Goal: Task Accomplishment & Management: Complete application form

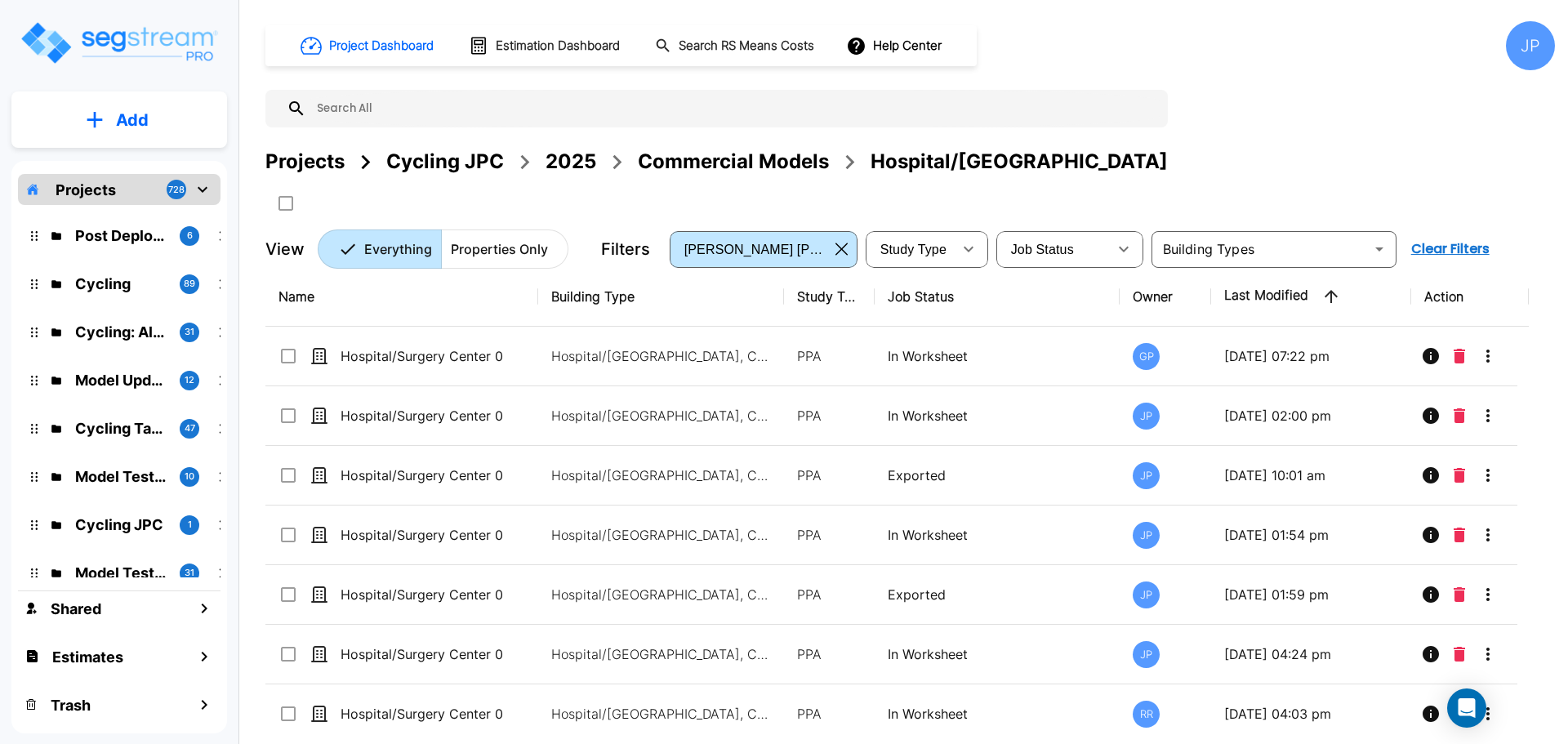
click at [115, 139] on button "Add" at bounding box center [119, 120] width 216 height 47
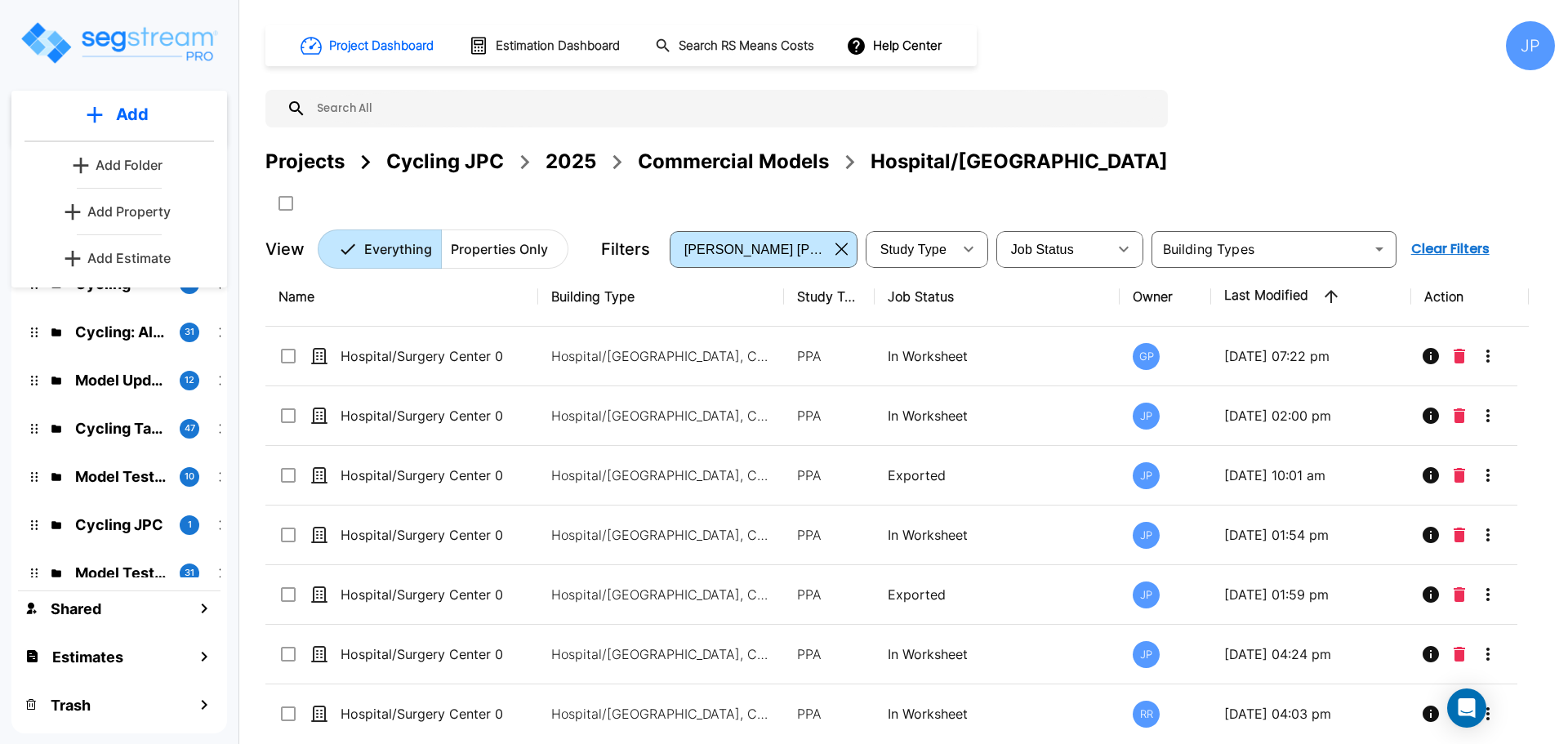
click at [1214, 76] on div "Project Dashboard Estimation Dashboard Search RS Means Costs Help Center JP Pro…" at bounding box center [910, 145] width 1289 height 248
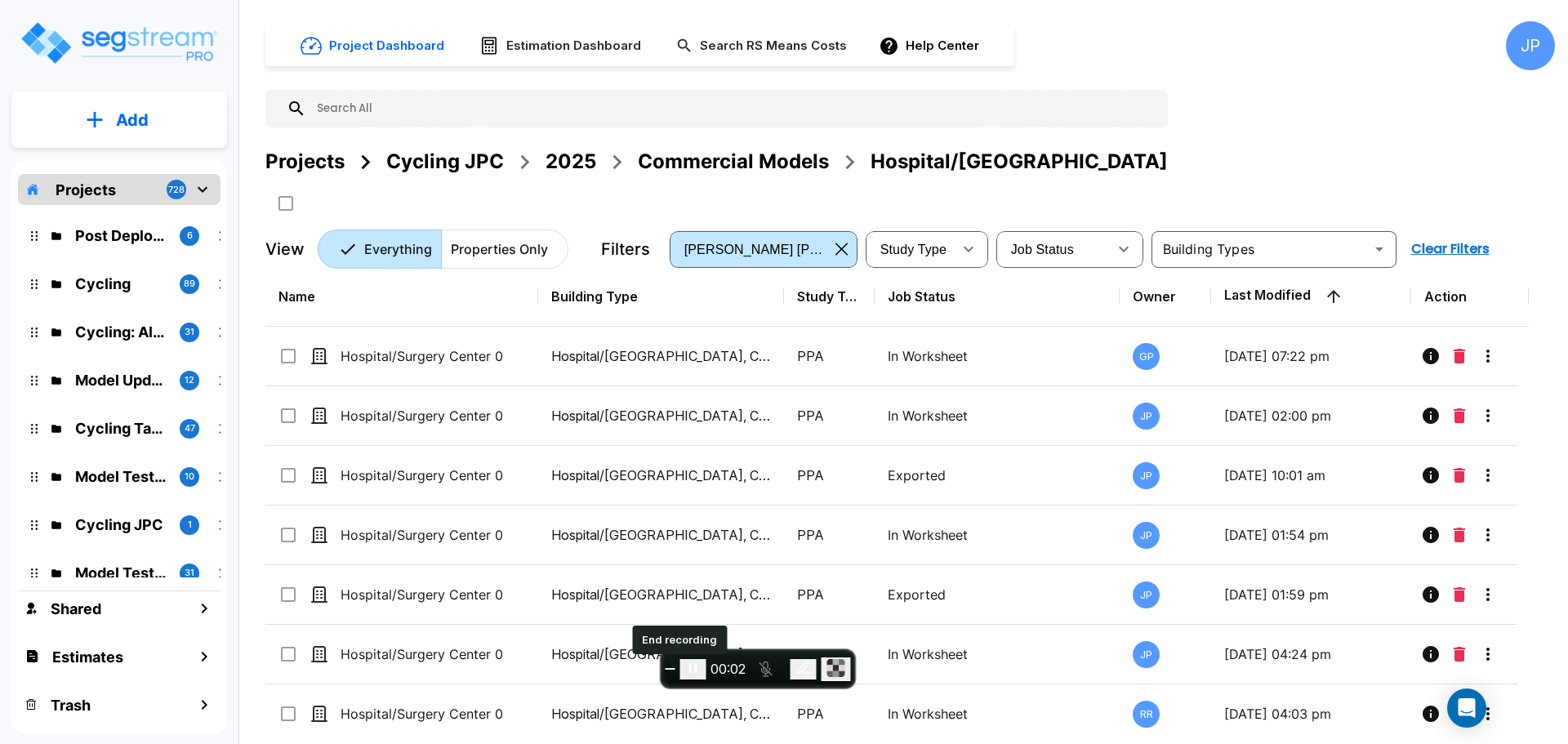
click at [669, 669] on span "End recording" at bounding box center [669, 669] width 0 height 0
click at [146, 110] on p "Add" at bounding box center [132, 120] width 33 height 25
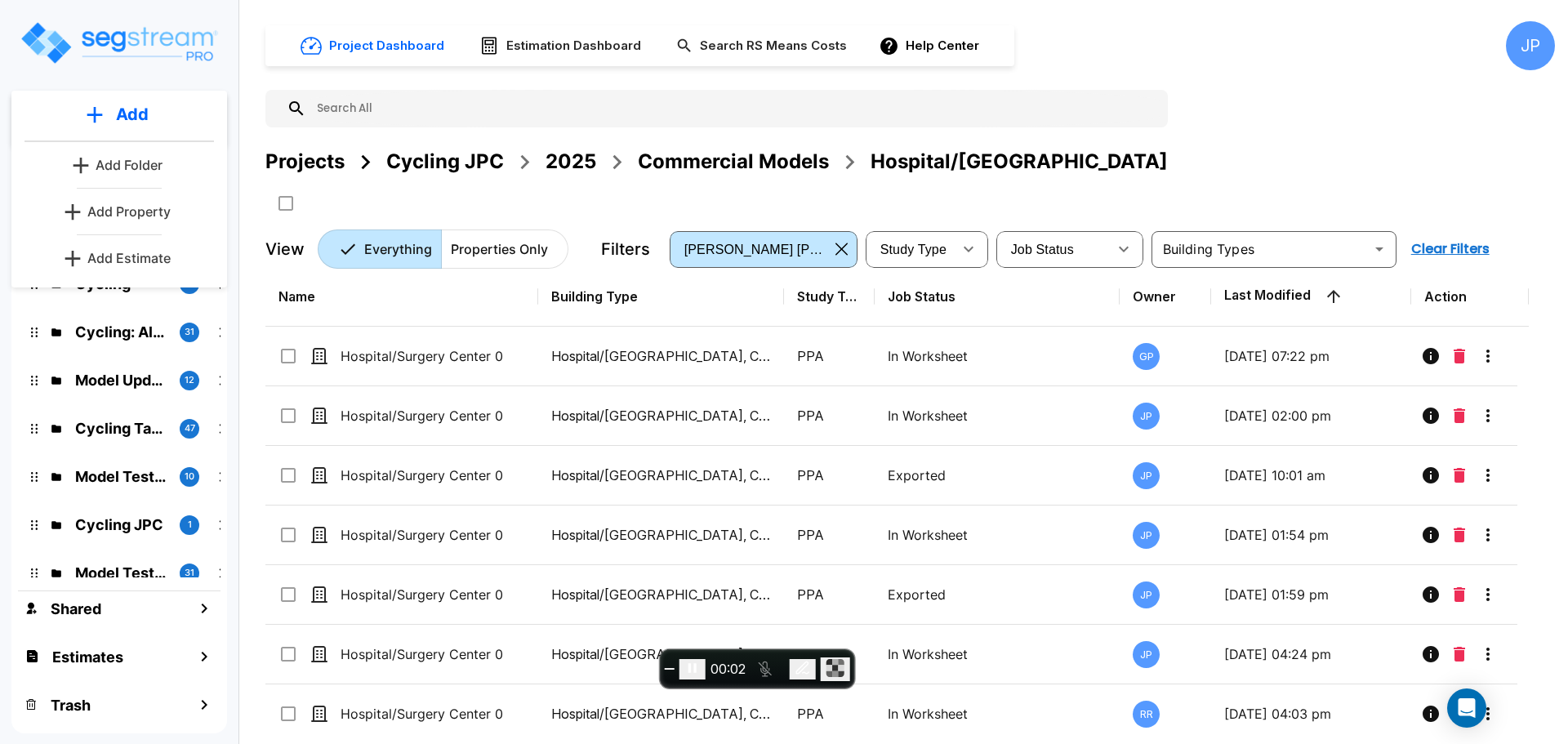
click at [136, 215] on p "Add Property" at bounding box center [128, 211] width 84 height 19
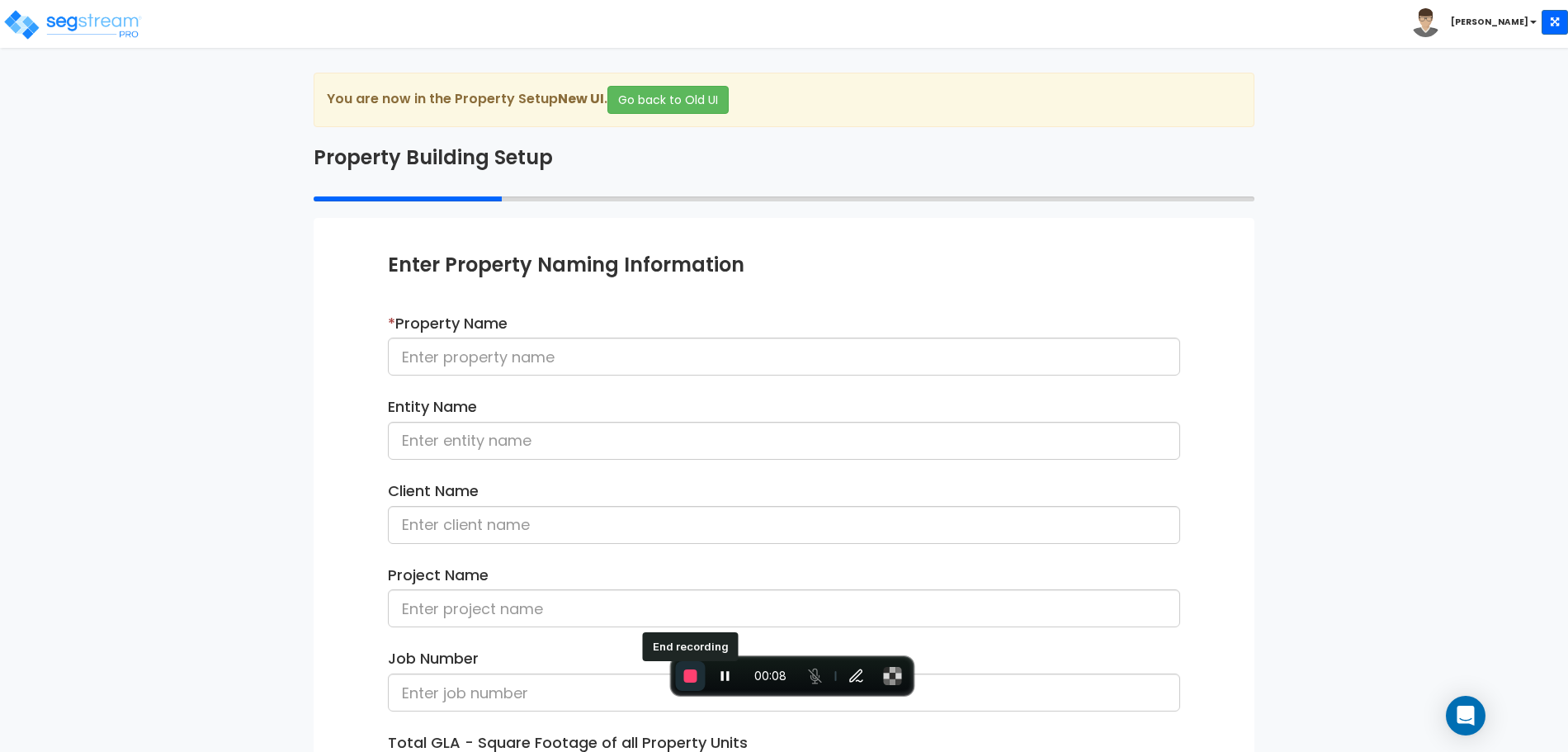
click at [691, 667] on button "End recording" at bounding box center [690, 676] width 30 height 30
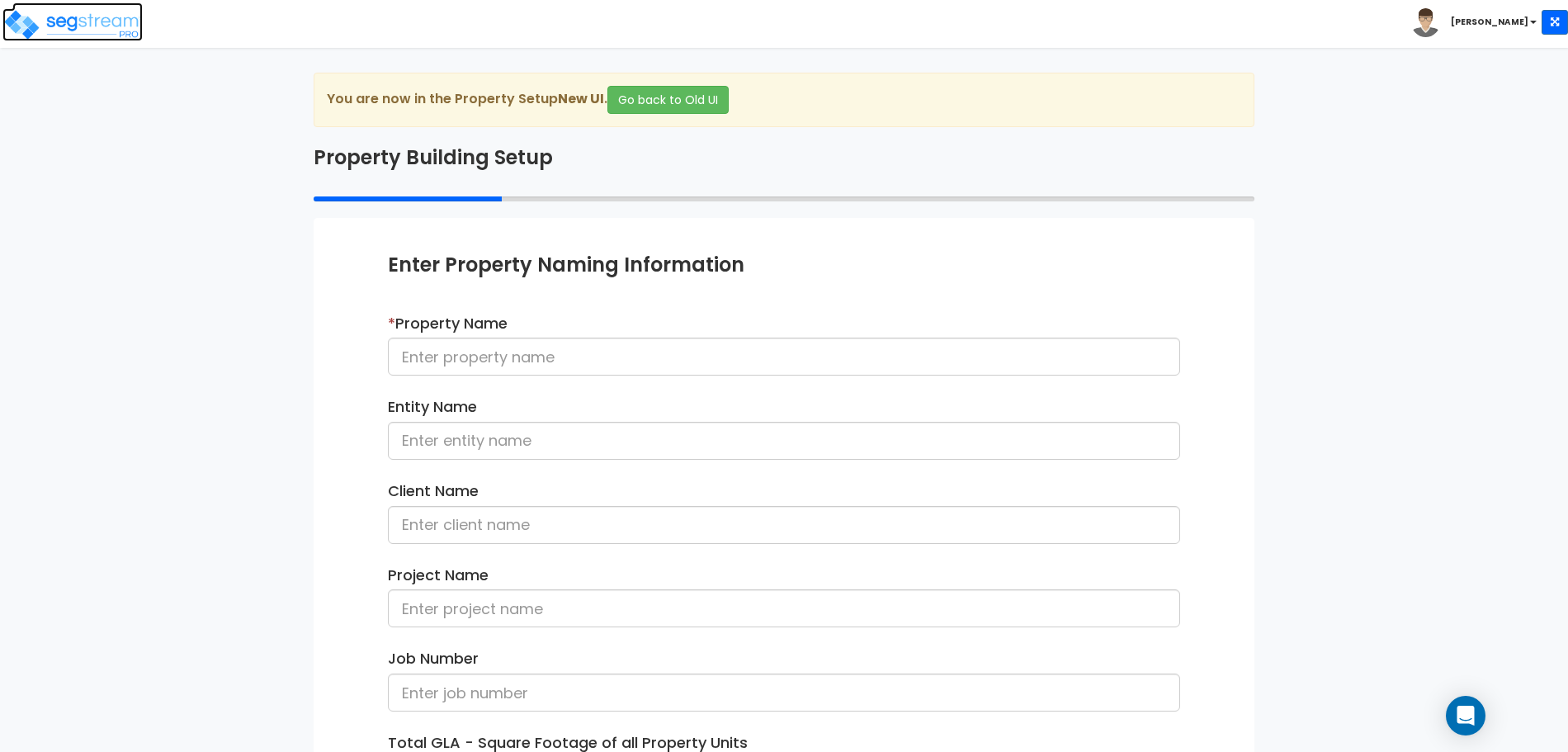
click at [114, 17] on img at bounding box center [73, 25] width 140 height 33
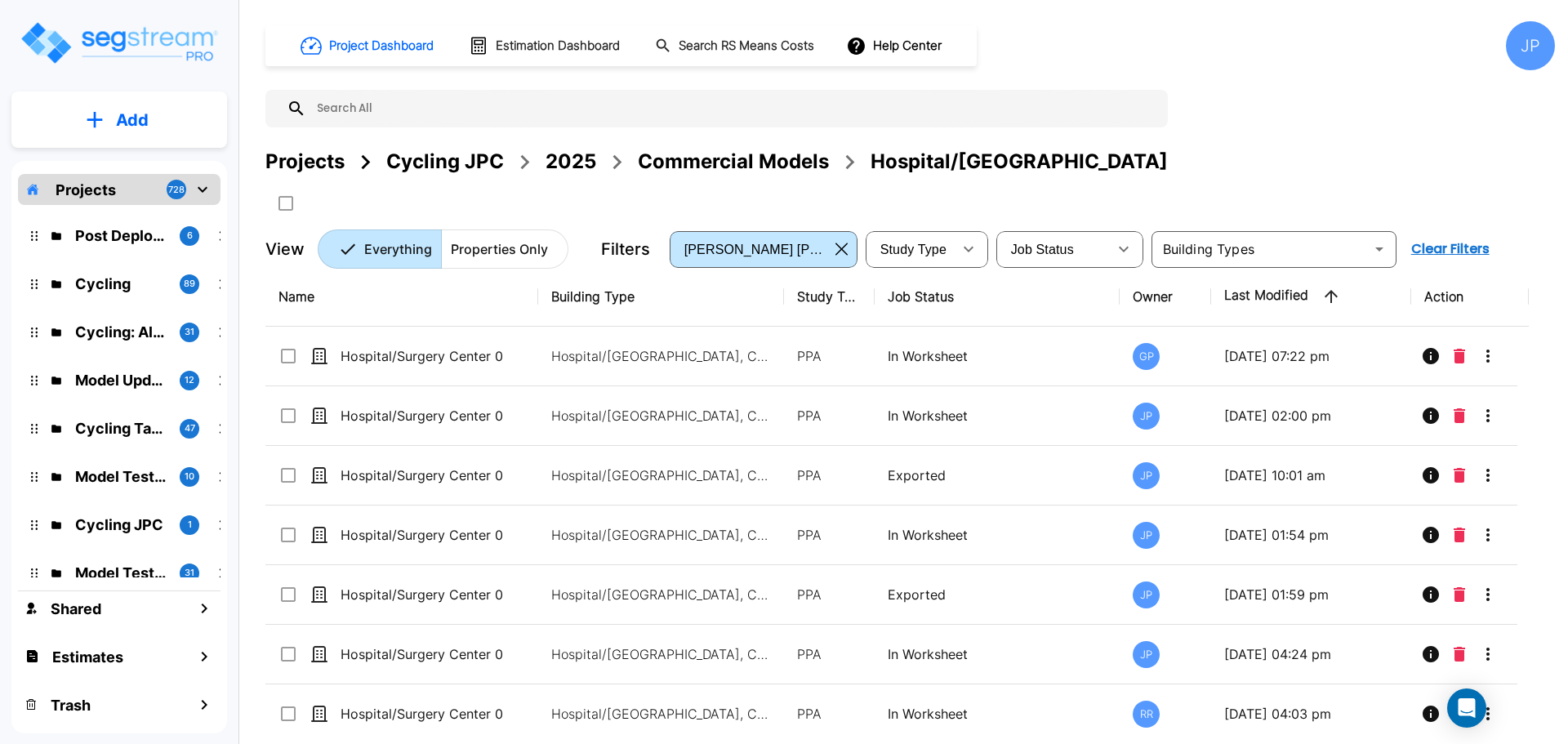
click at [739, 161] on div "Commercial Models" at bounding box center [733, 161] width 191 height 30
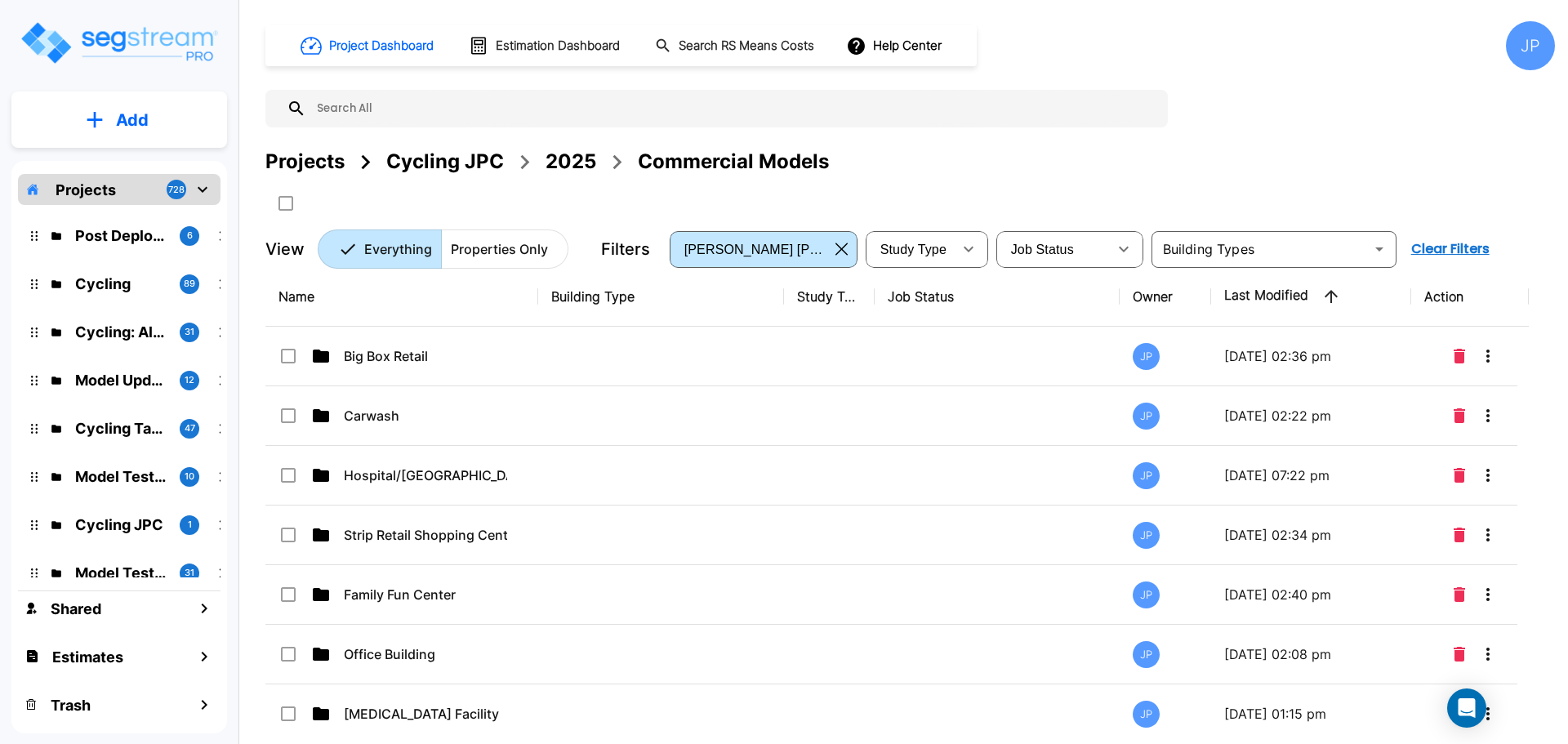
click at [418, 348] on p "Big Box Retail" at bounding box center [425, 356] width 163 height 19
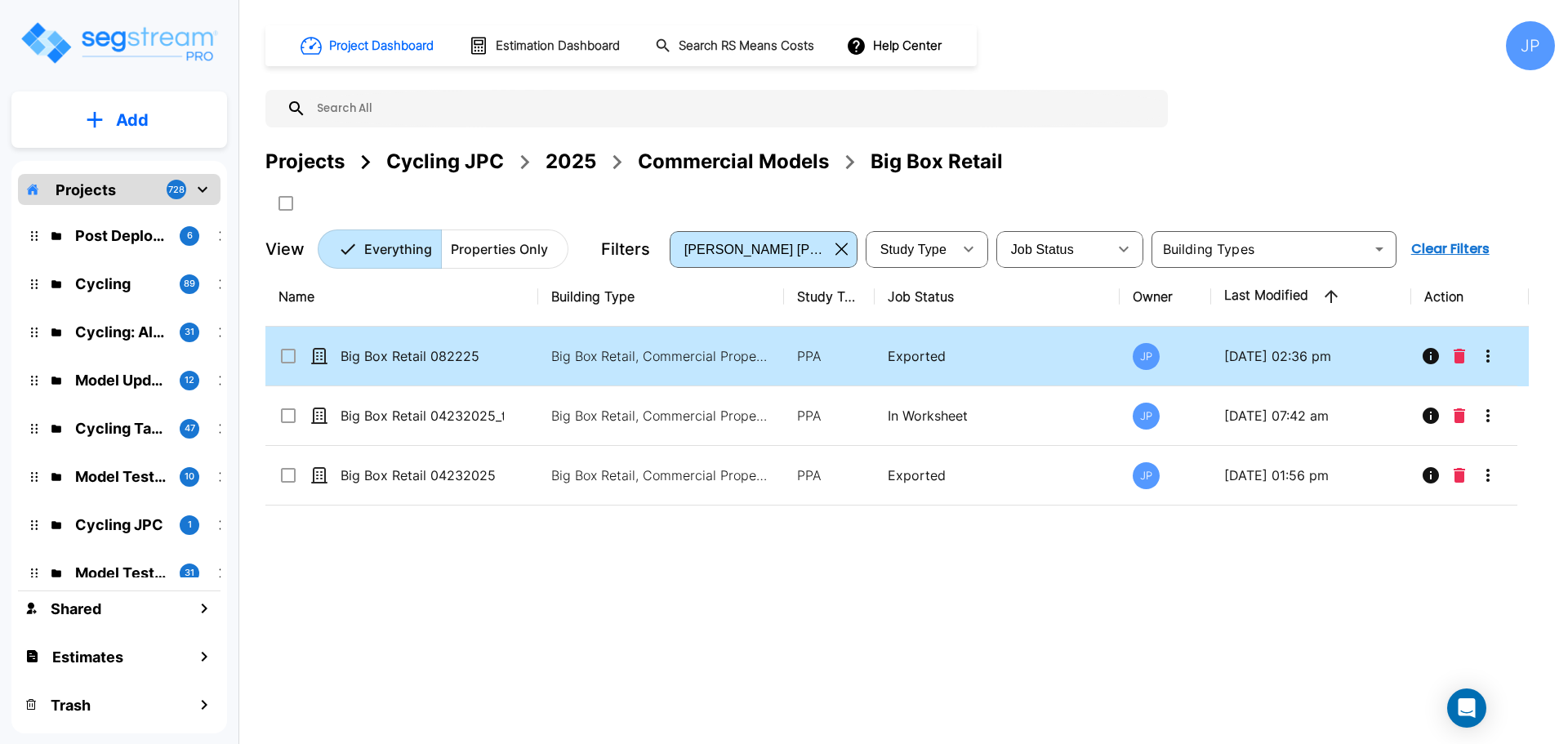
click at [811, 372] on td "PPA" at bounding box center [828, 356] width 90 height 60
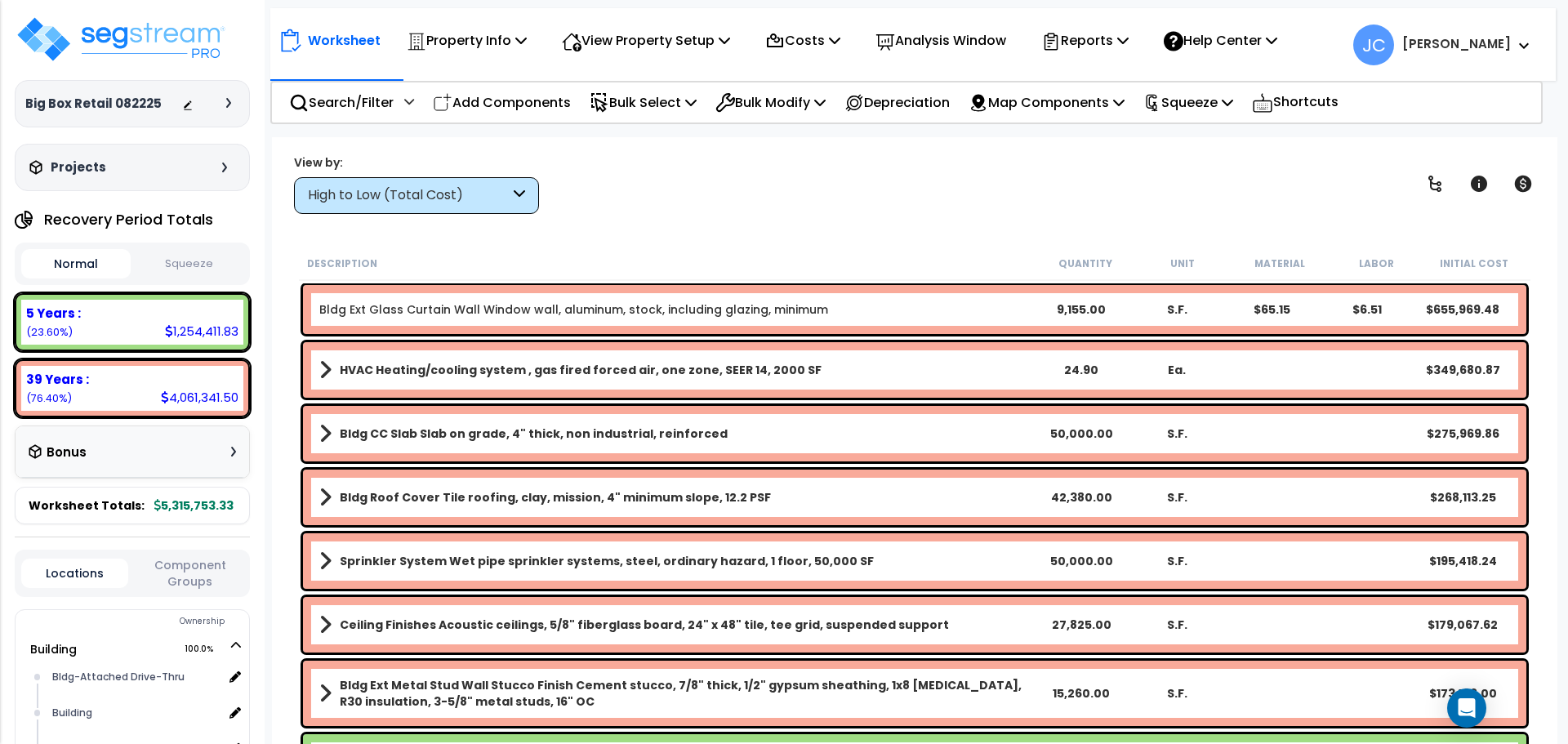
click at [440, 197] on div "High to Low (Total Cost)" at bounding box center [408, 195] width 202 height 19
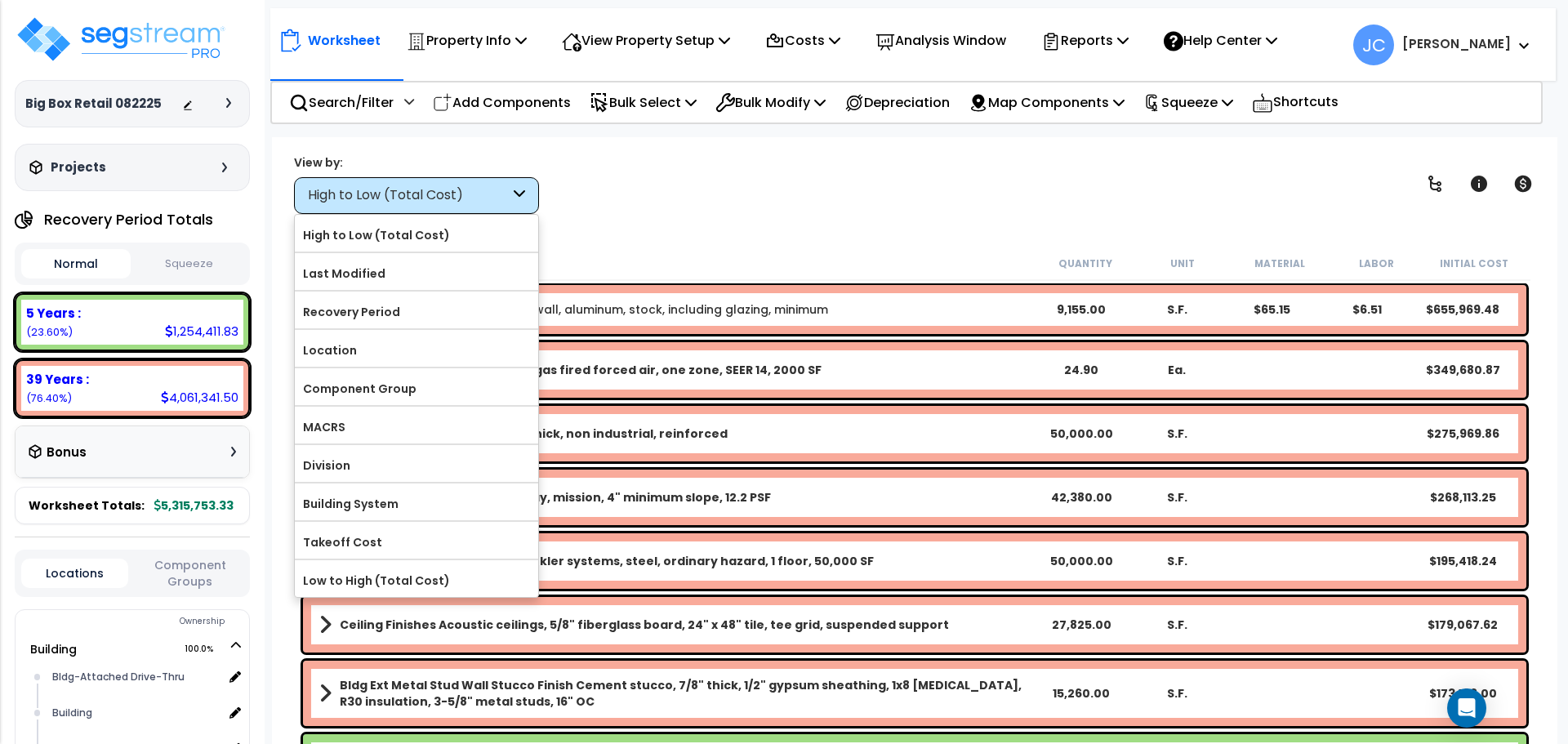
click at [774, 239] on div "Worksheet Property Info Property Setup Add Property Unit Template property Clon…" at bounding box center [915, 509] width 1285 height 744
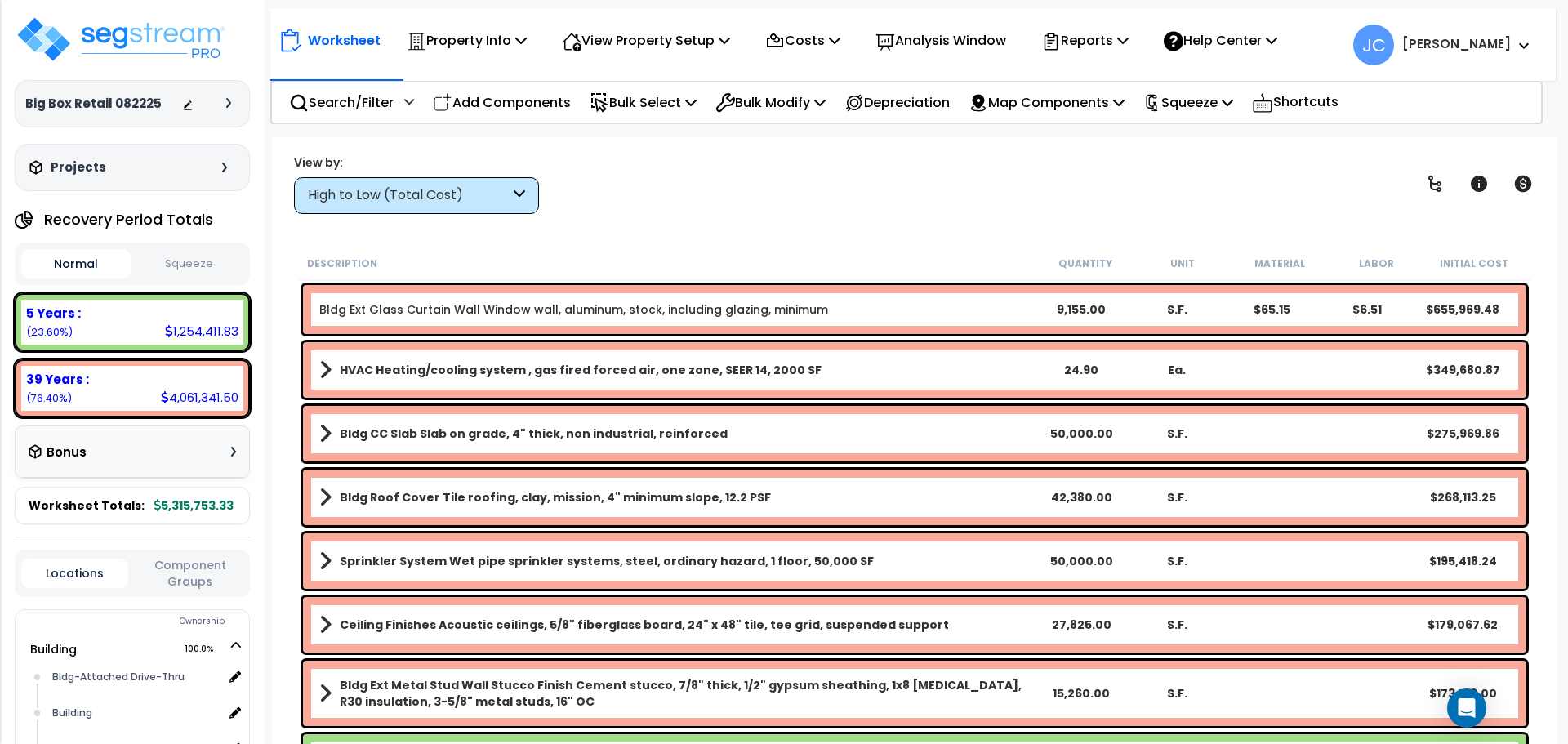
click at [454, 174] on div "View by: High to Low (Total Cost) High to Low (Total Cost)" at bounding box center [417, 184] width 245 height 60
click at [473, 198] on div "High to Low (Total Cost)" at bounding box center [408, 195] width 202 height 19
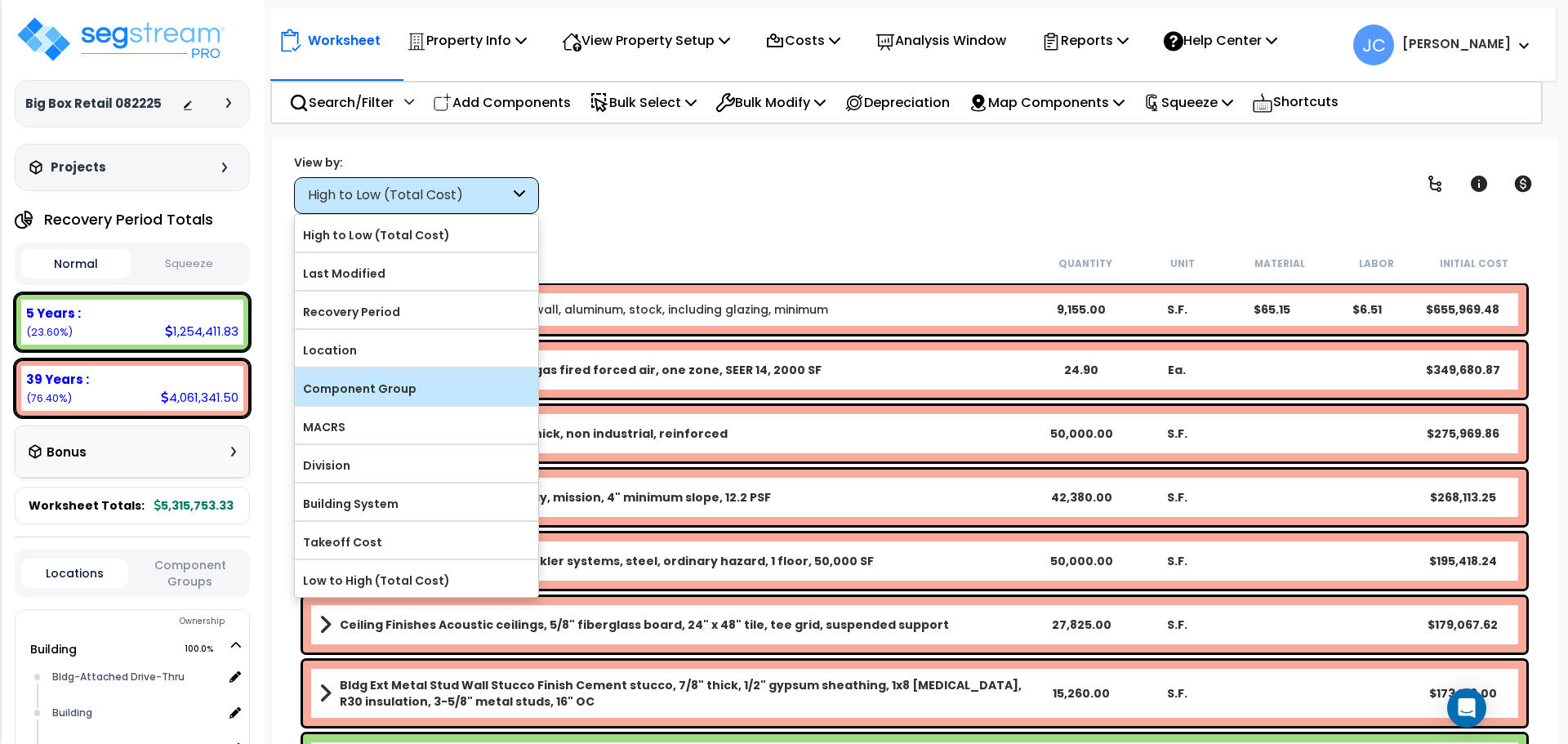
click at [451, 377] on label "Component Group" at bounding box center [417, 388] width 243 height 25
click at [0, 0] on input "Component Group" at bounding box center [0, 0] width 0 height 0
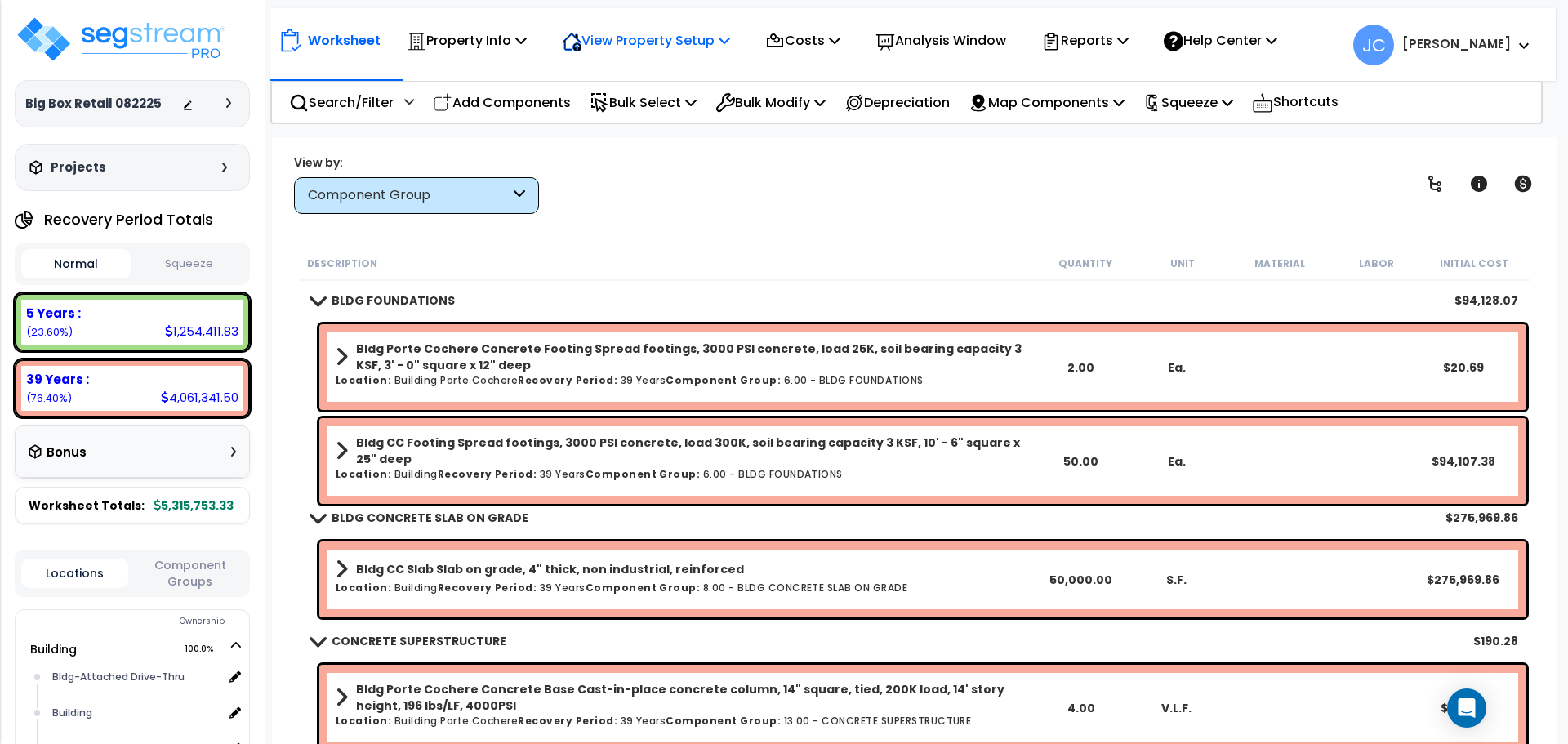
click at [713, 32] on p "View Property Setup" at bounding box center [646, 41] width 168 height 22
click at [675, 107] on link "View Questionnaire" at bounding box center [634, 112] width 161 height 33
click at [476, 203] on div "Component Group" at bounding box center [408, 195] width 202 height 19
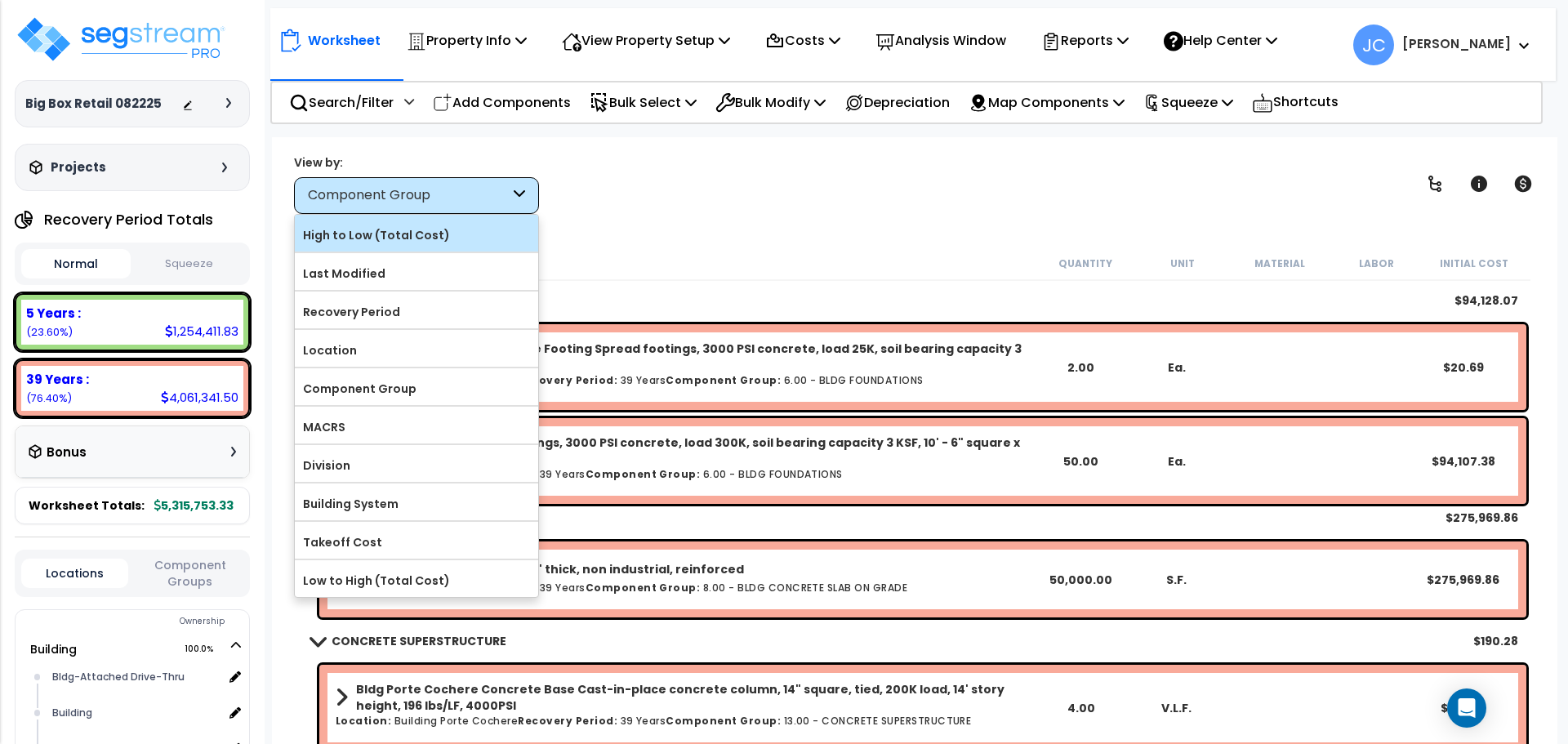
click at [402, 235] on label "High to Low (Total Cost)" at bounding box center [417, 235] width 243 height 25
click at [0, 0] on input "High to Low (Total Cost)" at bounding box center [0, 0] width 0 height 0
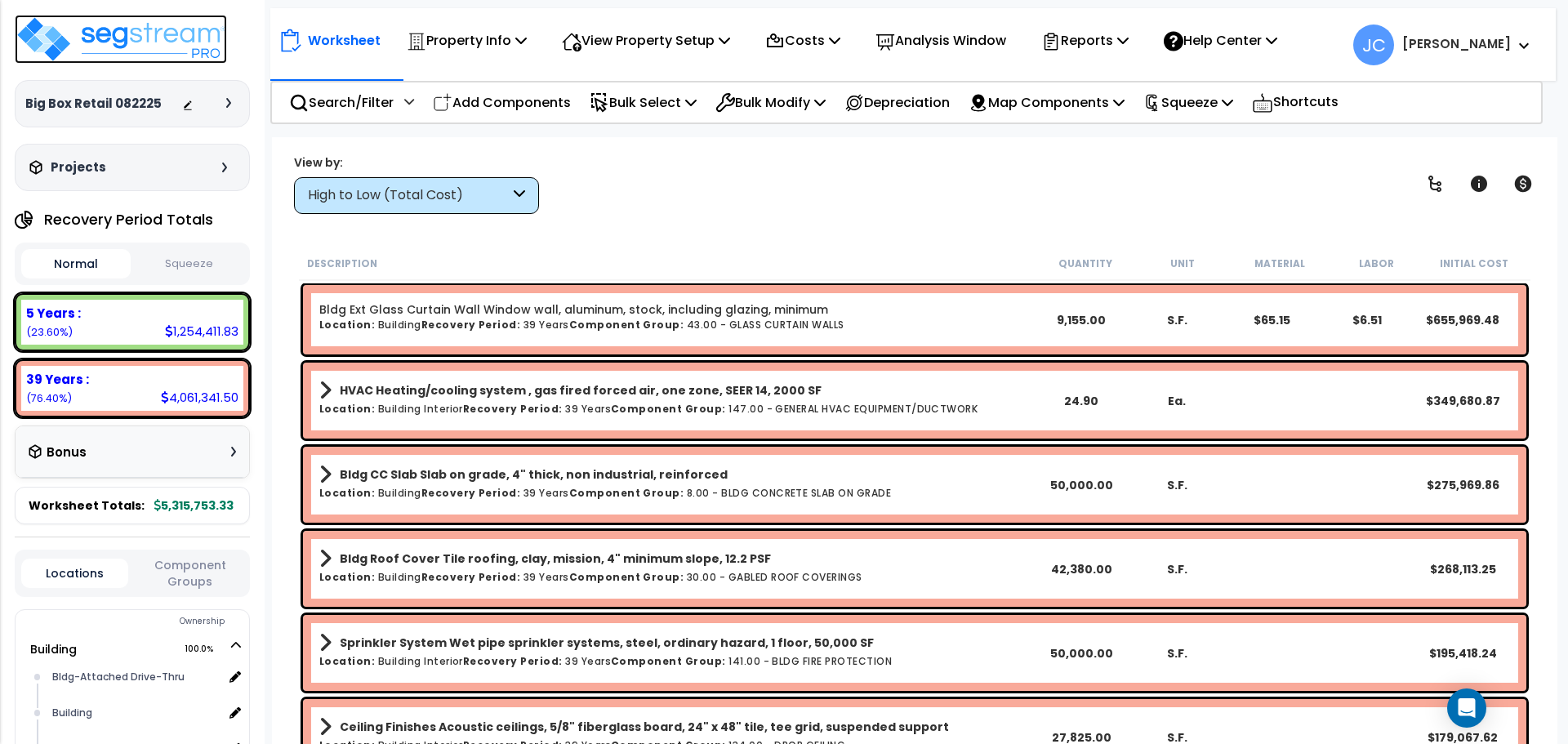
click at [178, 33] on img at bounding box center [120, 39] width 212 height 49
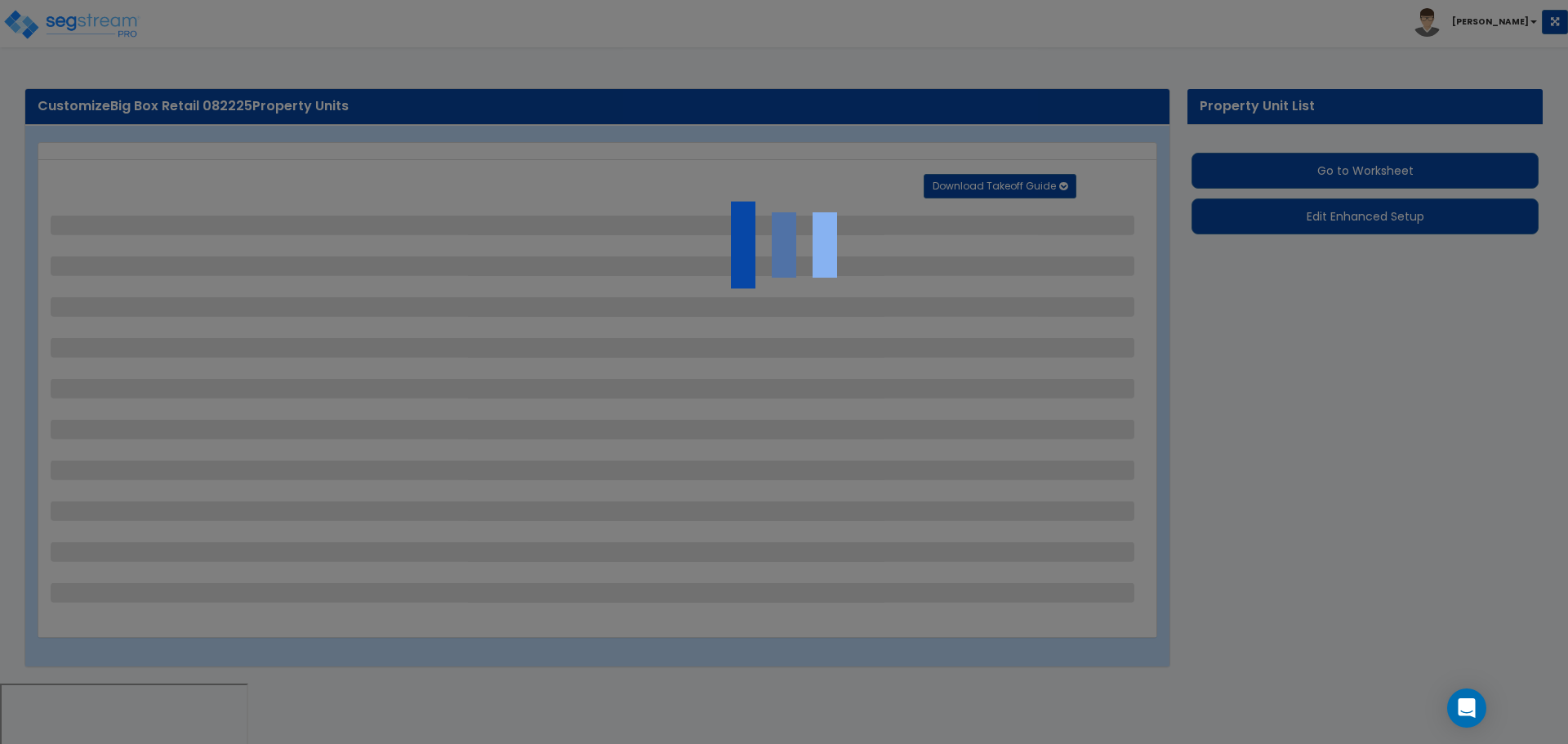
select select "3"
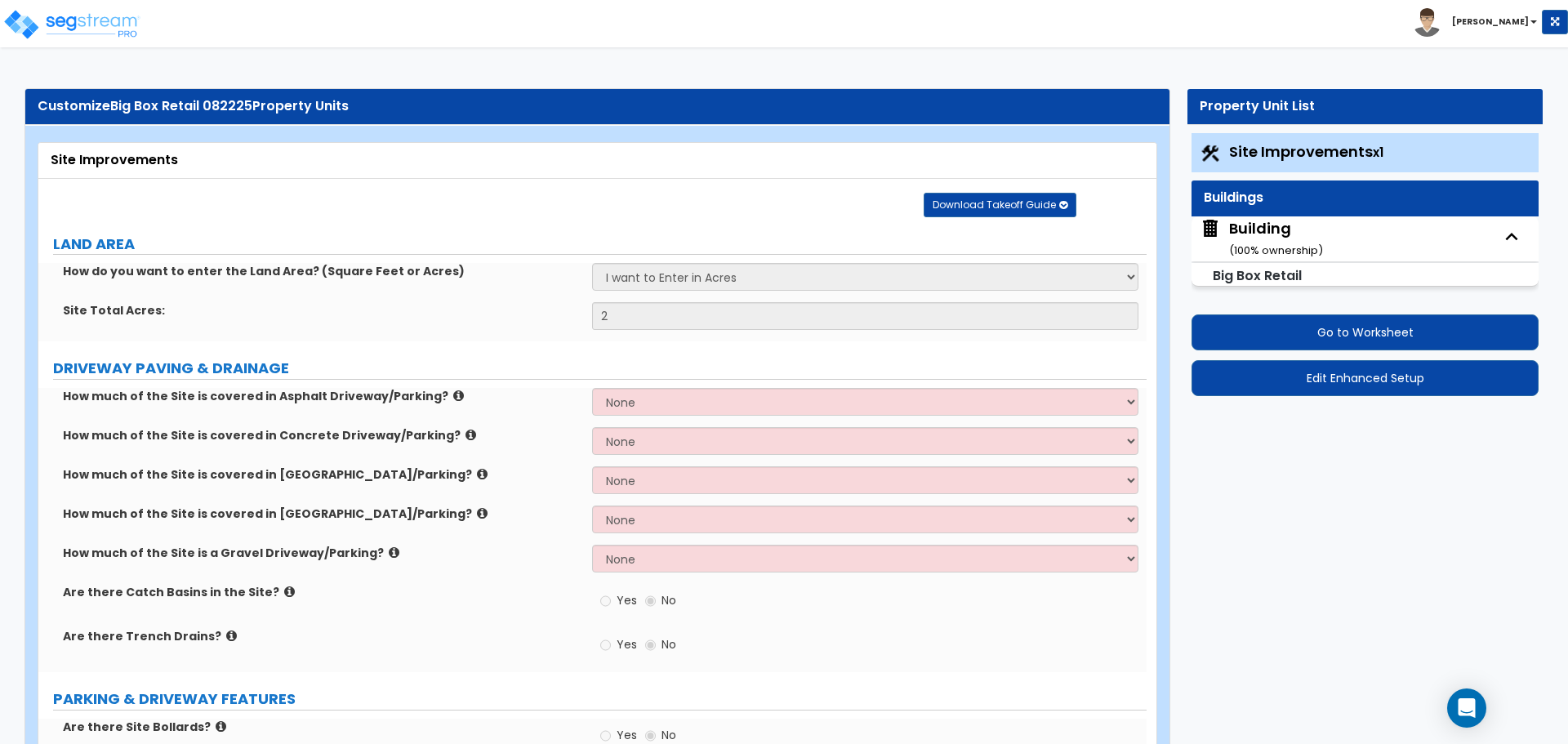
click at [1253, 238] on div "Building ( 100 % ownership)" at bounding box center [1276, 238] width 94 height 41
select select "2"
select select "4"
select select "2"
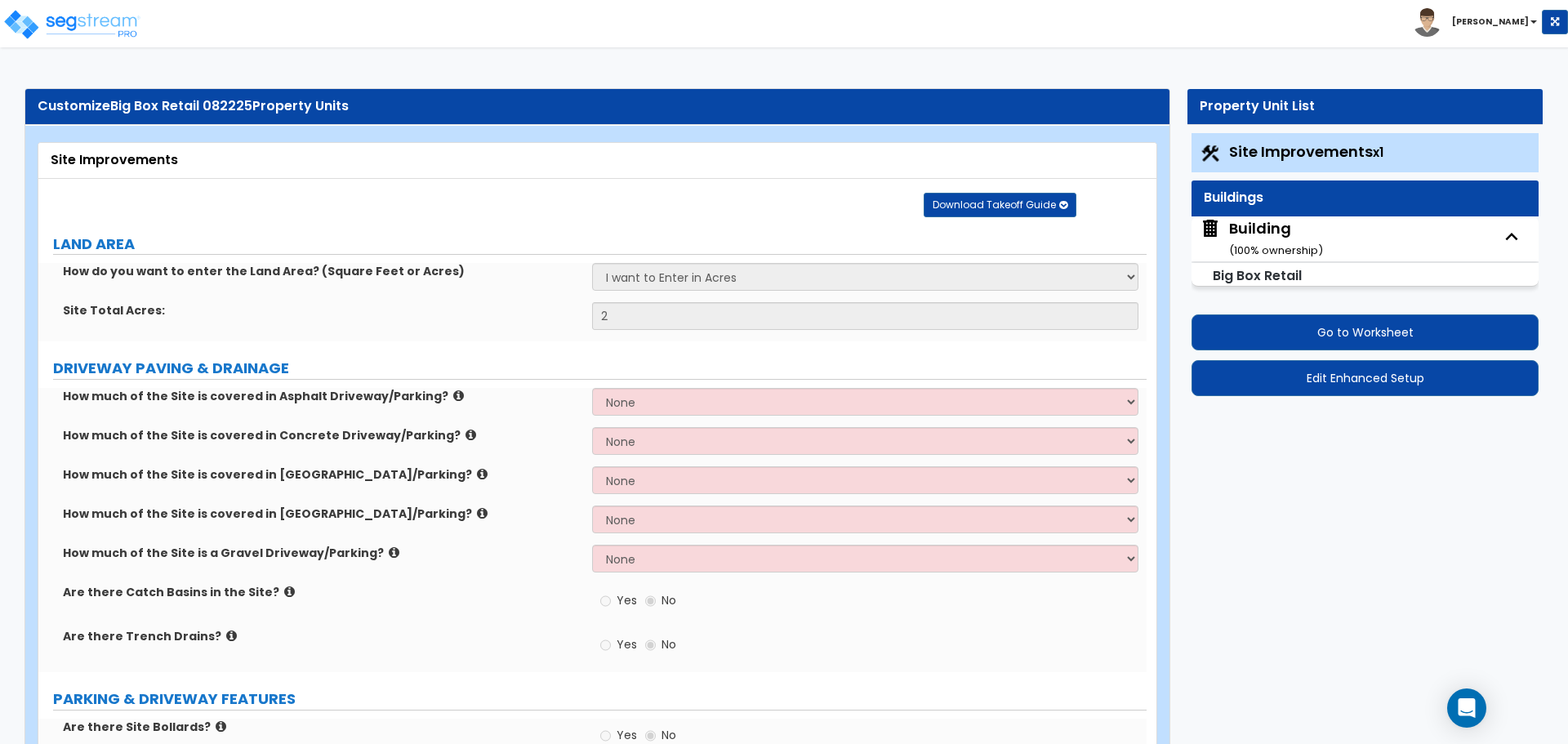
select select "1"
select select "4"
select select "2"
select select "5"
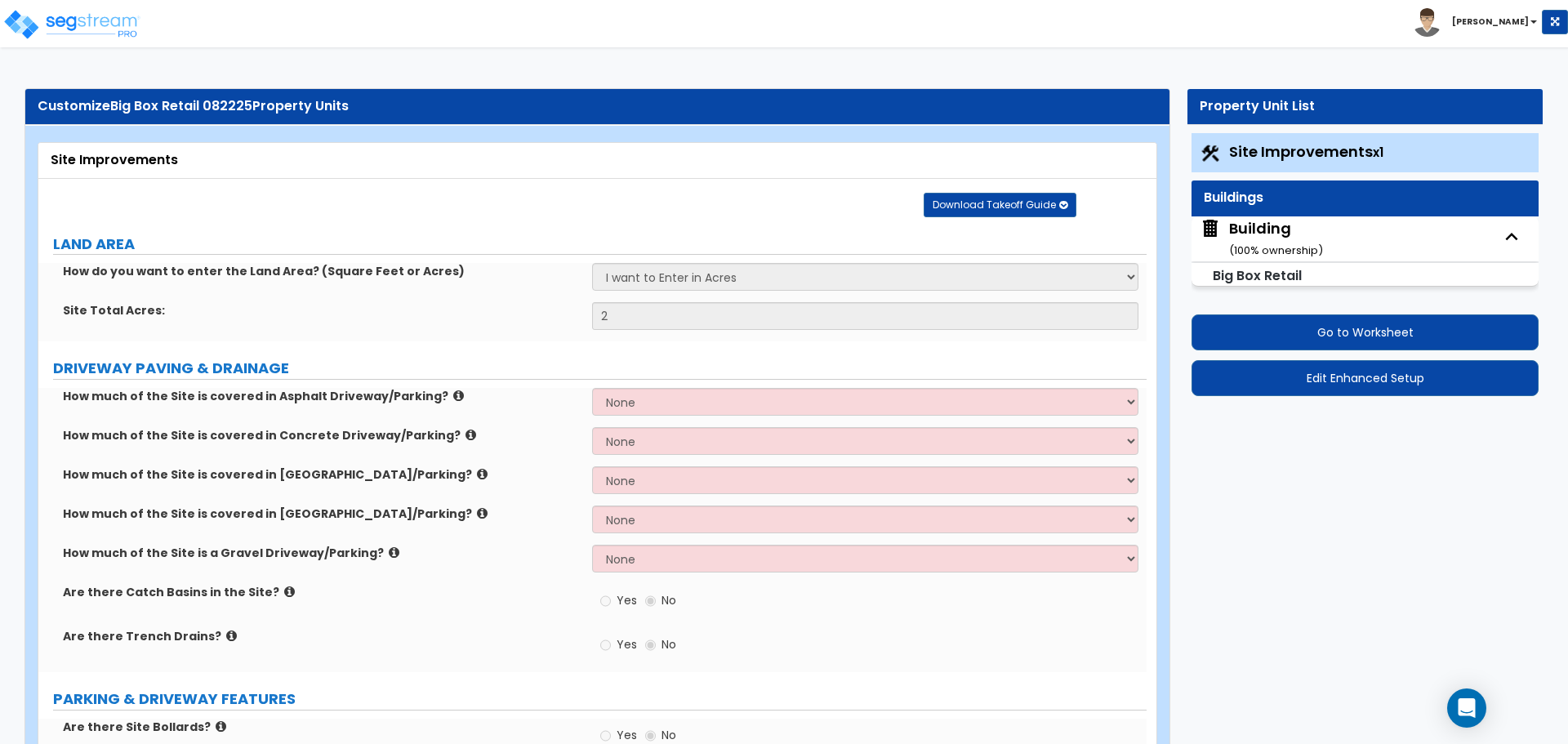
select select "1"
select select "2"
select select "4"
select select "3"
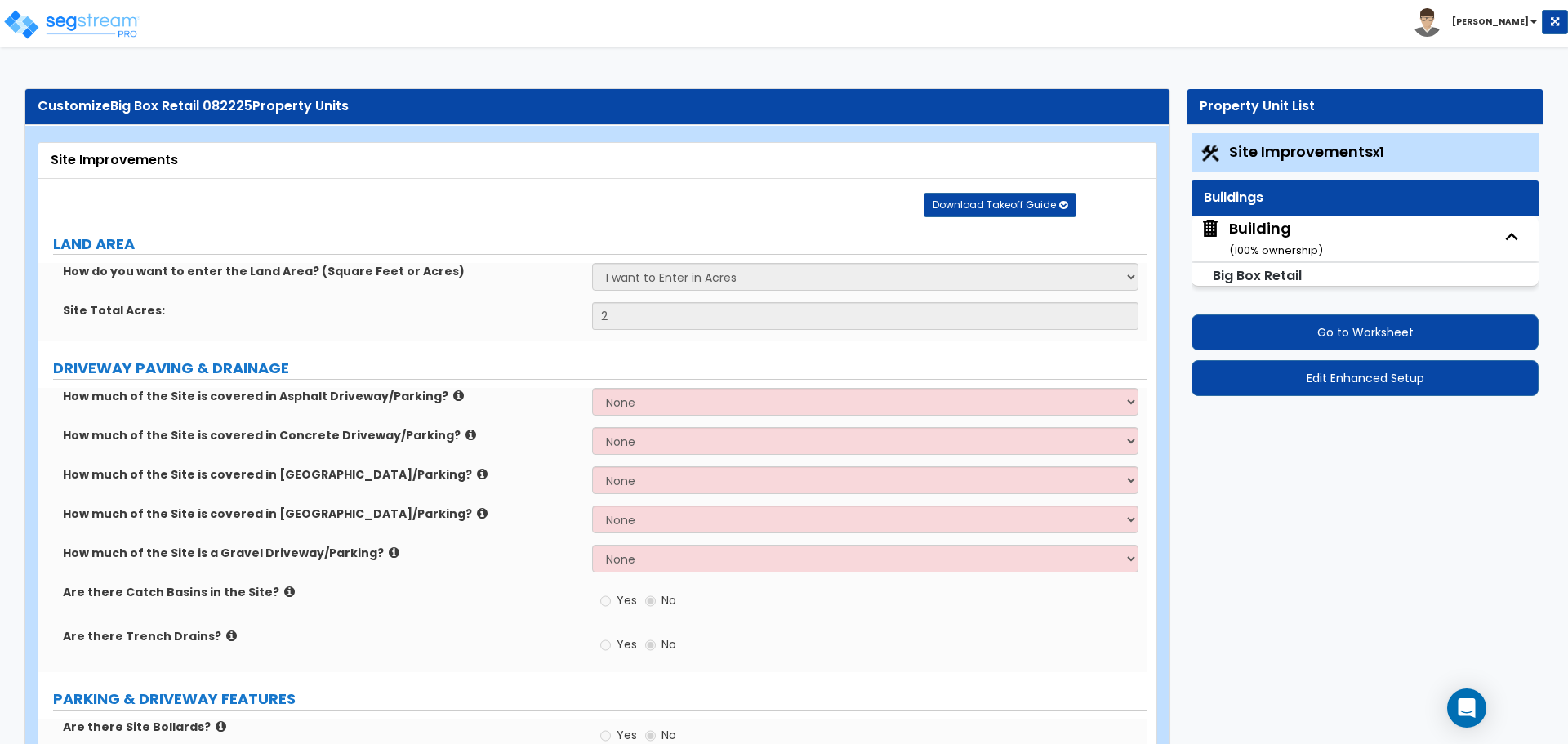
select select "5"
select select "13"
select select "7"
select select "9"
select select "3"
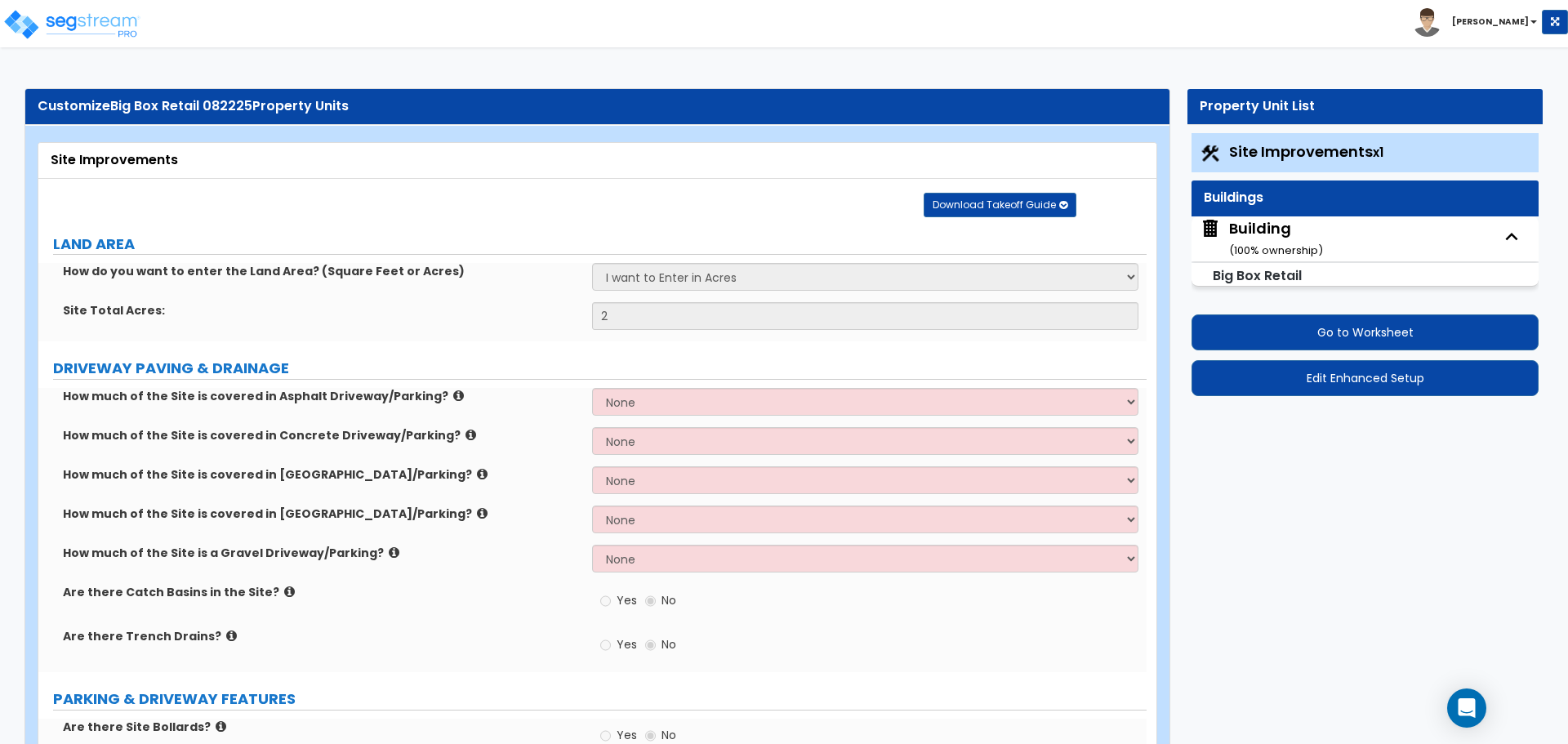
select select "1"
select select "2"
select select "1"
select select "3"
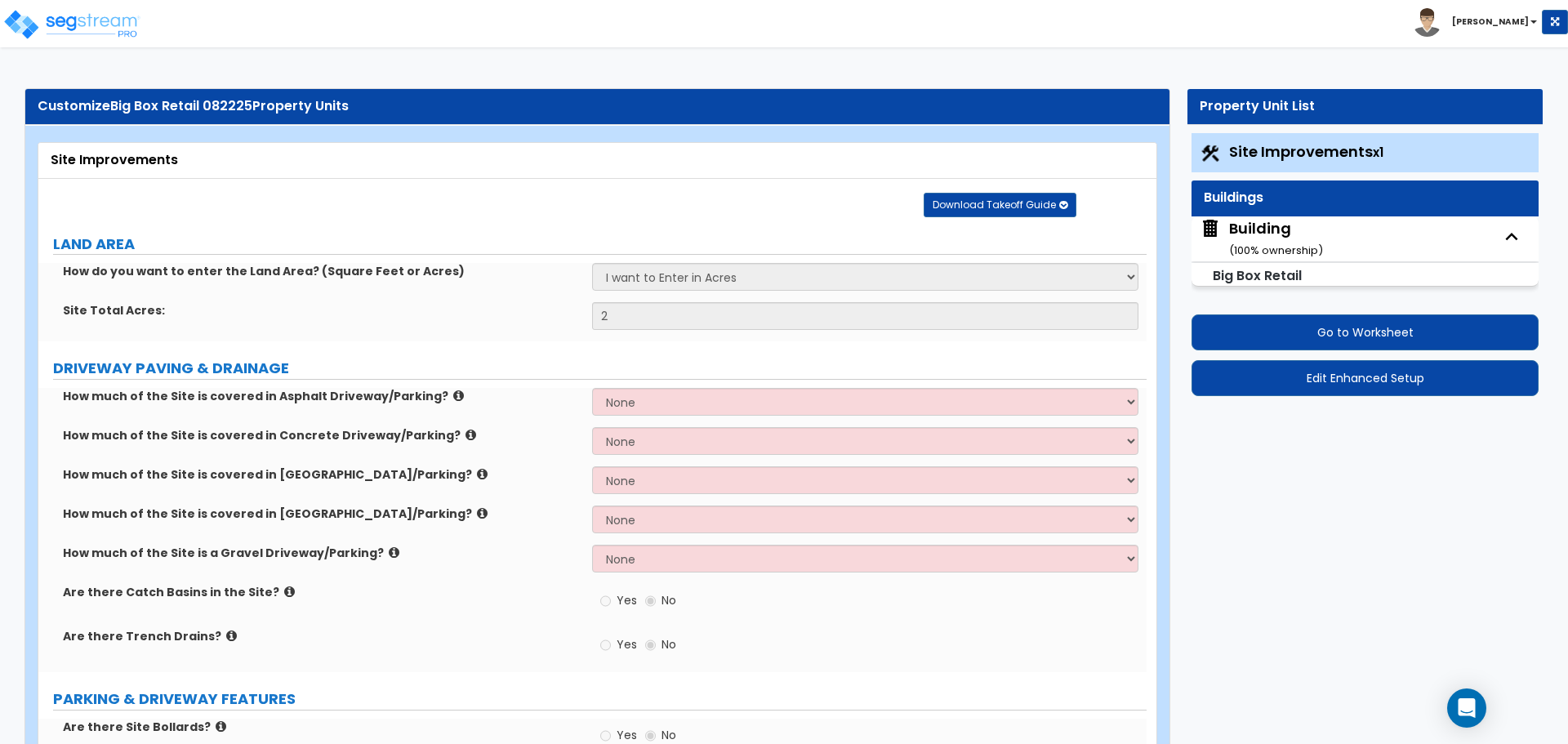
select select "1"
select select "2"
select select "3"
select select "4"
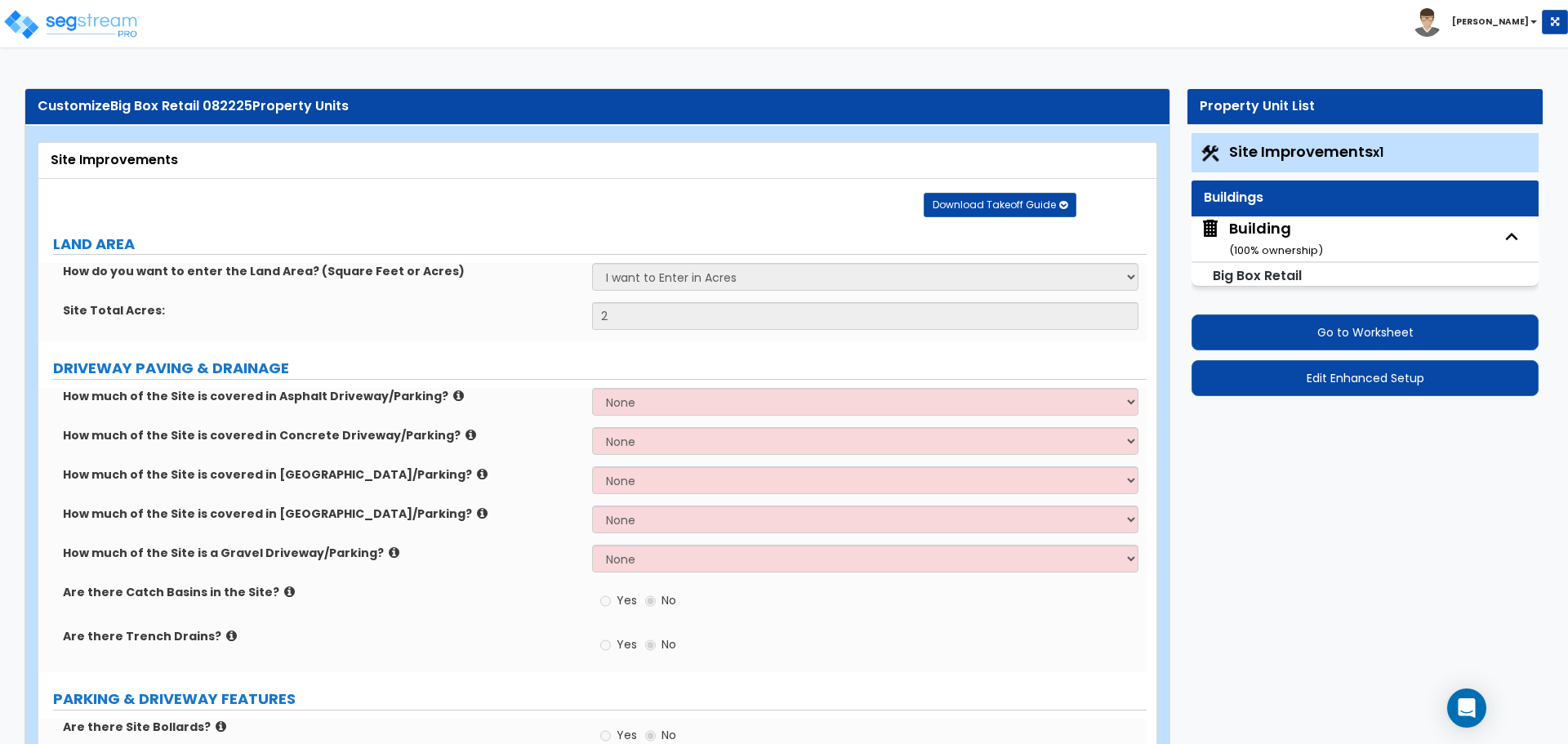
select select "4"
select select "2"
select select "3"
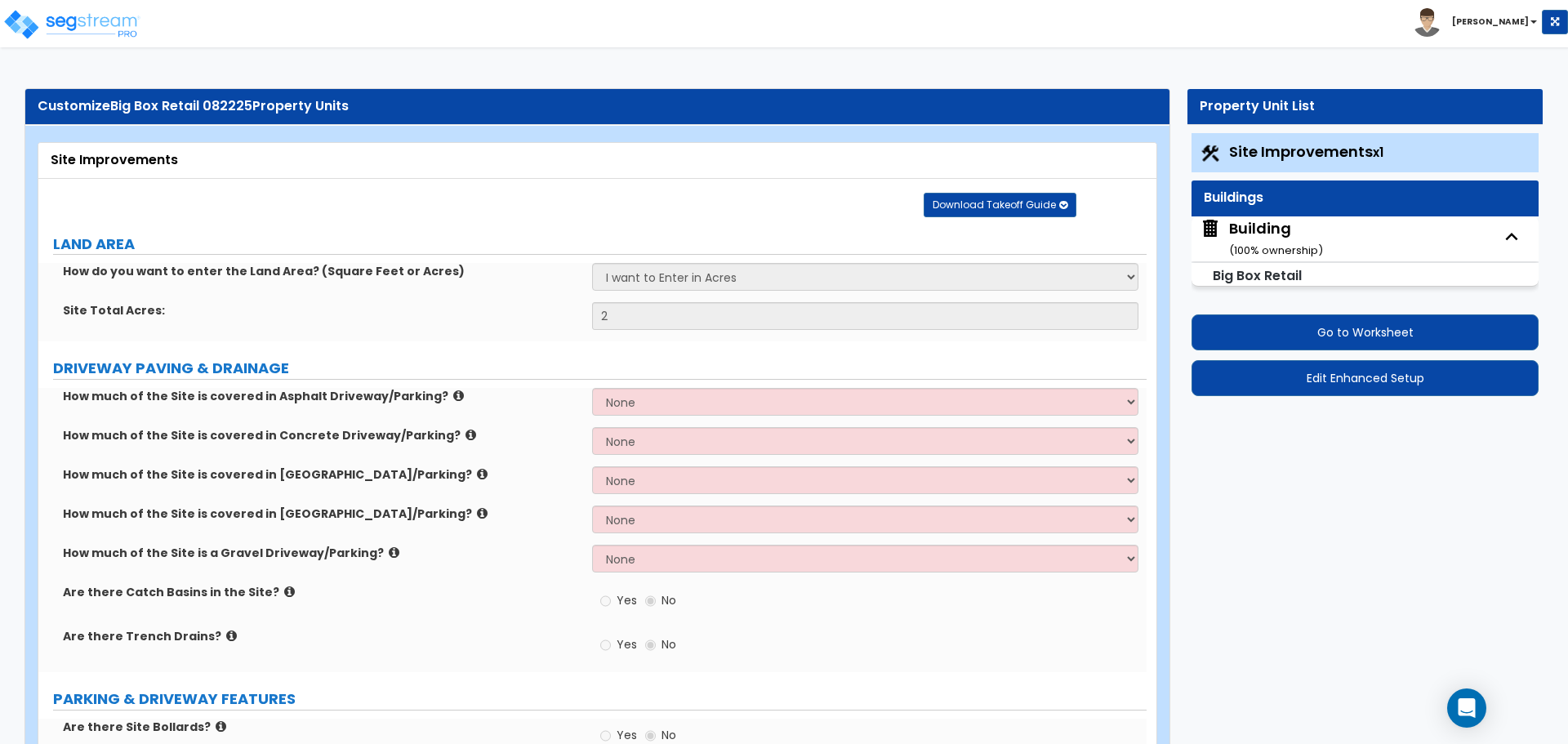
select select "2"
select select "4"
select select "2"
select select "3"
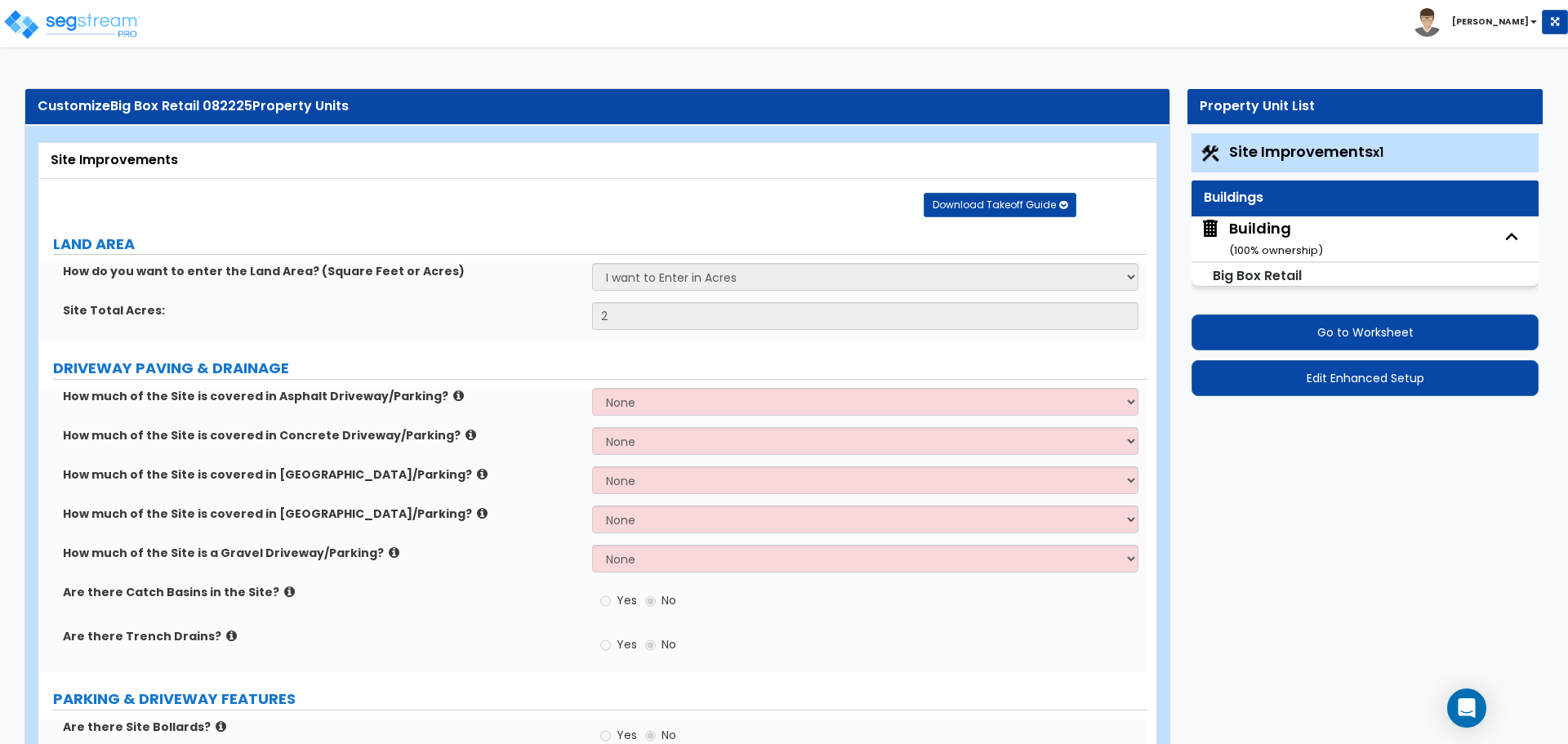
select select "2"
select select "1"
select select "2"
select select "3"
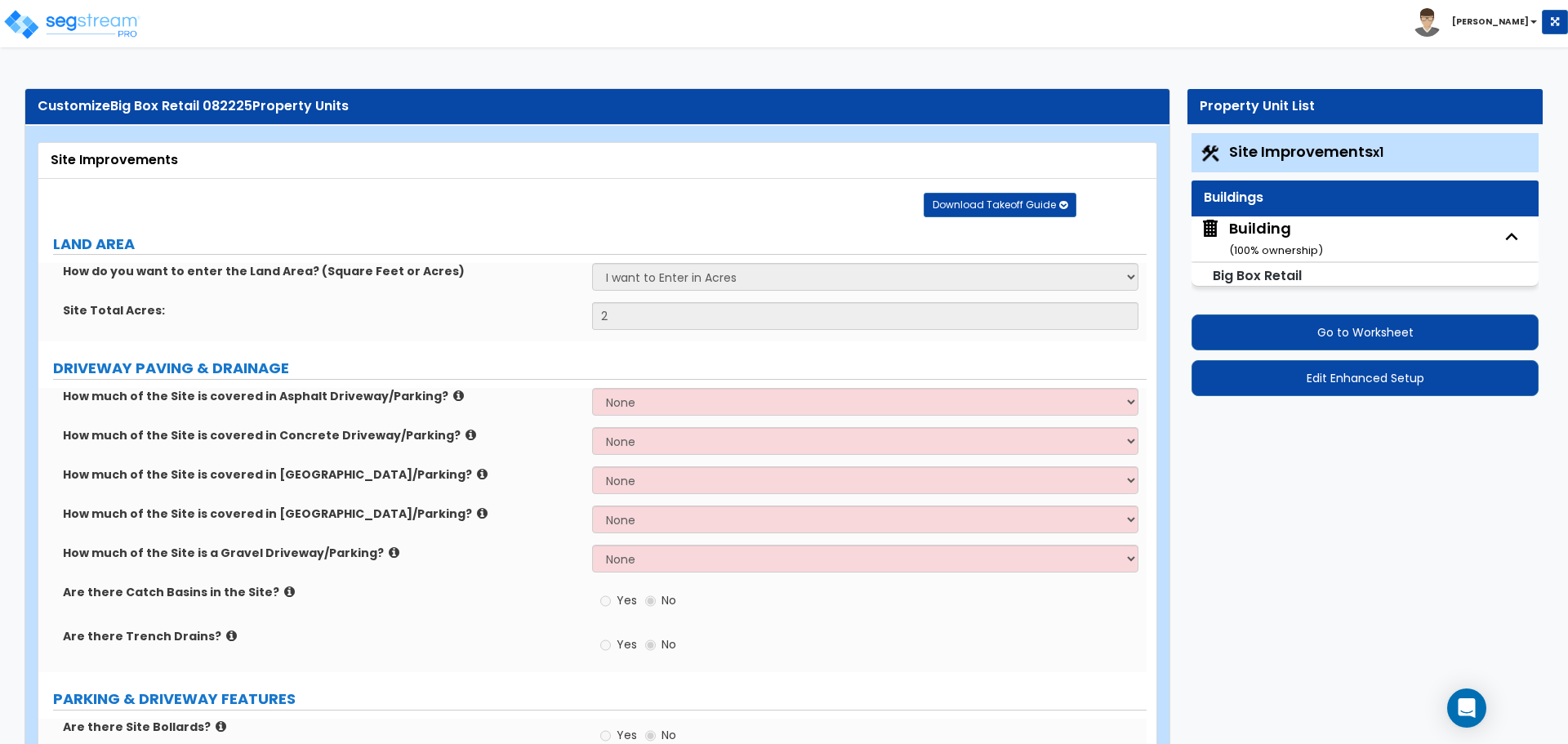
select select "4"
select select "2"
select select "1"
select select "6"
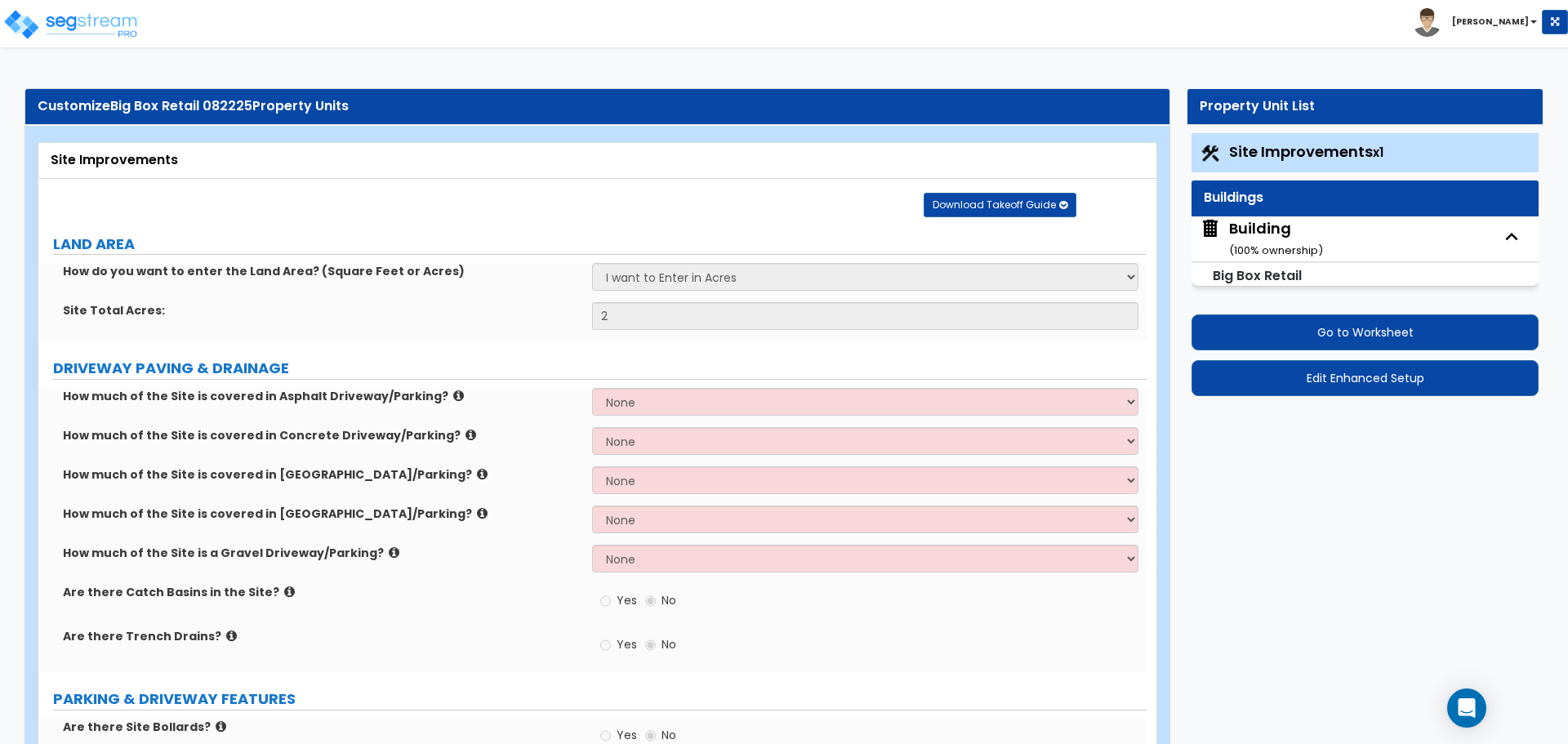
select select "2"
select select "1"
select select "2"
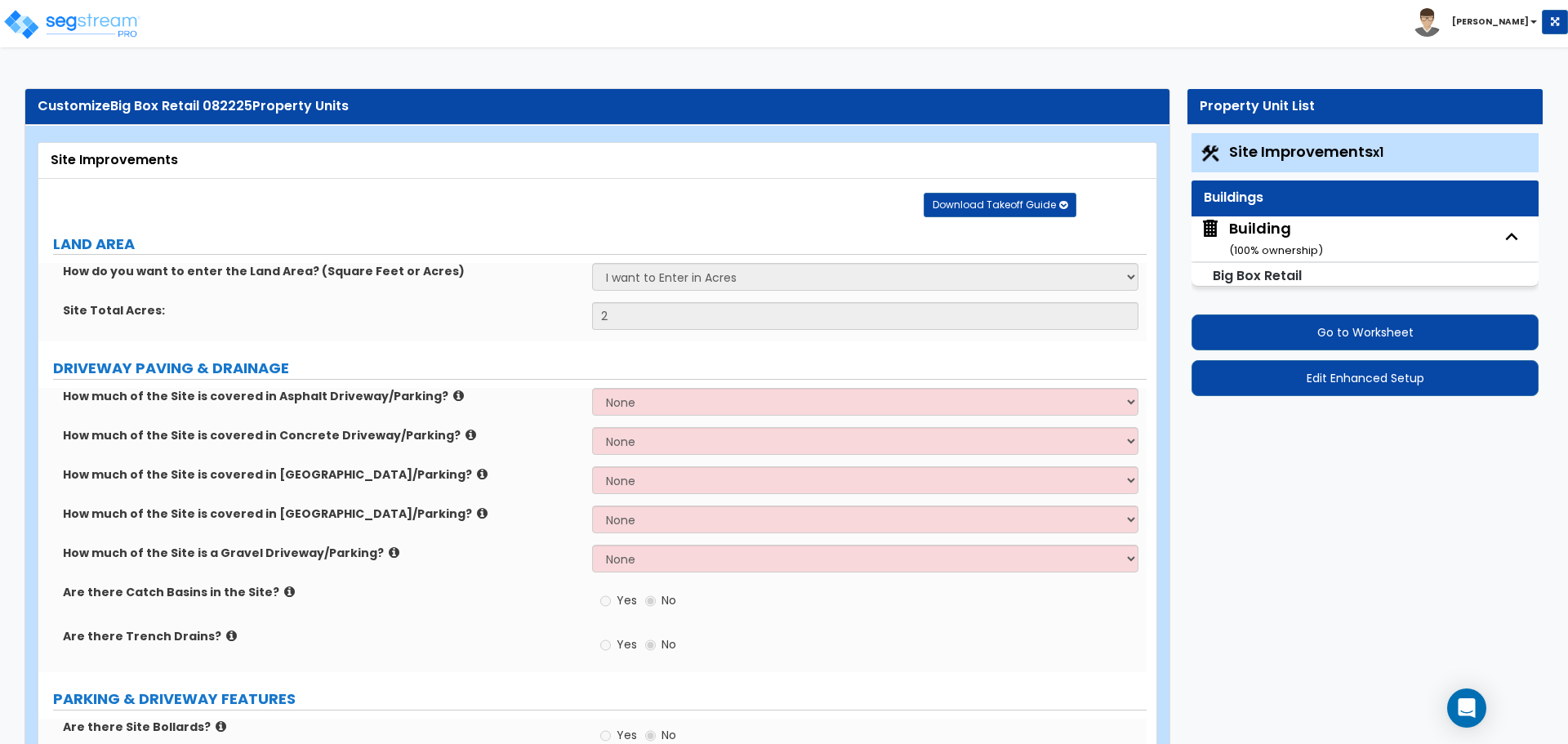
select select "4"
select select "1"
select select "7"
select select "8"
select select "1"
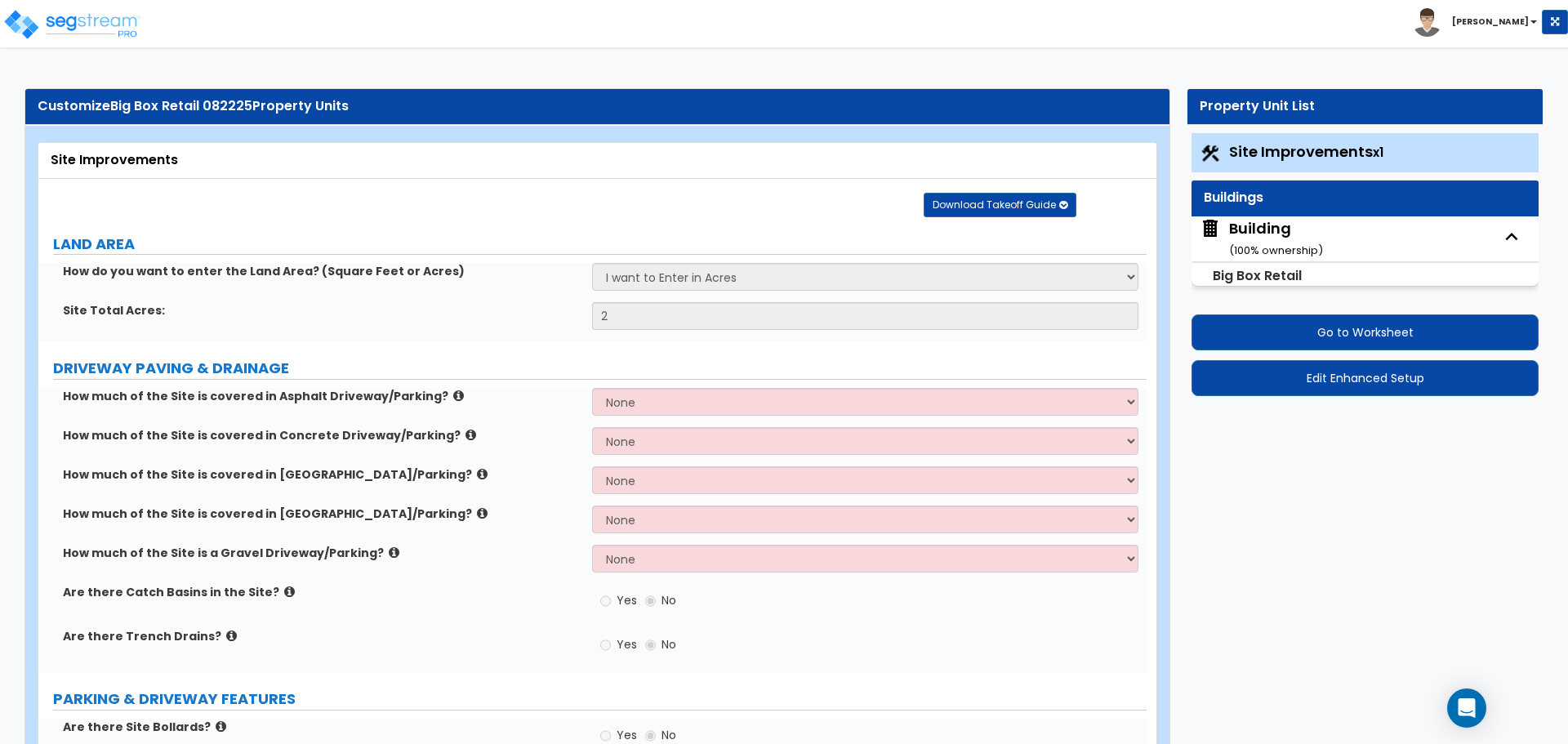
select select "1"
select select "3"
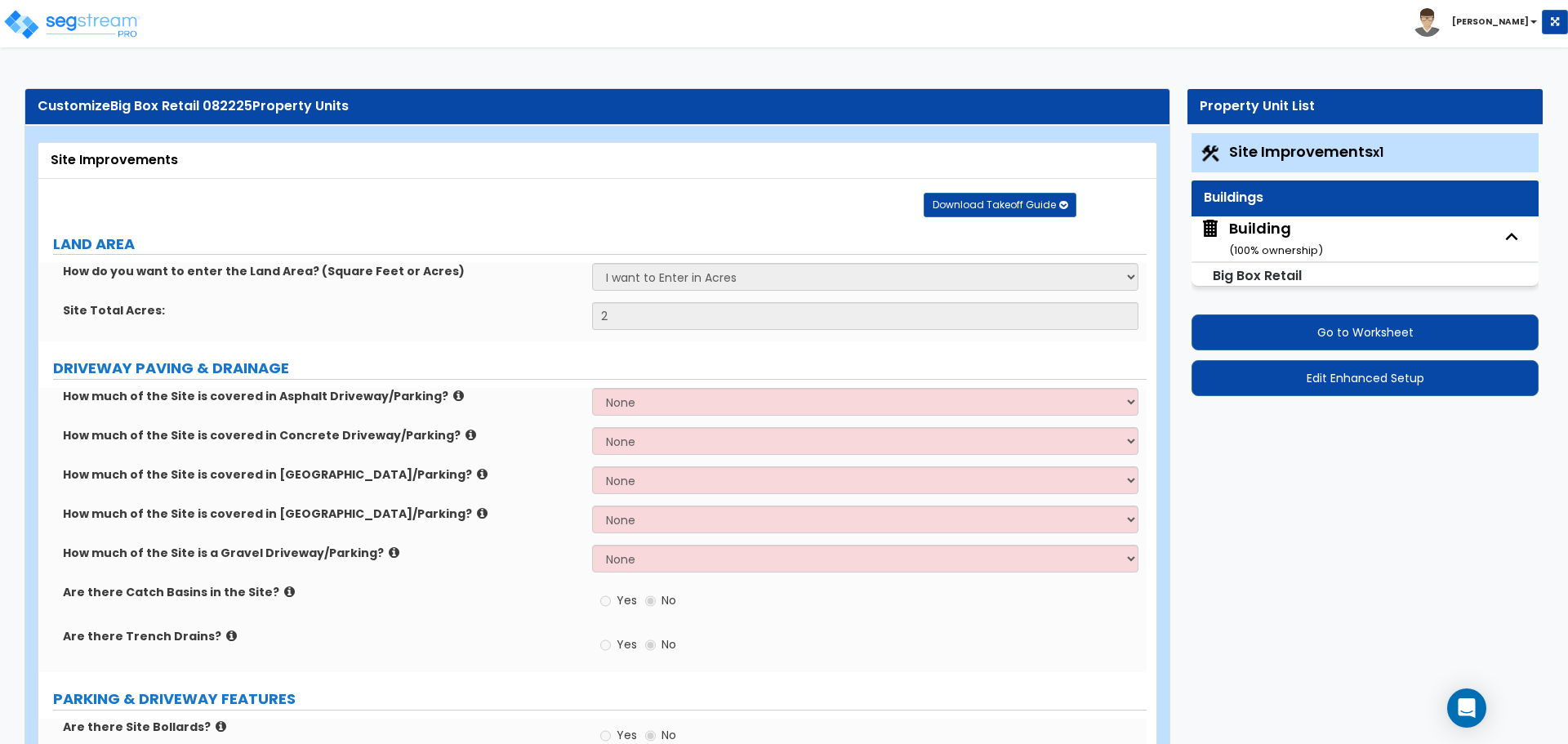
select select "2"
select select "1"
select select "6"
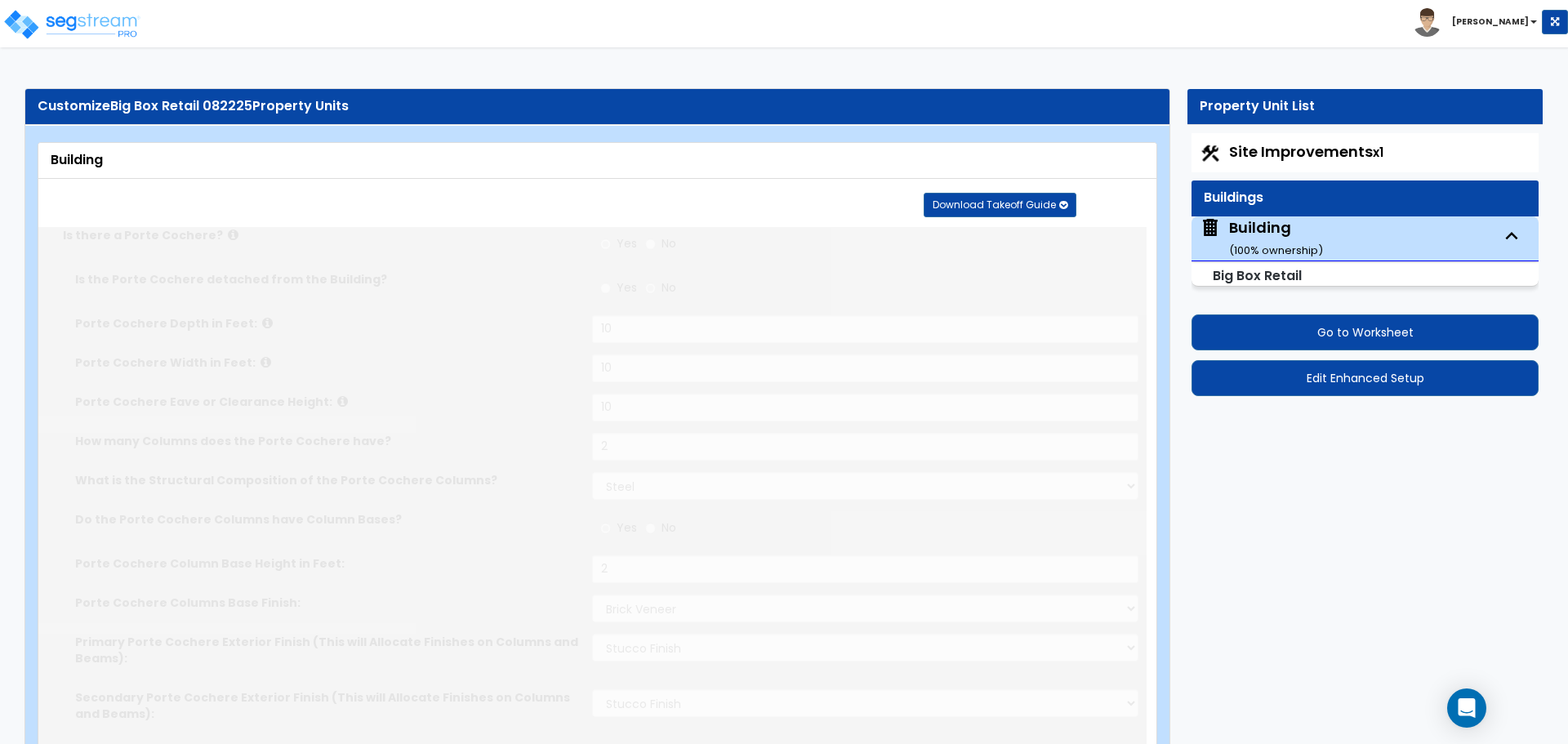
type input "10000"
radio input "true"
type input "4"
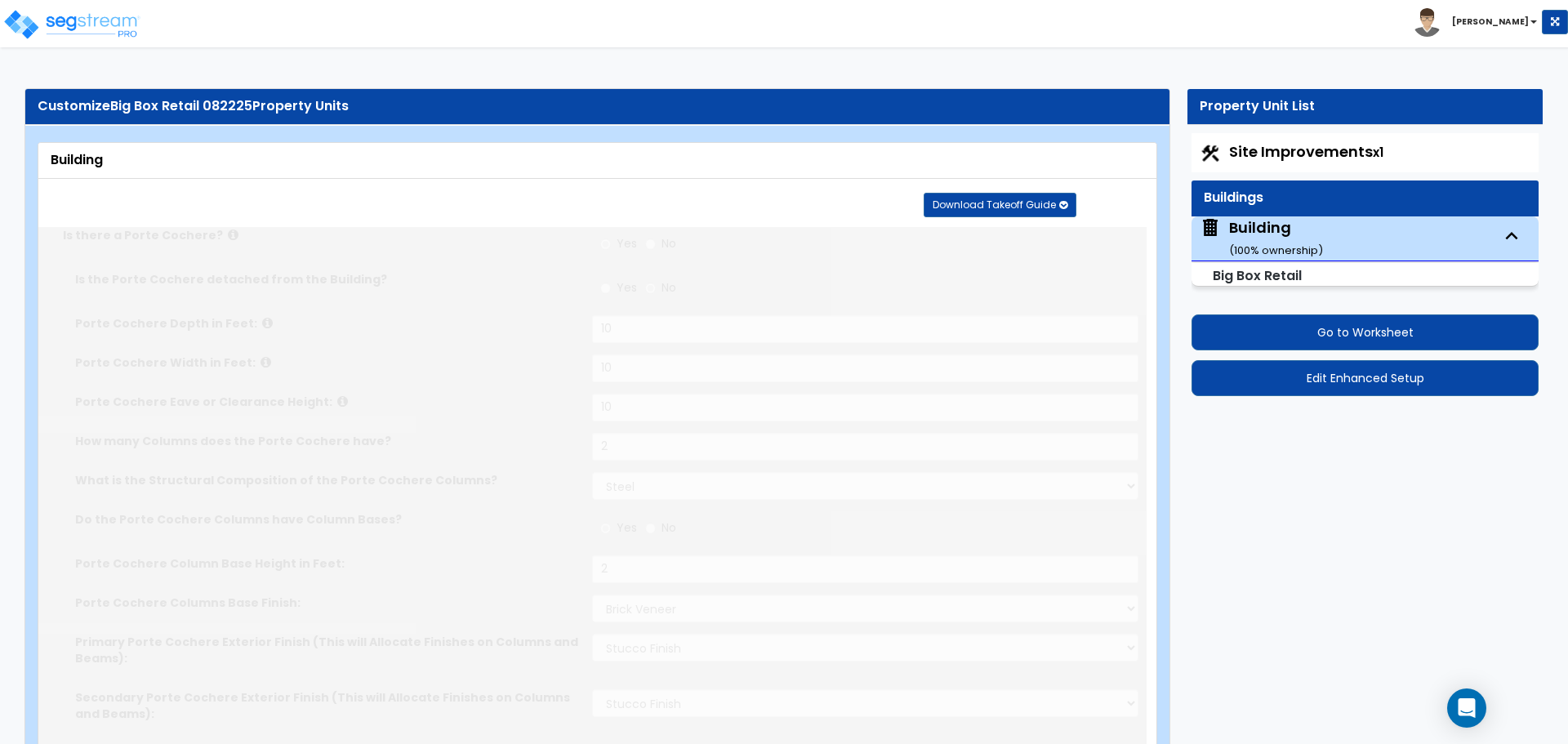
select select "2"
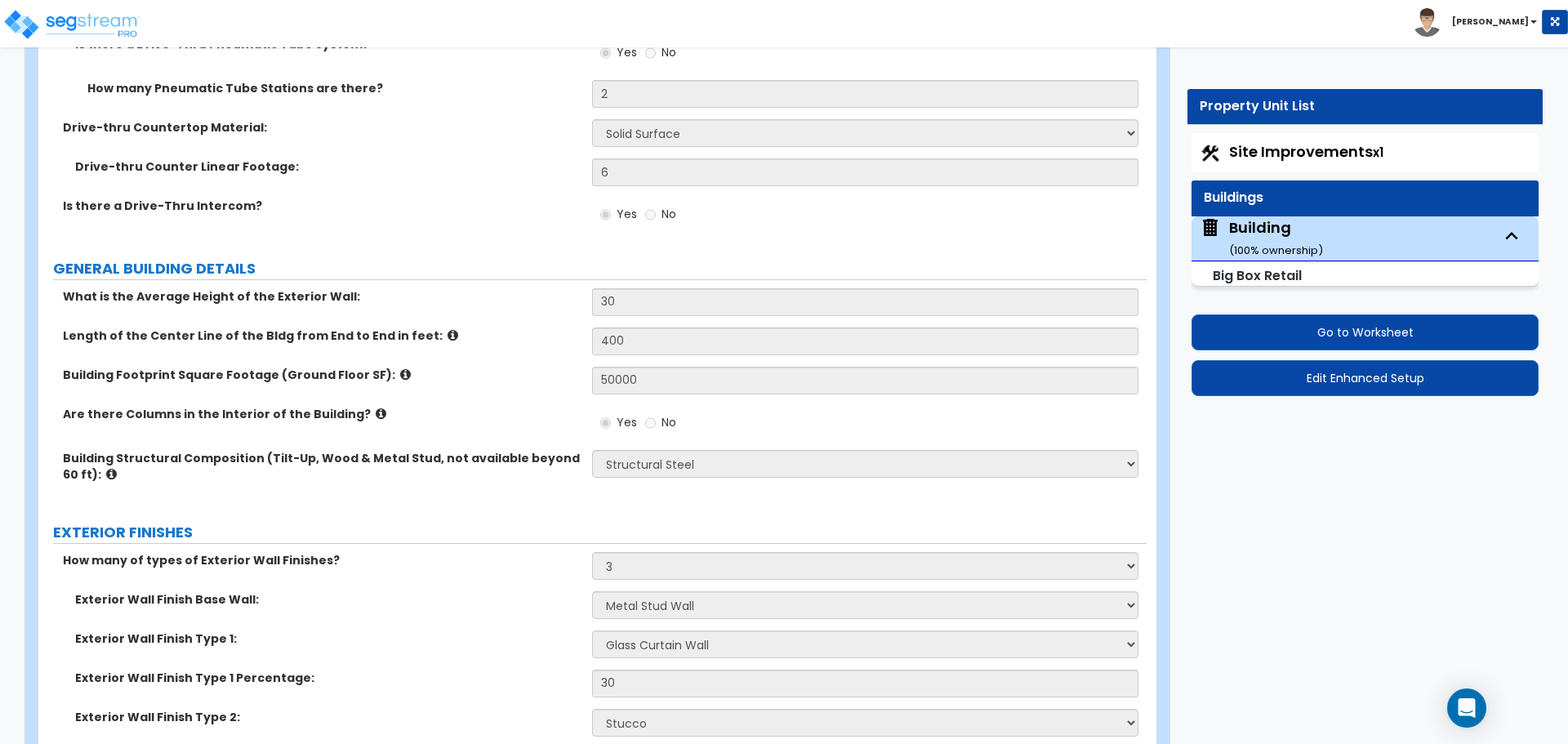
scroll to position [9374, 0]
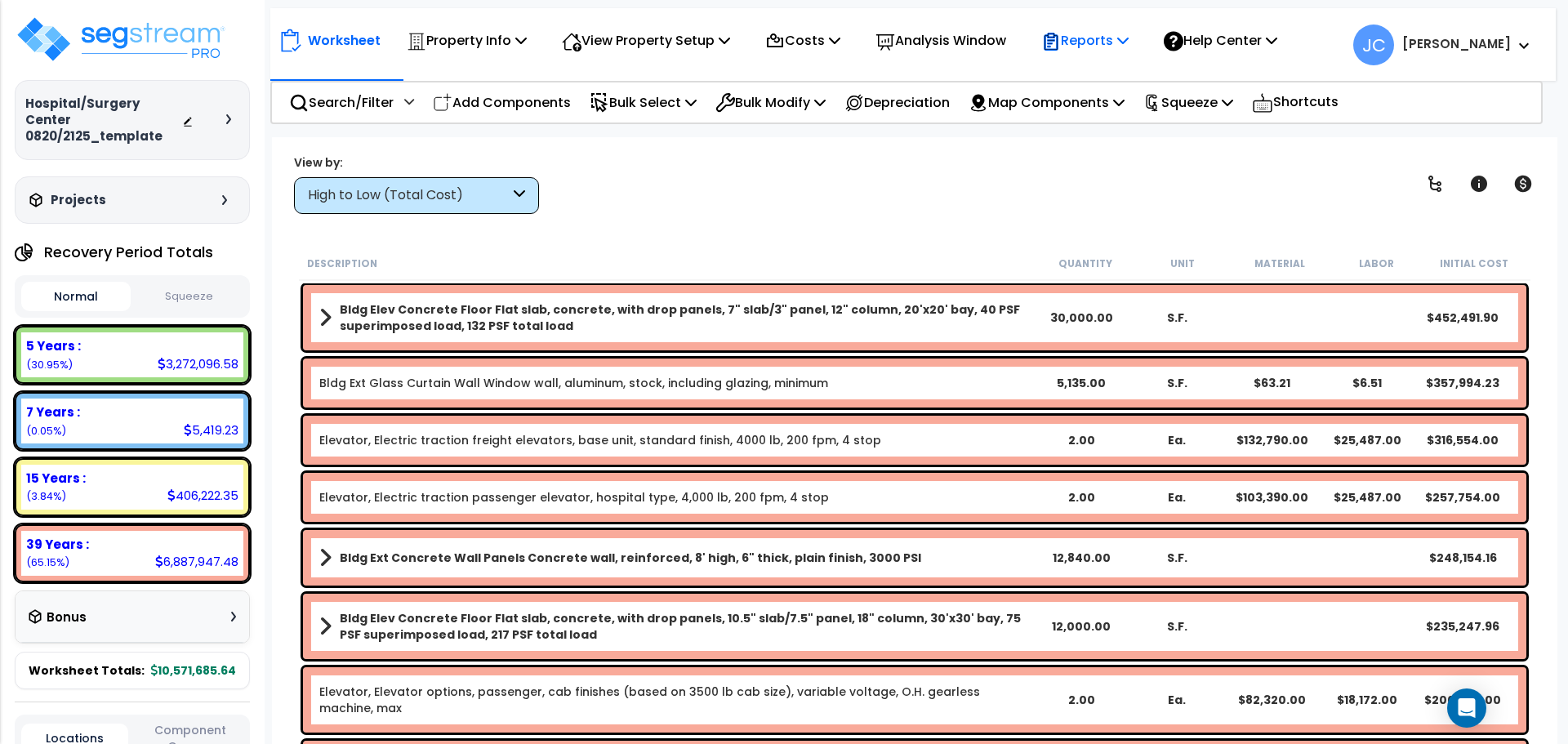
click at [1128, 39] on p "Reports" at bounding box center [1084, 41] width 87 height 22
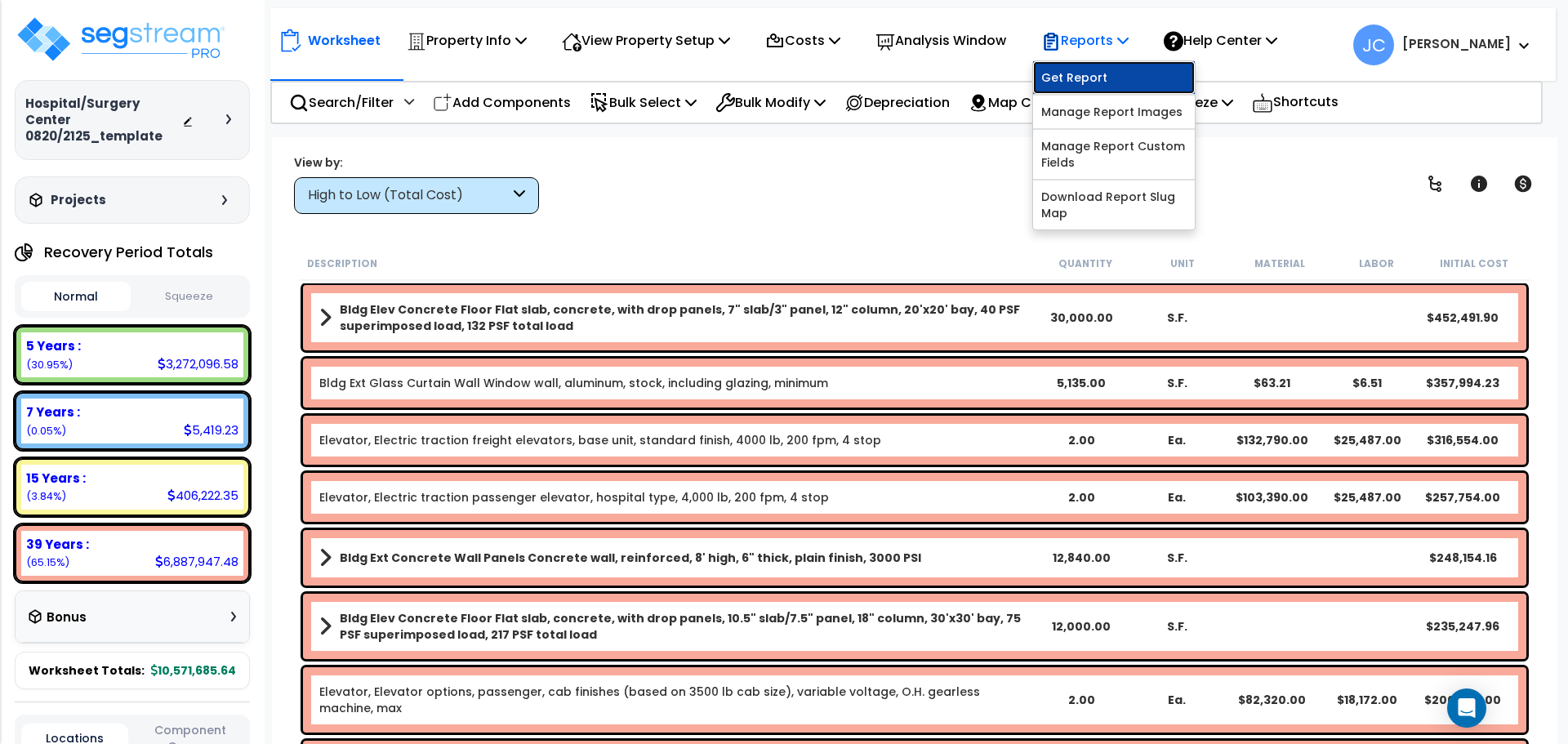
click at [1097, 75] on link "Get Report" at bounding box center [1113, 77] width 161 height 33
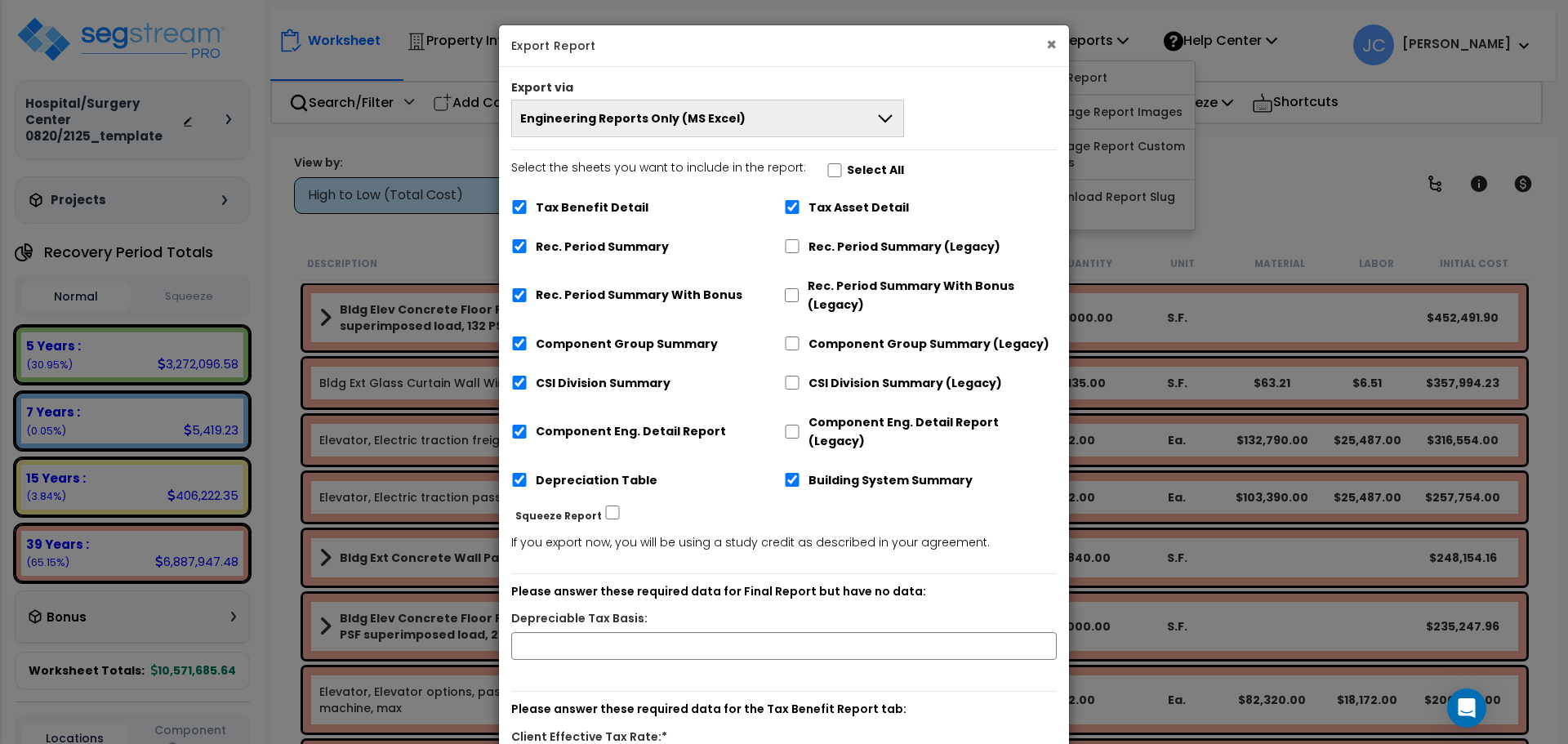
click at [1051, 36] on button "×" at bounding box center [1051, 45] width 11 height 17
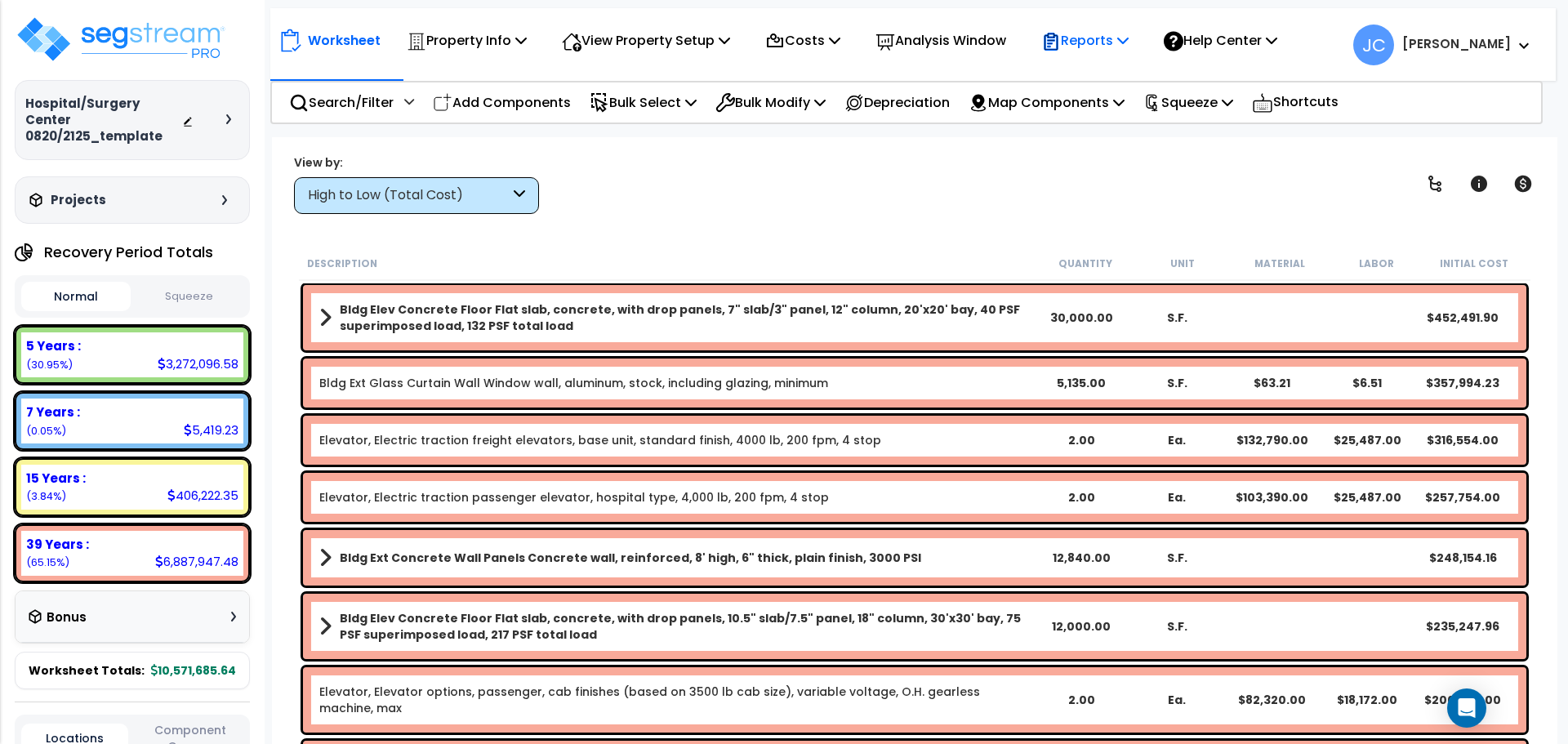
click at [1114, 36] on p "Reports" at bounding box center [1084, 41] width 87 height 22
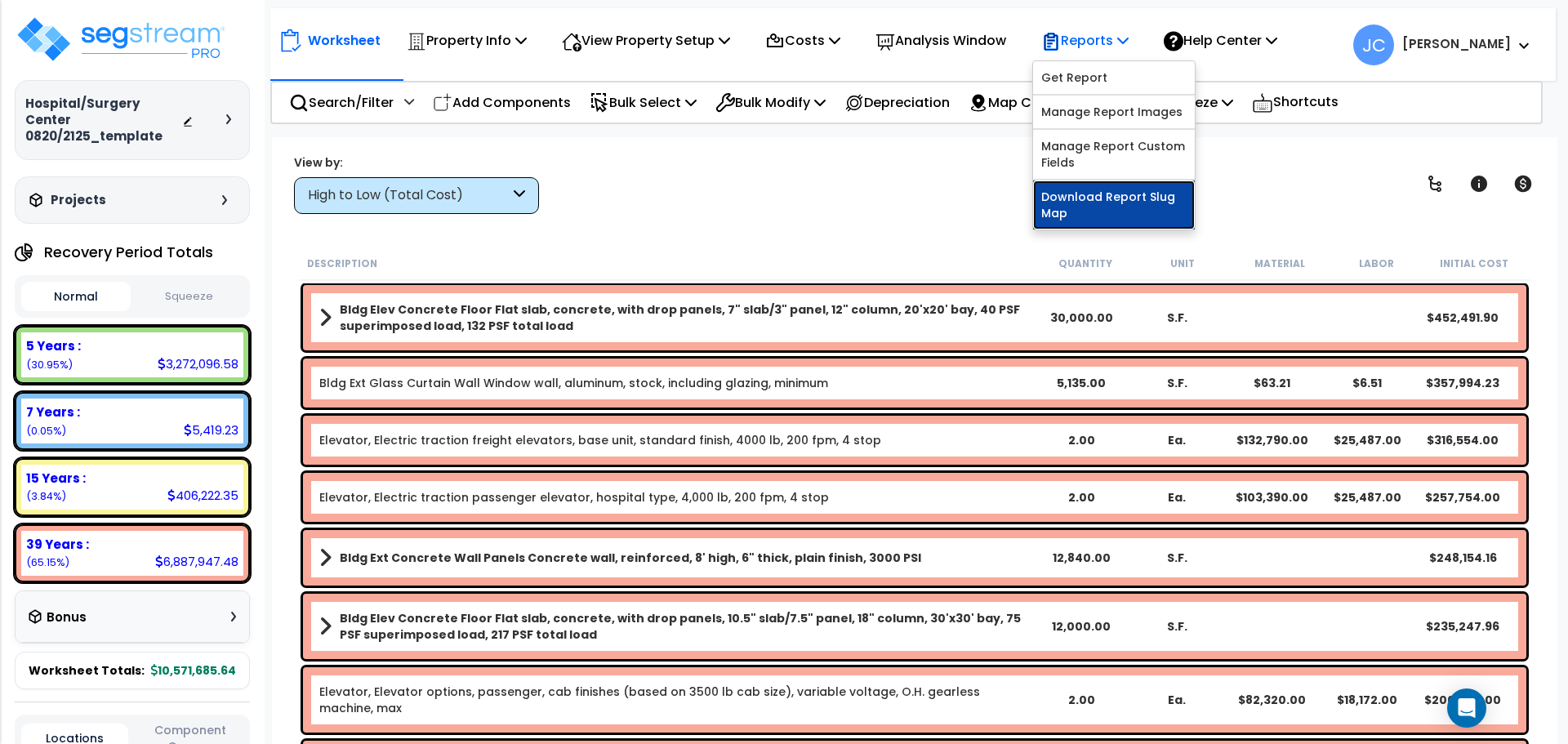
click at [1082, 210] on link "Download Report Slug Map" at bounding box center [1113, 205] width 161 height 49
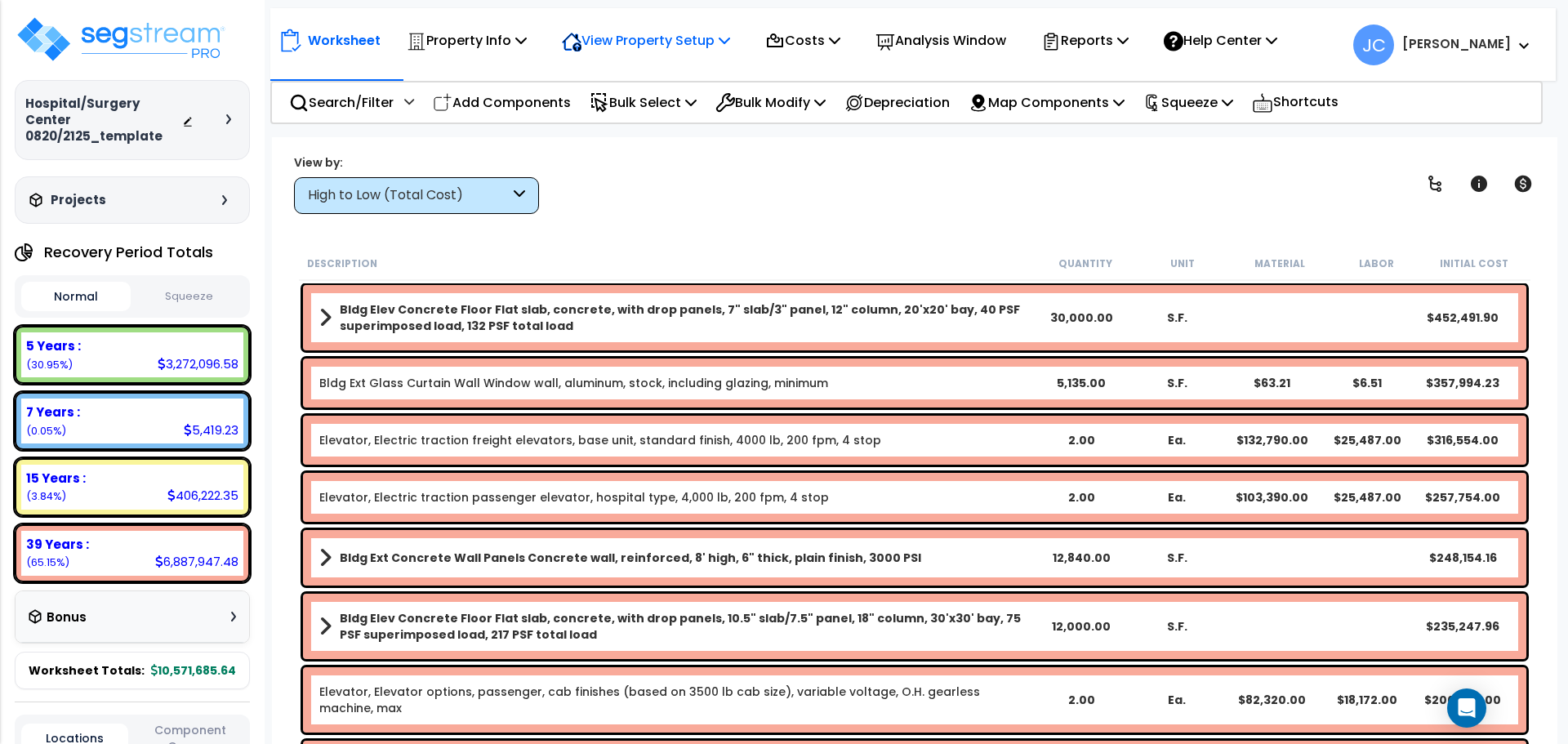
click at [678, 42] on p "View Property Setup" at bounding box center [646, 41] width 168 height 22
click at [660, 119] on link "View Questionnaire" at bounding box center [634, 112] width 161 height 33
click at [1128, 27] on div "Reports" at bounding box center [1084, 40] width 87 height 38
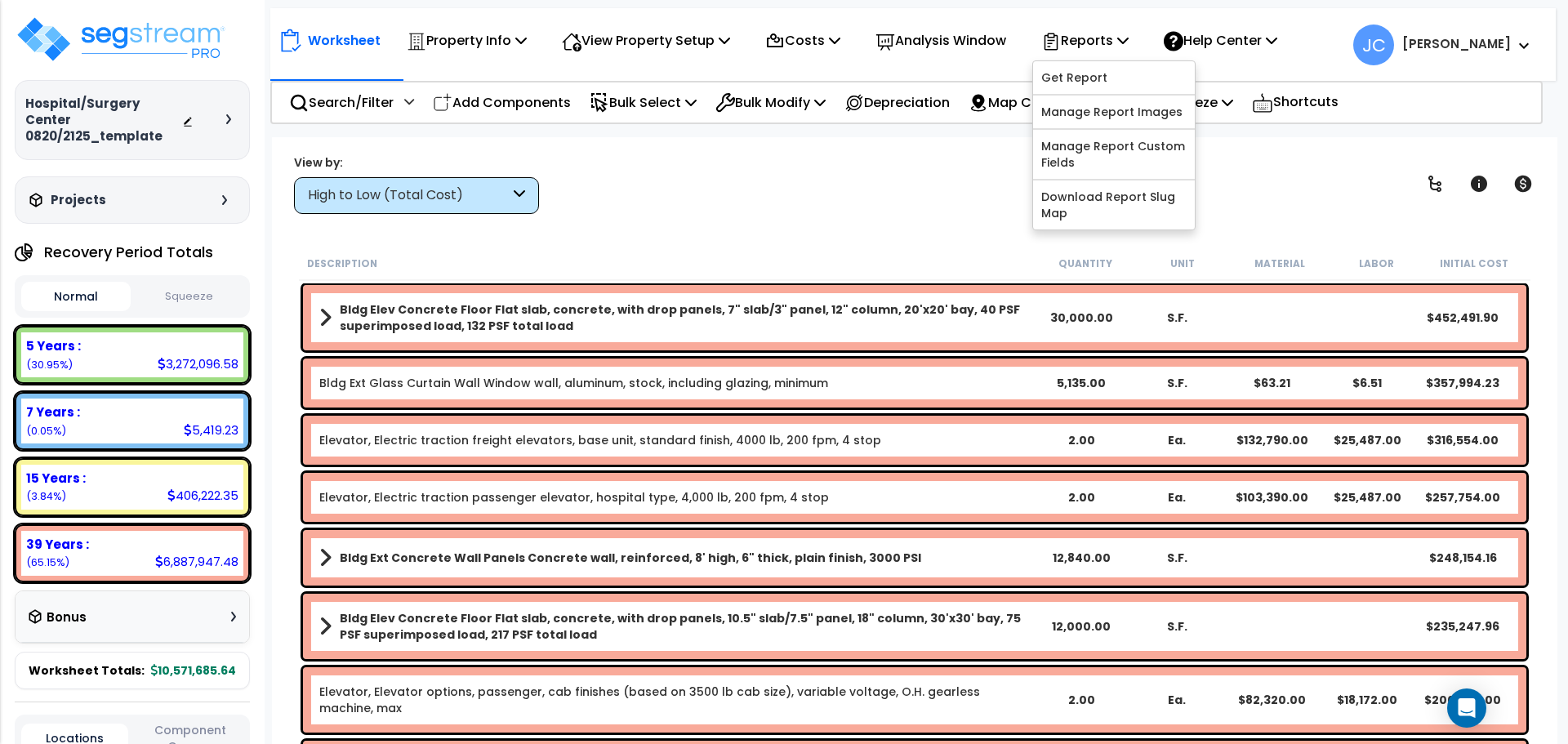
click at [925, 174] on div "View by: High to Low (Total Cost) High to Low (Total Cost)" at bounding box center [915, 183] width 1253 height 60
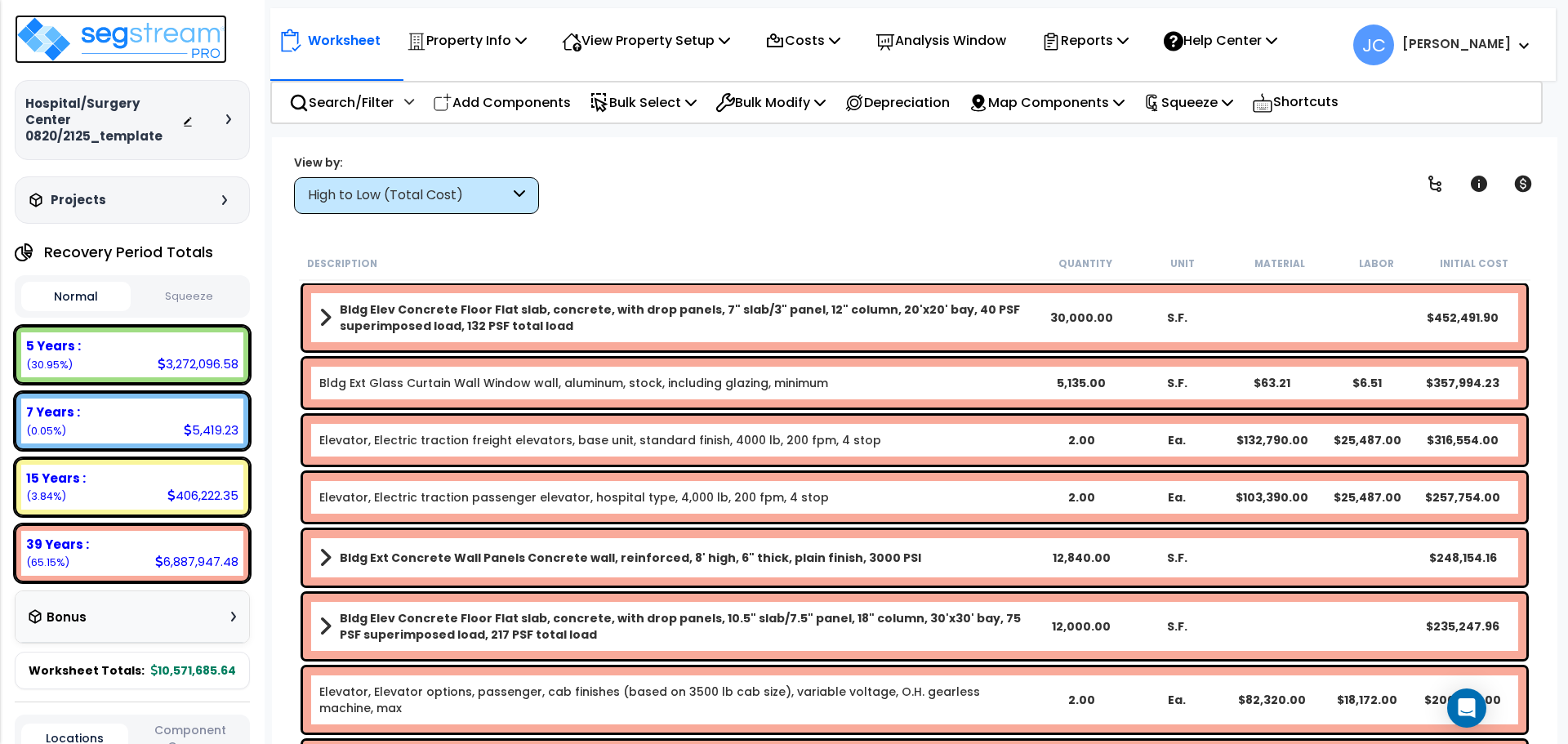
click at [150, 33] on img at bounding box center [120, 39] width 212 height 49
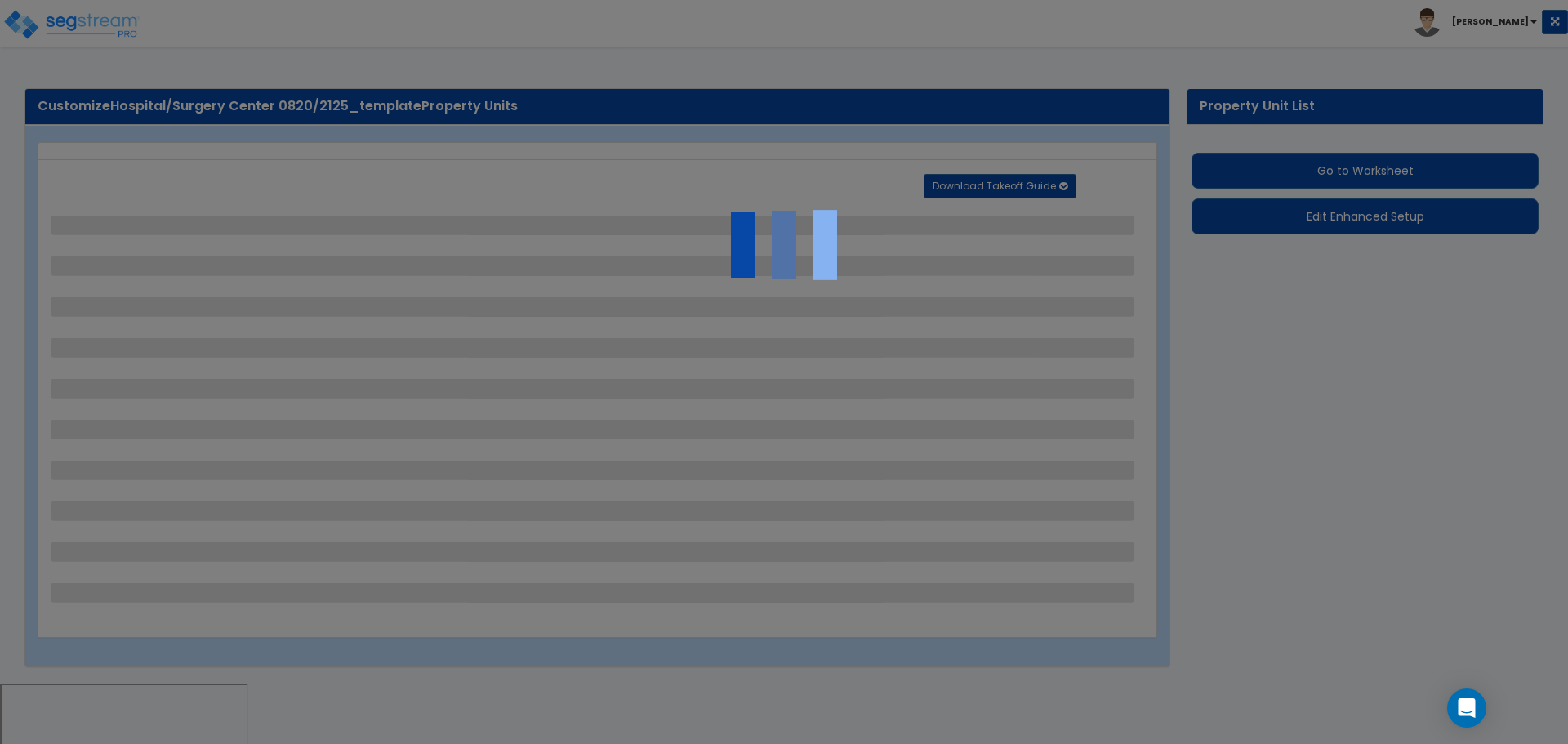
select select "2"
select select "1"
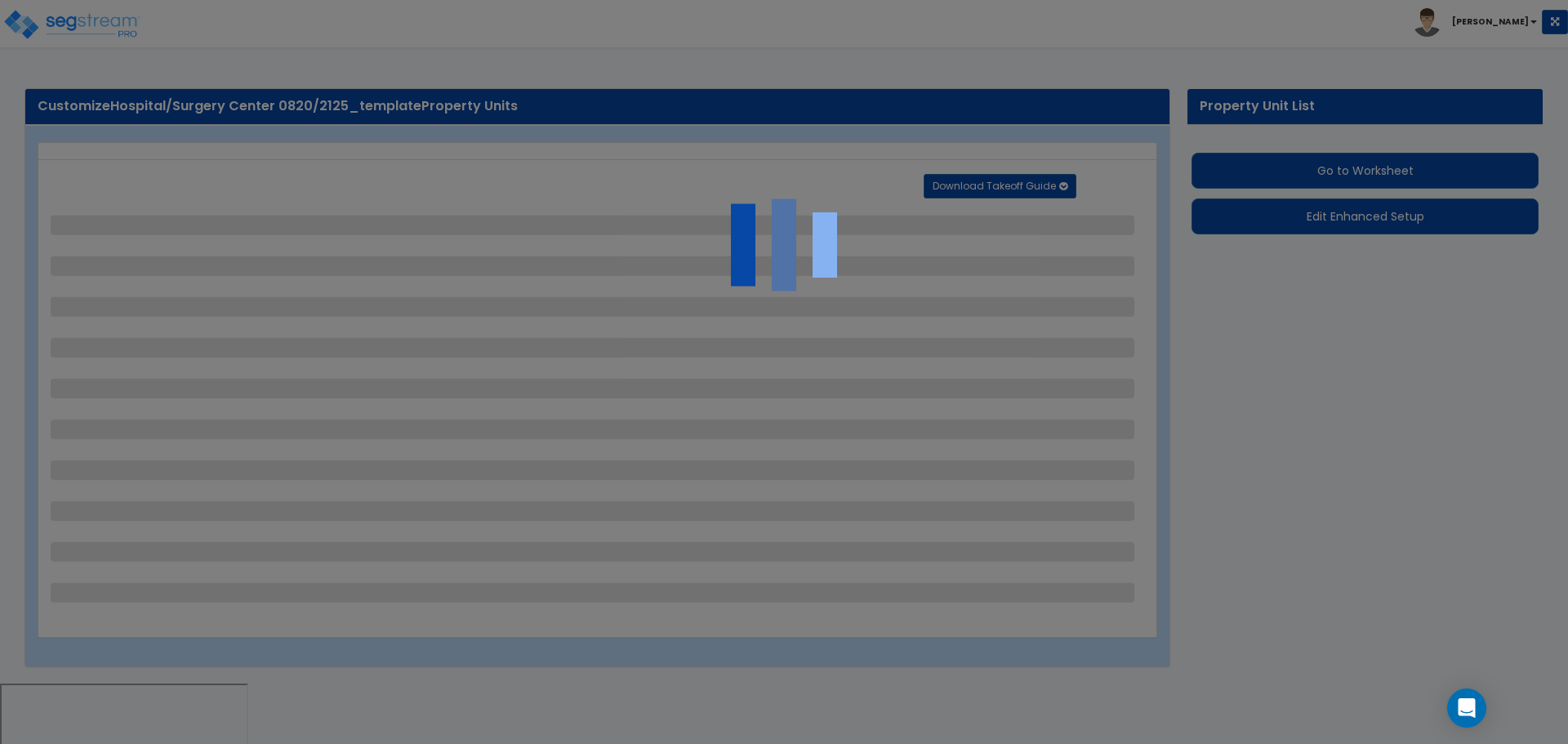
select select "2"
select select "1"
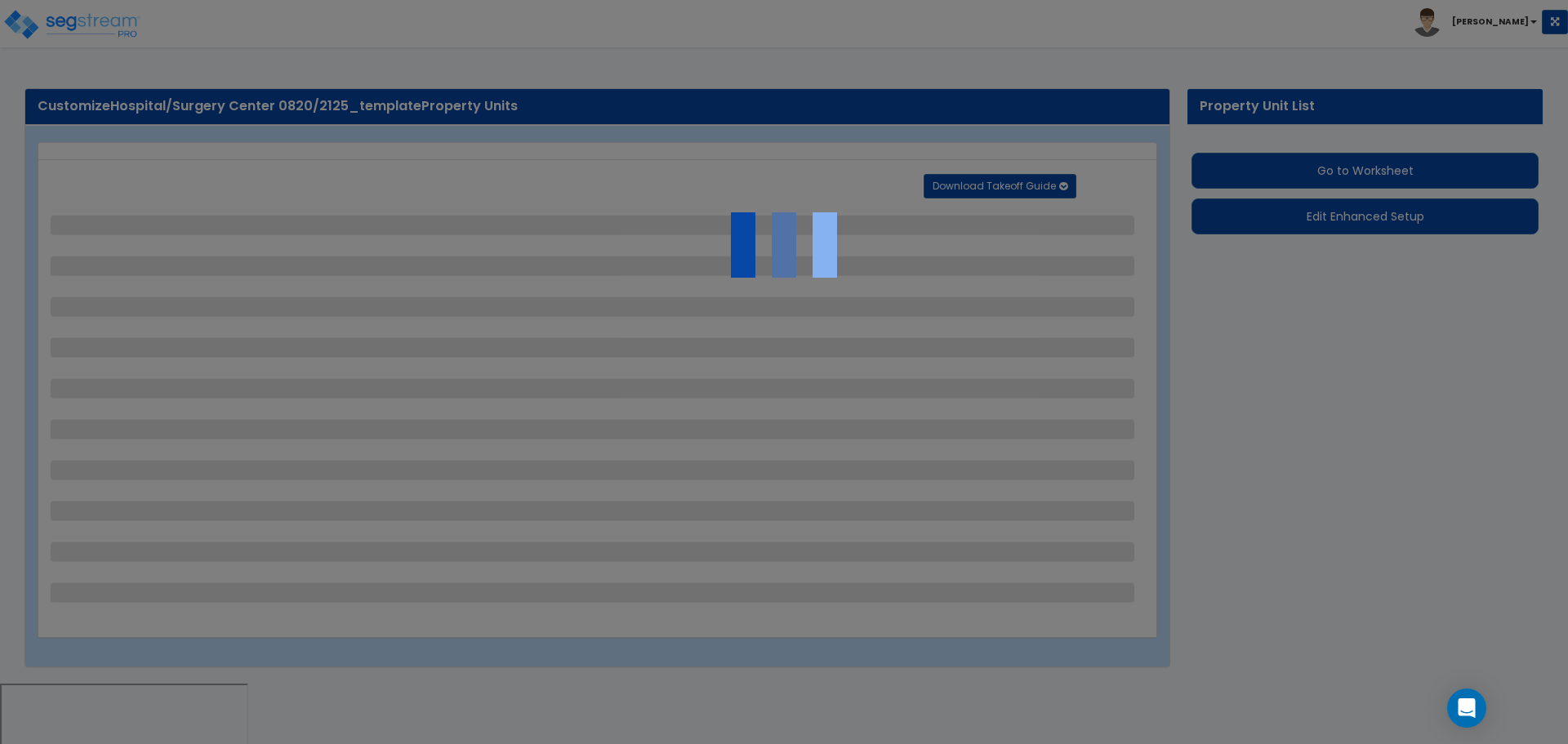
select select "2"
select select "1"
select select "2"
select select "1"
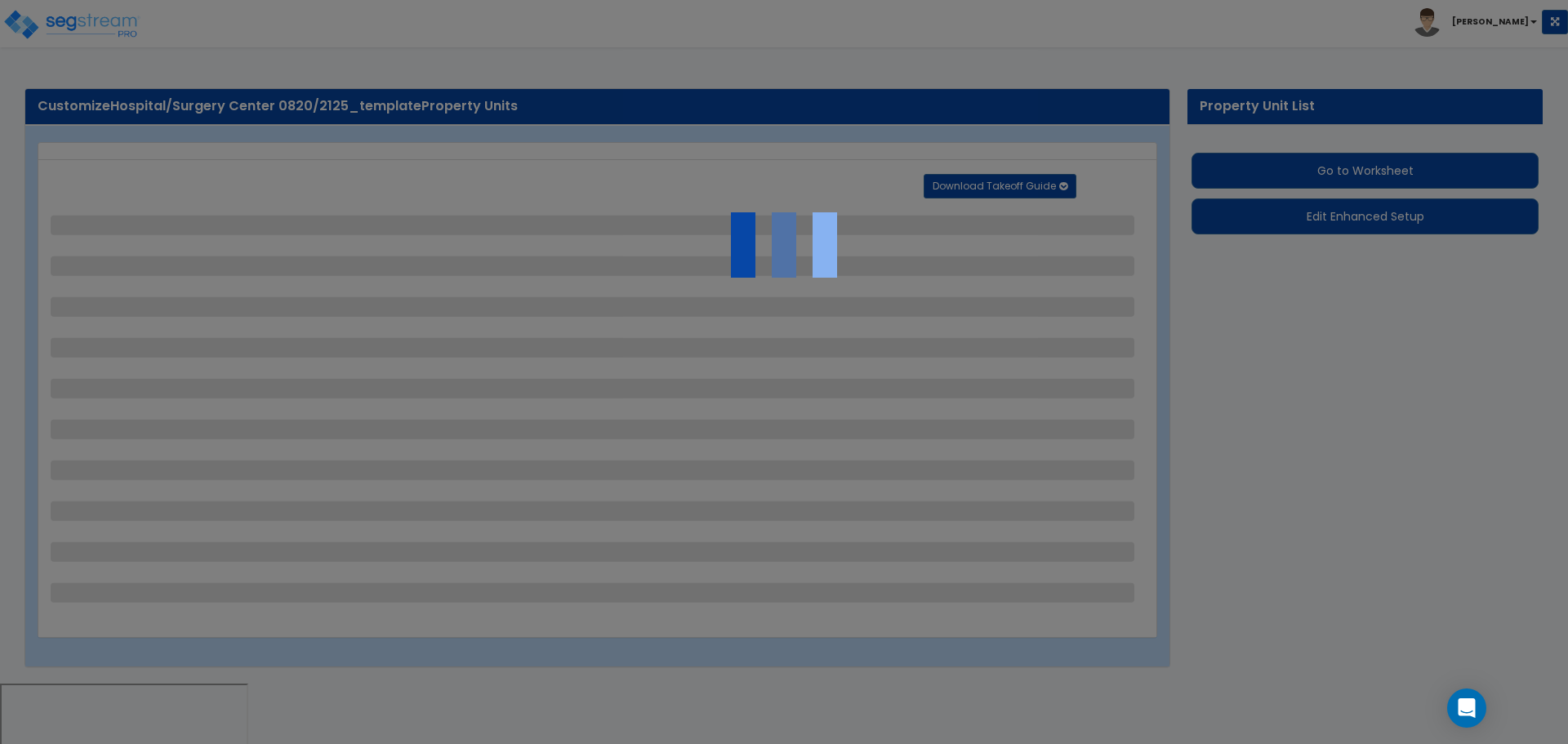
select select "2"
select select "1"
select select "2"
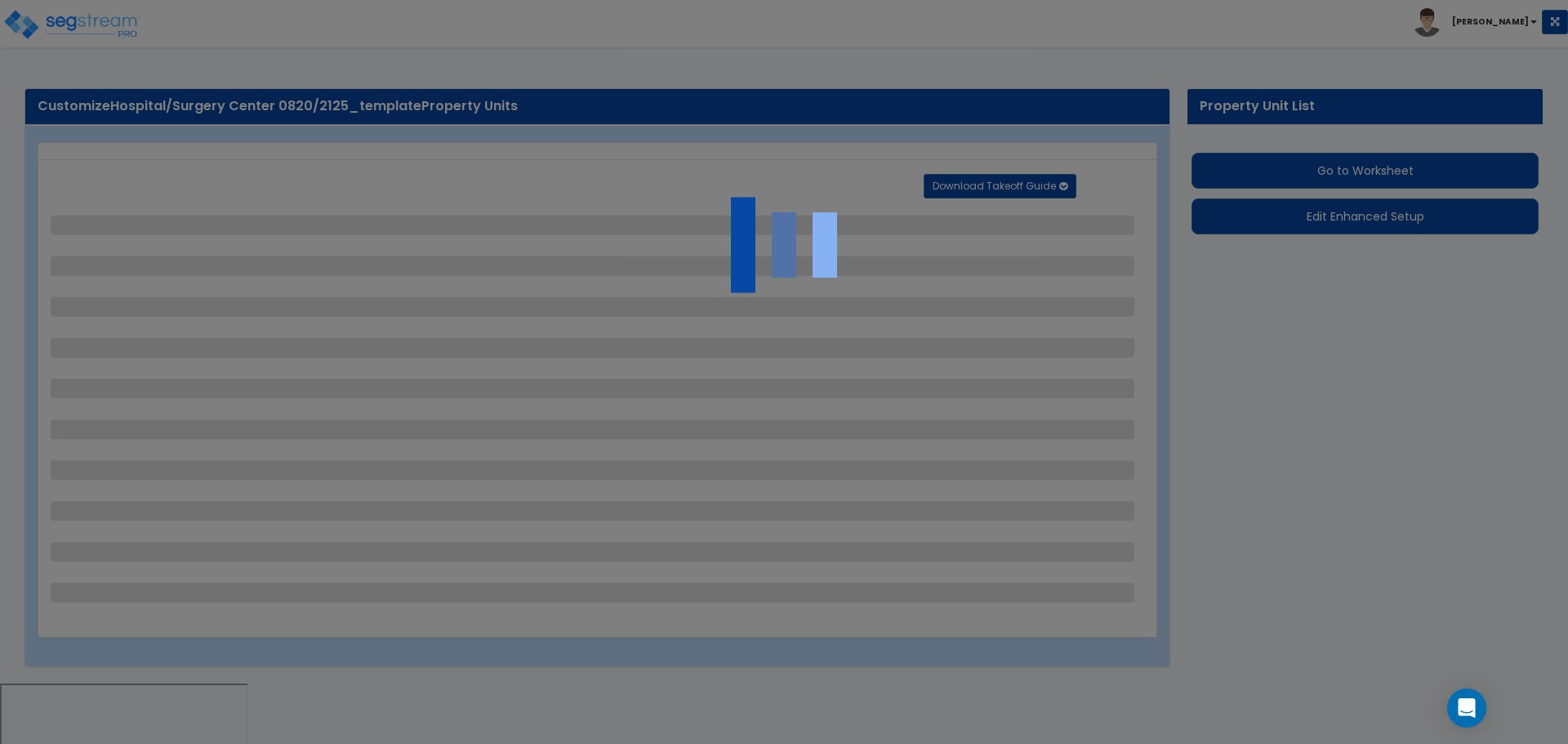
select select "6"
select select "11"
select select "2"
select select "3"
select select "1"
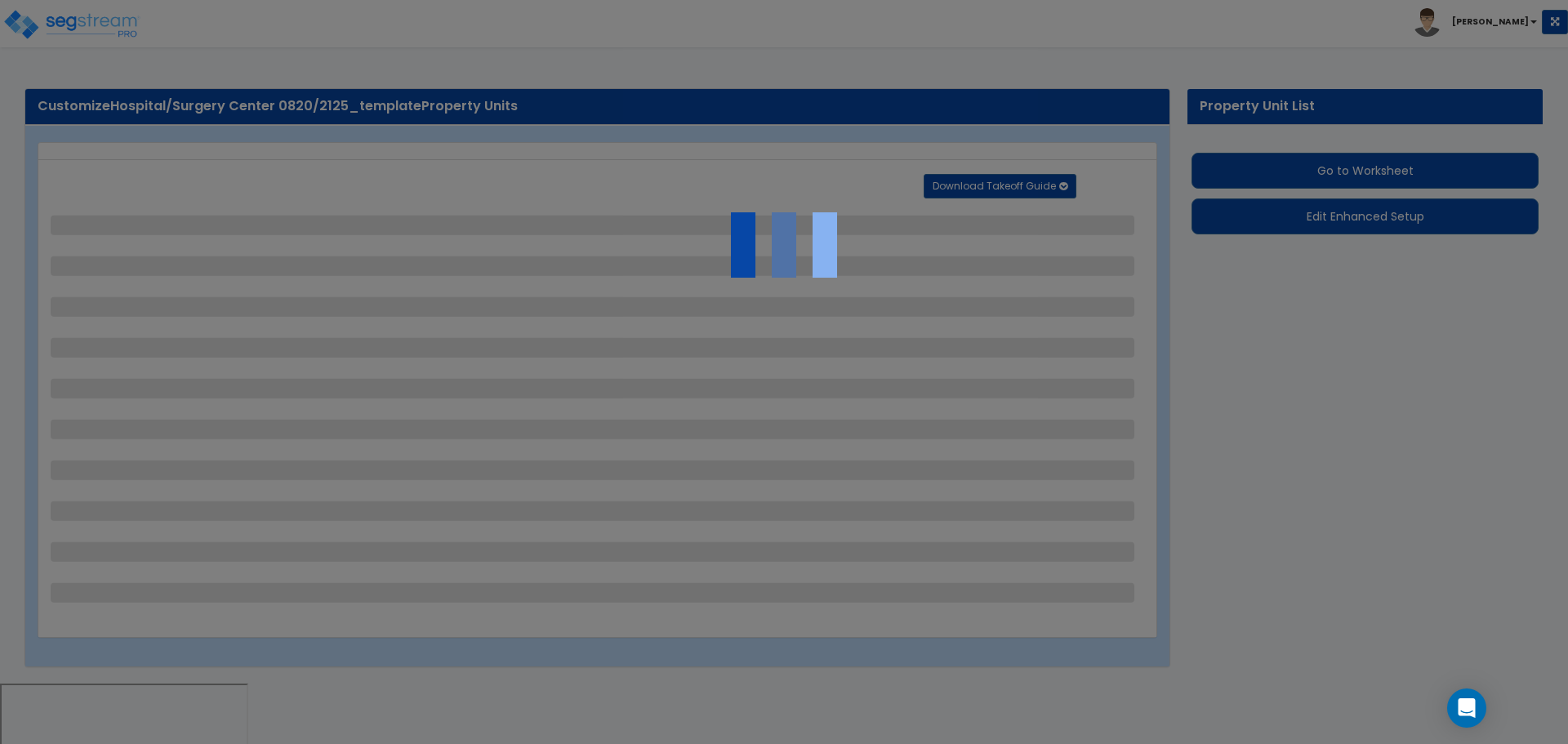
select select "2"
select select "3"
select select "2"
select select "1"
select select "2"
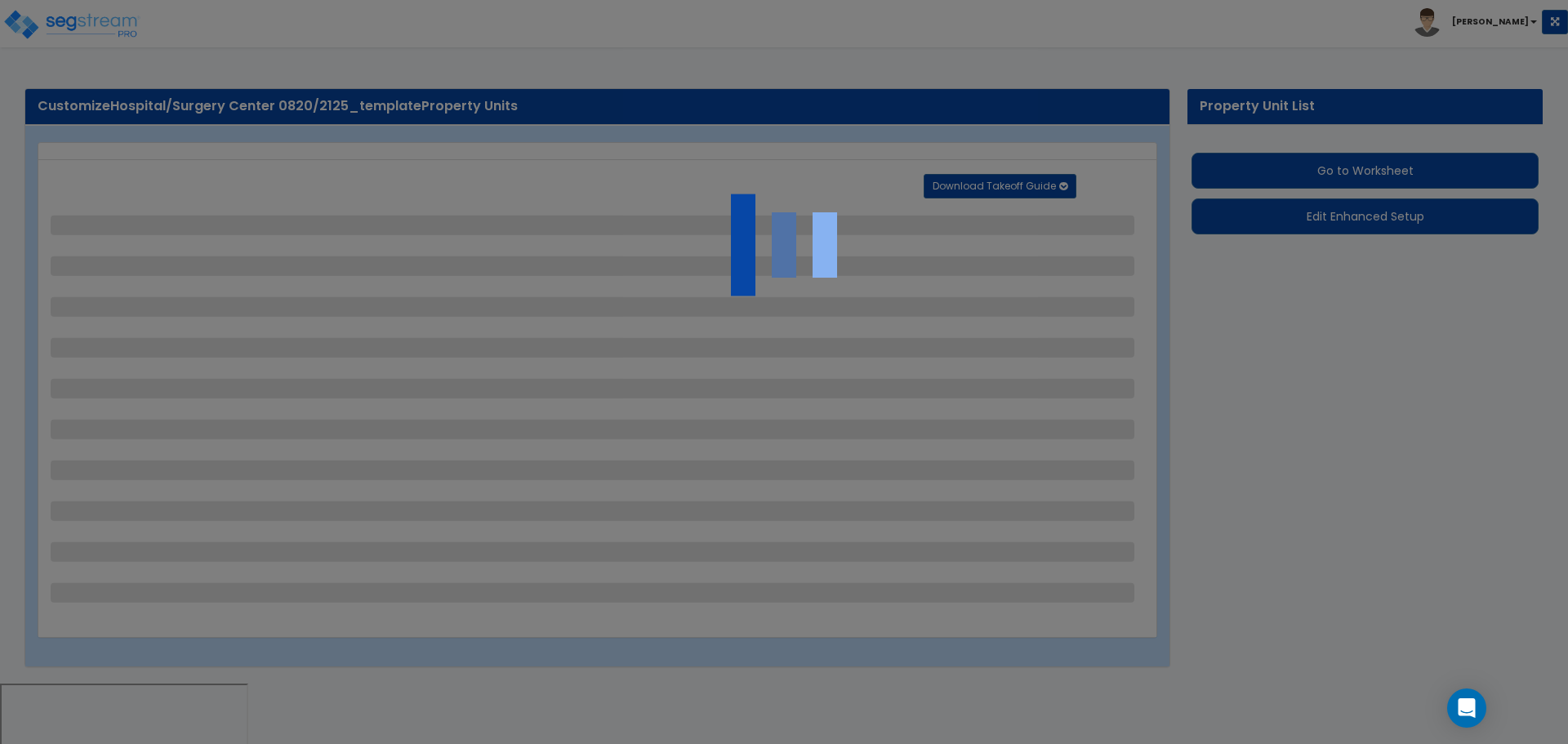
select select "2"
select select "7"
select select "2"
select select "3"
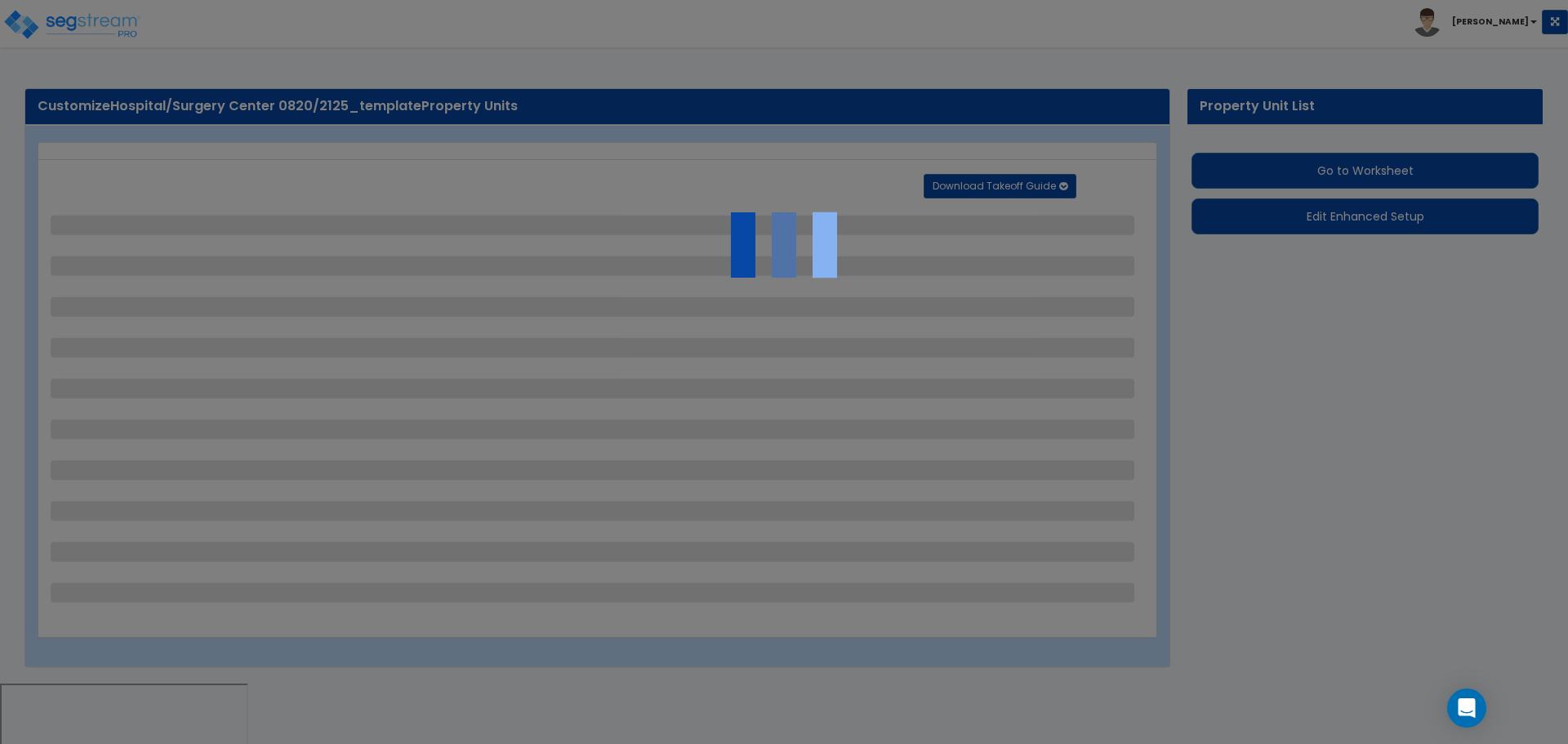
select select "1"
select select "20"
select select "2"
select select "5"
select select "4"
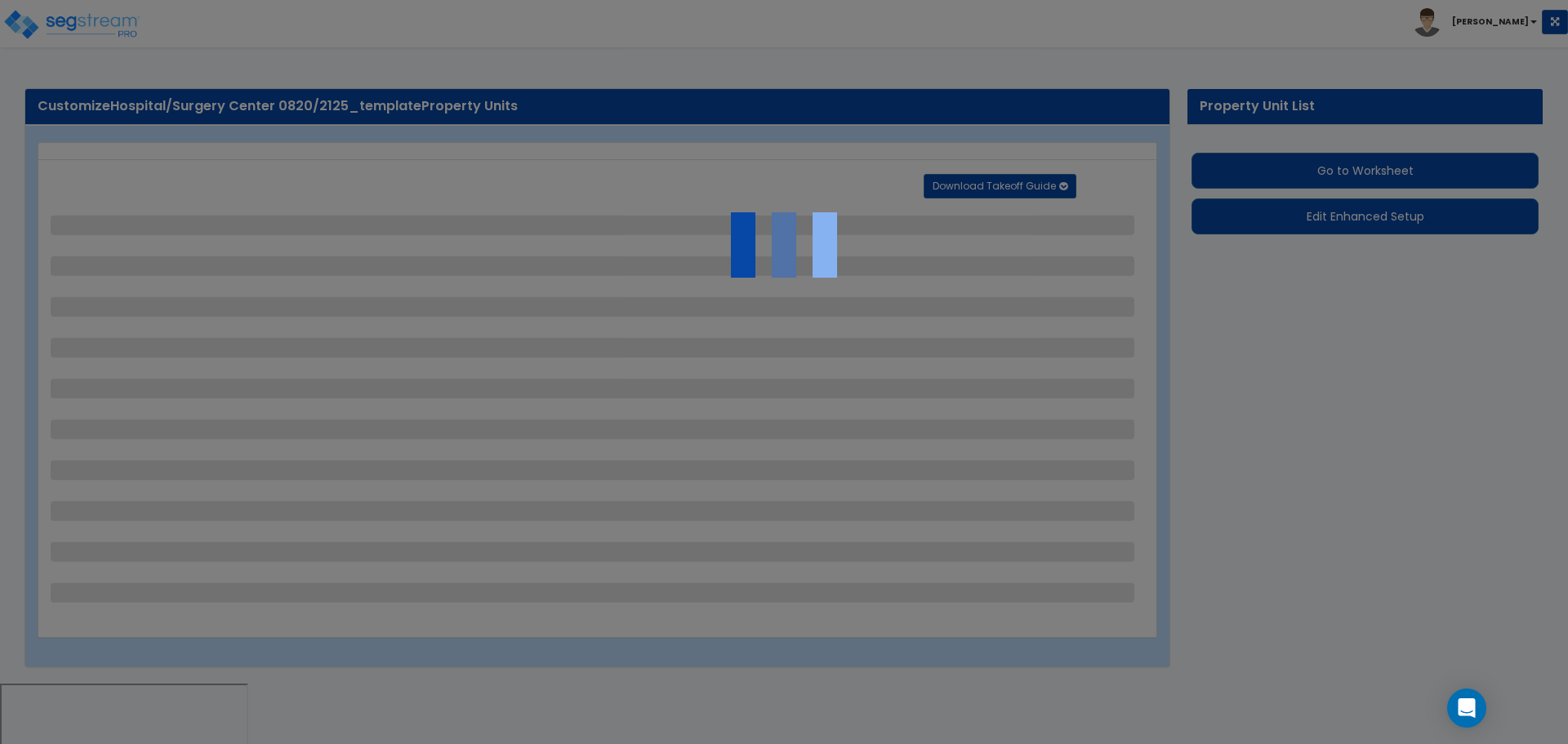
select select "1"
select select "4"
select select "1"
select select "2"
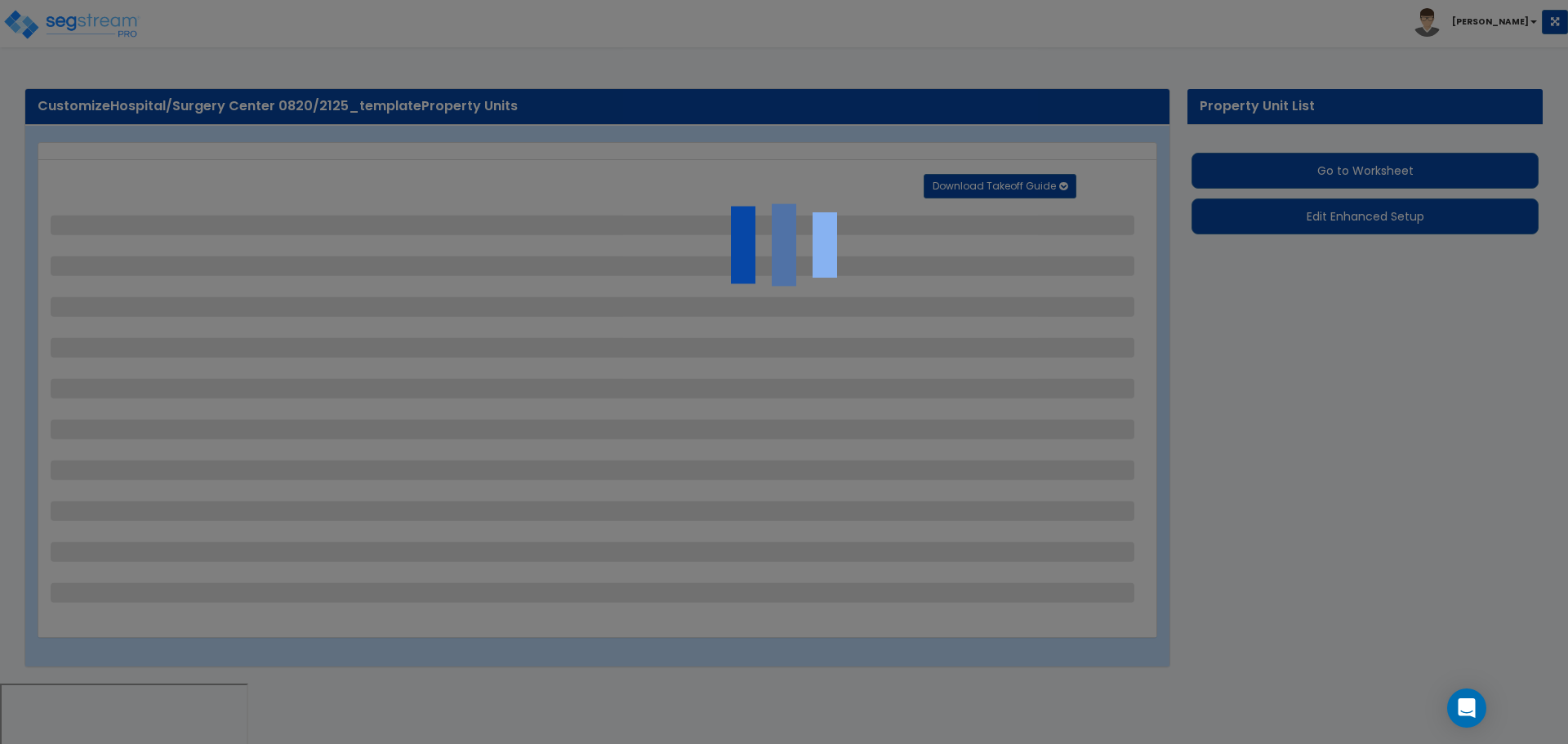
select select "4"
select select "2"
select select "1"
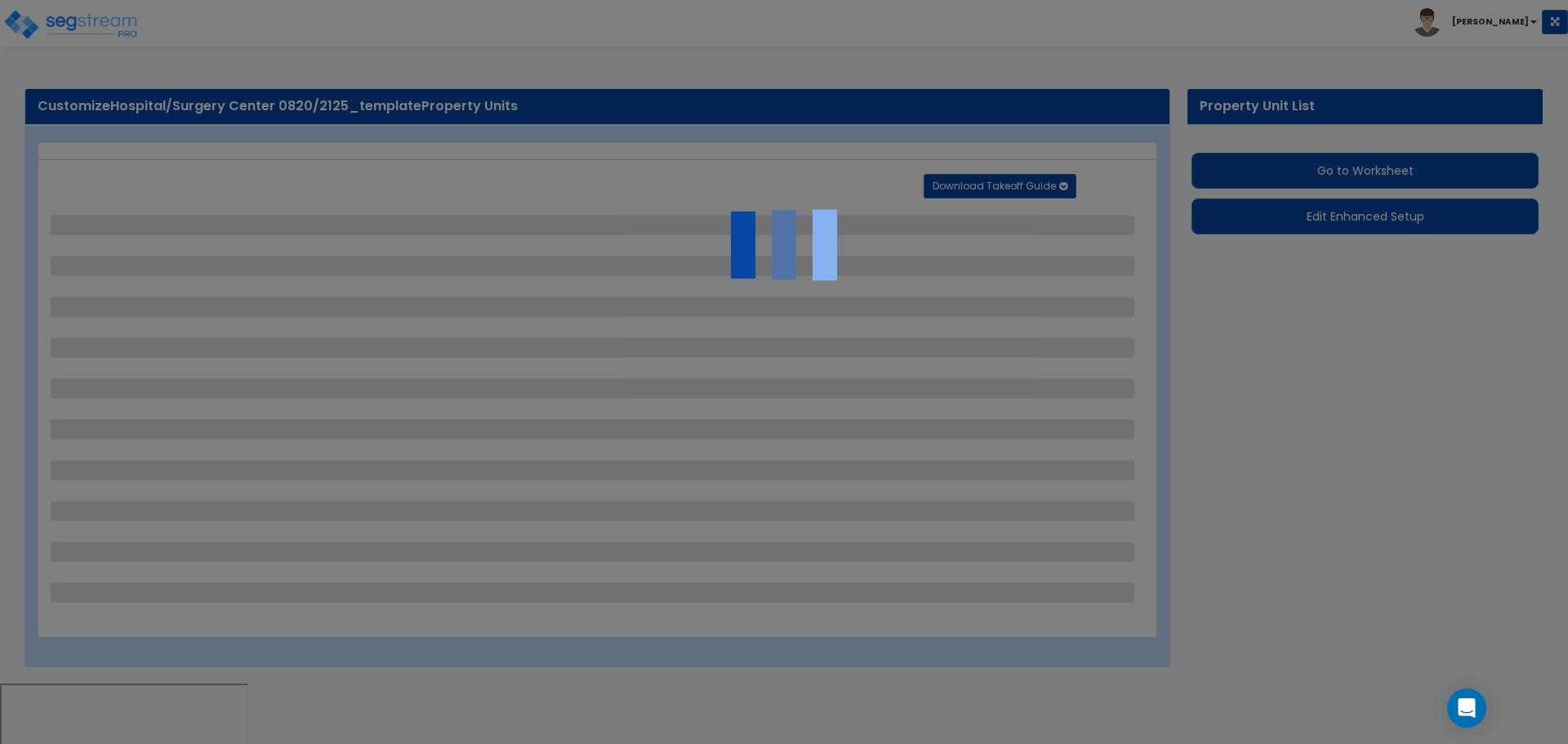
select select "1"
select select "2"
select select "1"
select select "2"
select select "1"
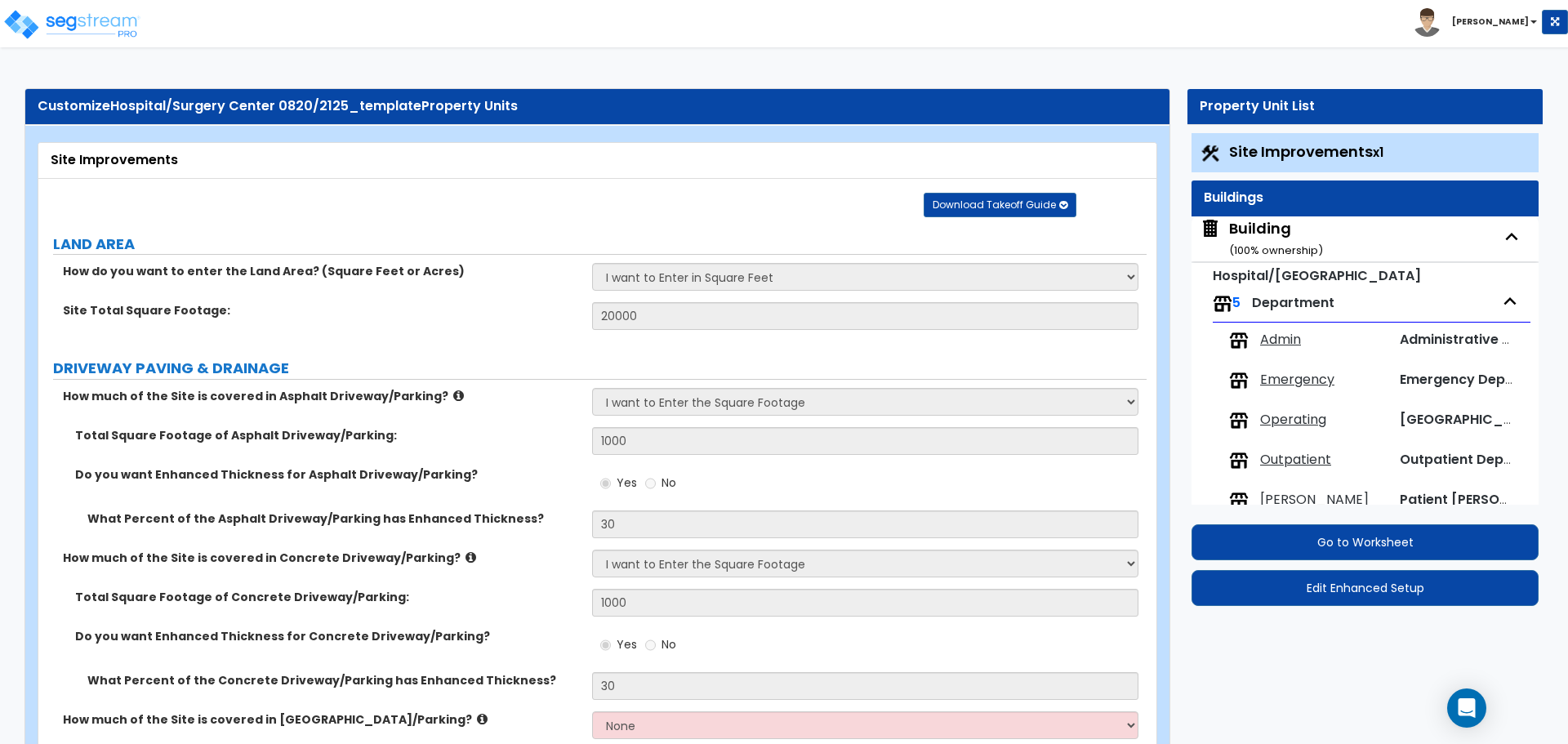
click at [1245, 245] on small "( 100 % ownership)" at bounding box center [1276, 250] width 94 height 15
select select "2"
select select "5"
select select "2"
select select "5"
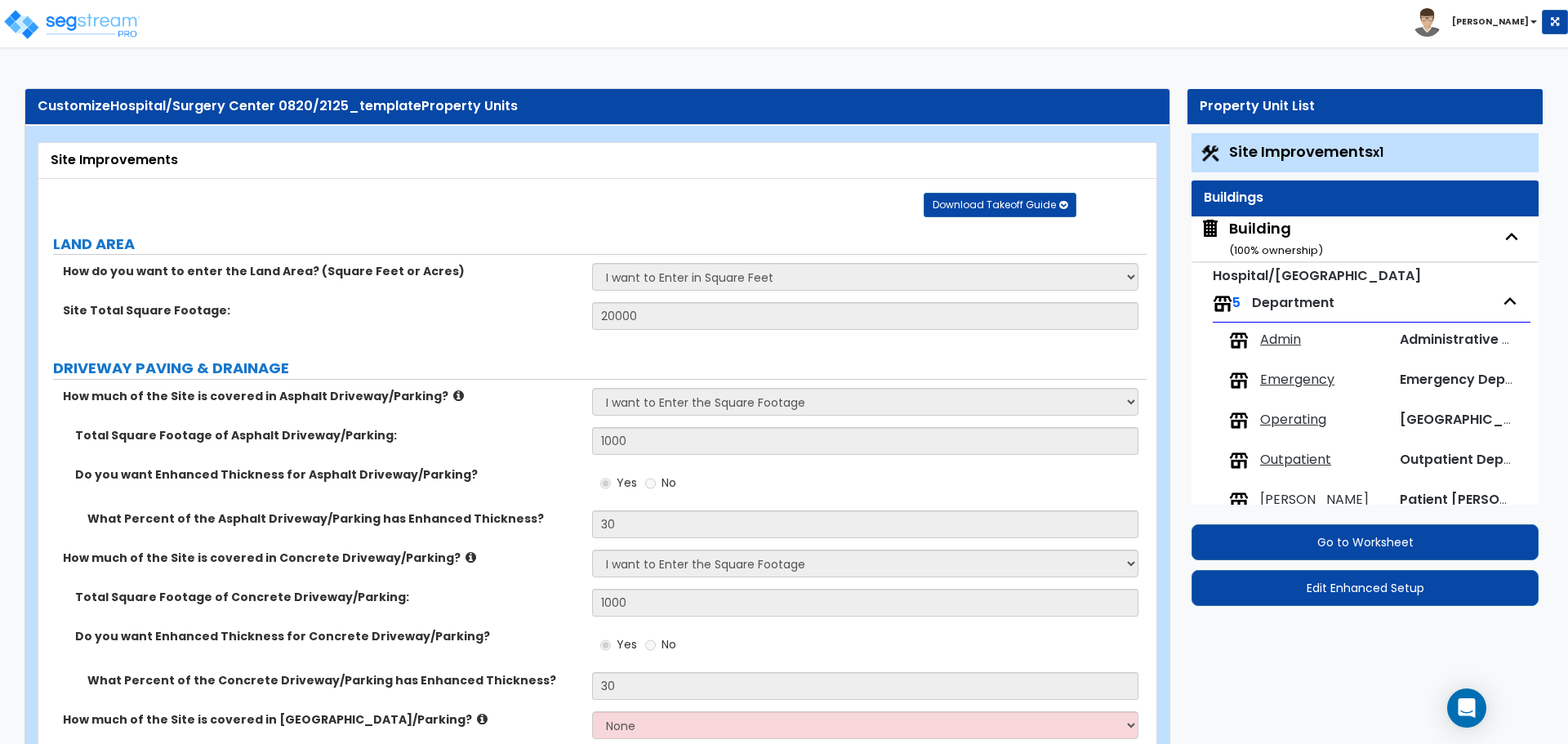
select select "1"
select select "4"
select select "2"
select select "1"
select select "2"
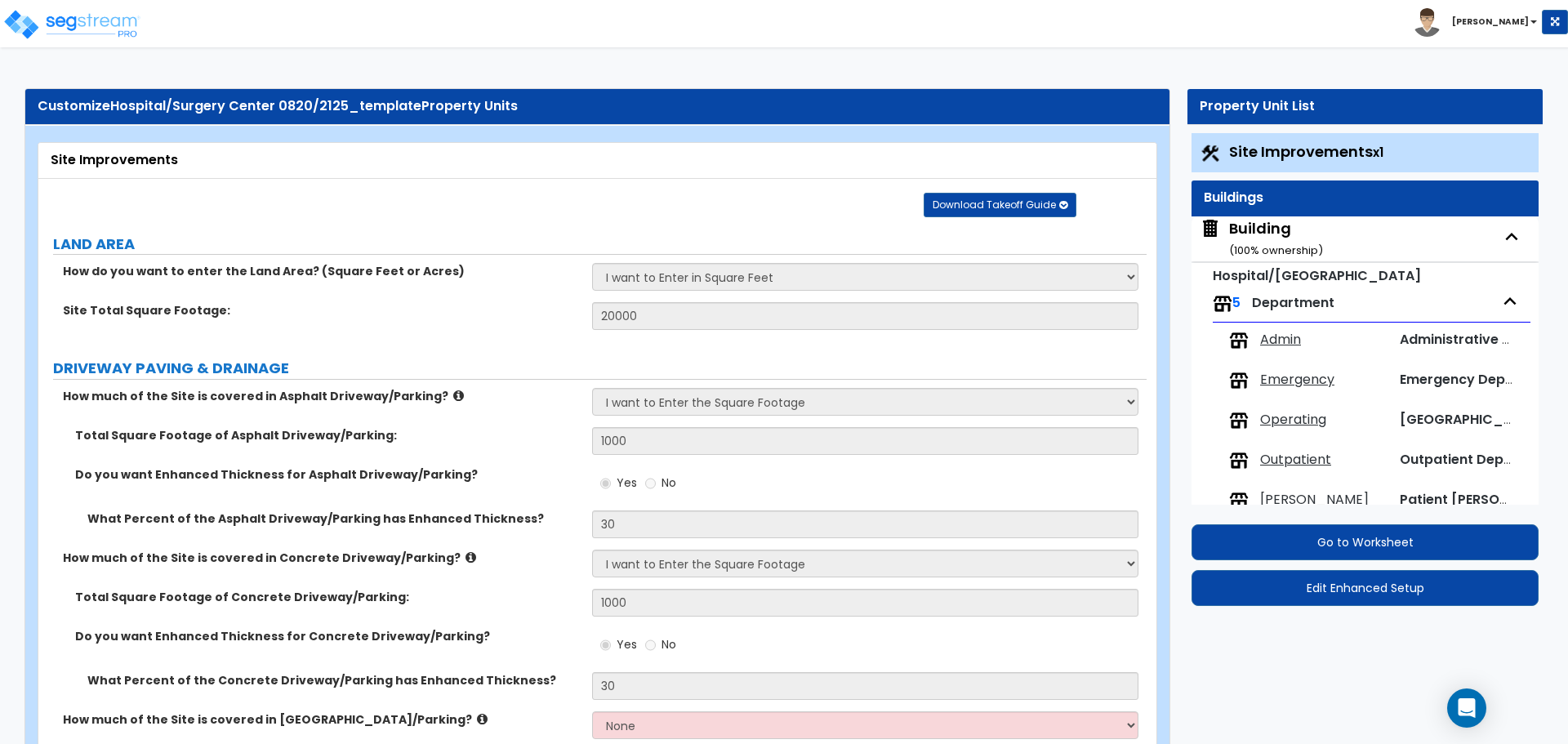
select select "1"
select select "2"
select select "1"
select select "3"
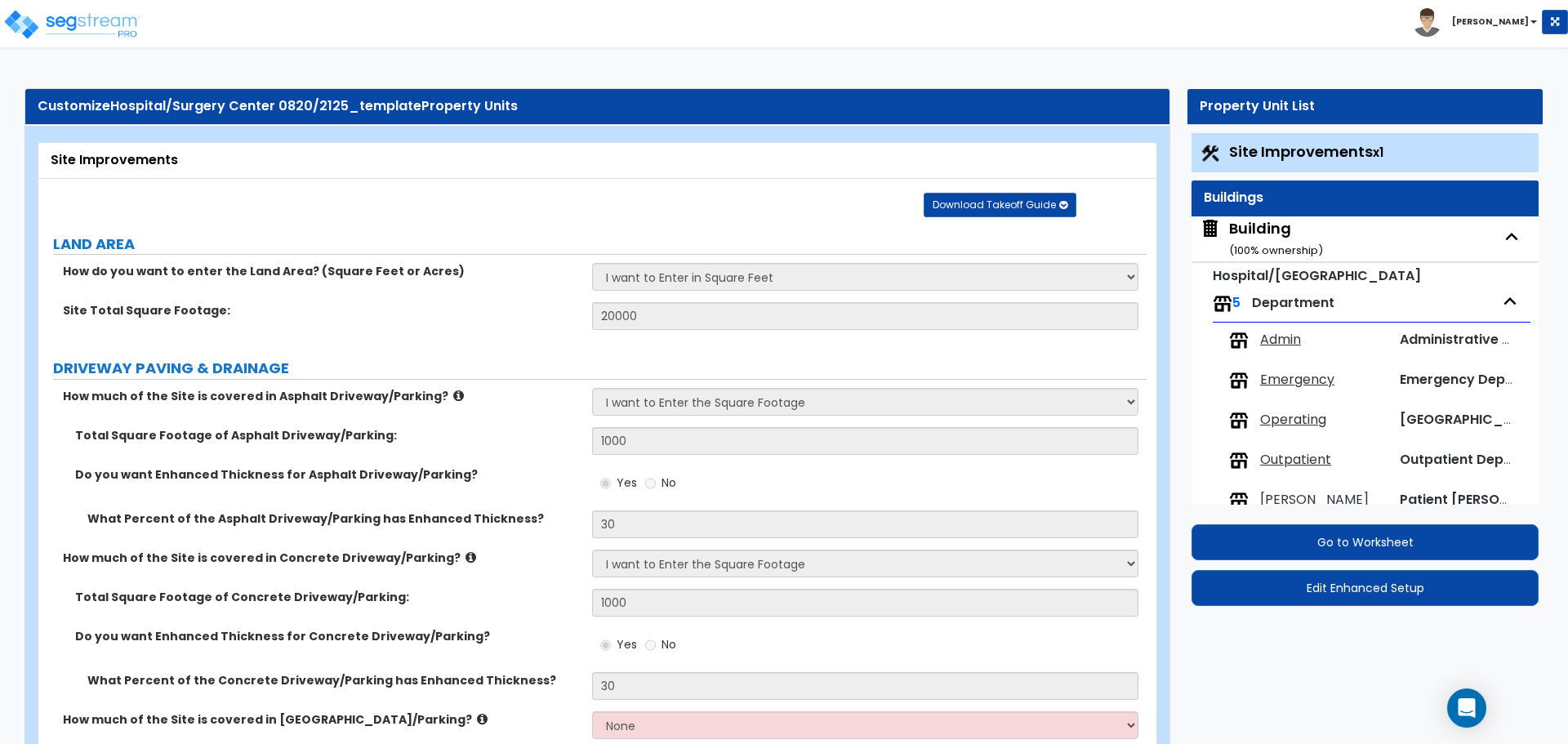
select select "2"
select select "13"
select select "8"
select select "7"
select select "3"
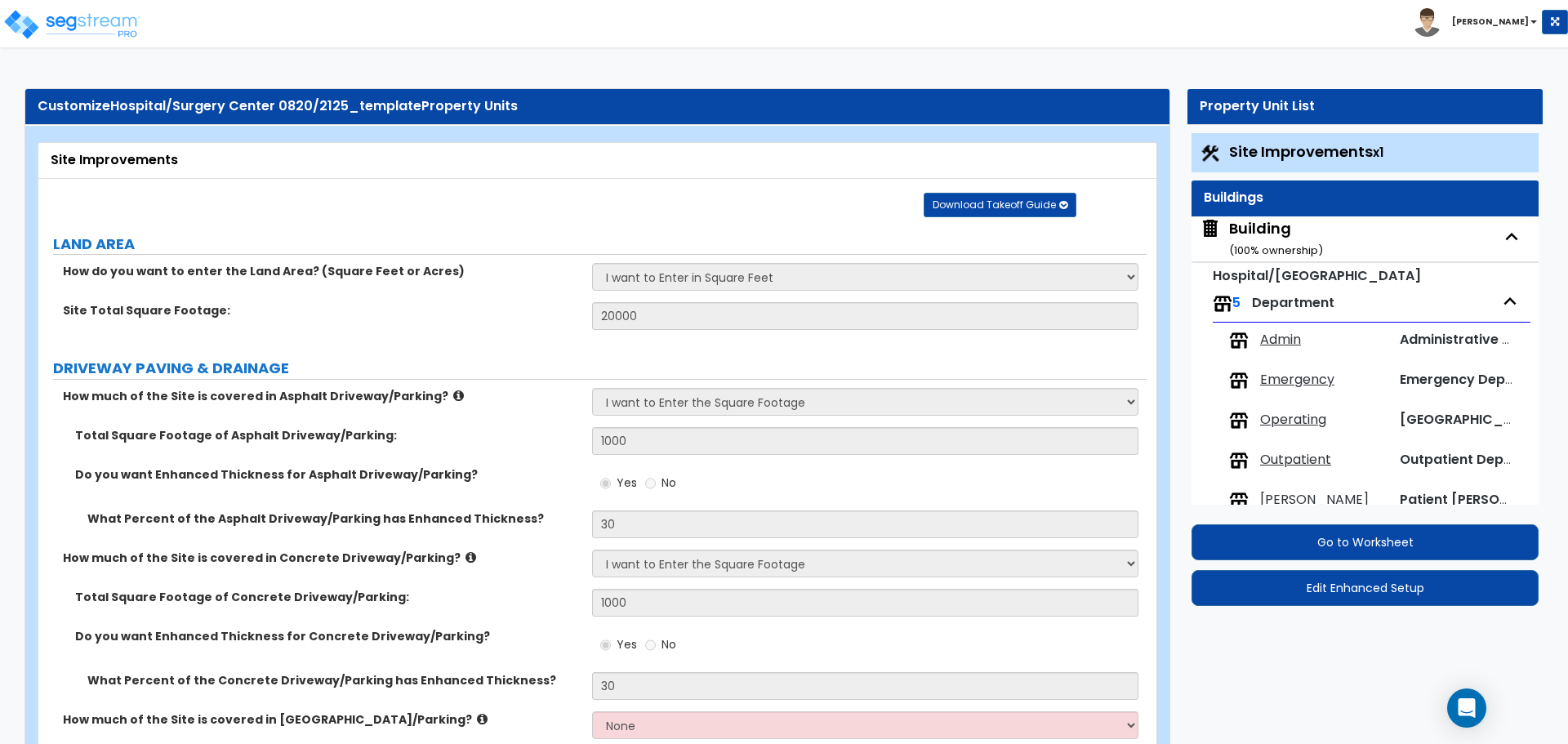
select select "1"
select select "4"
select select "1"
select select "2"
select select "3"
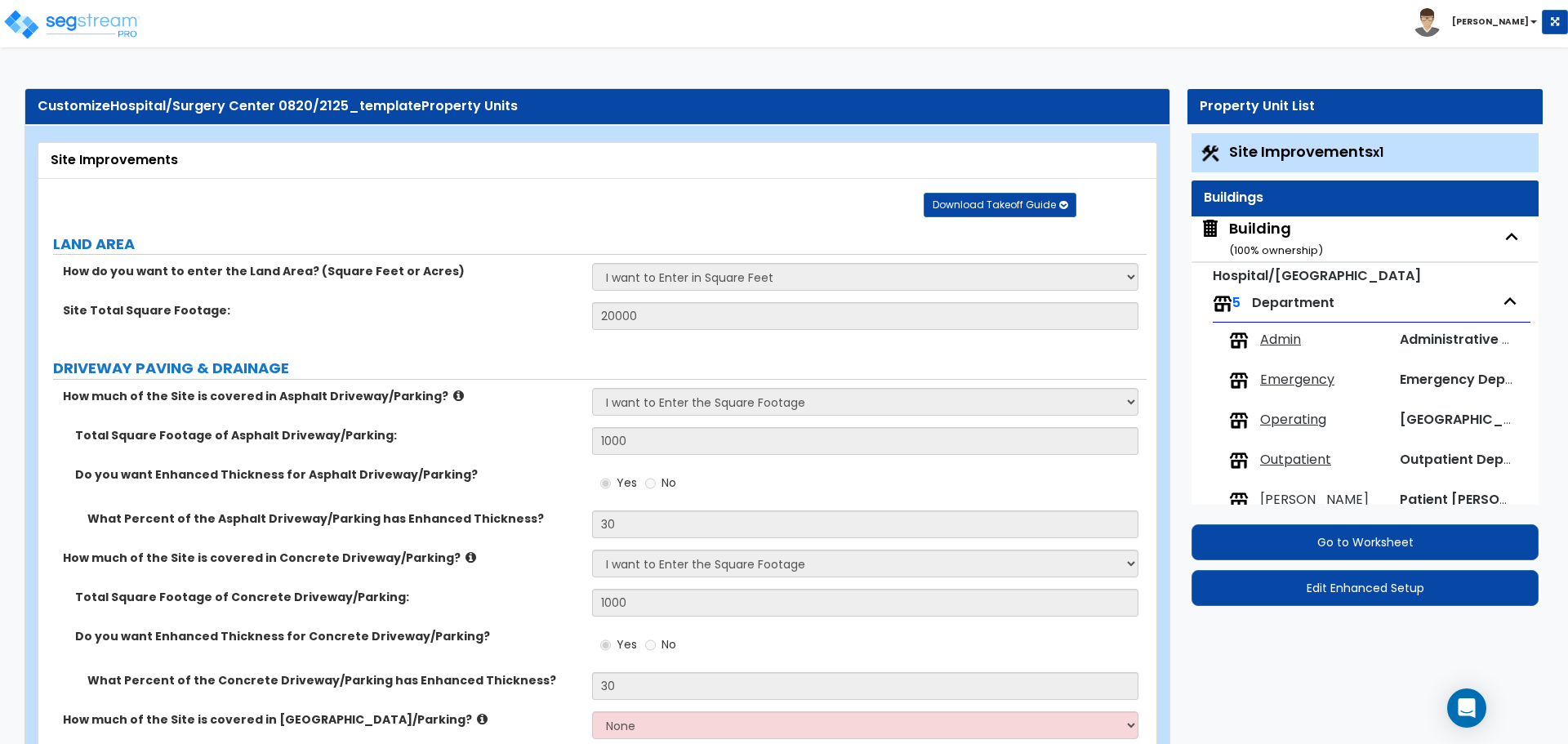
select select "1"
select select "3"
select select "2"
select select "3"
select select "2"
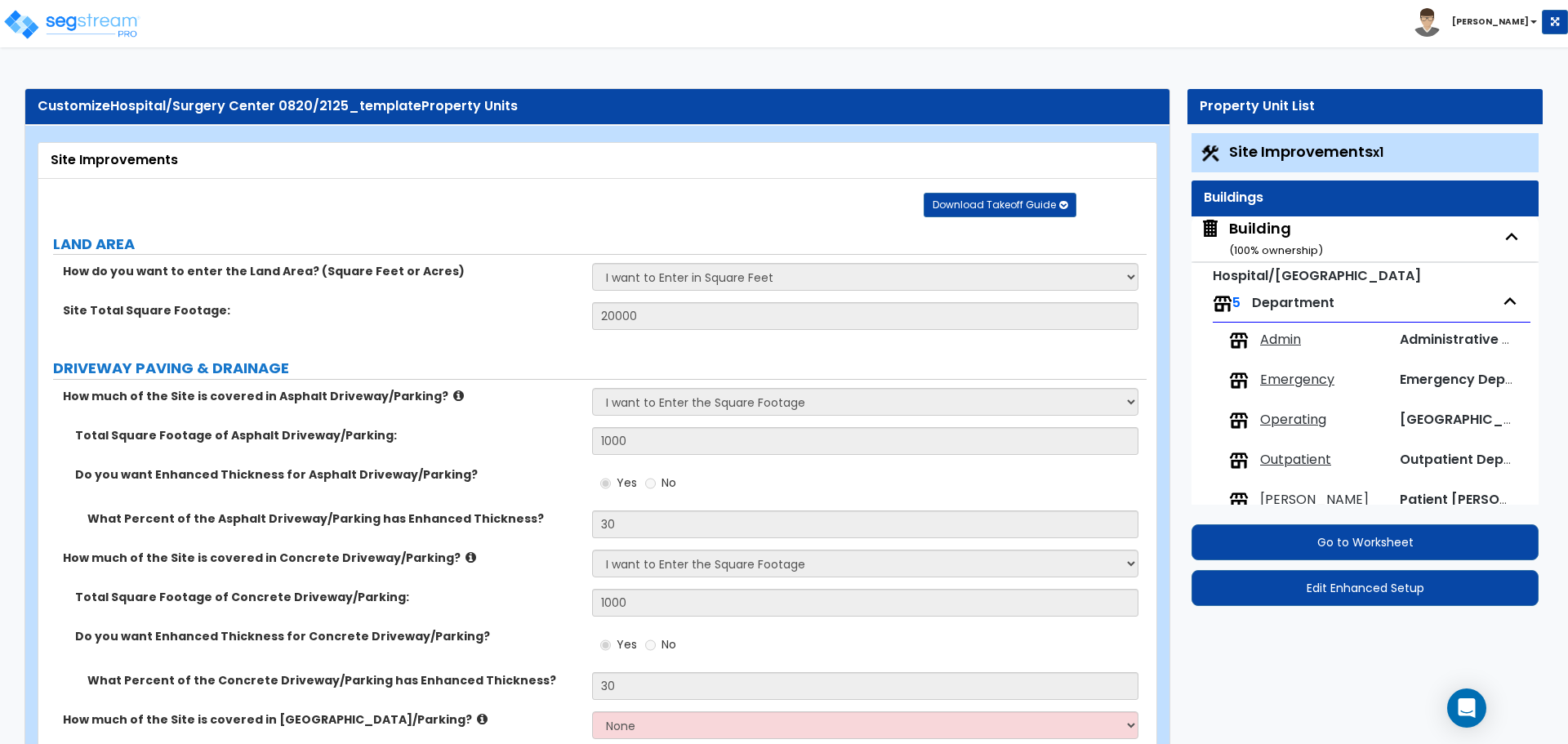
select select "2"
select select "4"
select select "1"
select select "2"
select select "3"
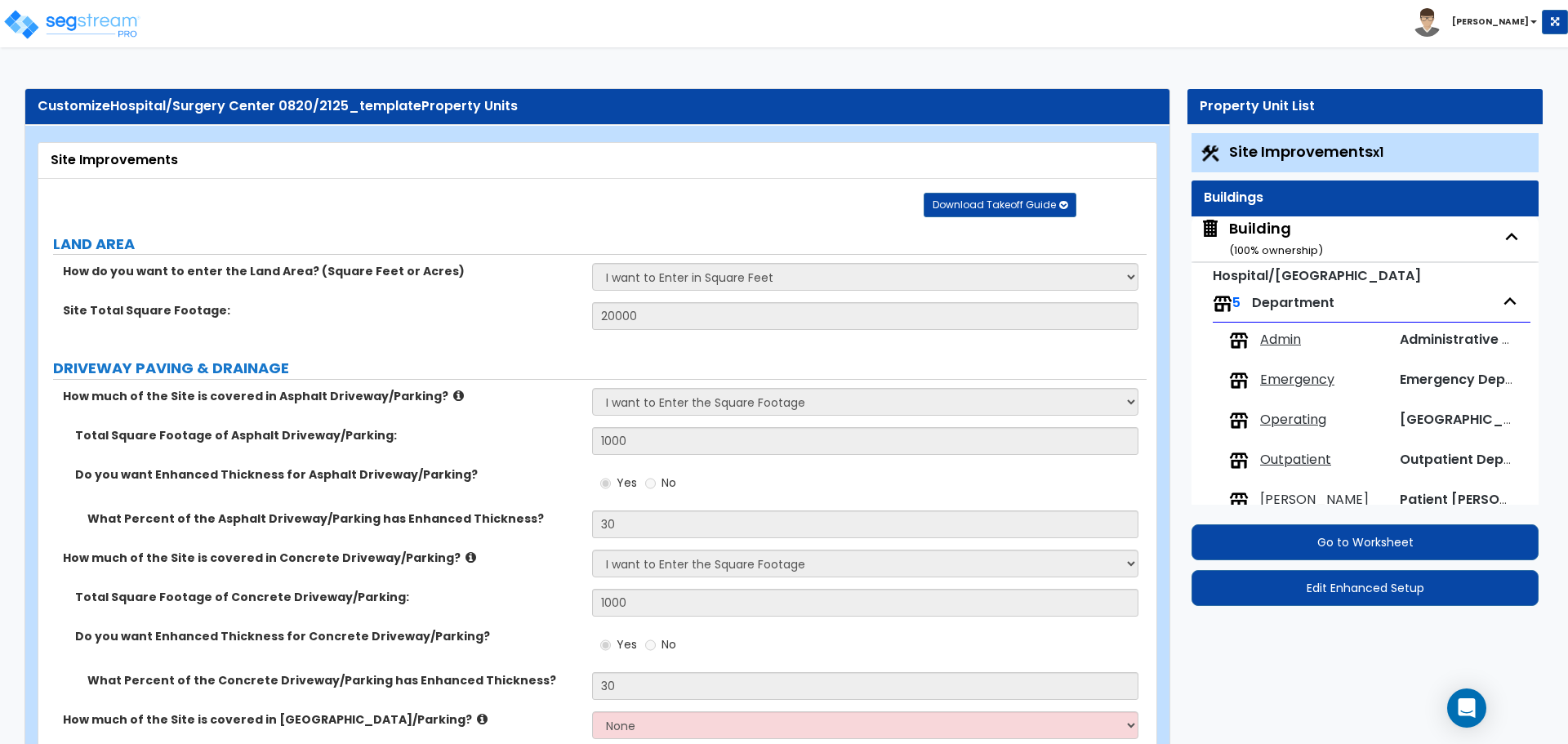
select select "5"
select select "2"
select select "5"
select select "1"
select select "3"
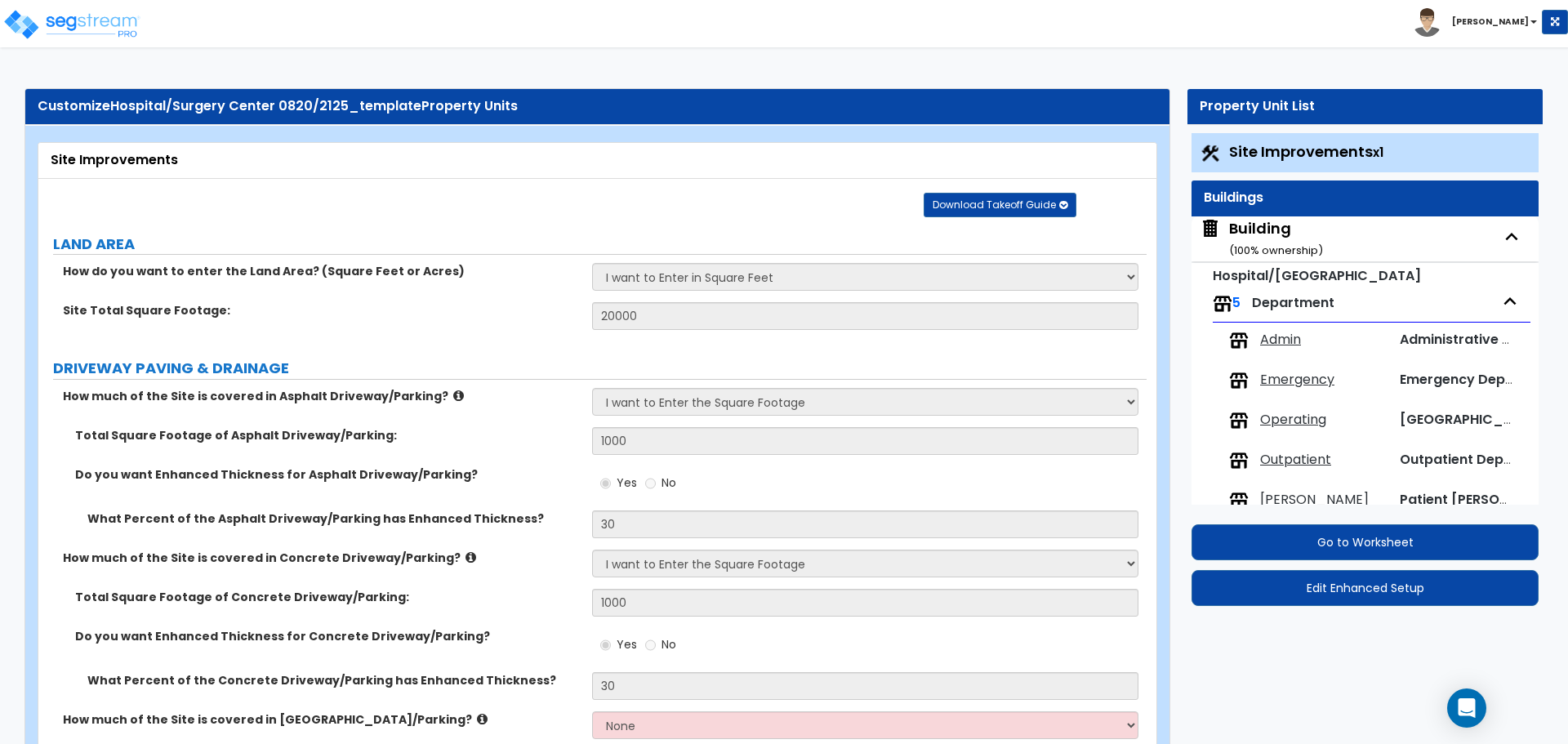
select select "4"
select select "1"
select select "2"
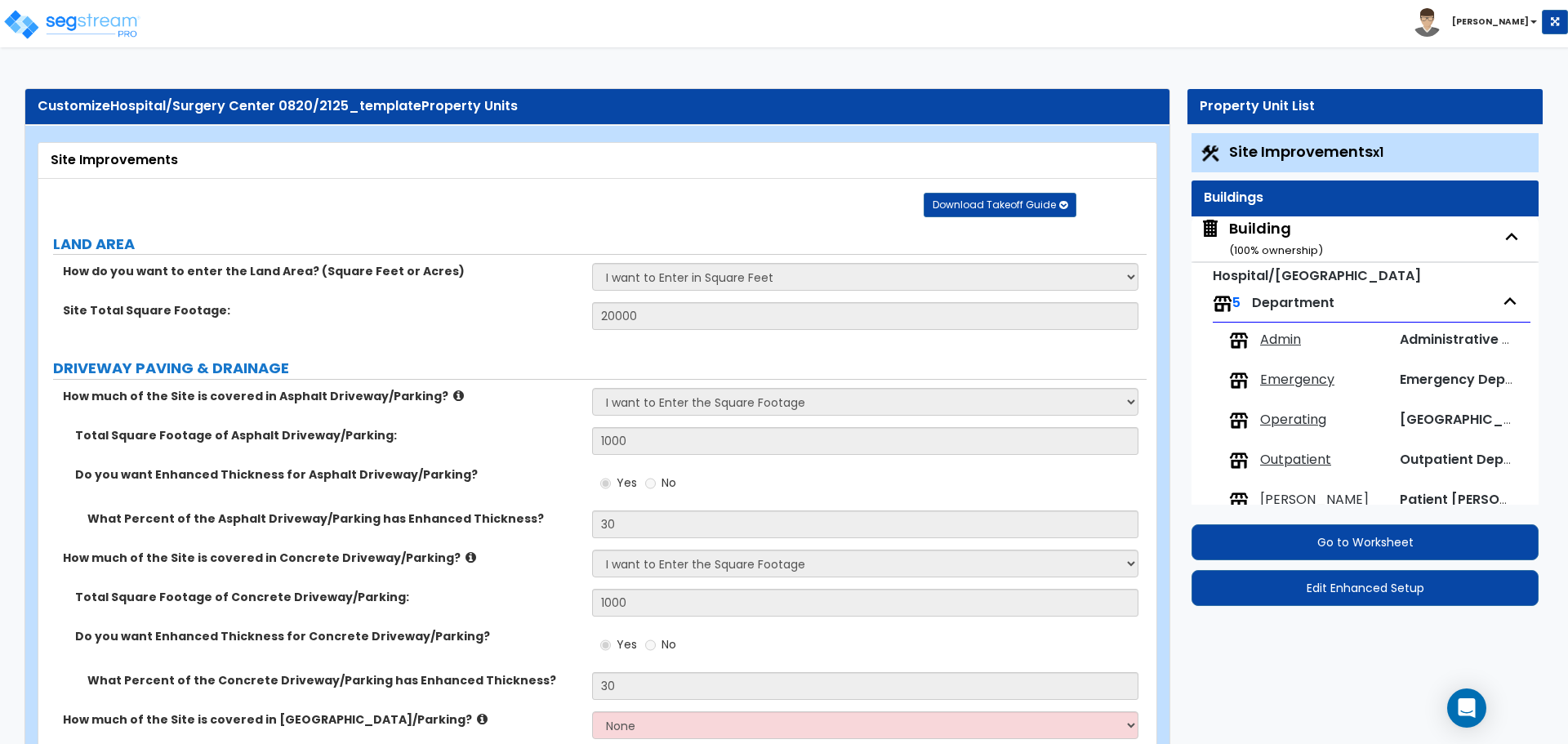
select select "1"
select select "2"
select select "3"
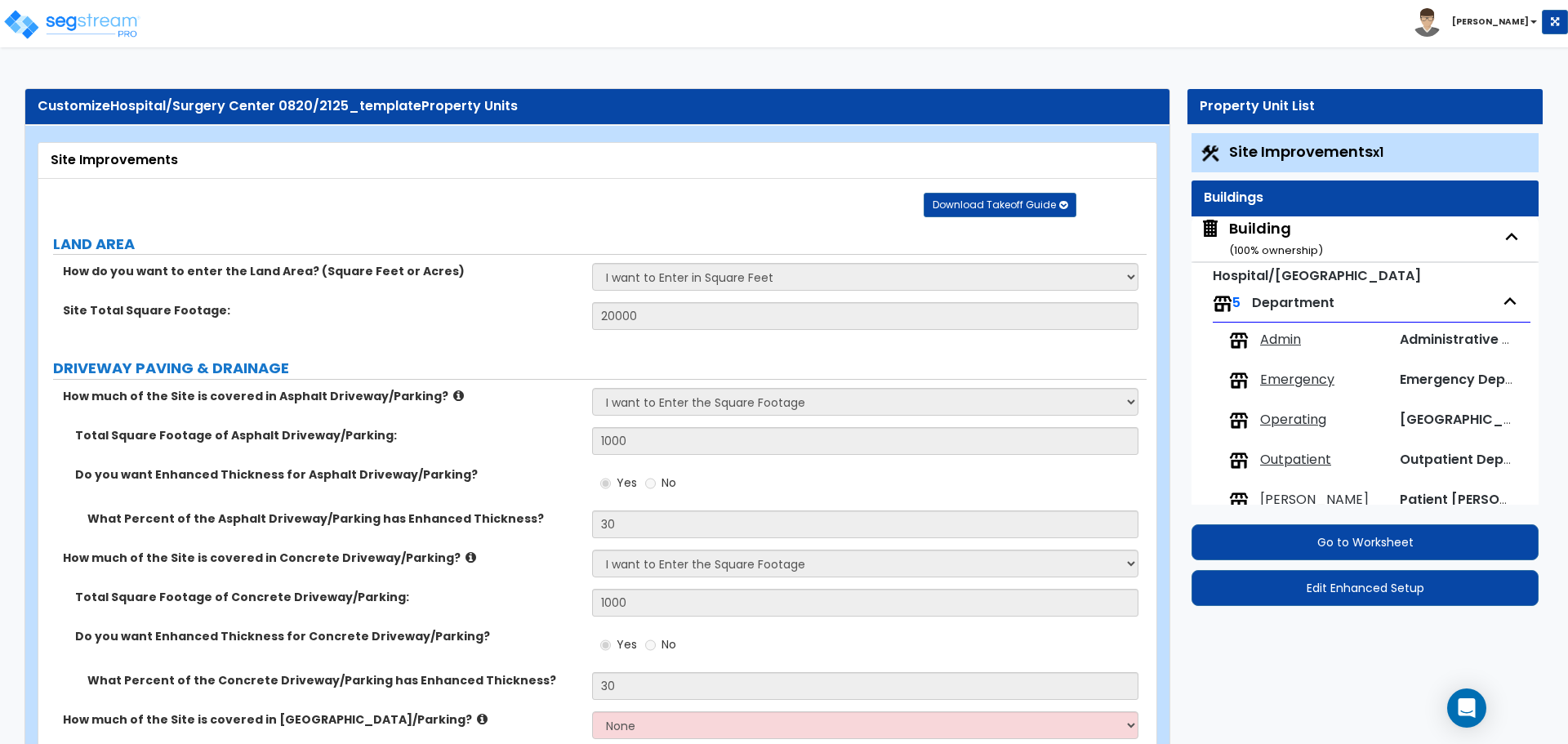
select select "3"
select select "1"
select select "3"
select select "2"
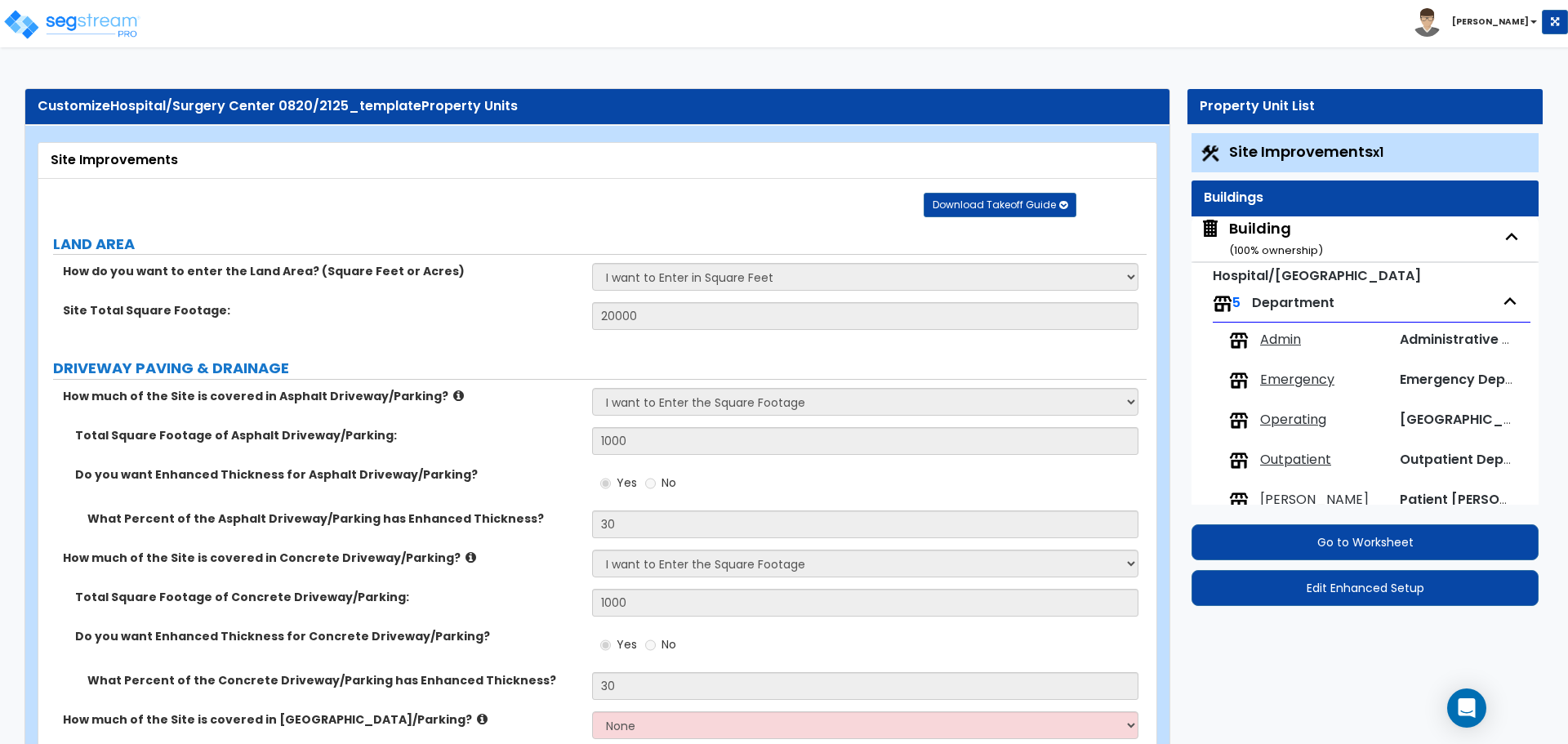
select select "1"
select select "2"
select select "1"
select select "2"
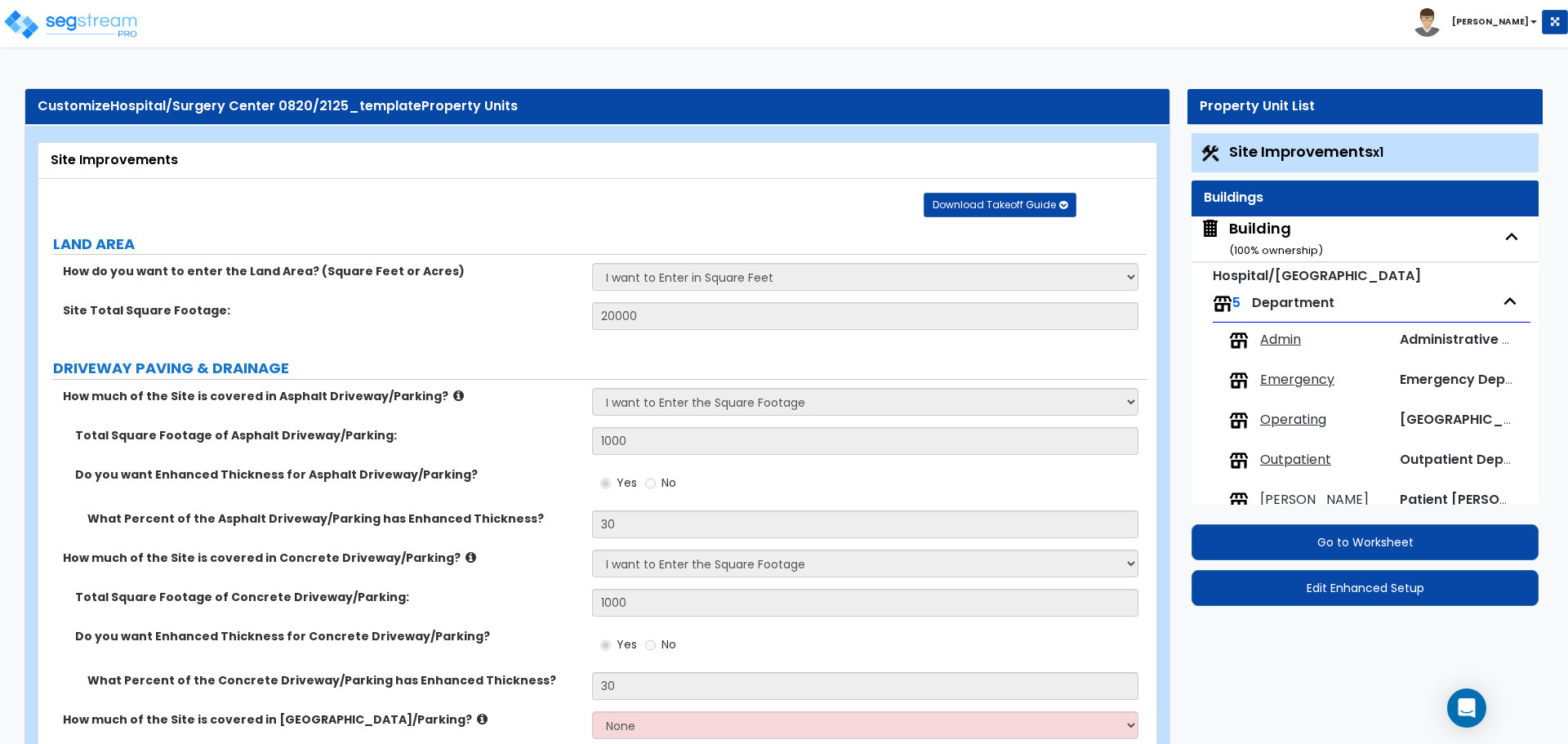
select select "2"
select select "3"
select select "4"
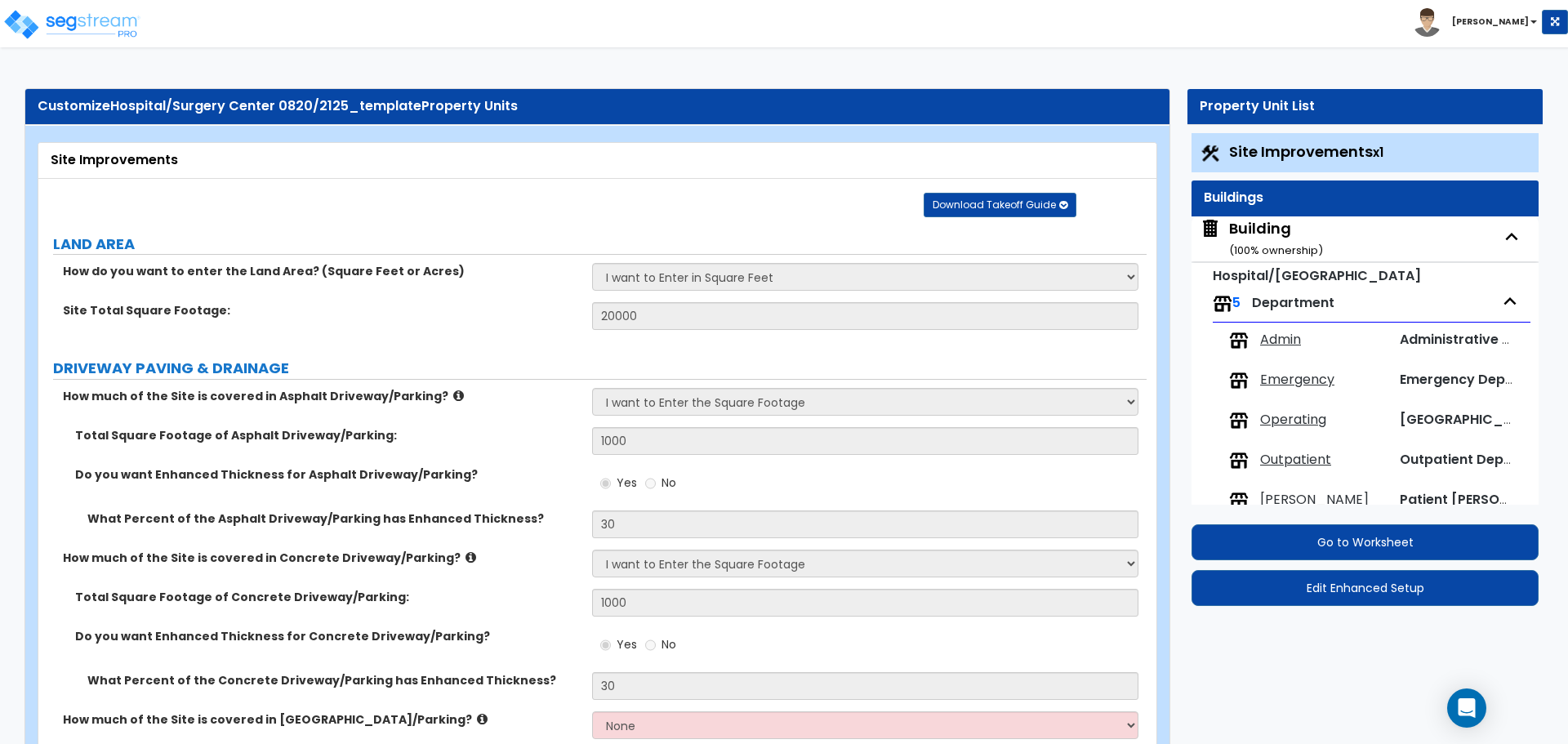
select select "2"
select select "5"
select select "2"
select select "1"
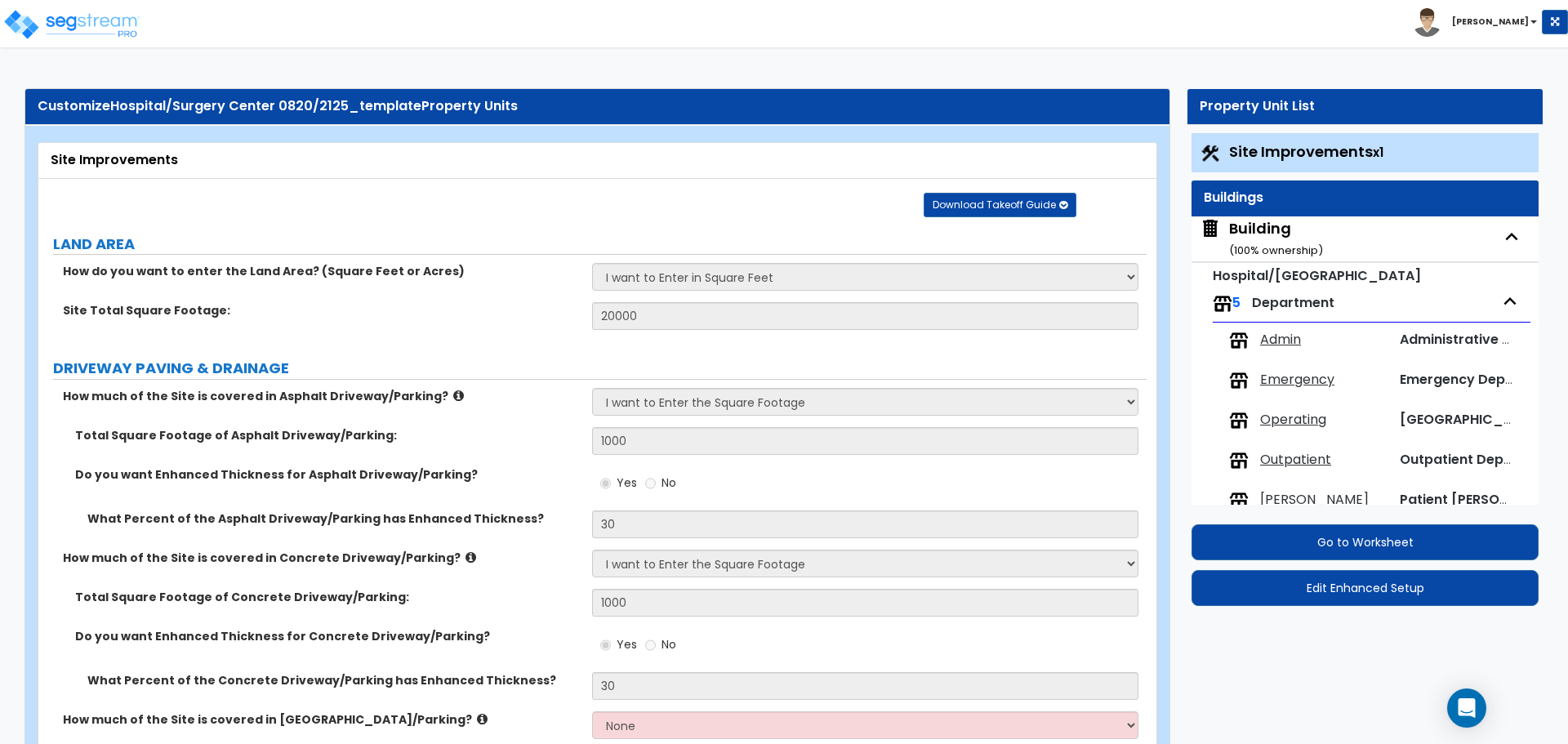
select select "3"
select select "5"
select select "2"
select select "1"
select select "7"
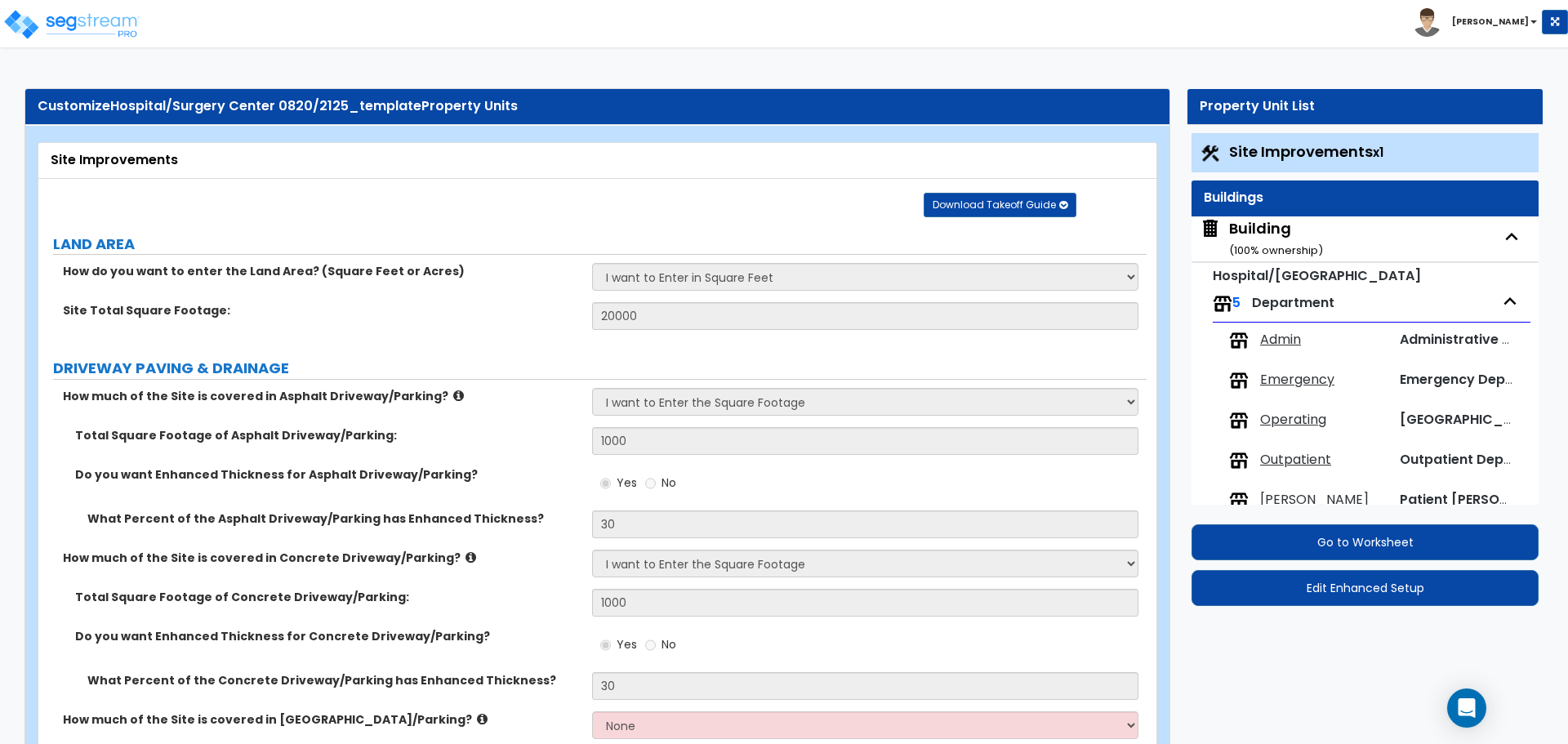
select select "1"
select select "2"
select select "6"
select select "1"
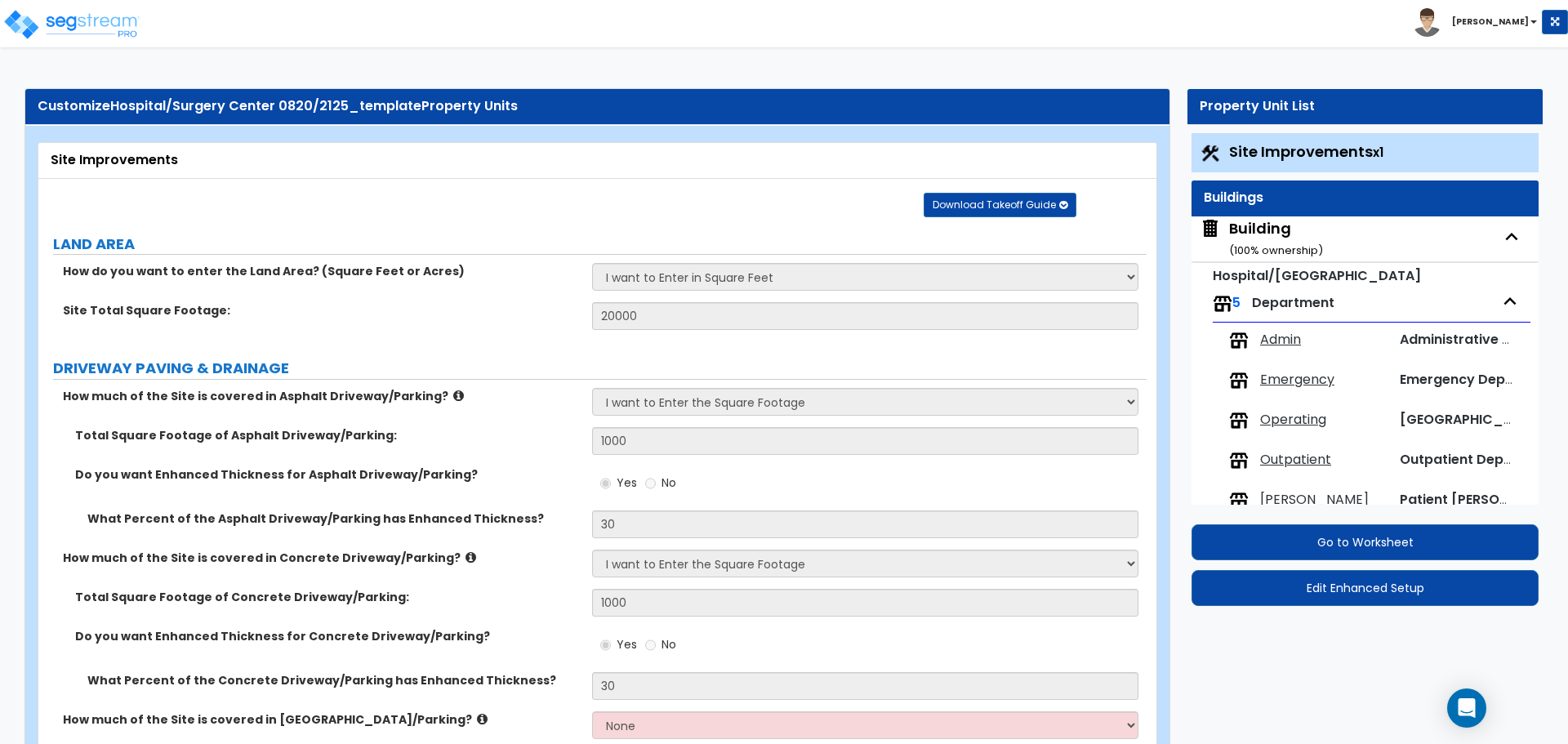
select select "1"
select select "3"
select select "1"
select select "3"
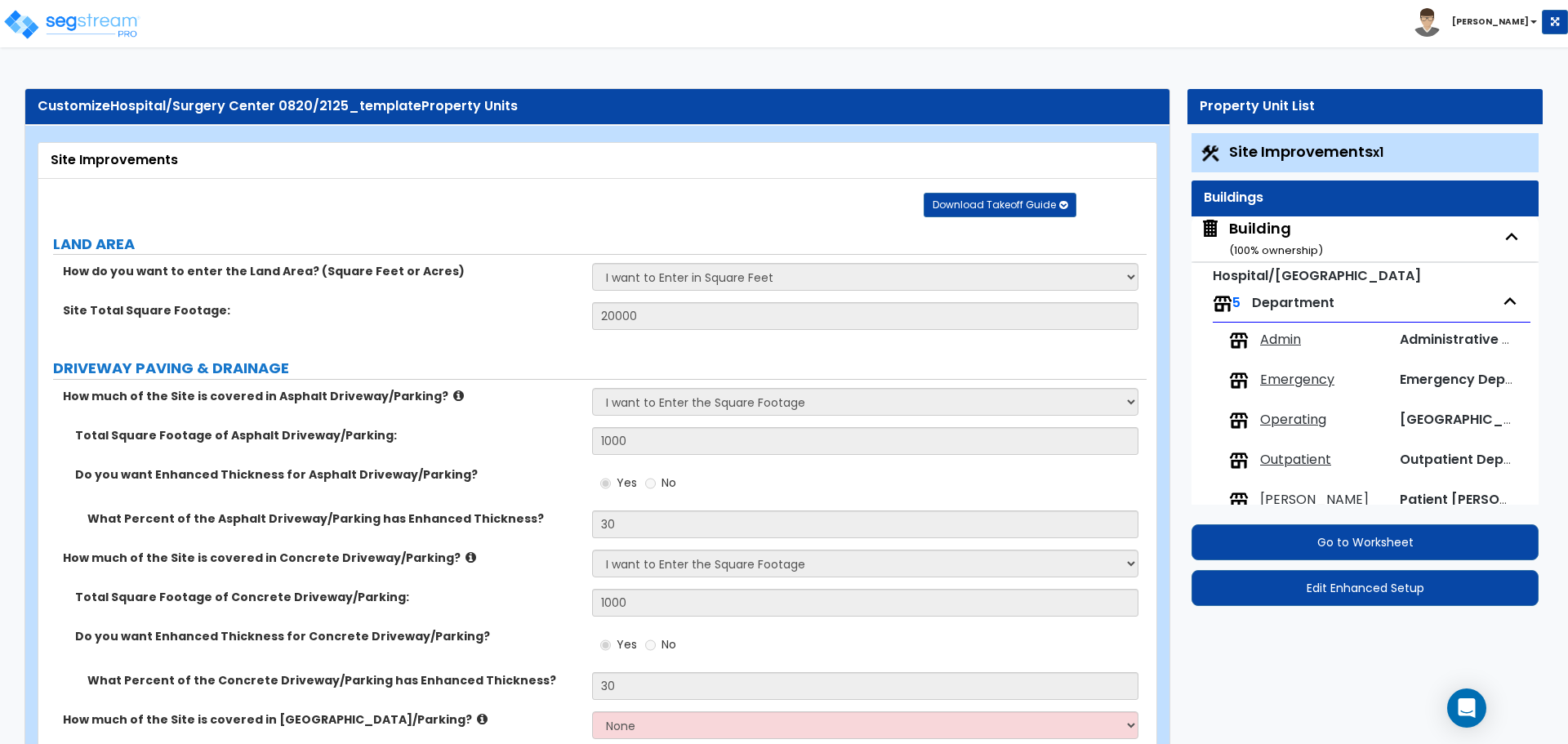
select select "1"
select select "2"
select select "3"
select select "5"
select select "6"
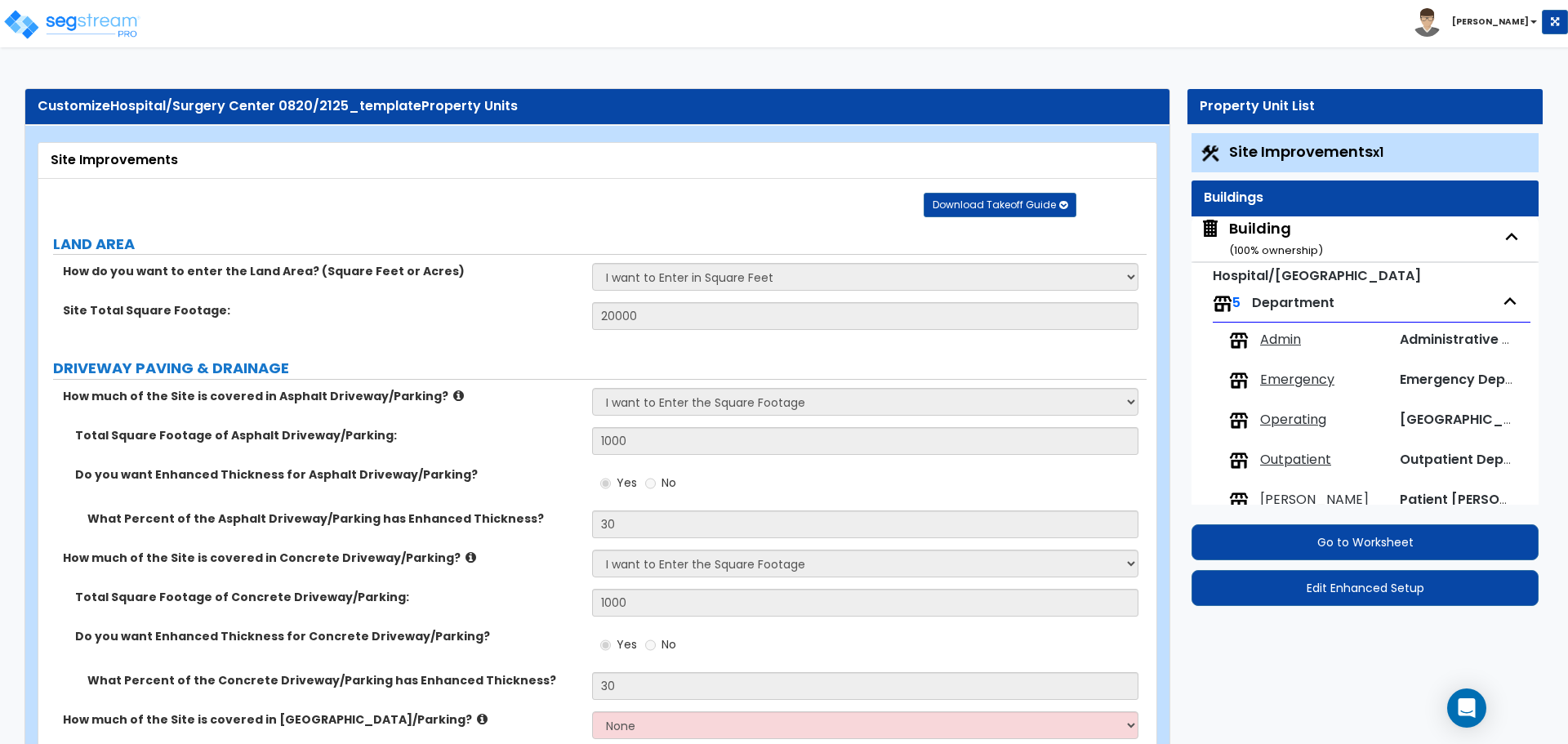
select select "7"
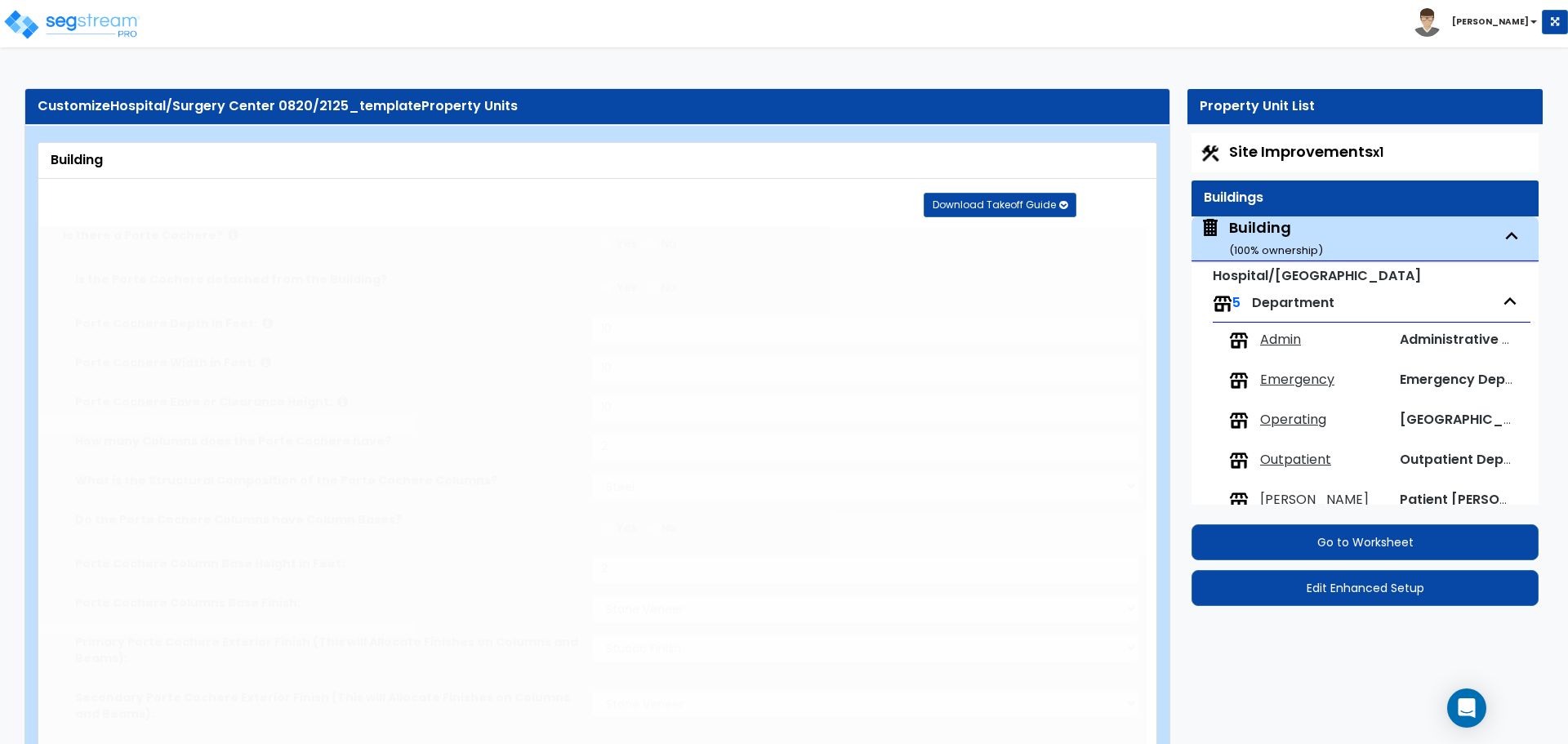
type input "3000"
radio input "true"
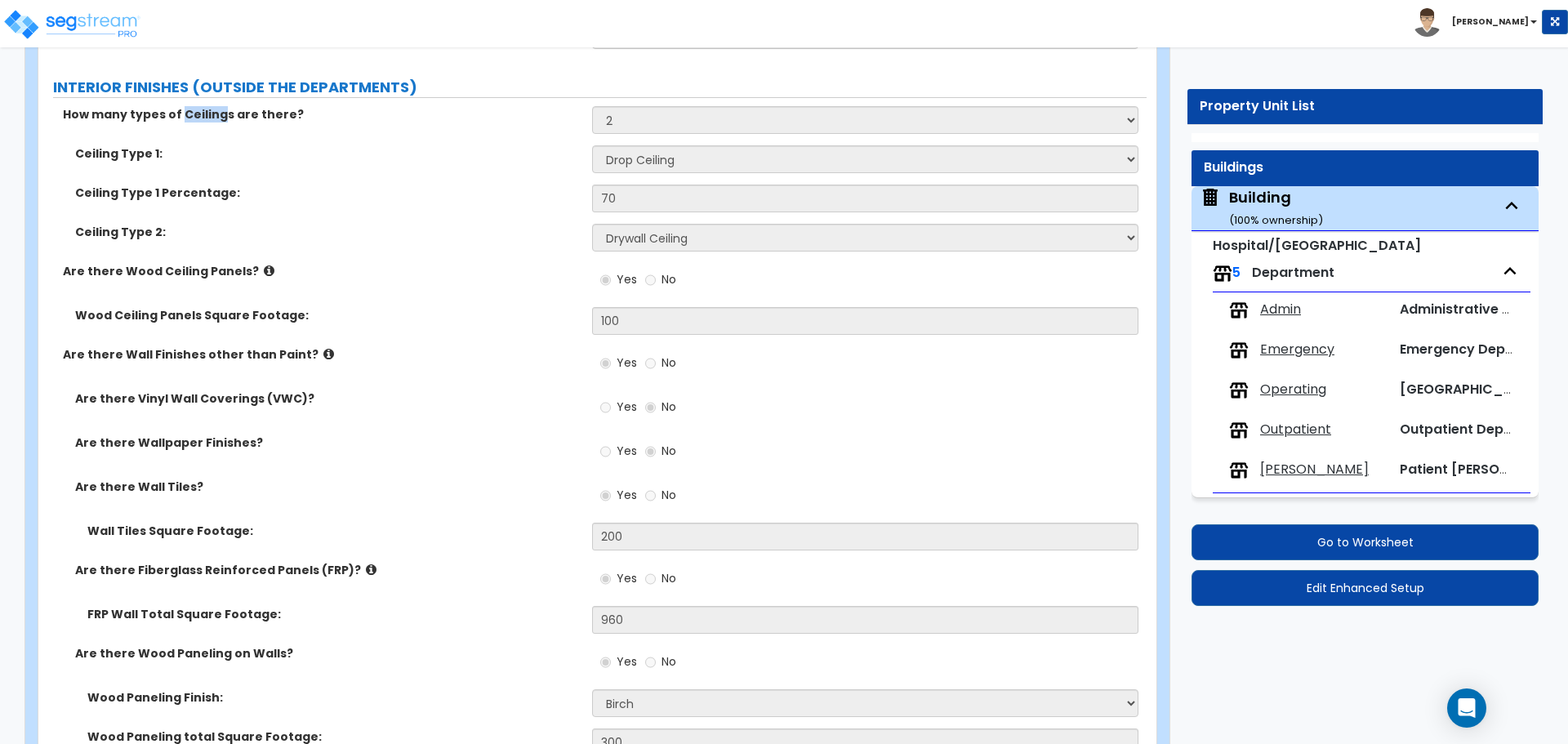
scroll to position [9944, 0]
click at [393, 145] on label "Ceiling Type 1:" at bounding box center [327, 152] width 505 height 16
click at [440, 263] on label "Are there Wood Ceiling Panels?" at bounding box center [320, 270] width 516 height 16
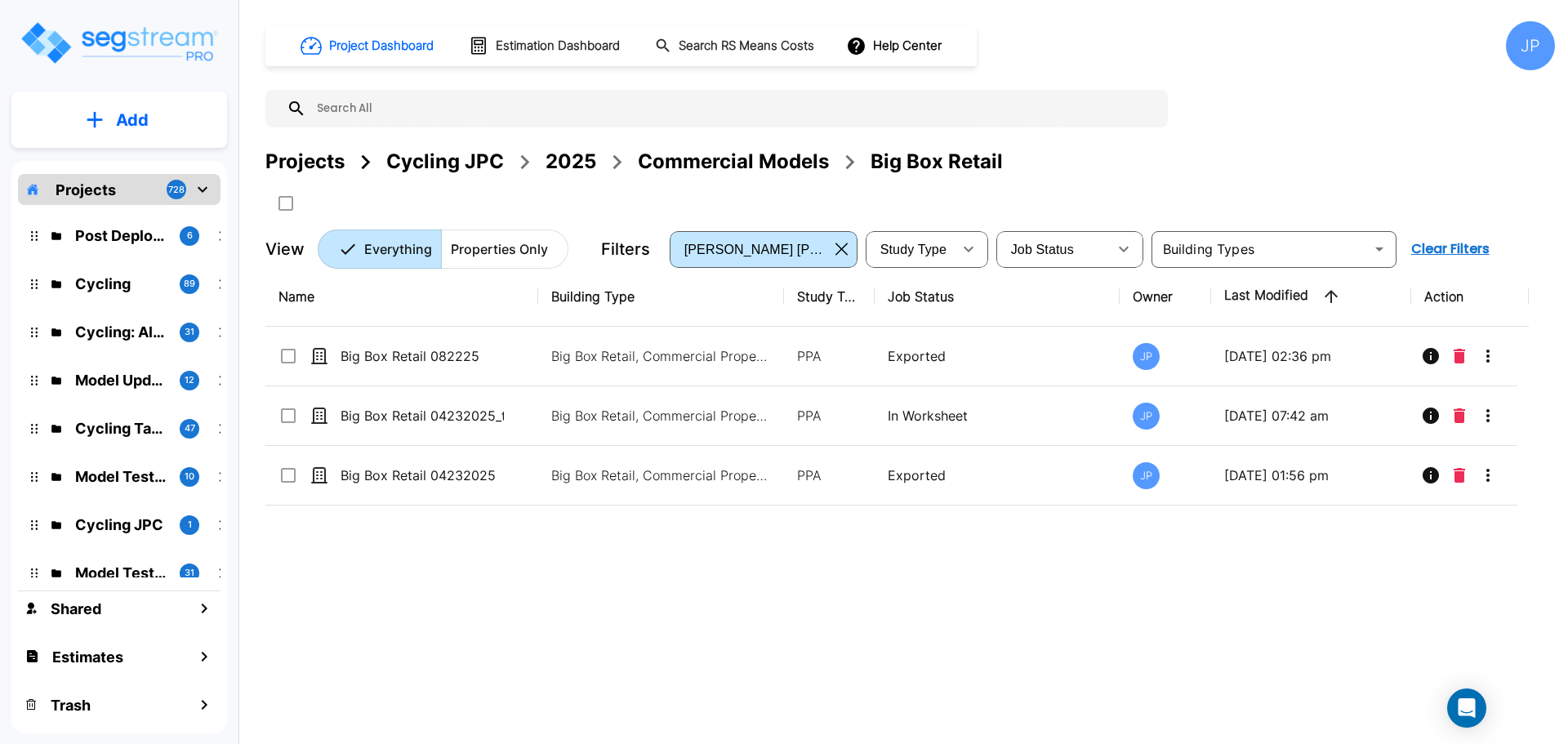
click at [585, 159] on div "2025" at bounding box center [571, 161] width 51 height 30
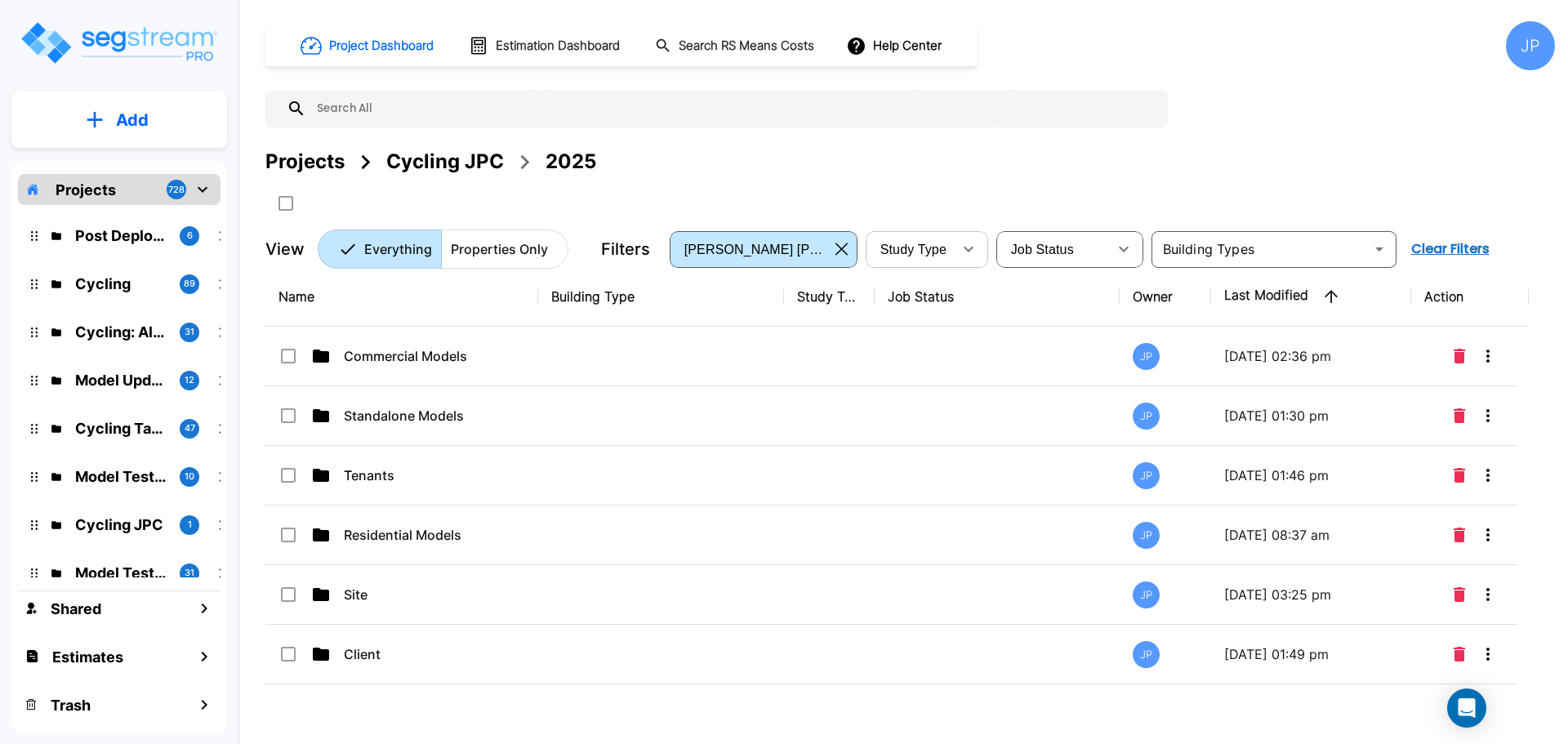
click at [468, 413] on p "Standalone Models" at bounding box center [425, 415] width 163 height 19
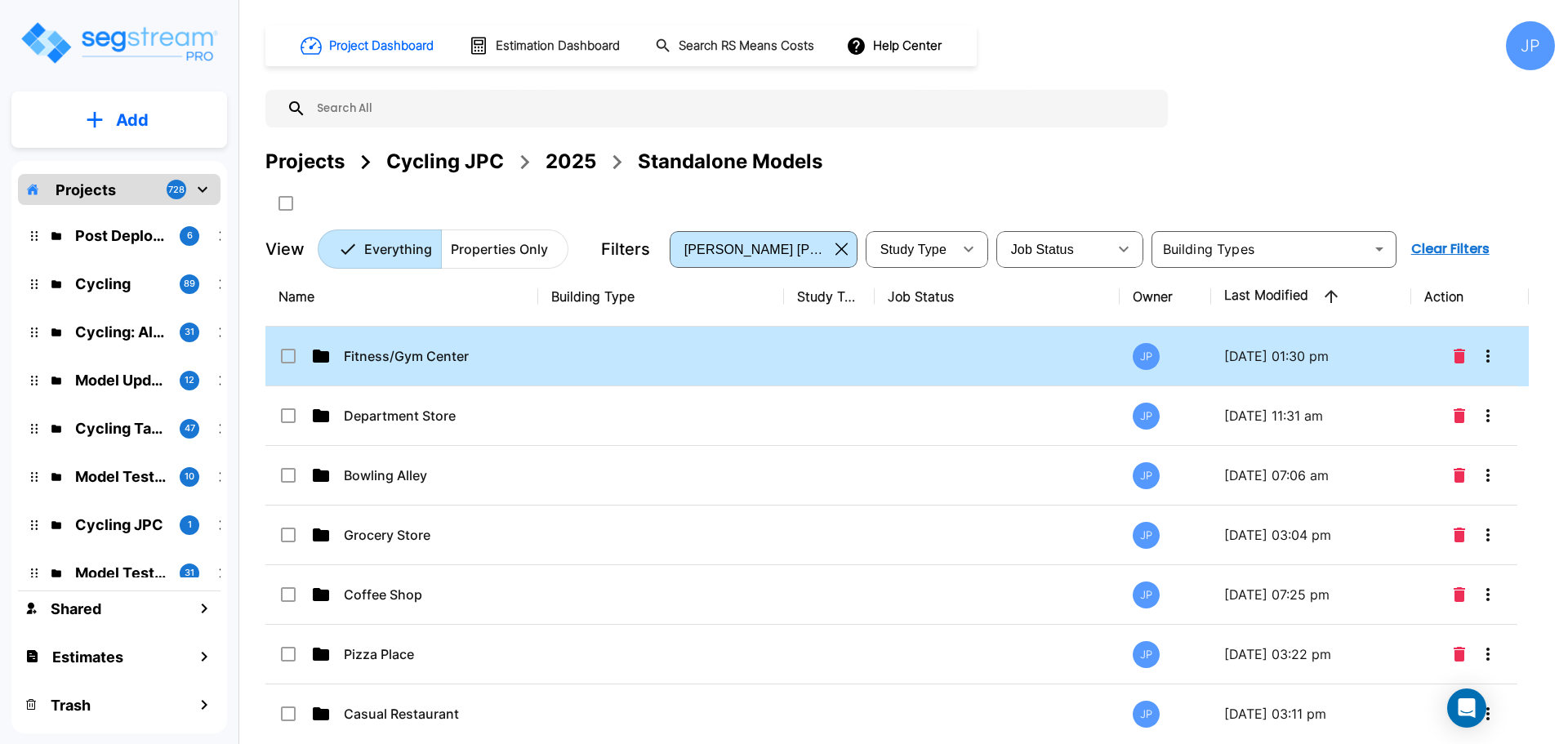
drag, startPoint x: 578, startPoint y: 364, endPoint x: 952, endPoint y: 6, distance: 517.7
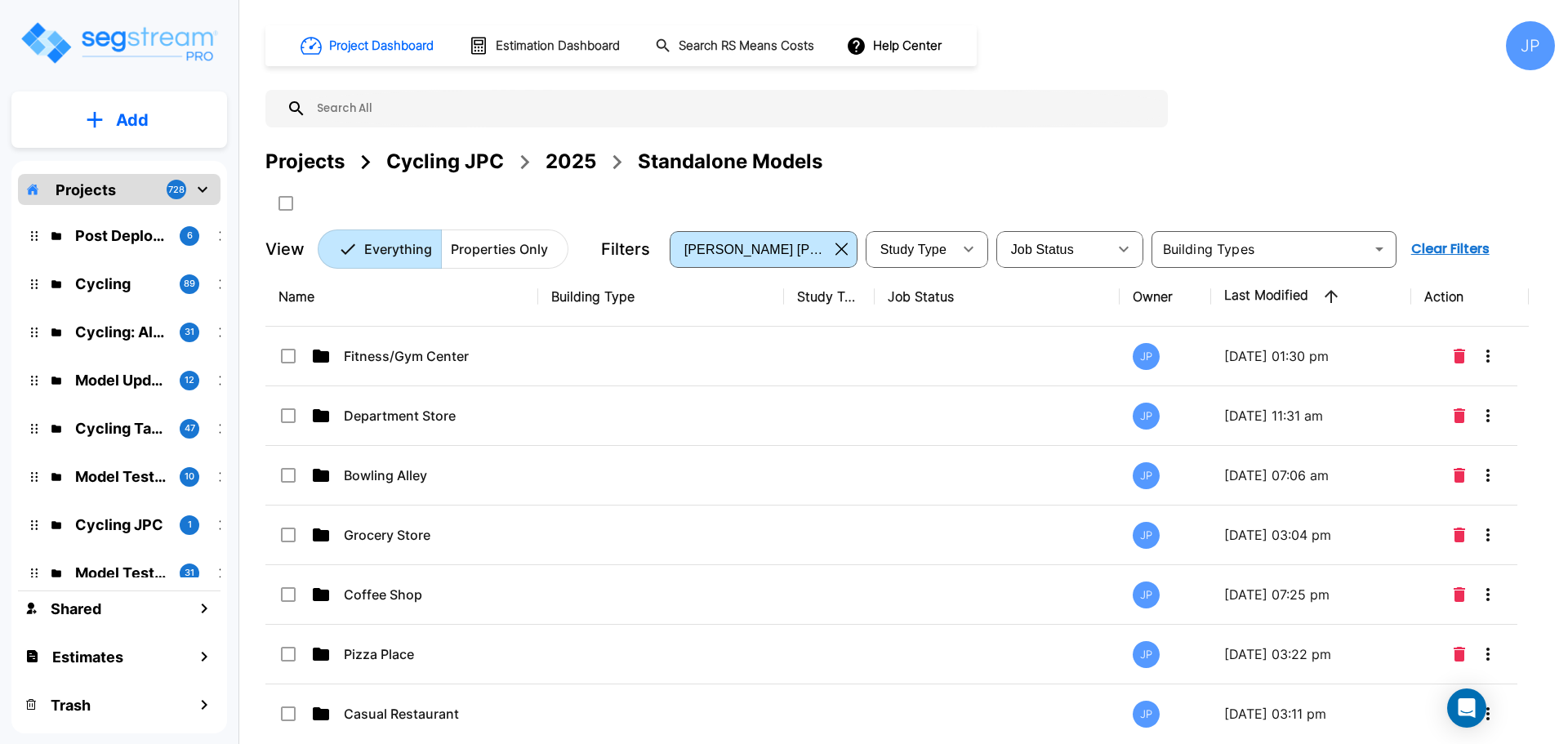
click at [578, 364] on td at bounding box center [661, 356] width 246 height 60
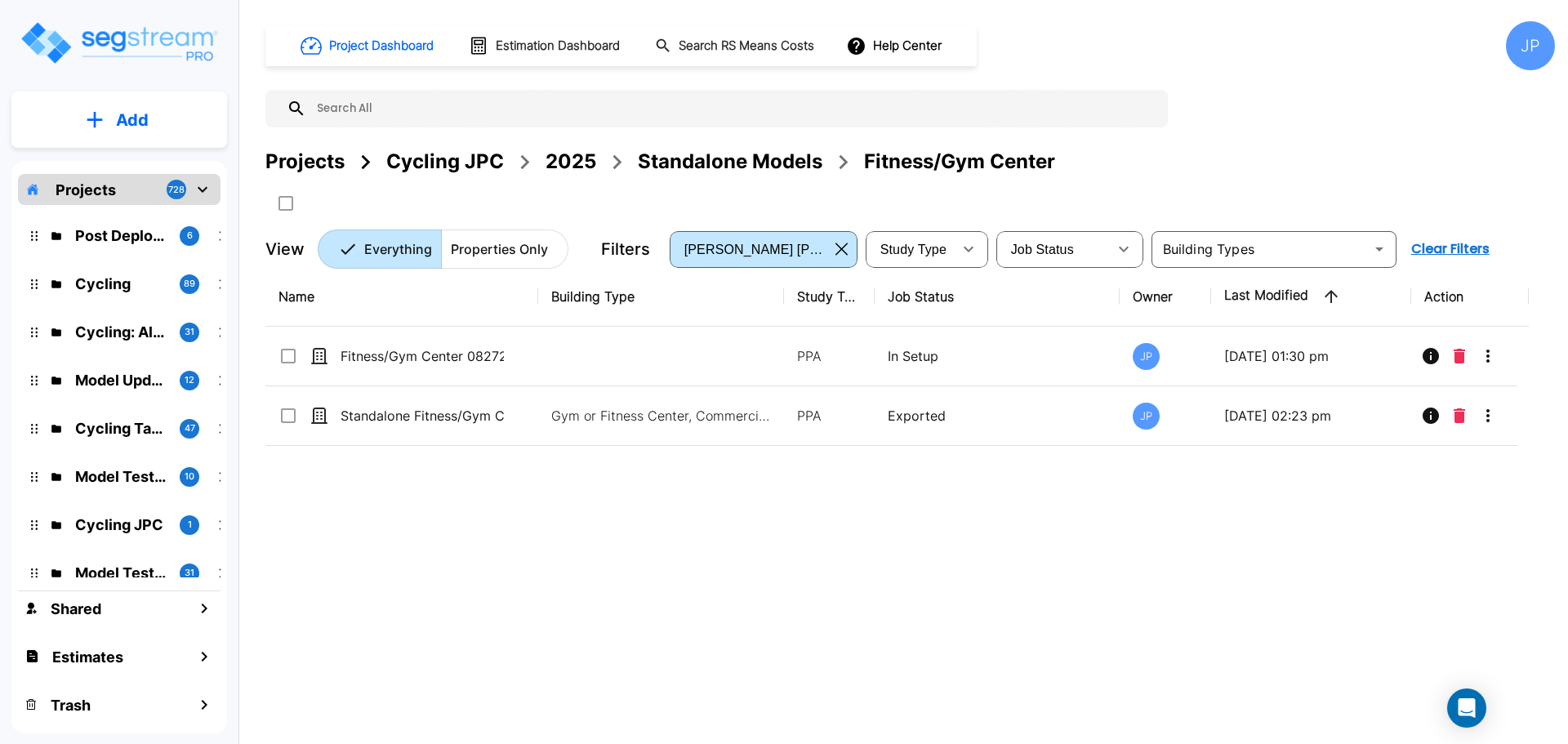
click at [542, 354] on td at bounding box center [661, 356] width 246 height 60
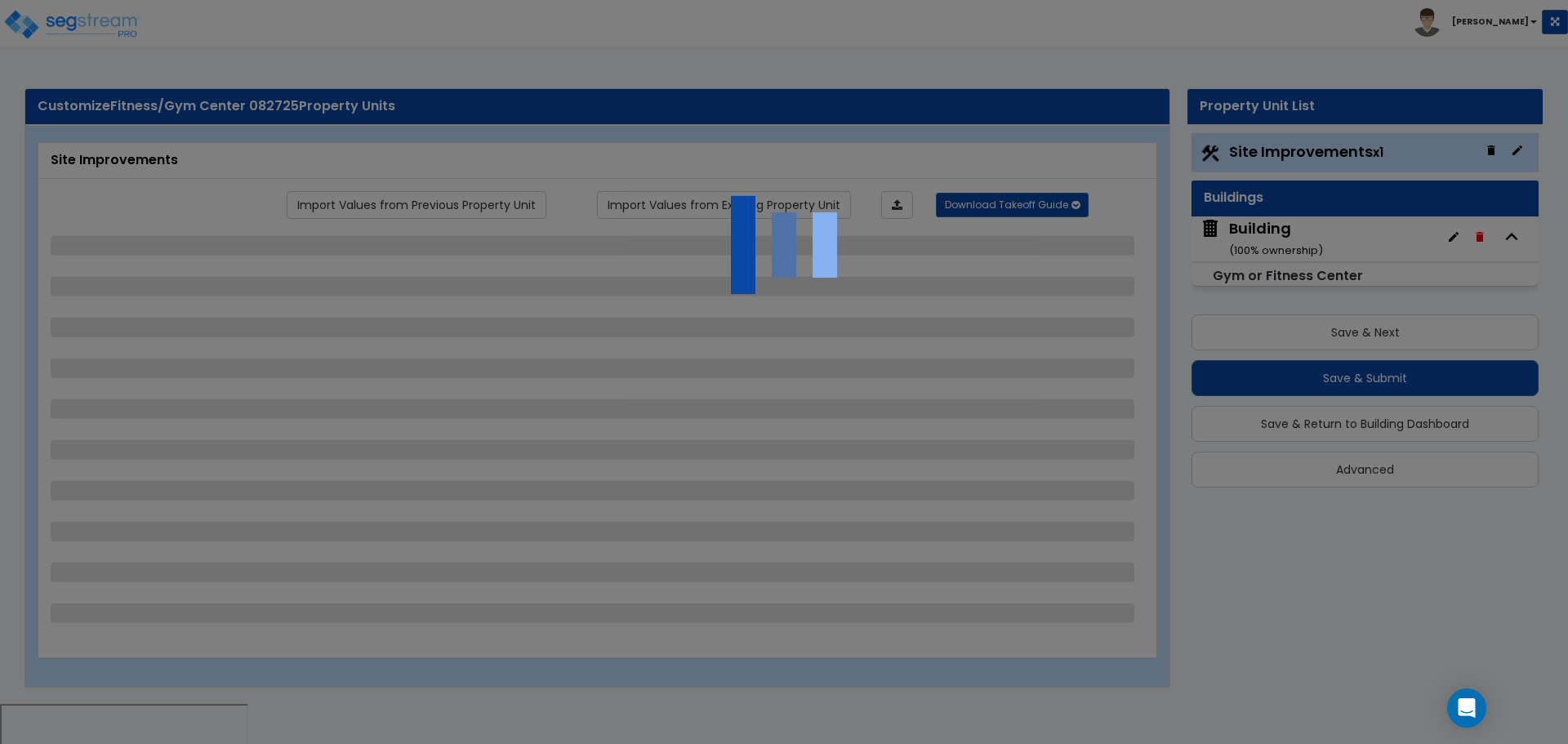
select select "2"
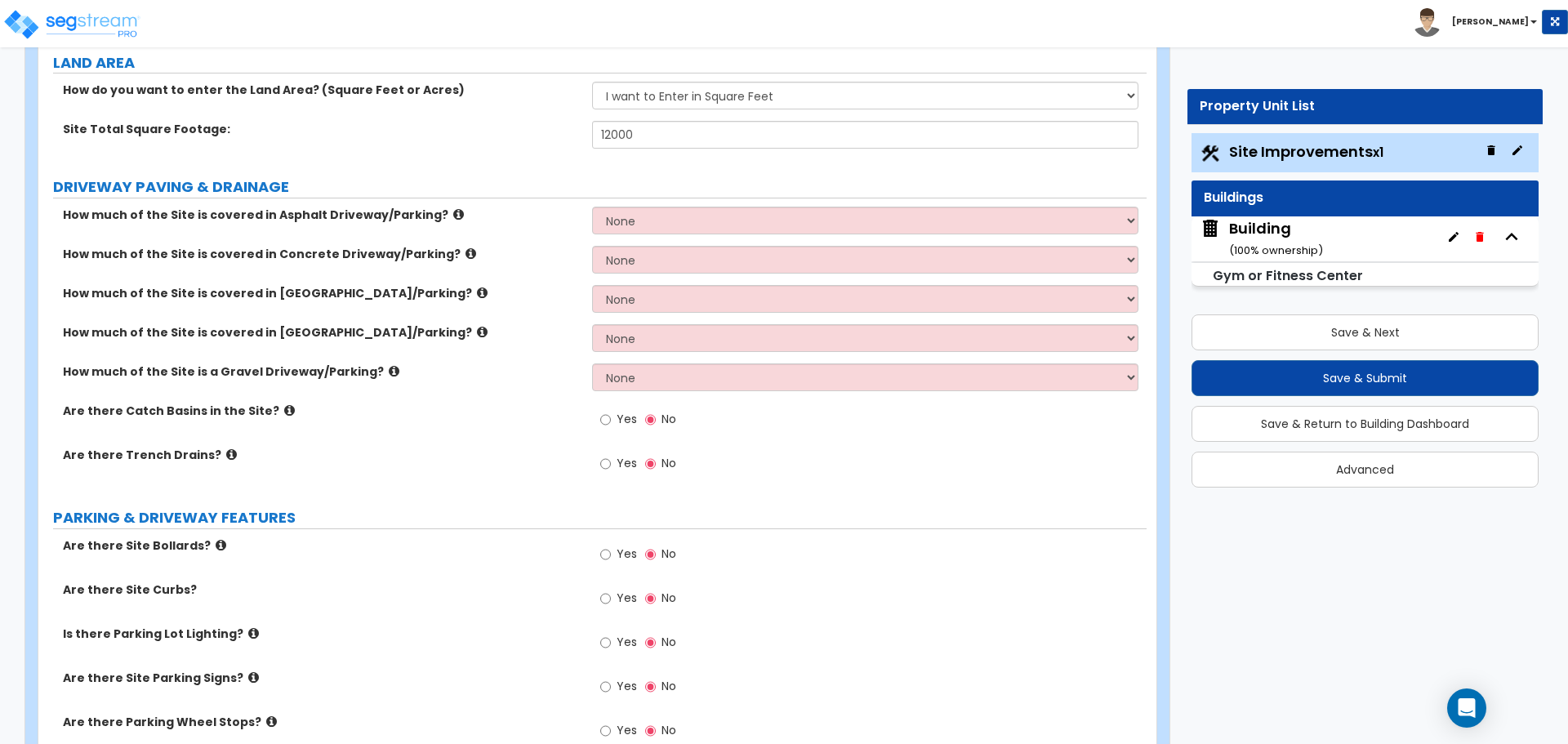
scroll to position [300, 0]
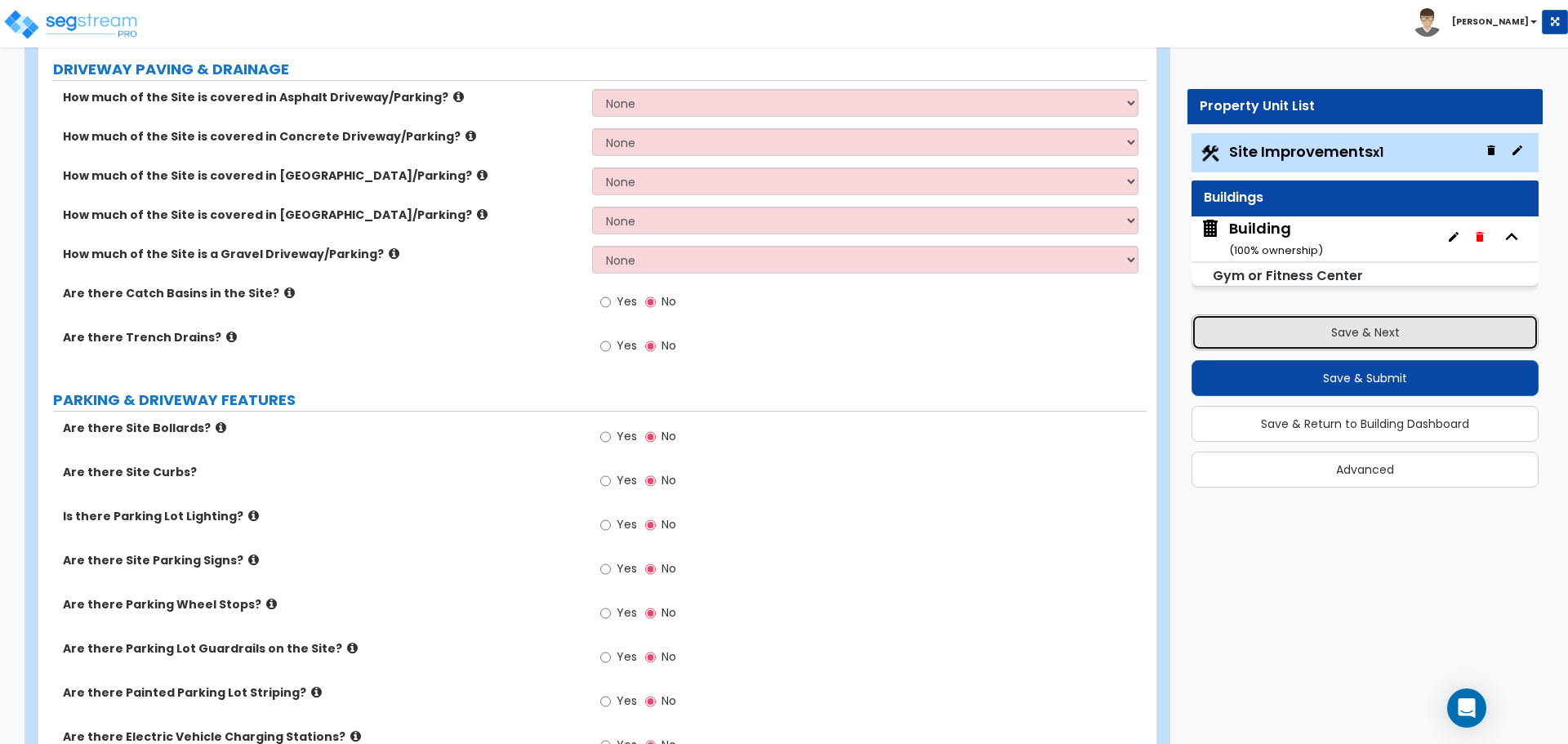
click at [1227, 347] on button "Save & Next" at bounding box center [1364, 332] width 347 height 36
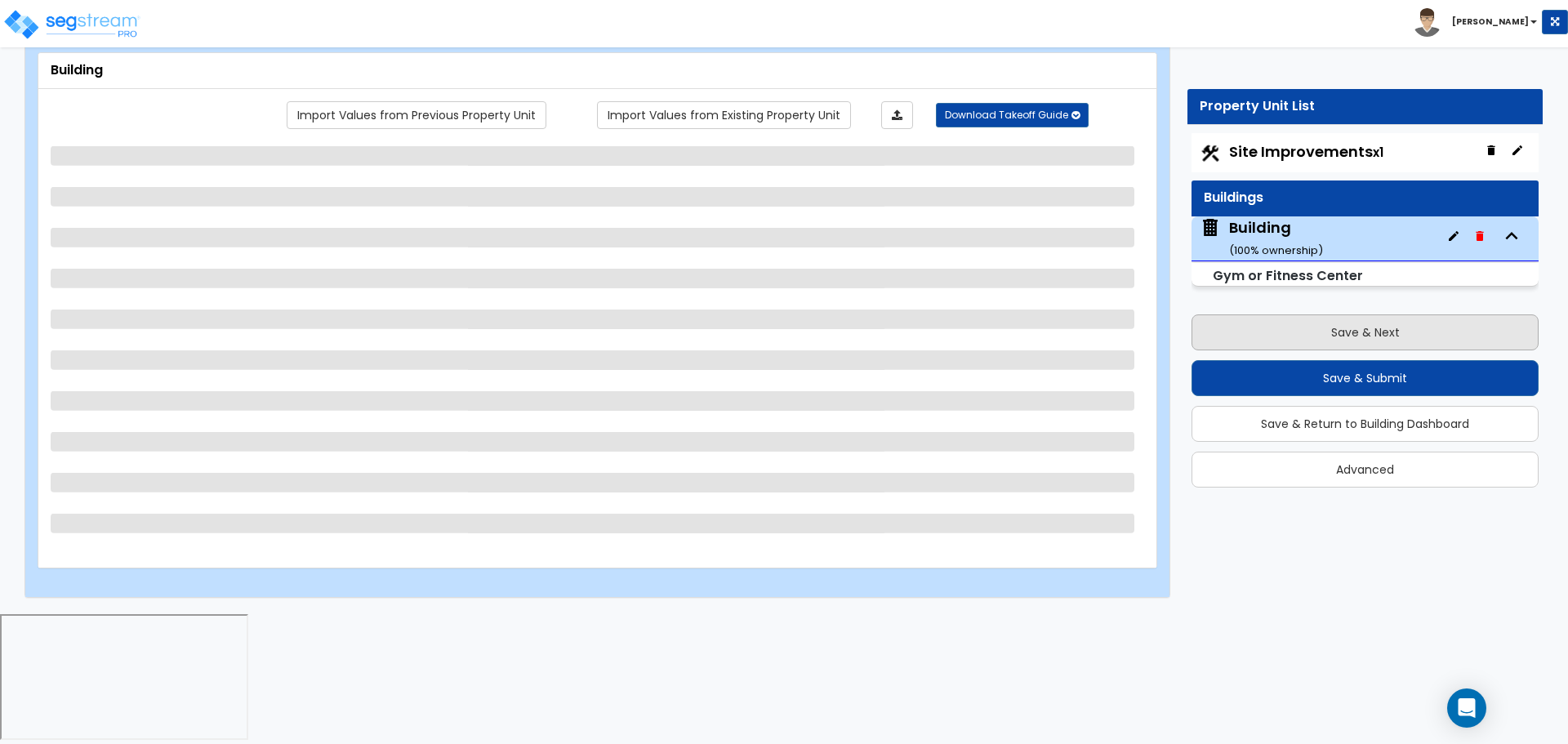
scroll to position [0, 0]
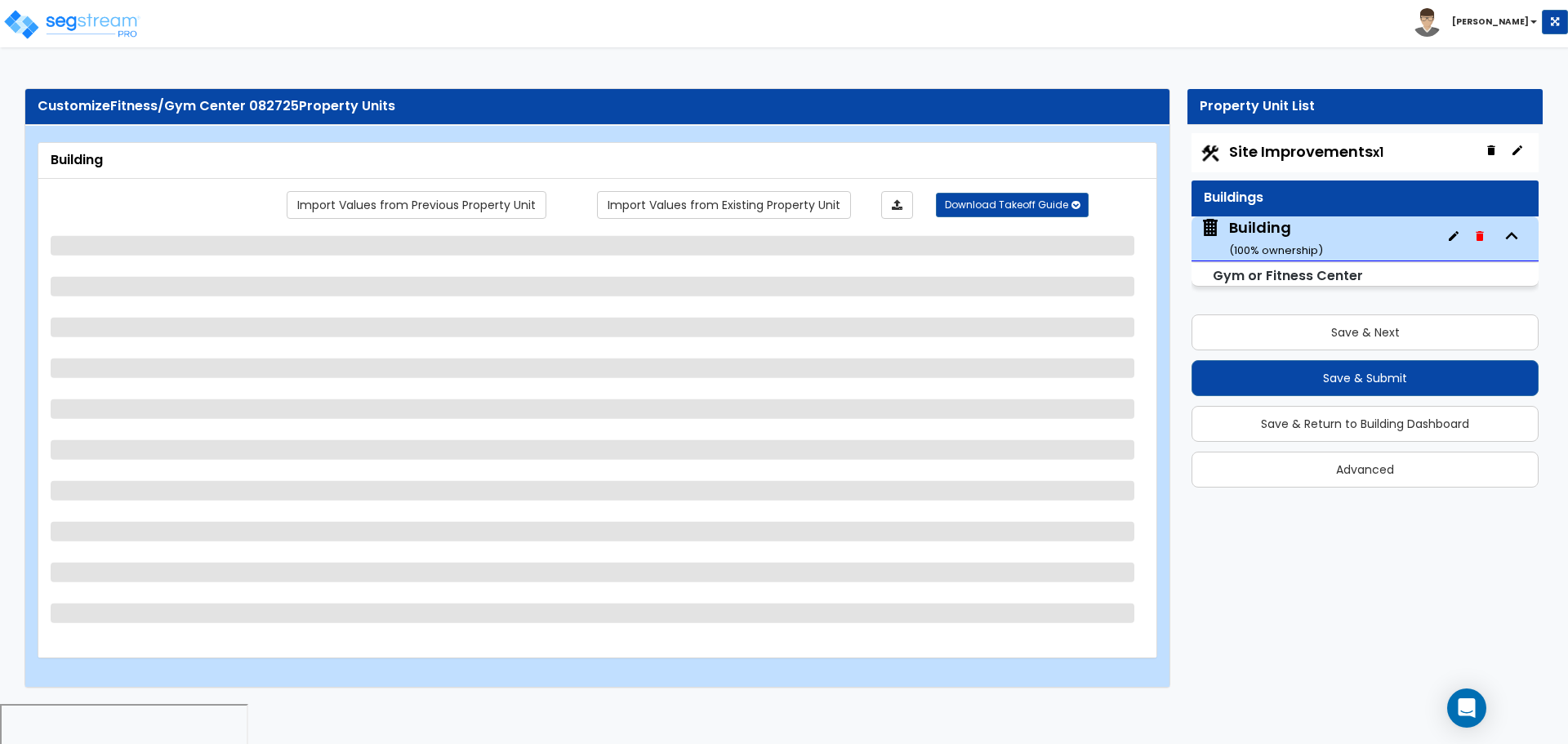
select select "2"
select select "5"
select select "2"
select select "5"
select select "1"
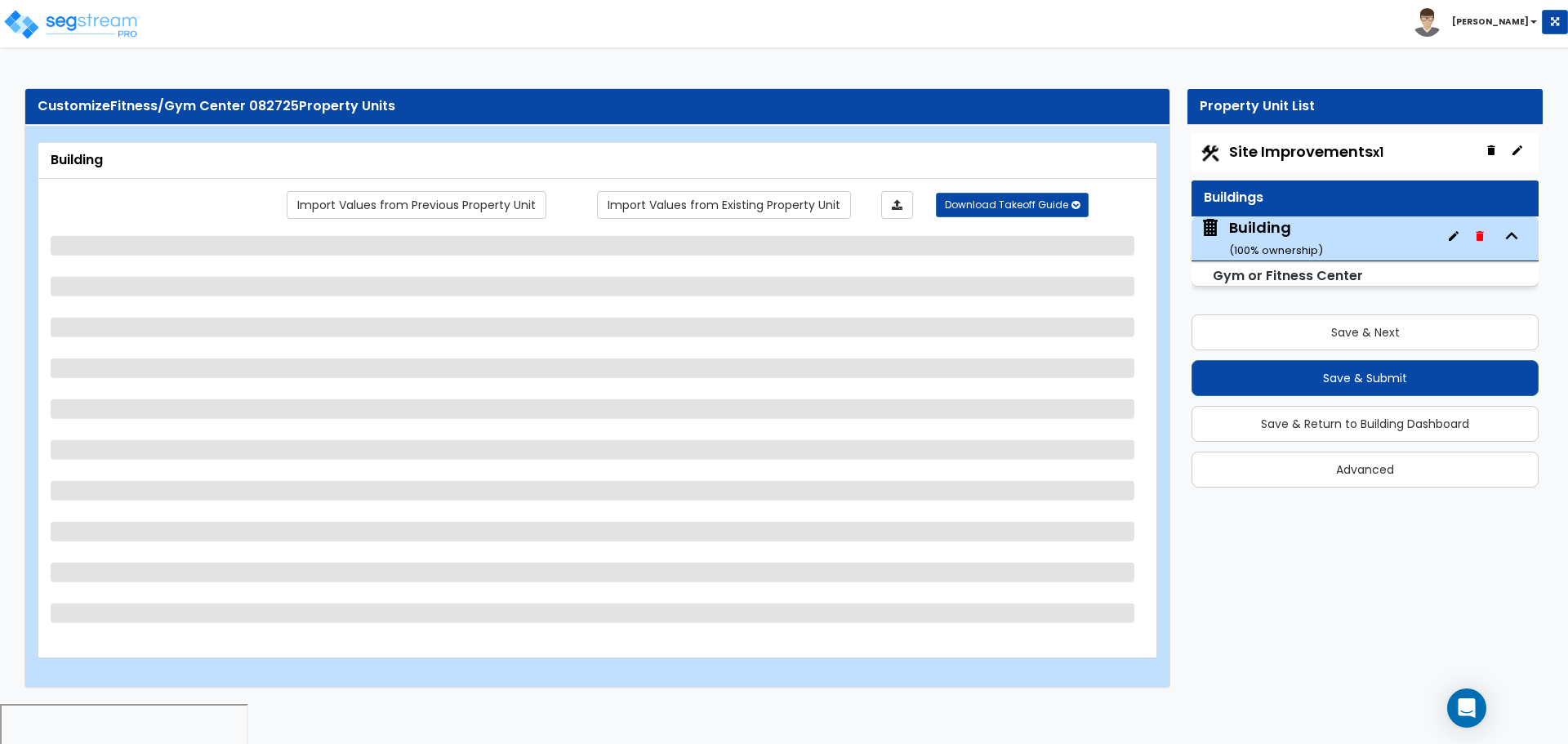
select select "4"
select select "2"
select select "8"
select select "1"
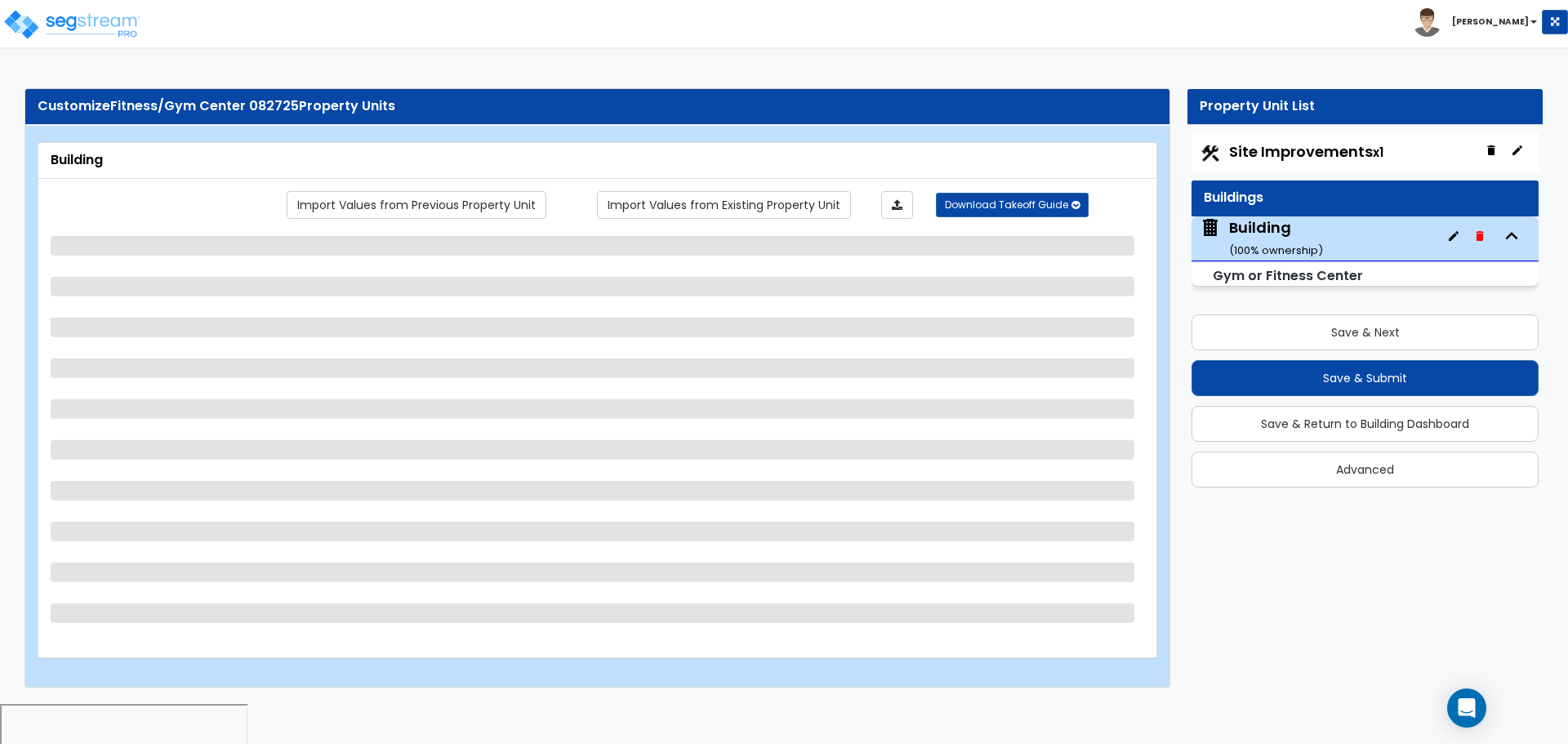
select select "3"
select select "11"
select select "7"
select select "10"
select select "3"
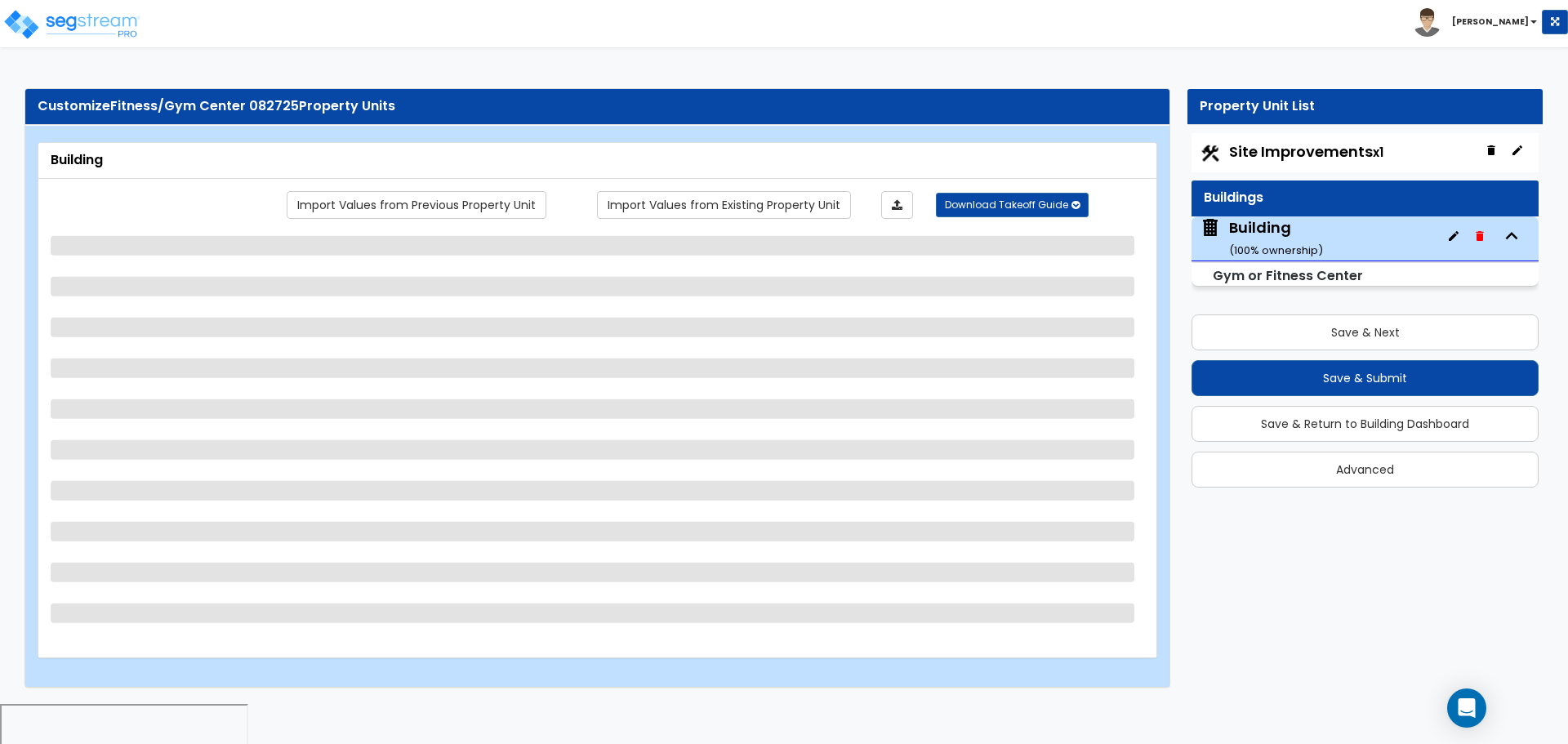
select select "1"
select select "2"
select select "3"
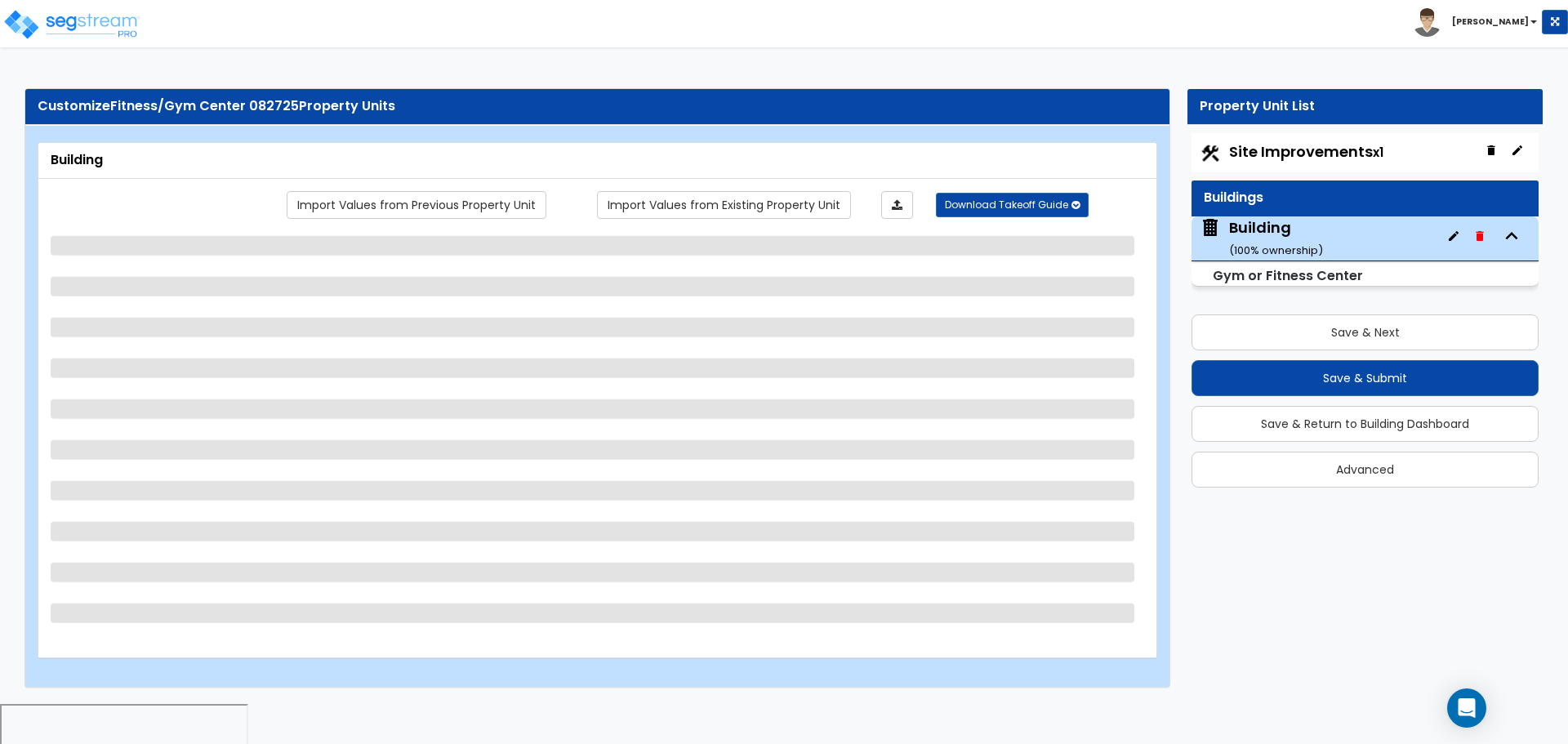
select select "3"
select select "2"
select select "3"
select select "1"
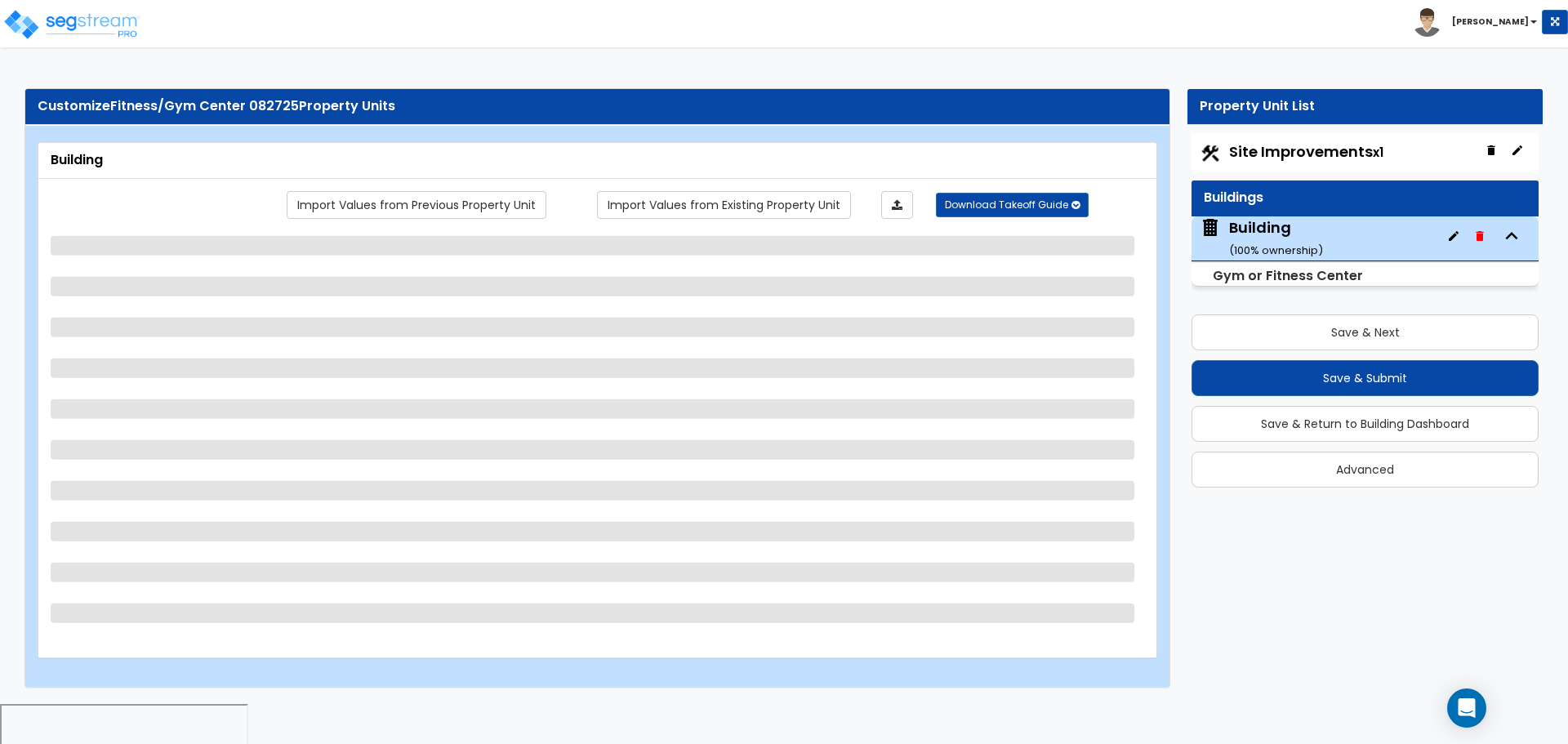
select select "2"
select select "3"
select select "2"
select select "3"
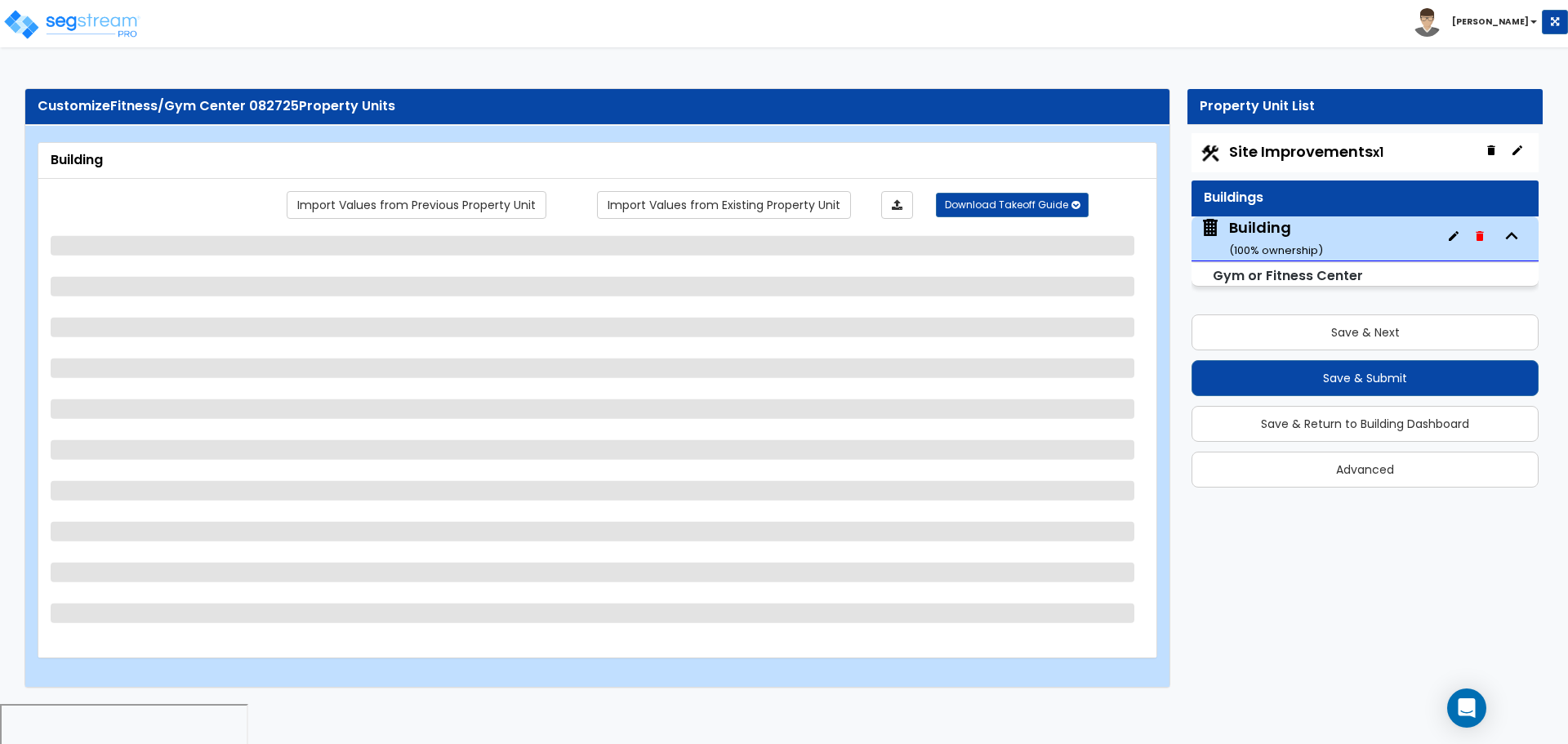
select select "2"
select select "4"
select select "1"
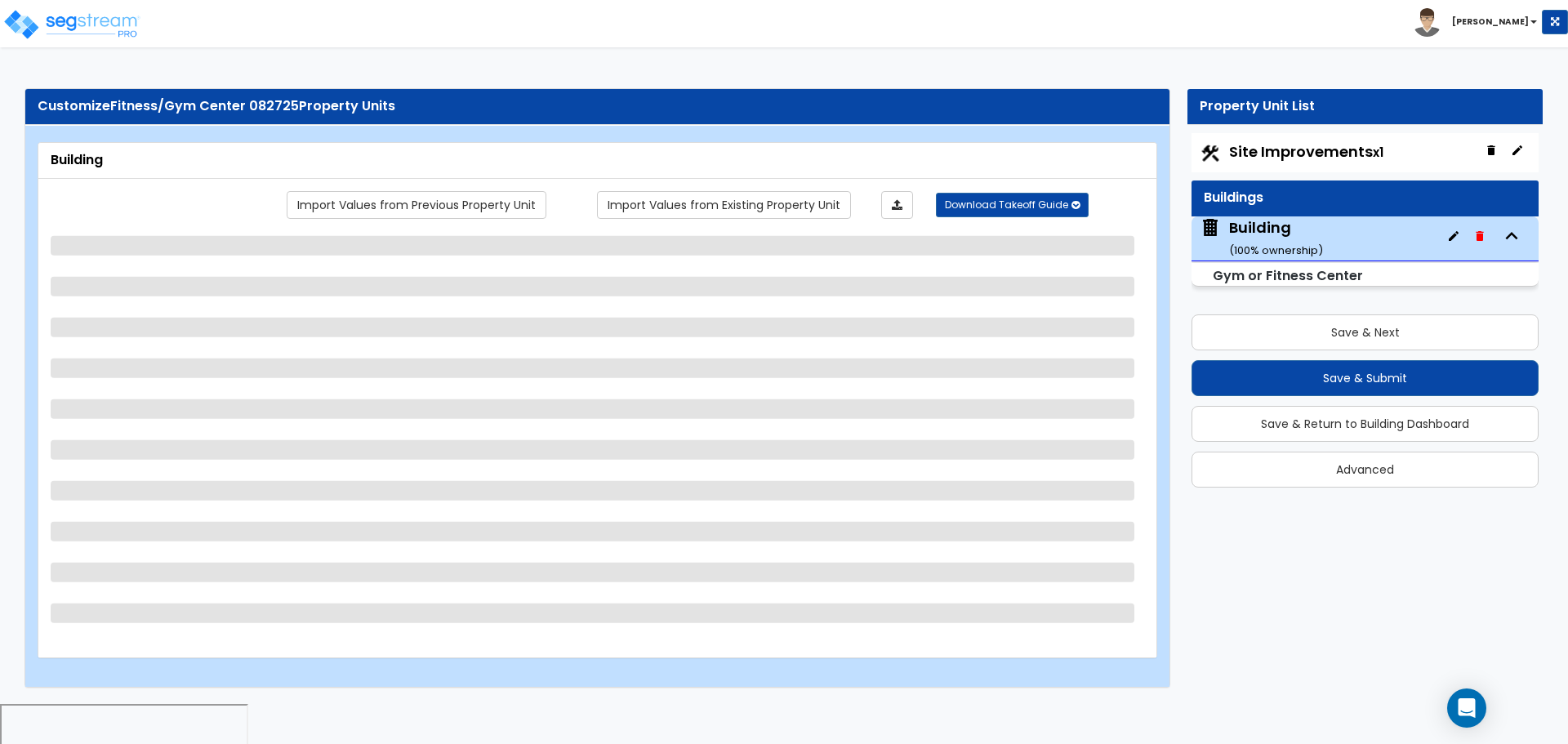
select select "1"
select select "3"
select select "1"
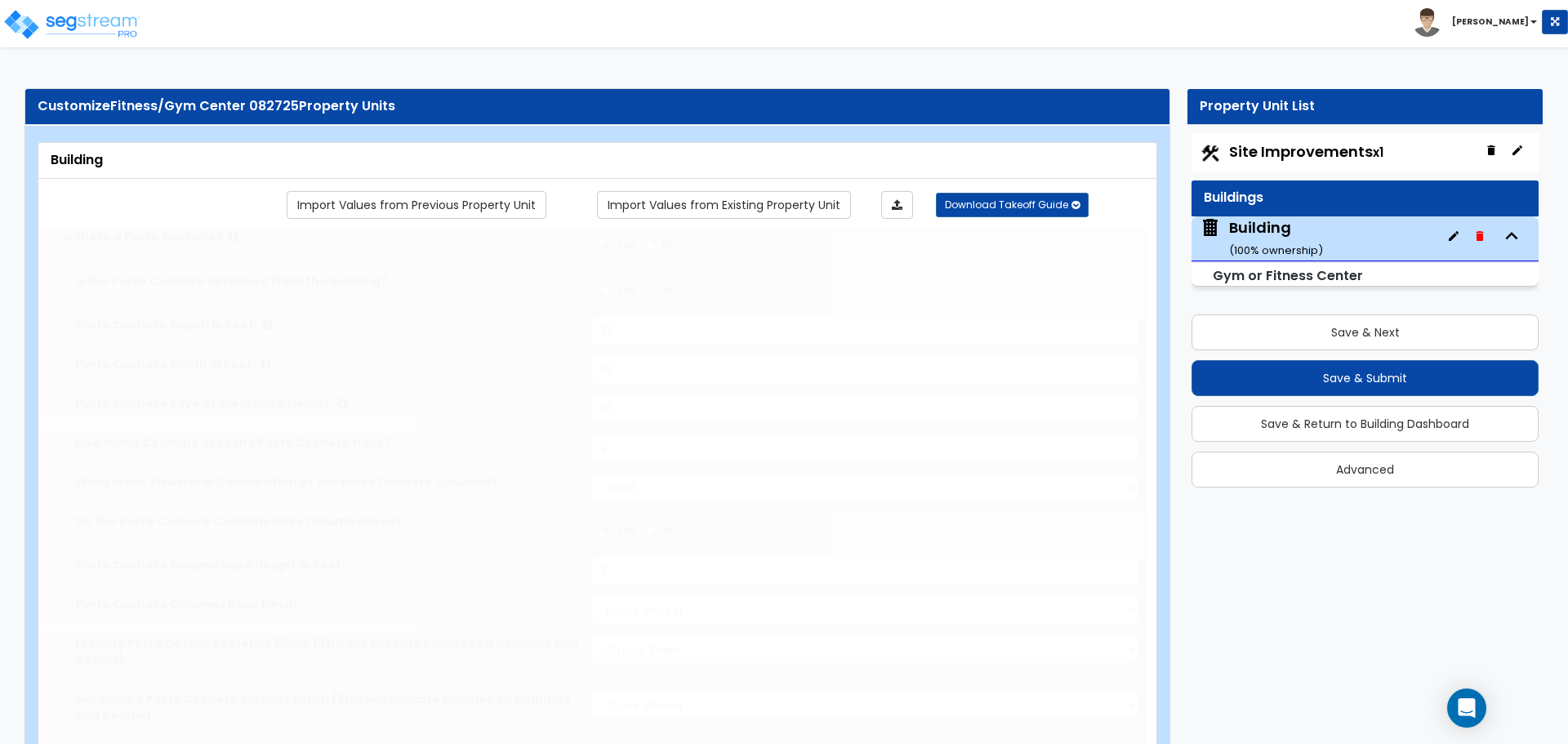
type input "50"
type input "1000"
radio input "true"
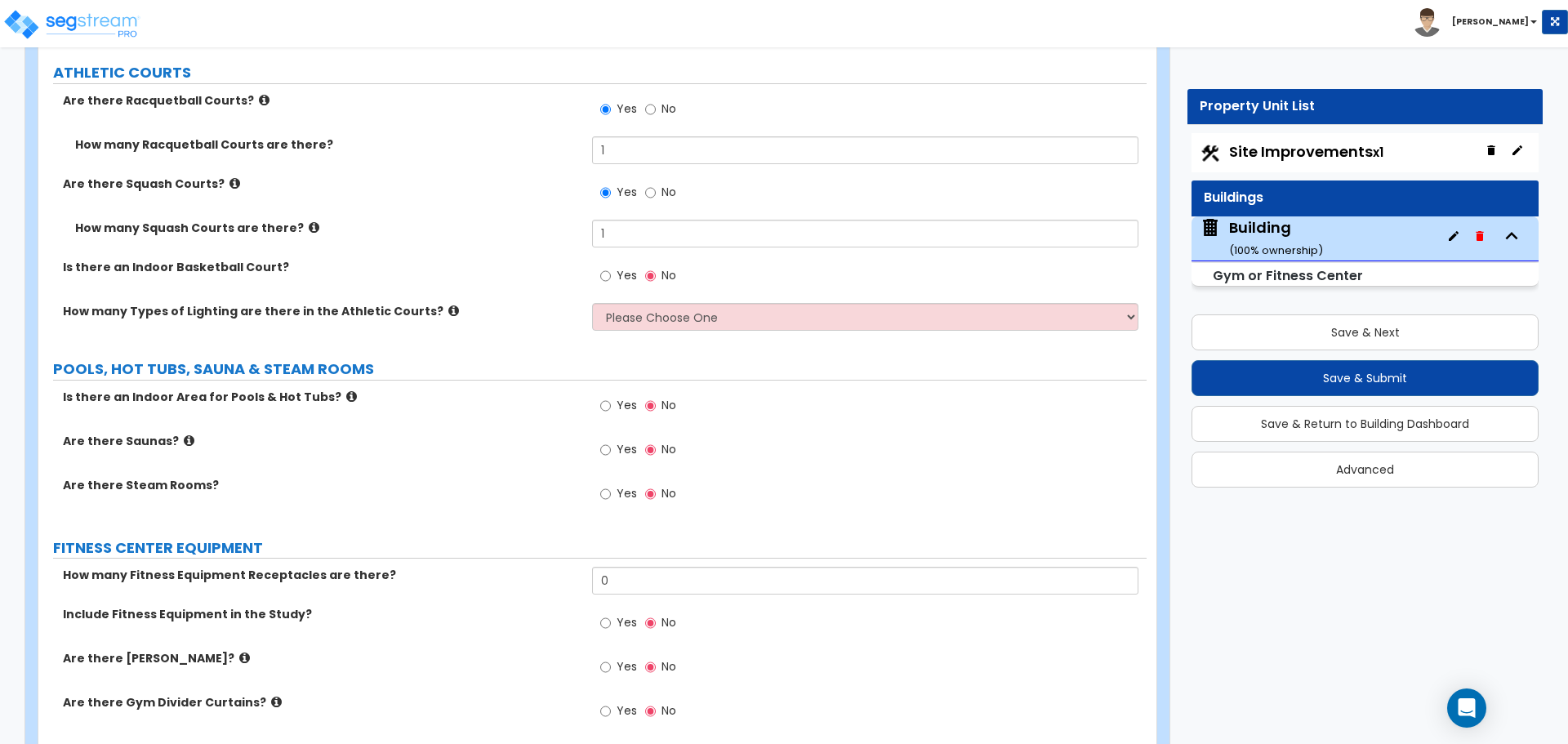
scroll to position [6964, 0]
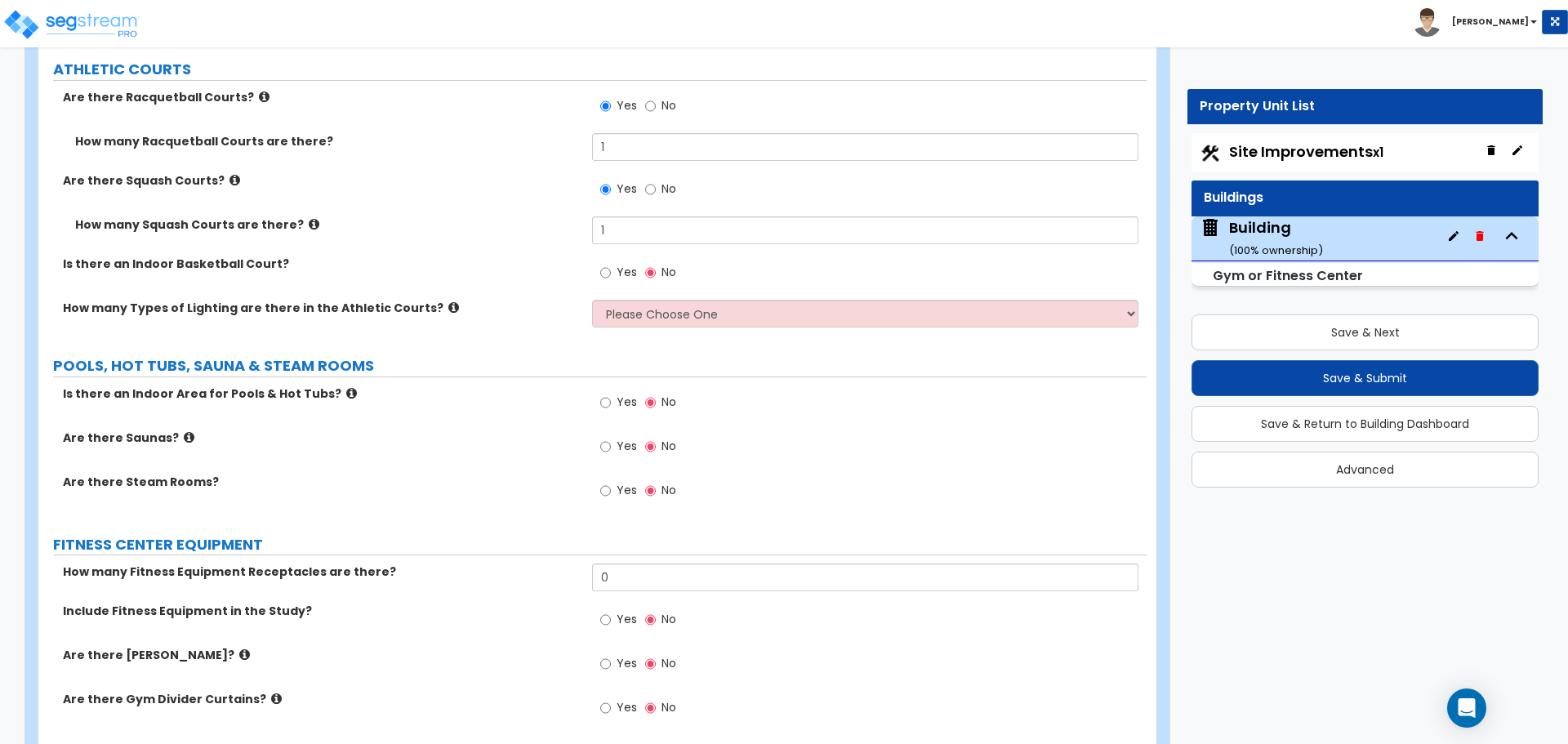
click at [616, 270] on span "Yes" at bounding box center [626, 271] width 20 height 16
click at [611, 270] on input "Yes" at bounding box center [605, 272] width 11 height 18
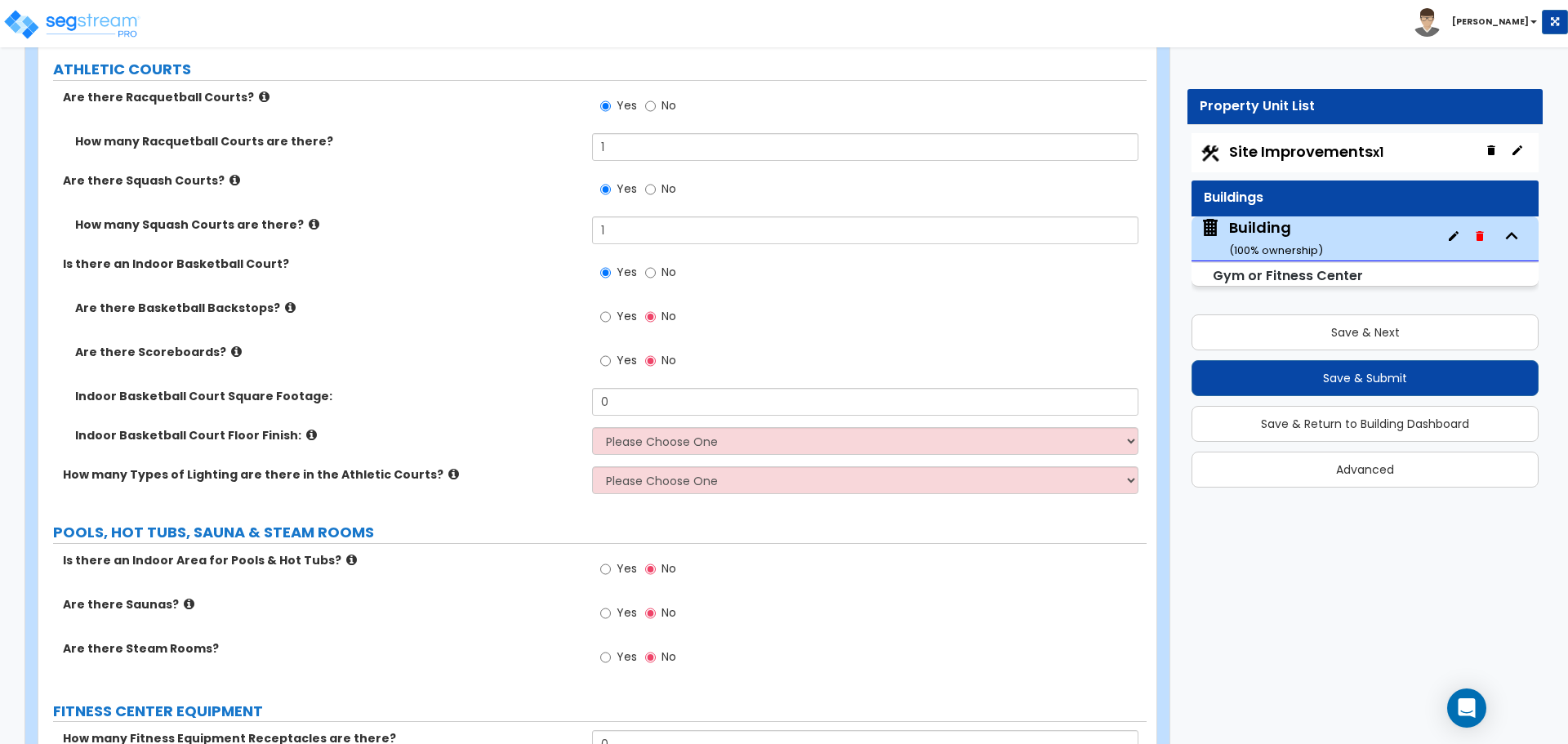
click at [656, 271] on label "No" at bounding box center [660, 274] width 31 height 28
click at [656, 271] on input "No" at bounding box center [650, 272] width 11 height 18
radio input "false"
radio input "true"
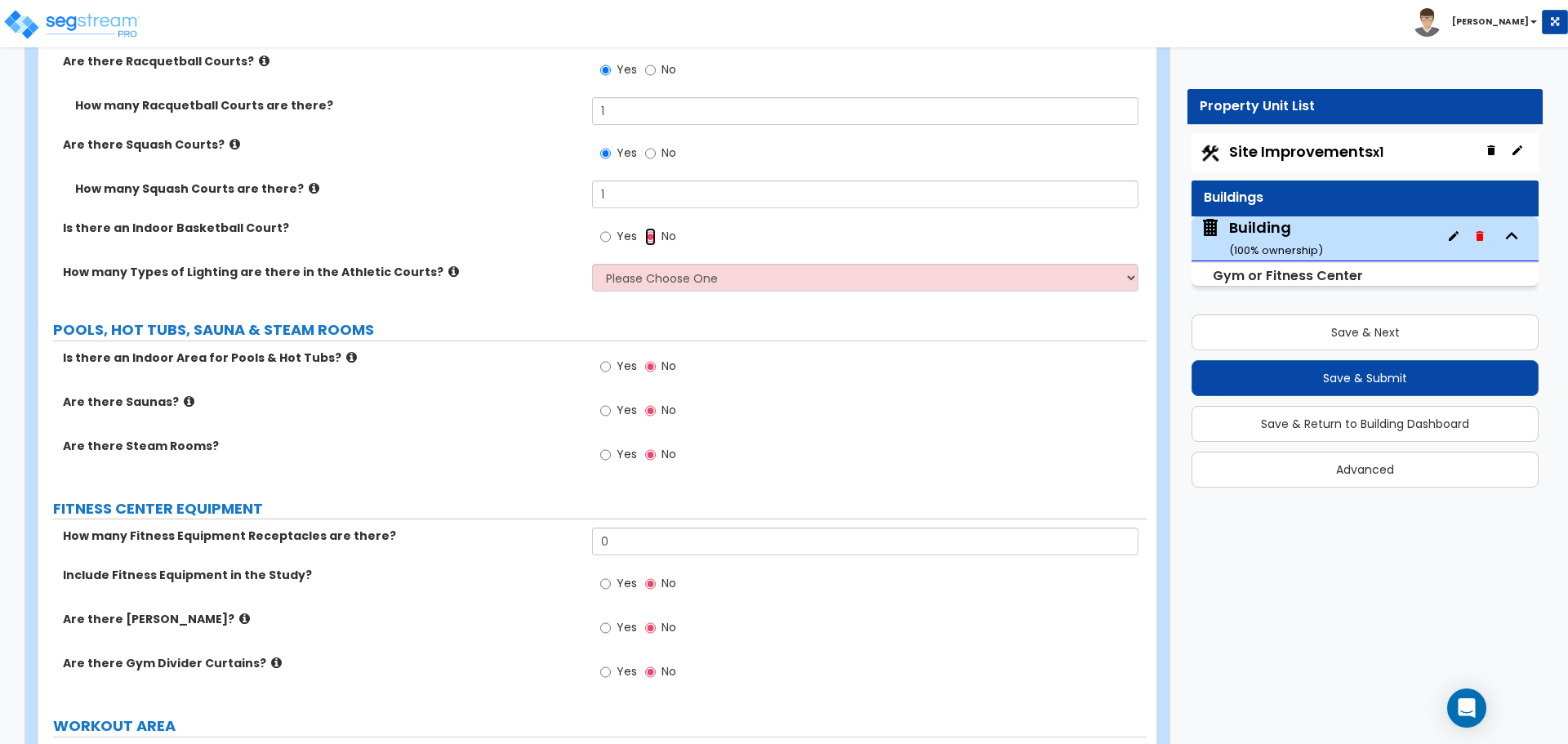
scroll to position [7002, 0]
click at [309, 180] on icon at bounding box center [314, 186] width 11 height 12
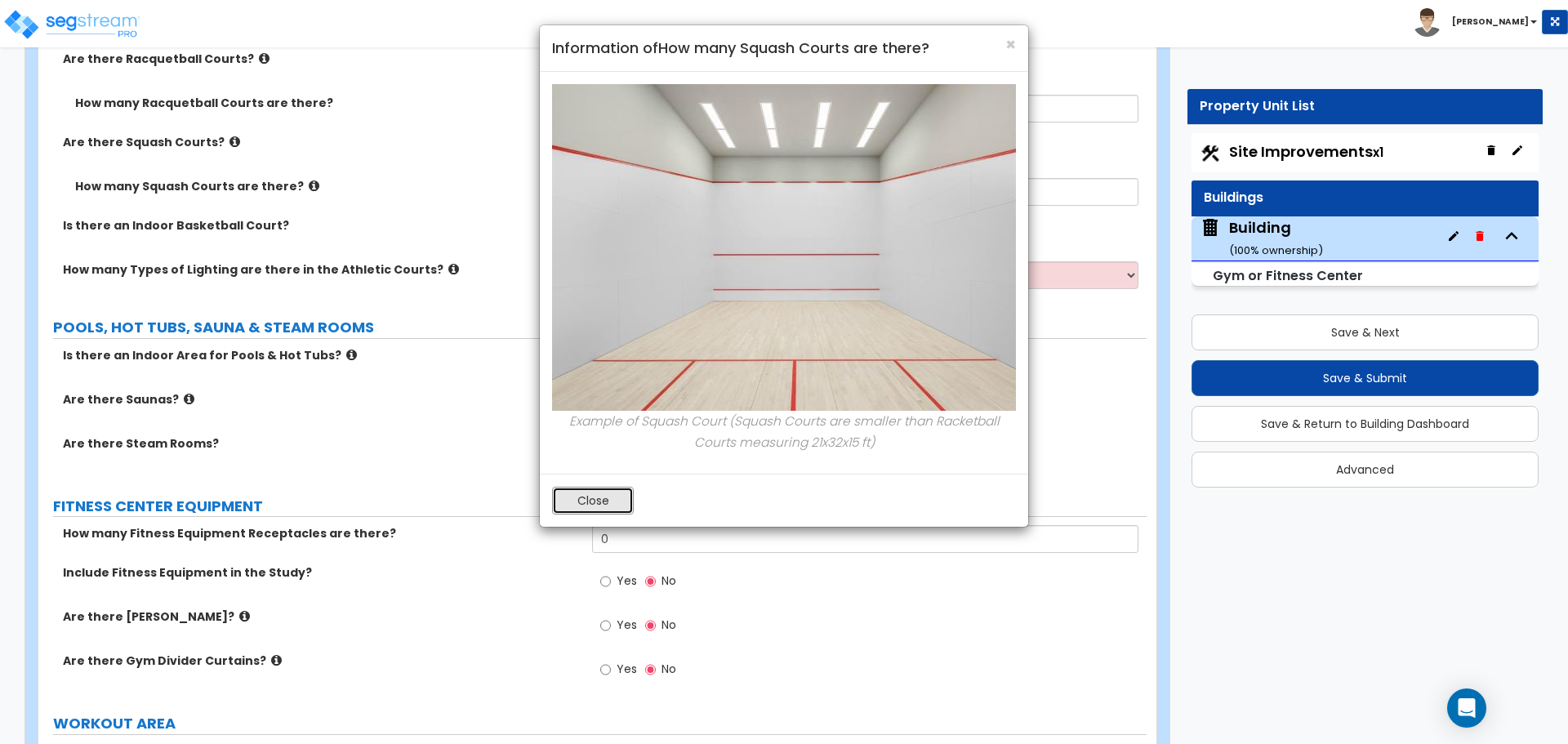
click at [564, 502] on button "Close" at bounding box center [593, 501] width 82 height 28
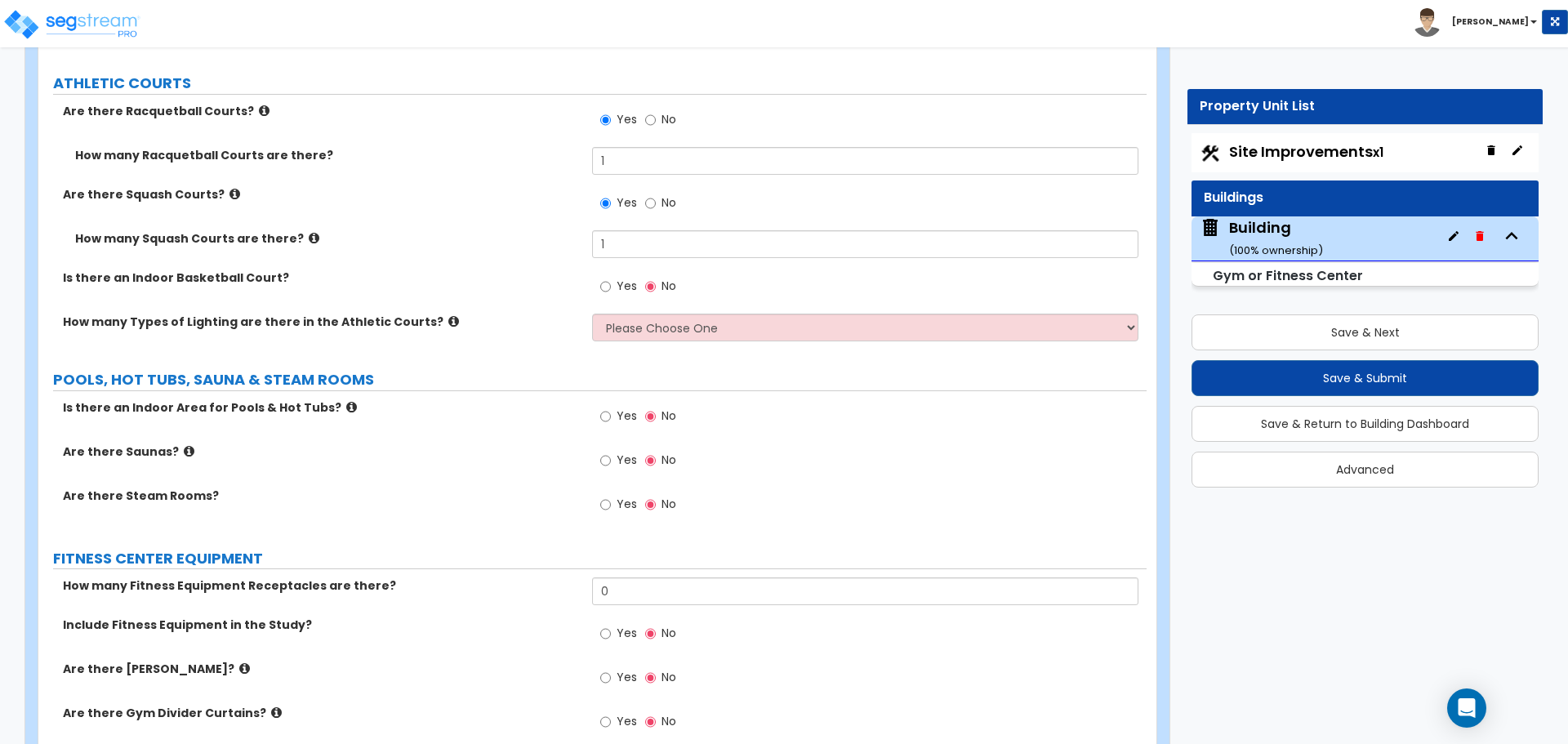
scroll to position [6940, 0]
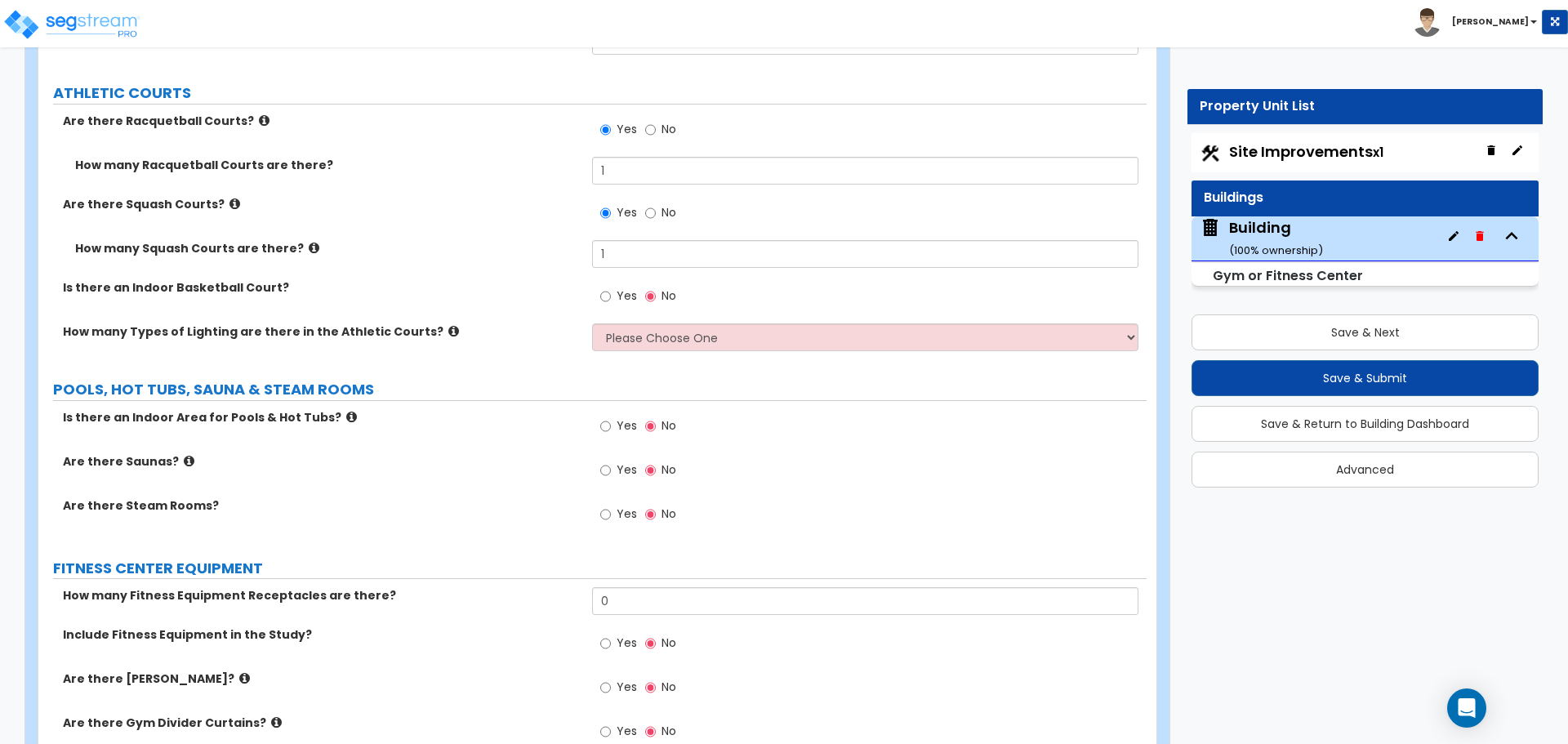
click at [259, 119] on icon at bounding box center [264, 120] width 11 height 12
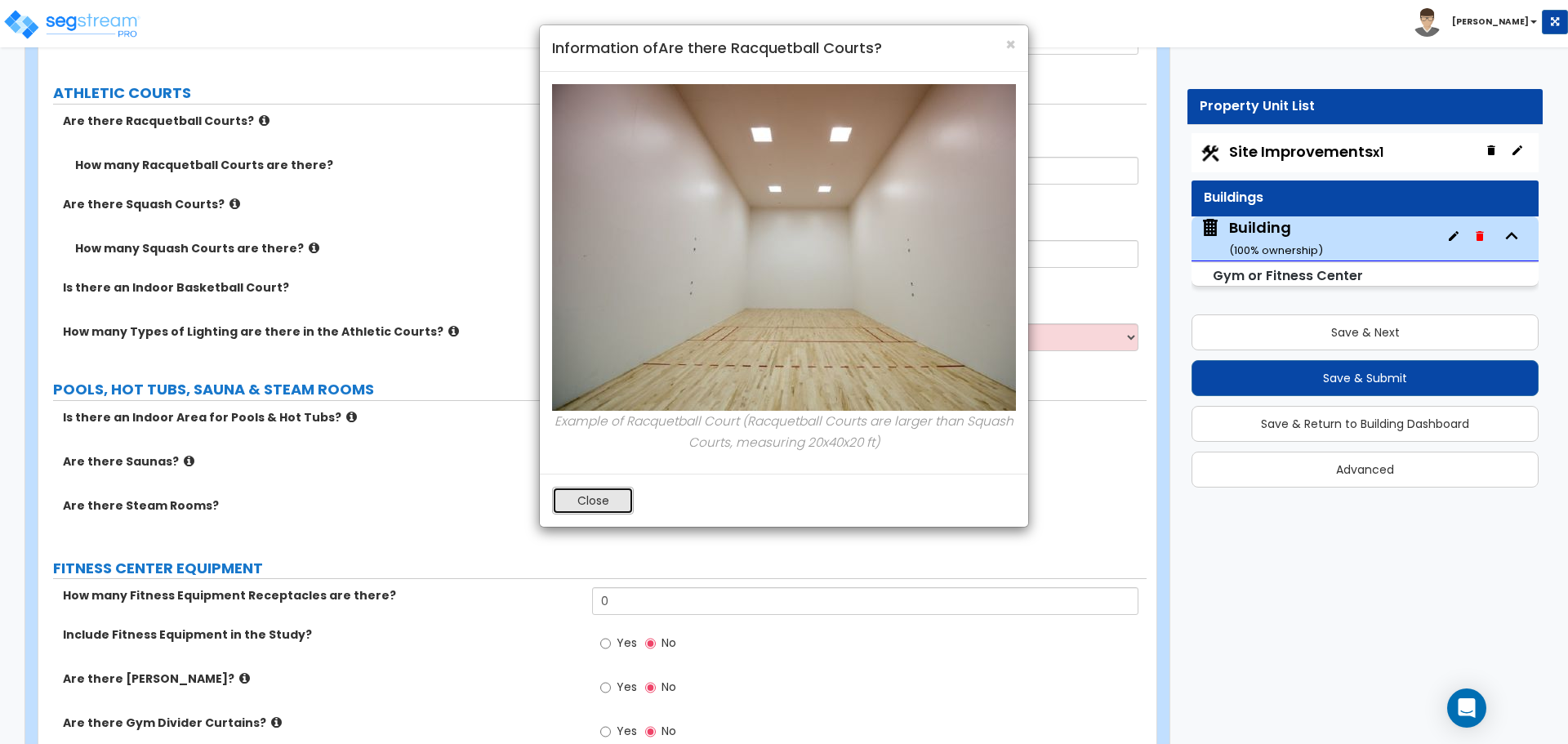
click at [571, 512] on button "Close" at bounding box center [593, 501] width 82 height 28
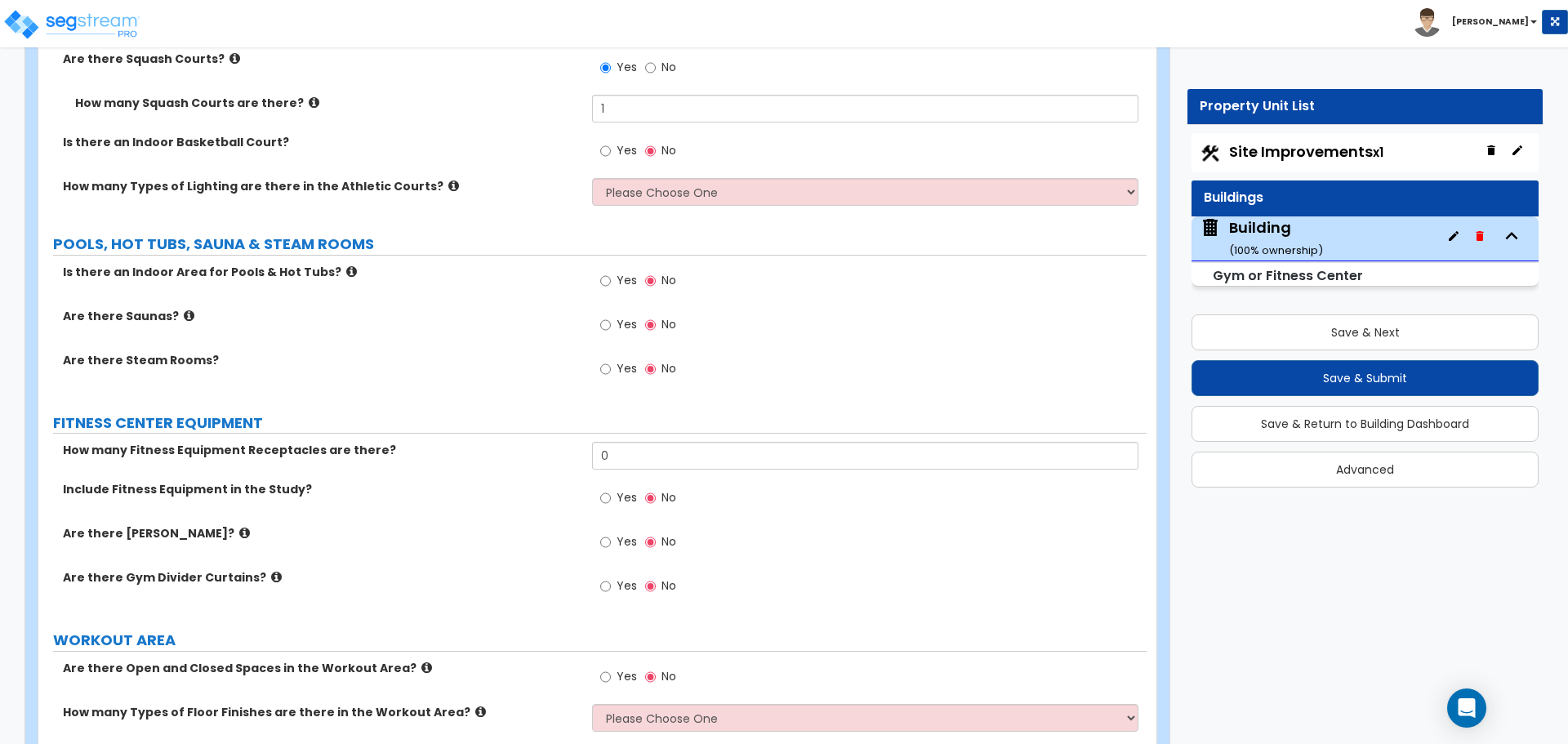
scroll to position [7087, 0]
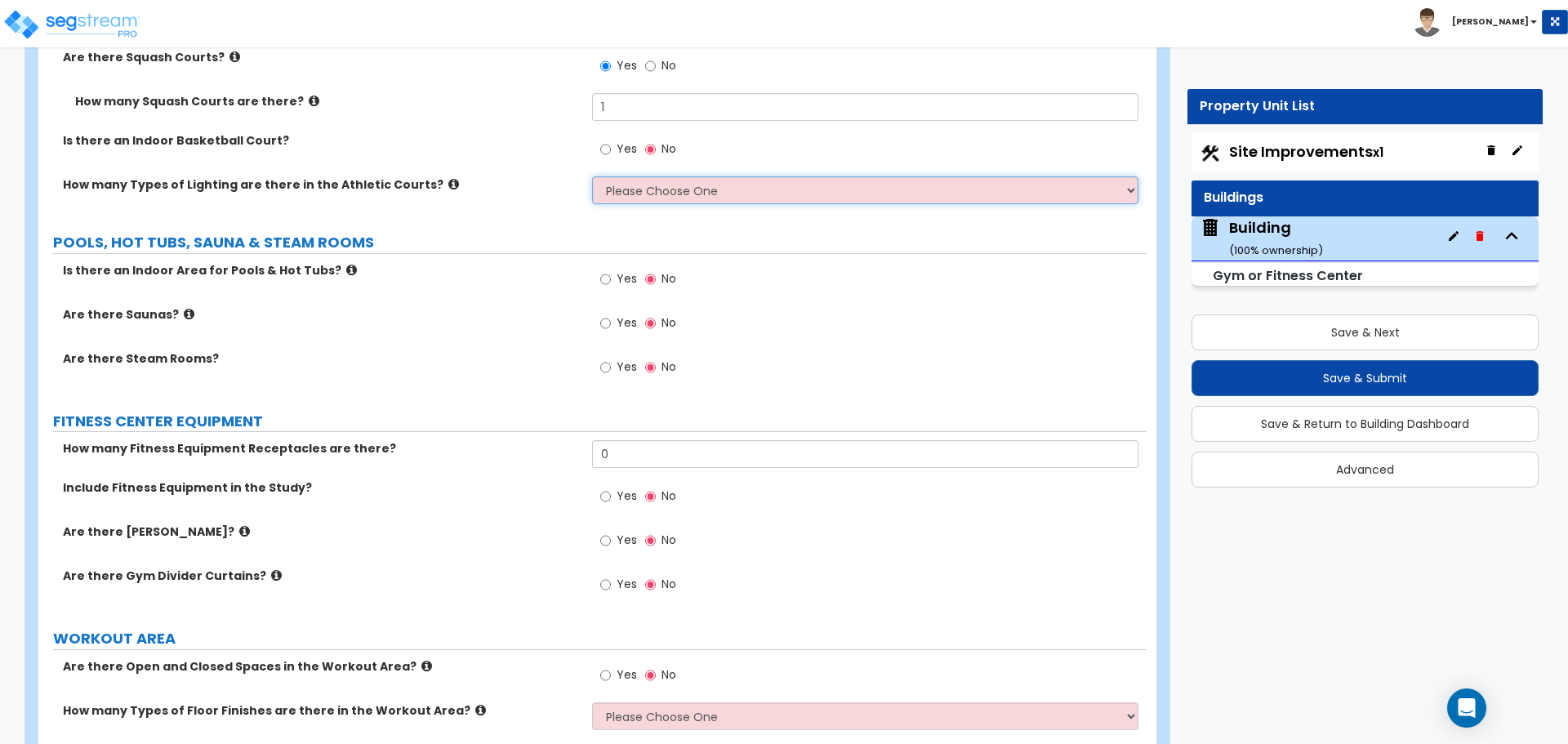
click at [703, 187] on select "Please Choose One 1 2 3" at bounding box center [864, 190] width 545 height 28
click at [592, 177] on select "Please Choose One 1 2 3" at bounding box center [864, 190] width 545 height 28
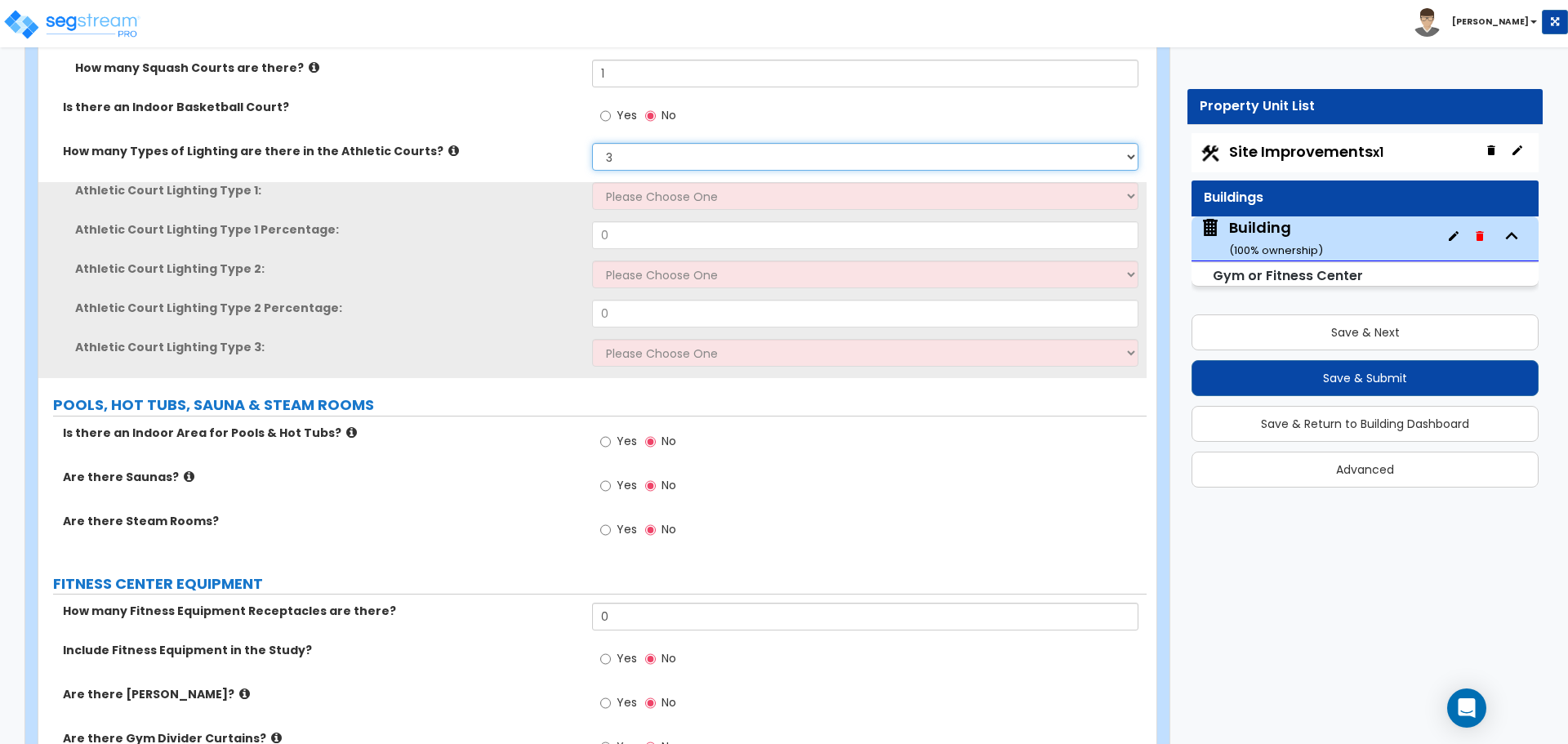
scroll to position [7121, 0]
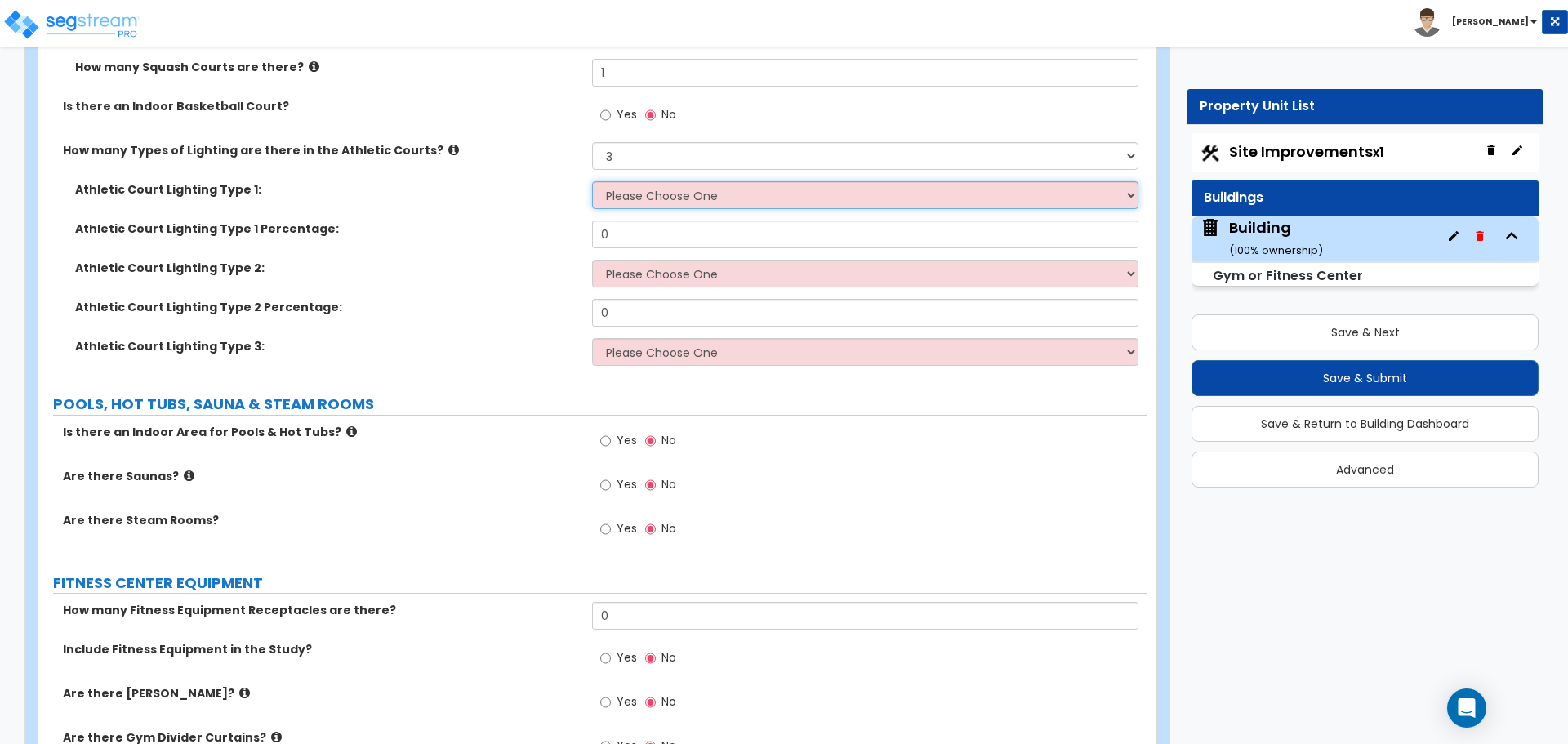
click at [779, 189] on select "Please Choose One LED High Bay Fluorescent High Bay Metal Halide High Bay" at bounding box center [864, 194] width 545 height 28
click at [688, 142] on select "Please Choose One 1 2 3" at bounding box center [864, 156] width 545 height 28
click at [592, 142] on select "Please Choose One 1 2 3" at bounding box center [864, 156] width 545 height 28
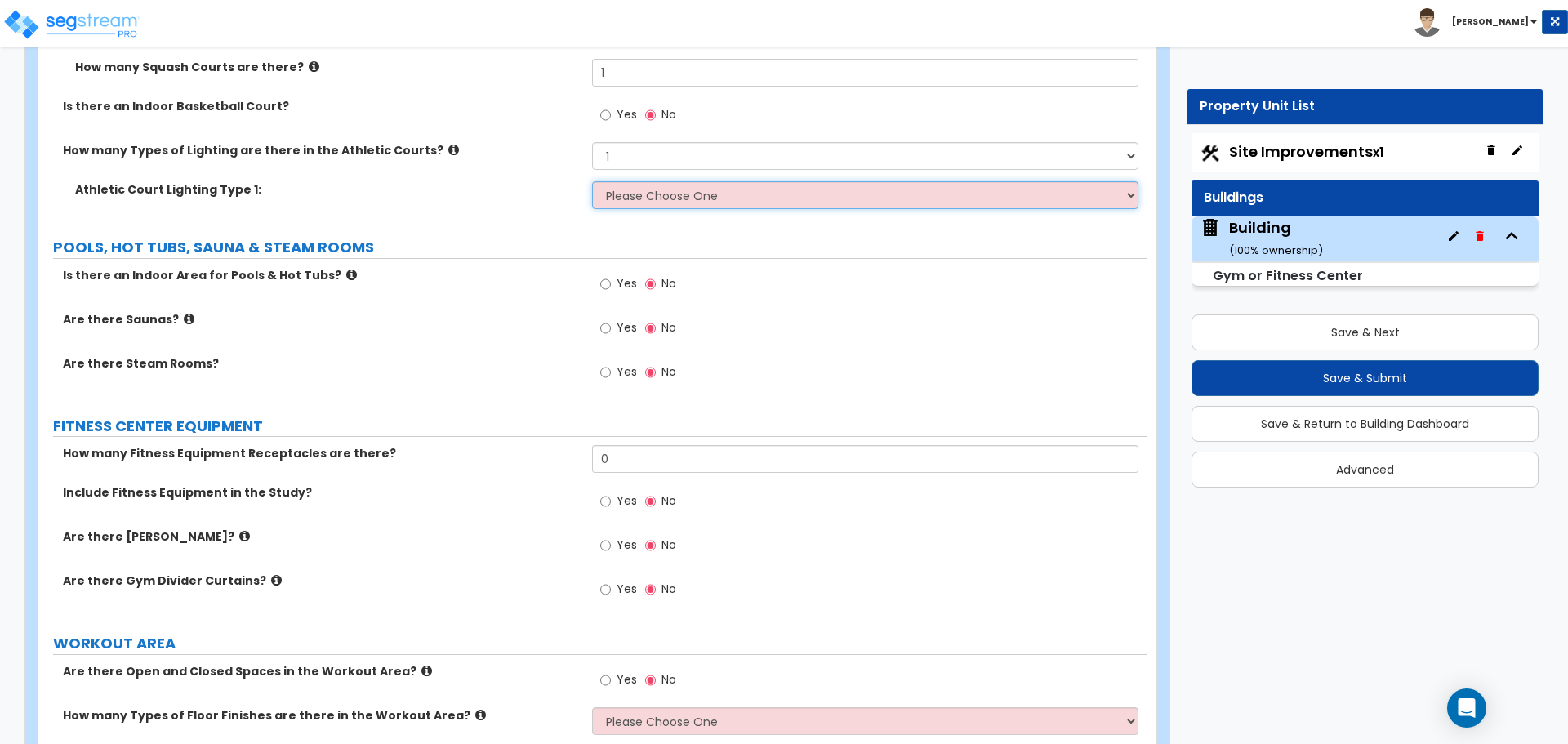
click at [704, 204] on select "Please Choose One LED High Bay Fluorescent High Bay Metal Halide High Bay" at bounding box center [864, 194] width 545 height 28
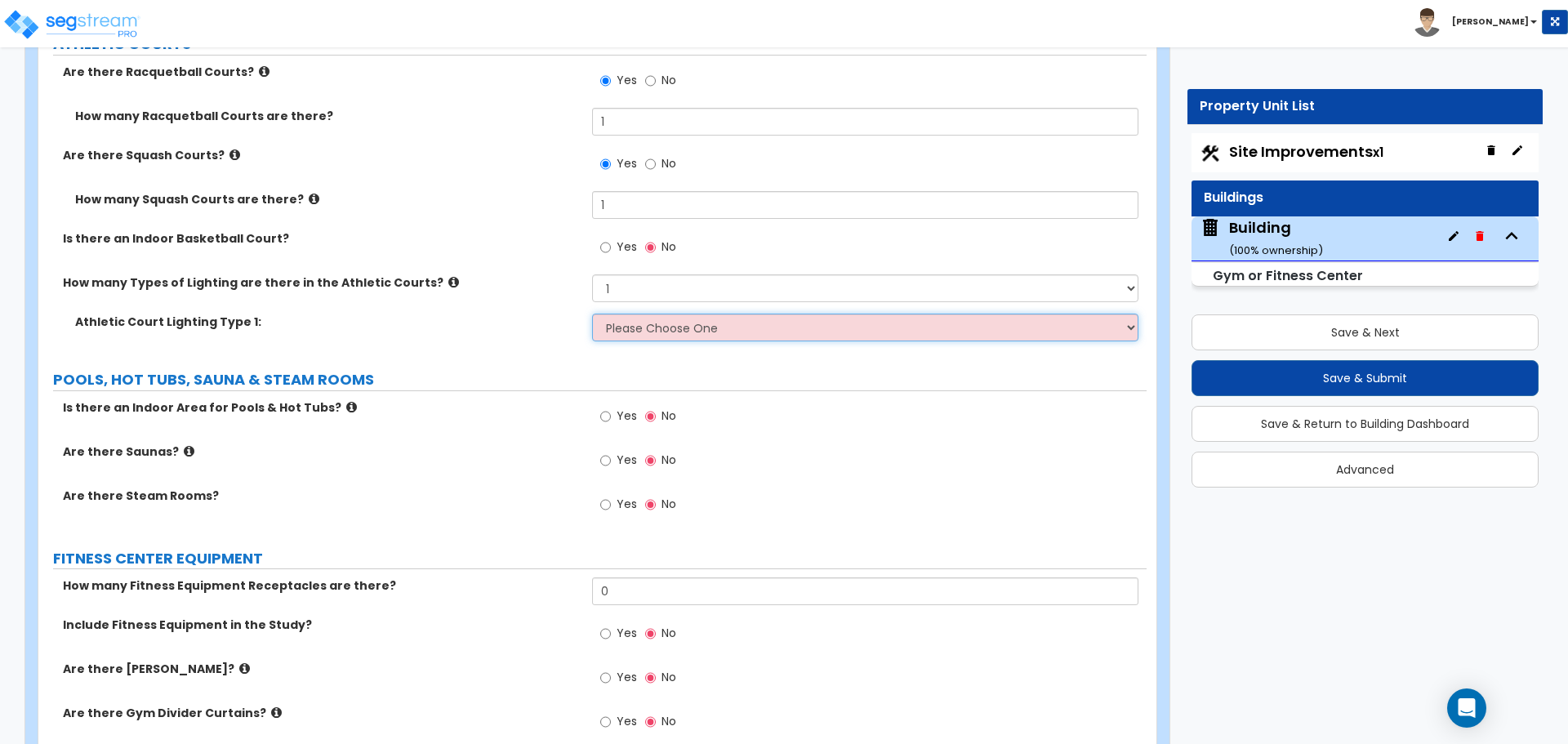
scroll to position [6990, 0]
click at [696, 287] on select "Please Choose One 1 2 3" at bounding box center [864, 287] width 545 height 28
select select "2"
click at [592, 274] on select "Please Choose One 1 2 3" at bounding box center [864, 287] width 545 height 28
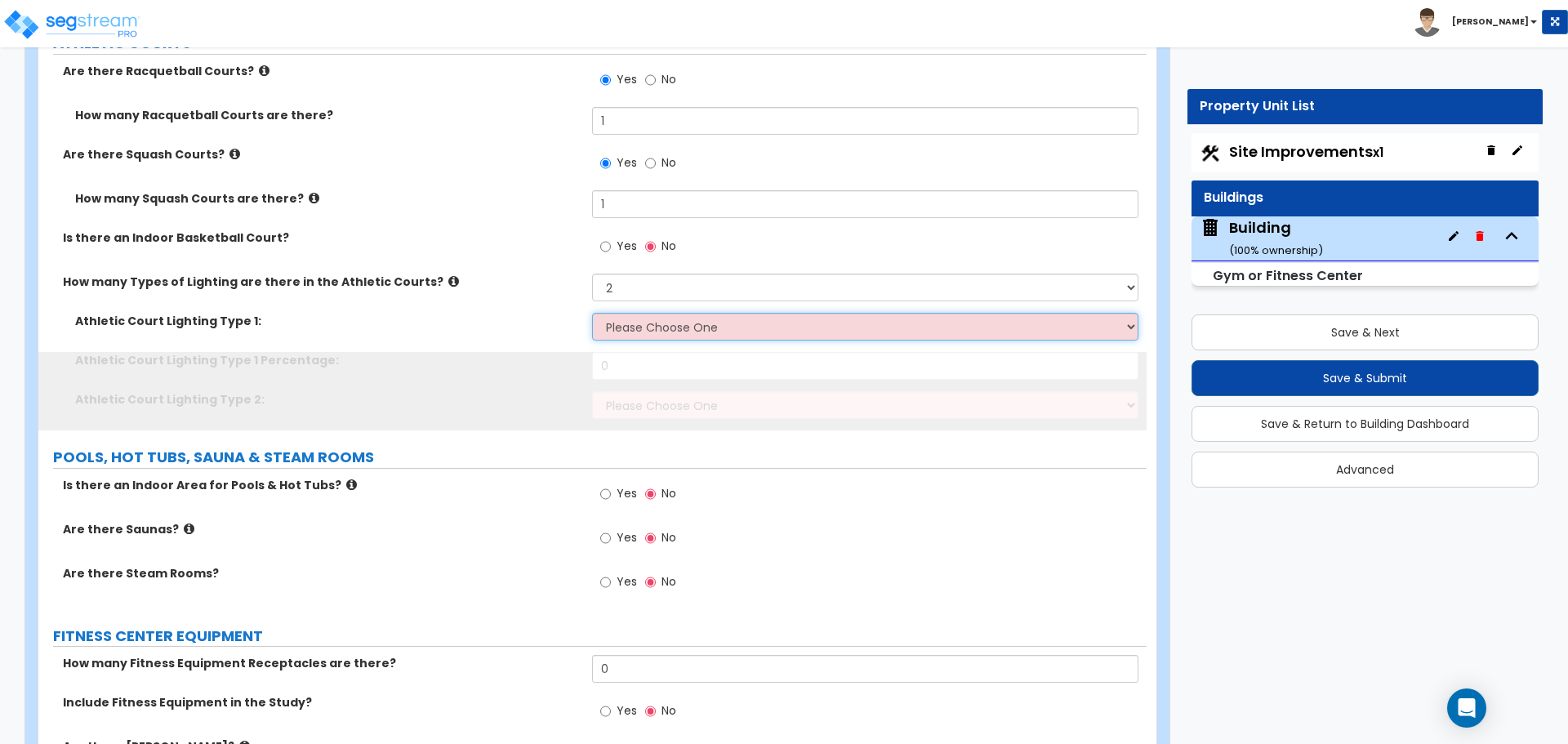
click at [688, 319] on select "Please Choose One LED High Bay Fluorescent High Bay Metal Halide High Bay" at bounding box center [864, 326] width 545 height 28
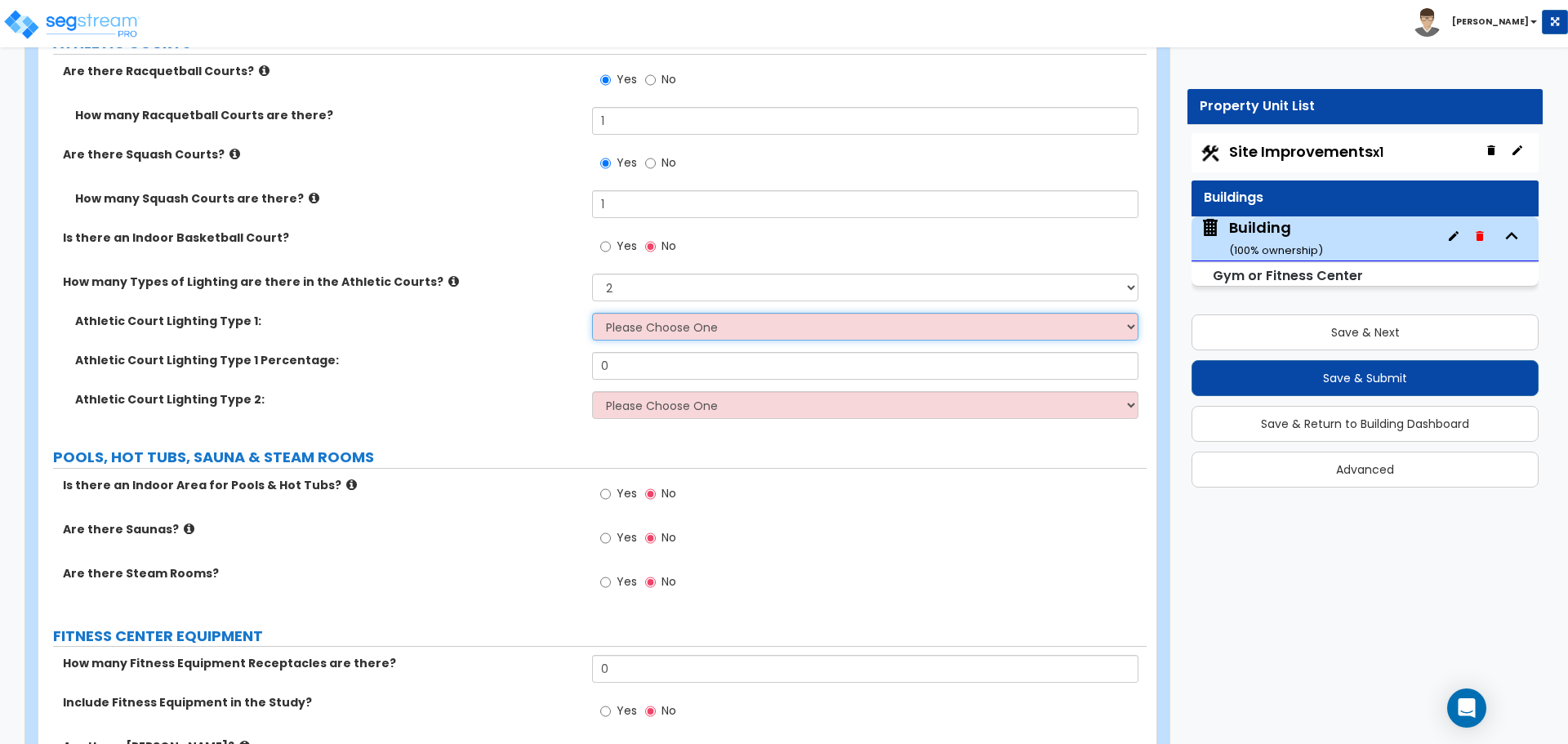
select select "1"
click at [592, 313] on select "Please Choose One LED High Bay Fluorescent High Bay Metal Halide High Bay" at bounding box center [864, 326] width 545 height 28
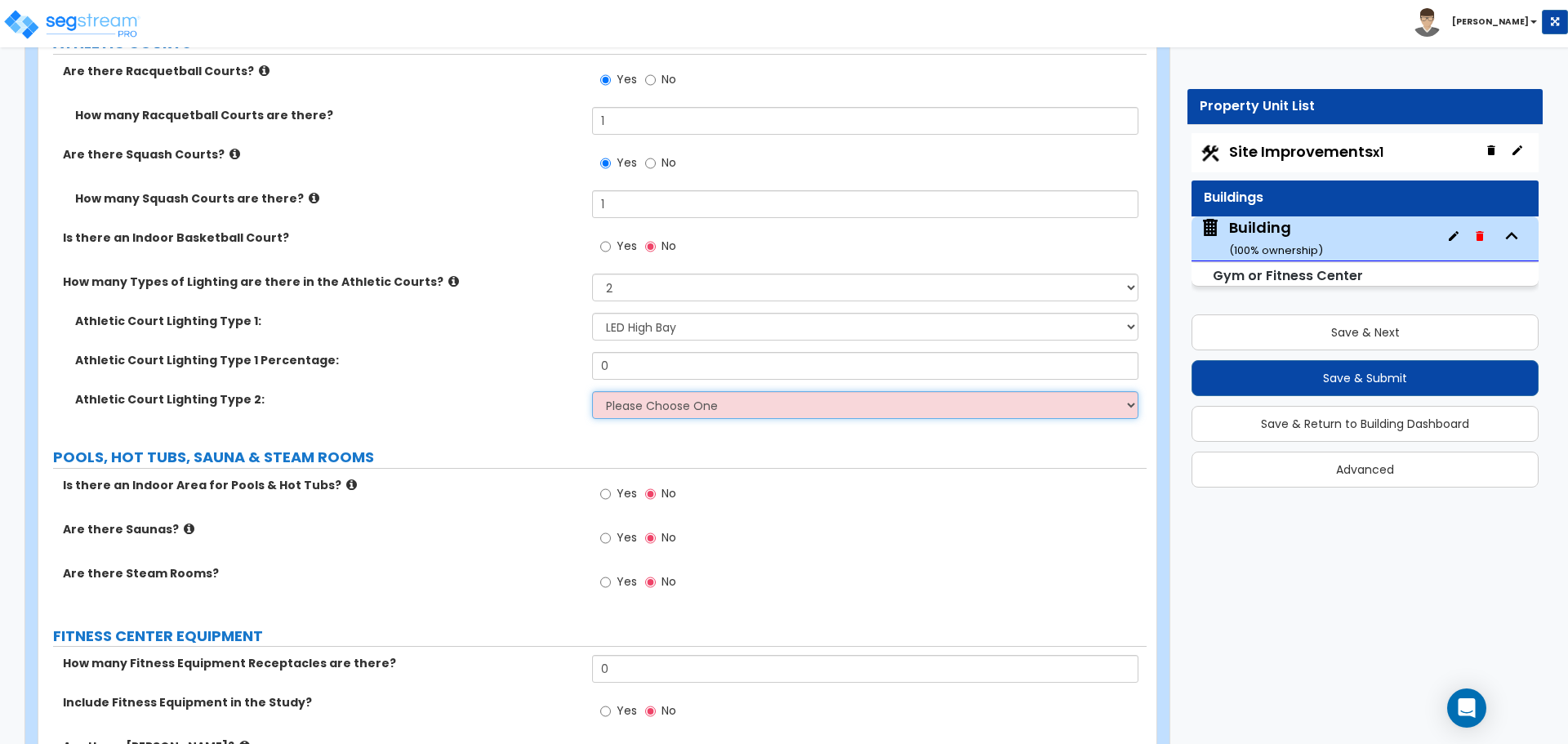
click at [742, 408] on select "Please Choose One LED High Bay Fluorescent High Bay Metal Halide High Bay" at bounding box center [864, 405] width 545 height 28
select select "2"
click at [592, 391] on select "Please Choose One LED High Bay Fluorescent High Bay Metal Halide High Bay" at bounding box center [864, 405] width 545 height 28
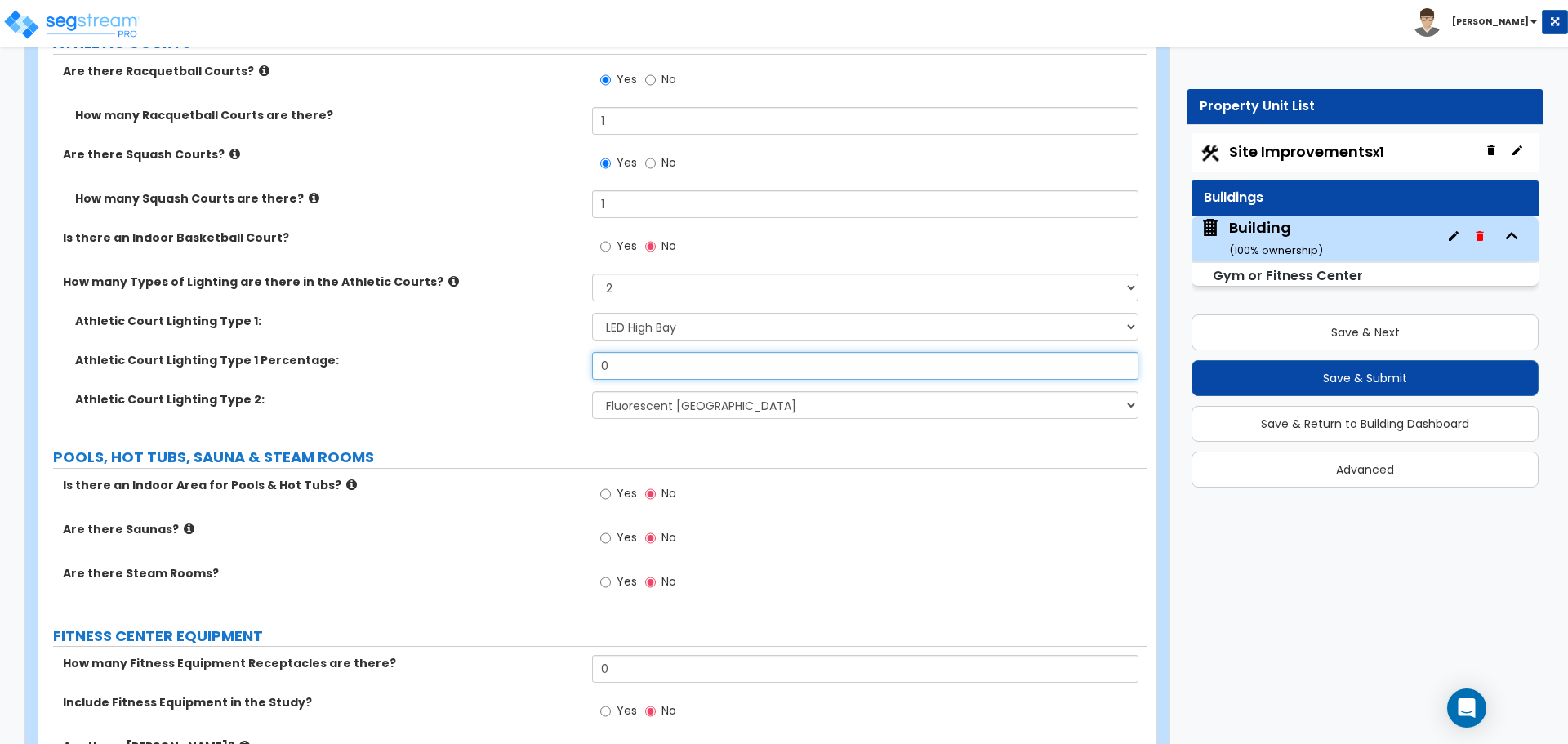
drag, startPoint x: 647, startPoint y: 358, endPoint x: 564, endPoint y: 351, distance: 83.3
click at [564, 352] on div "Athletic Court Lighting Type 1 Percentage: 0" at bounding box center [592, 371] width 1108 height 39
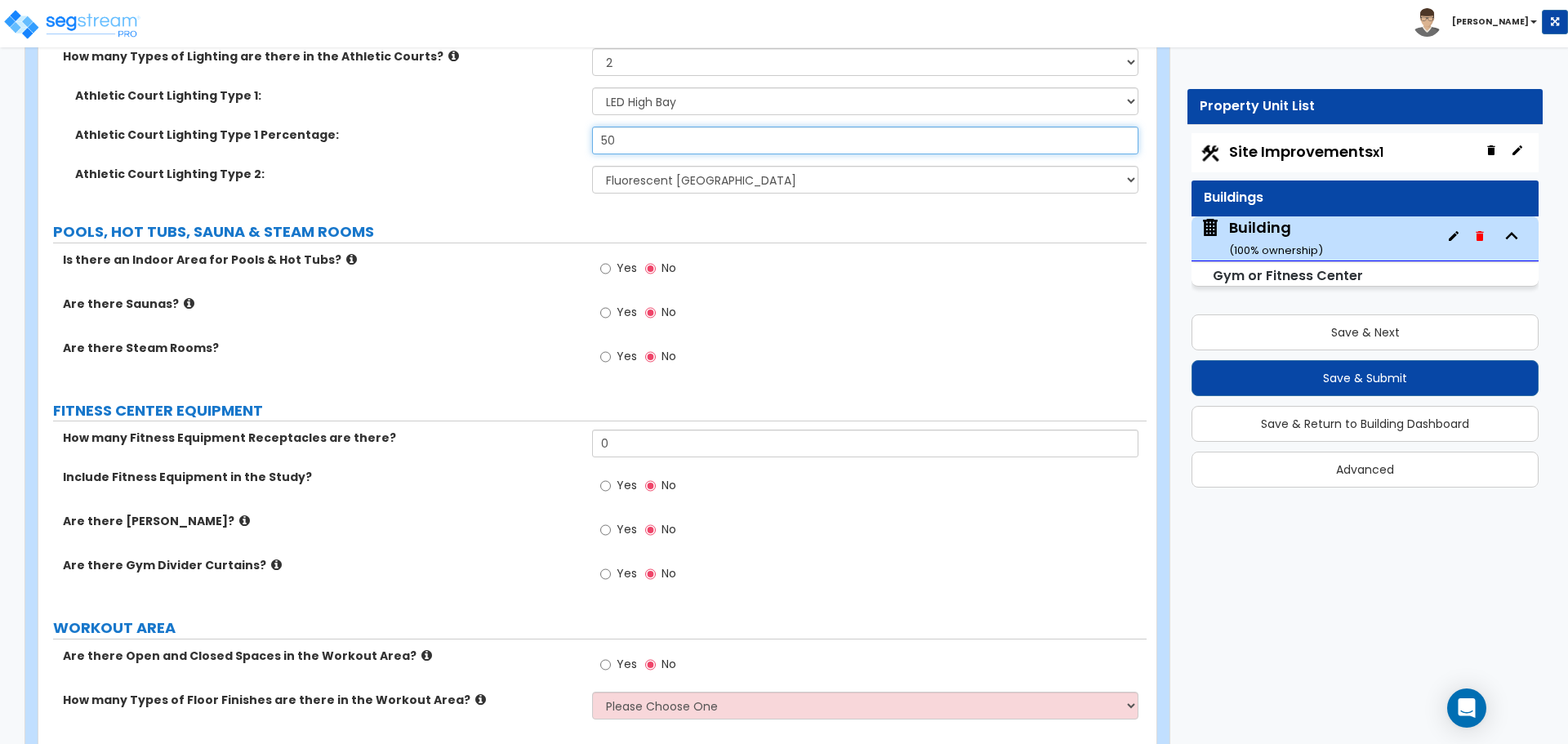
scroll to position [7216, 0]
type input "50"
click at [347, 252] on icon at bounding box center [352, 258] width 11 height 12
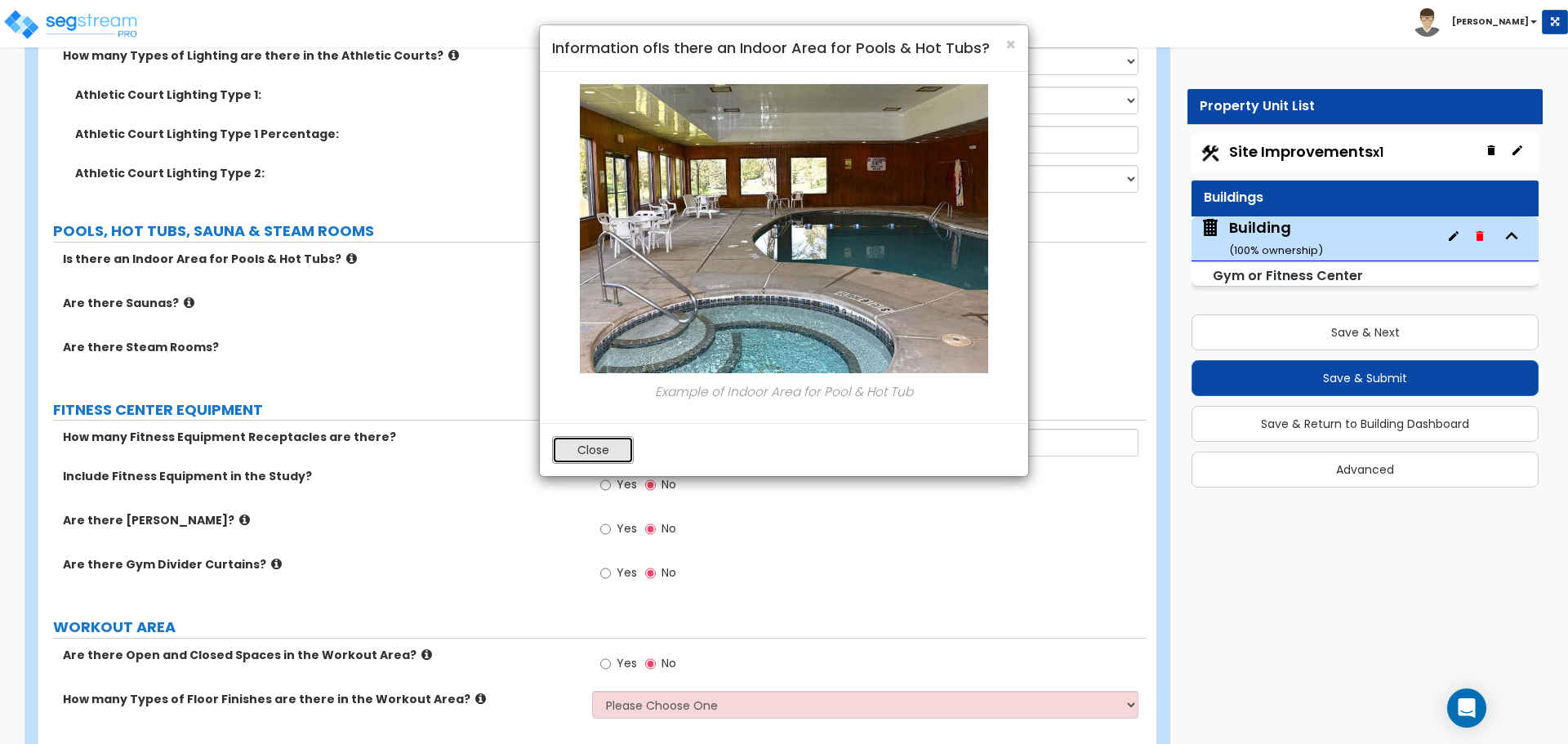
click at [612, 451] on button "Close" at bounding box center [593, 450] width 82 height 28
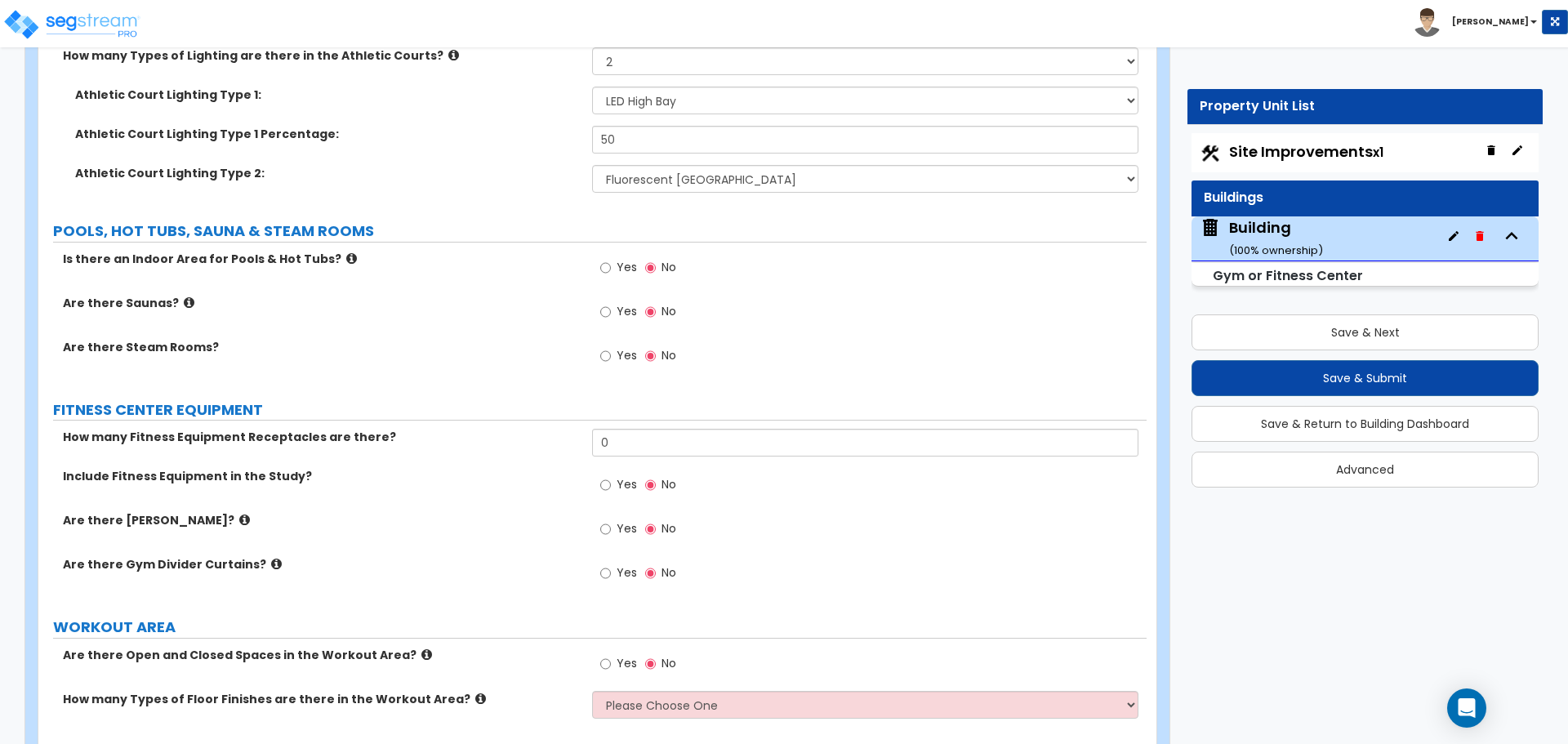
click at [626, 260] on span "Yes" at bounding box center [626, 266] width 20 height 16
click at [611, 260] on input "Yes" at bounding box center [605, 267] width 11 height 18
radio input "true"
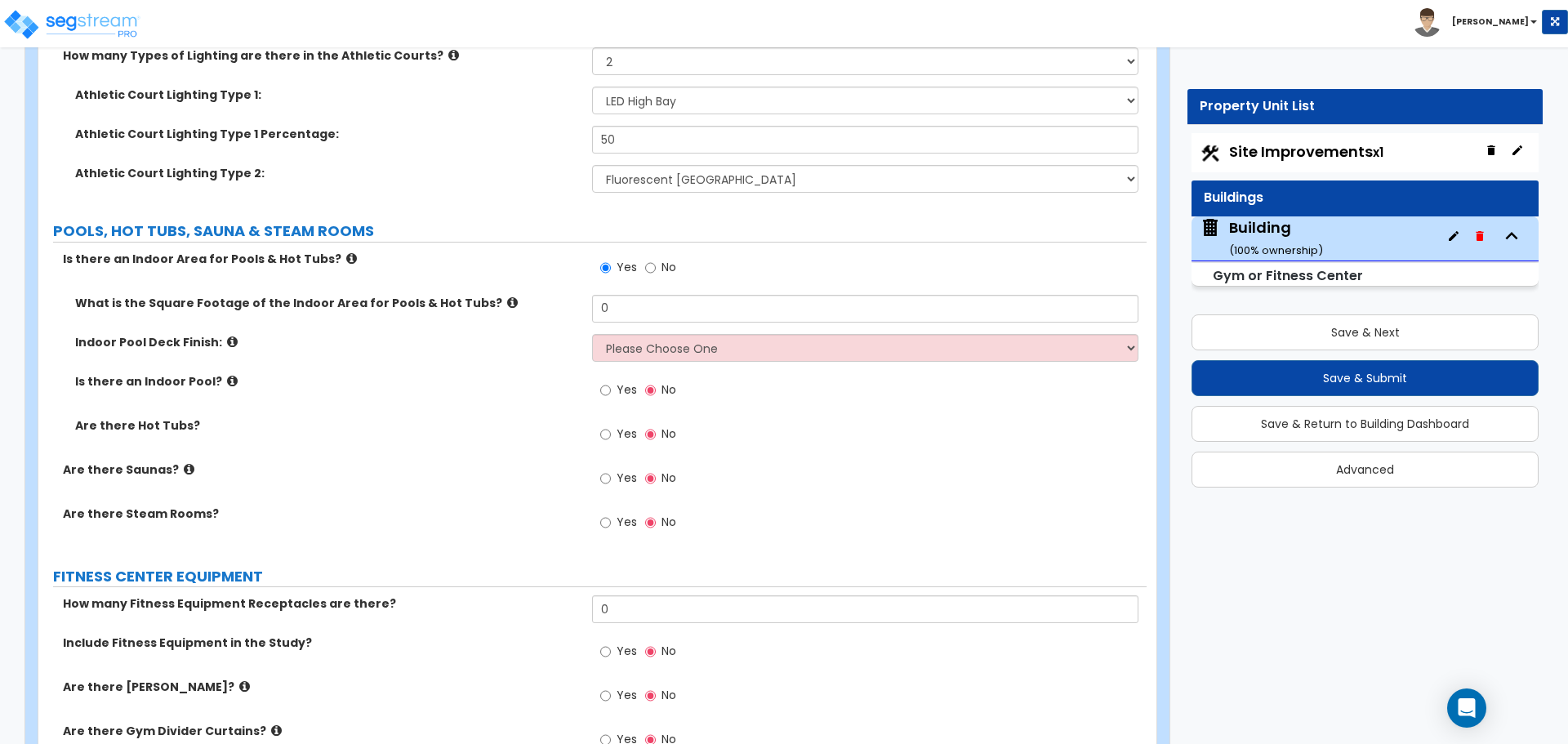
click at [347, 256] on icon at bounding box center [352, 258] width 11 height 12
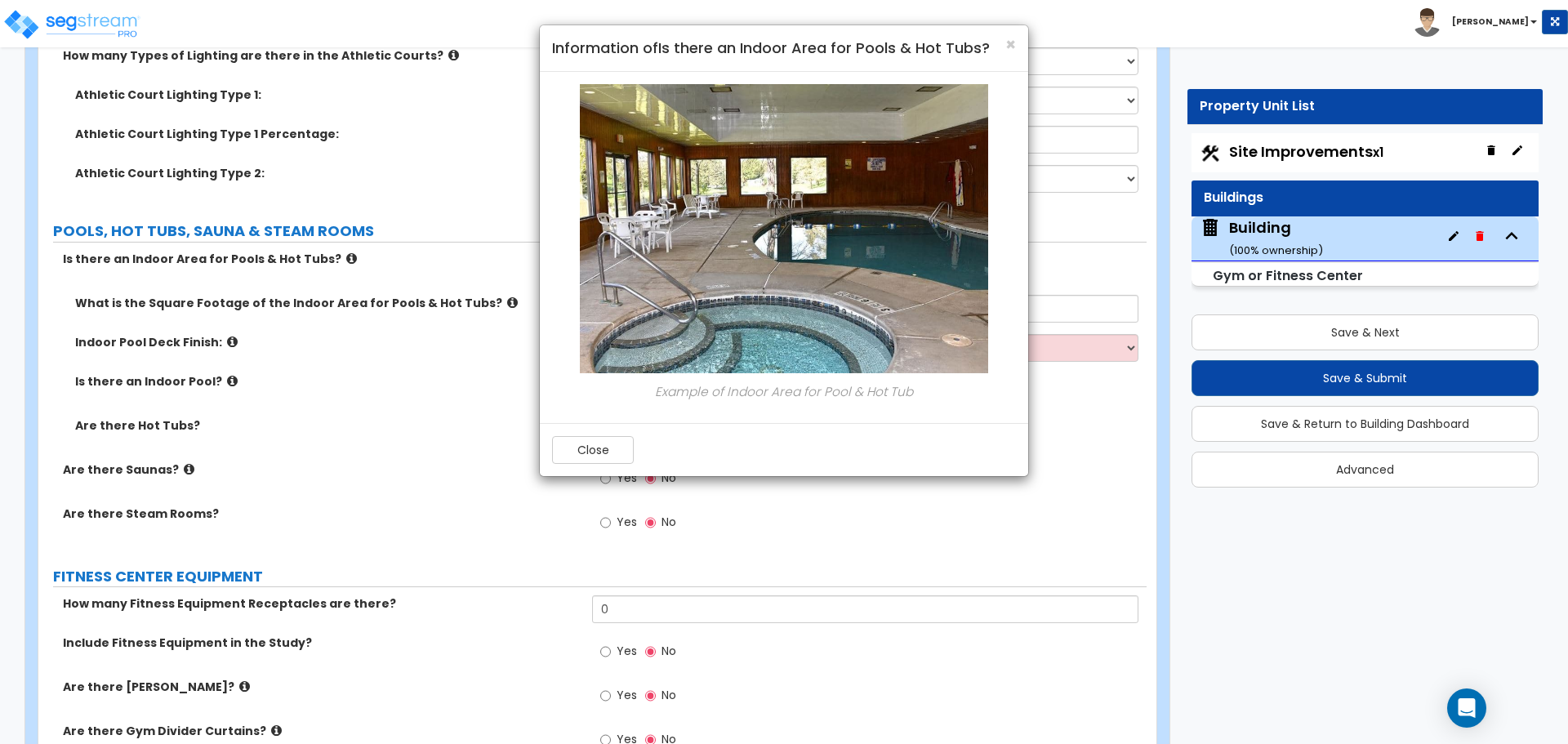
click at [613, 441] on button "Close" at bounding box center [593, 450] width 82 height 28
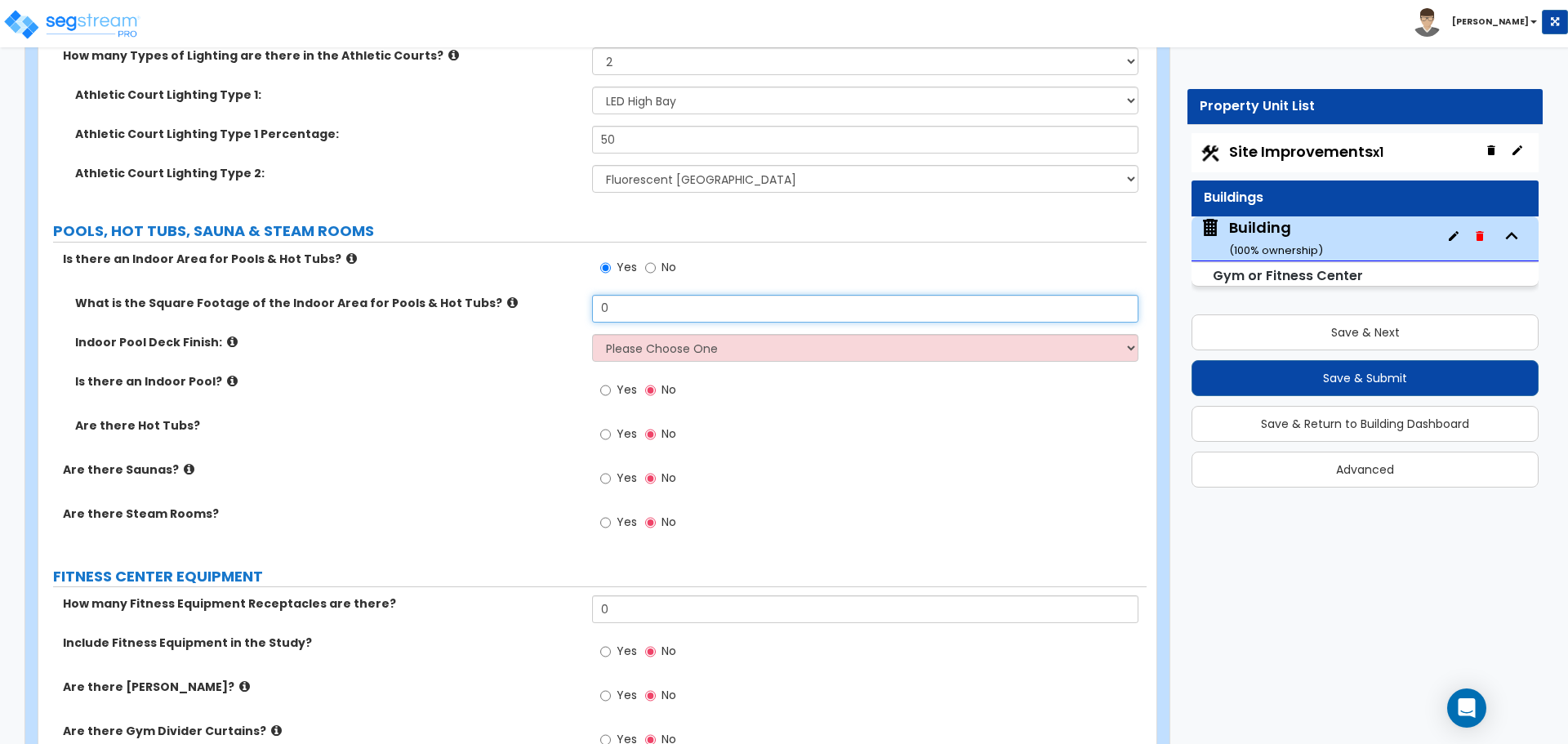
click at [636, 300] on input "0" at bounding box center [864, 309] width 545 height 28
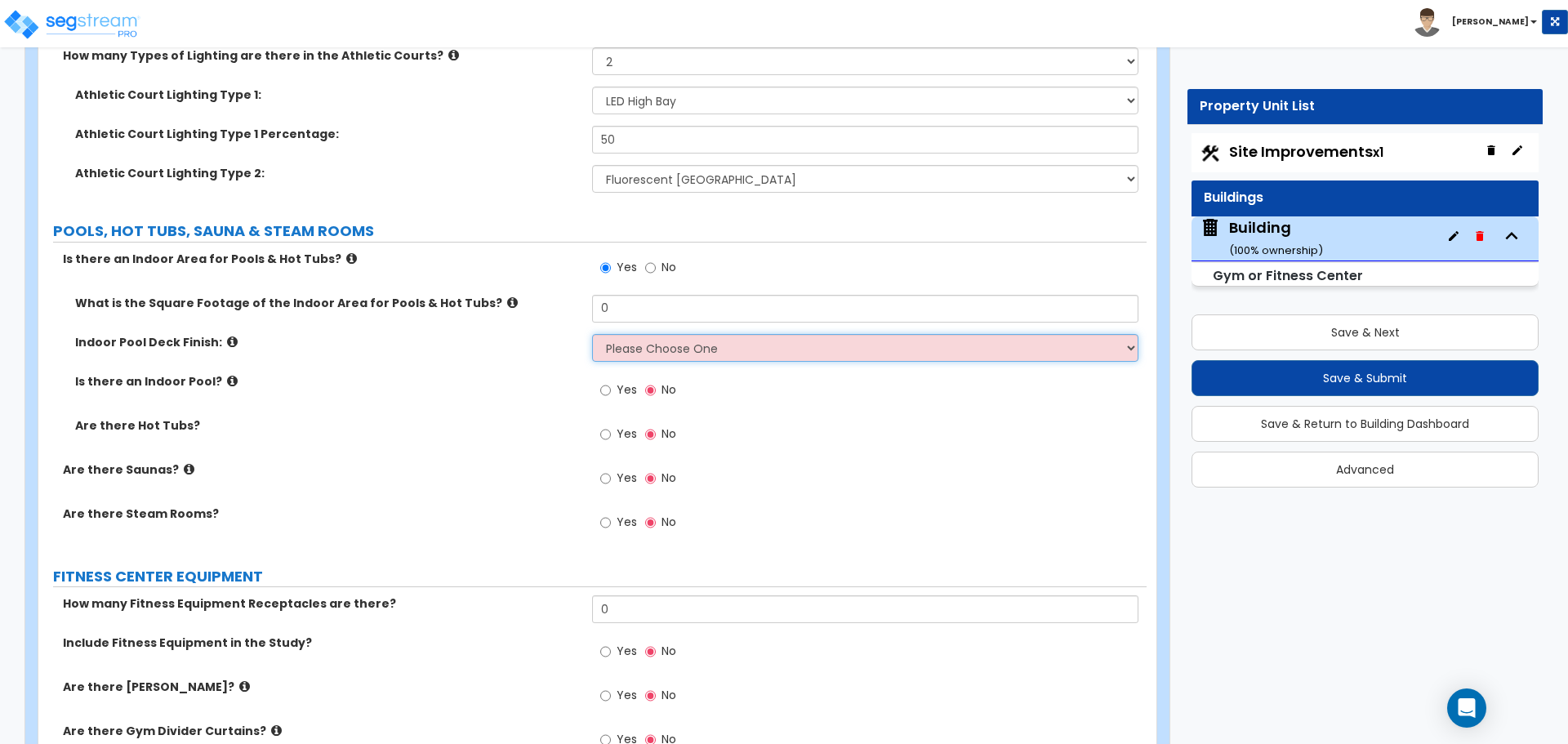
click at [672, 353] on select "Please Choose One Tile Exposed Aggregate Stamped Concrete Bare Concrete Wood Co…" at bounding box center [864, 347] width 545 height 28
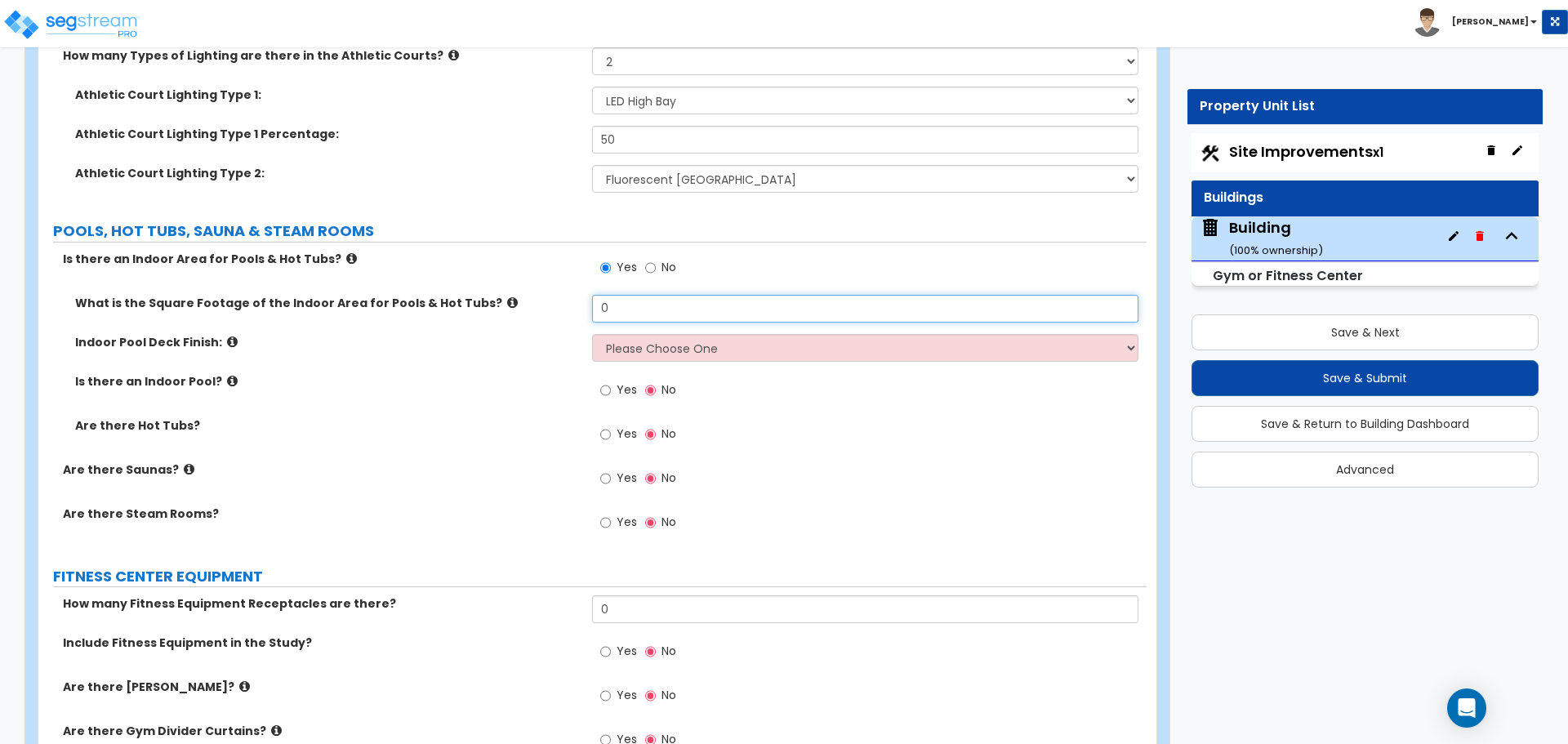
drag, startPoint x: 646, startPoint y: 317, endPoint x: 593, endPoint y: 306, distance: 54.1
click at [593, 307] on input "0" at bounding box center [864, 309] width 545 height 28
type input "1,000"
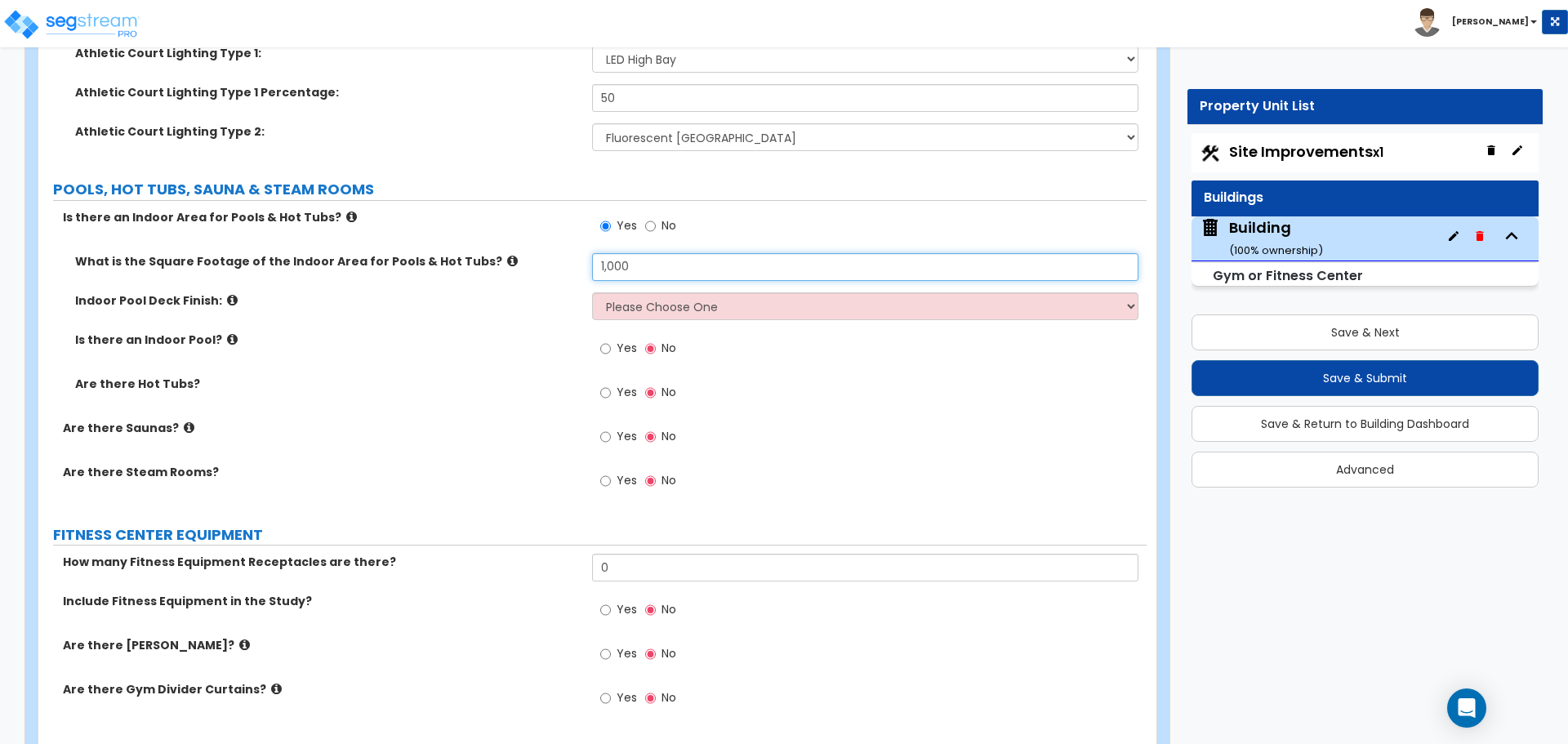
scroll to position [7261, 0]
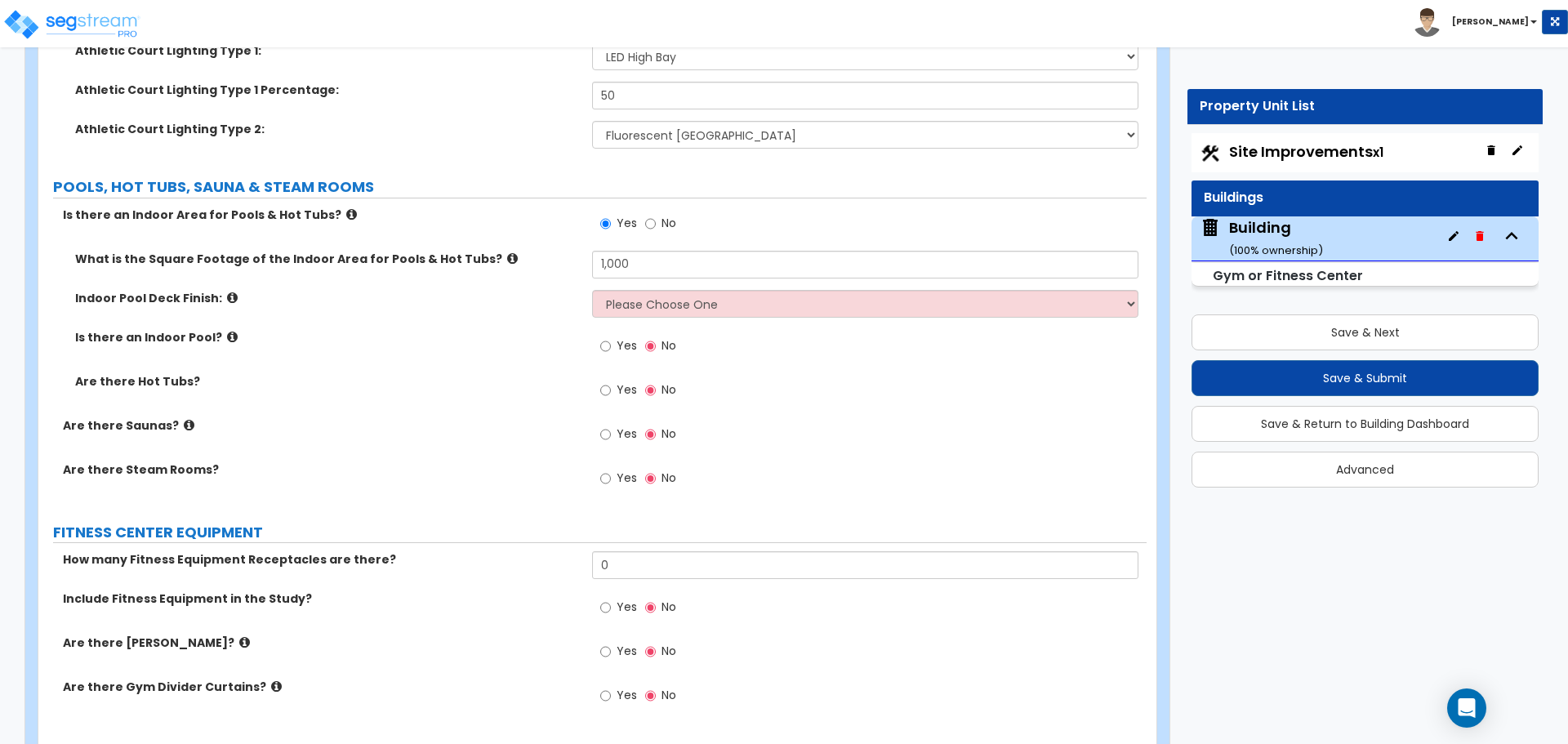
click at [658, 221] on label "No" at bounding box center [660, 225] width 31 height 28
click at [656, 221] on input "No" at bounding box center [650, 223] width 11 height 18
radio input "false"
radio input "true"
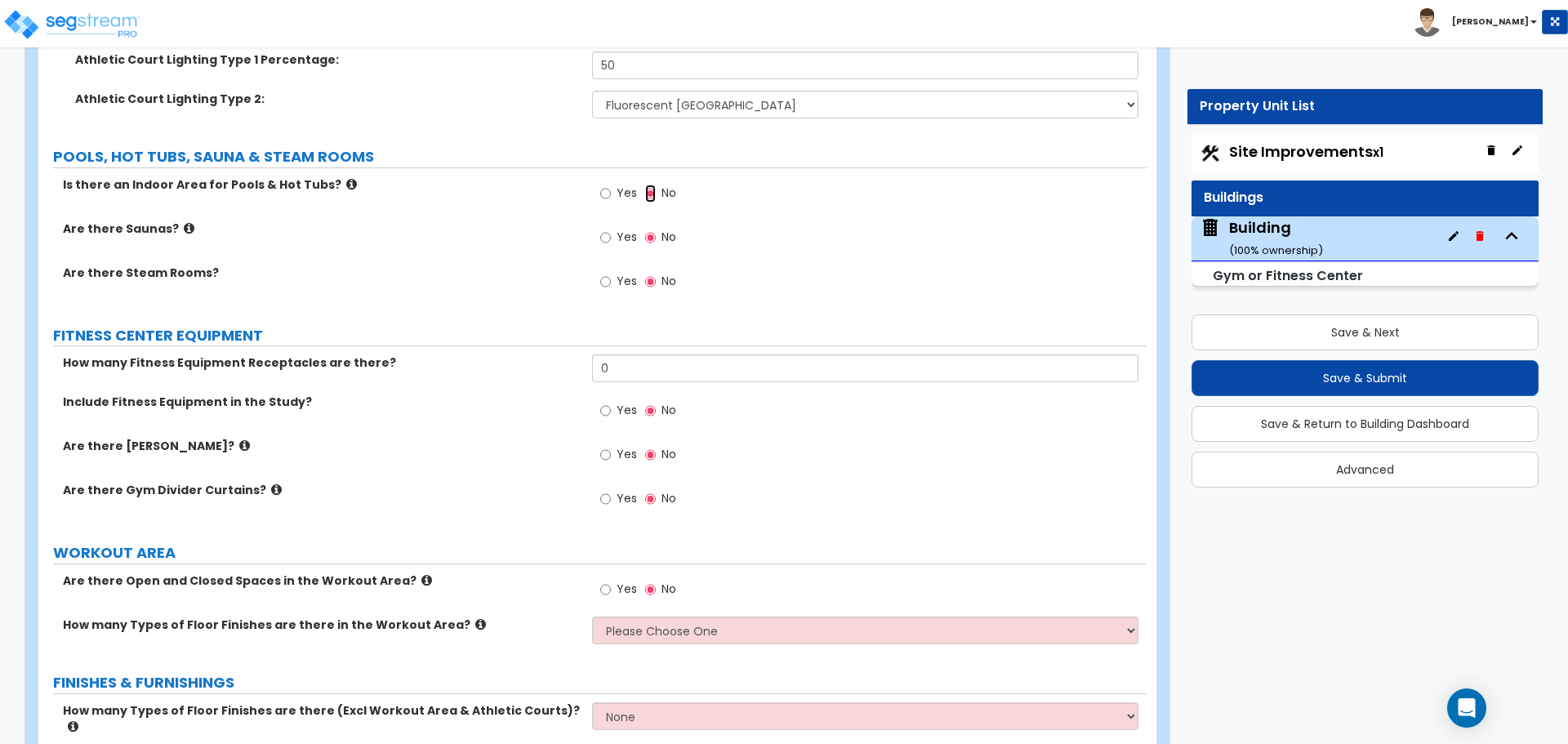
scroll to position [7300, 0]
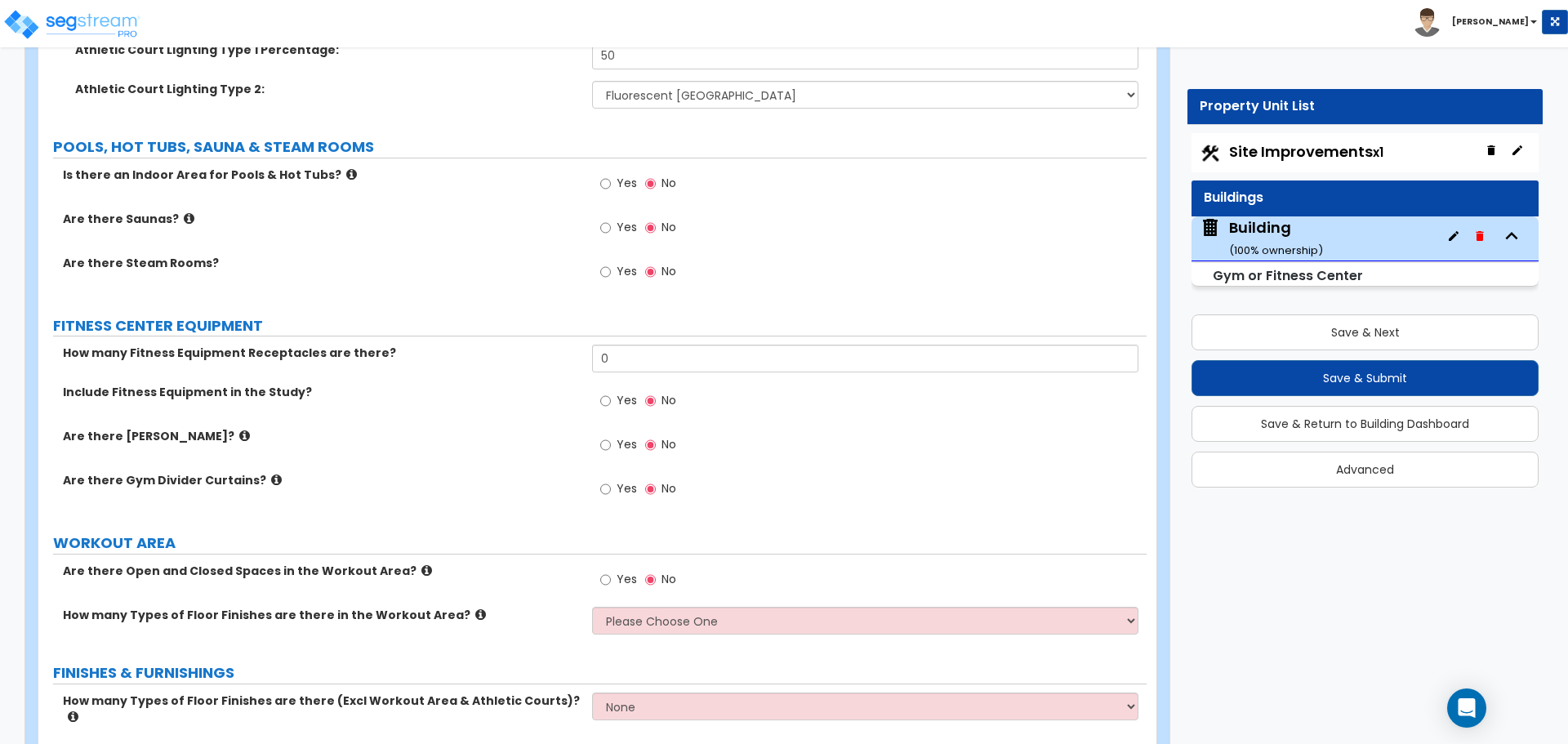
click at [631, 227] on span "Yes" at bounding box center [626, 227] width 20 height 16
click at [611, 227] on input "Yes" at bounding box center [605, 227] width 11 height 18
radio input "true"
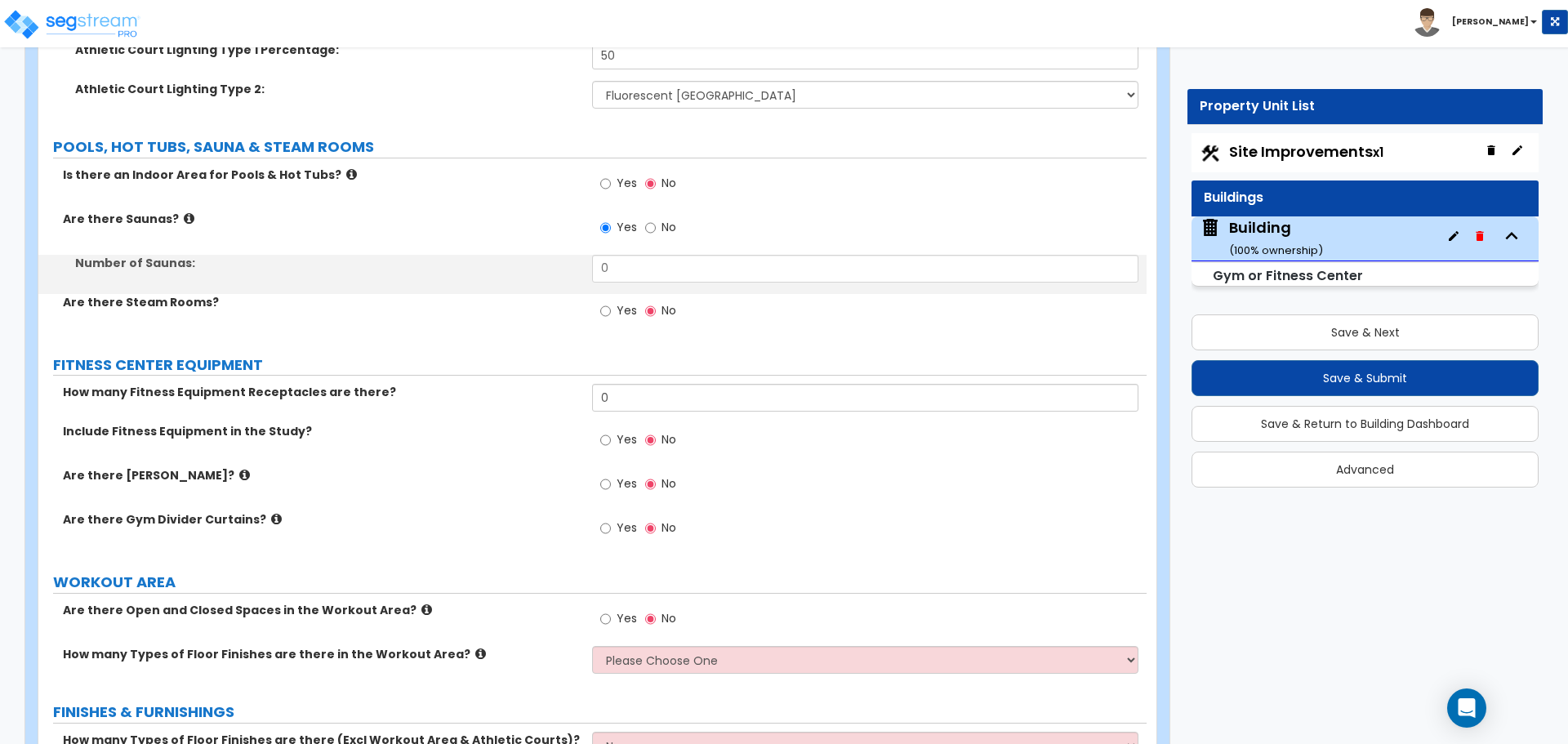
click at [183, 216] on icon at bounding box center [188, 218] width 11 height 12
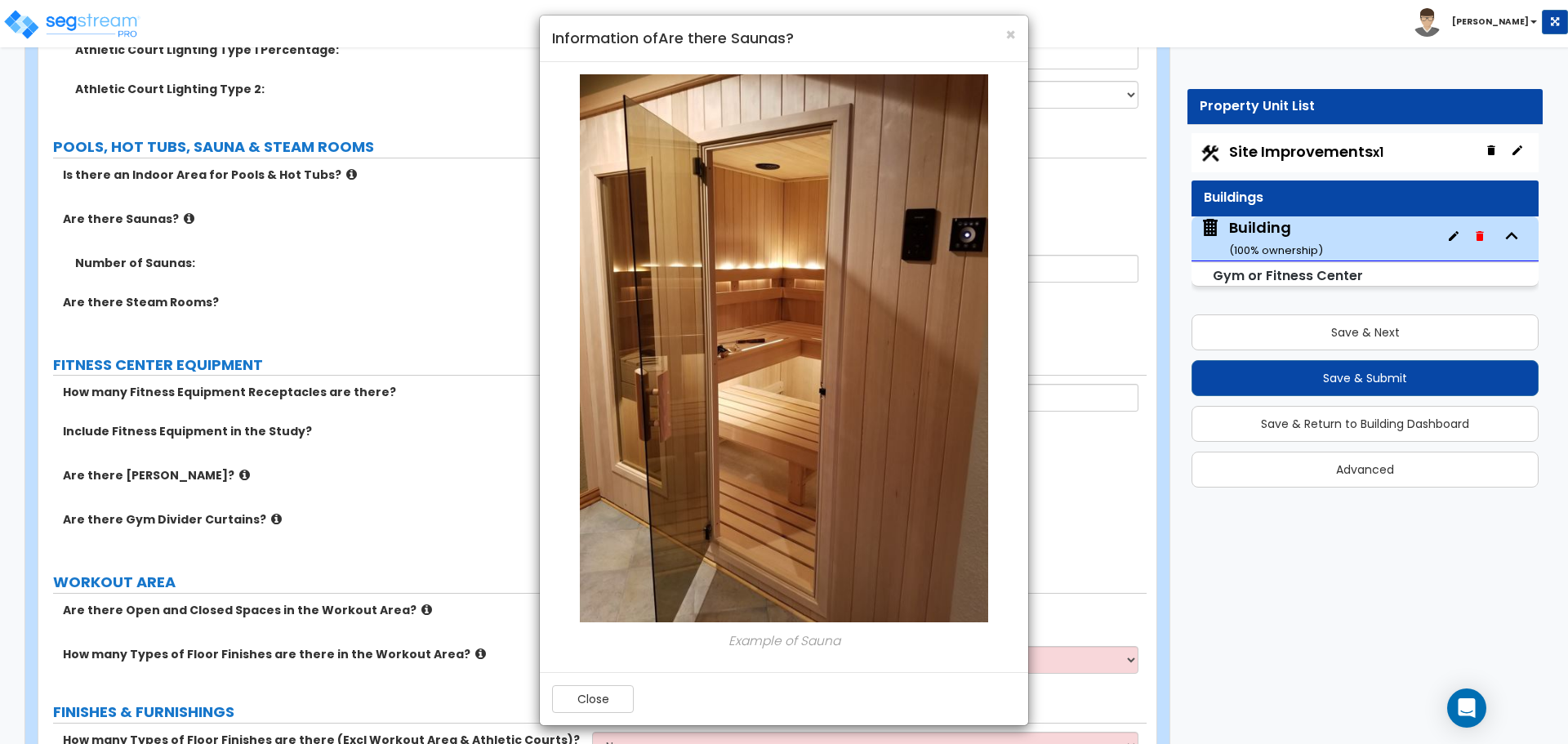
scroll to position [14, 0]
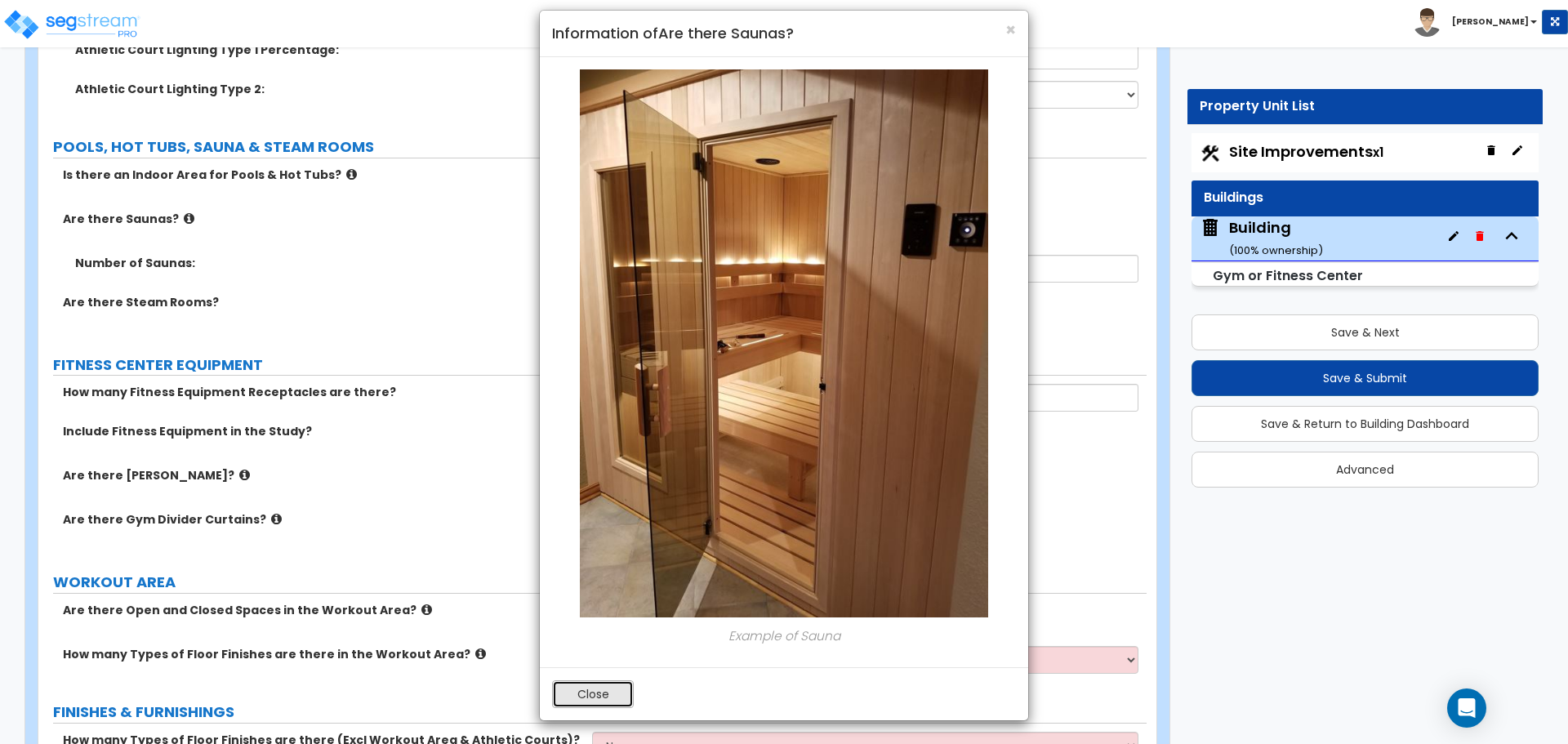
click at [609, 687] on button "Close" at bounding box center [593, 694] width 82 height 28
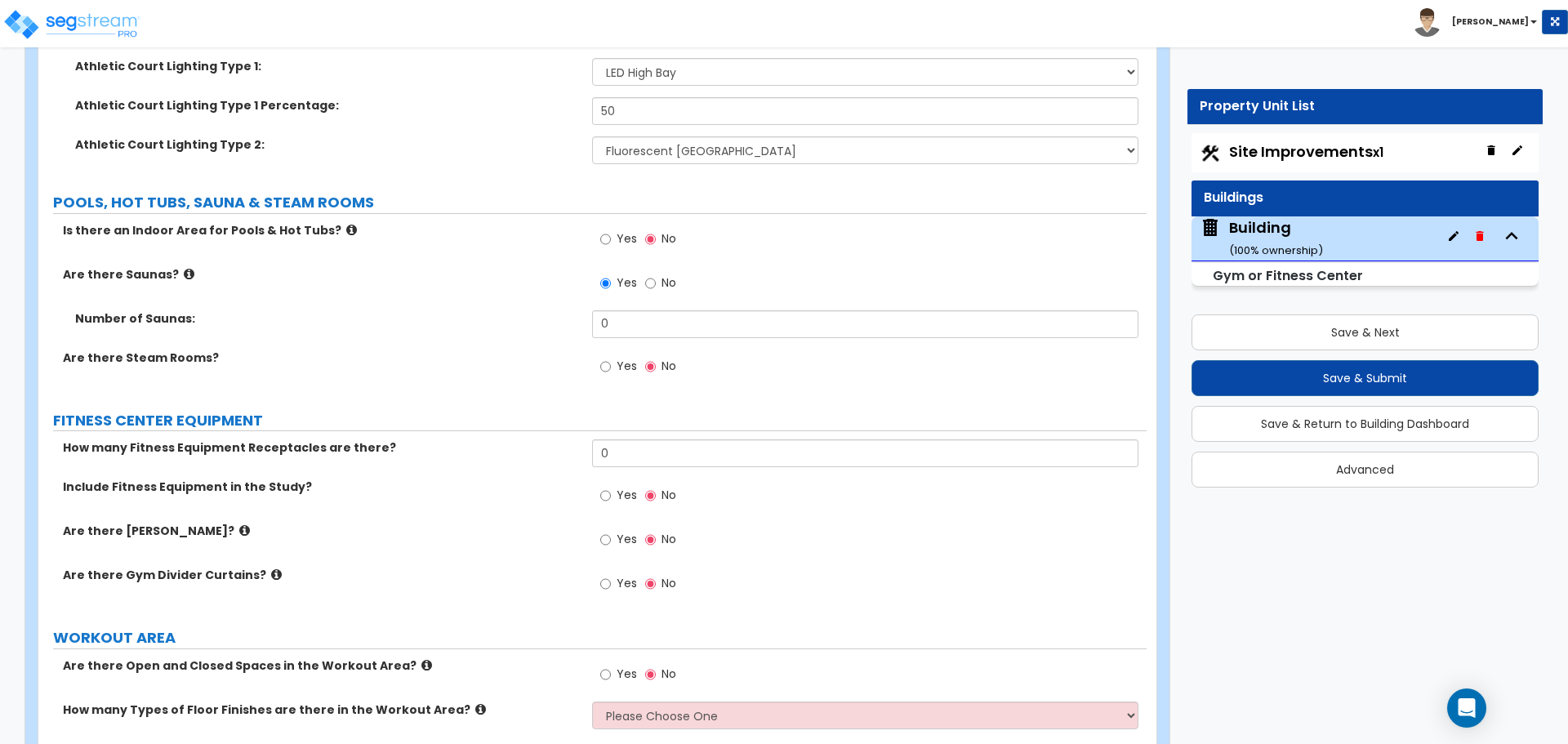
scroll to position [7236, 0]
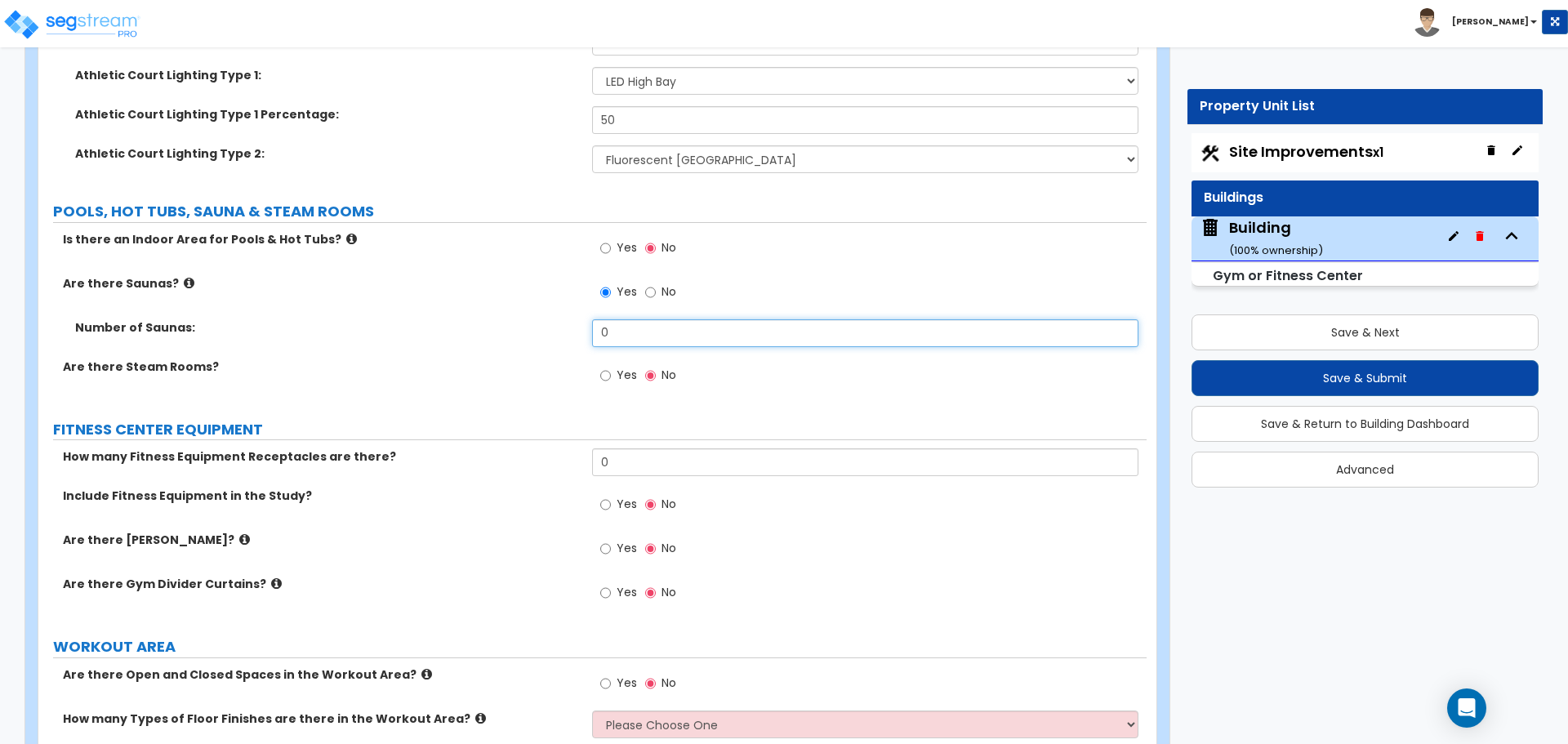
drag, startPoint x: 615, startPoint y: 331, endPoint x: 560, endPoint y: 331, distance: 55.0
click at [560, 331] on div "Number of Saunas: 0" at bounding box center [592, 339] width 1108 height 39
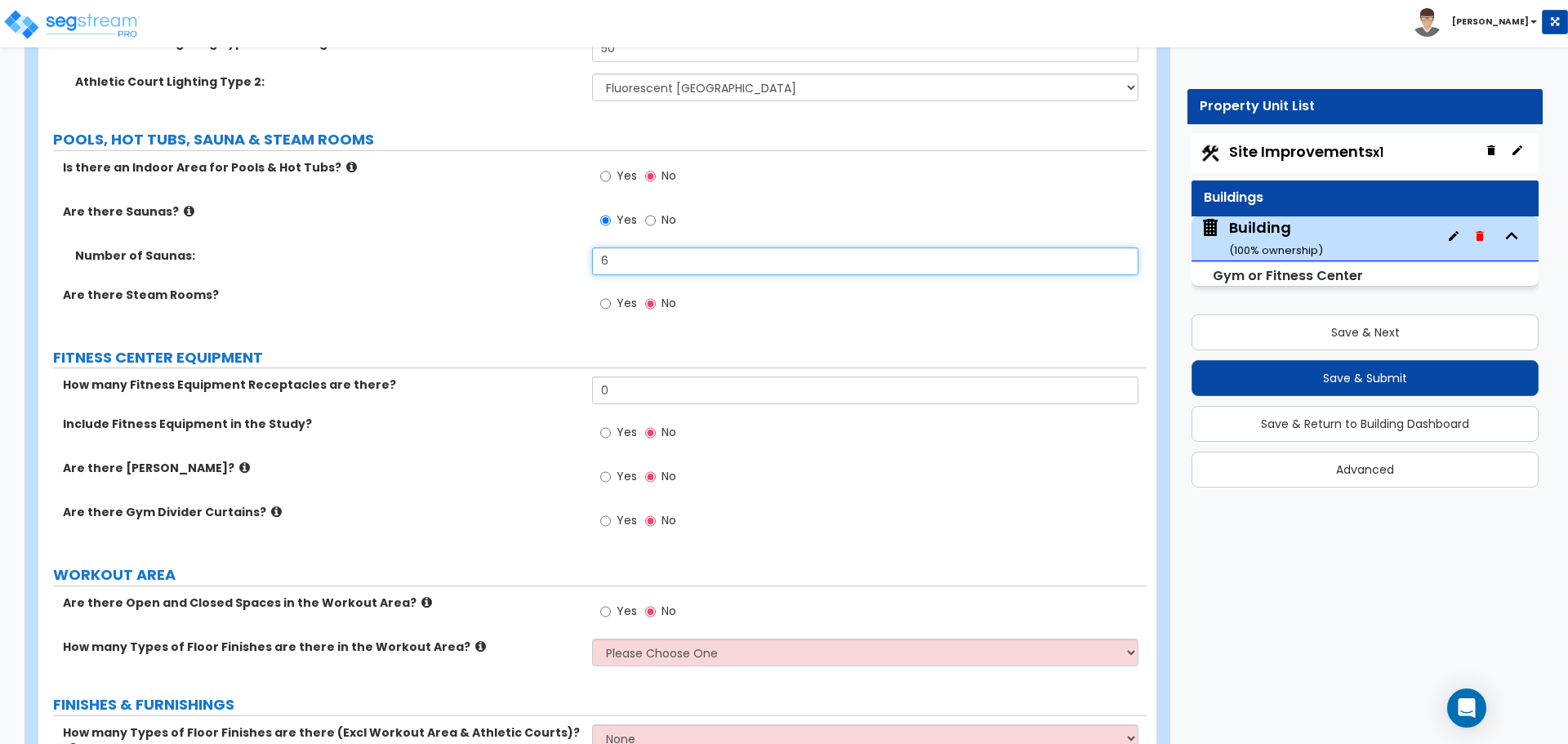
scroll to position [7311, 0]
type input "6"
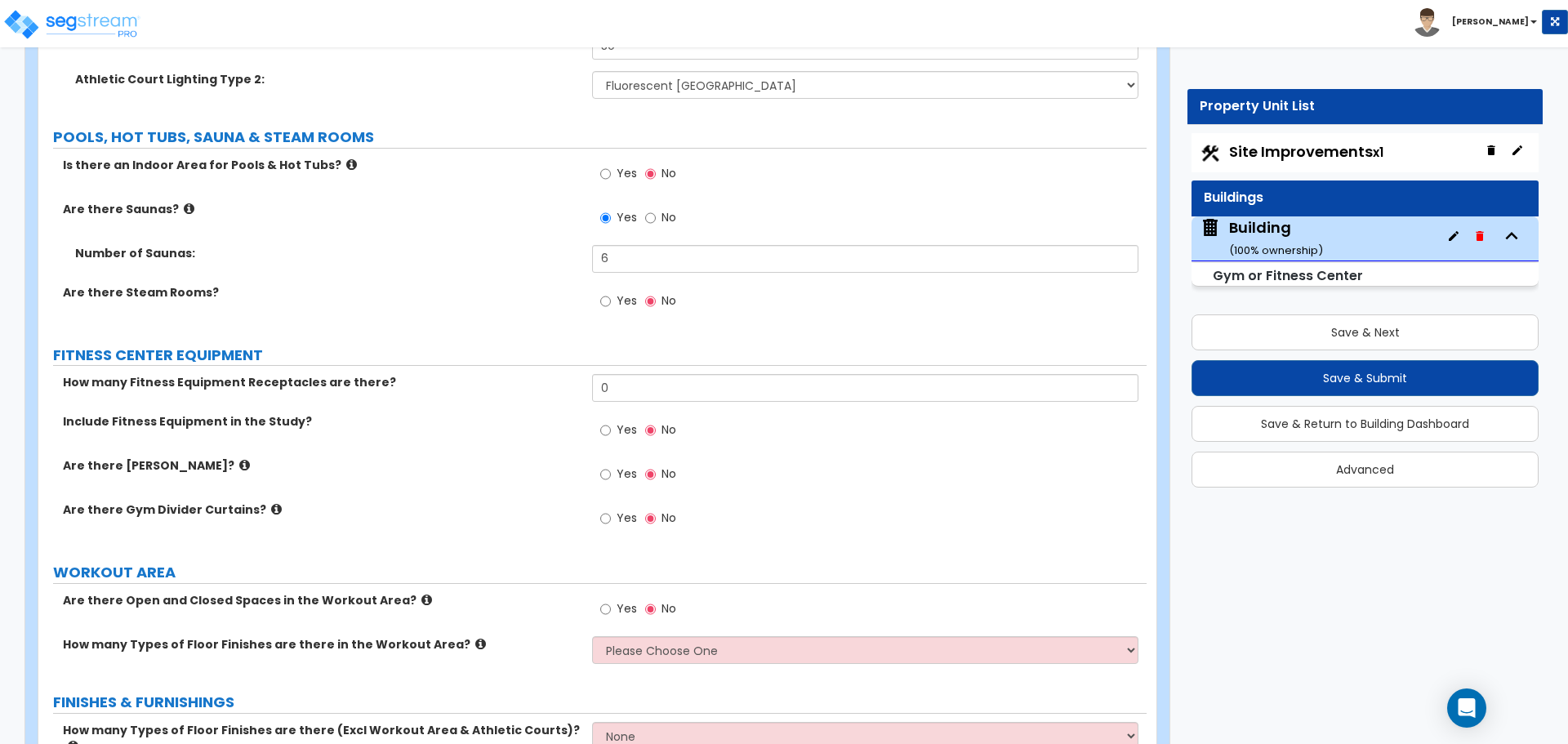
click at [626, 299] on span "Yes" at bounding box center [626, 300] width 20 height 16
click at [611, 299] on input "Yes" at bounding box center [605, 301] width 11 height 18
radio input "true"
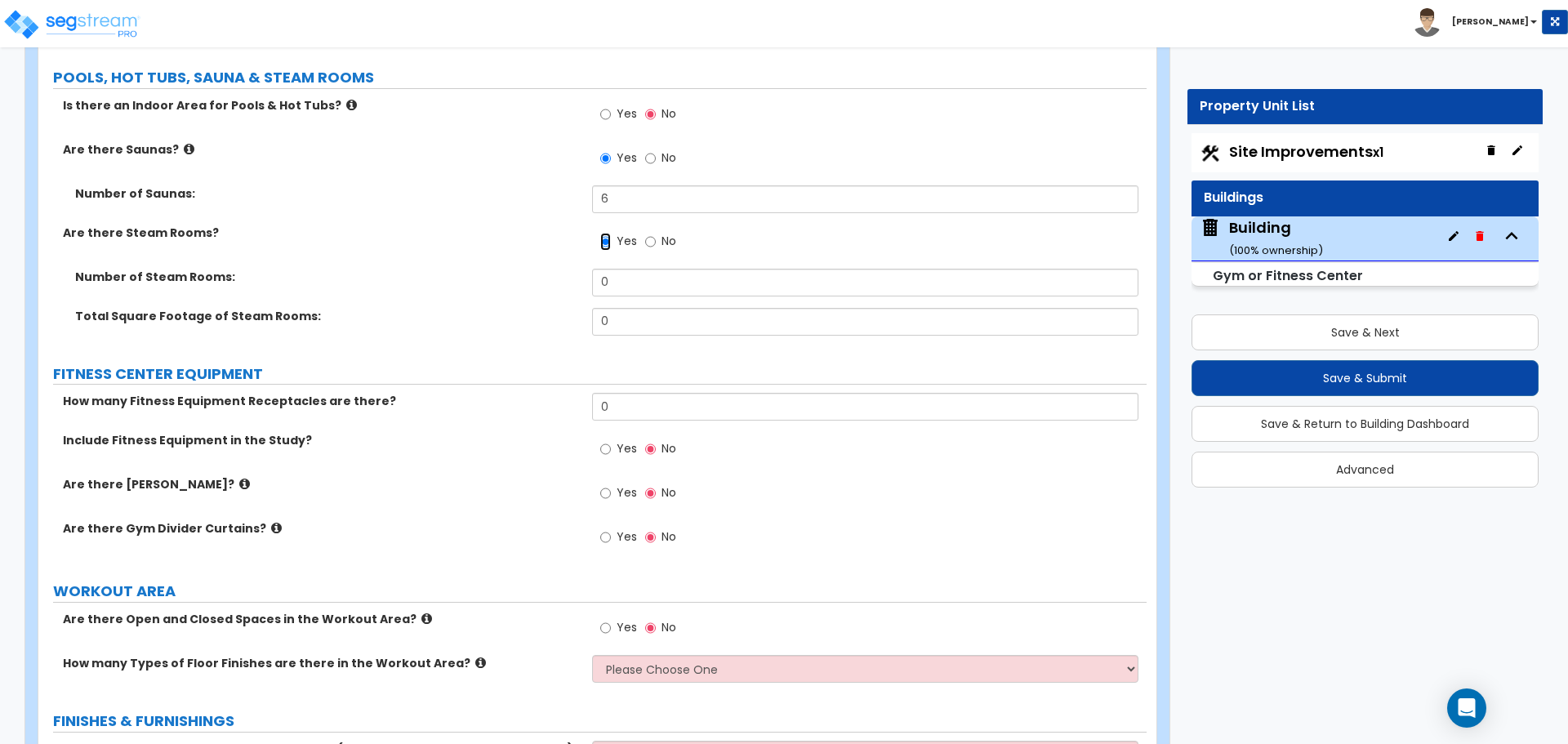
scroll to position [7372, 0]
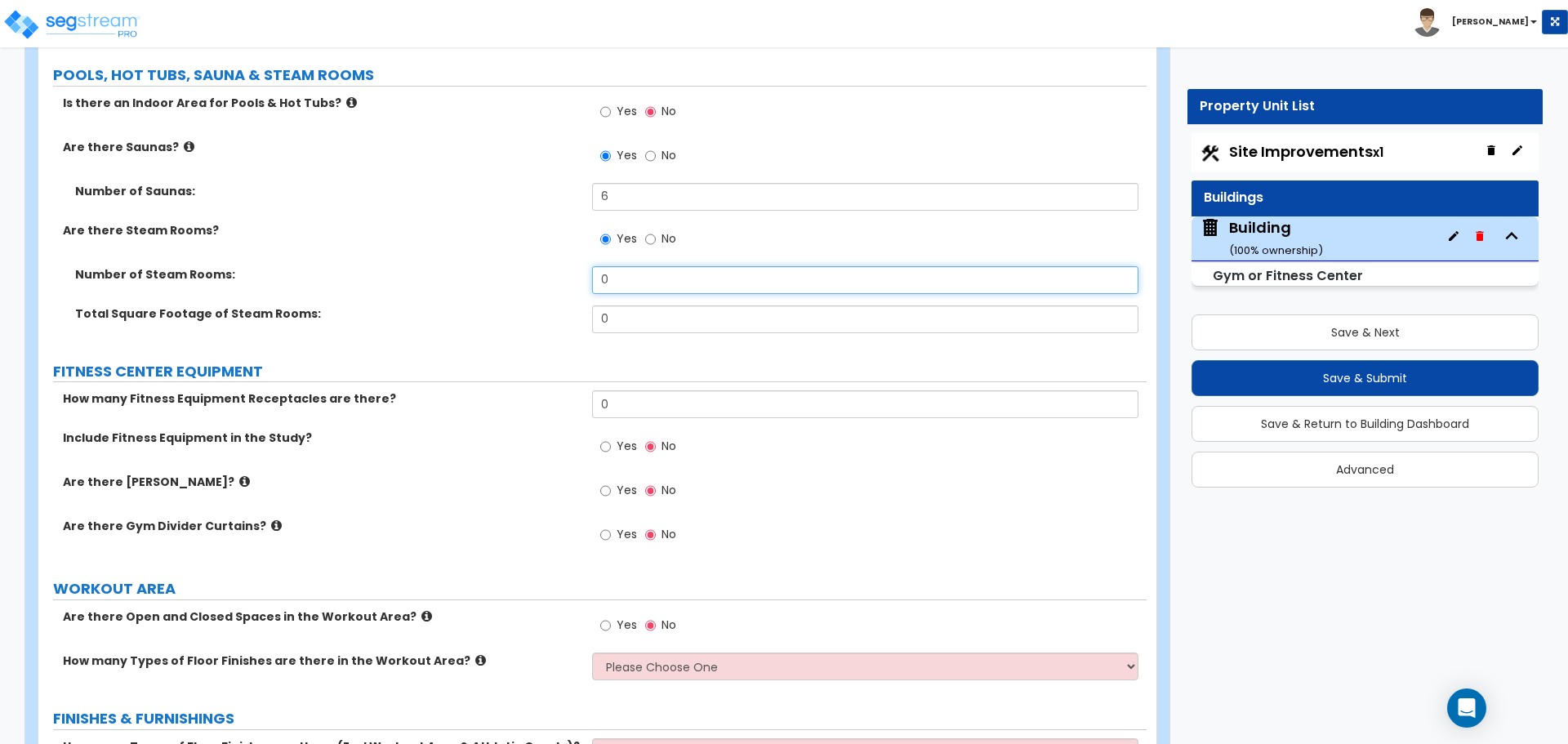
drag, startPoint x: 635, startPoint y: 276, endPoint x: 525, endPoint y: 274, distance: 110.0
click at [530, 274] on div "Number of Steam Rooms: 0" at bounding box center [592, 286] width 1108 height 39
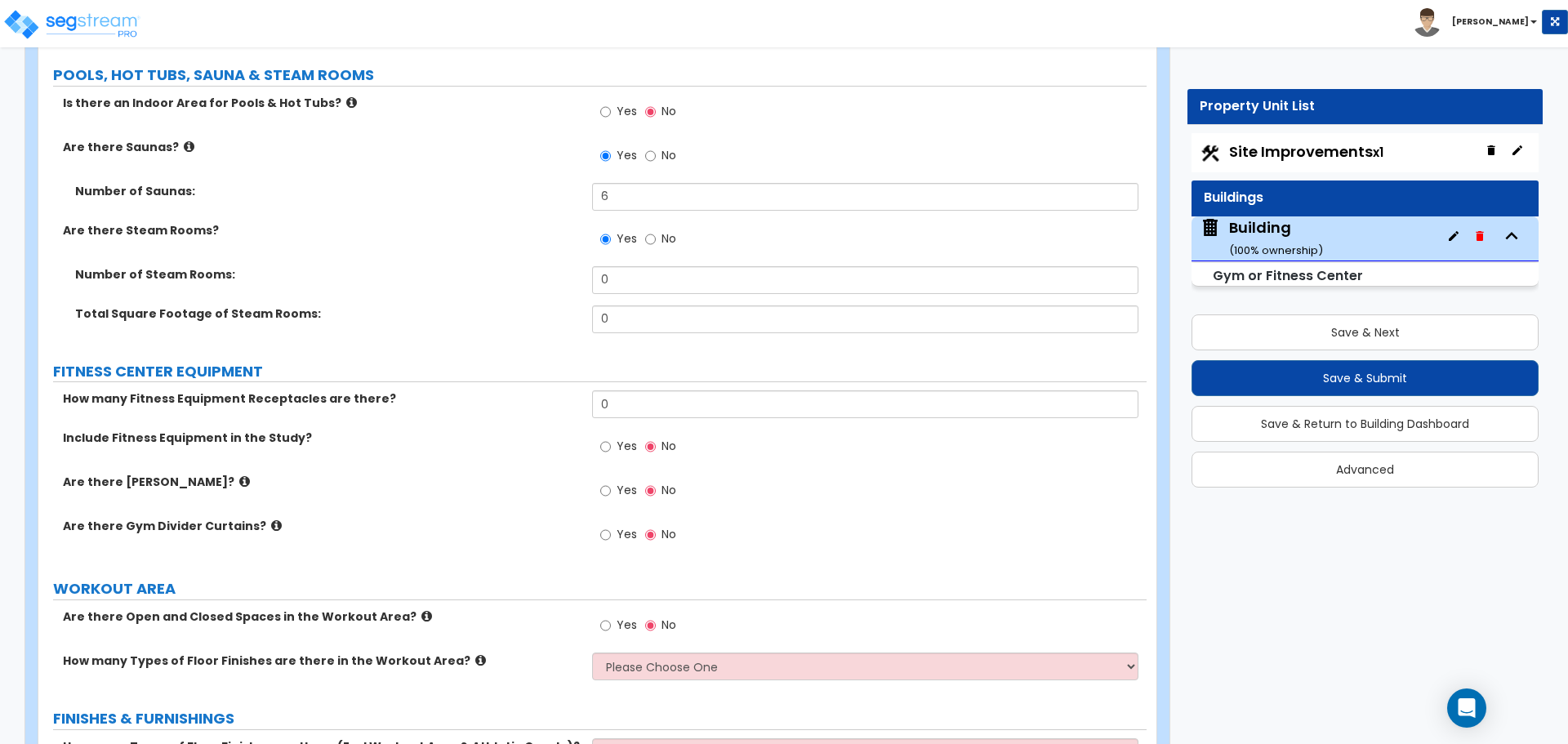
click at [463, 273] on label "Number of Steam Rooms:" at bounding box center [327, 274] width 505 height 16
click at [183, 144] on icon at bounding box center [188, 146] width 11 height 12
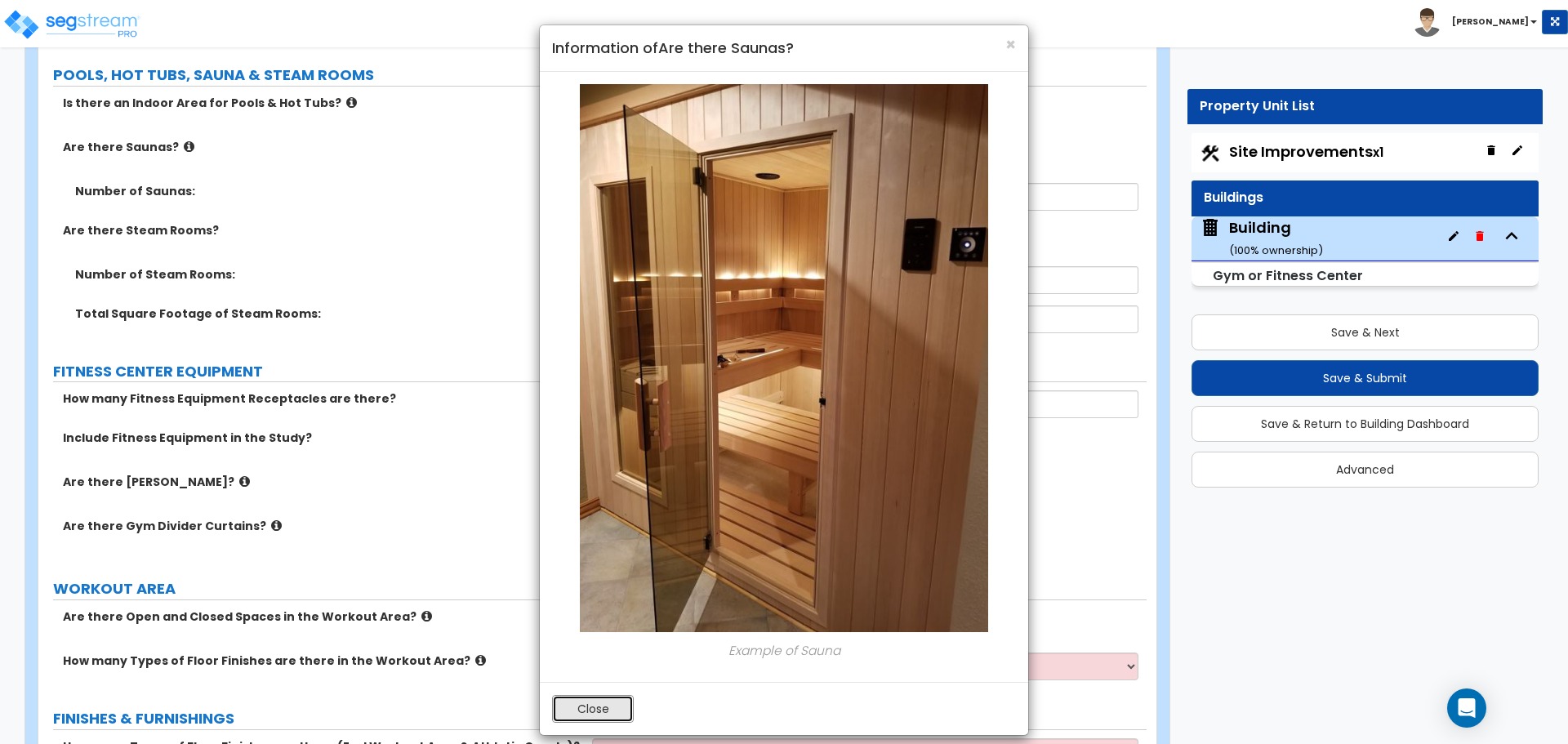
click at [612, 719] on button "Close" at bounding box center [593, 708] width 82 height 28
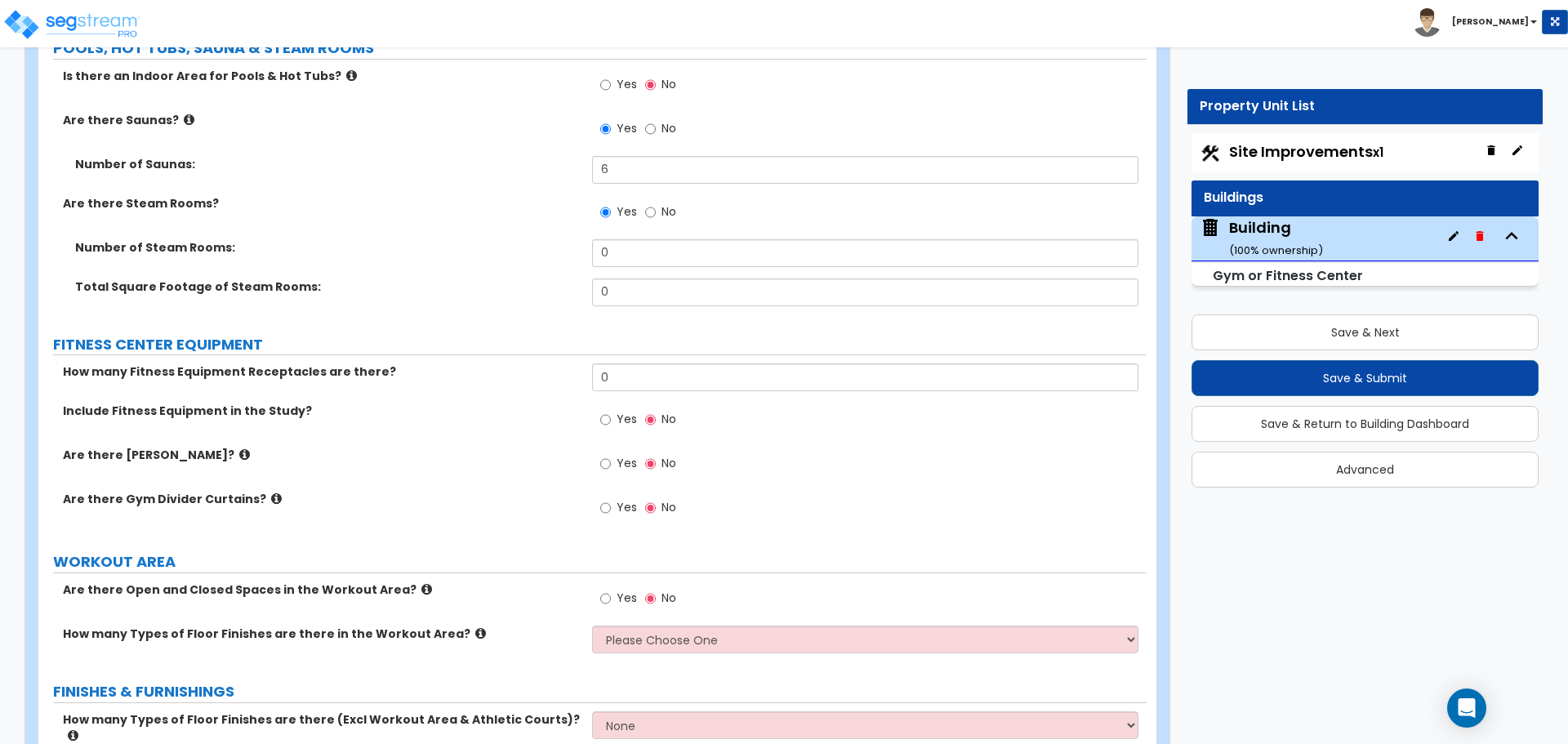
scroll to position [7402, 0]
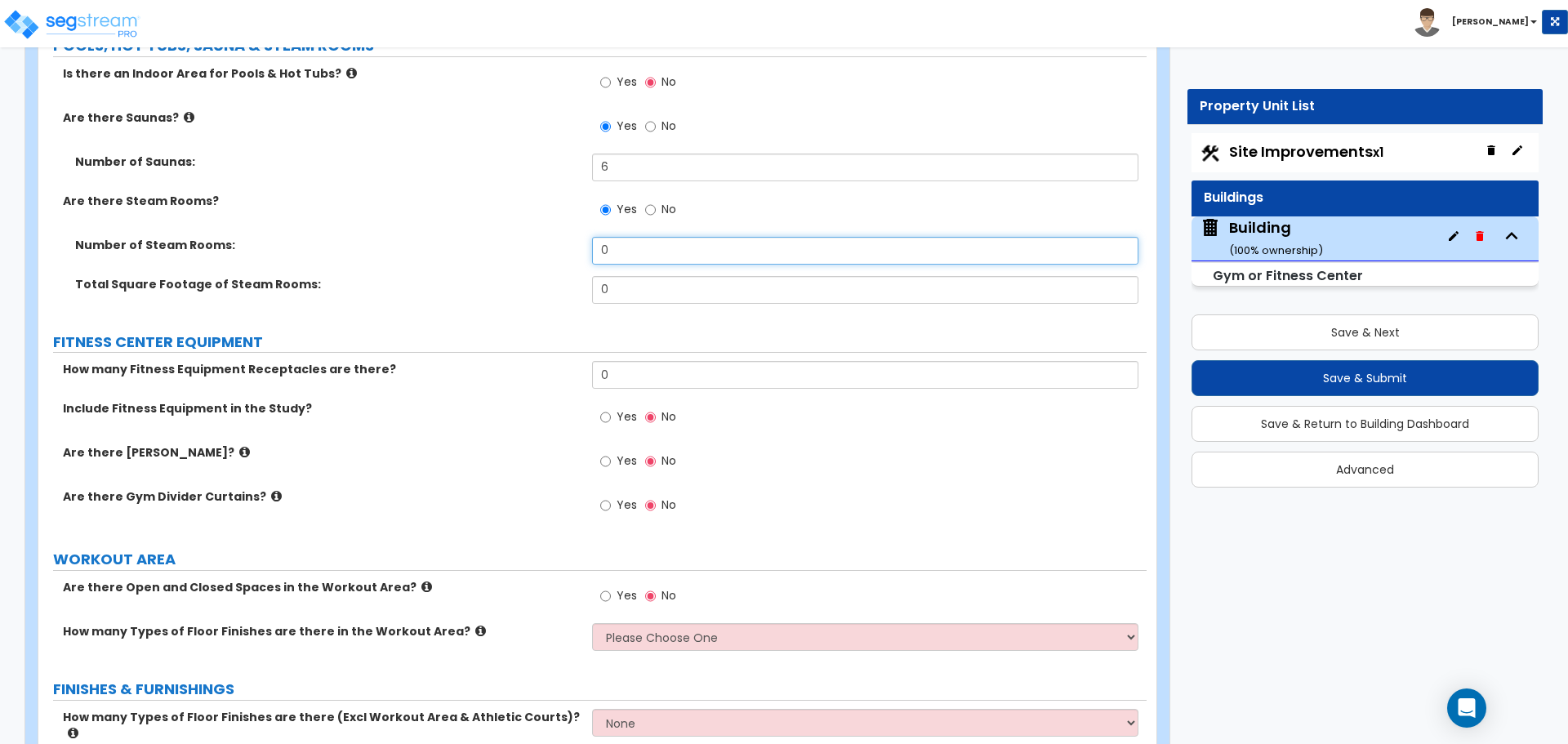
drag, startPoint x: 664, startPoint y: 239, endPoint x: 578, endPoint y: 234, distance: 86.1
click at [577, 237] on div "Number of Steam Rooms: 0" at bounding box center [592, 256] width 1108 height 39
type input "2"
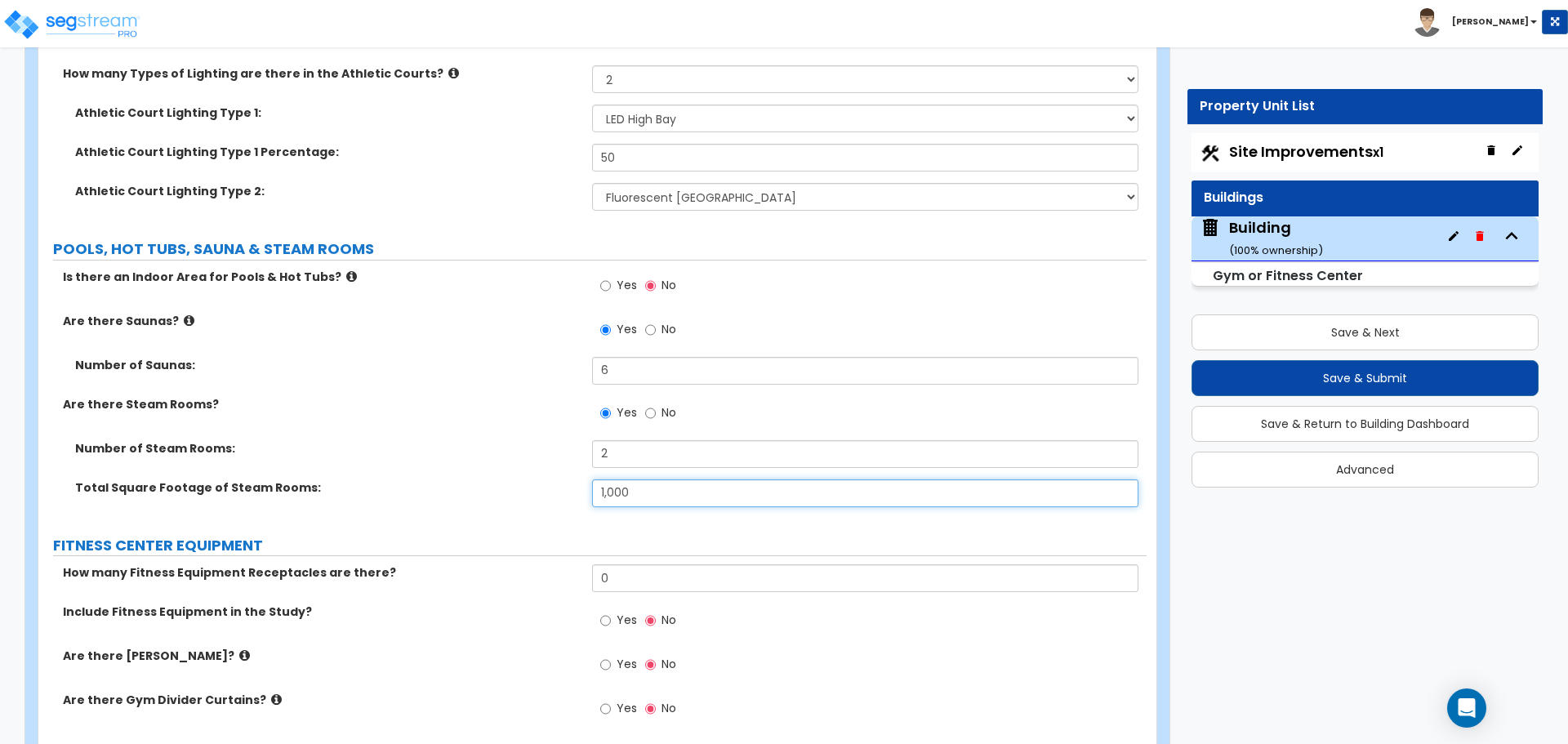
scroll to position [7197, 0]
type input "1,000"
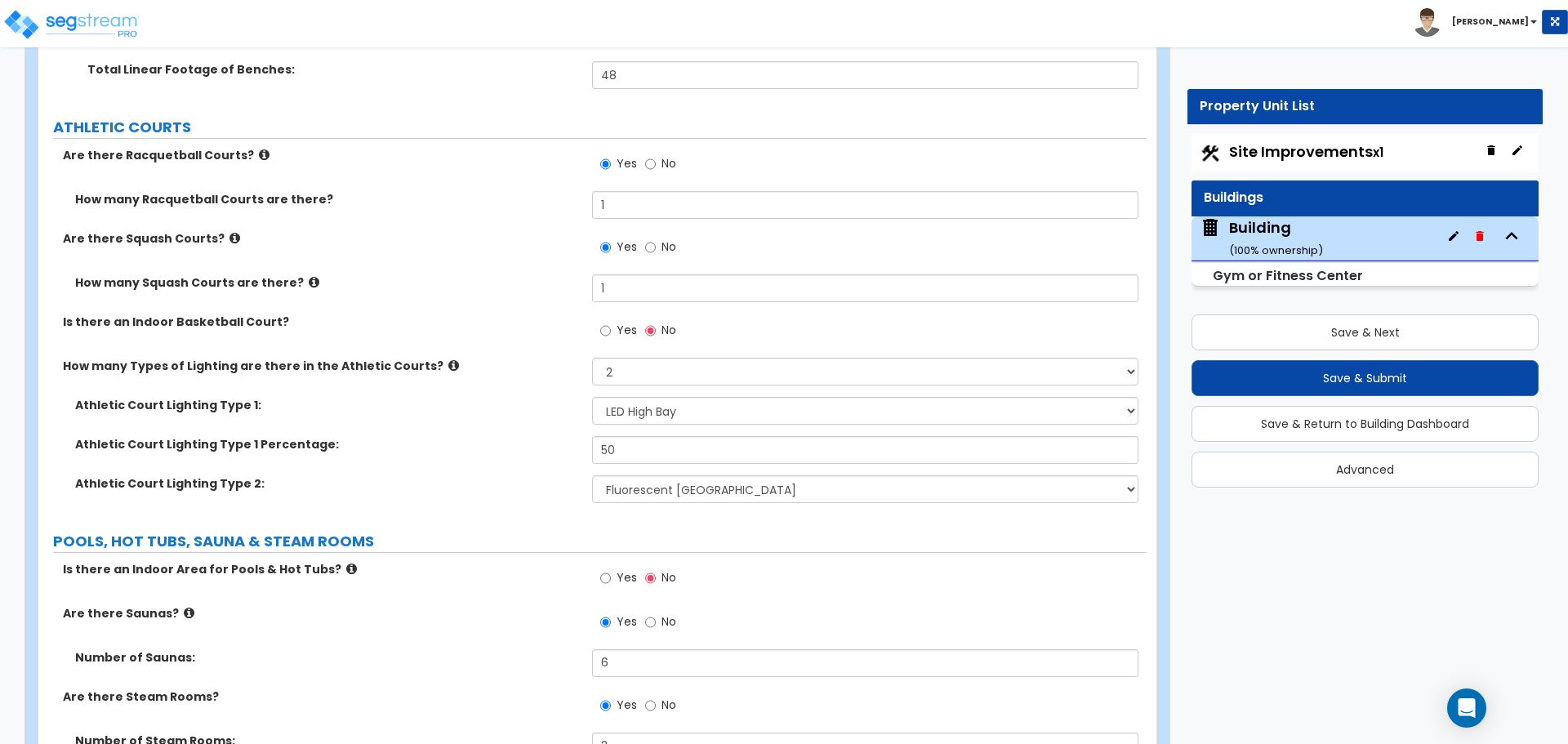
scroll to position [6827, 0]
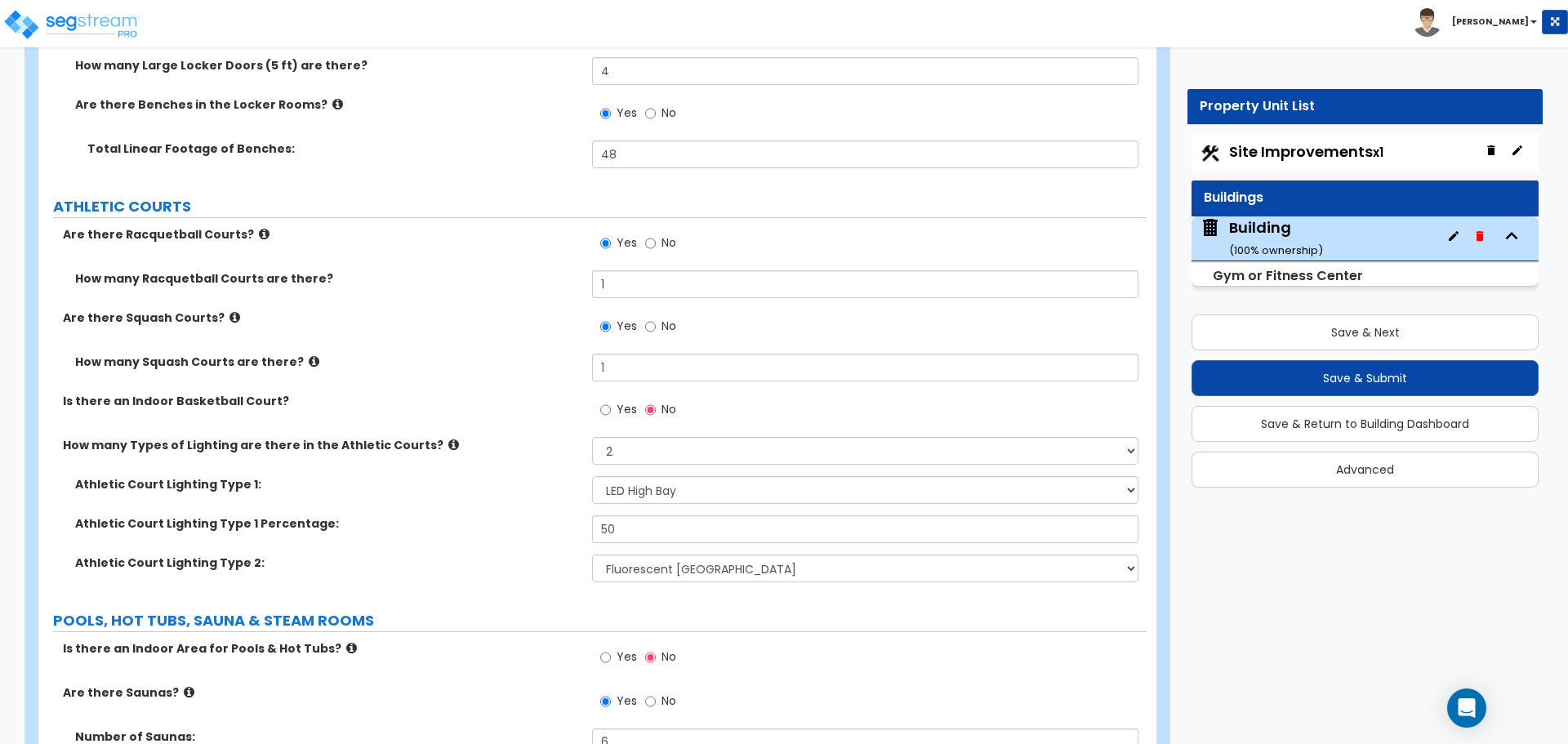
click at [229, 314] on icon at bounding box center [234, 317] width 11 height 12
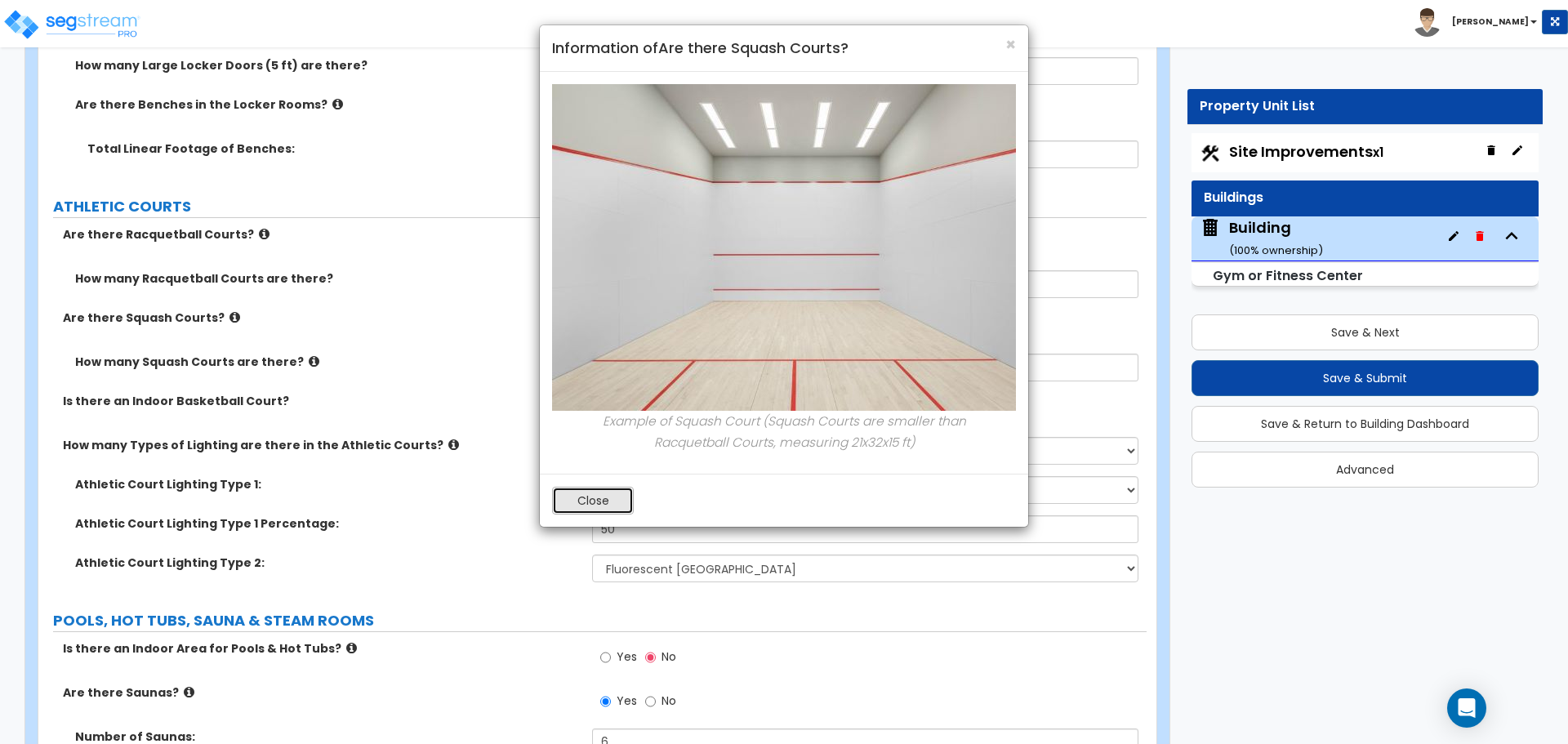
click at [575, 491] on button "Close" at bounding box center [593, 501] width 82 height 28
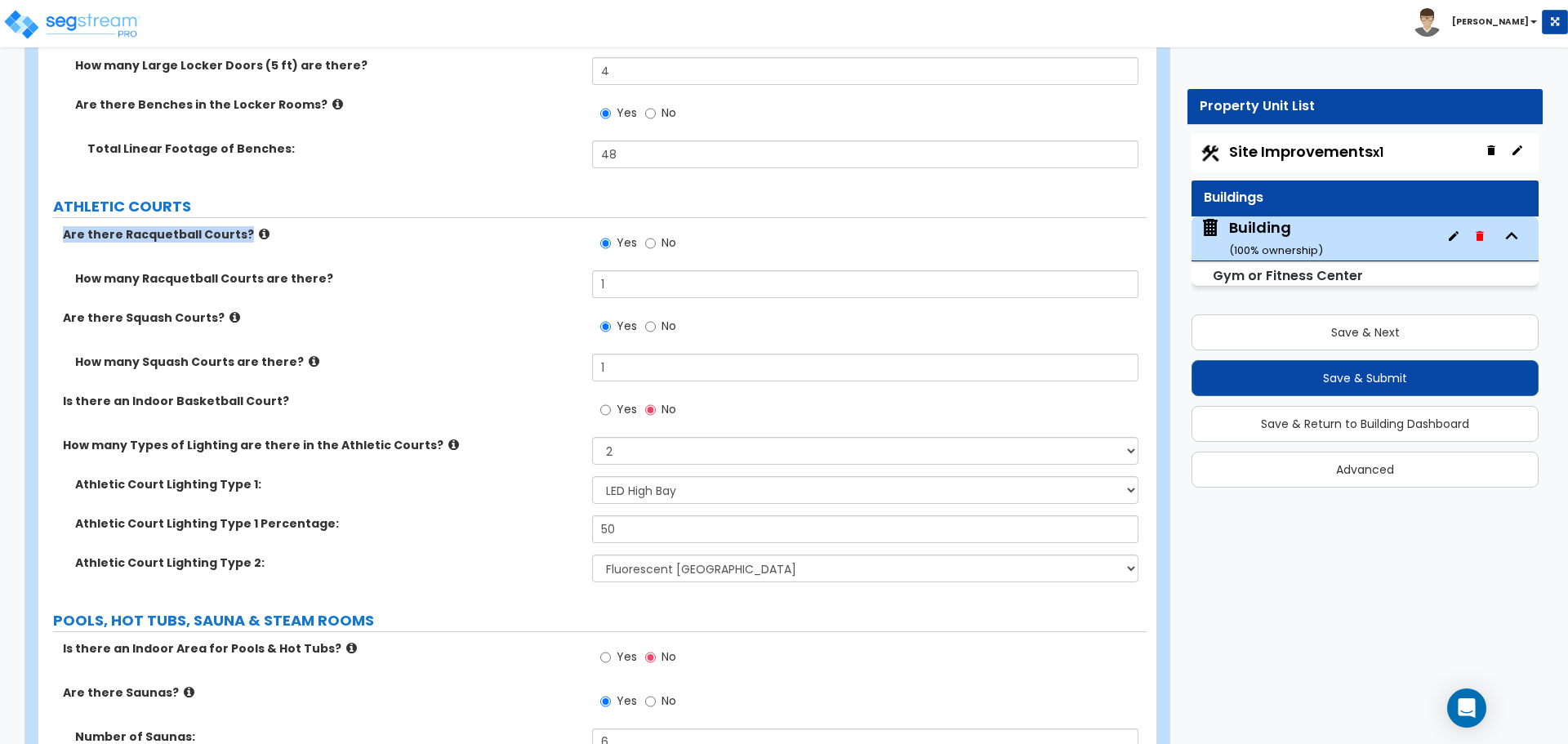
click at [251, 227] on label "Are there Racquetball Courts?" at bounding box center [320, 234] width 516 height 16
click at [259, 228] on icon at bounding box center [264, 234] width 11 height 12
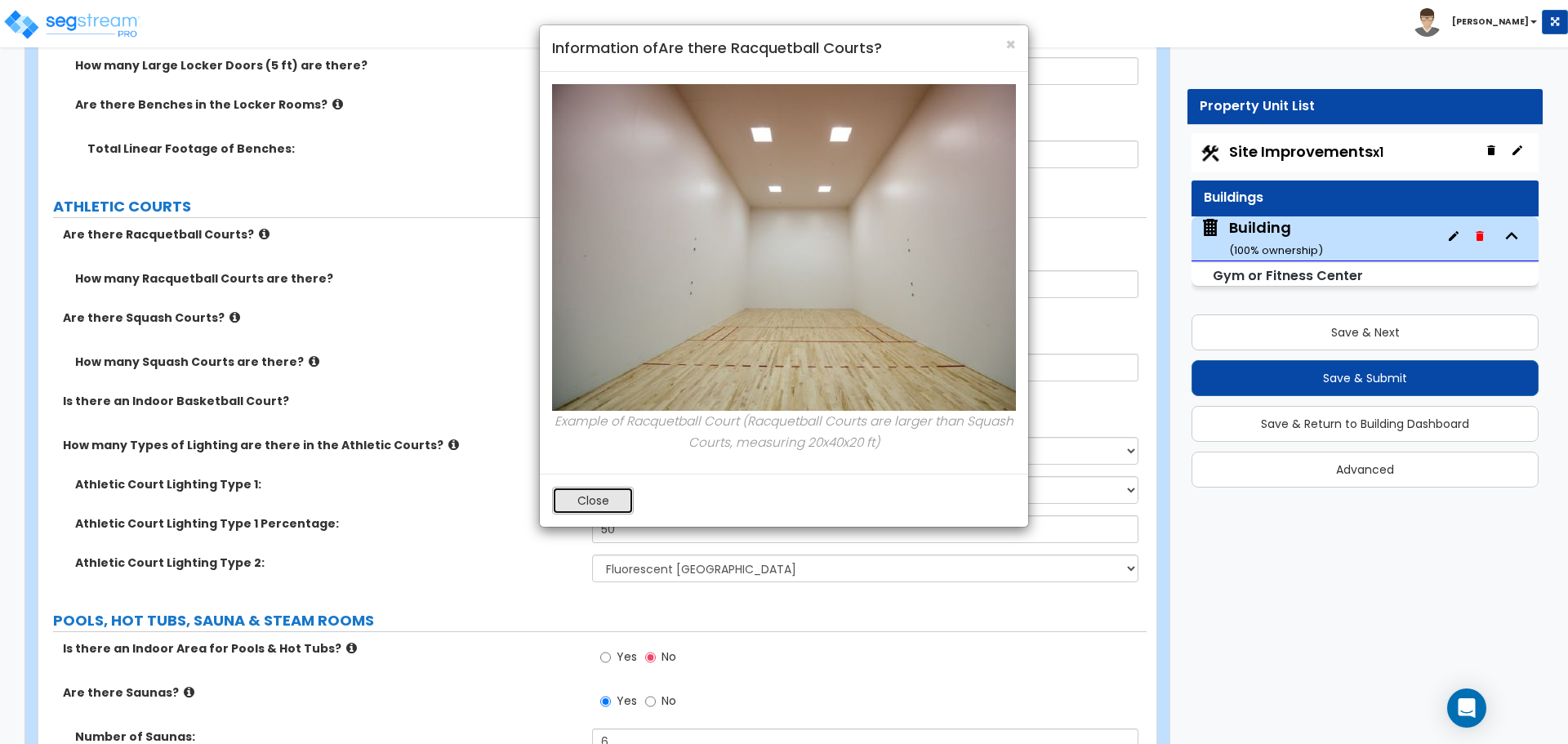
click at [572, 488] on button "Close" at bounding box center [593, 501] width 82 height 28
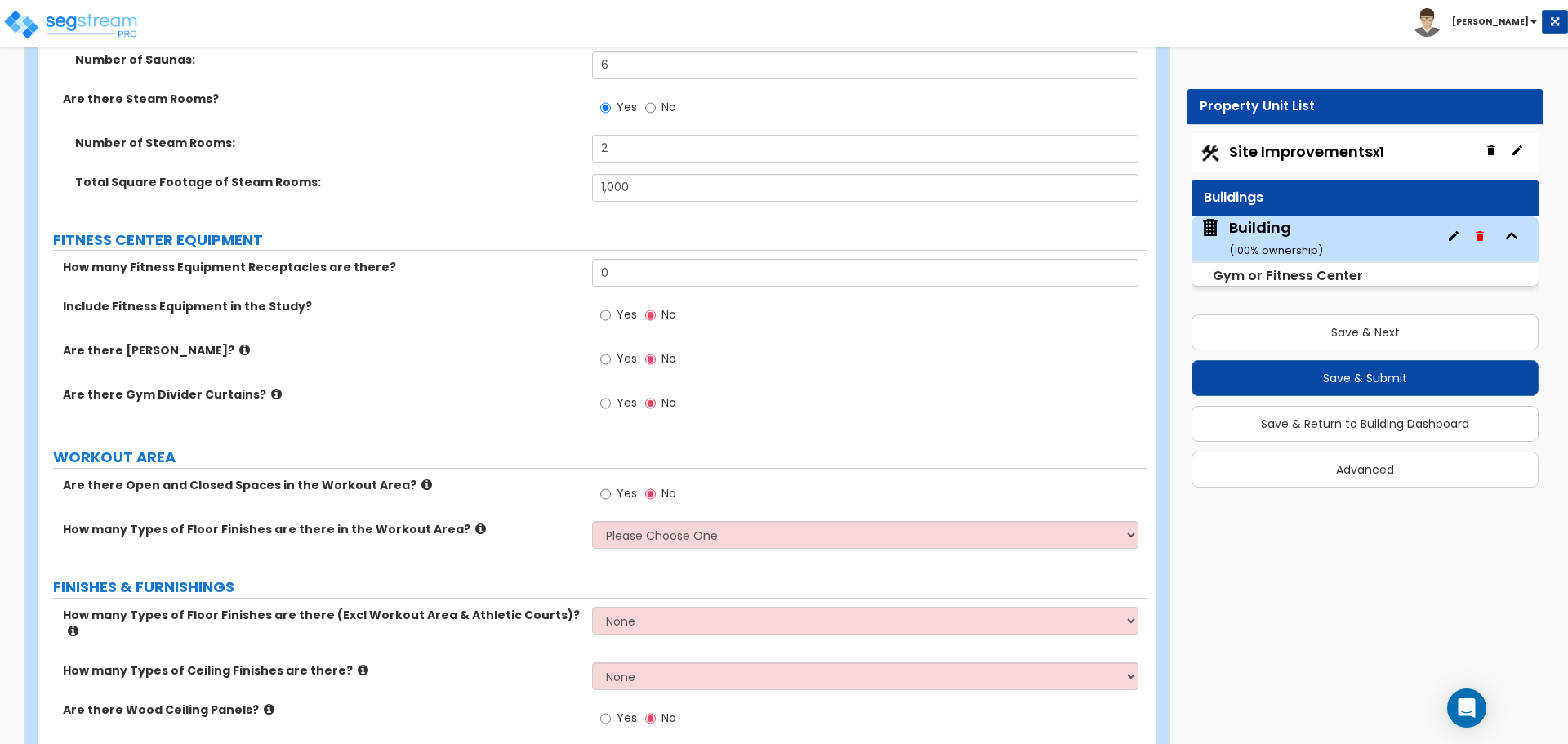
scroll to position [7506, 0]
click at [617, 304] on span "Yes" at bounding box center [626, 311] width 20 height 16
click at [611, 304] on input "Yes" at bounding box center [605, 312] width 11 height 18
radio input "true"
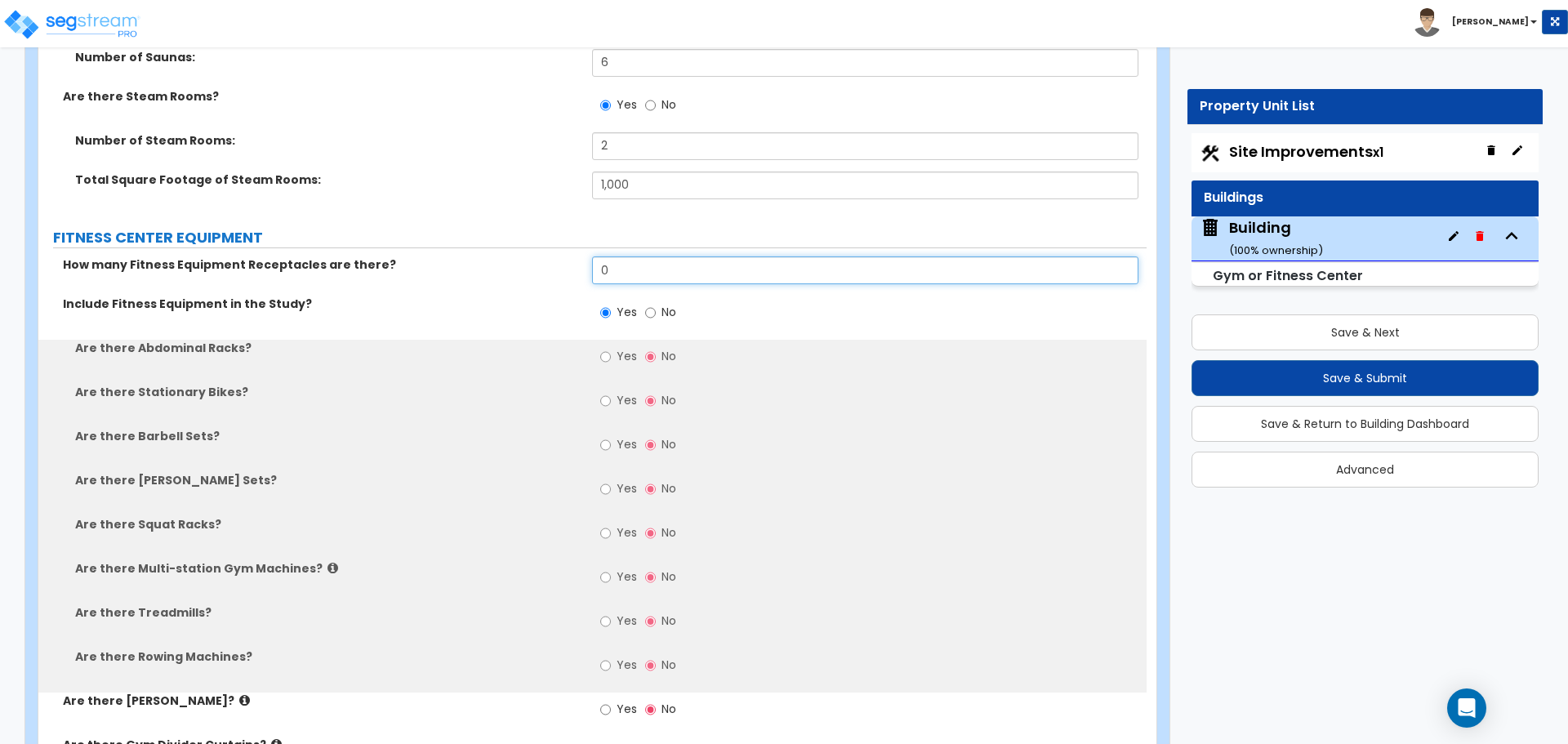
click at [630, 265] on input "0" at bounding box center [864, 270] width 545 height 28
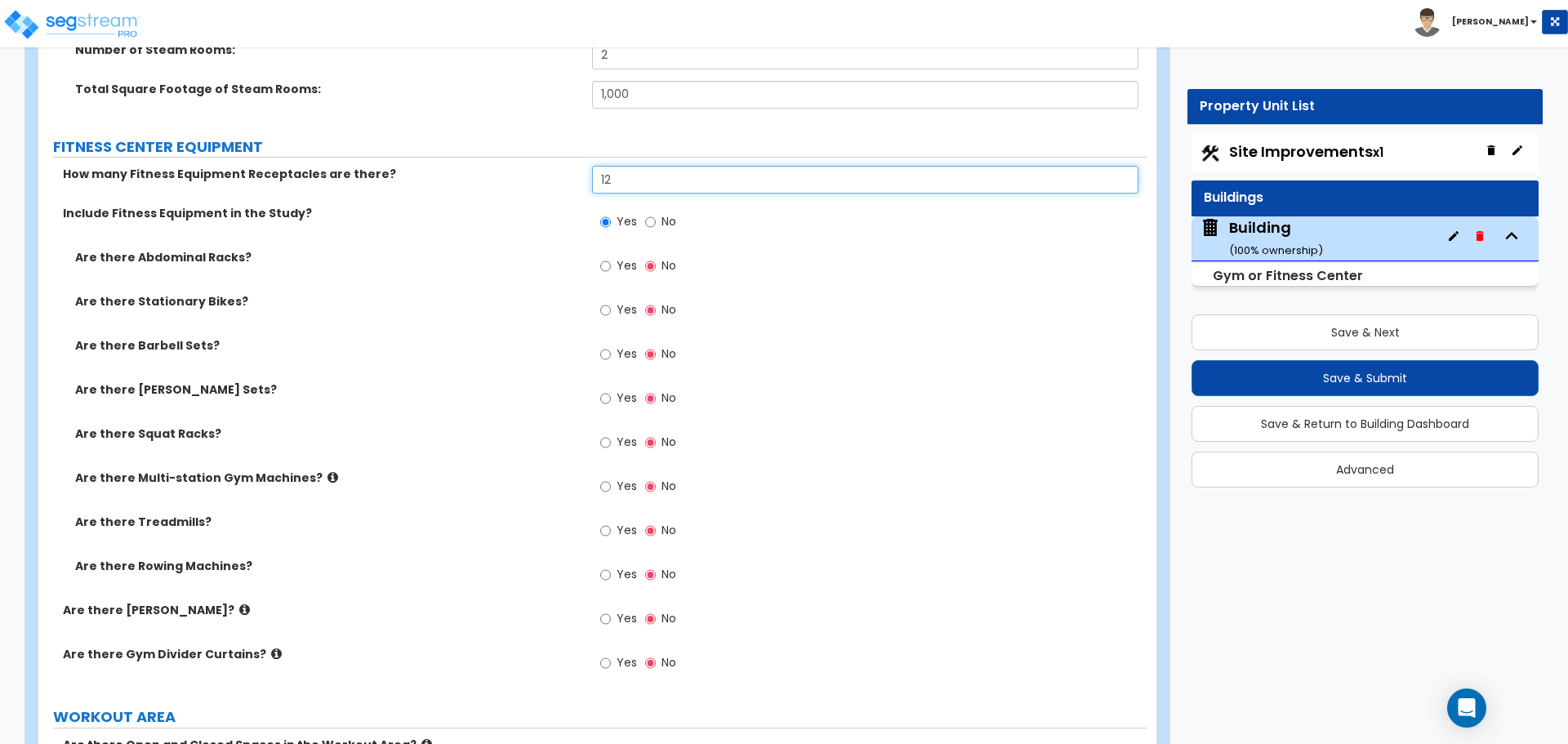
scroll to position [7598, 0]
type input "12"
click at [625, 260] on span "Yes" at bounding box center [626, 264] width 20 height 16
click at [611, 260] on input "Yes" at bounding box center [605, 265] width 11 height 18
radio input "true"
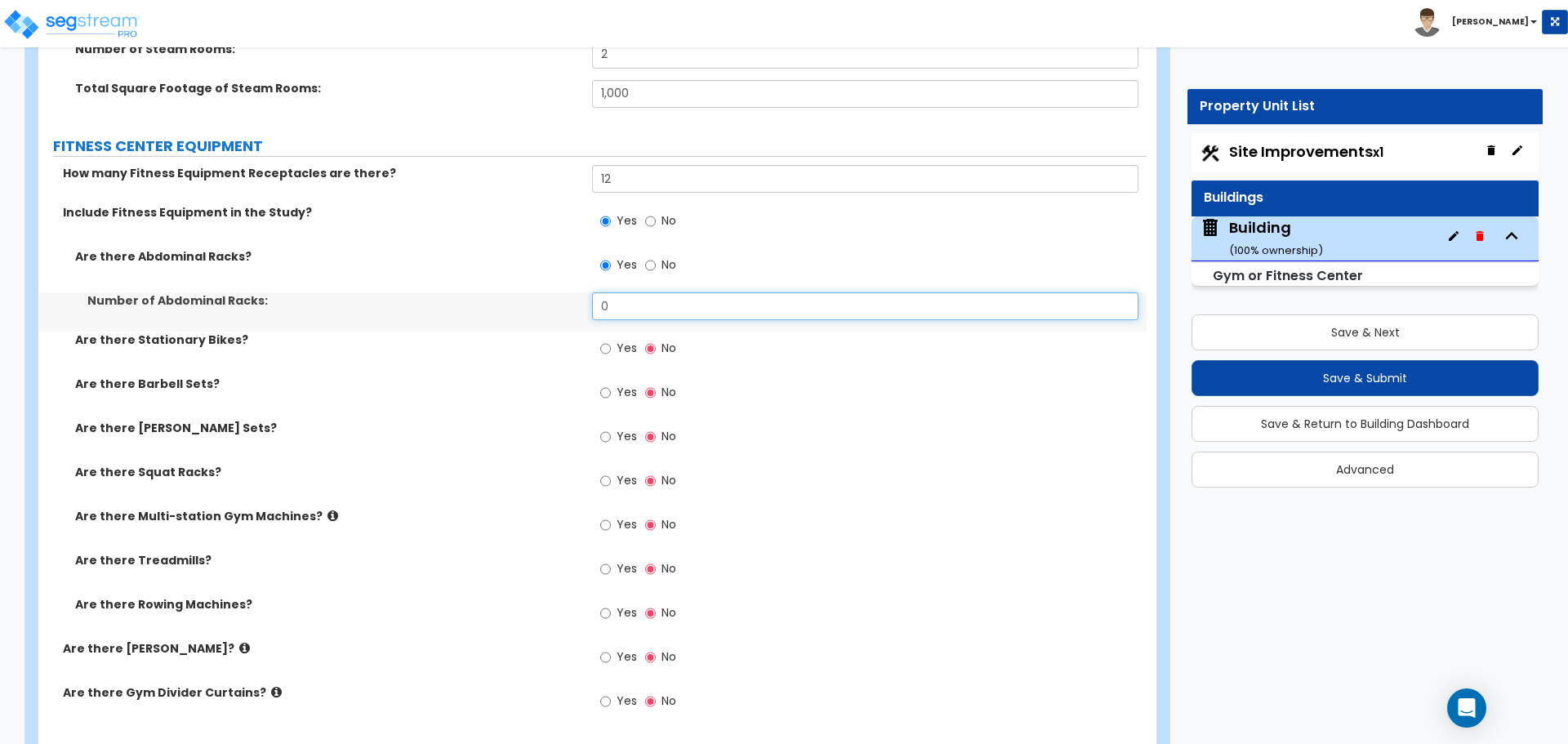
click at [660, 313] on input "0" at bounding box center [864, 306] width 545 height 28
type input "5"
click at [629, 350] on span "Yes" at bounding box center [626, 347] width 20 height 16
click at [611, 350] on input "Yes" at bounding box center [605, 348] width 11 height 18
radio input "true"
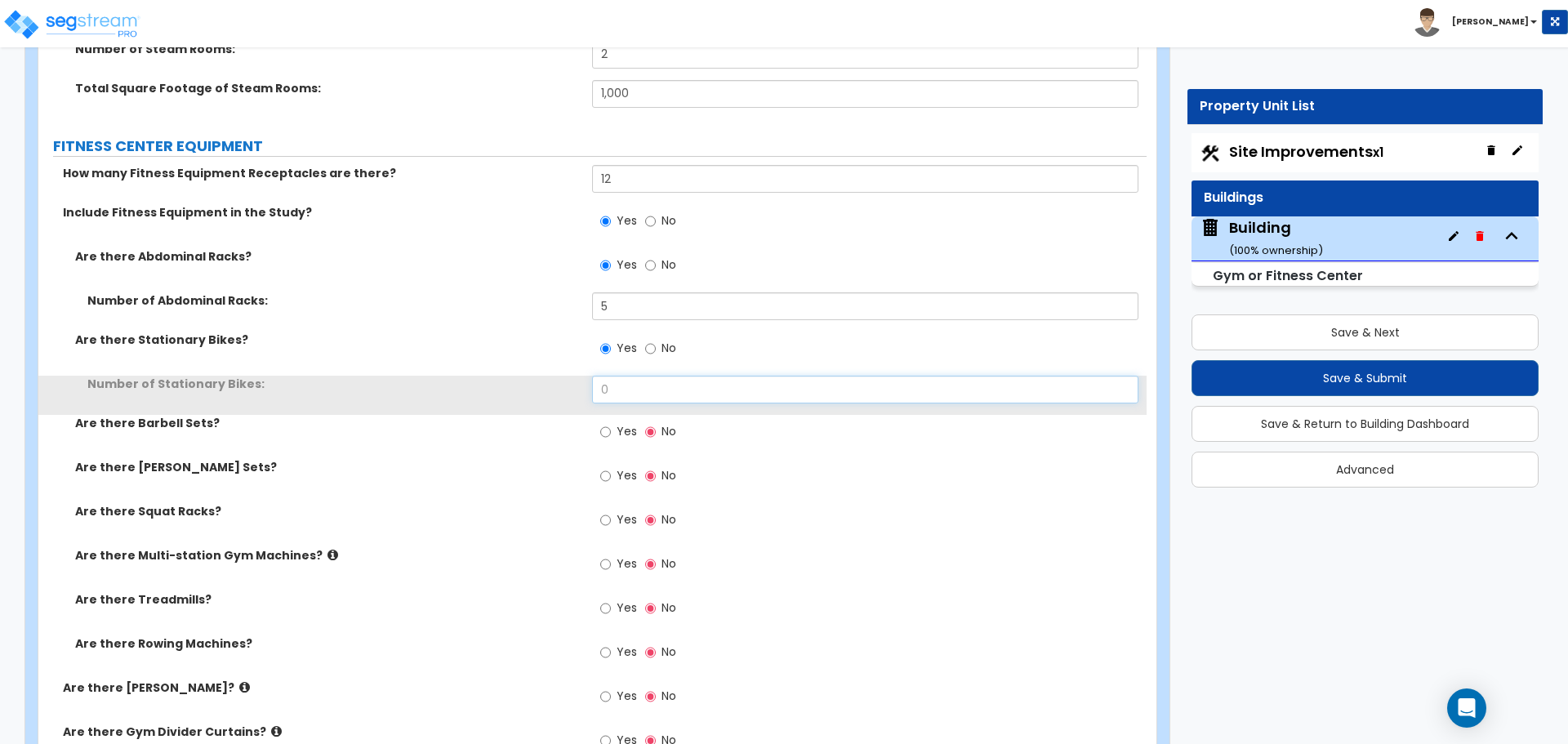
click at [656, 393] on input "0" at bounding box center [864, 389] width 545 height 28
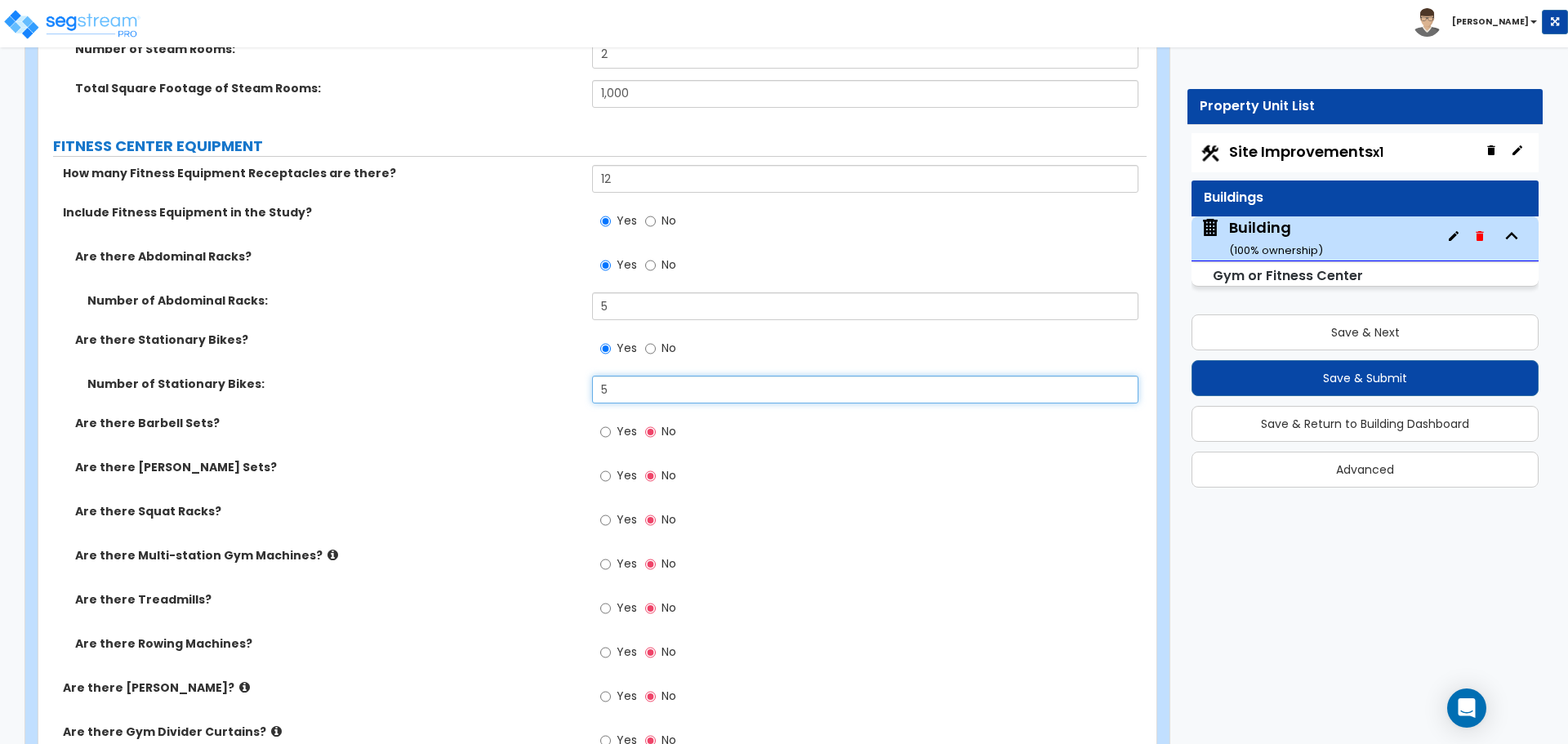
type input "5"
click at [626, 428] on span "Yes" at bounding box center [626, 430] width 20 height 16
click at [611, 428] on input "Yes" at bounding box center [605, 431] width 11 height 18
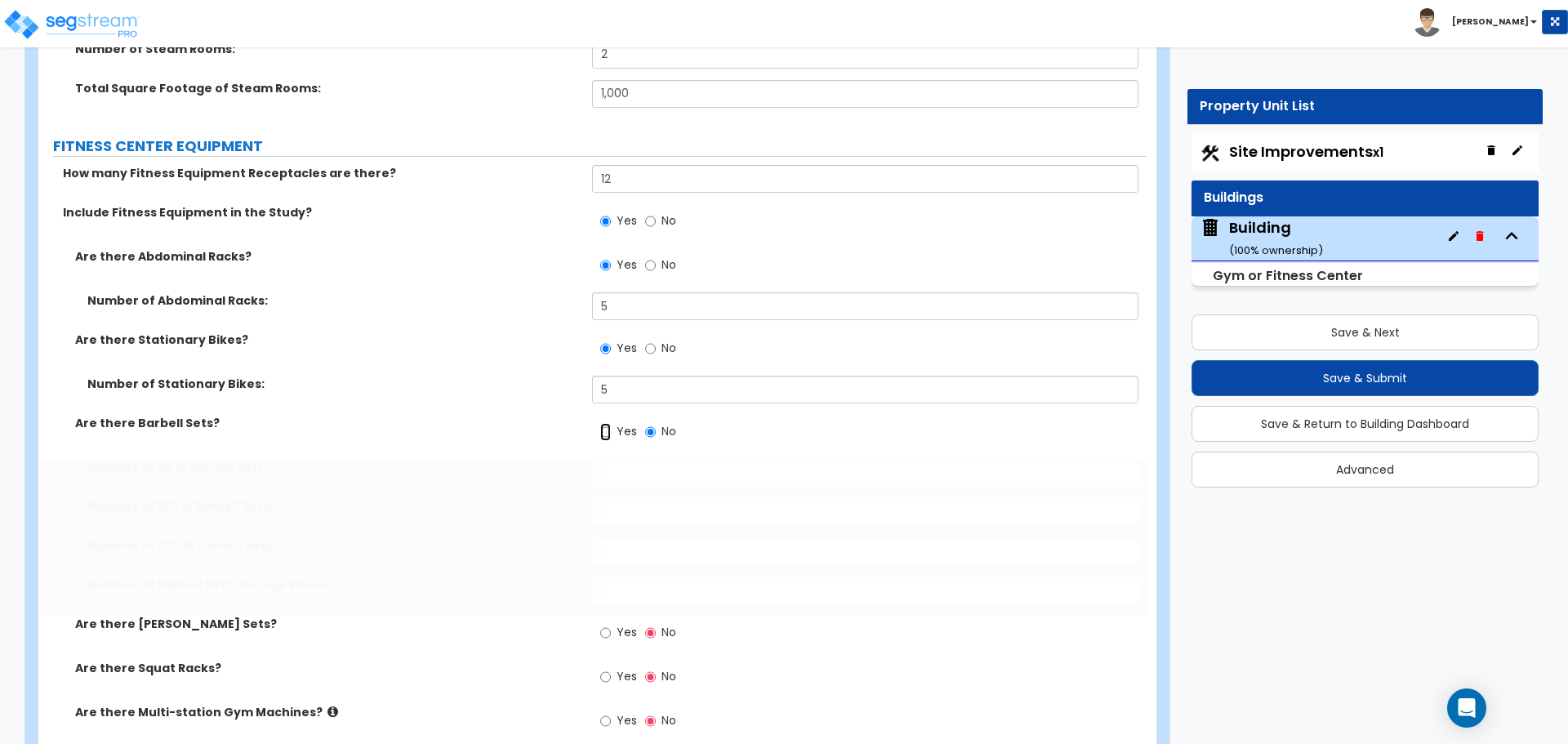
radio input "true"
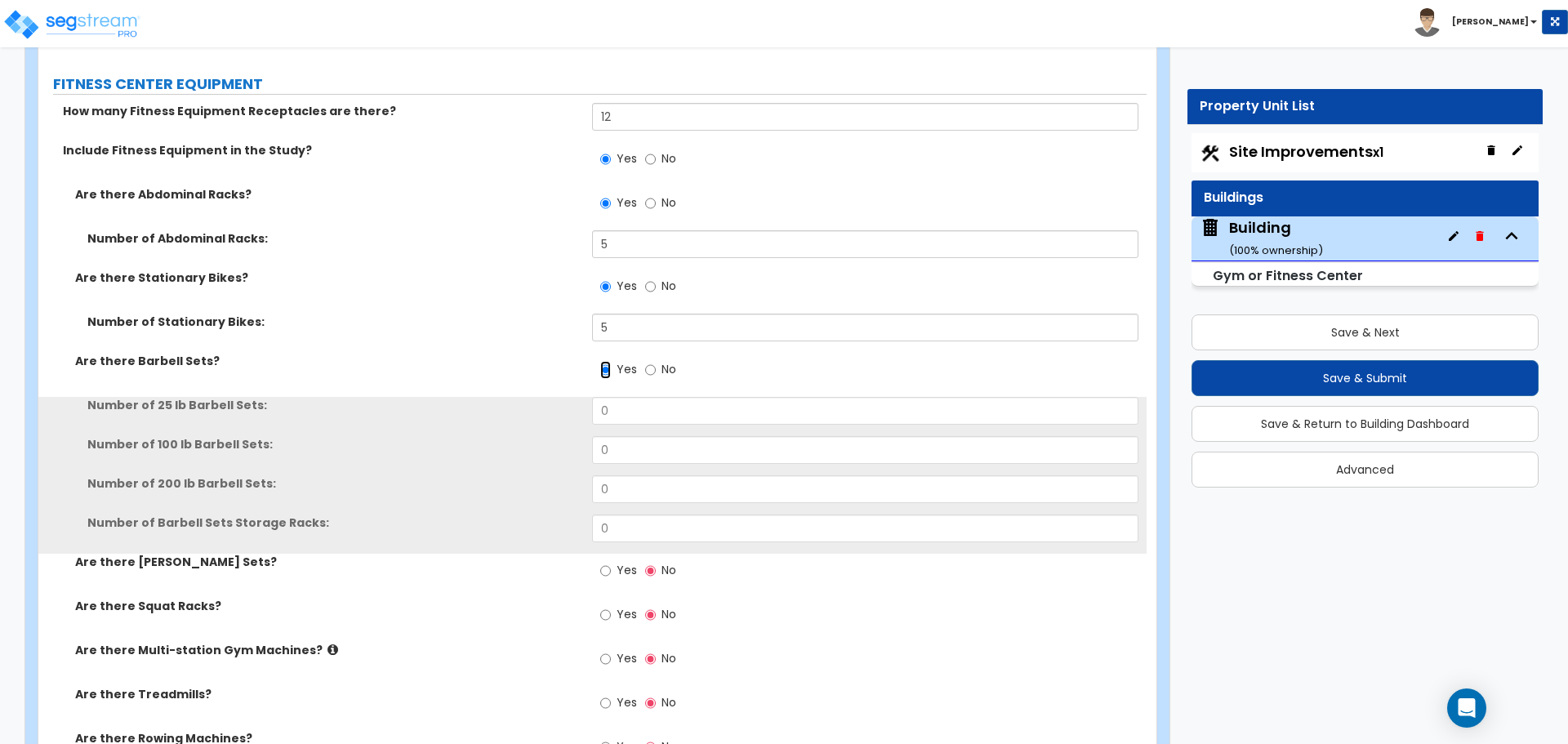
scroll to position [7672, 0]
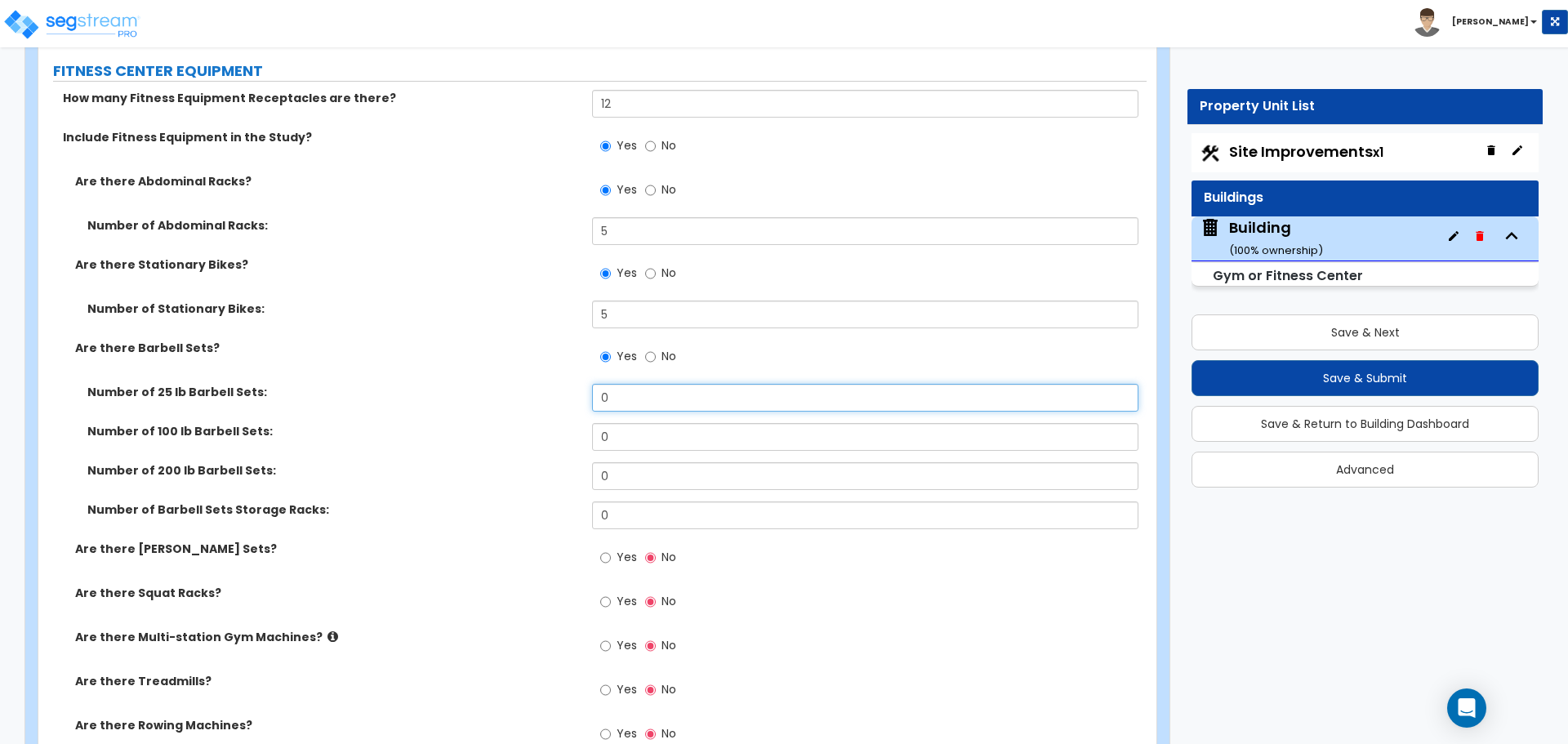
click at [646, 394] on input "0" at bounding box center [864, 397] width 545 height 28
type input "5"
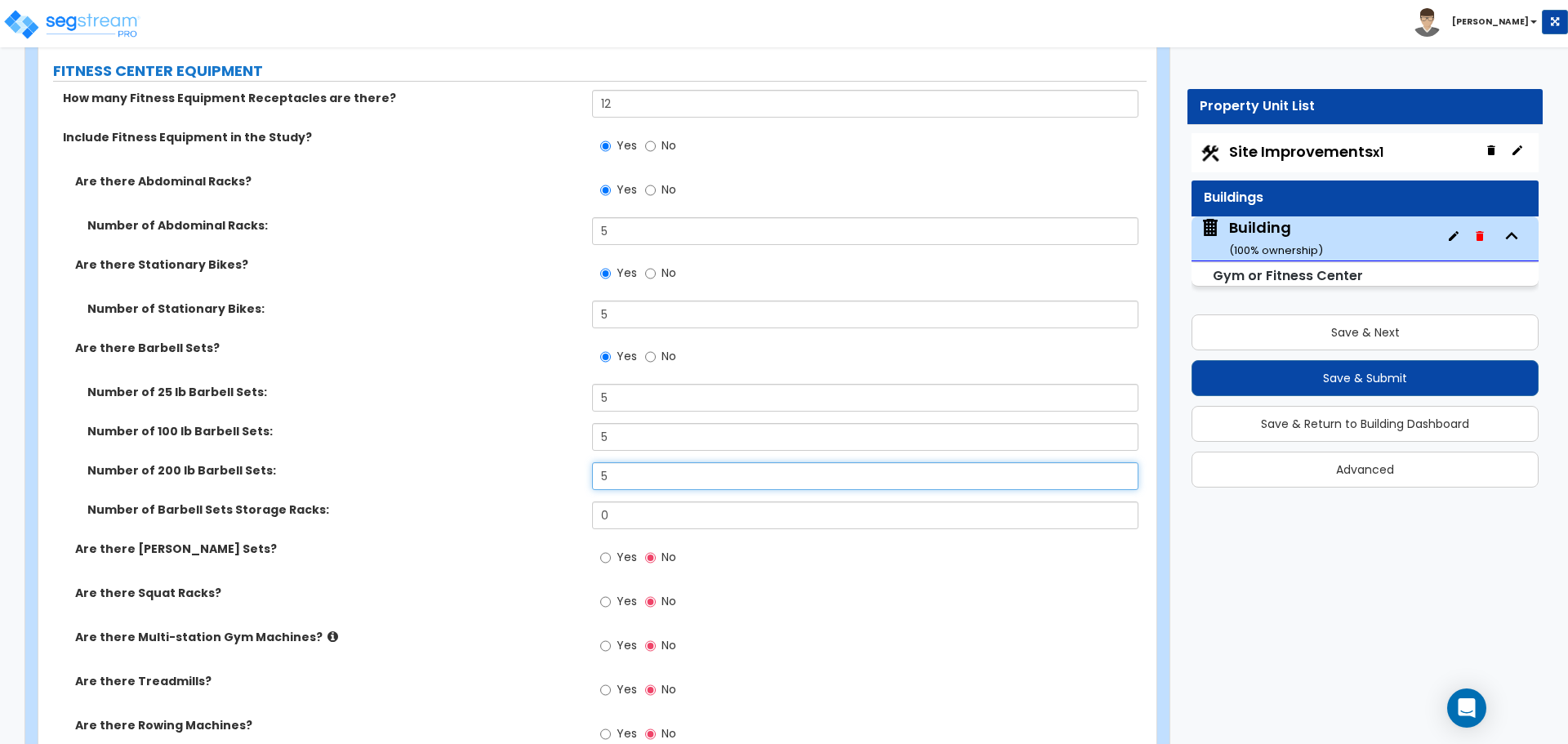
type input "5"
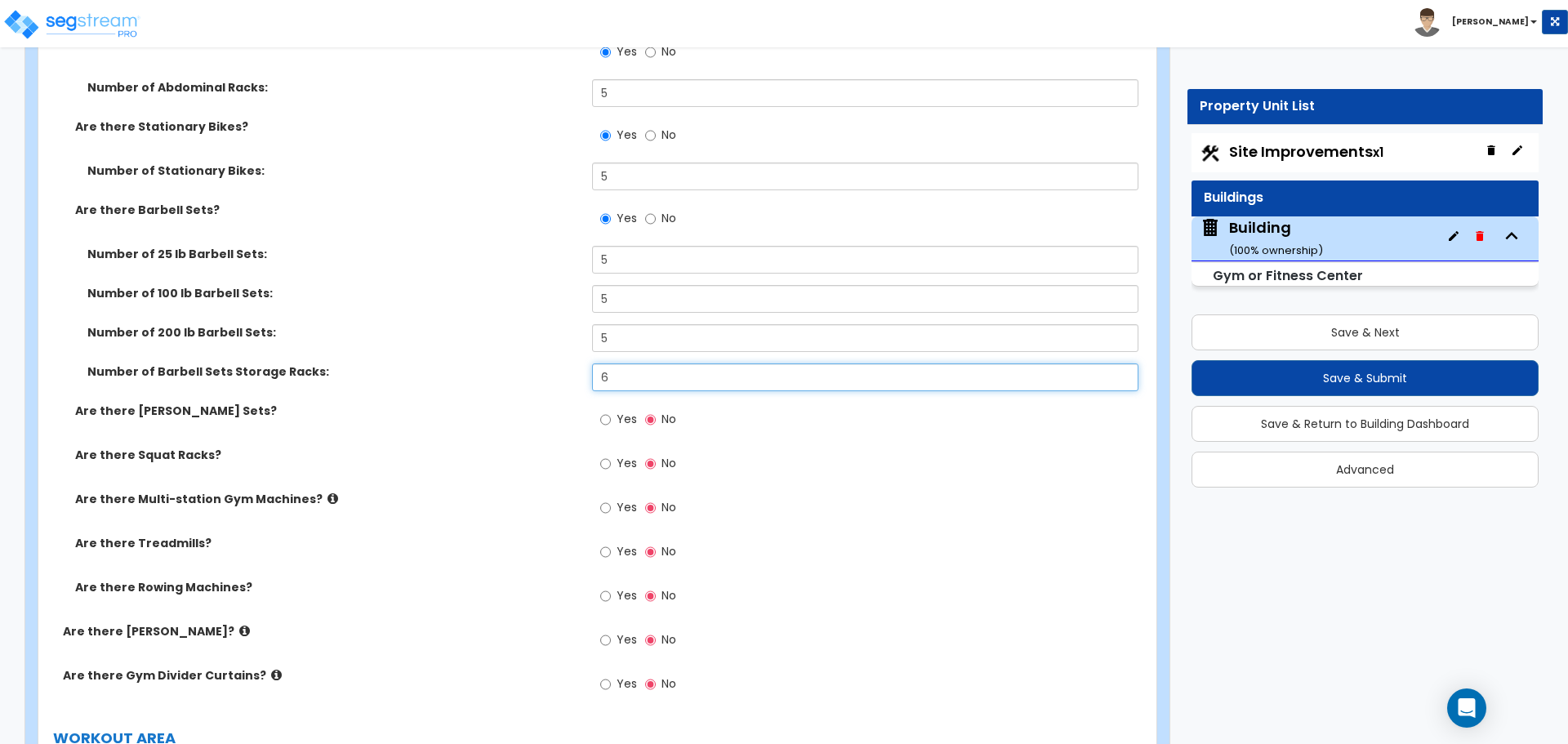
scroll to position [7813, 0]
type input "6"
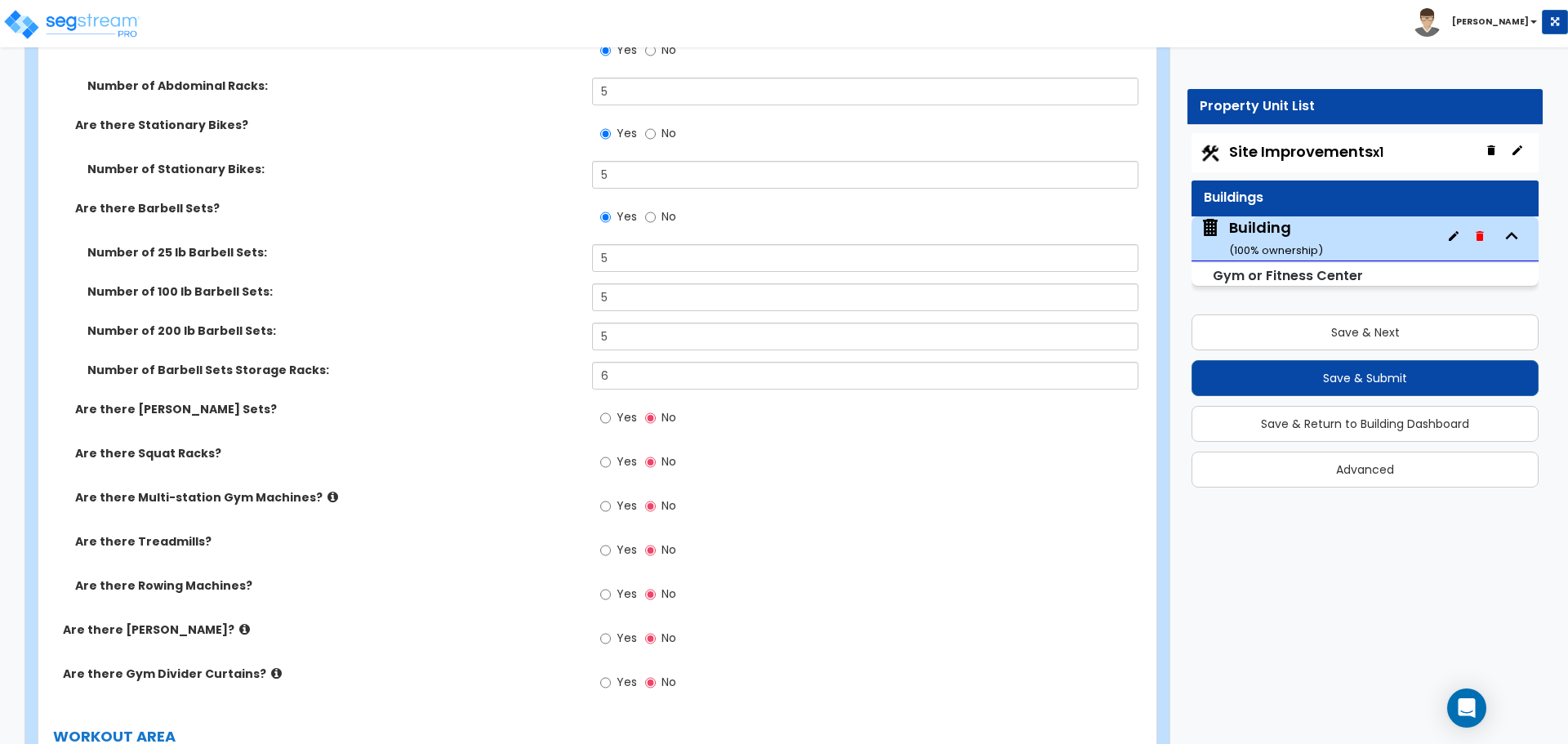
click at [615, 413] on label "Yes" at bounding box center [618, 419] width 36 height 28
click at [611, 413] on input "Yes" at bounding box center [605, 418] width 11 height 18
radio input "true"
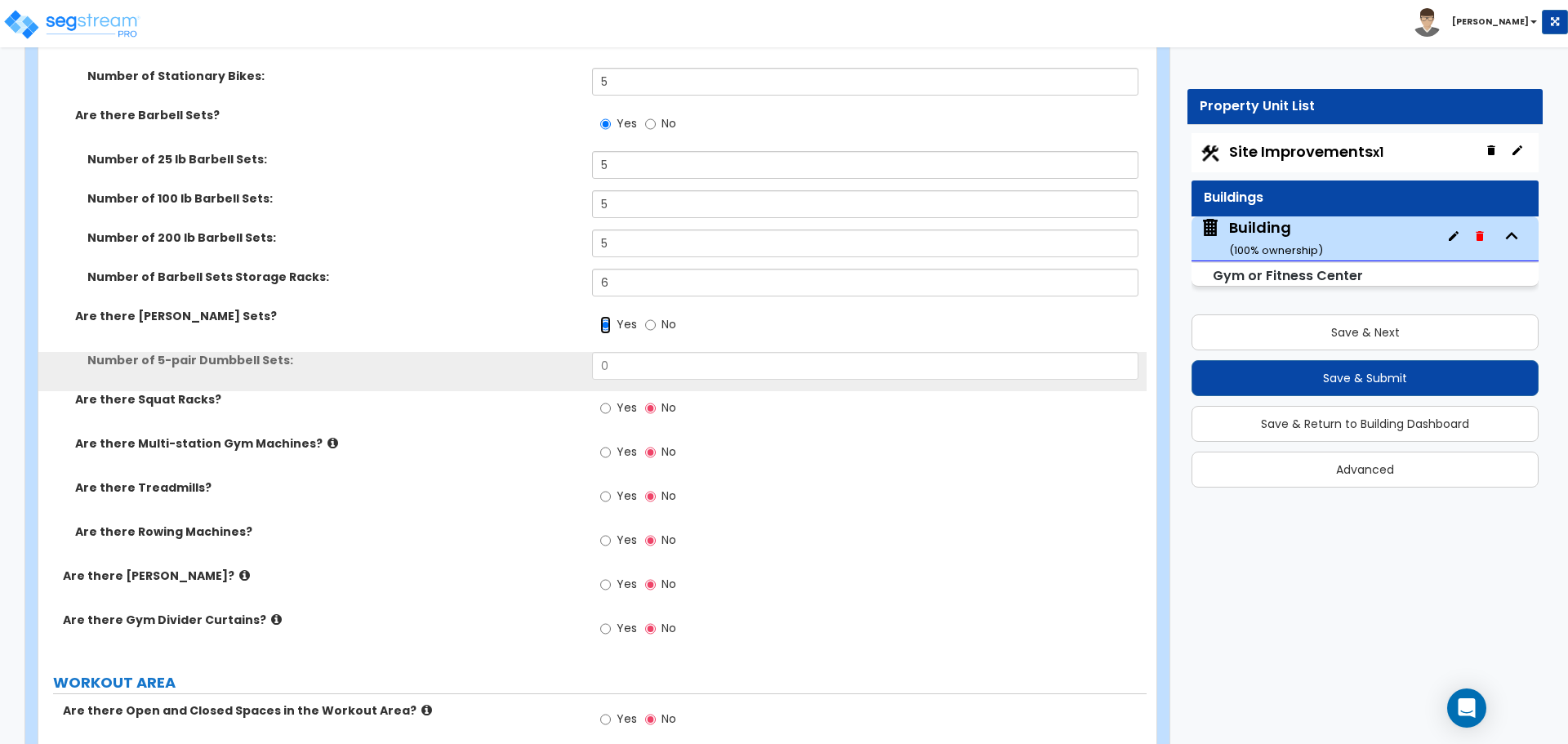
scroll to position [7908, 0]
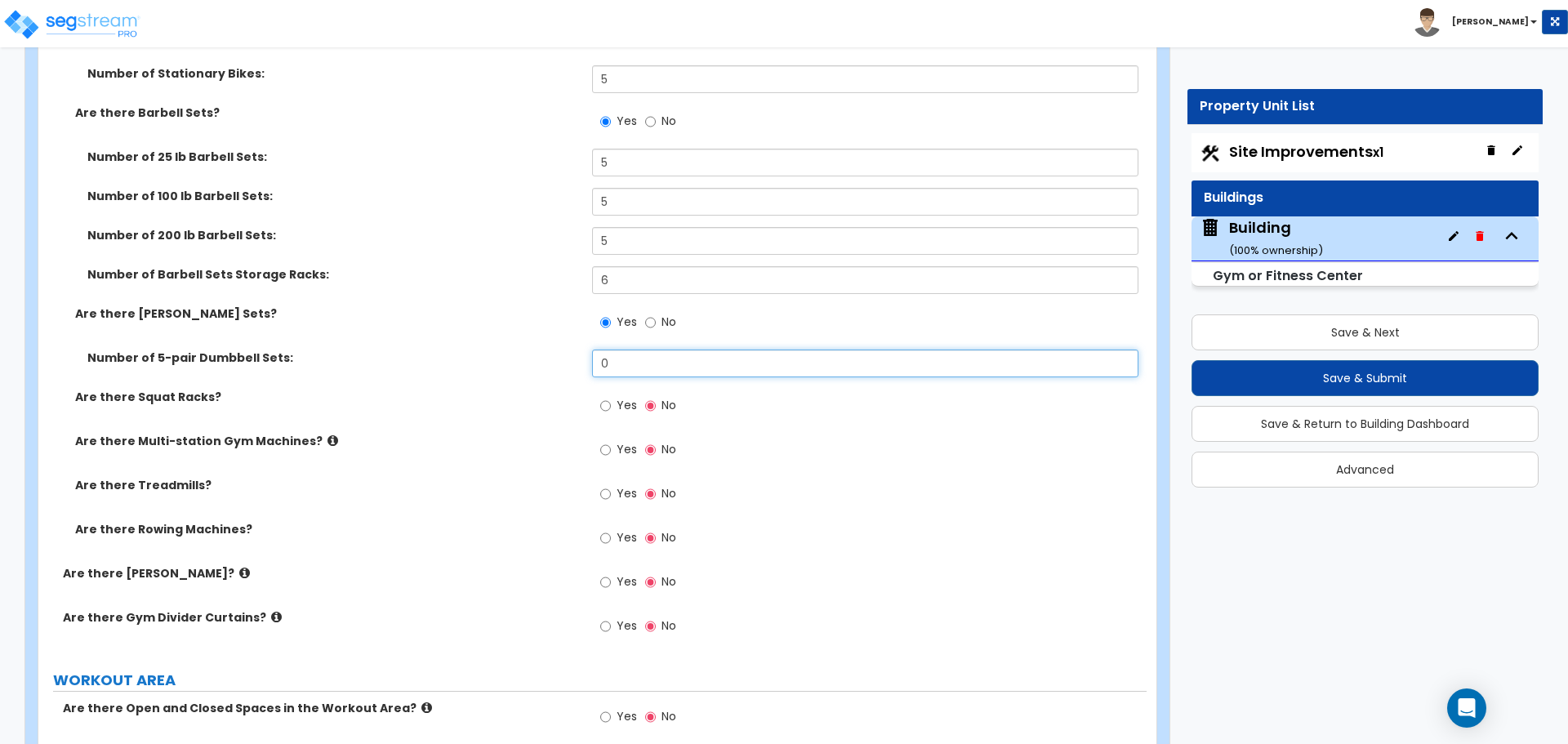
click at [627, 363] on input "0" at bounding box center [864, 363] width 545 height 28
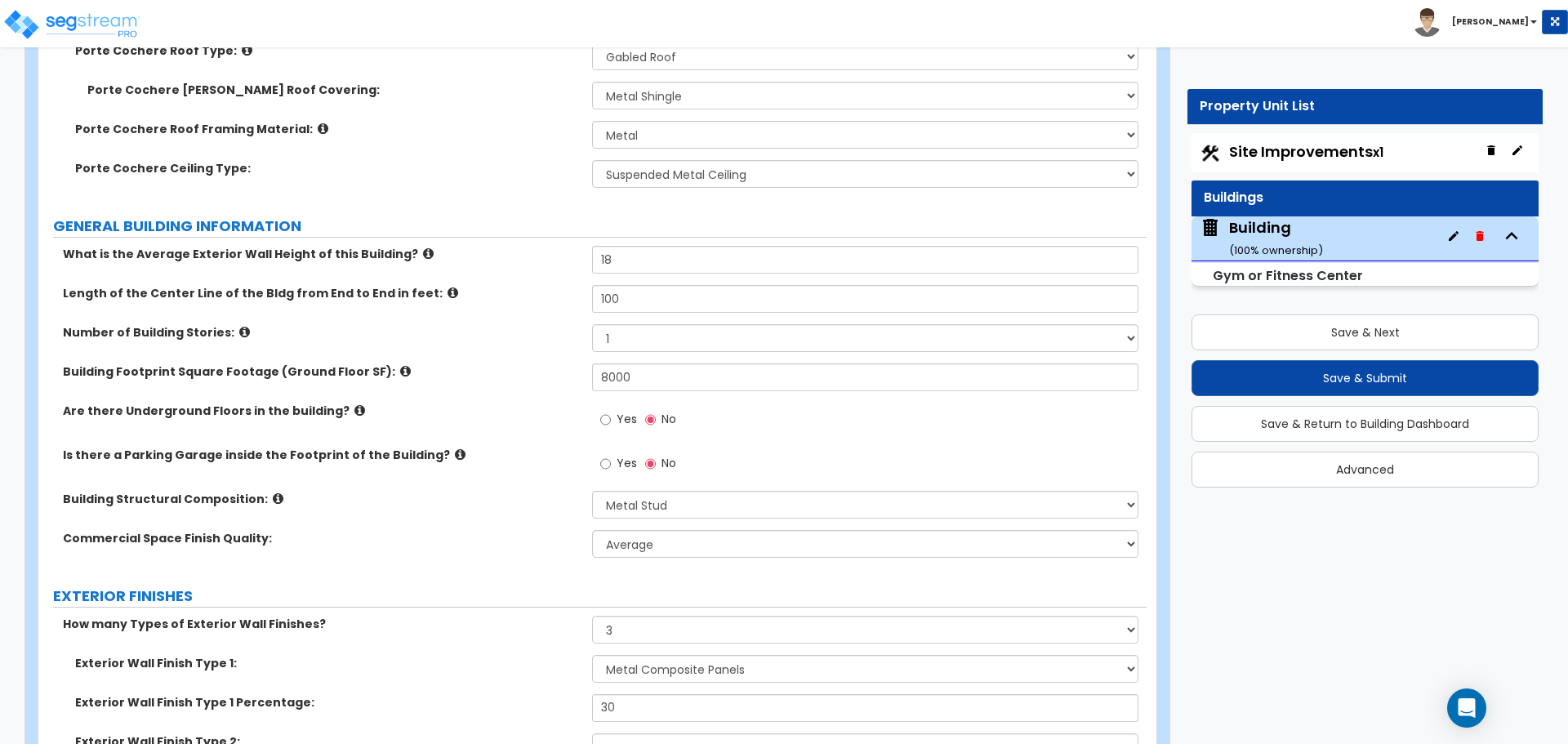
scroll to position [741, 0]
drag, startPoint x: 697, startPoint y: 383, endPoint x: 469, endPoint y: 359, distance: 229.3
click at [469, 362] on div "Building Footprint Square Footage (Ground Floor SF): 8000" at bounding box center [592, 381] width 1108 height 39
type input "10,000"
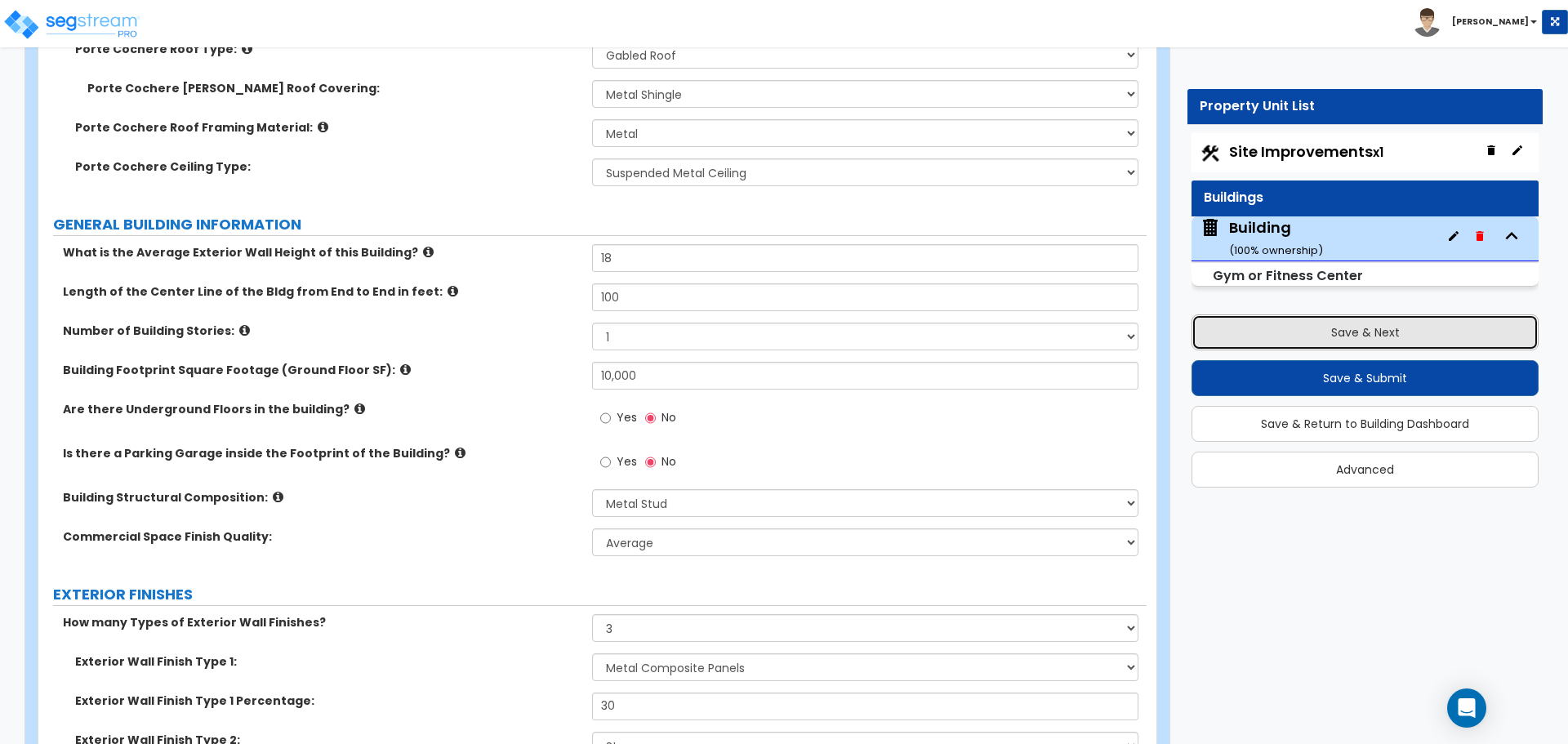
click at [1244, 324] on button "Save & Next" at bounding box center [1364, 332] width 347 height 36
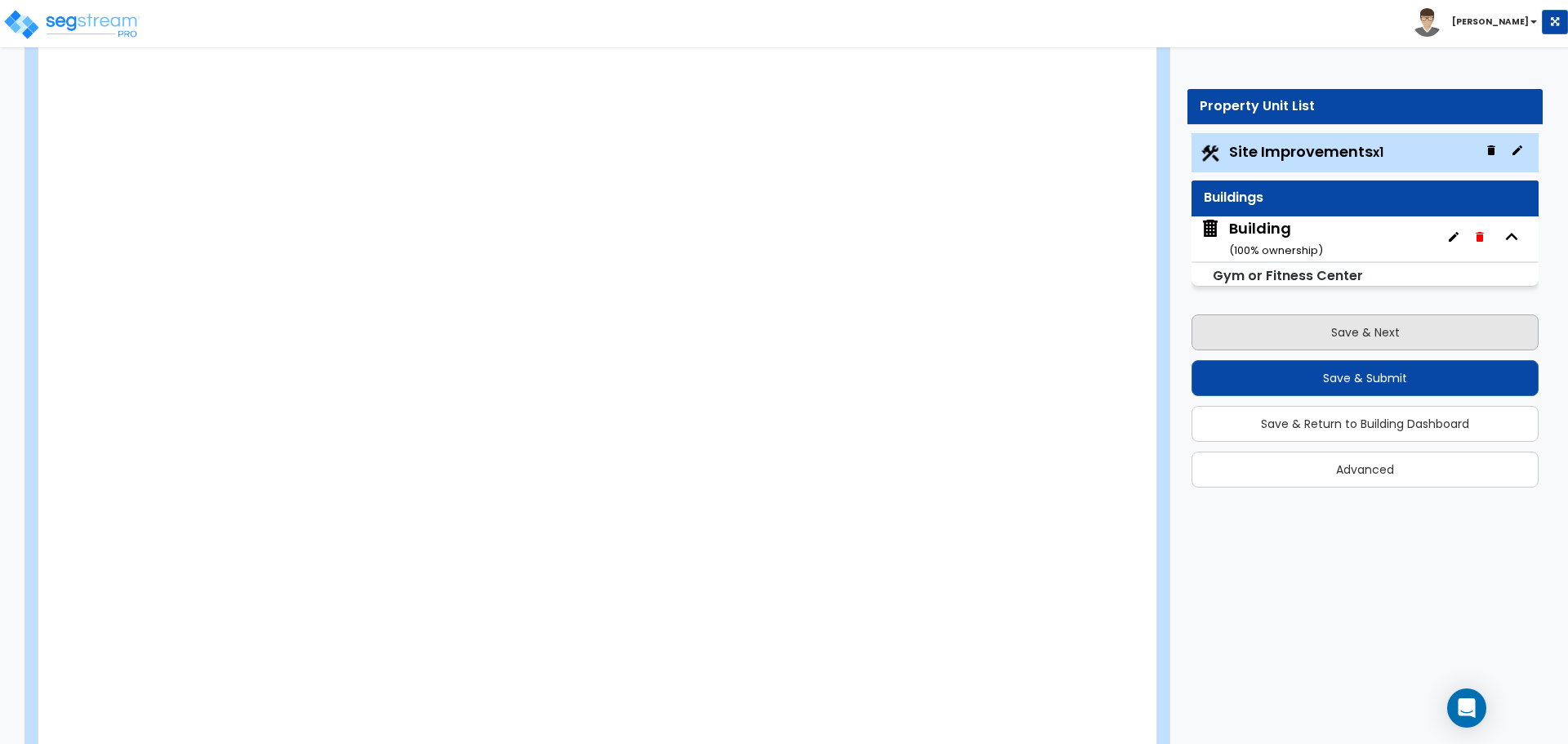
scroll to position [0, 0]
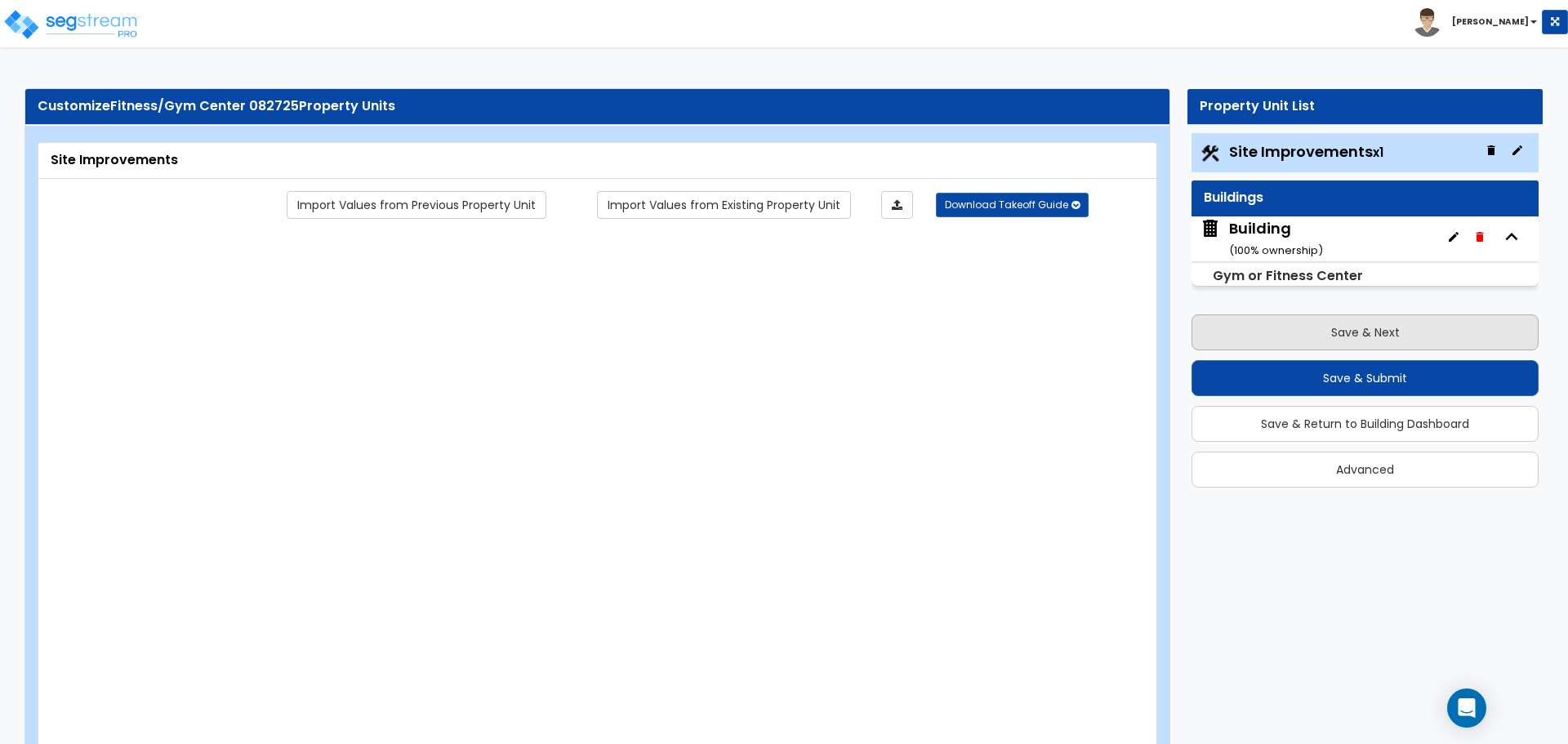
select select "2"
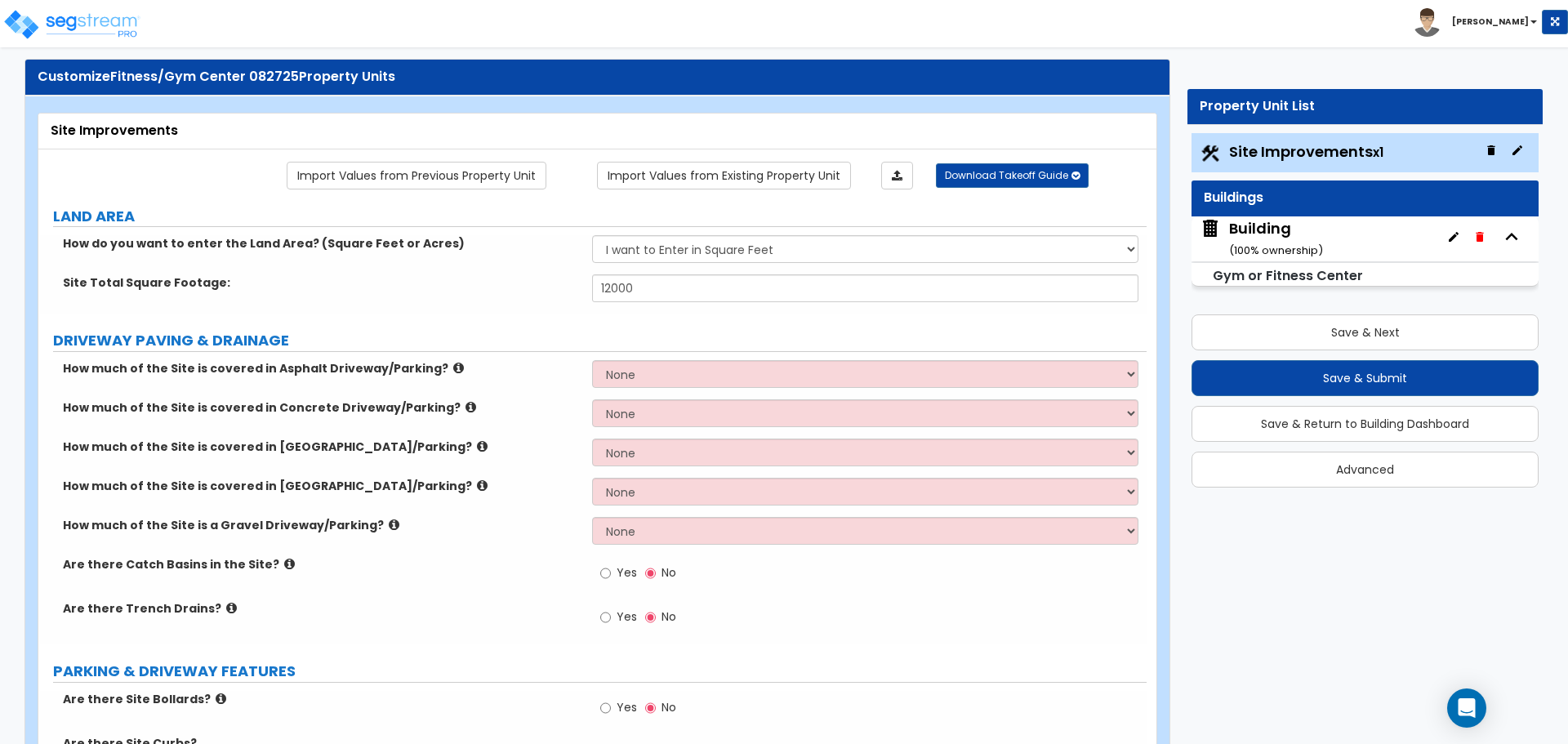
scroll to position [31, 0]
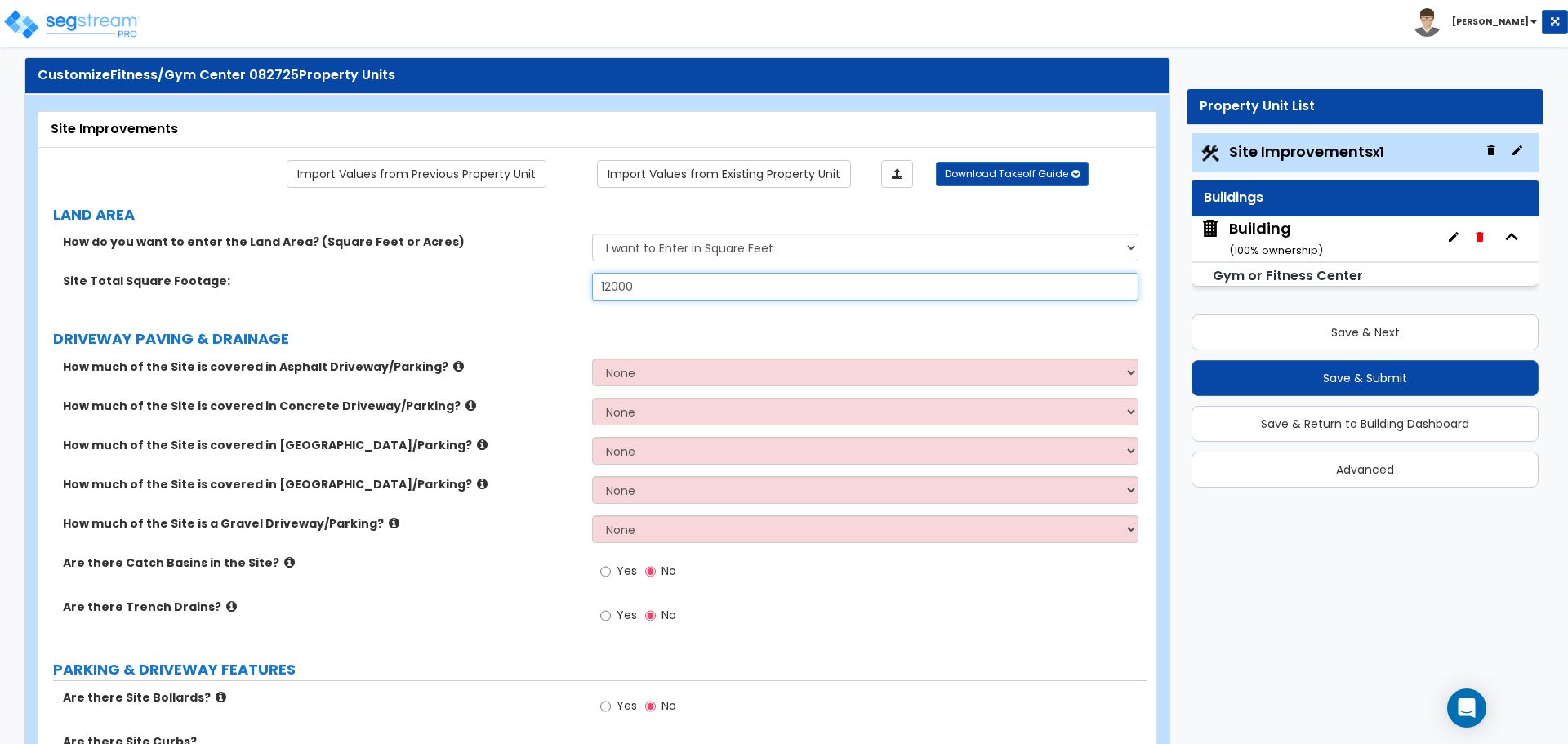
drag, startPoint x: 653, startPoint y: 287, endPoint x: 505, endPoint y: 281, distance: 148.1
click at [505, 281] on div "Site Total Square Footage: 12000" at bounding box center [592, 293] width 1108 height 39
type input "15,000"
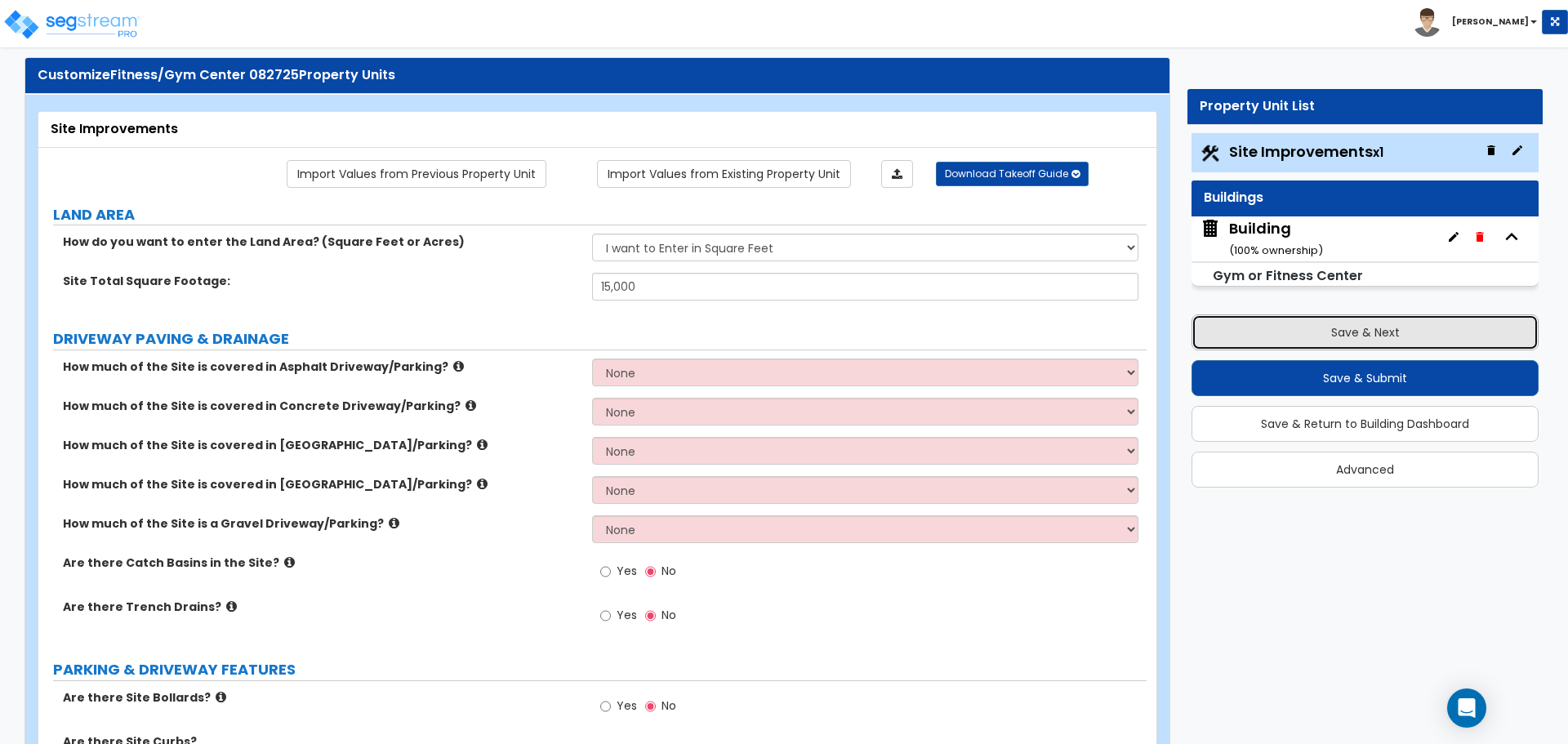
click at [1247, 327] on button "Save & Next" at bounding box center [1364, 332] width 347 height 36
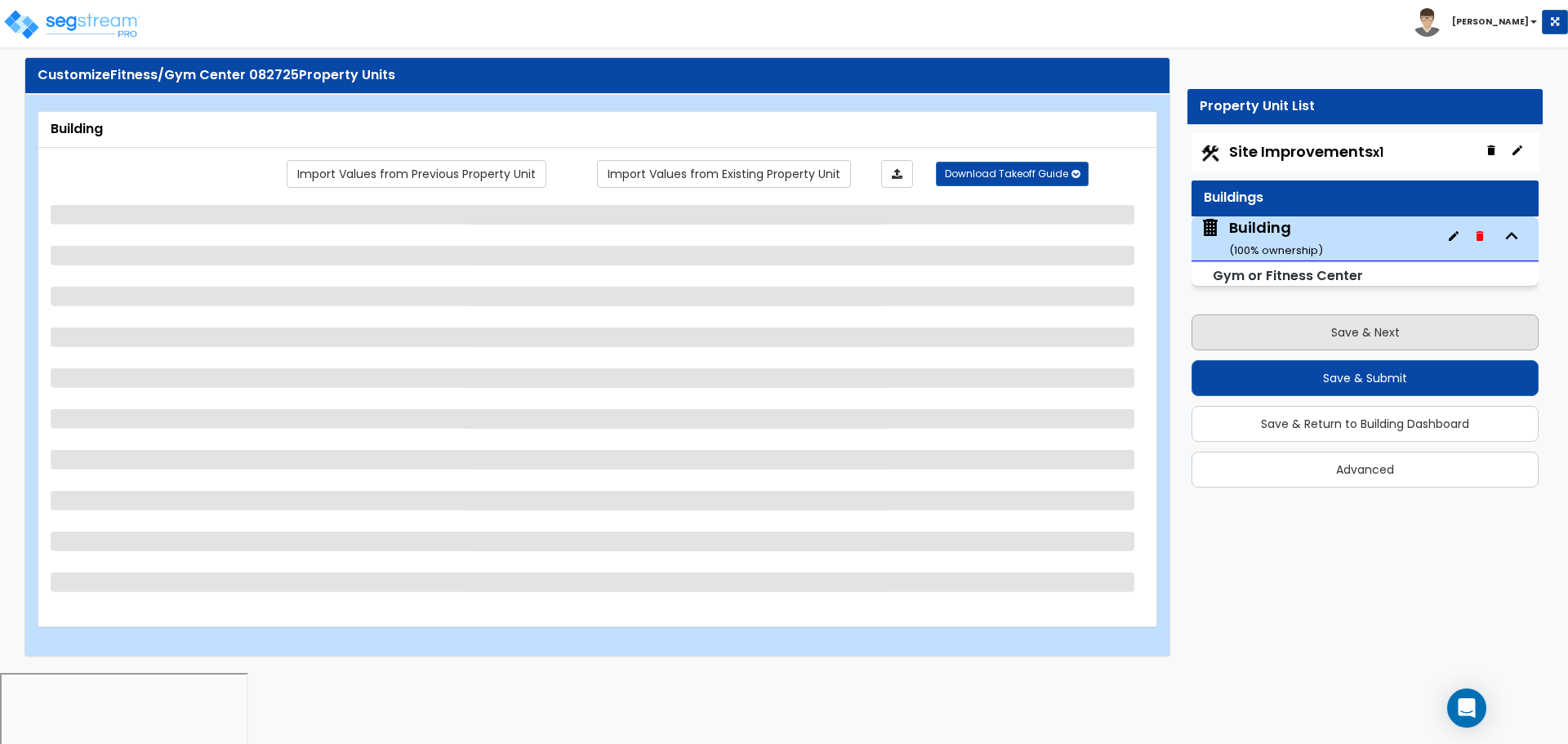
scroll to position [0, 0]
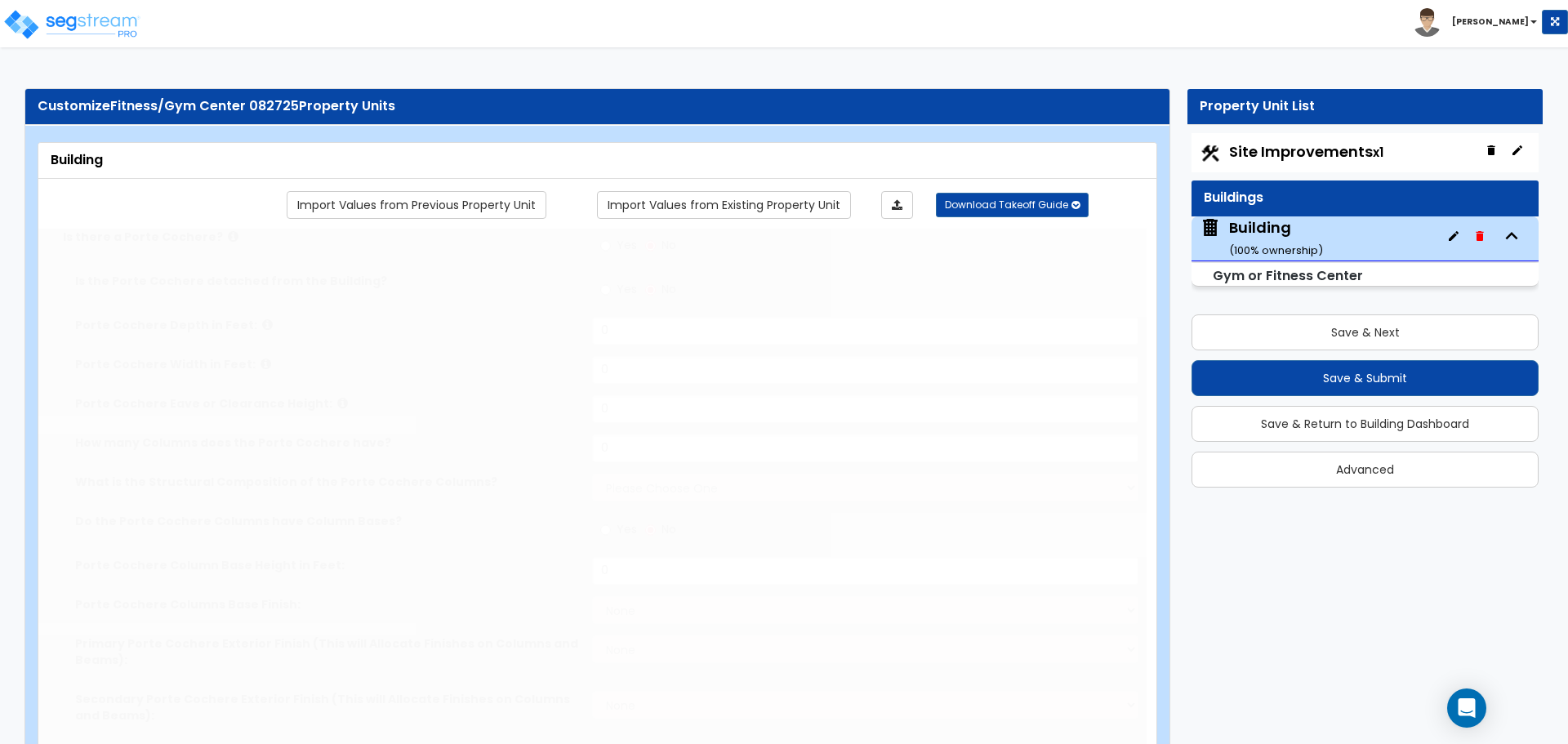
radio input "true"
type input "10"
type input "2"
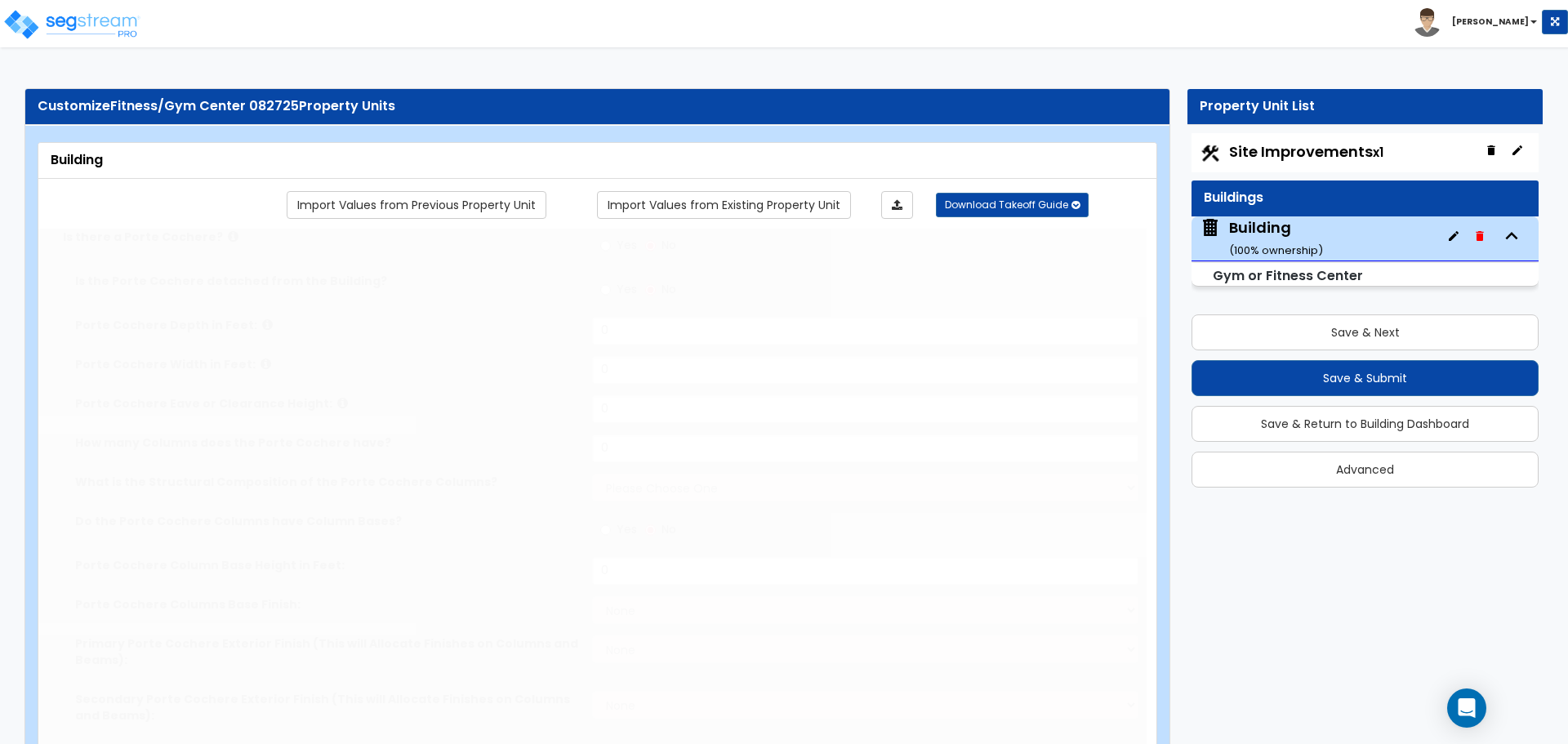
select select "2"
radio input "true"
type input "2"
select select "5"
select select "2"
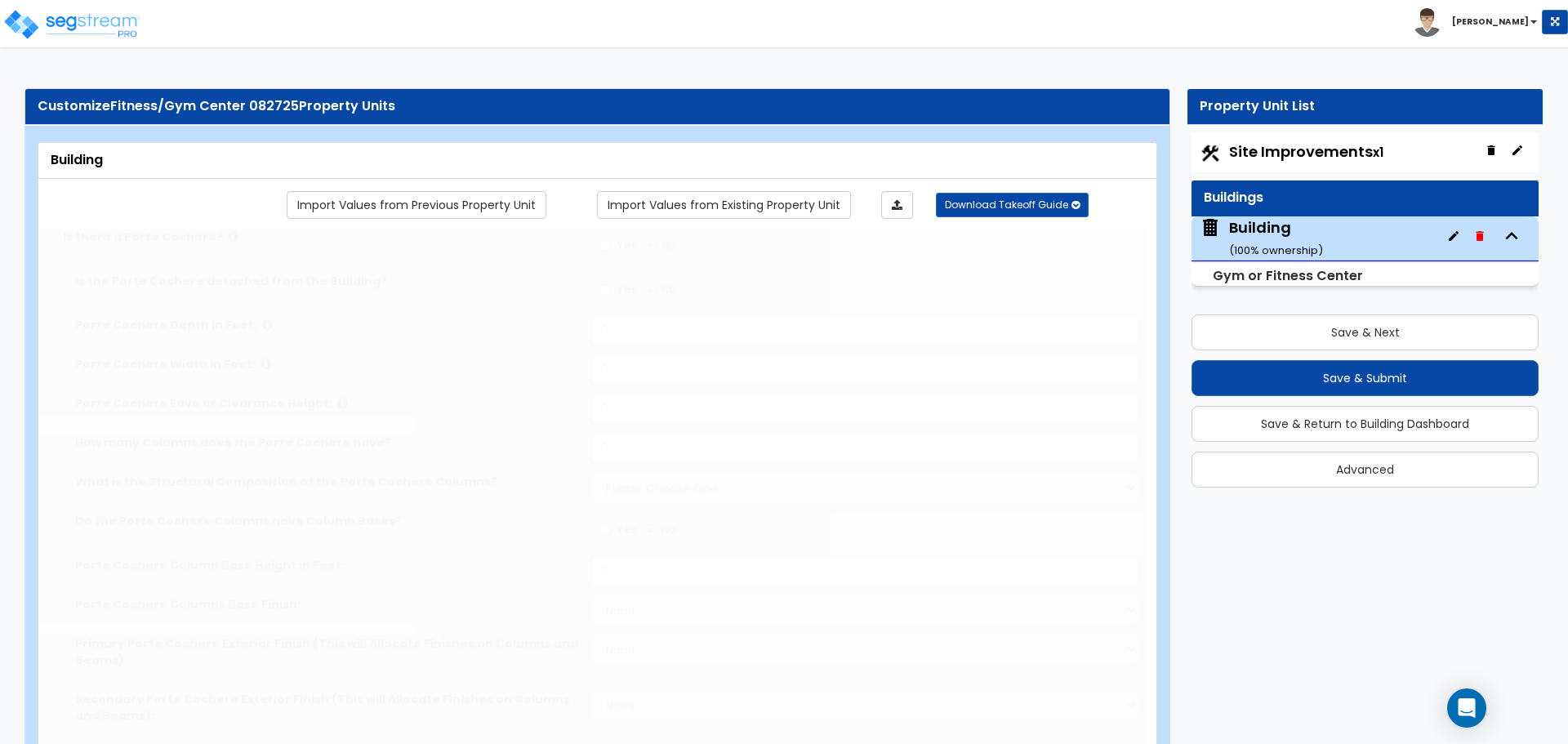
select select "5"
select select "1"
select select "4"
select select "2"
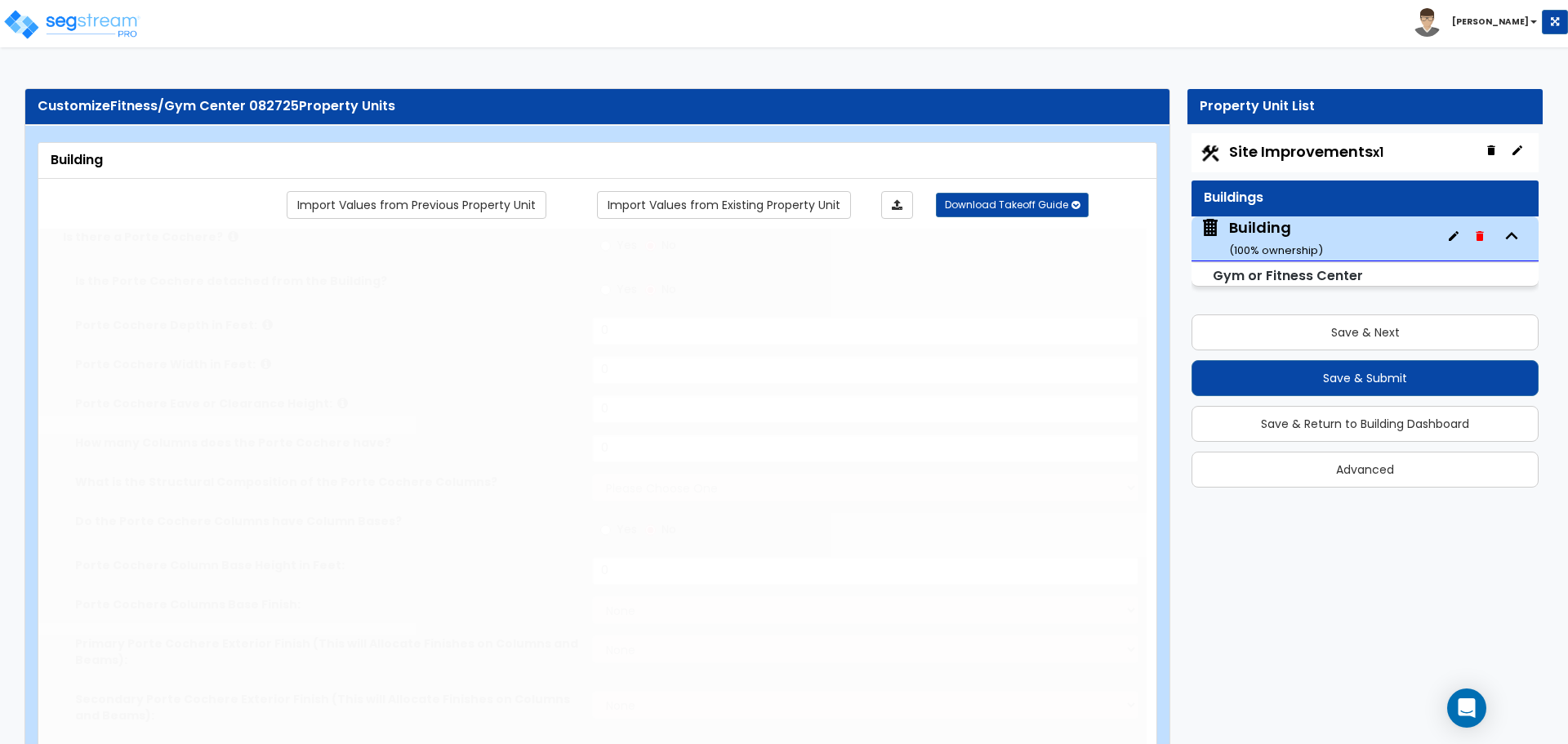
type input "18"
type input "100"
type input "10000"
select select "8"
select select "1"
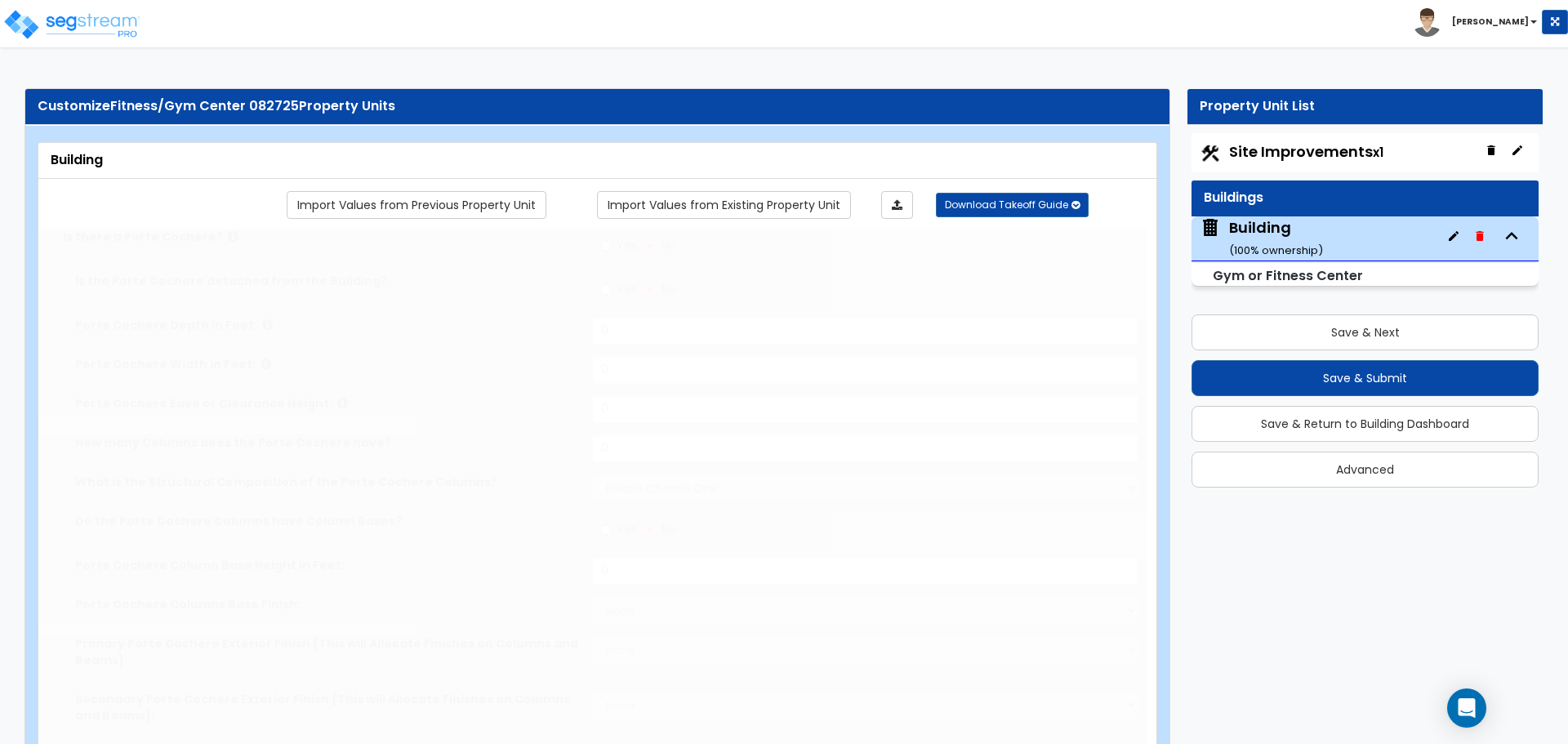
select select "3"
select select "11"
type input "30"
select select "7"
type input "40"
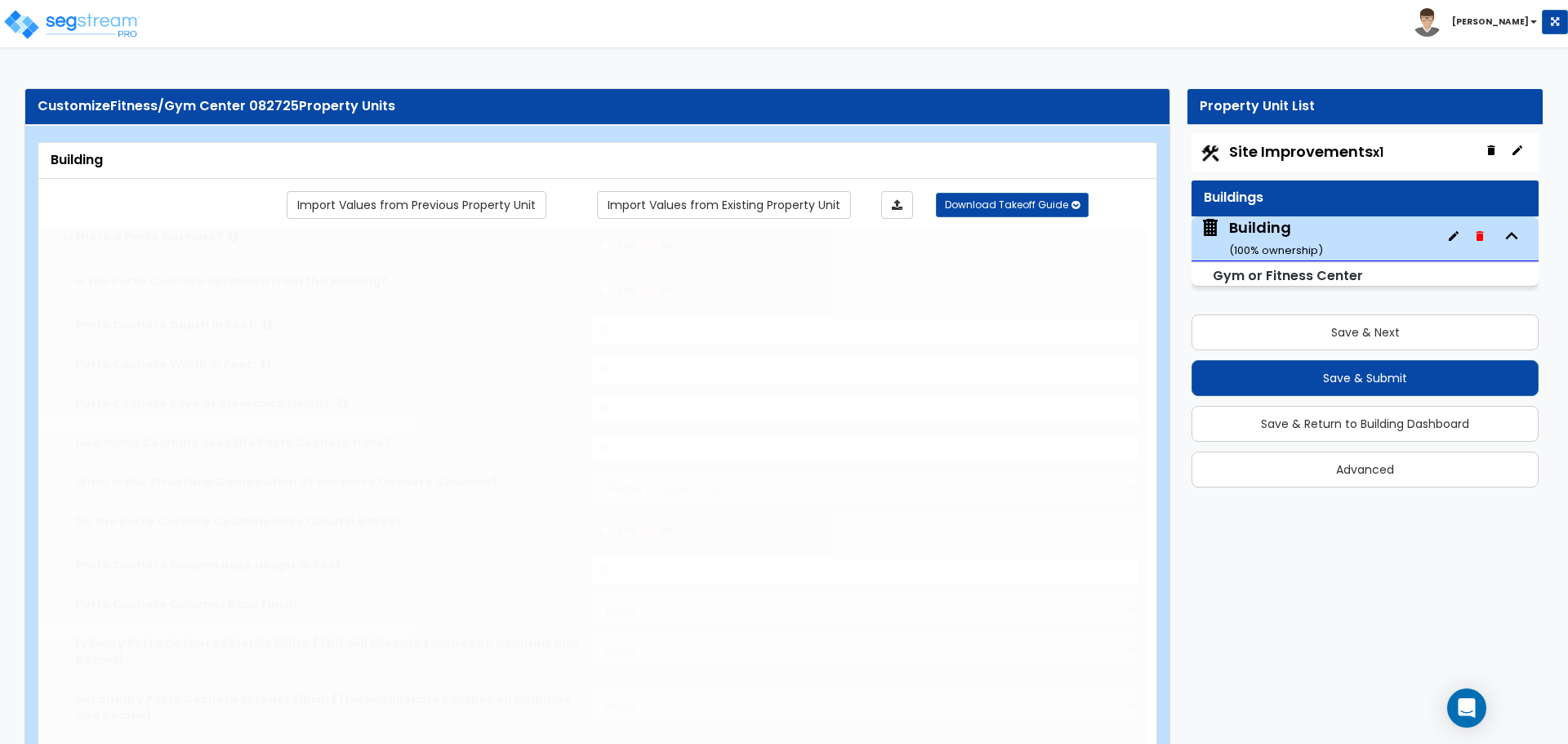
select select "10"
select select "3"
select select "1"
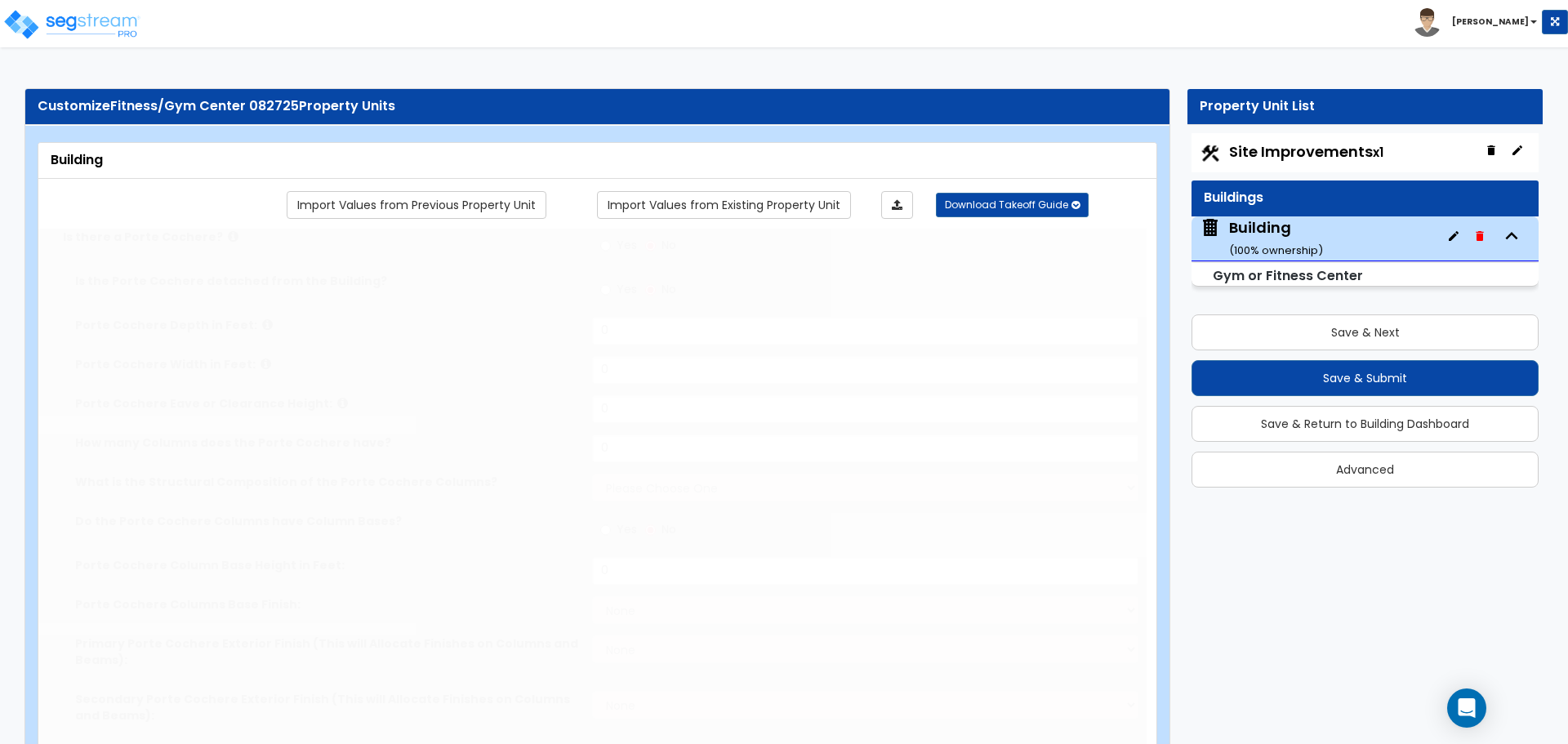
select select "2"
radio input "true"
select select "3"
type input "10"
radio input "true"
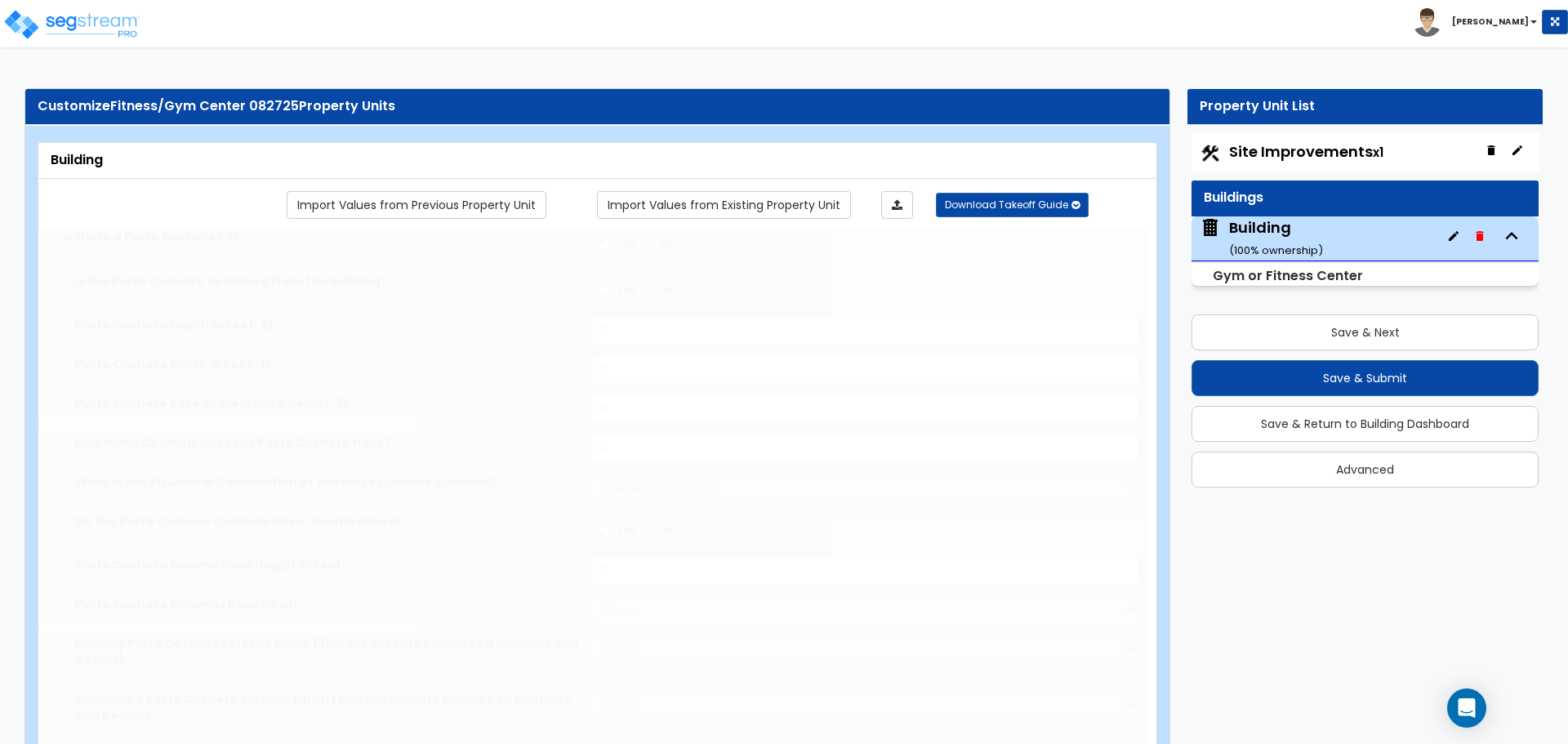
radio input "true"
select select "3"
type input "100"
radio input "true"
type input "120"
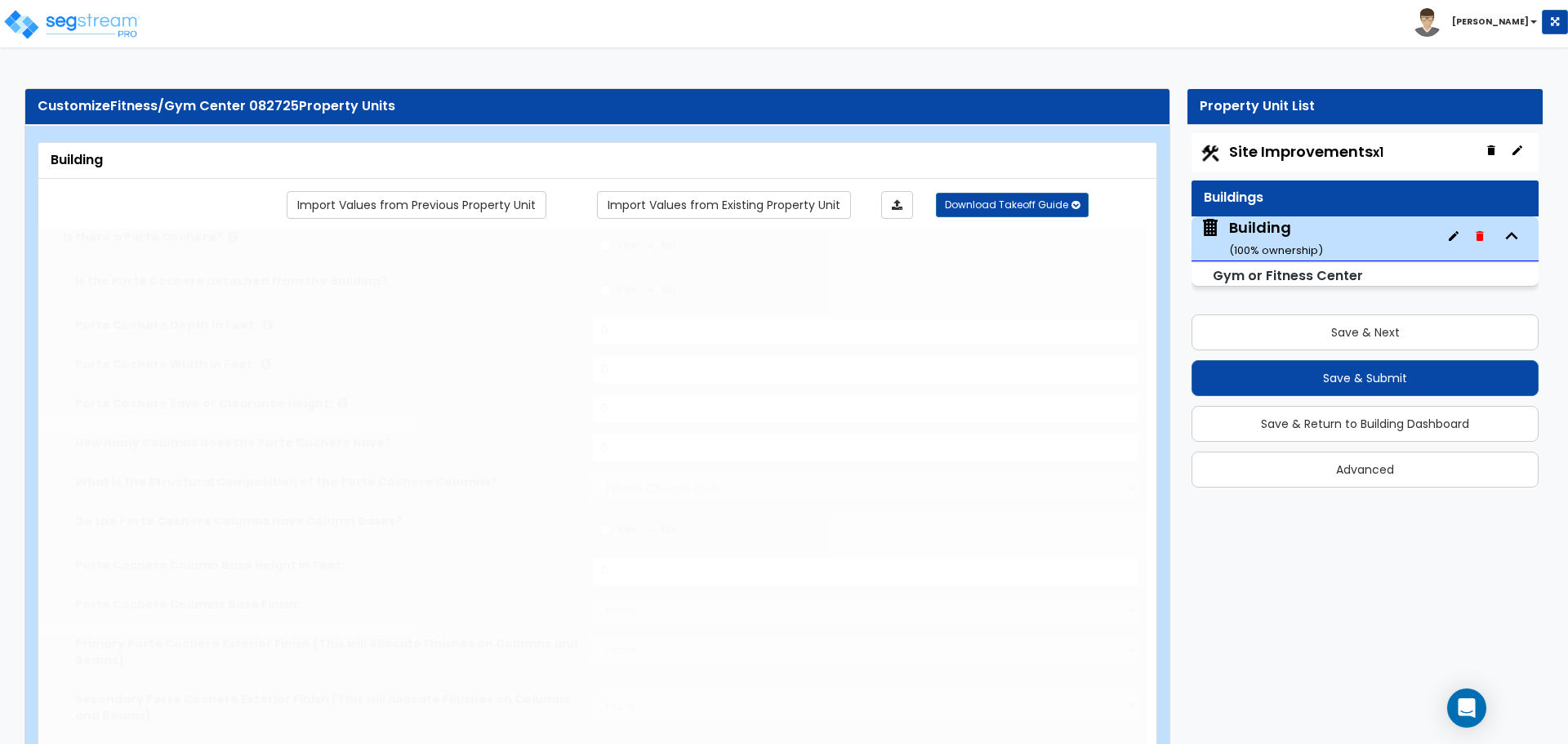
radio input "true"
select select "2"
type input "2"
radio input "true"
type input "6"
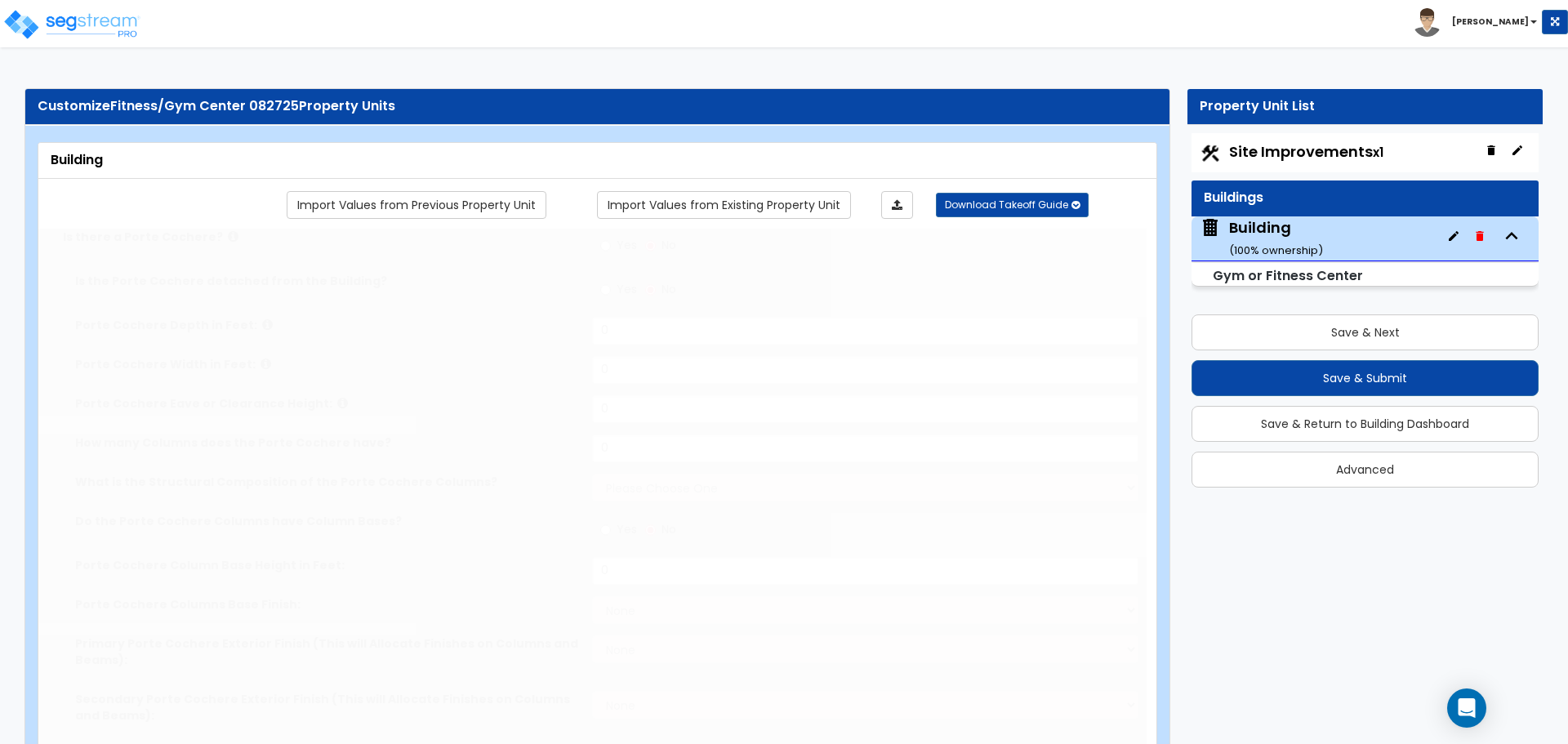
type input "8"
type input "10"
radio input "true"
type input "10"
radio input "true"
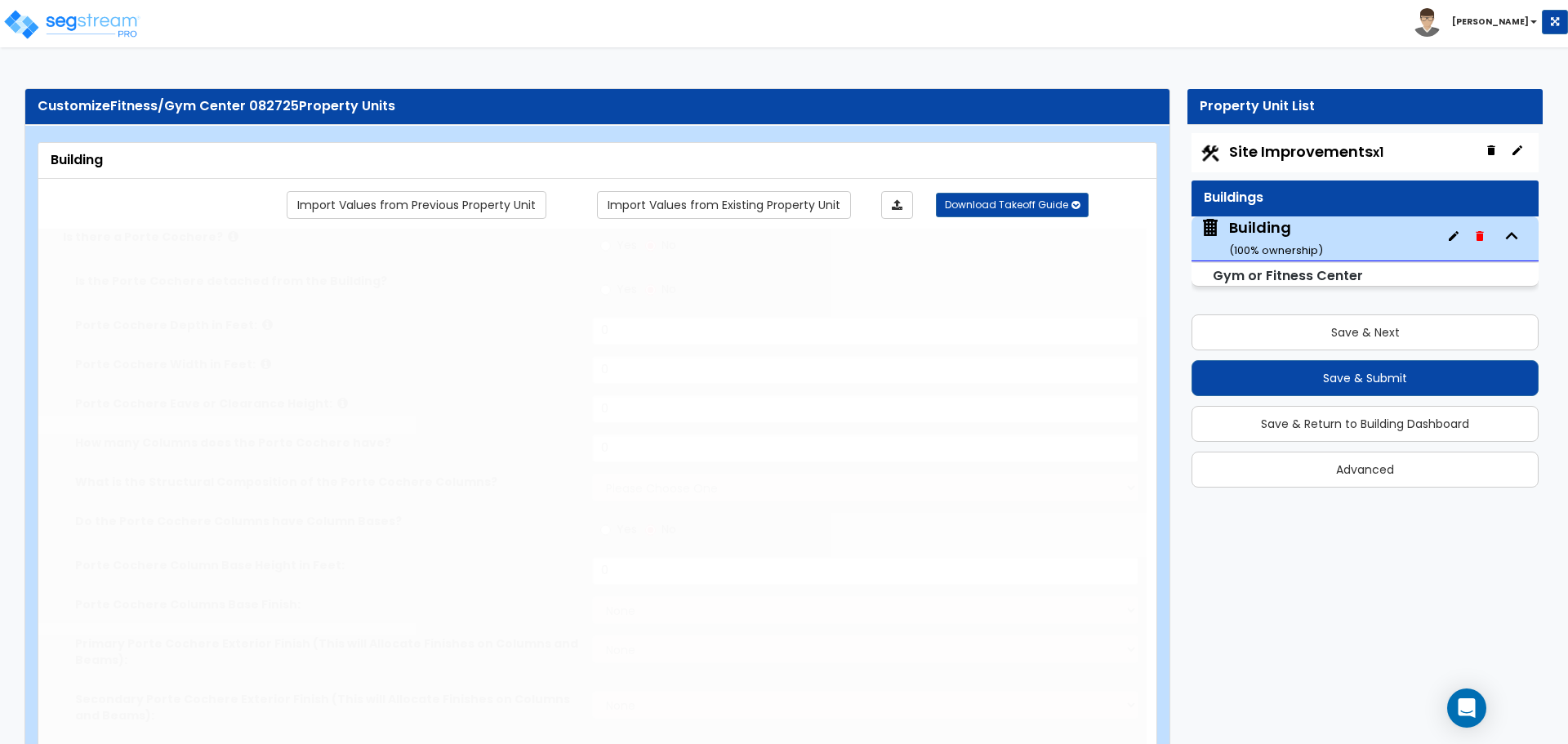
type input "2"
select select "2"
select select "3"
select select "1"
type input "4"
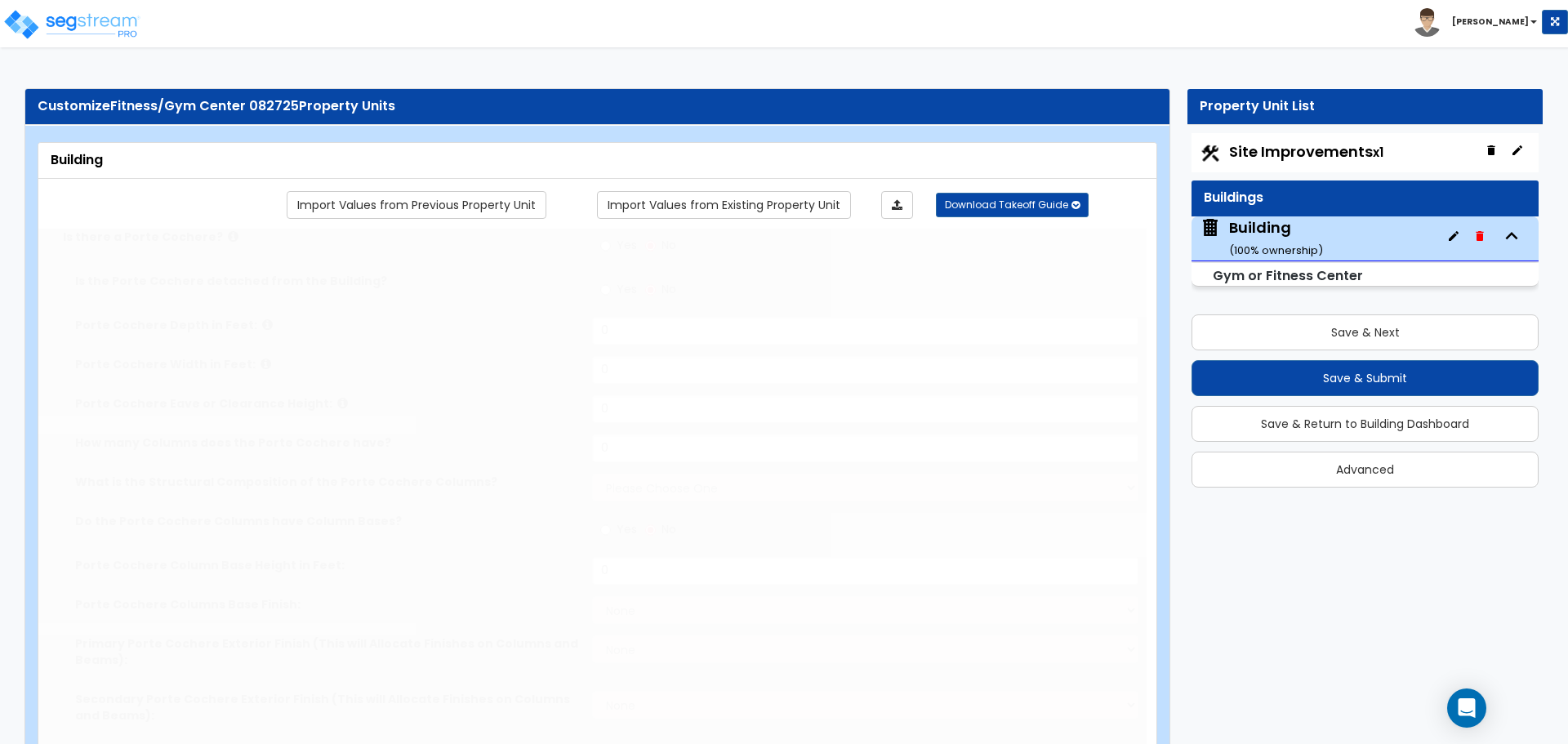
select select "2"
type input "2"
select select "3"
type input "2"
radio input "true"
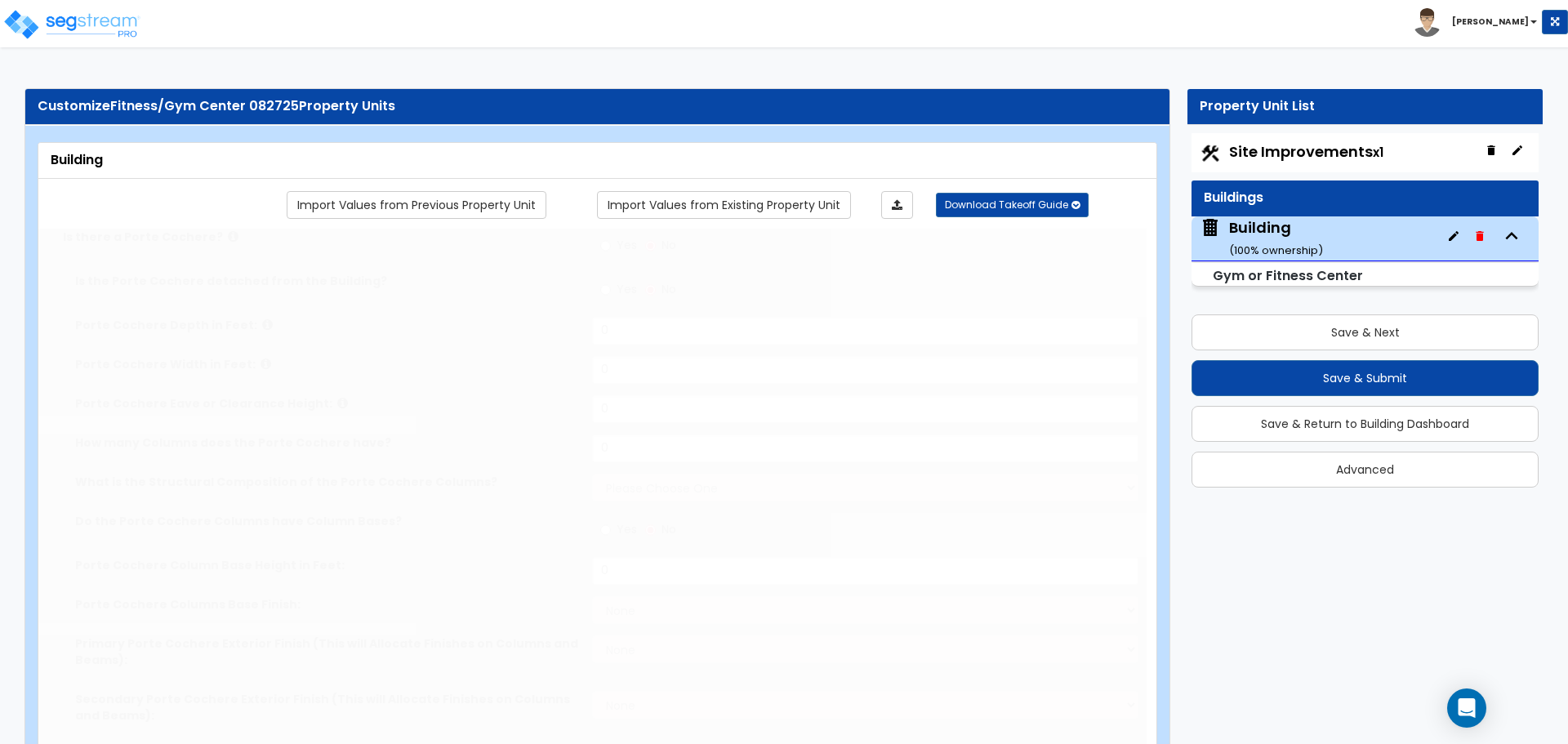
type input "2"
radio input "true"
type input "2"
radio input "true"
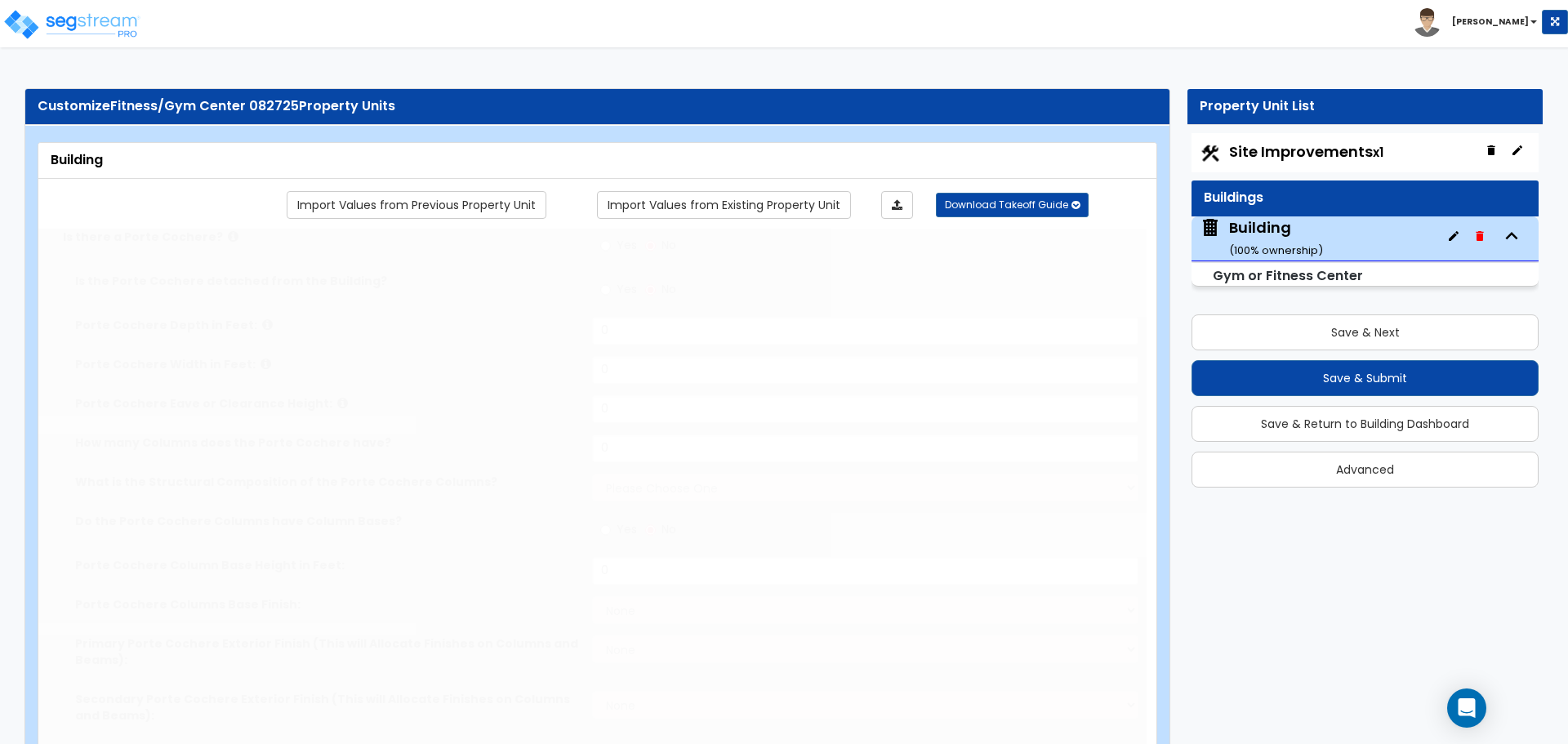
select select "2"
type input "1"
select select "3"
type input "1"
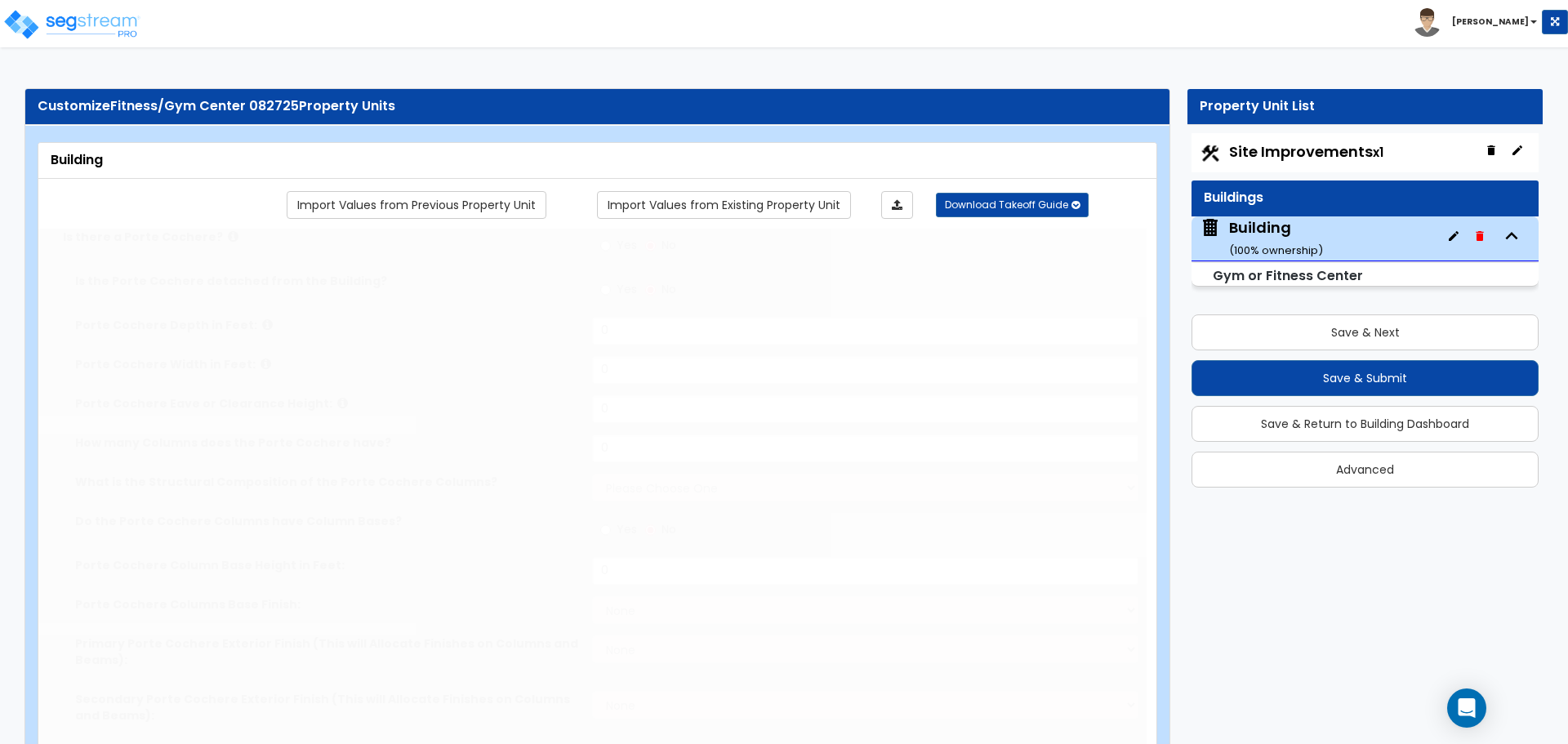
select select "2"
radio input "true"
type input "200"
select select "2"
type input "9"
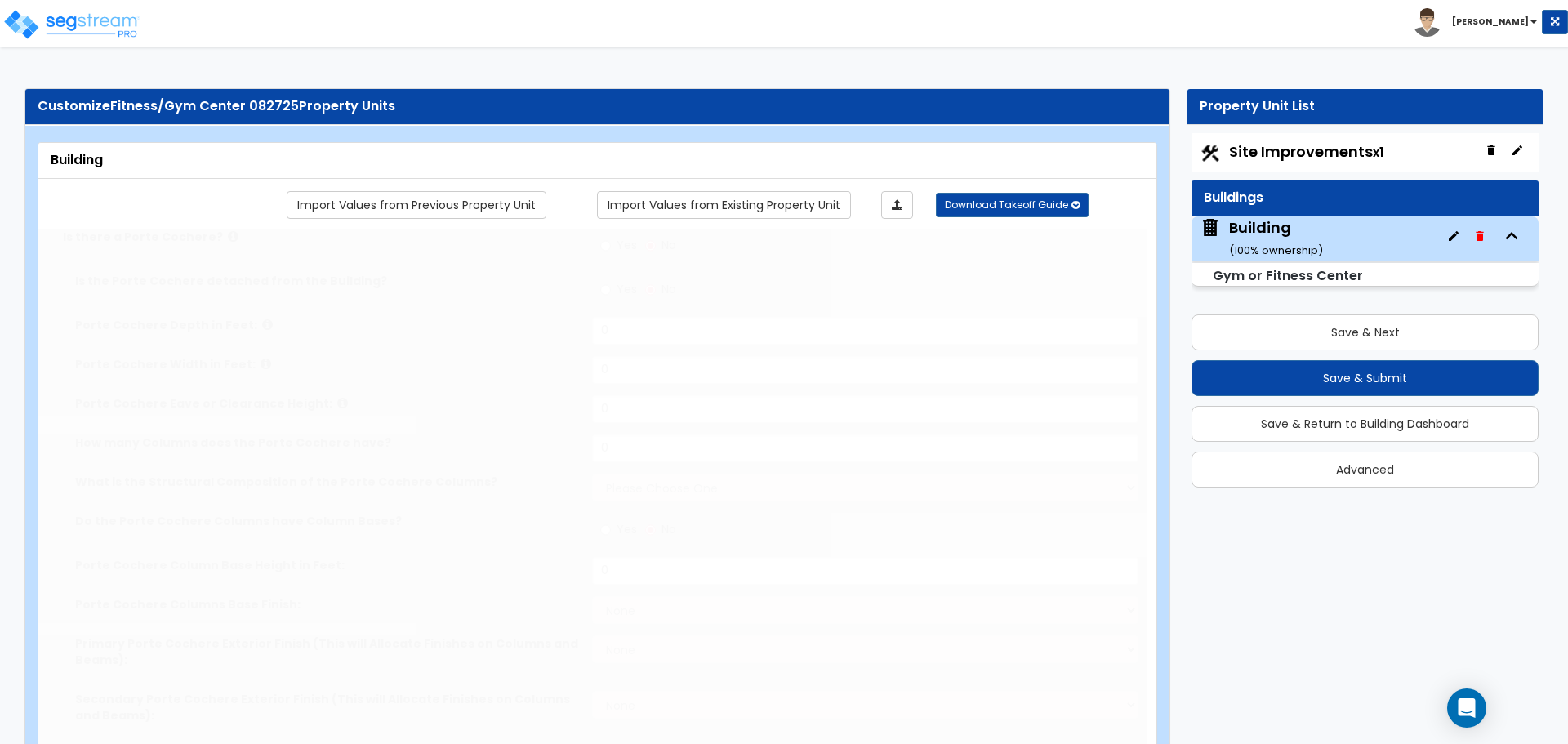
type input "12"
type input "6"
radio input "true"
type input "300"
select select "4"
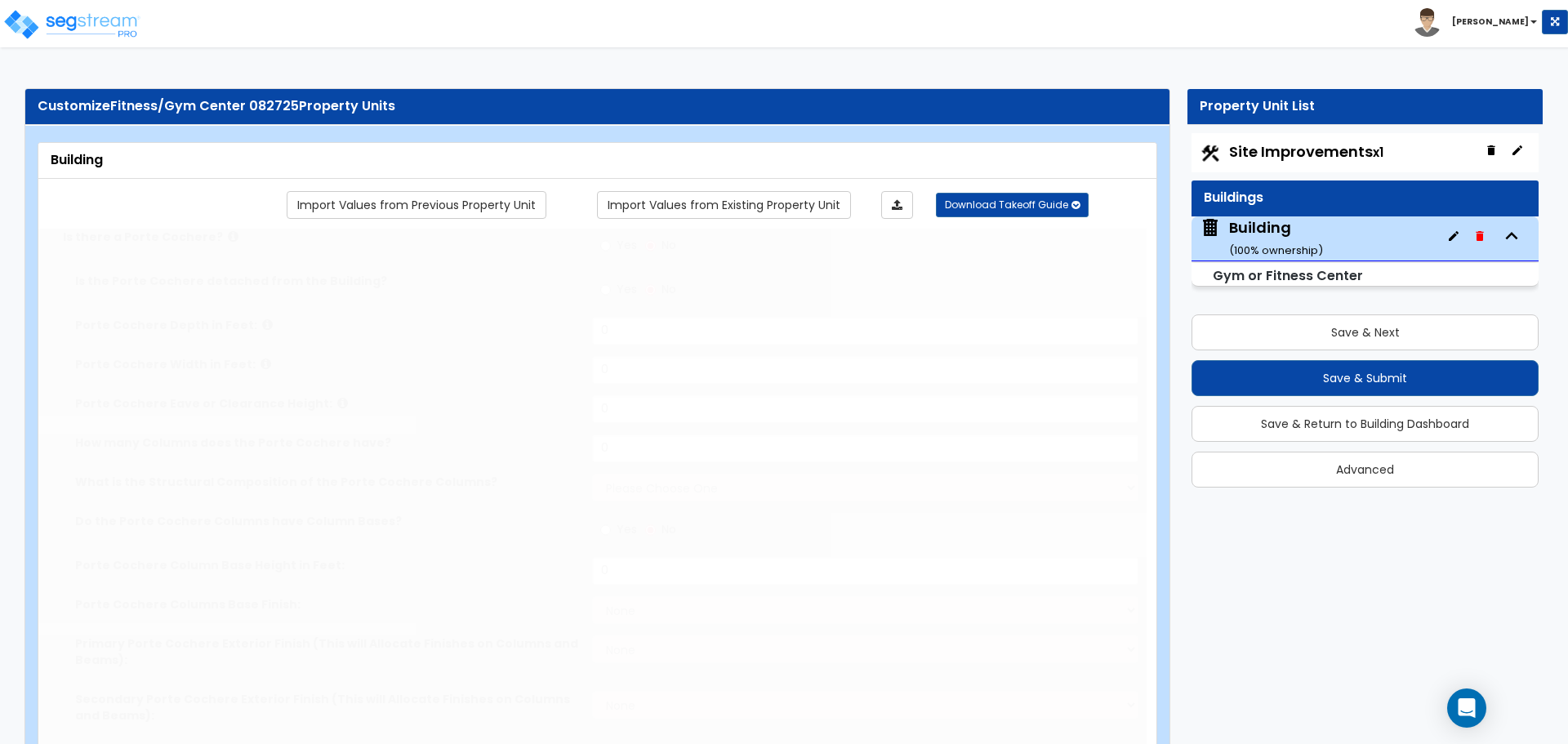
select select "1"
type input "12"
select select "1"
radio input "true"
type input "15"
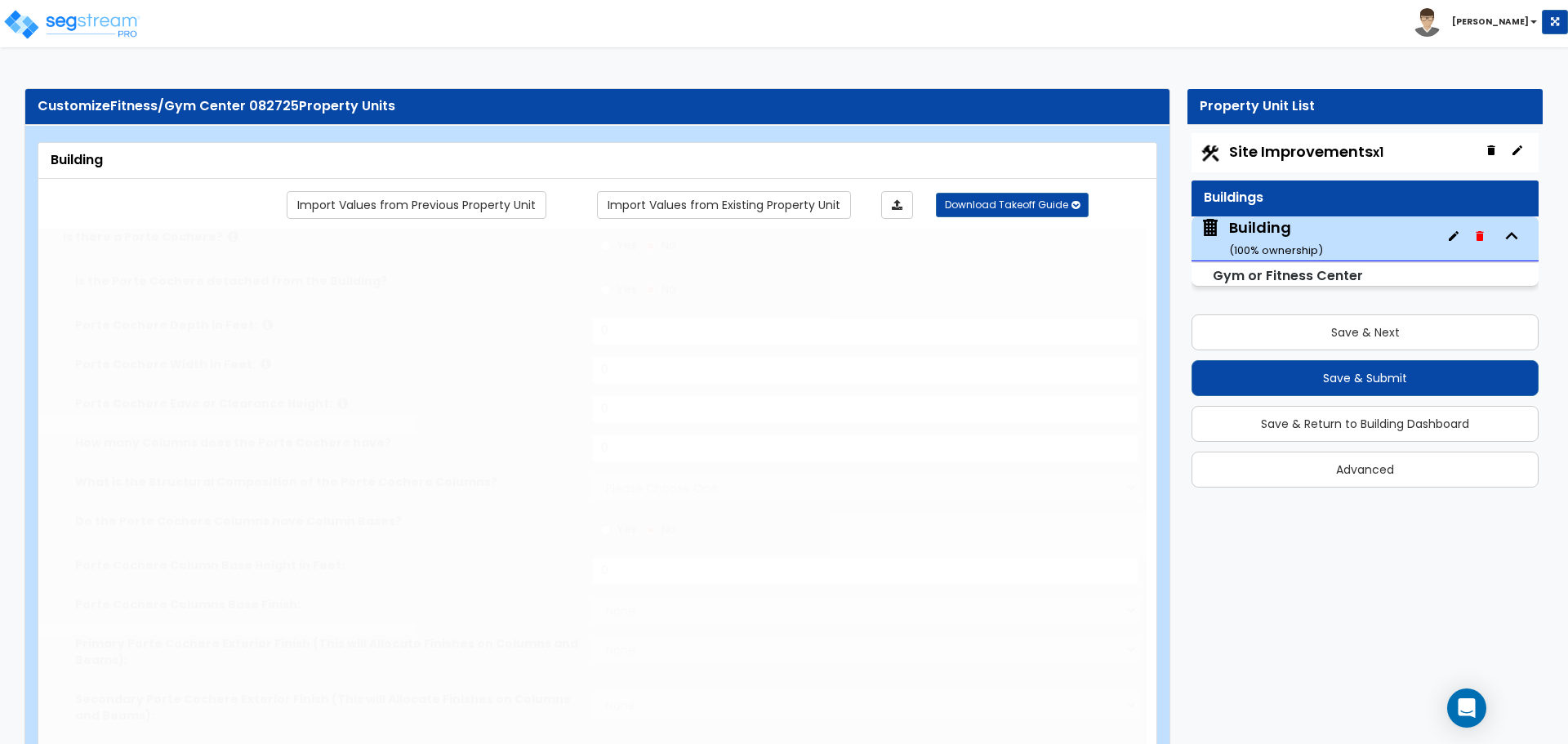
radio input "true"
type input "6"
radio input "true"
type input "1"
radio input "true"
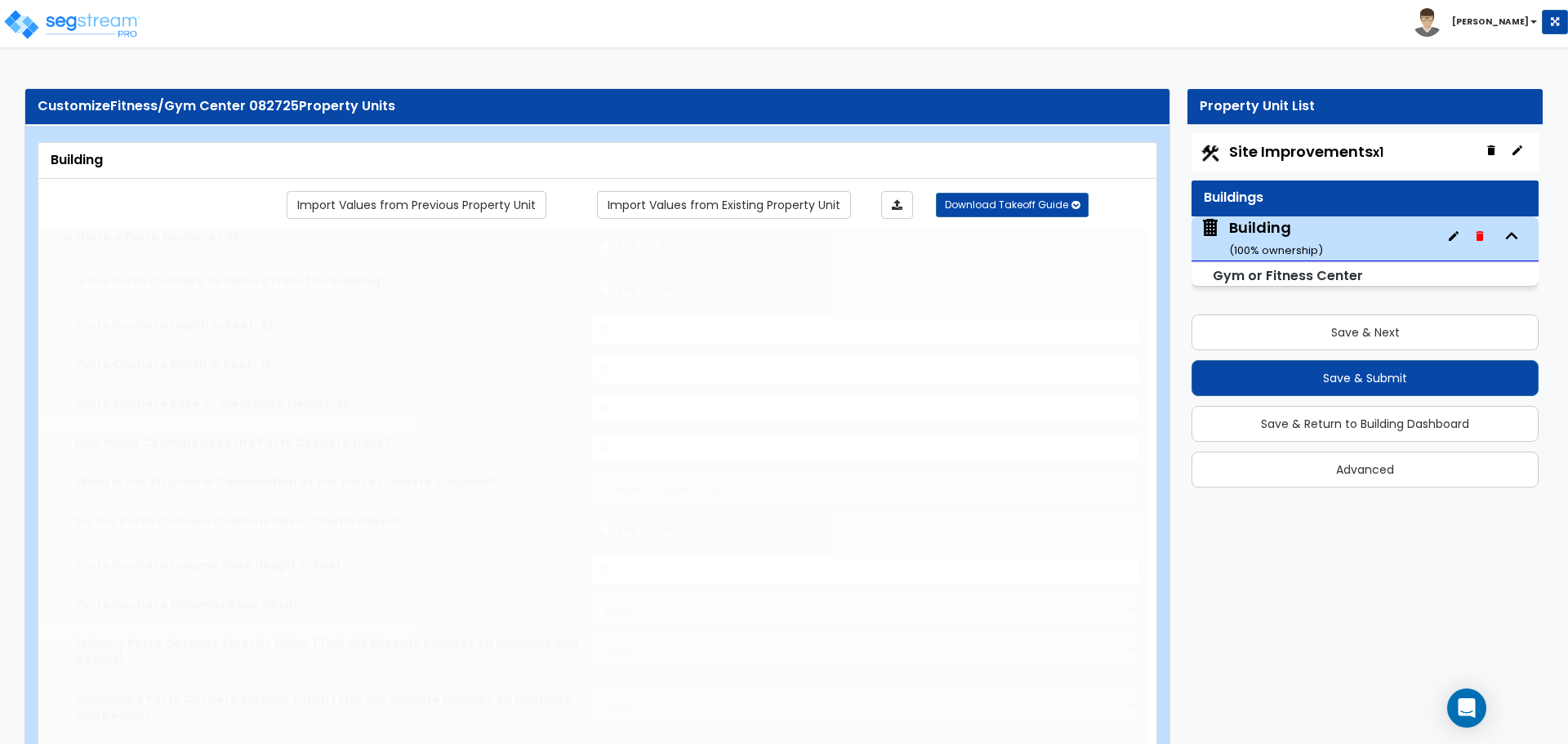
radio input "true"
type input "2"
type input "1000"
select select "1"
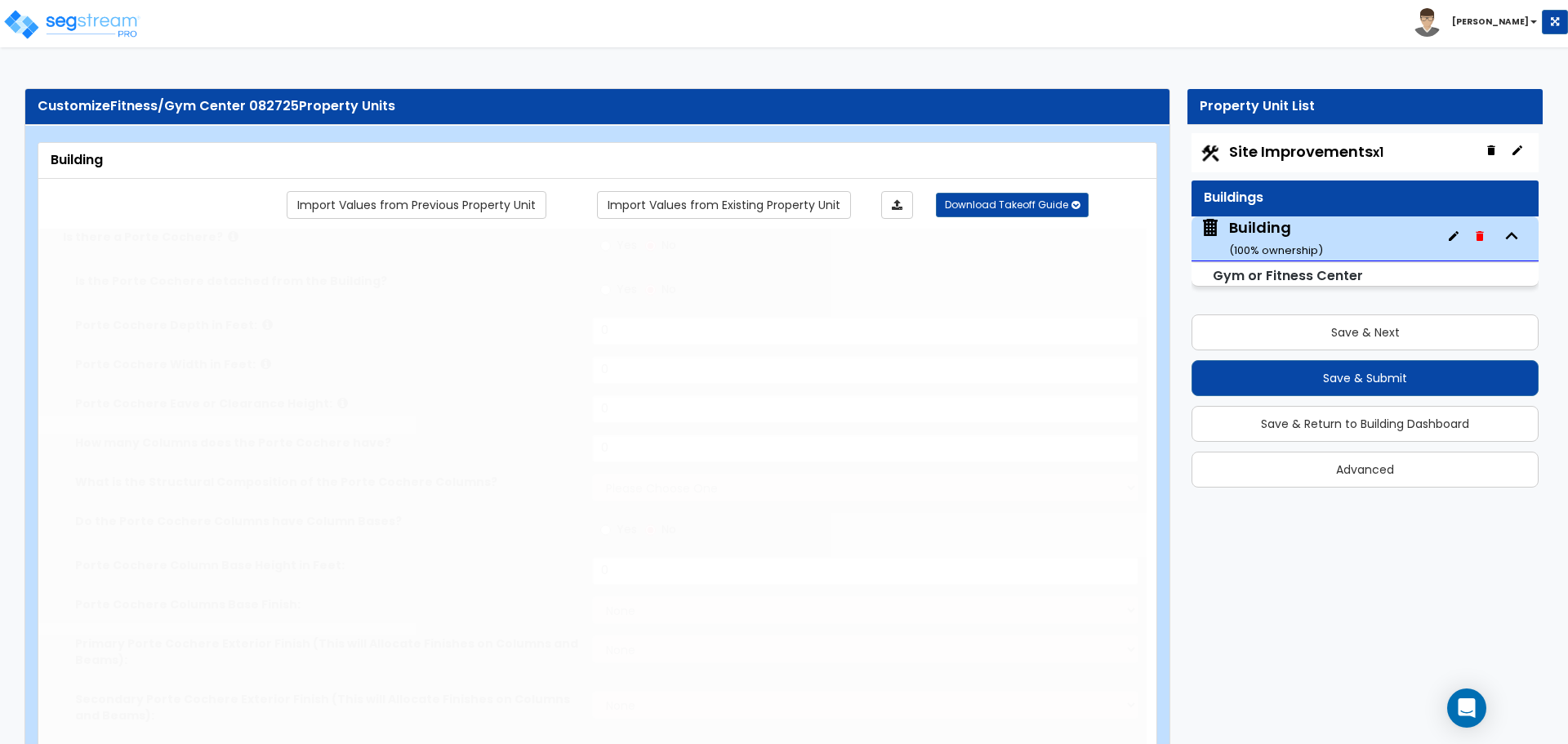
radio input "true"
type input "8"
radio input "true"
type input "8"
type input "4"
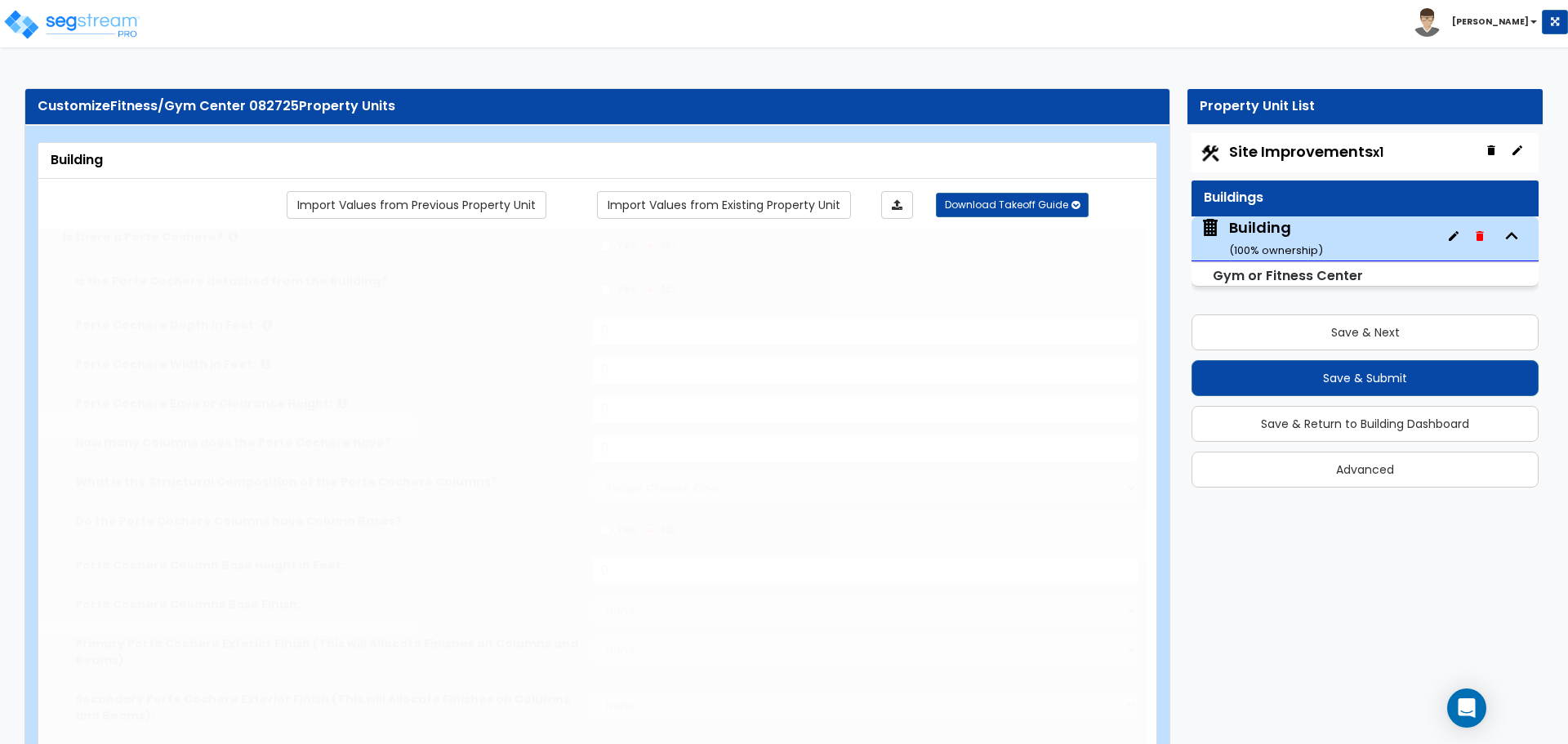
radio input "true"
select select "1"
type input "8"
radio input "true"
type input "1"
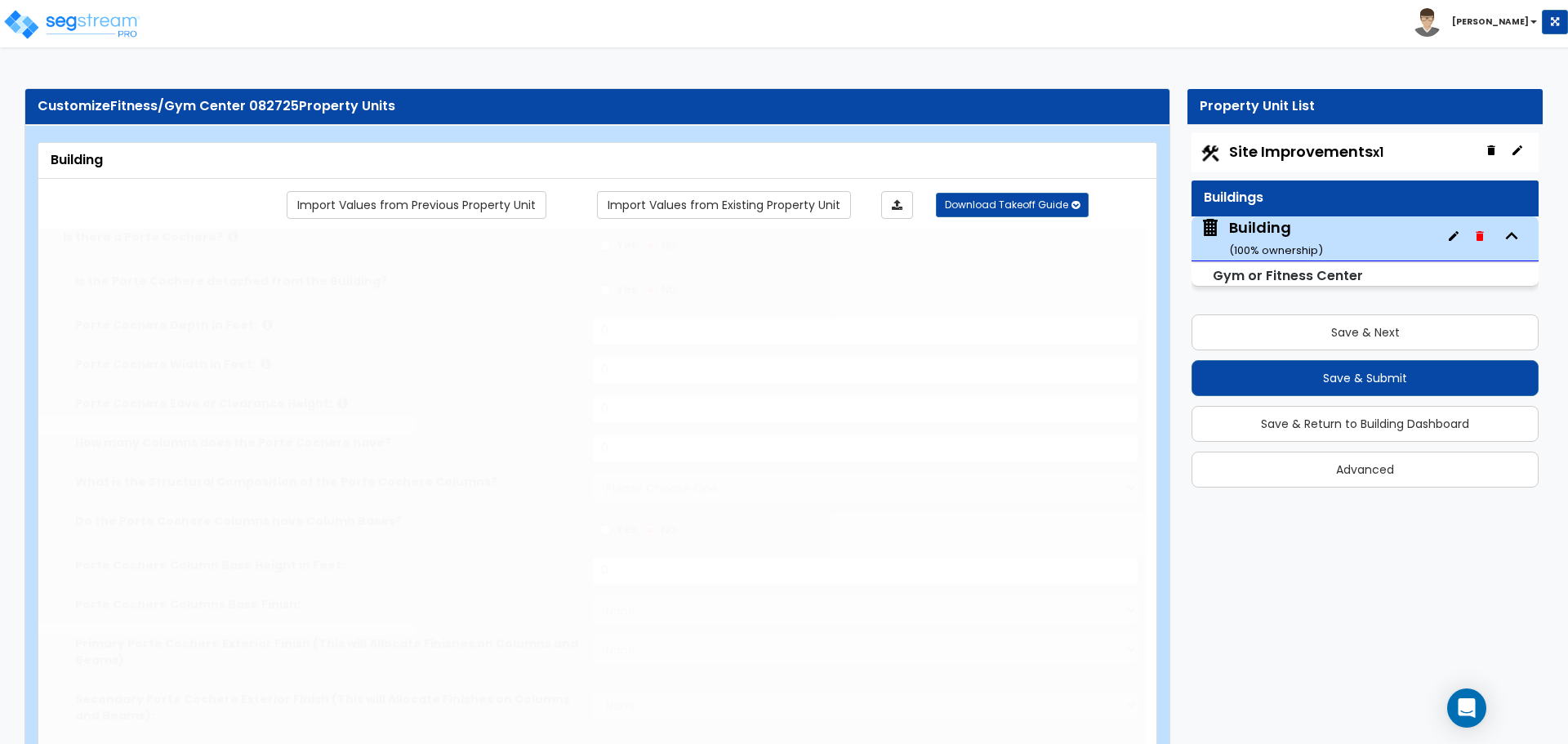
type input "600"
type input "2"
select select "3"
type input "12"
radio input "true"
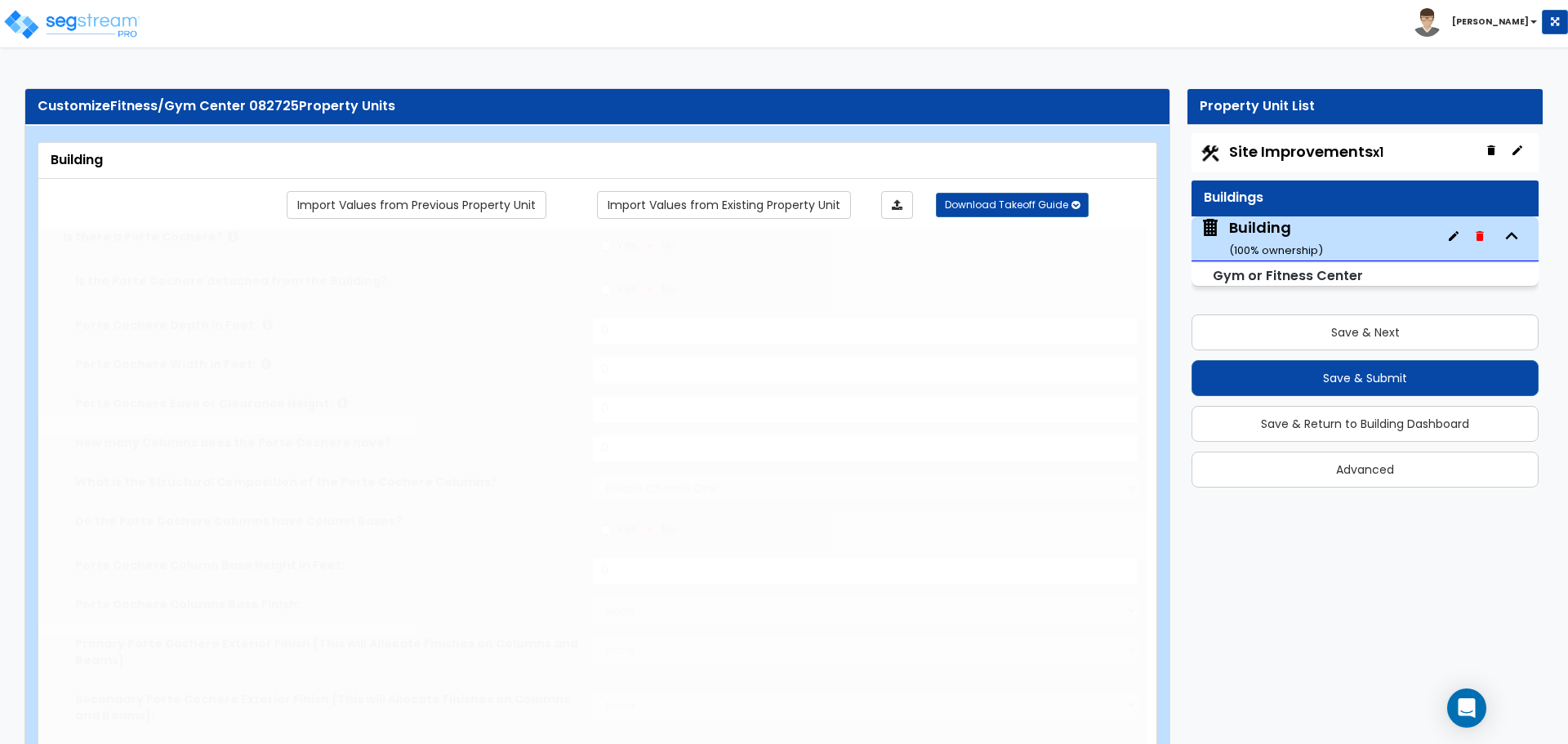
type input "6"
radio input "true"
type input "15"
radio input "true"
type input "4"
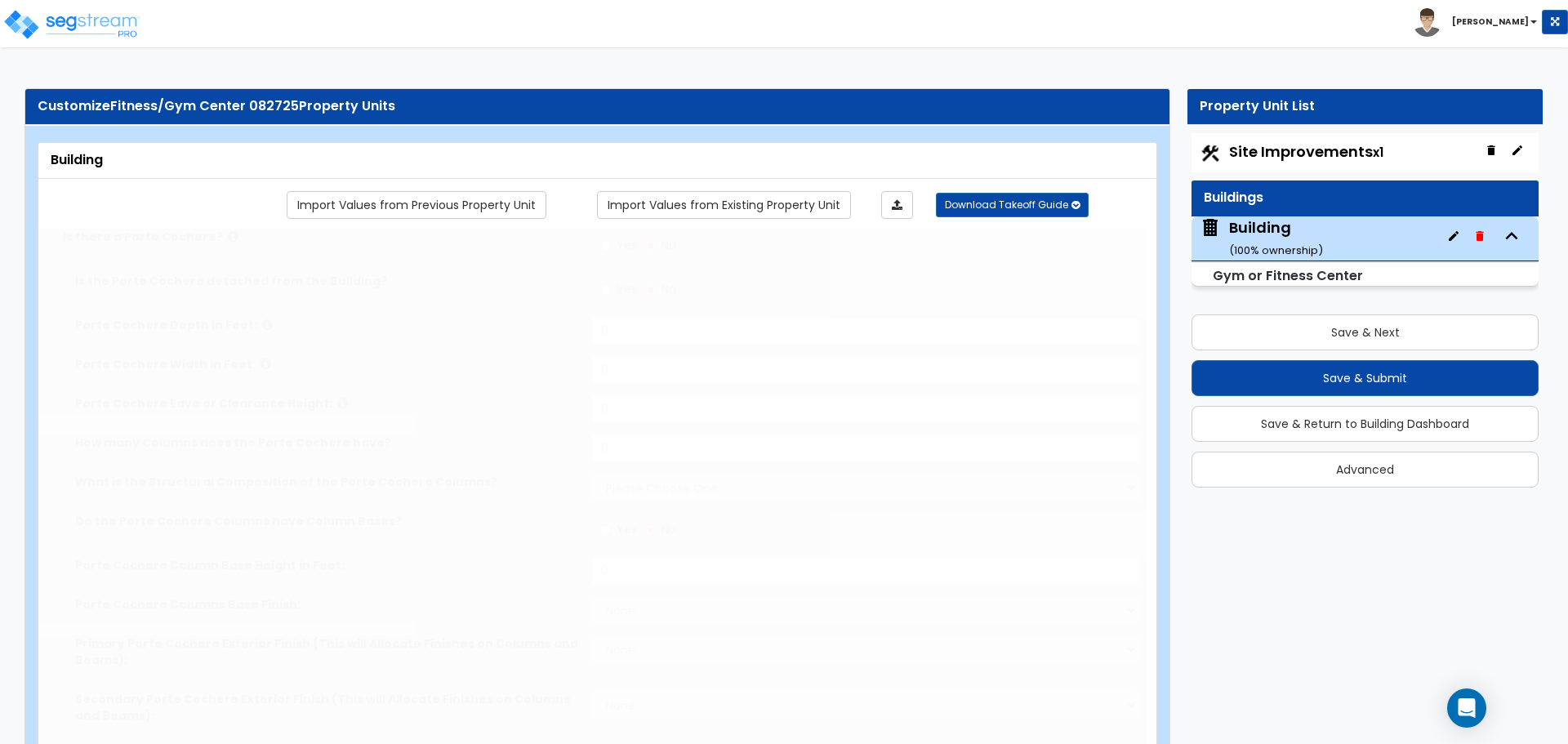
radio input "true"
type input "4"
radio input "true"
type input "2"
type input "8"
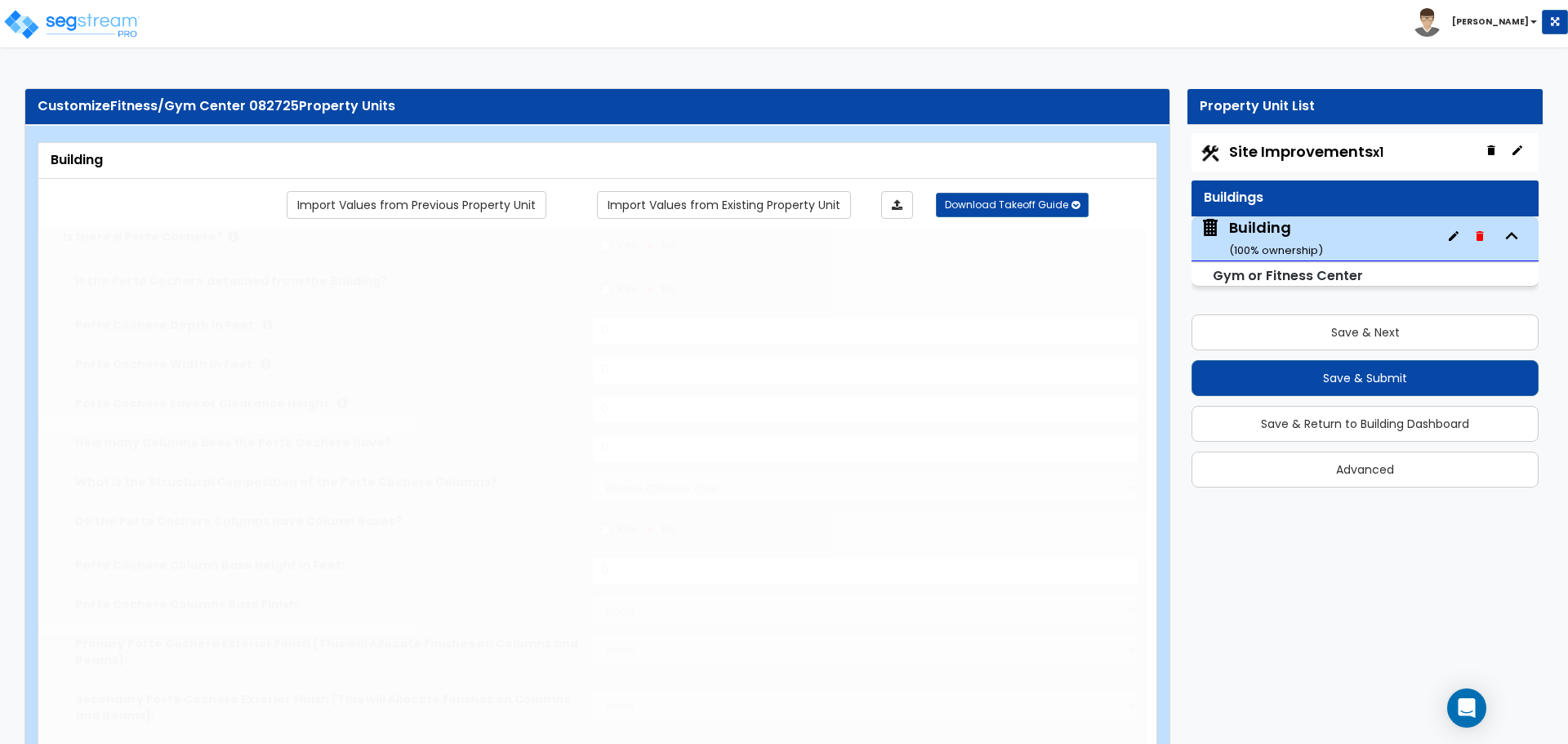
radio input "true"
type input "2"
type input "750"
type input "10"
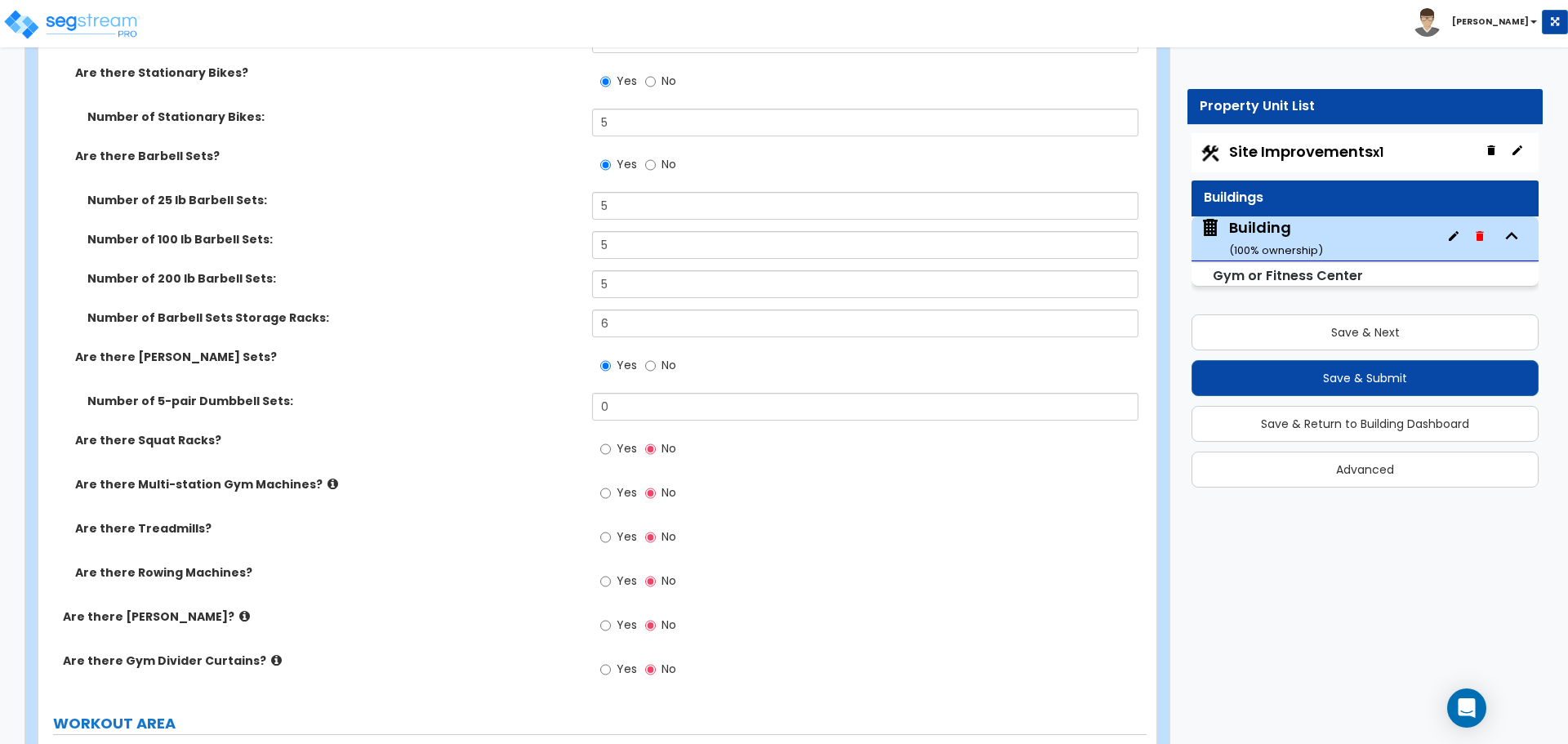
scroll to position [7864, 0]
click at [632, 201] on input "5" at bounding box center [864, 206] width 545 height 28
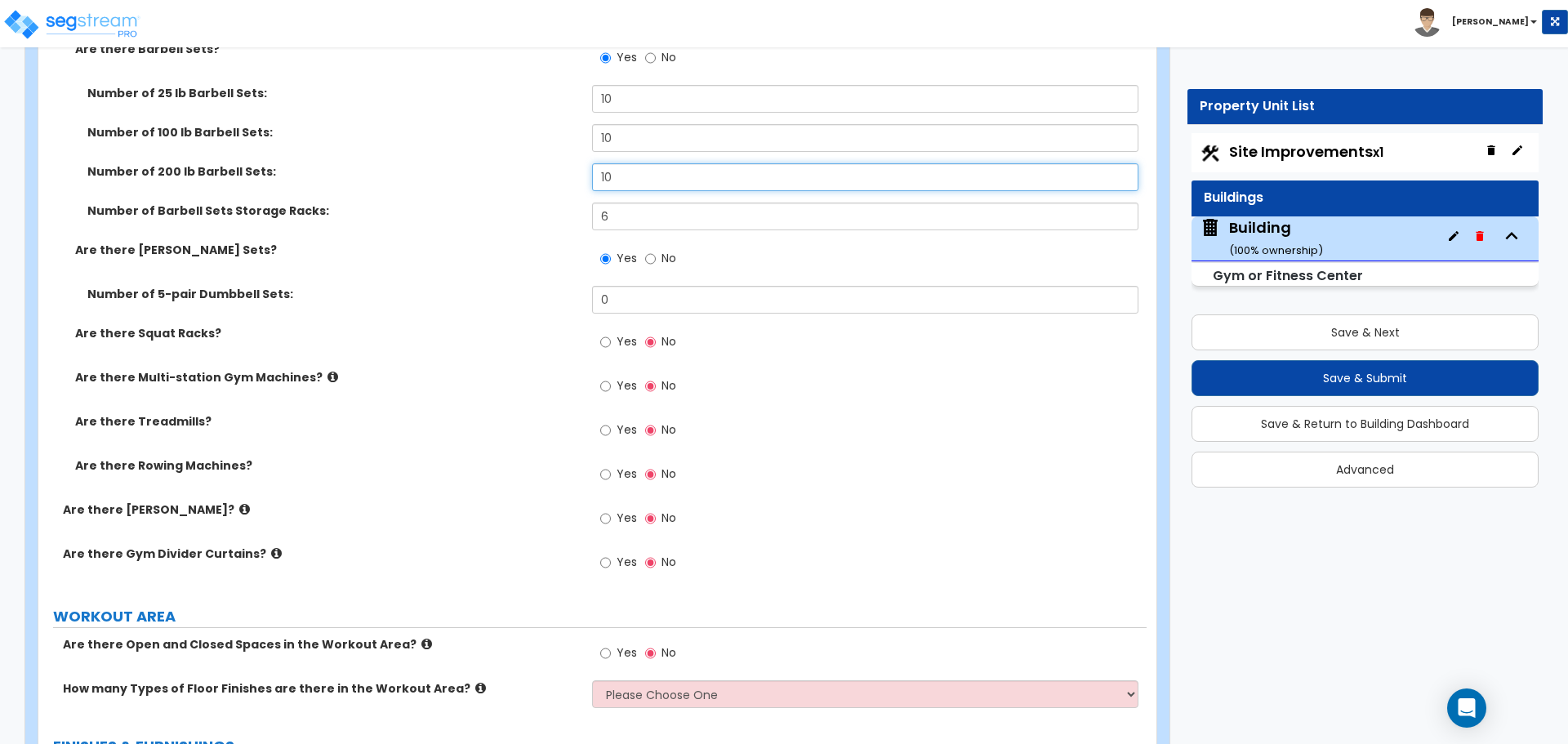
scroll to position [7984, 0]
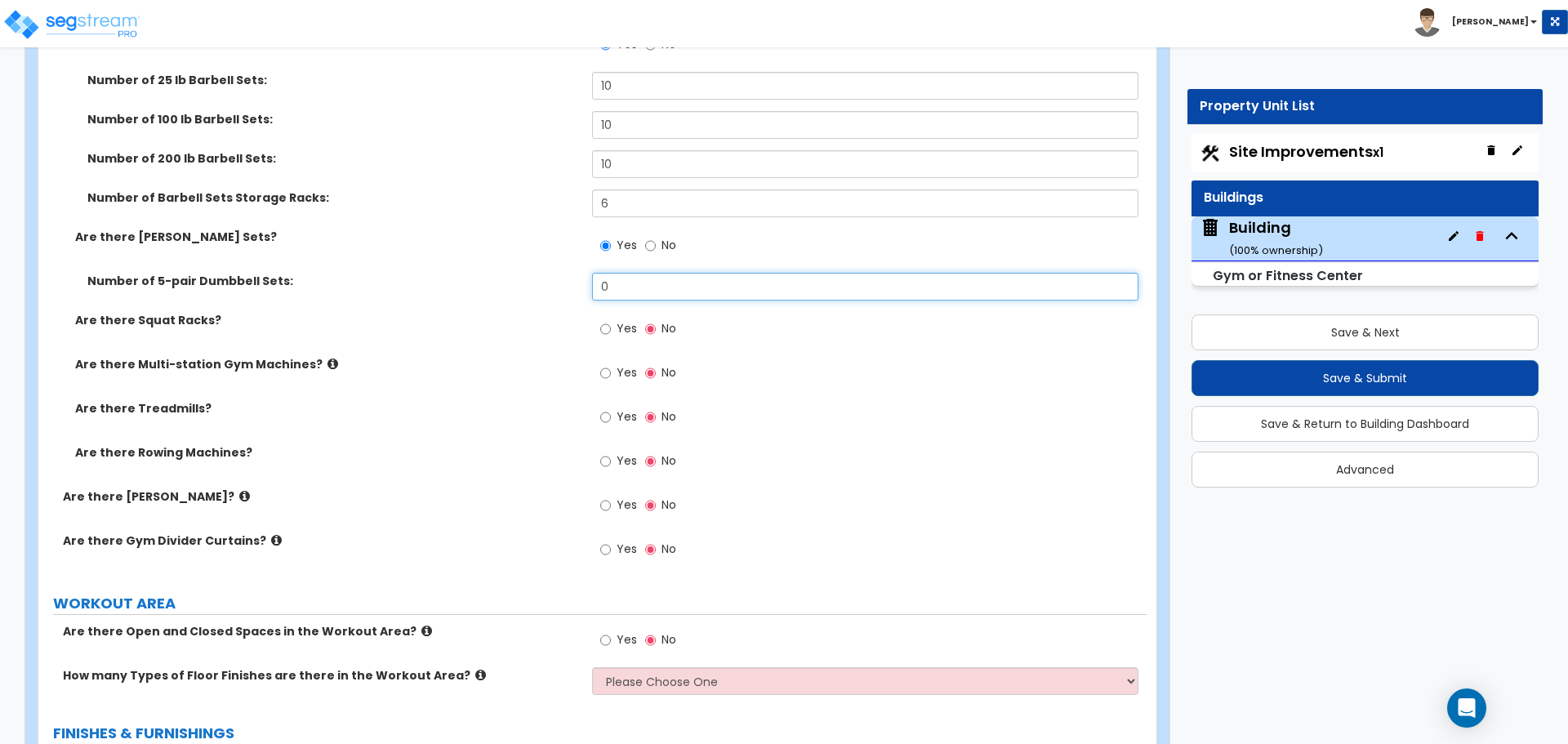
click at [713, 287] on input "0" at bounding box center [864, 287] width 545 height 28
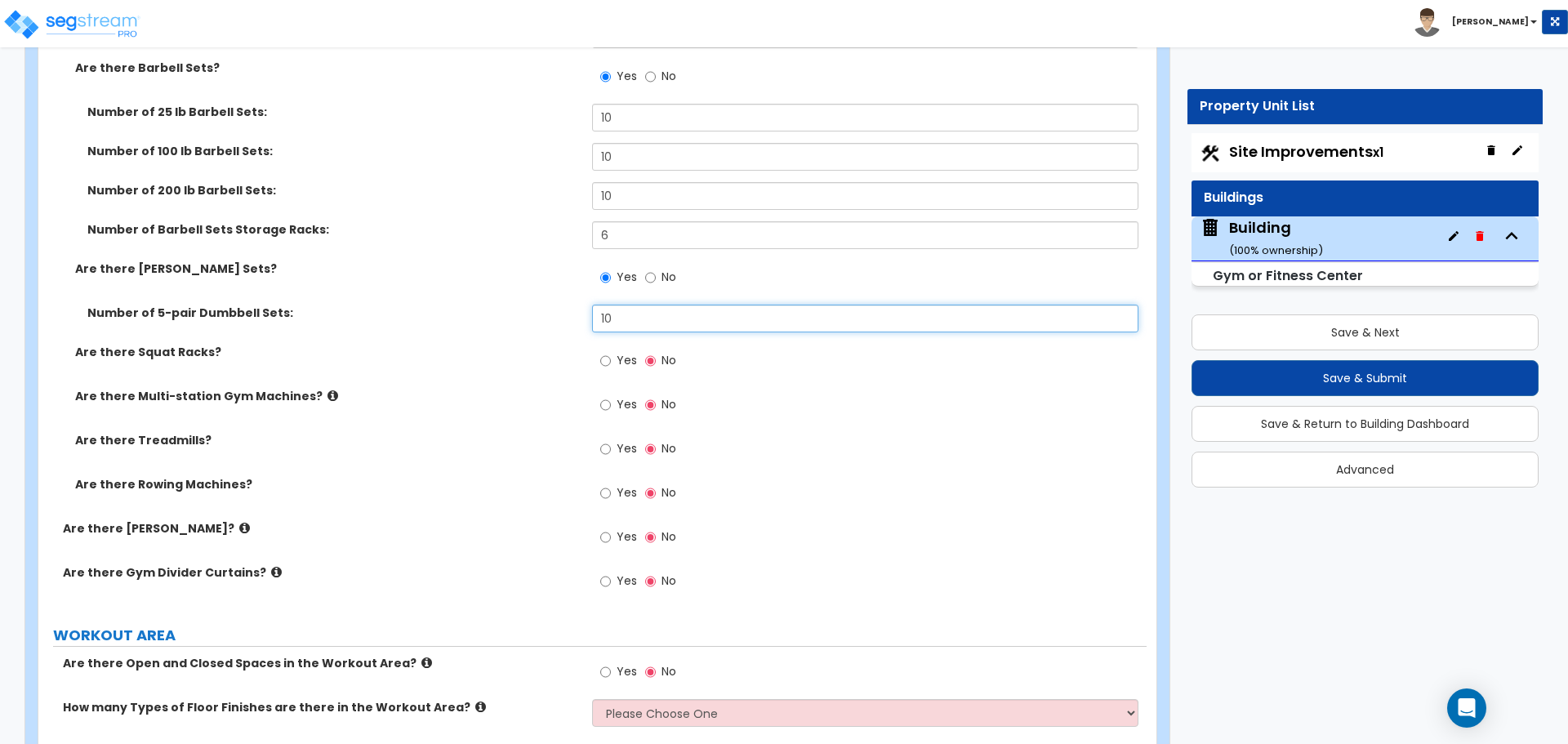
scroll to position [7978, 0]
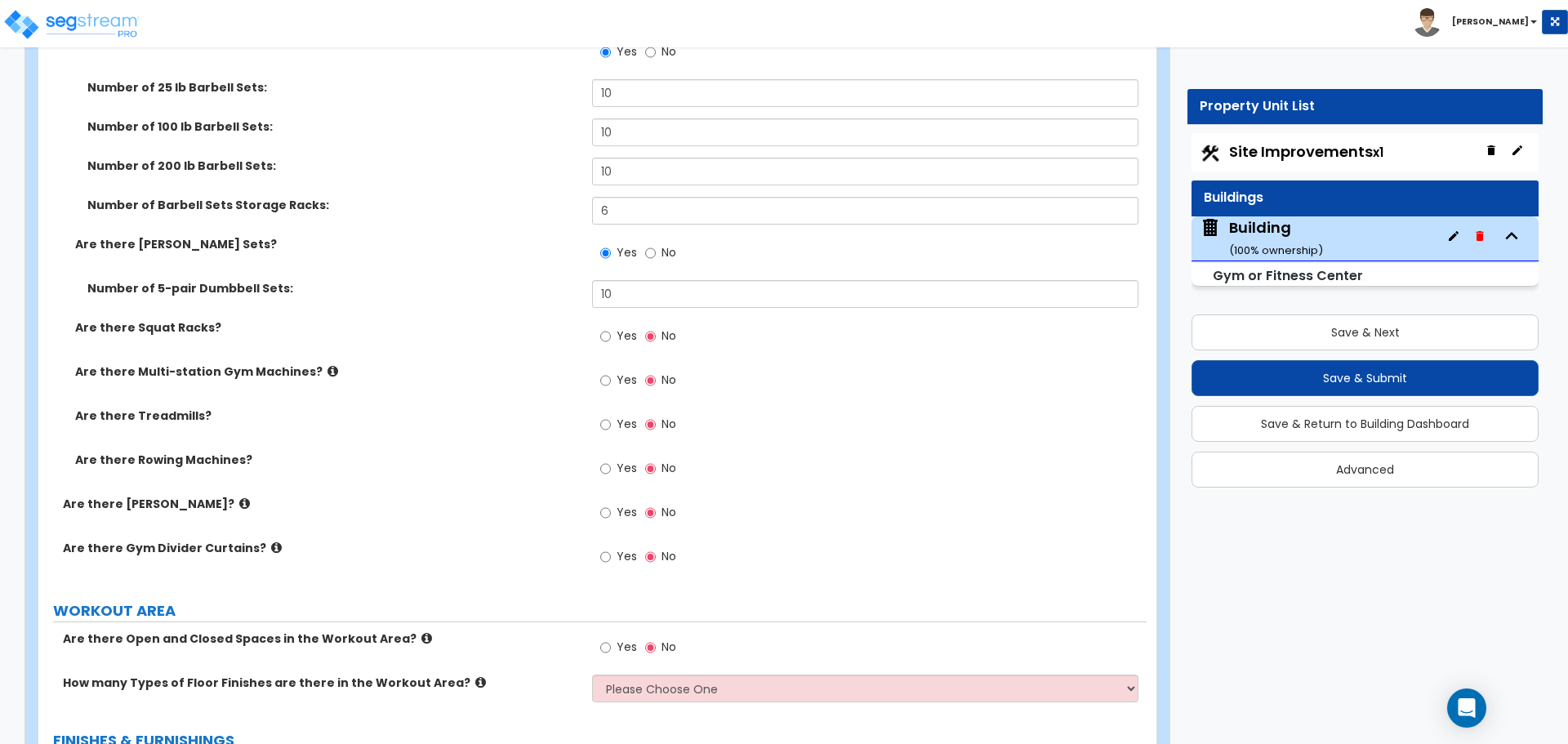
click at [635, 338] on span "Yes" at bounding box center [626, 335] width 20 height 16
click at [611, 338] on input "Yes" at bounding box center [605, 336] width 11 height 18
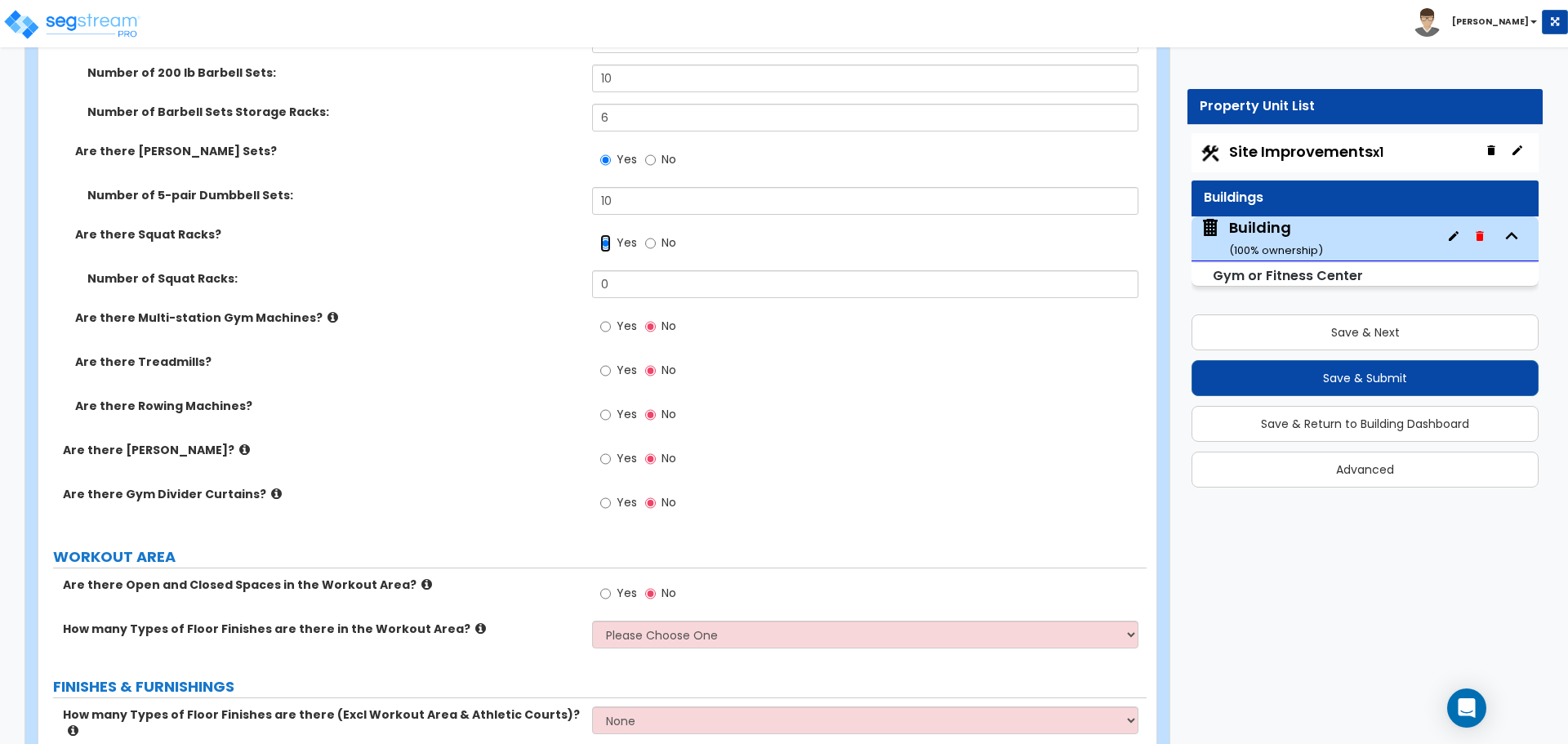
scroll to position [8067, 0]
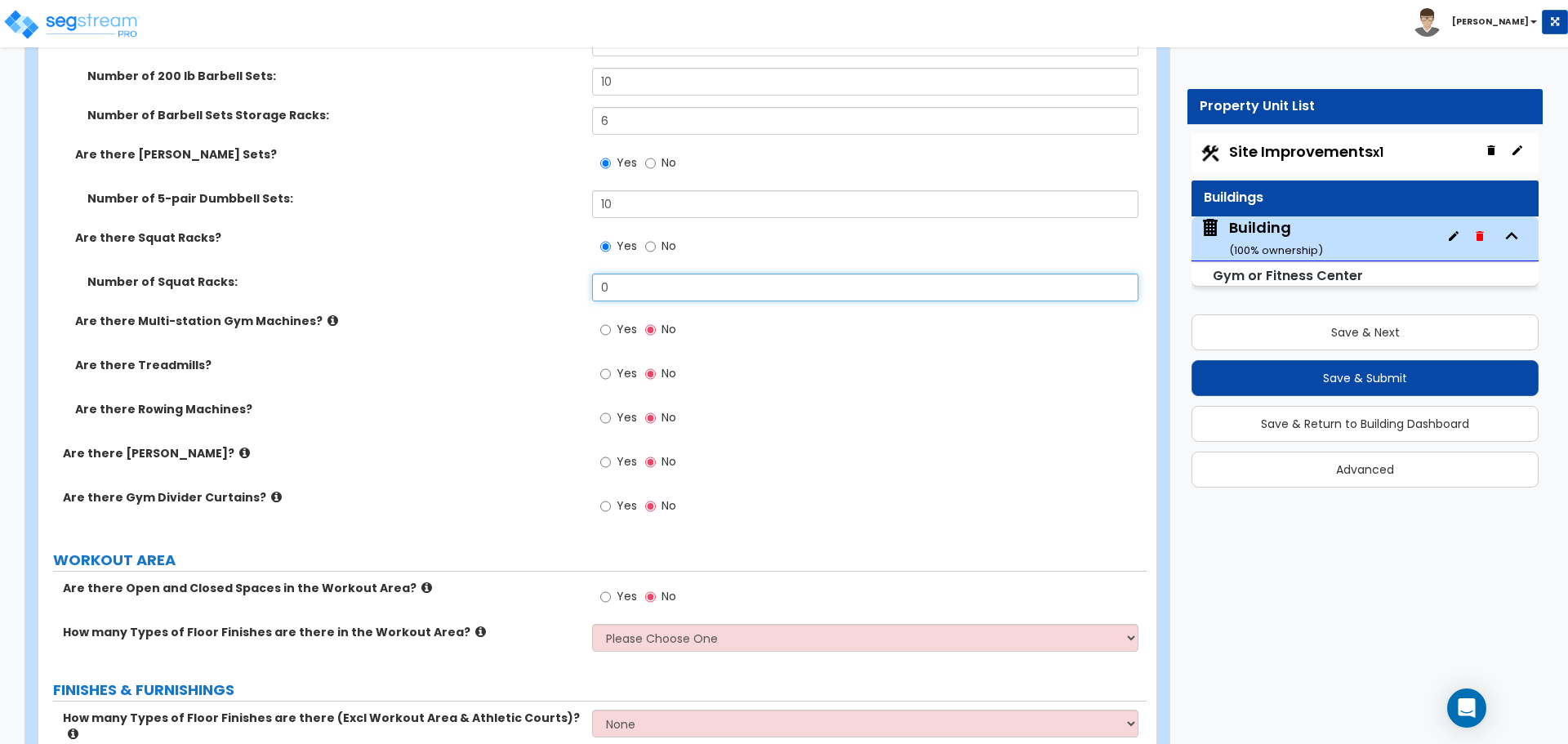
click at [746, 277] on input "0" at bounding box center [864, 287] width 545 height 28
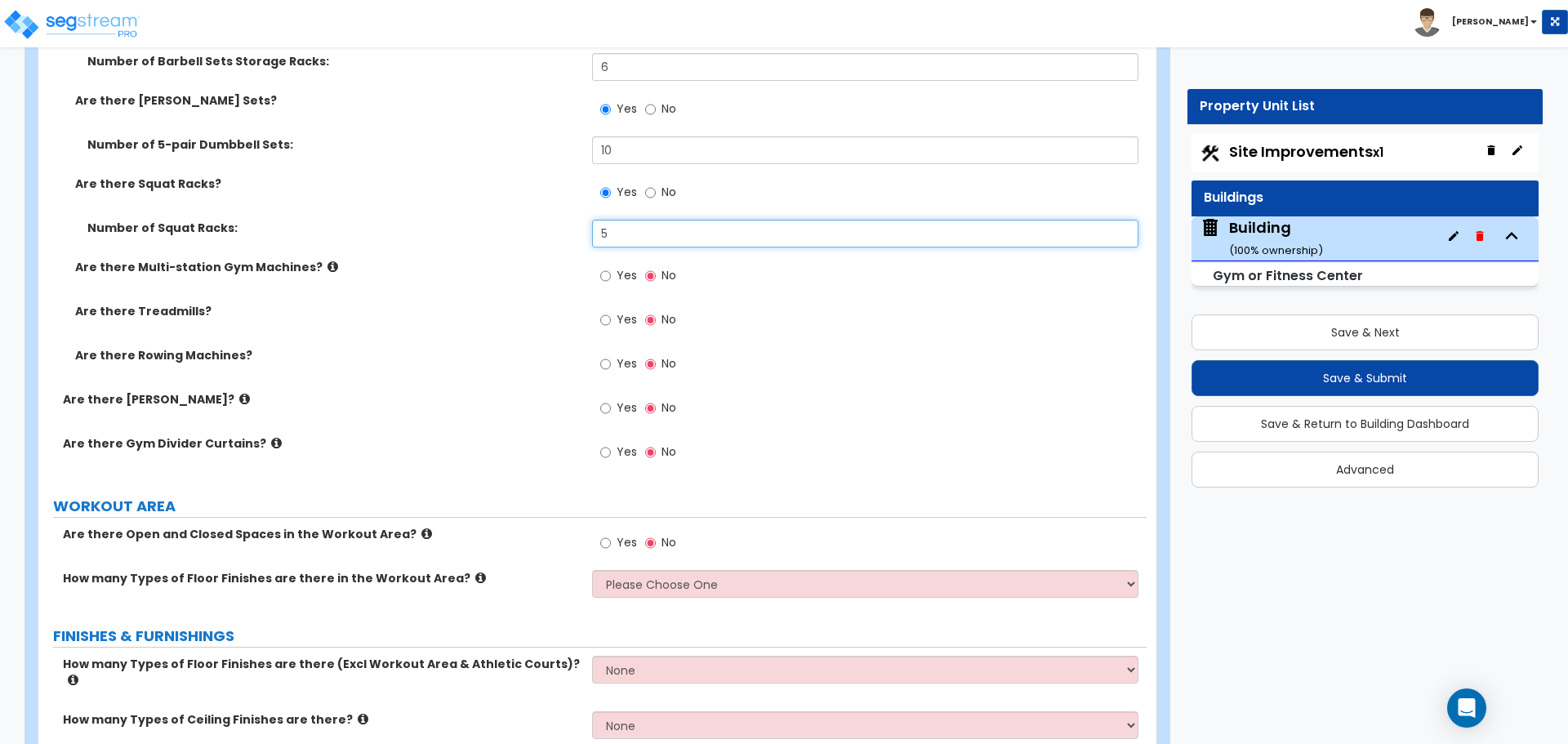
scroll to position [8138, 0]
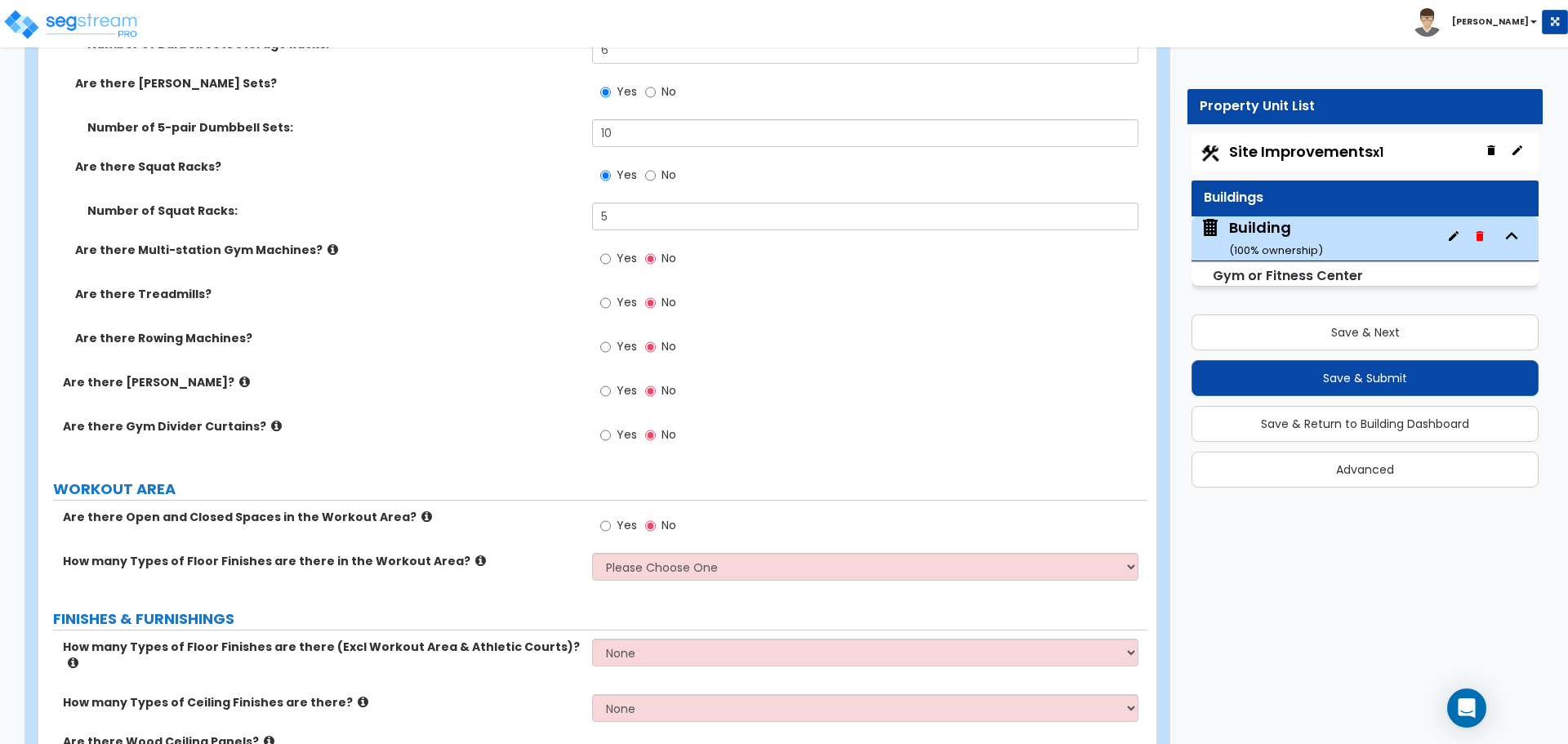
click at [327, 243] on icon at bounding box center [332, 249] width 11 height 12
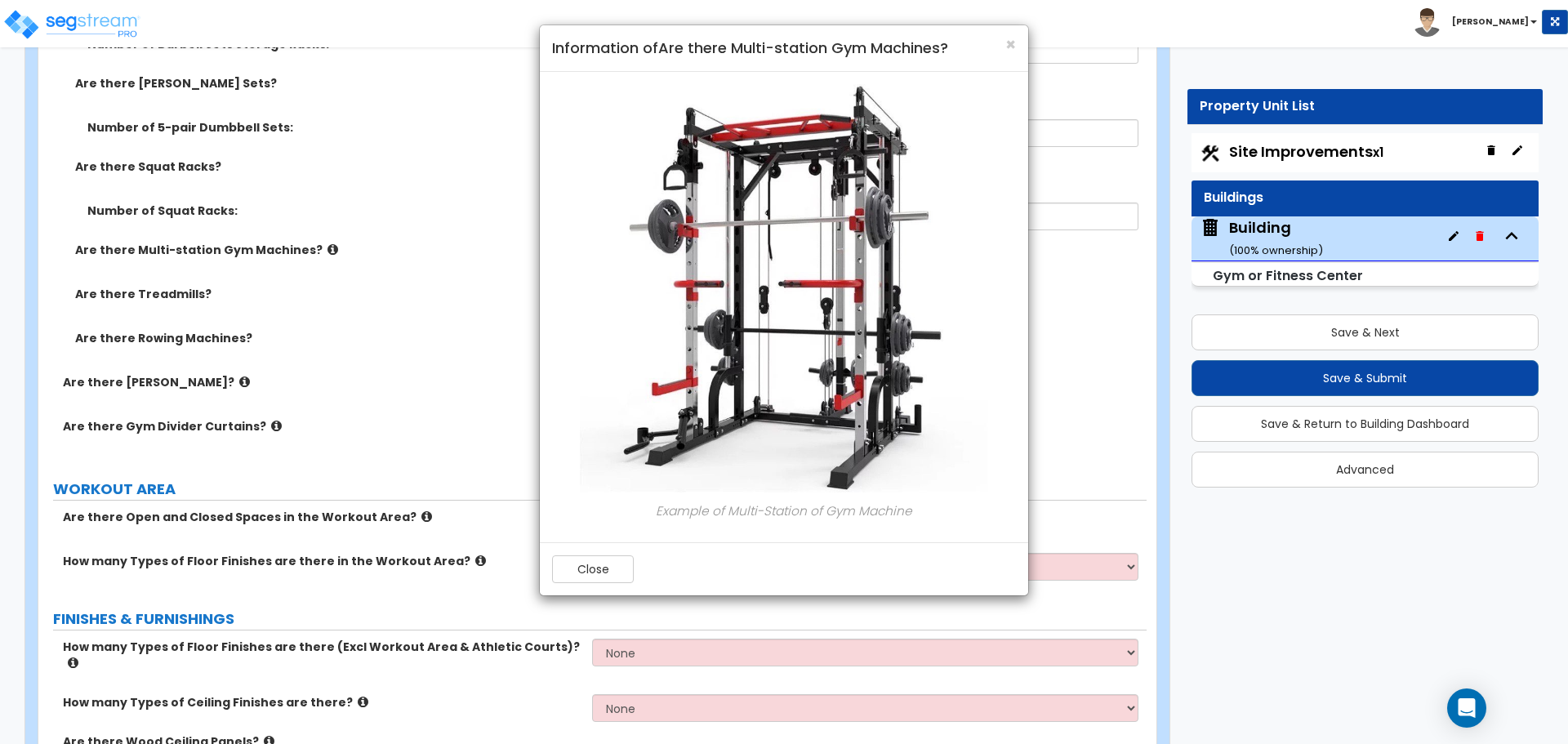
click at [598, 554] on div "Close" at bounding box center [784, 568] width 489 height 53
click at [580, 561] on button "Close" at bounding box center [593, 569] width 82 height 28
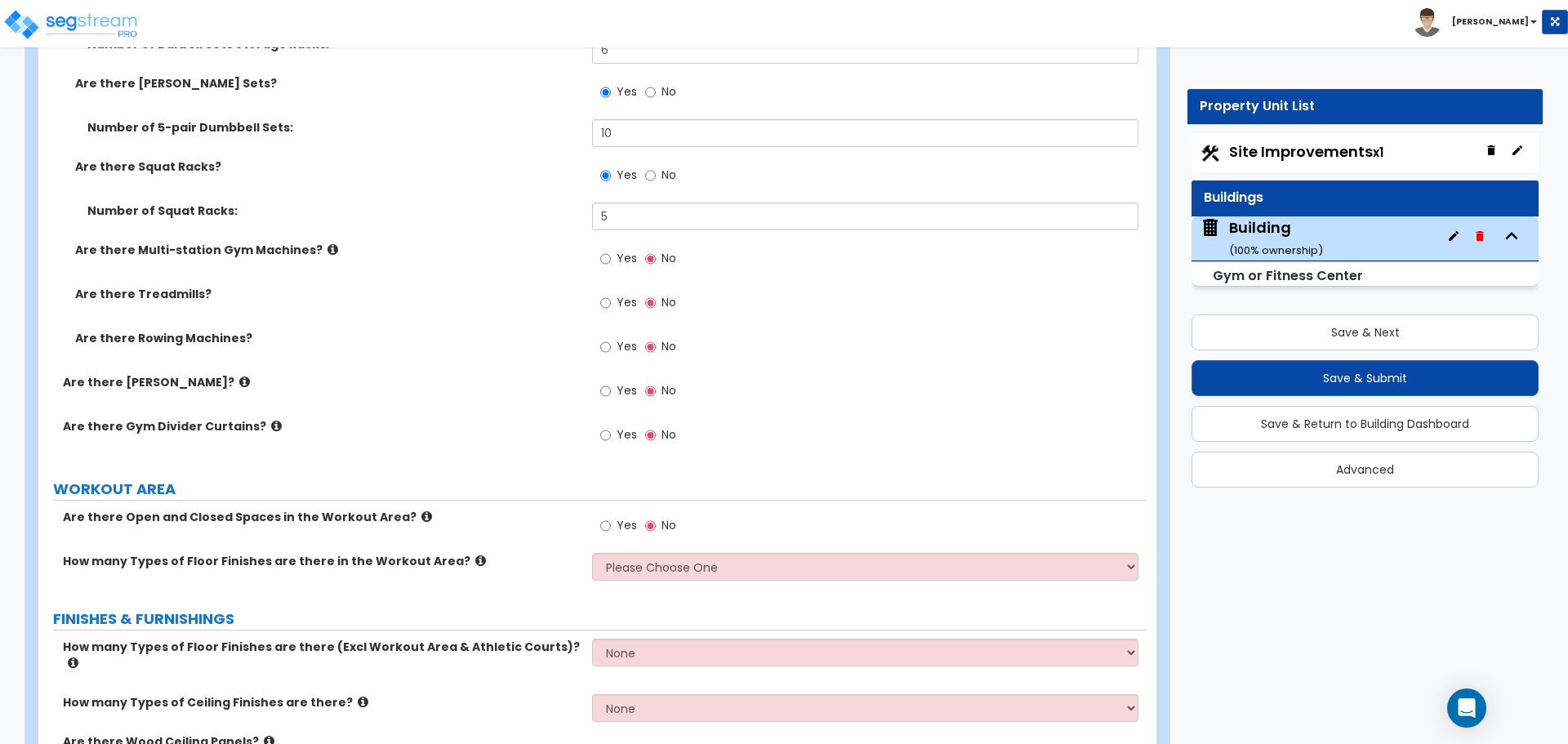
click at [620, 261] on label "Yes" at bounding box center [618, 260] width 36 height 28
click at [611, 261] on input "Yes" at bounding box center [605, 259] width 11 height 18
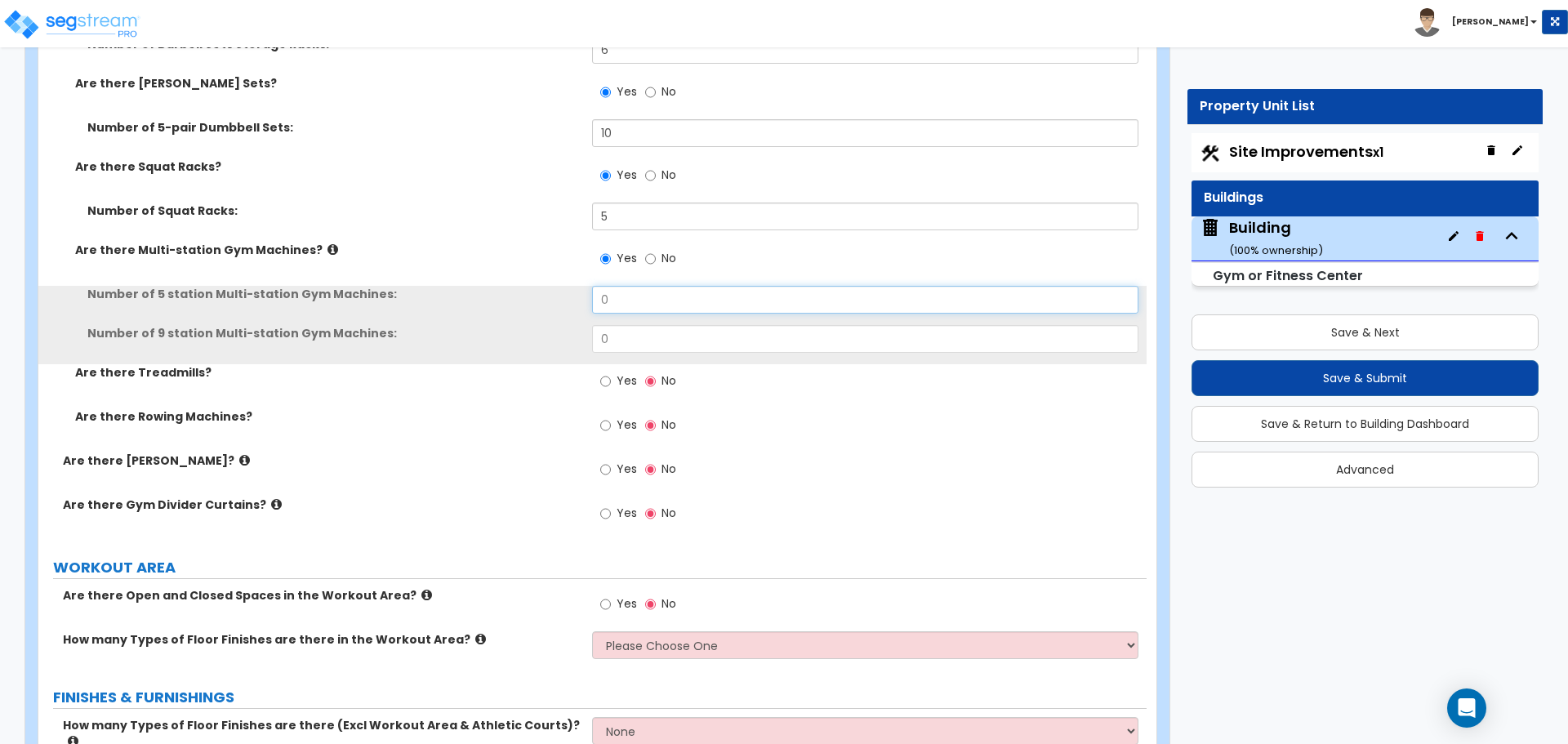
click at [650, 293] on input "0" at bounding box center [864, 299] width 545 height 28
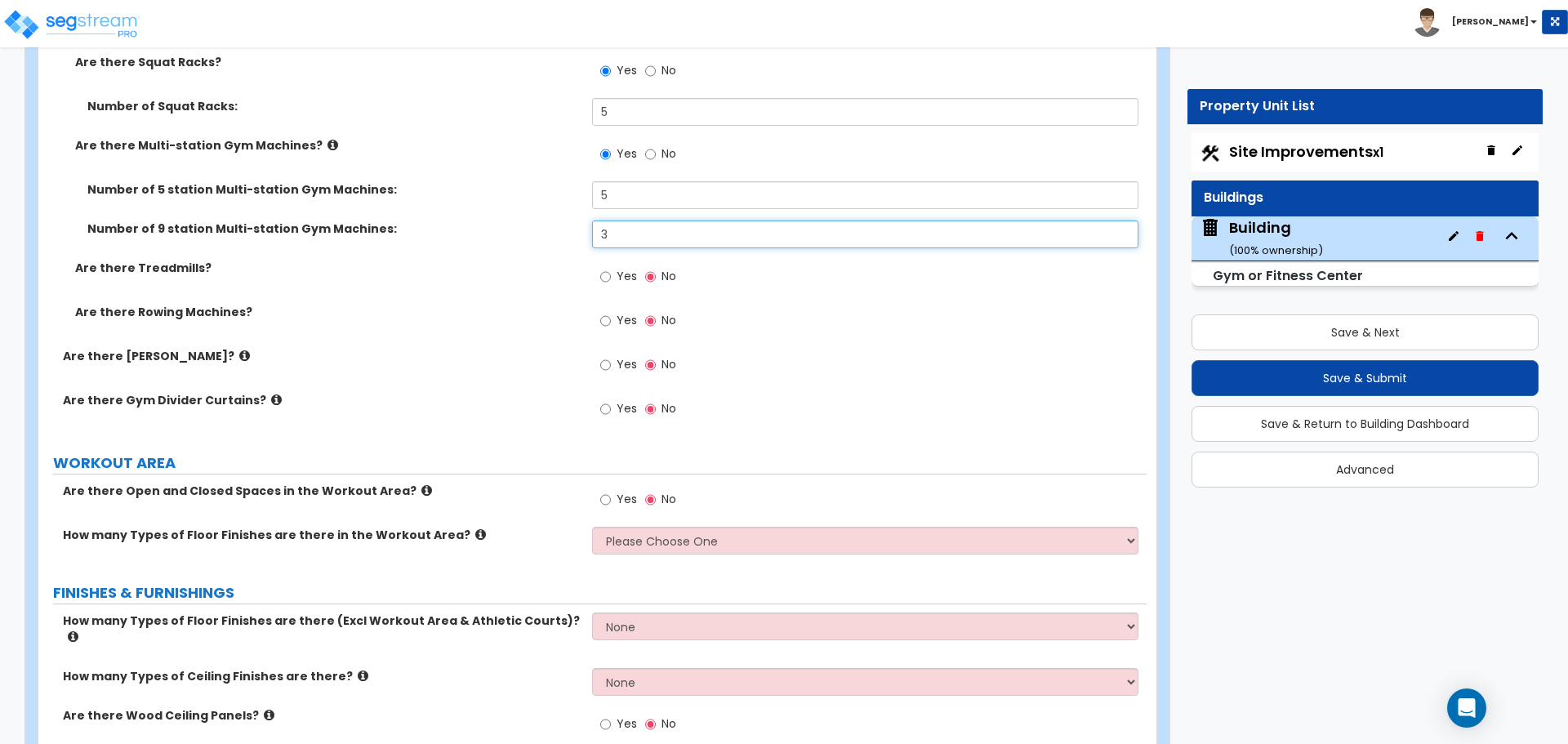
scroll to position [8244, 0]
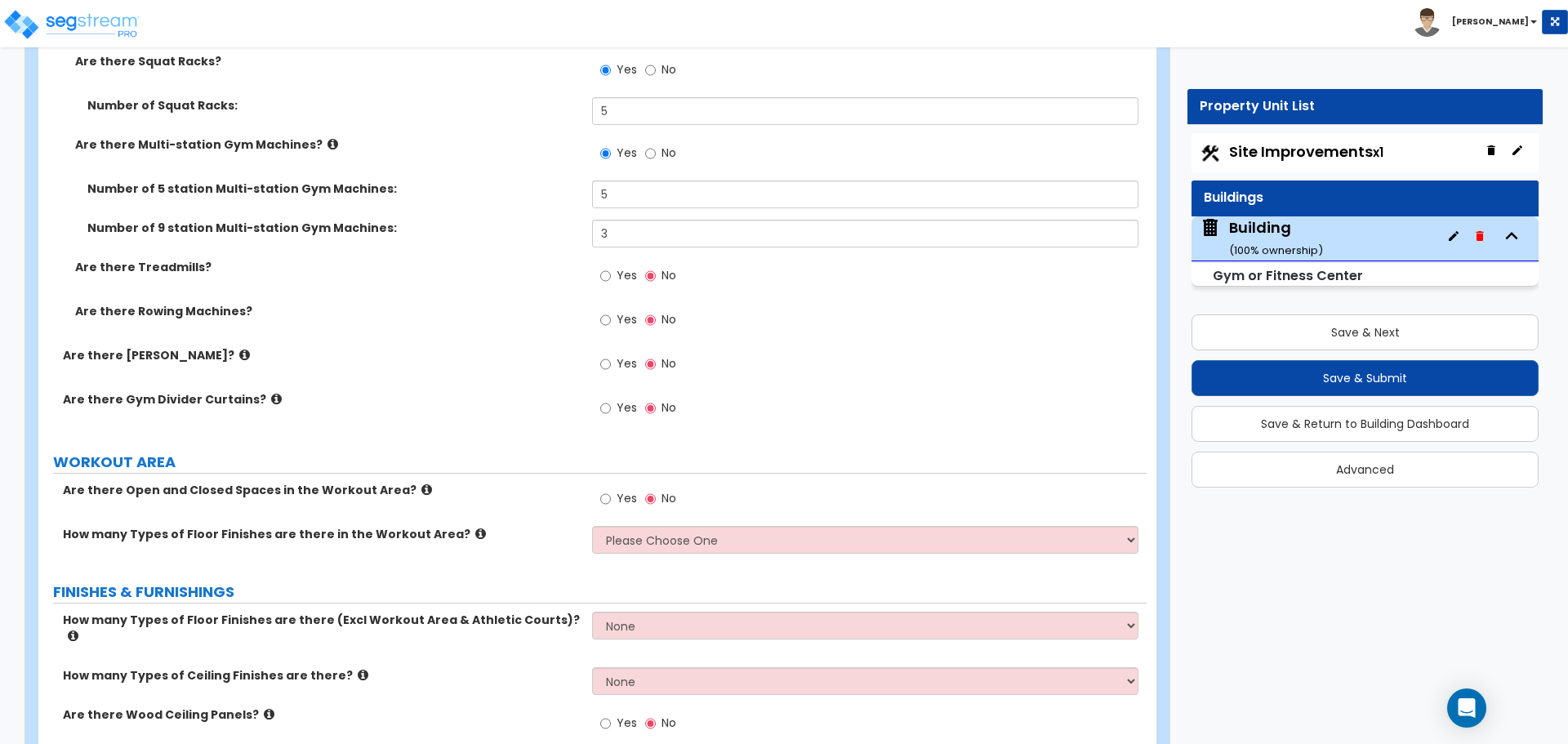
click at [629, 269] on span "Yes" at bounding box center [626, 275] width 20 height 16
click at [611, 269] on input "Yes" at bounding box center [605, 276] width 11 height 18
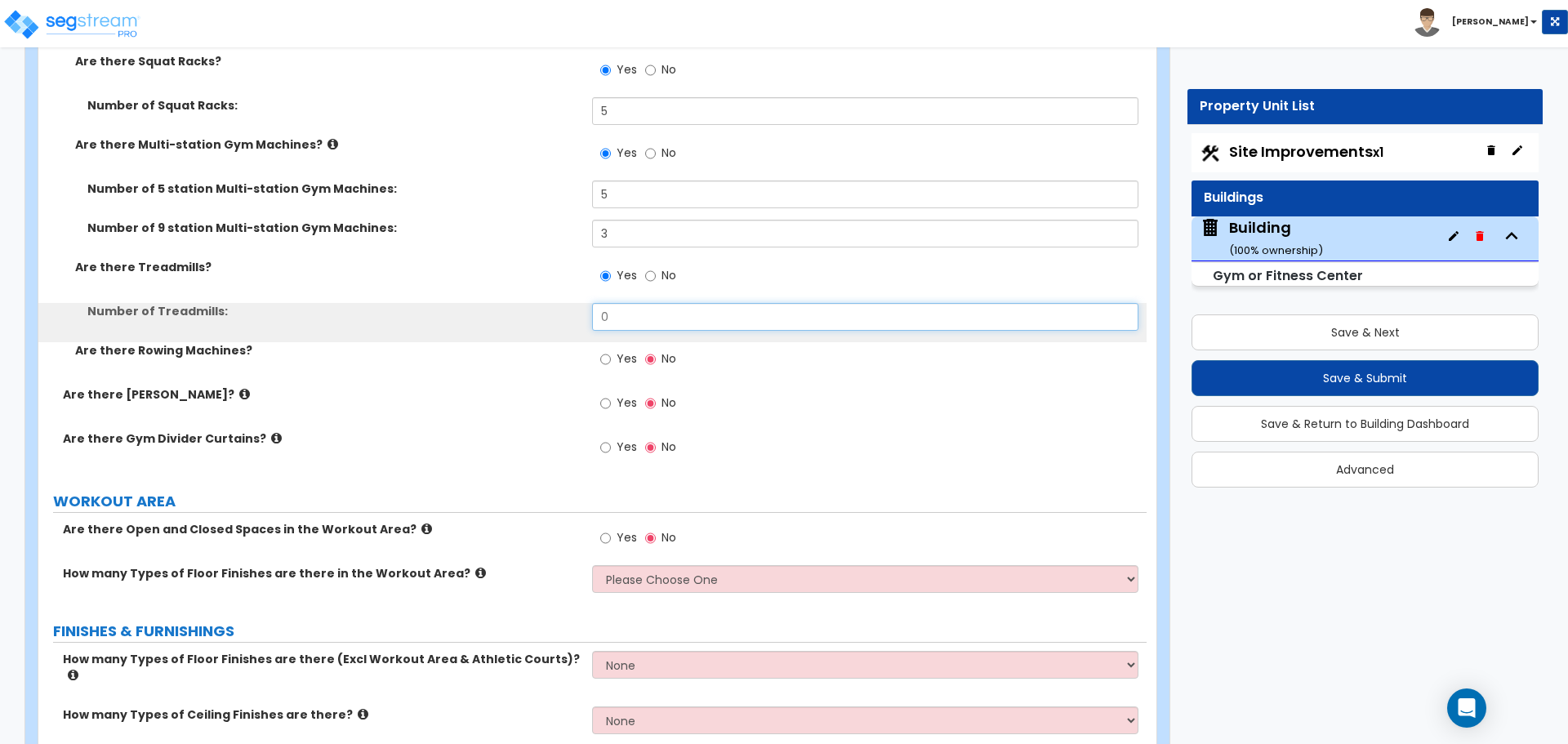
click at [694, 304] on input "0" at bounding box center [864, 316] width 545 height 28
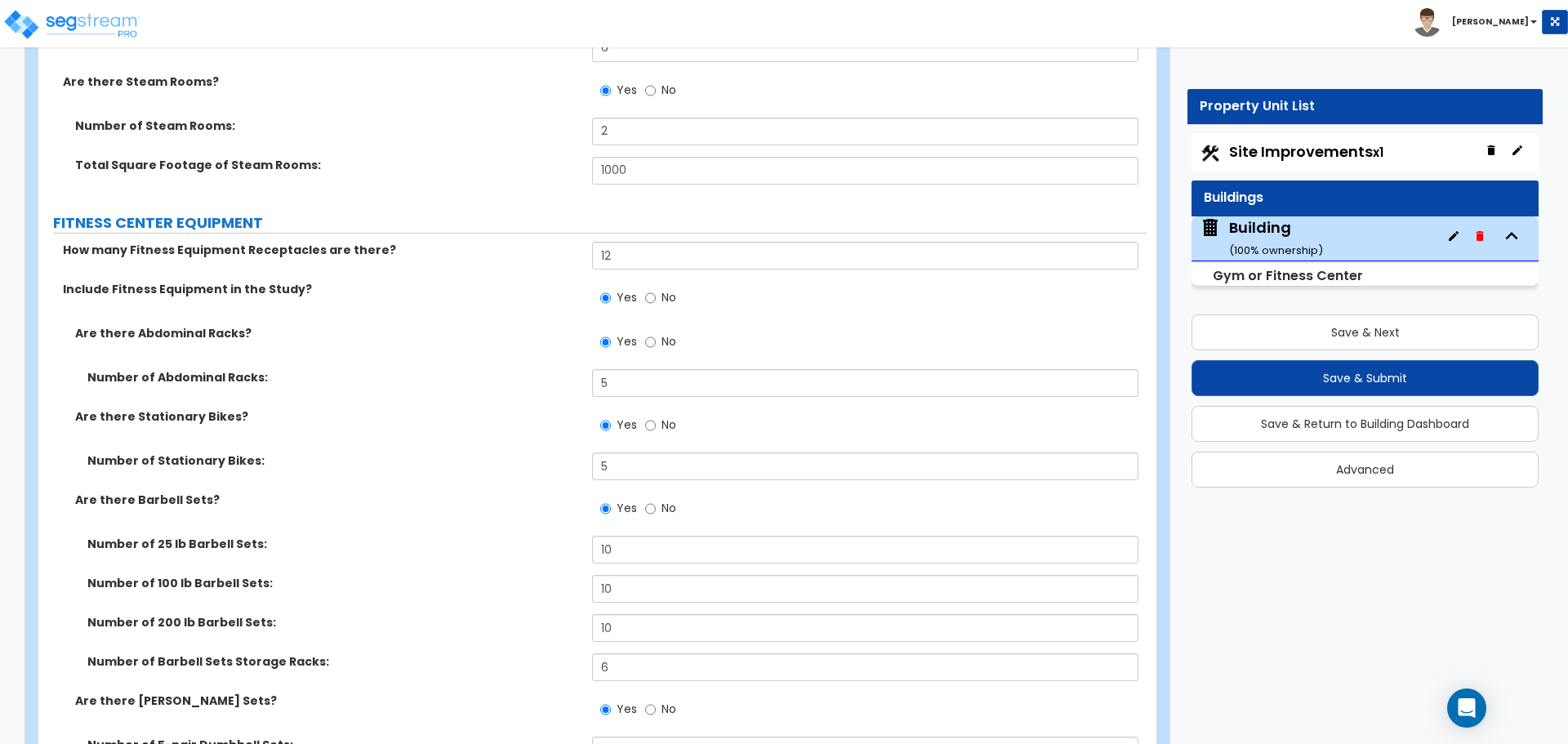
scroll to position [7522, 0]
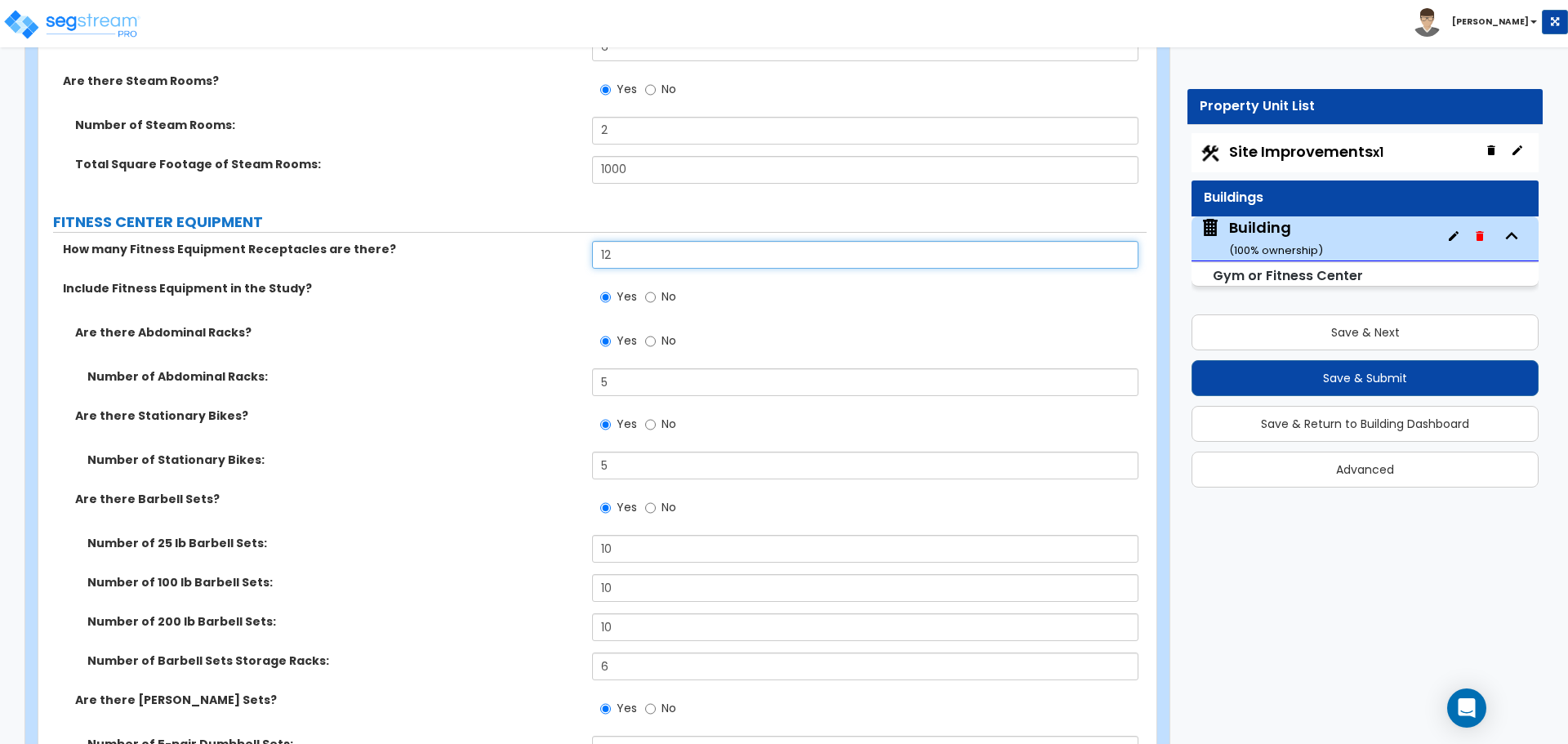
drag, startPoint x: 631, startPoint y: 255, endPoint x: 535, endPoint y: 254, distance: 96.0
click at [535, 254] on div "How many Fitness Equipment Receptacles are there? 12" at bounding box center [592, 260] width 1108 height 39
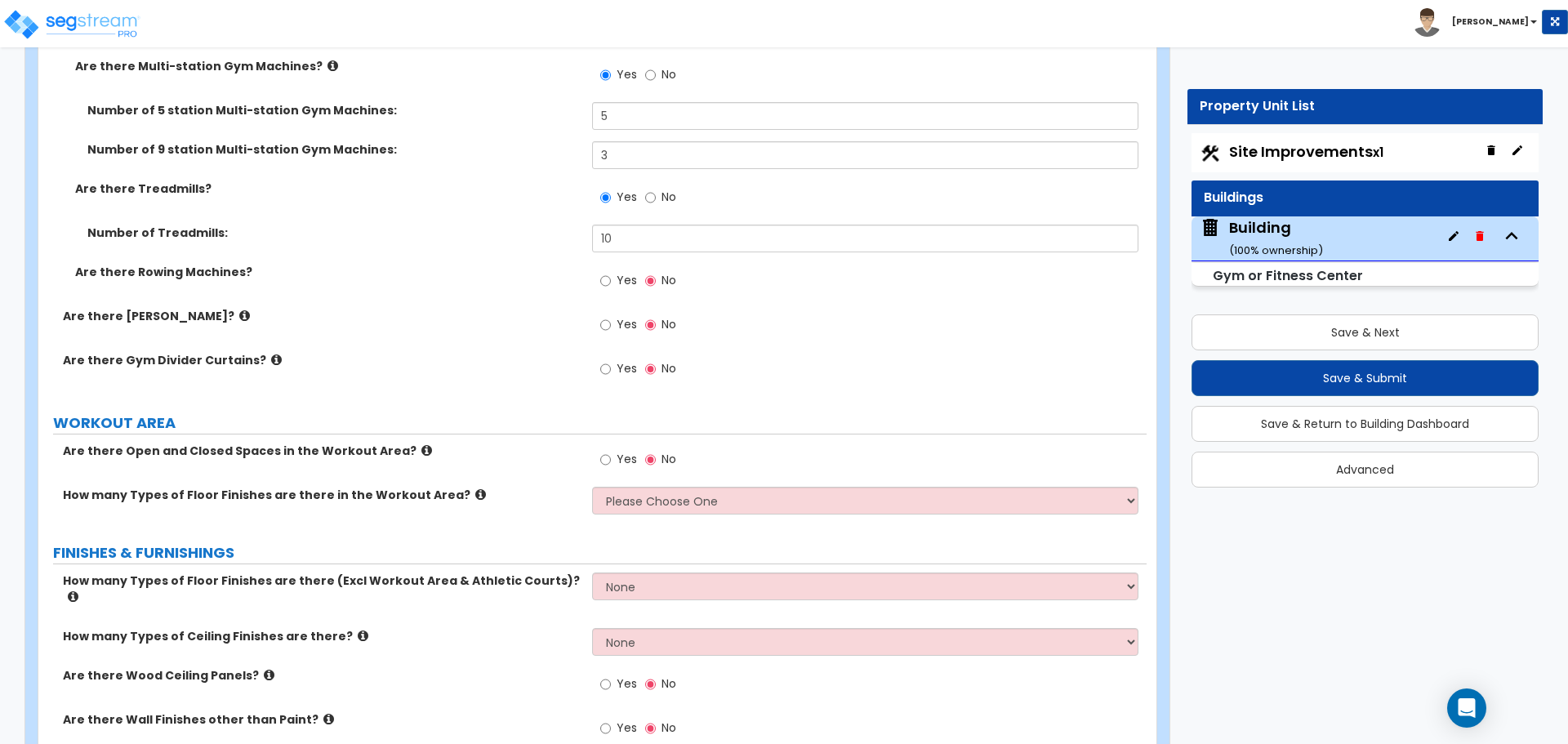
scroll to position [8327, 0]
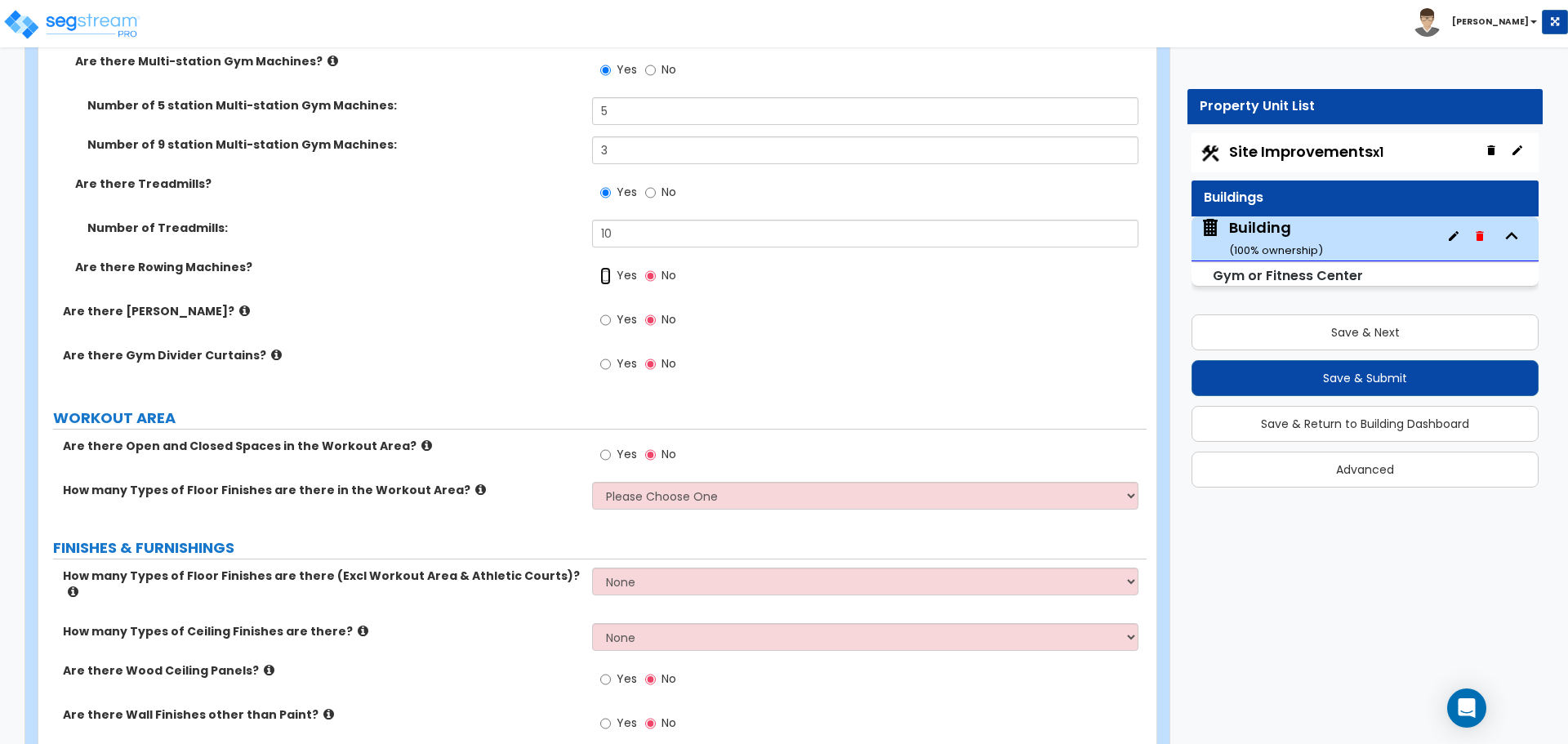
click at [610, 267] on input "Yes" at bounding box center [605, 276] width 11 height 18
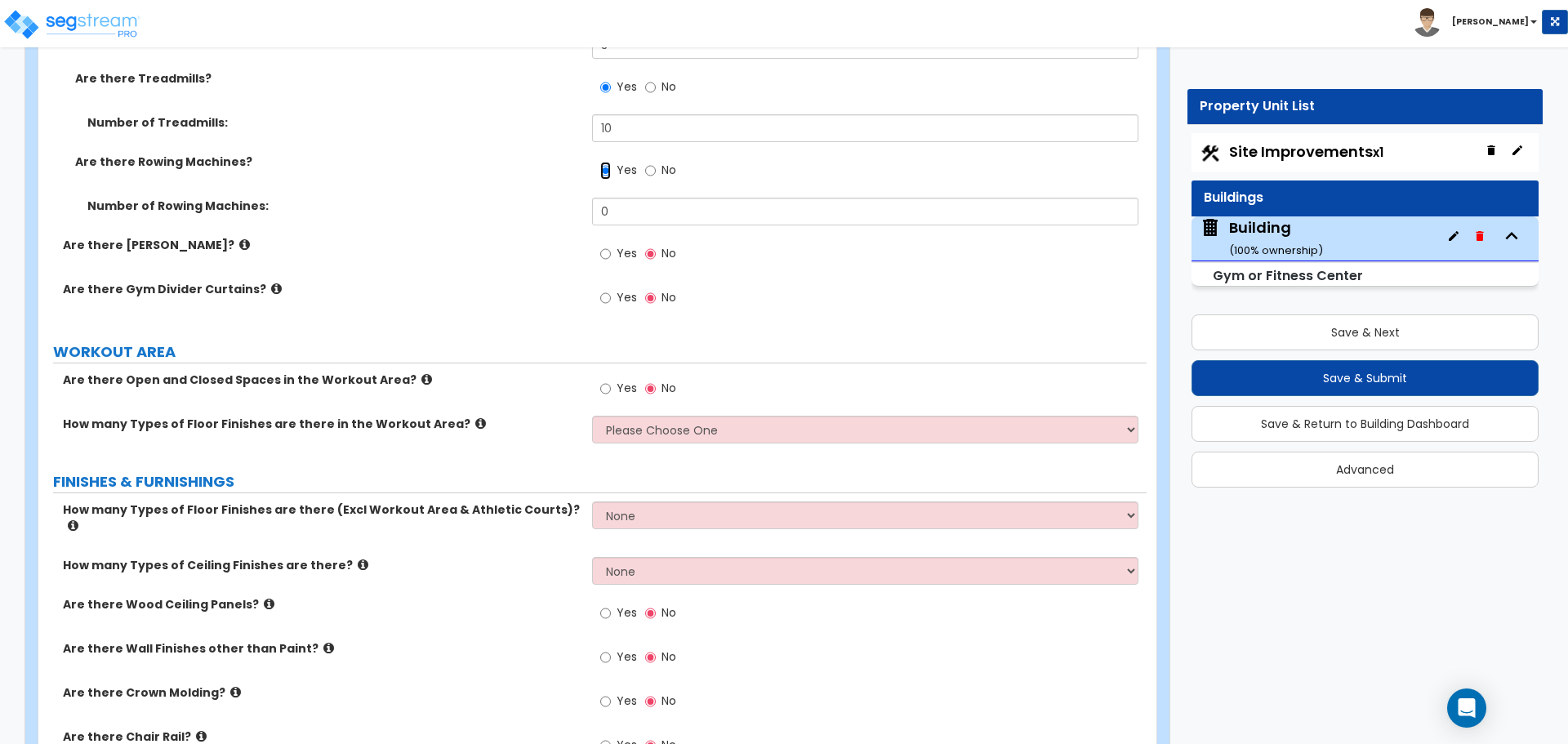
scroll to position [8436, 0]
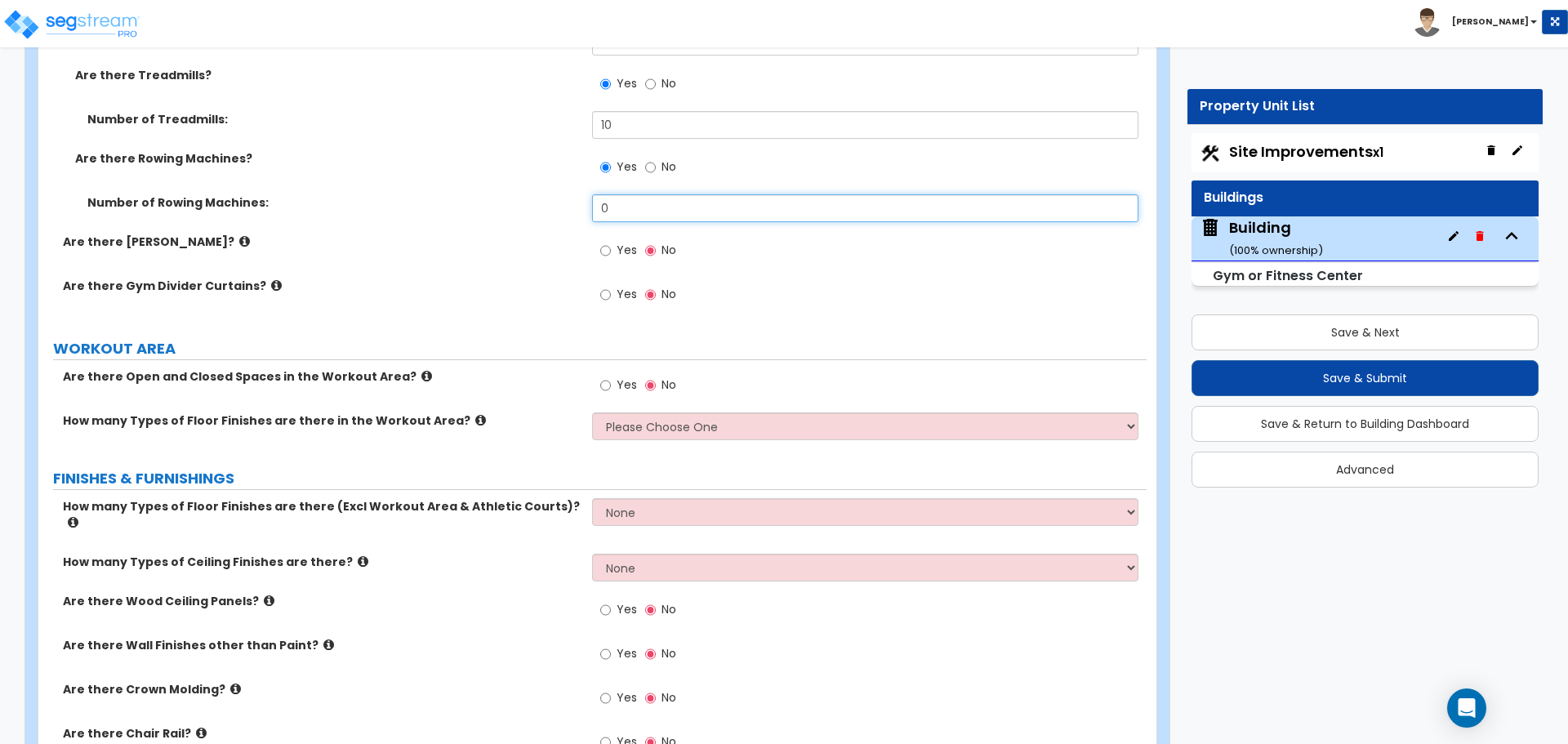
click at [644, 212] on input "0" at bounding box center [864, 208] width 545 height 28
click at [239, 239] on icon at bounding box center [244, 241] width 11 height 12
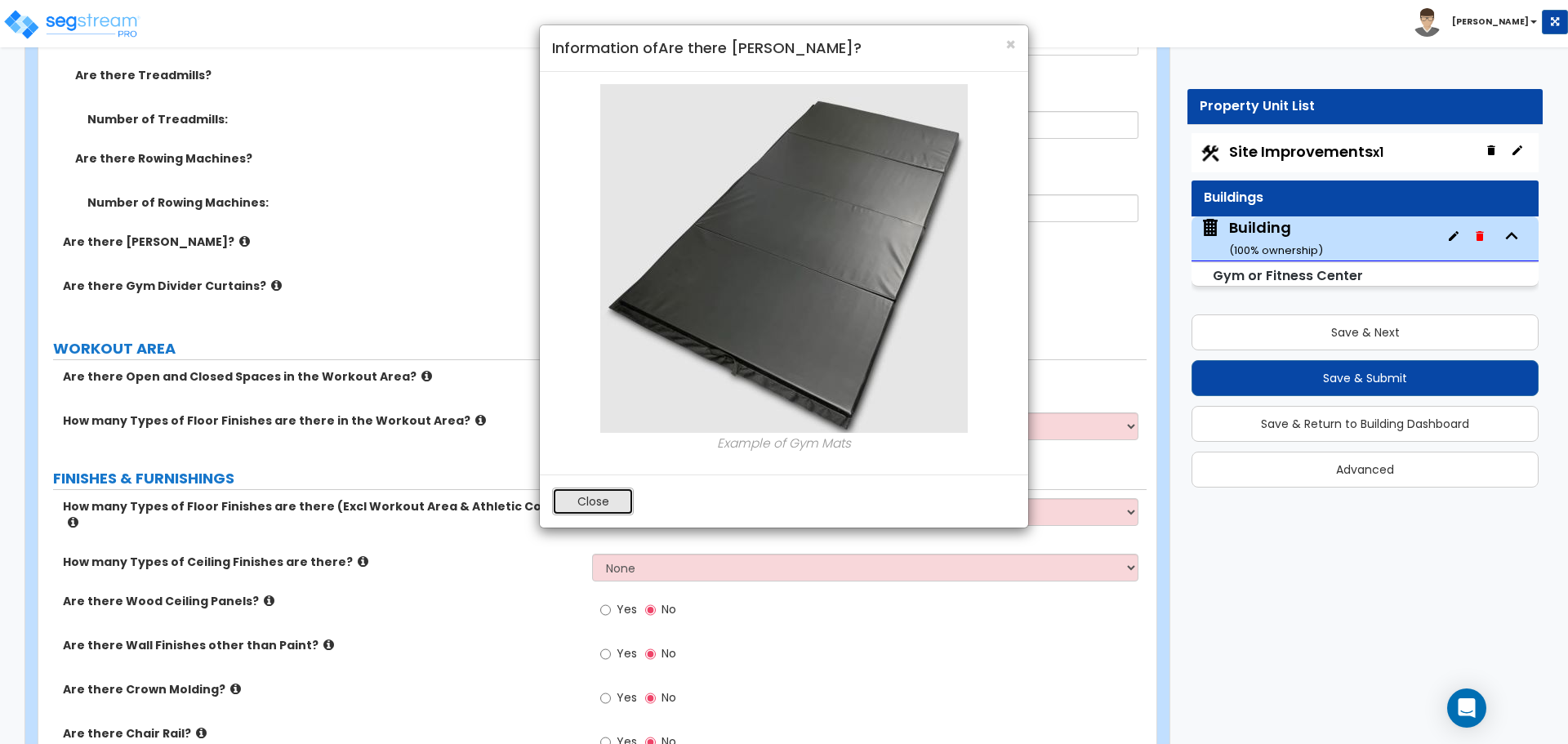
click at [578, 498] on button "Close" at bounding box center [593, 501] width 82 height 28
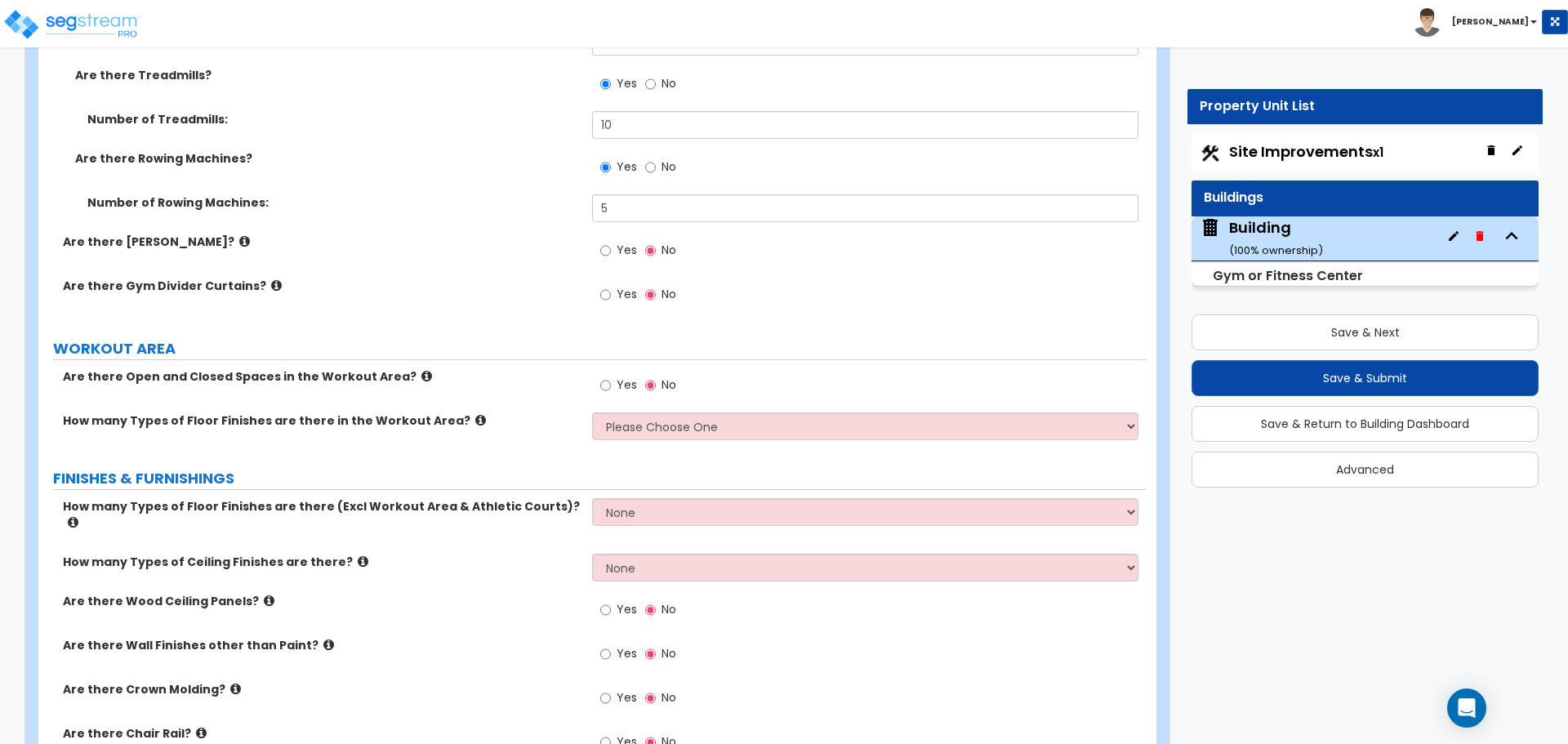
click at [619, 252] on span "Yes" at bounding box center [626, 249] width 20 height 16
click at [611, 252] on input "Yes" at bounding box center [605, 250] width 11 height 18
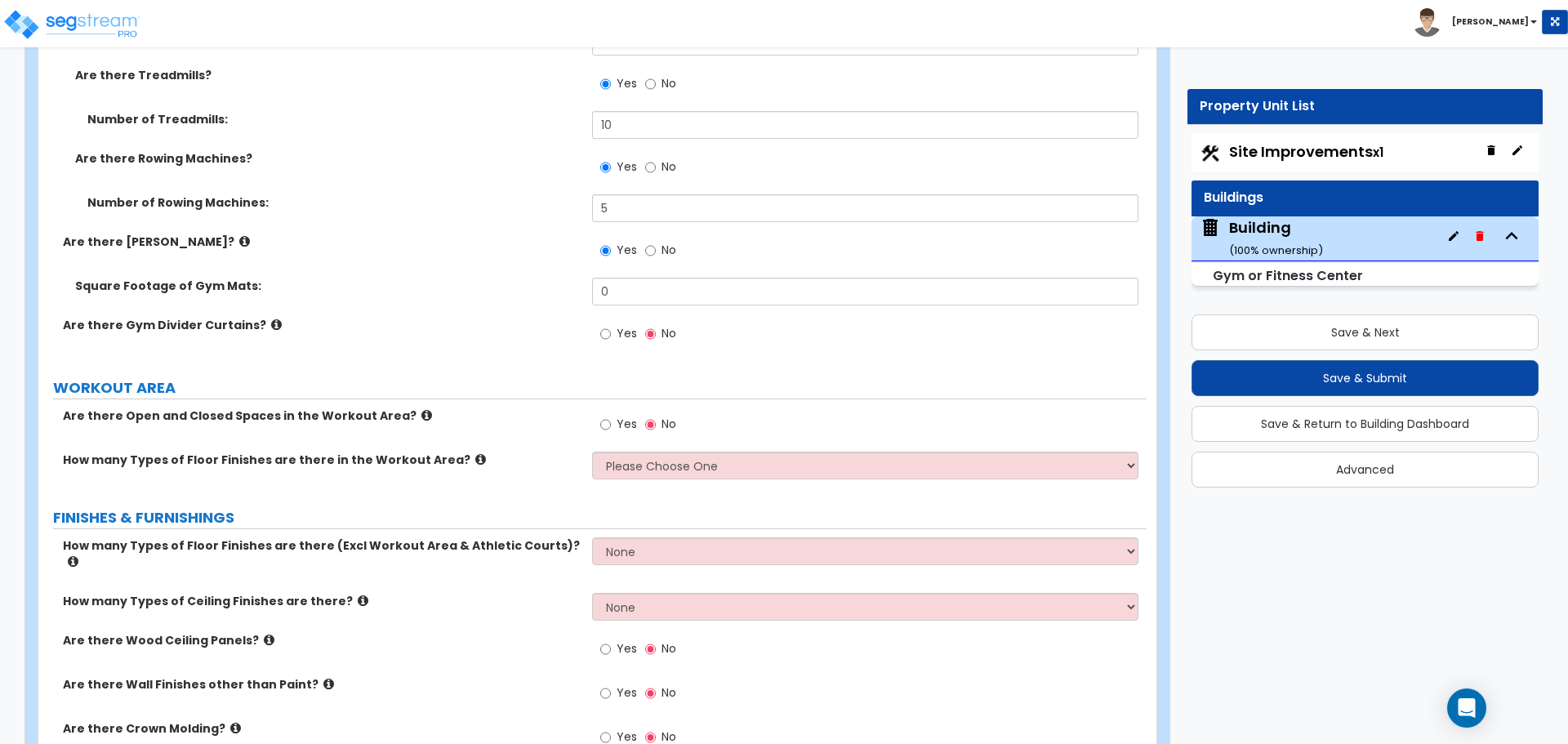
click at [708, 301] on div "Square Footage of Gym Mats: 0" at bounding box center [592, 297] width 1108 height 39
click at [239, 241] on icon at bounding box center [244, 241] width 11 height 12
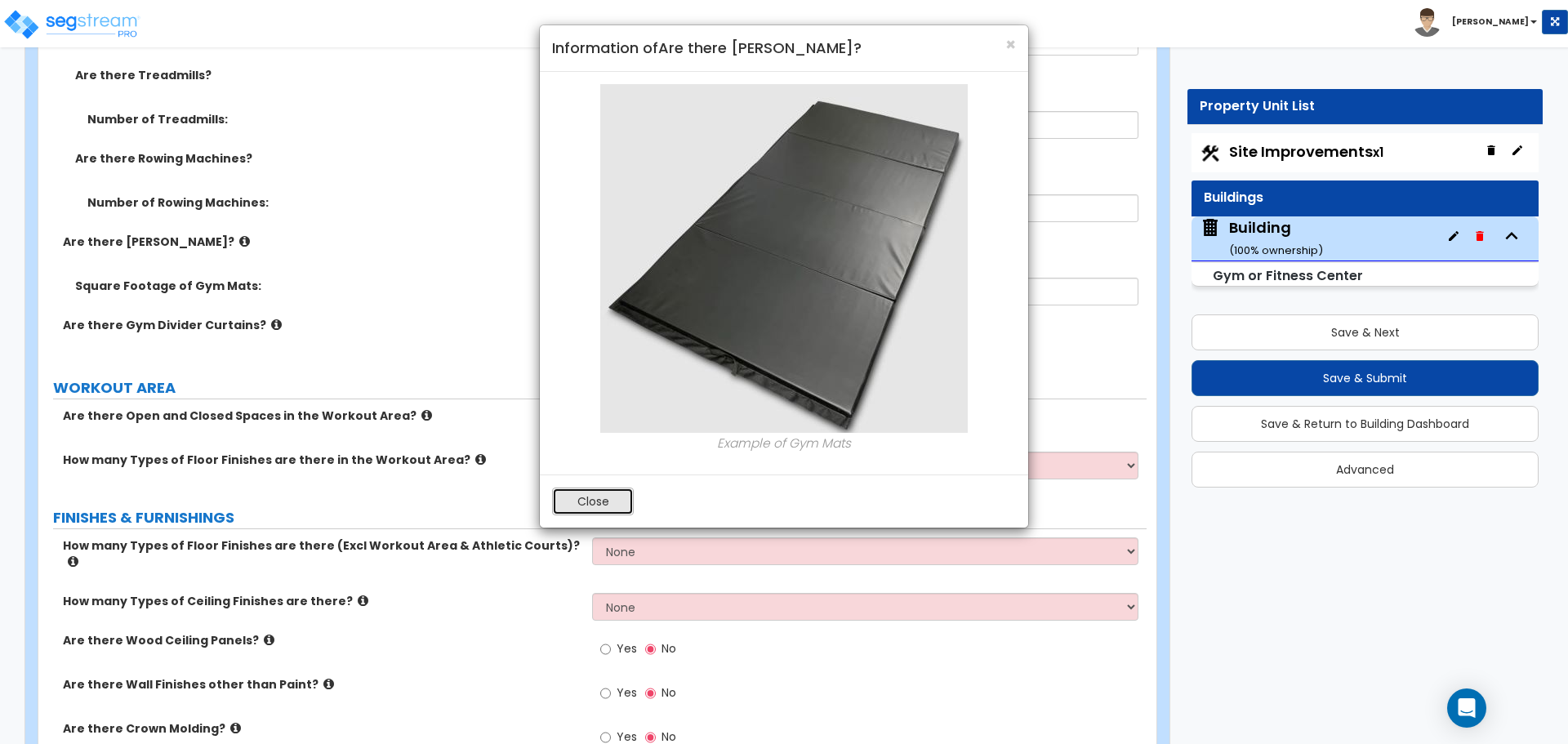
click at [565, 499] on button "Close" at bounding box center [593, 501] width 82 height 28
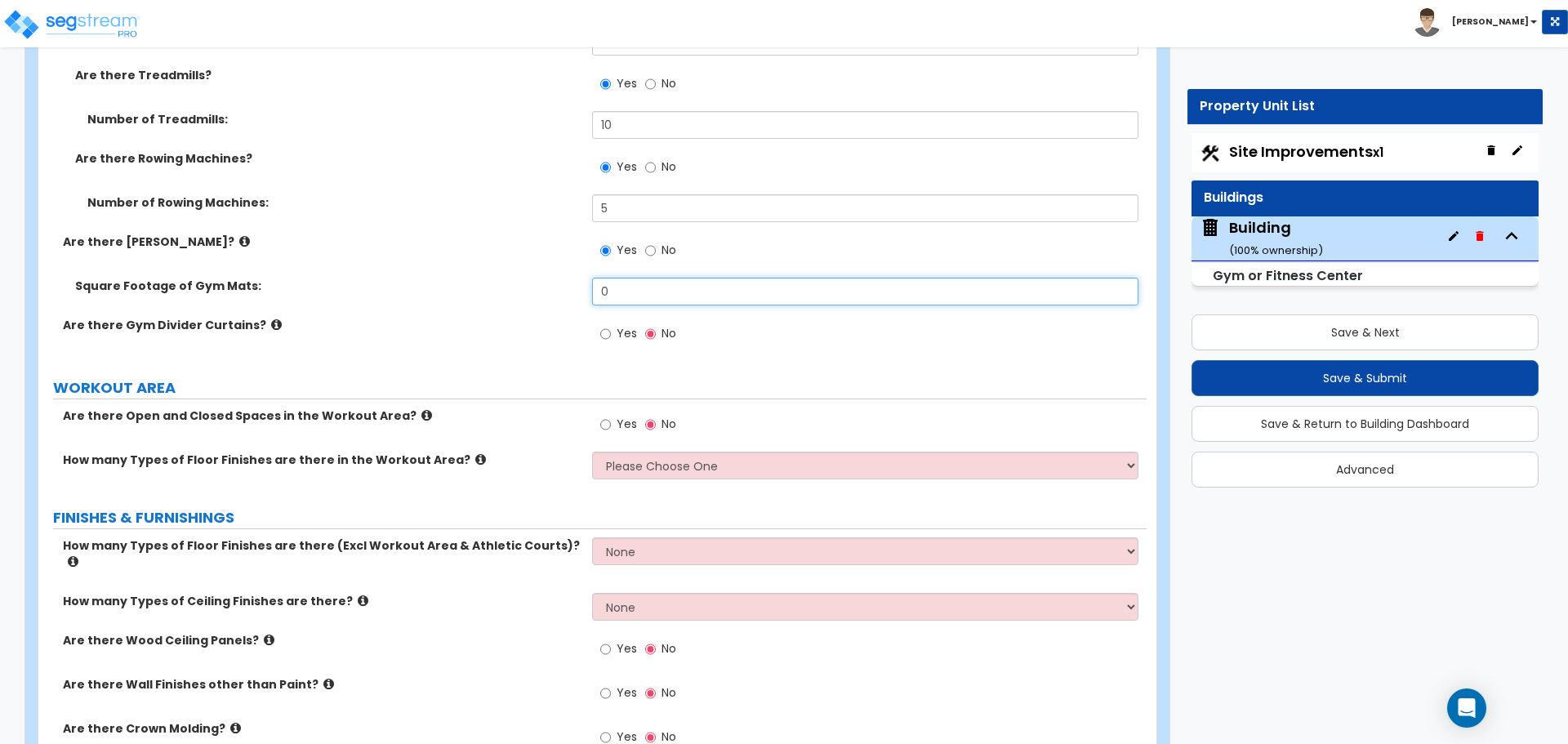
click at [668, 285] on input "0" at bounding box center [864, 291] width 545 height 28
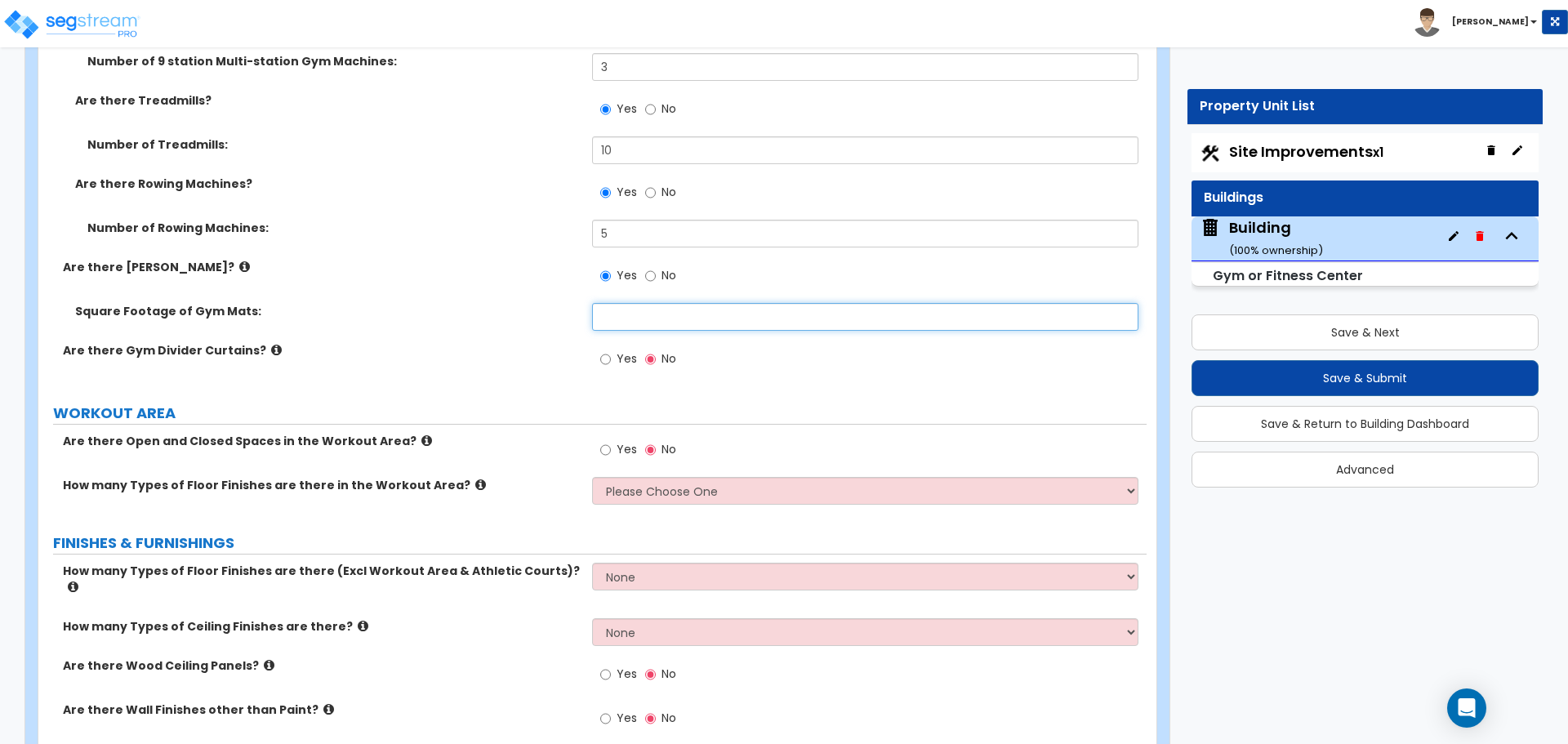
scroll to position [8412, 0]
click at [630, 346] on label "Yes" at bounding box center [618, 359] width 36 height 28
click at [611, 348] on input "Yes" at bounding box center [605, 357] width 11 height 18
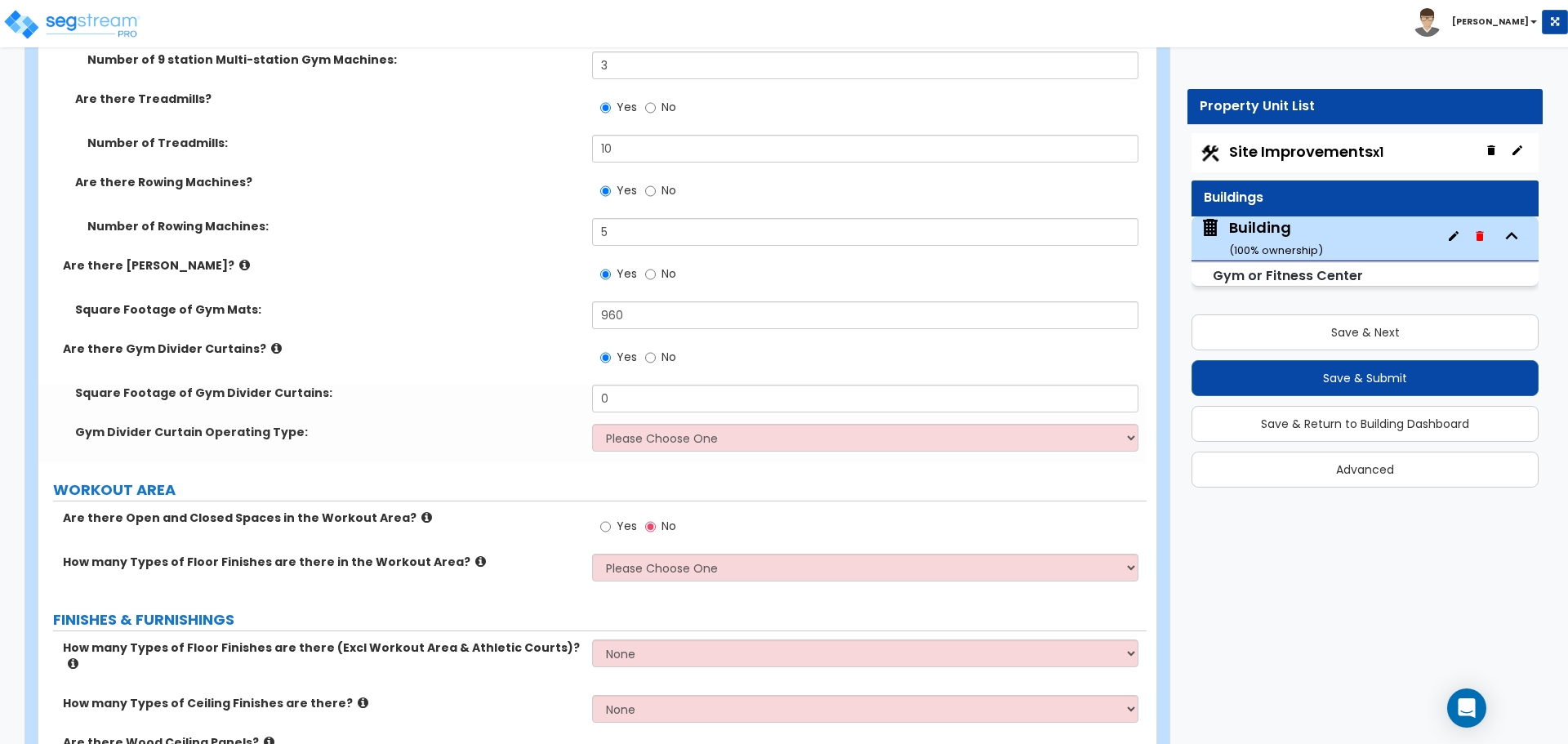
click at [271, 344] on icon at bounding box center [276, 348] width 11 height 12
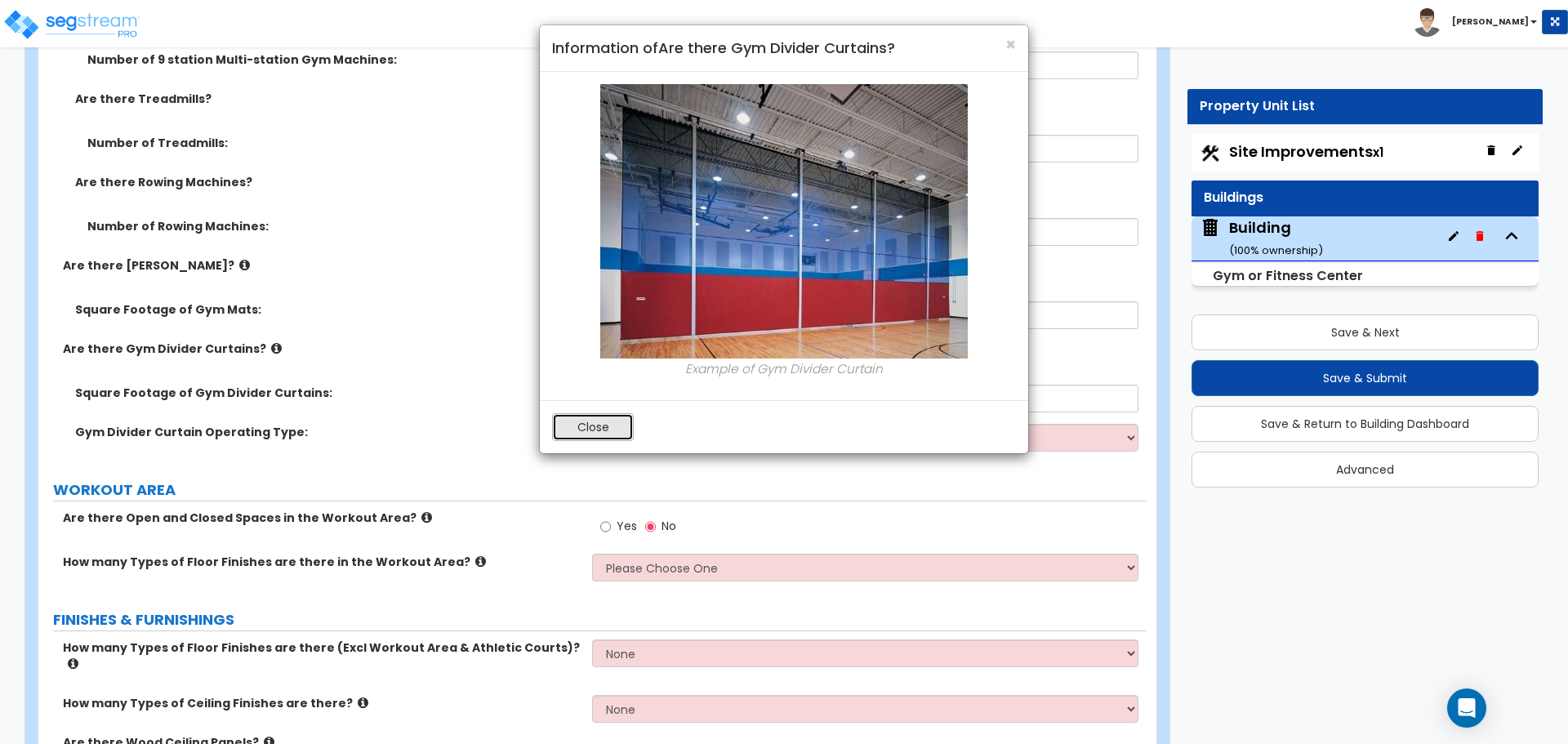
click at [565, 429] on button "Close" at bounding box center [593, 427] width 82 height 28
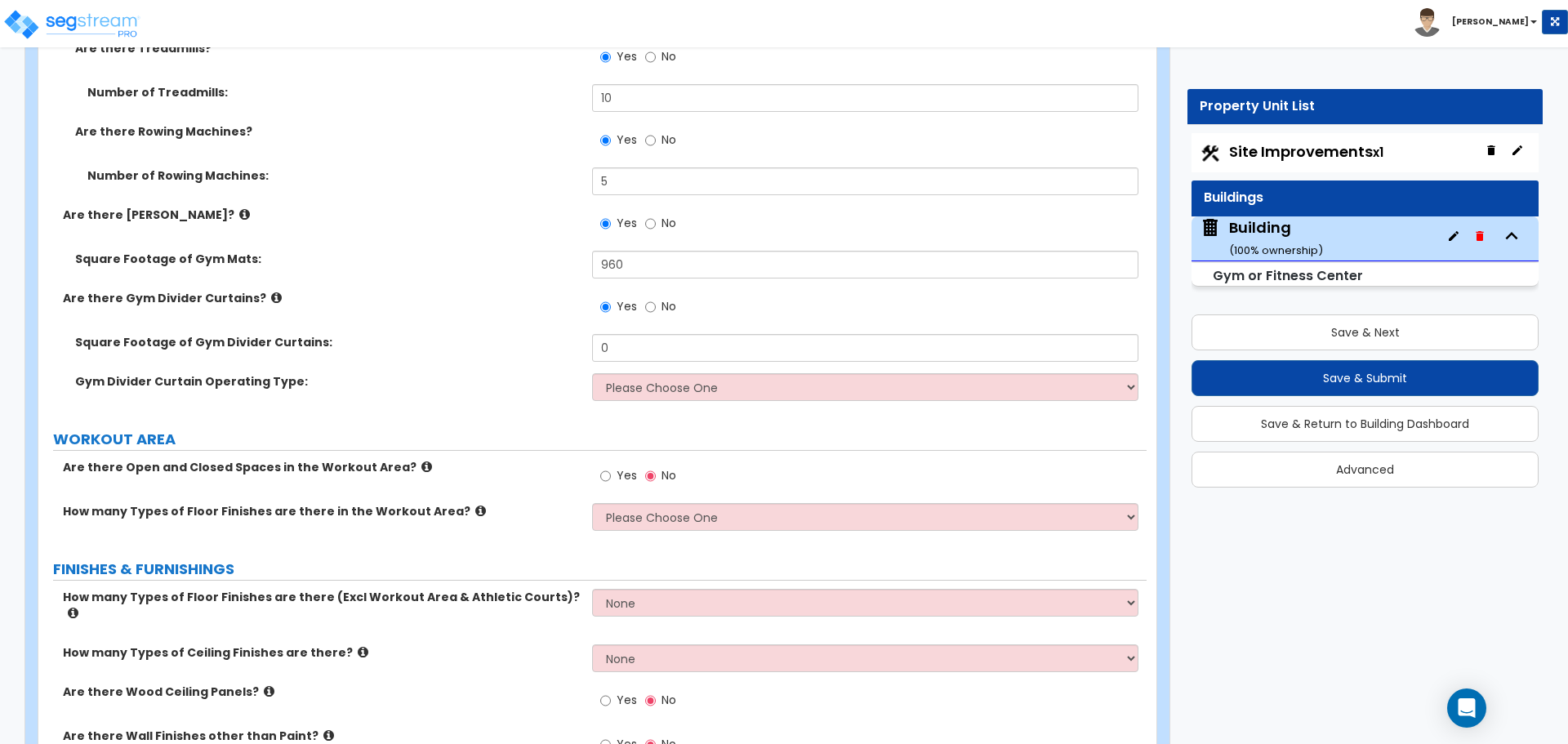
scroll to position [8465, 0]
click at [271, 296] on icon at bounding box center [276, 296] width 11 height 12
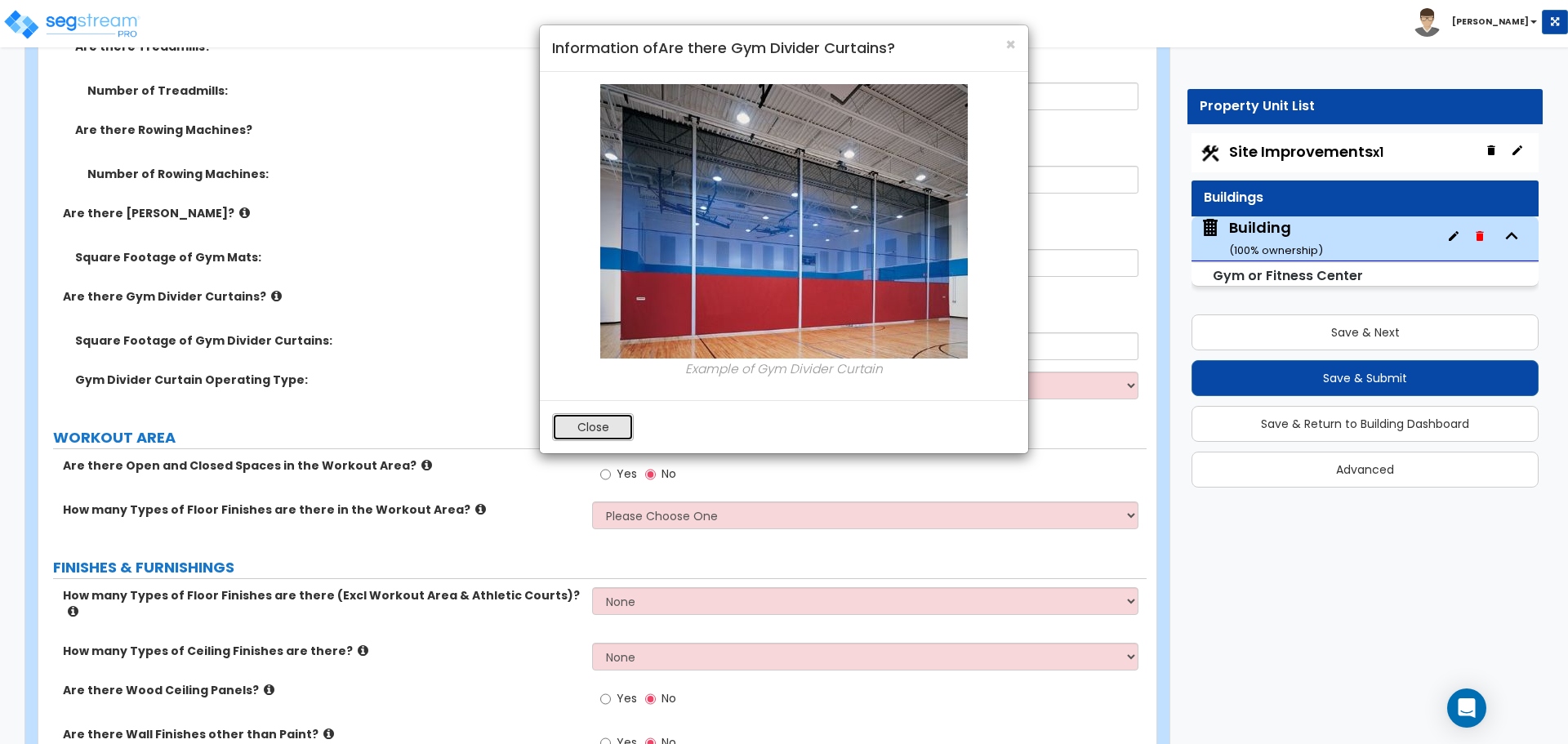
click at [565, 435] on button "Close" at bounding box center [593, 427] width 82 height 28
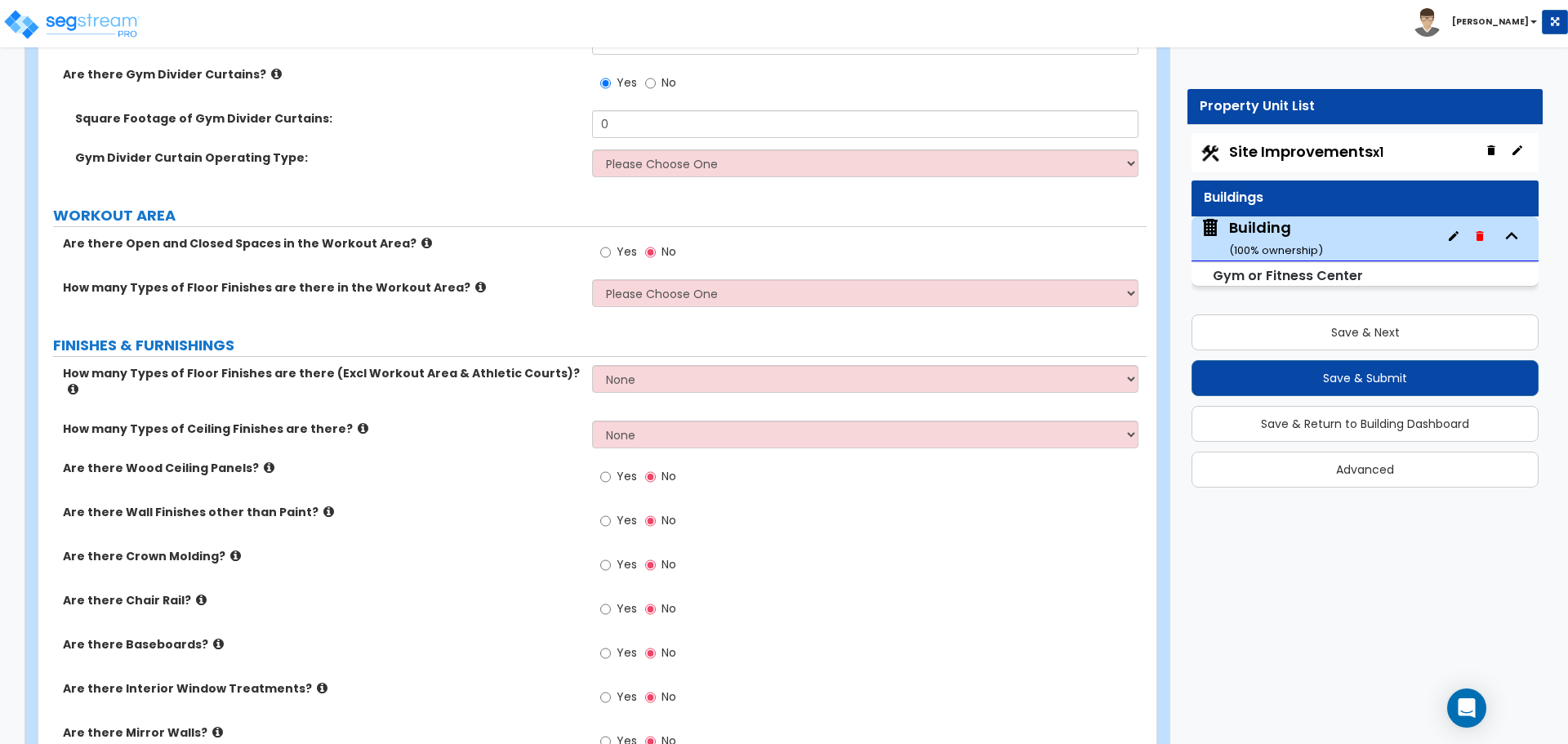
scroll to position [8693, 0]
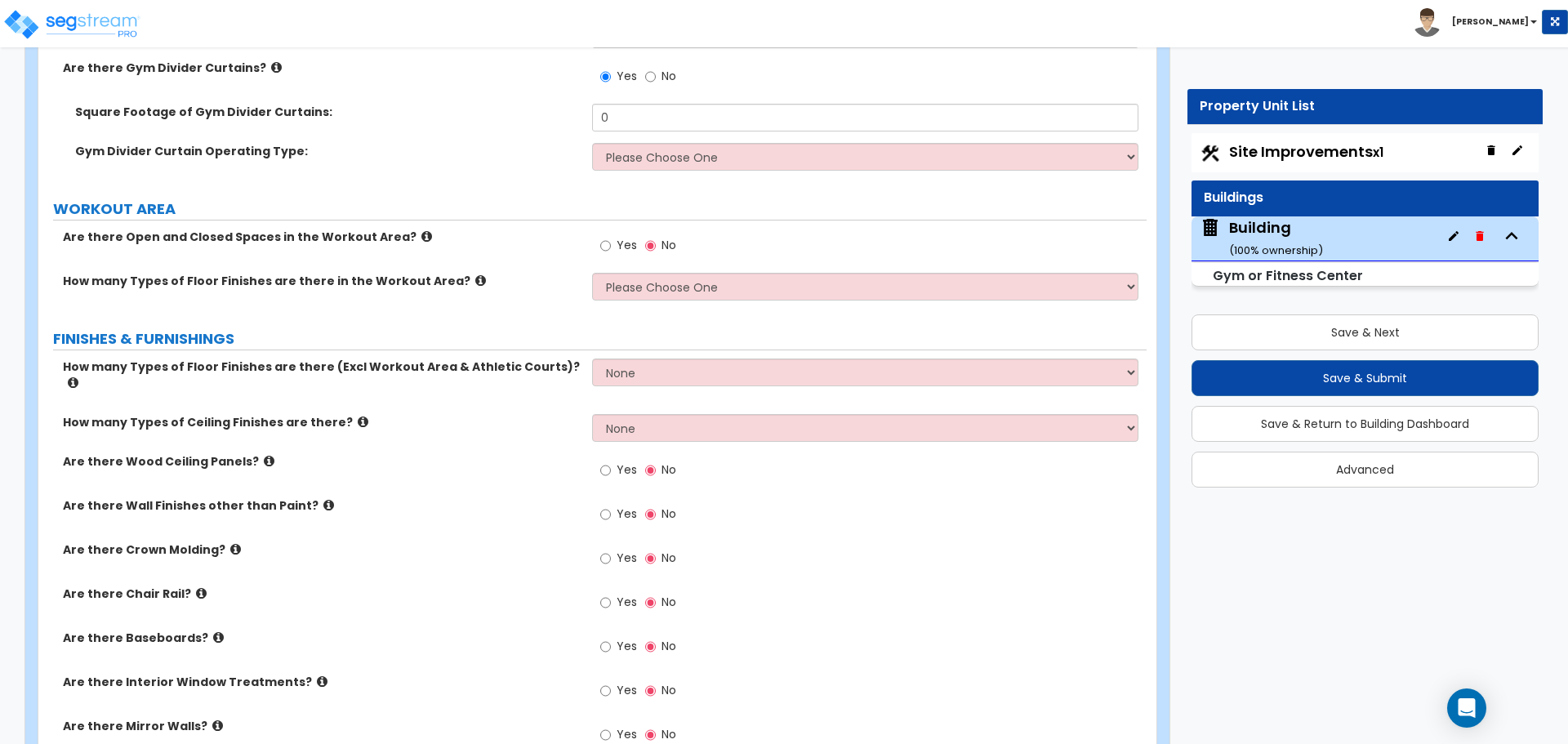
click at [271, 61] on icon at bounding box center [276, 67] width 11 height 12
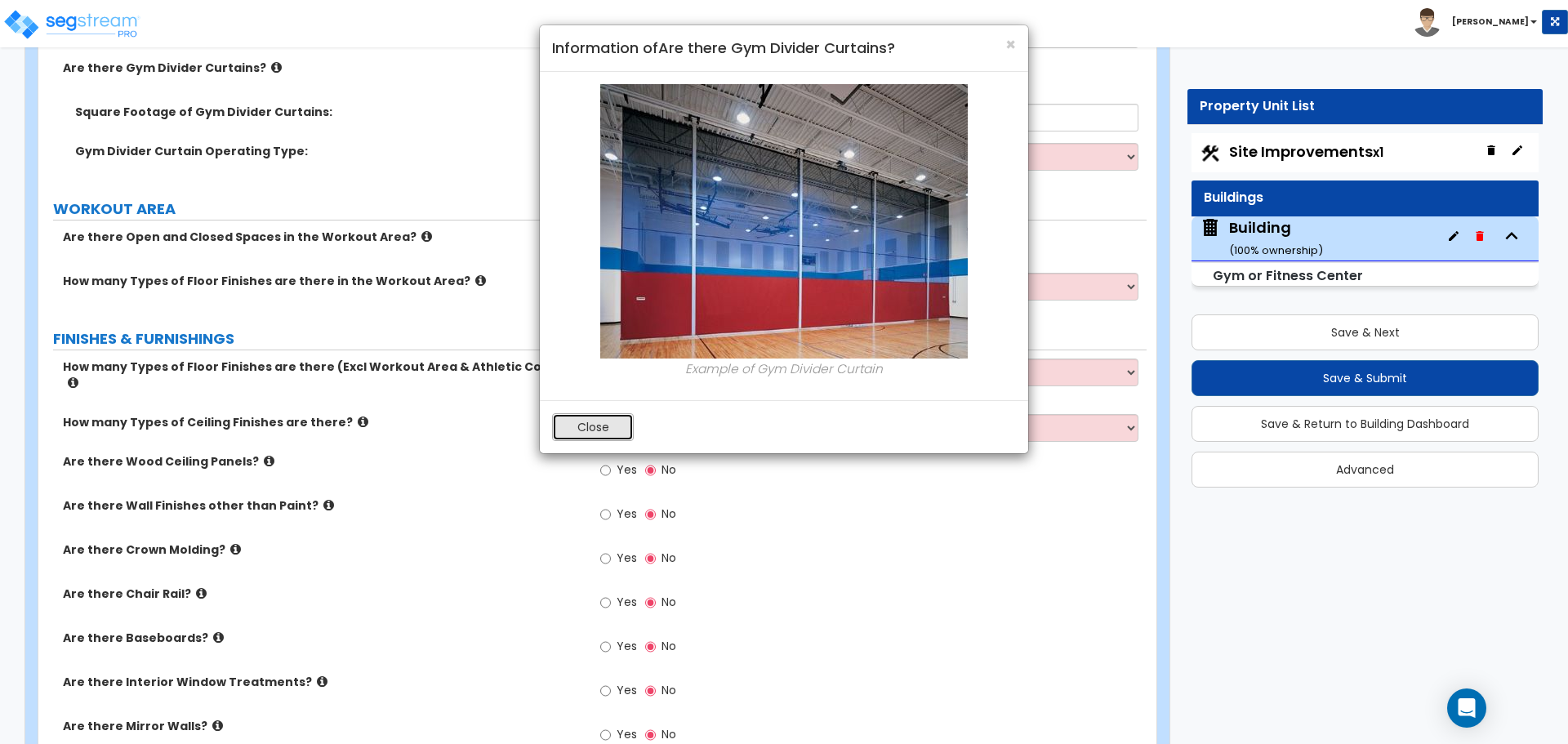
click at [599, 434] on button "Close" at bounding box center [593, 427] width 82 height 28
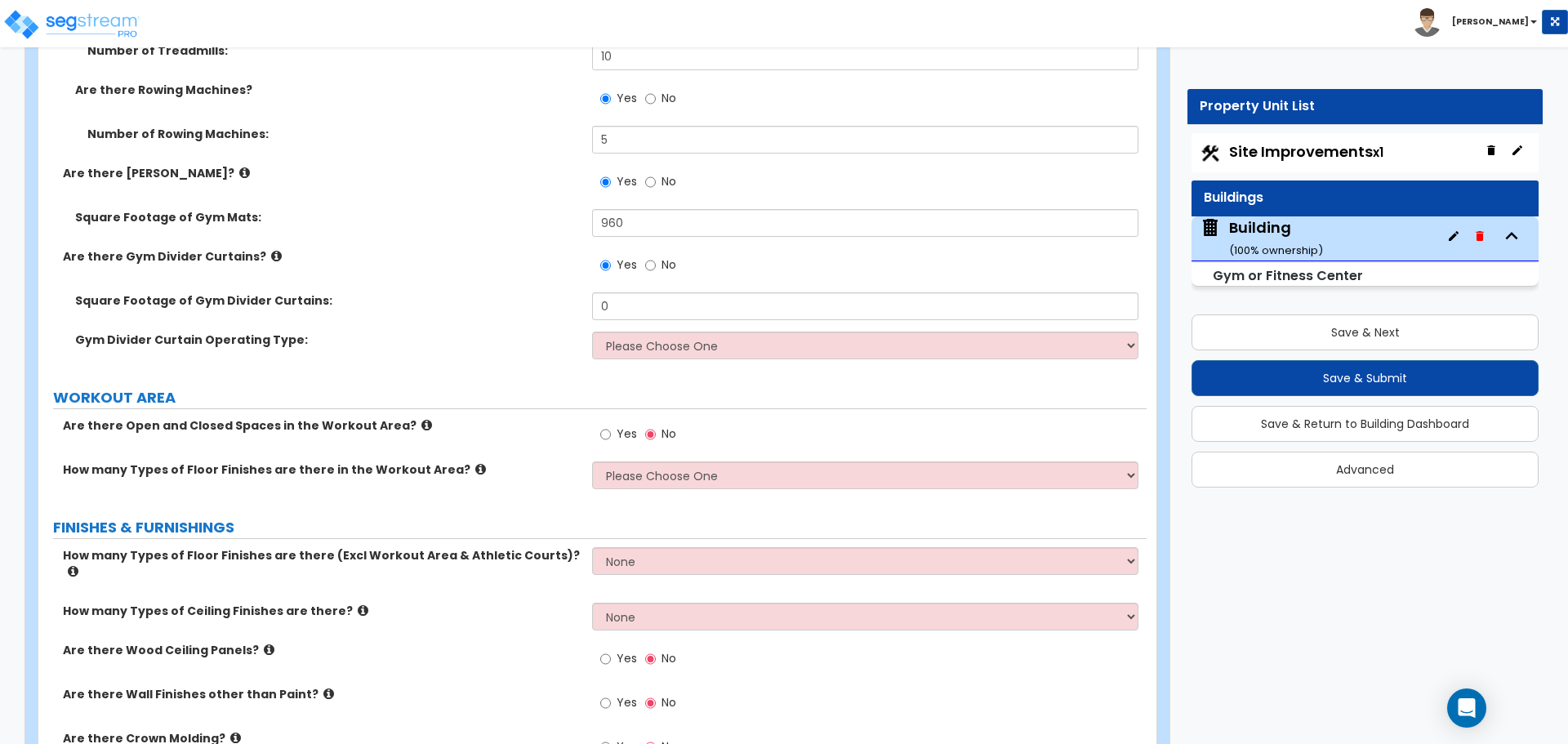
scroll to position [8551, 0]
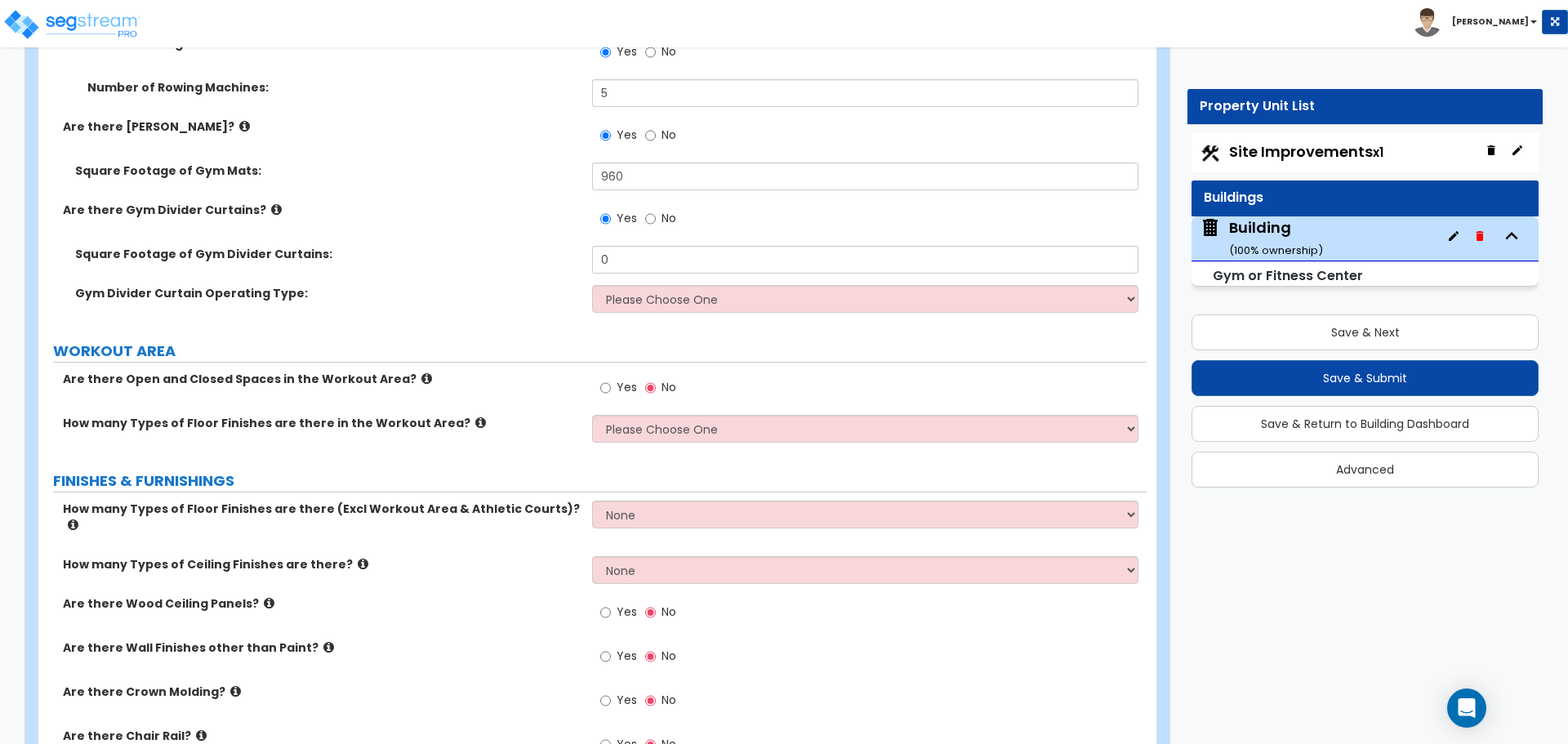
click at [266, 202] on label "Are there Gym Divider Curtains?" at bounding box center [320, 210] width 516 height 16
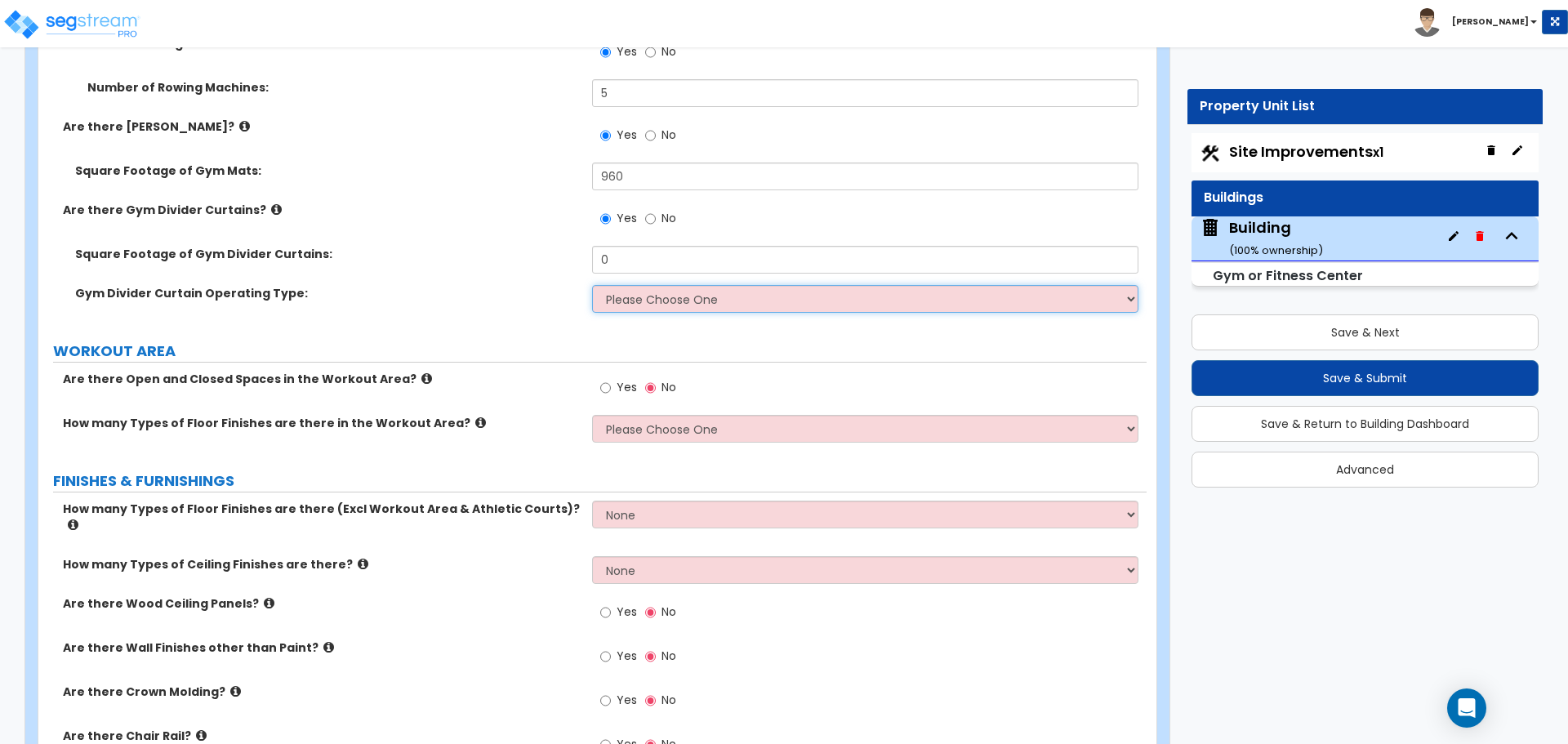
click at [708, 300] on select "Please Choose One Manual Electric" at bounding box center [864, 298] width 545 height 28
click at [592, 285] on select "Please Choose One Manual Electric" at bounding box center [864, 298] width 545 height 28
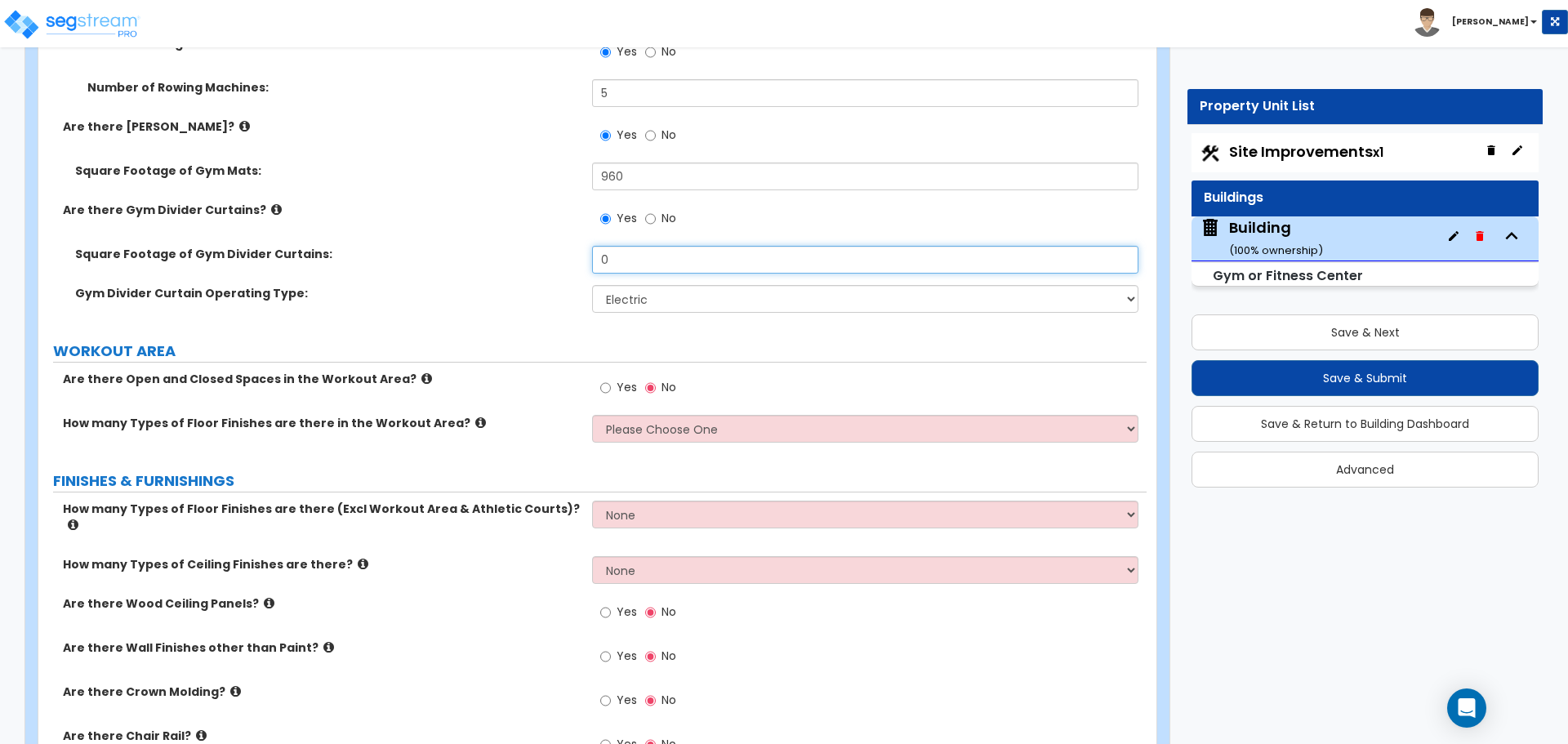
click at [642, 262] on input "0" at bounding box center [864, 260] width 545 height 28
click at [271, 208] on icon at bounding box center [276, 210] width 11 height 12
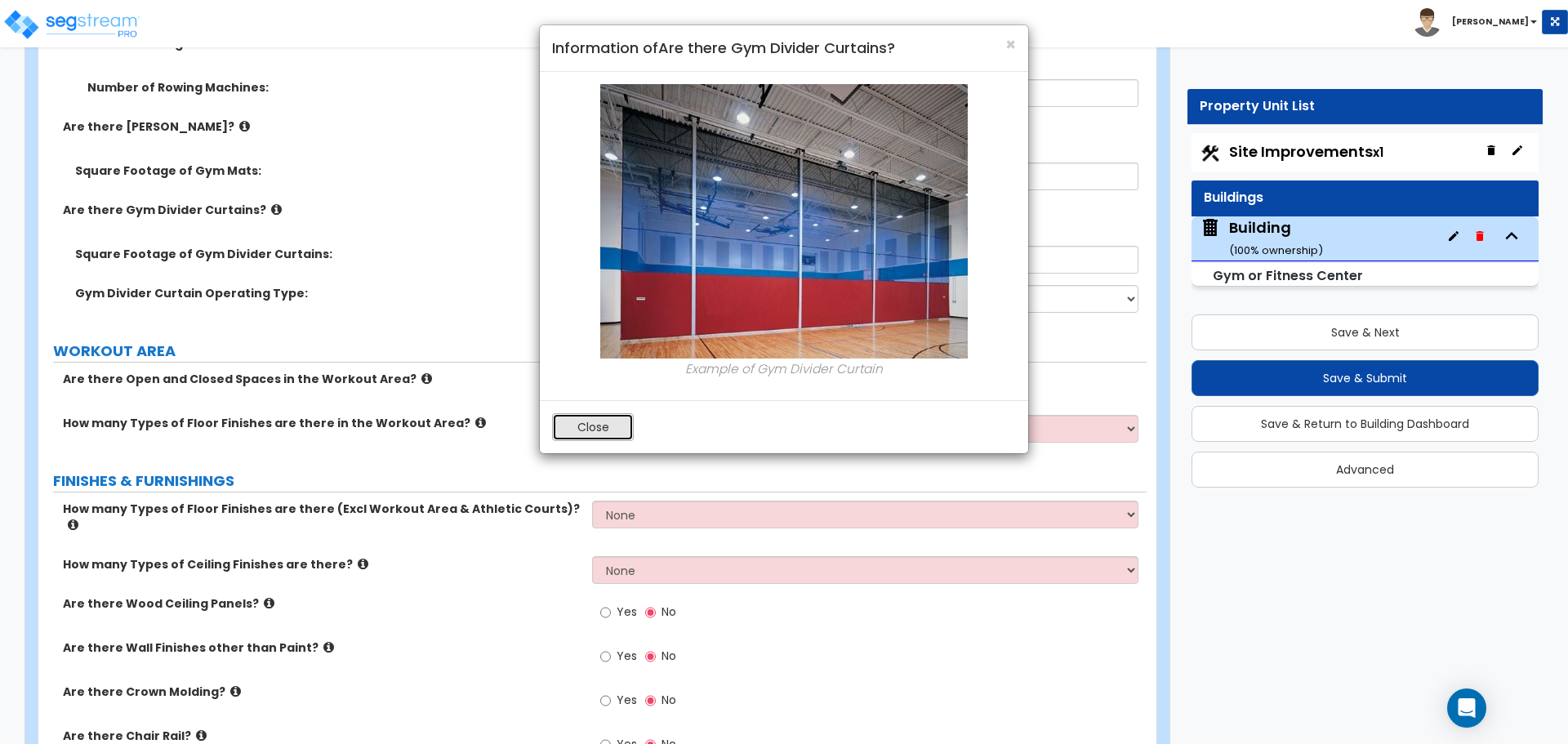
click at [593, 431] on button "Close" at bounding box center [593, 427] width 82 height 28
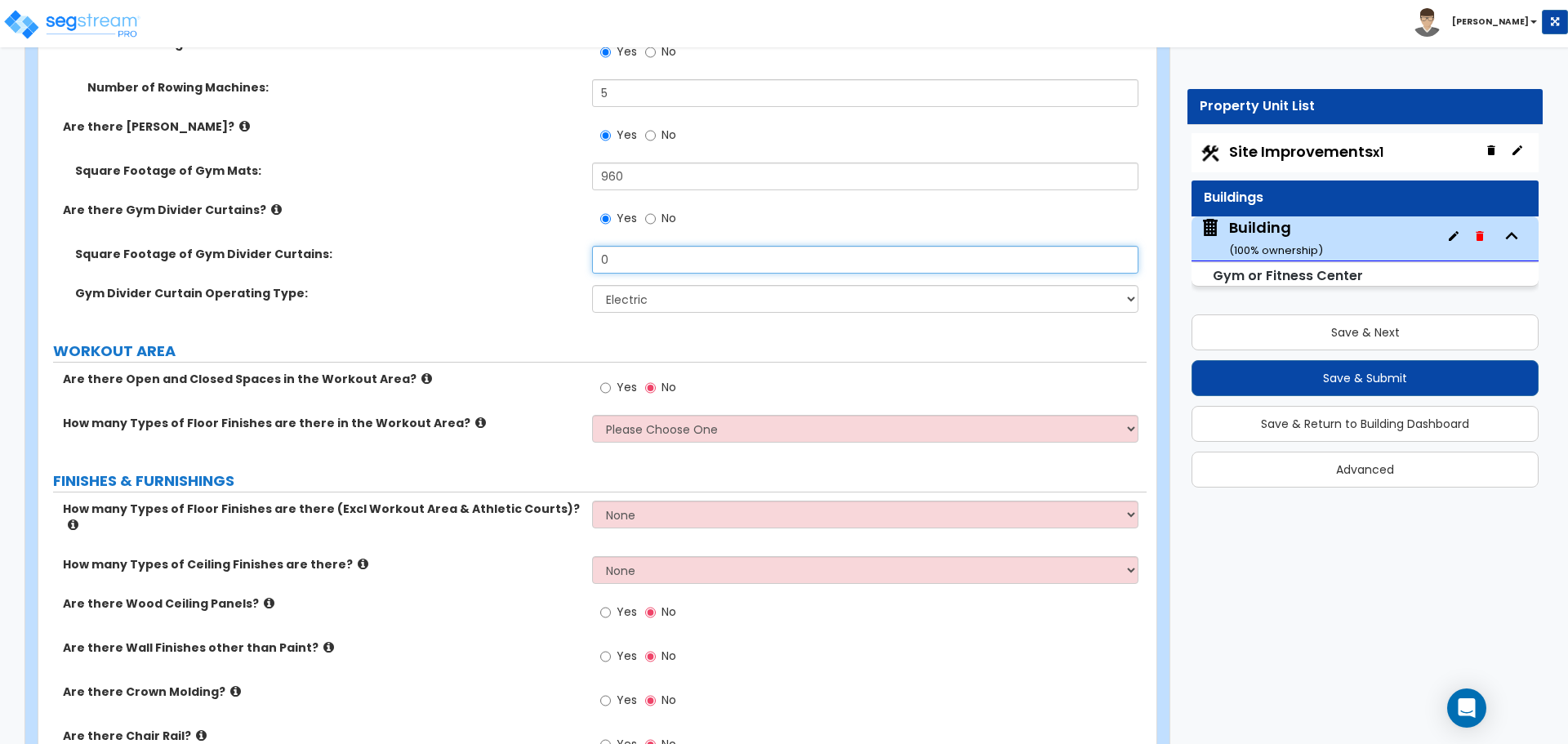
click at [655, 261] on input "0" at bounding box center [864, 260] width 545 height 28
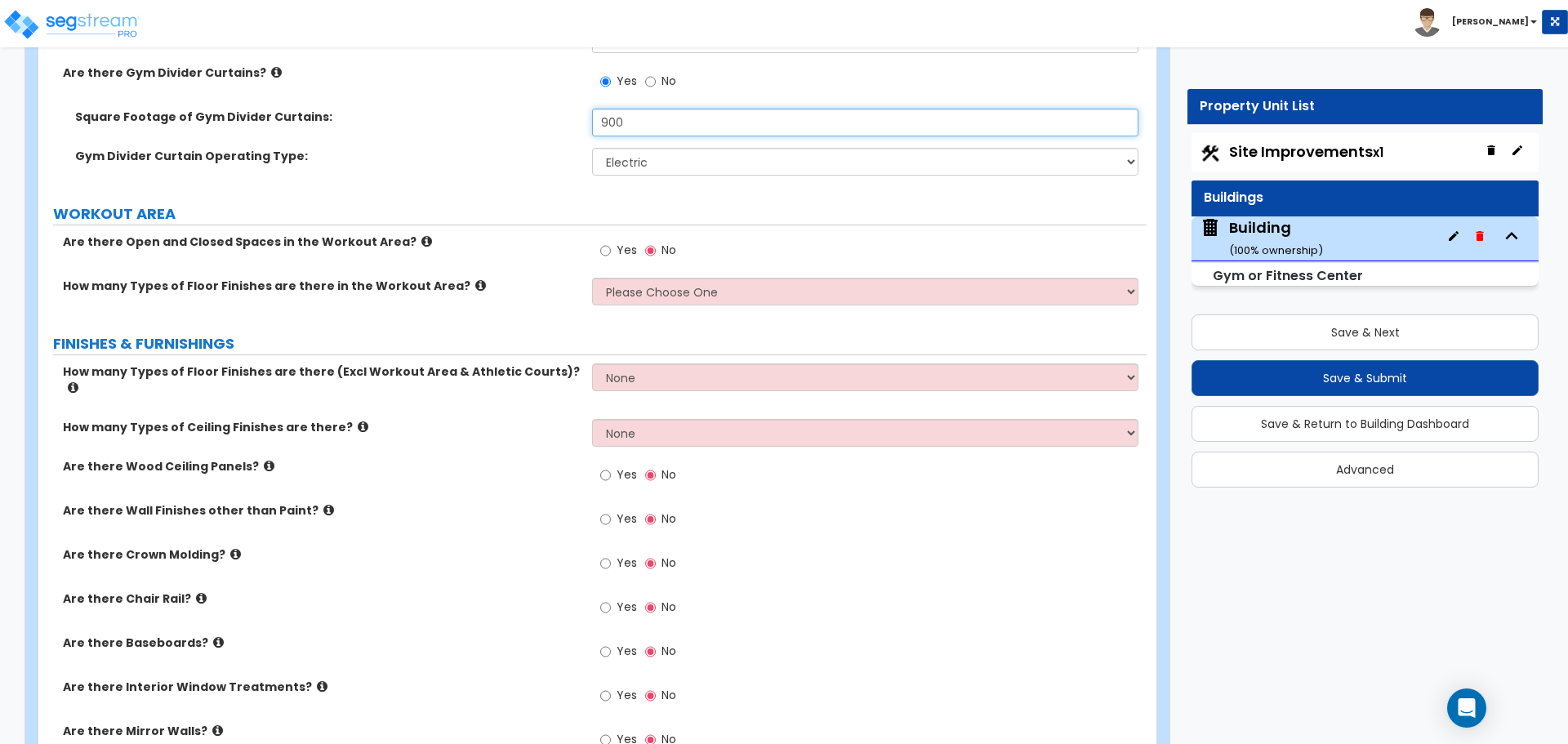
scroll to position [8632, 0]
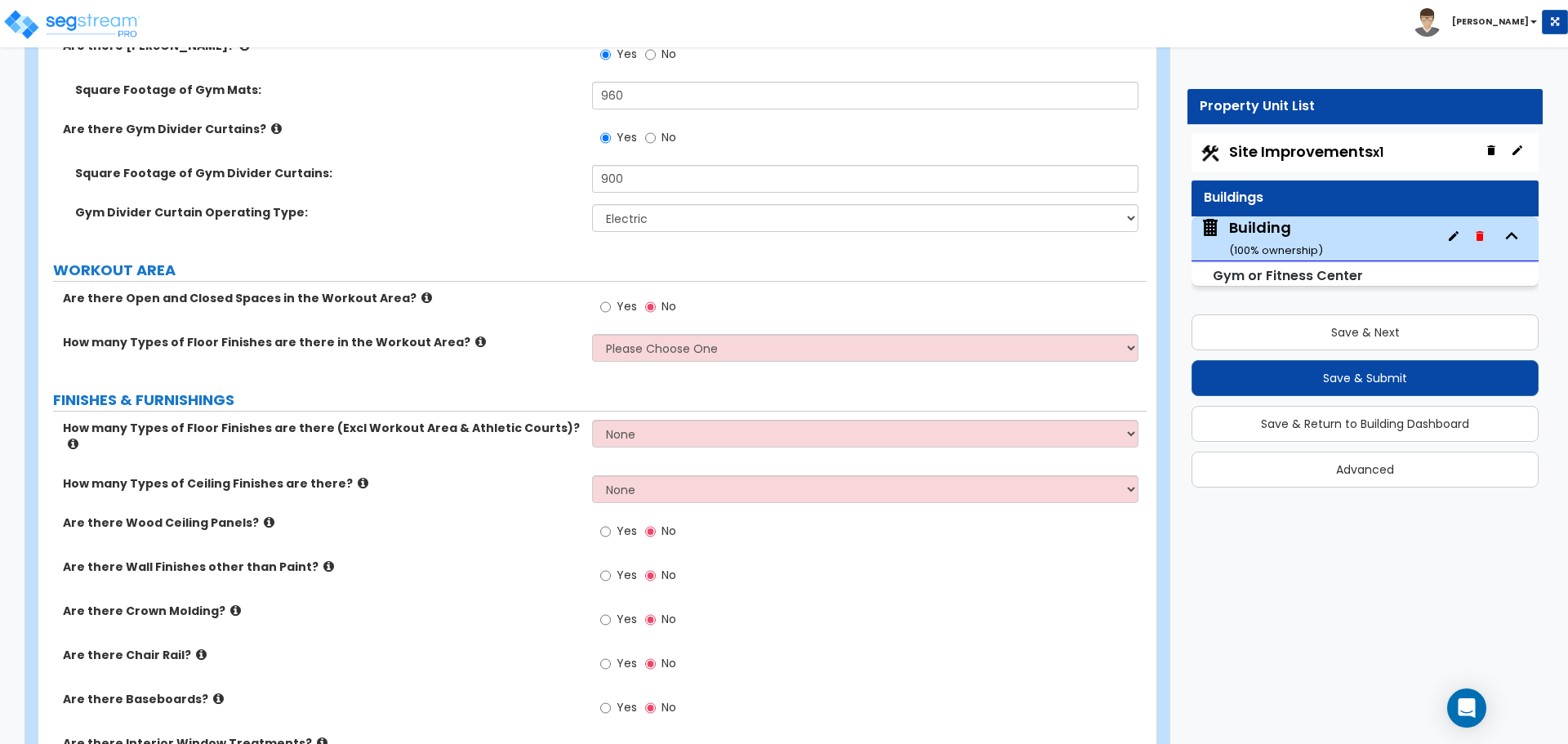
click at [631, 298] on span "Yes" at bounding box center [626, 306] width 20 height 16
click at [611, 298] on input "Yes" at bounding box center [605, 307] width 11 height 18
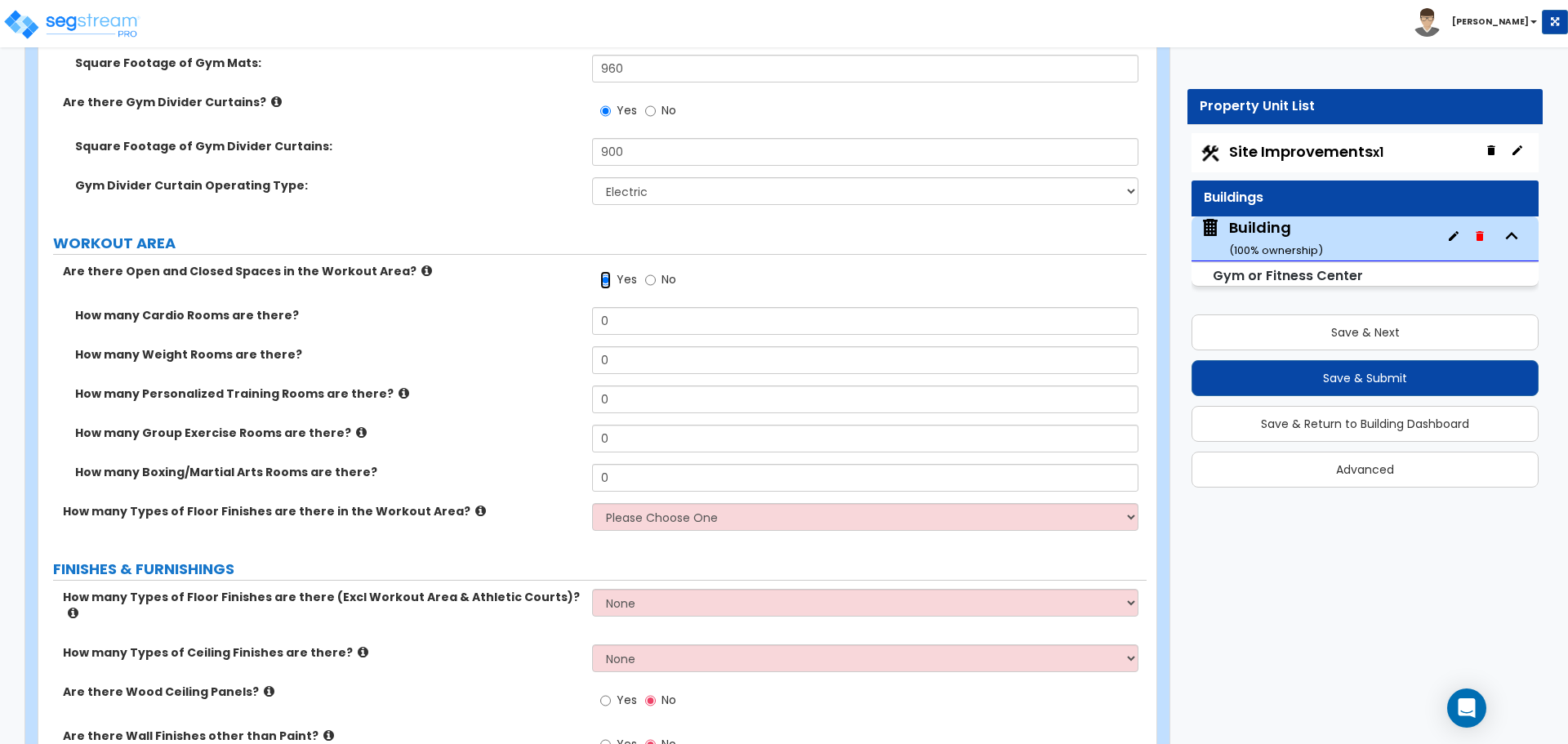
scroll to position [8674, 0]
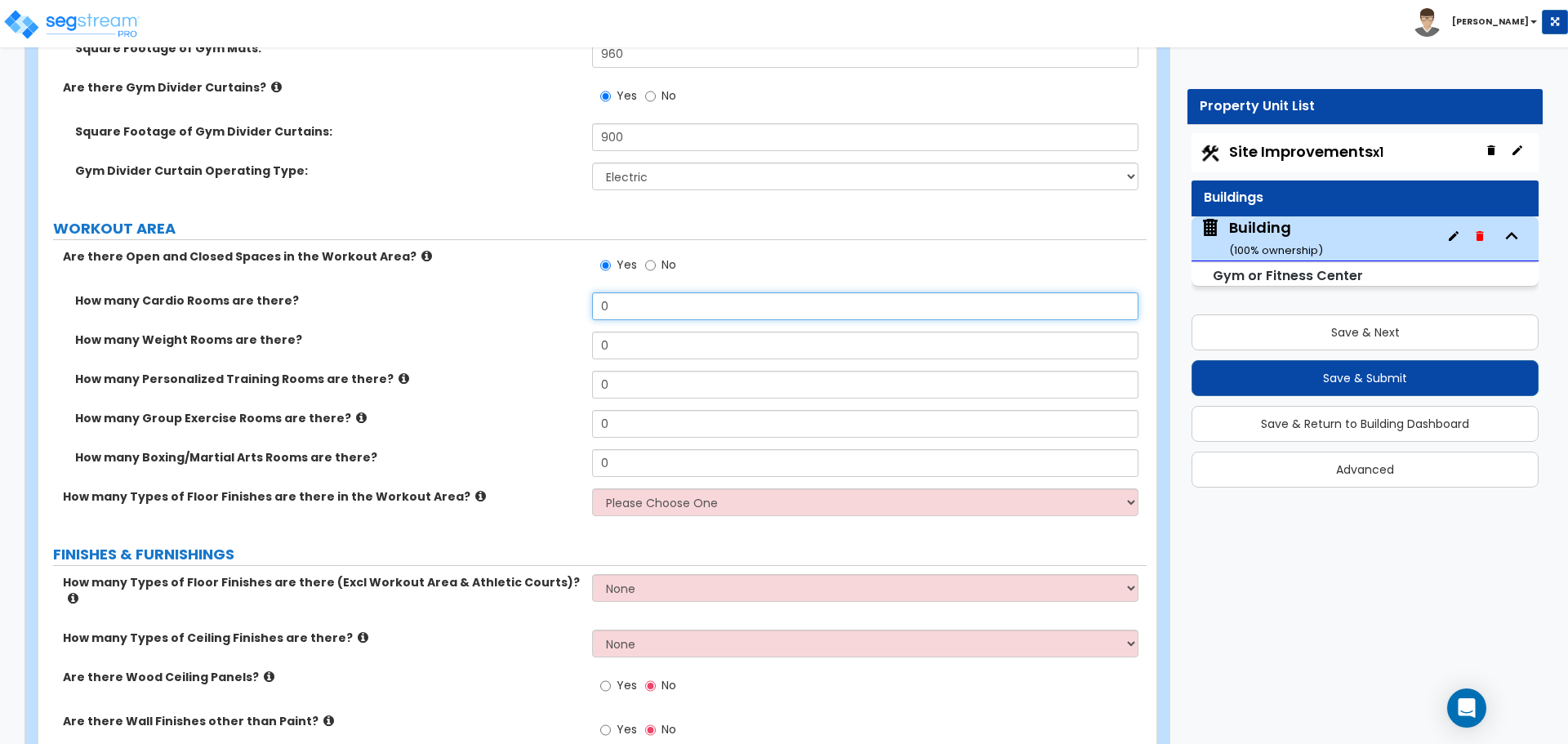
click at [634, 303] on input "0" at bounding box center [864, 306] width 545 height 28
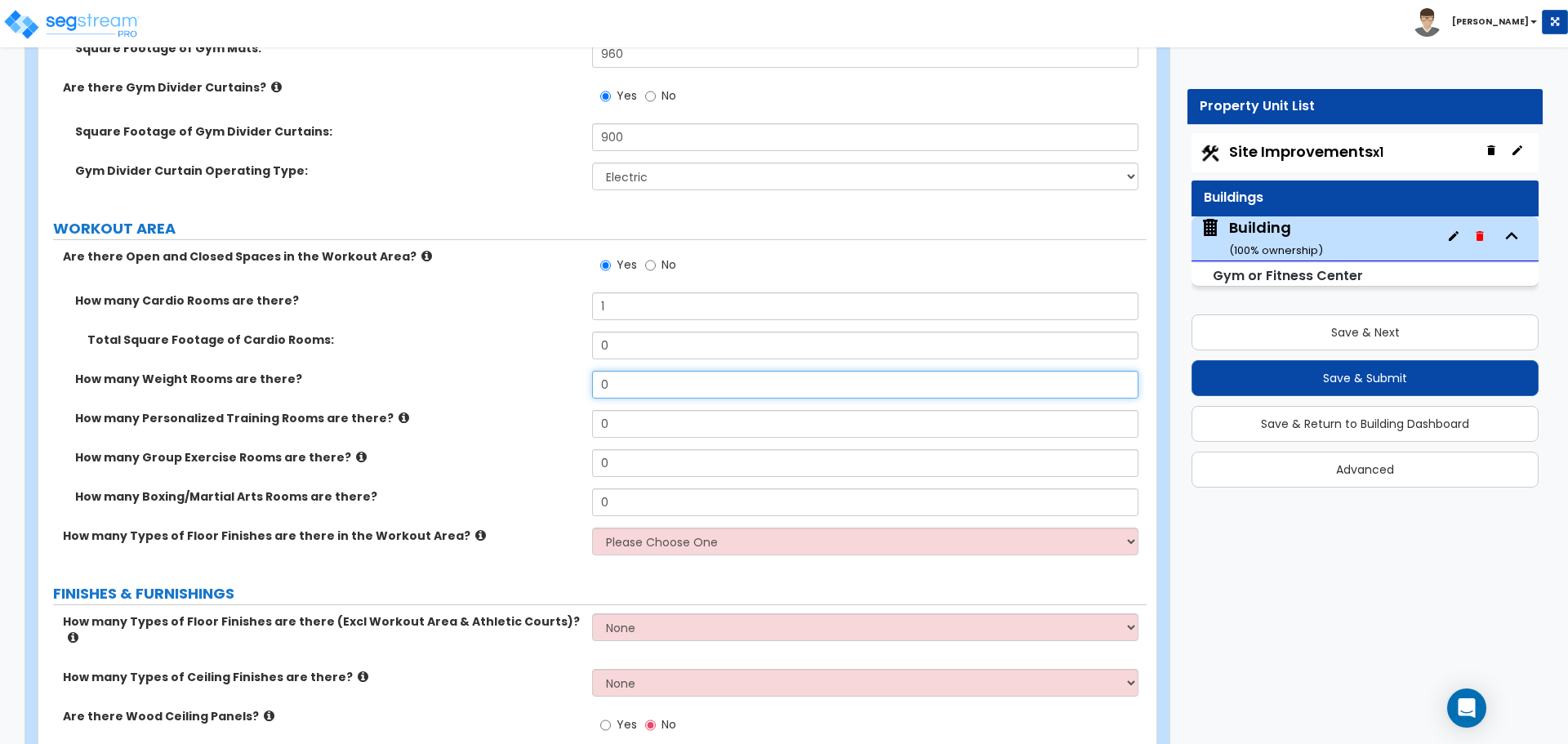
click at [631, 391] on input "0" at bounding box center [864, 385] width 545 height 28
click at [421, 250] on icon at bounding box center [426, 256] width 11 height 12
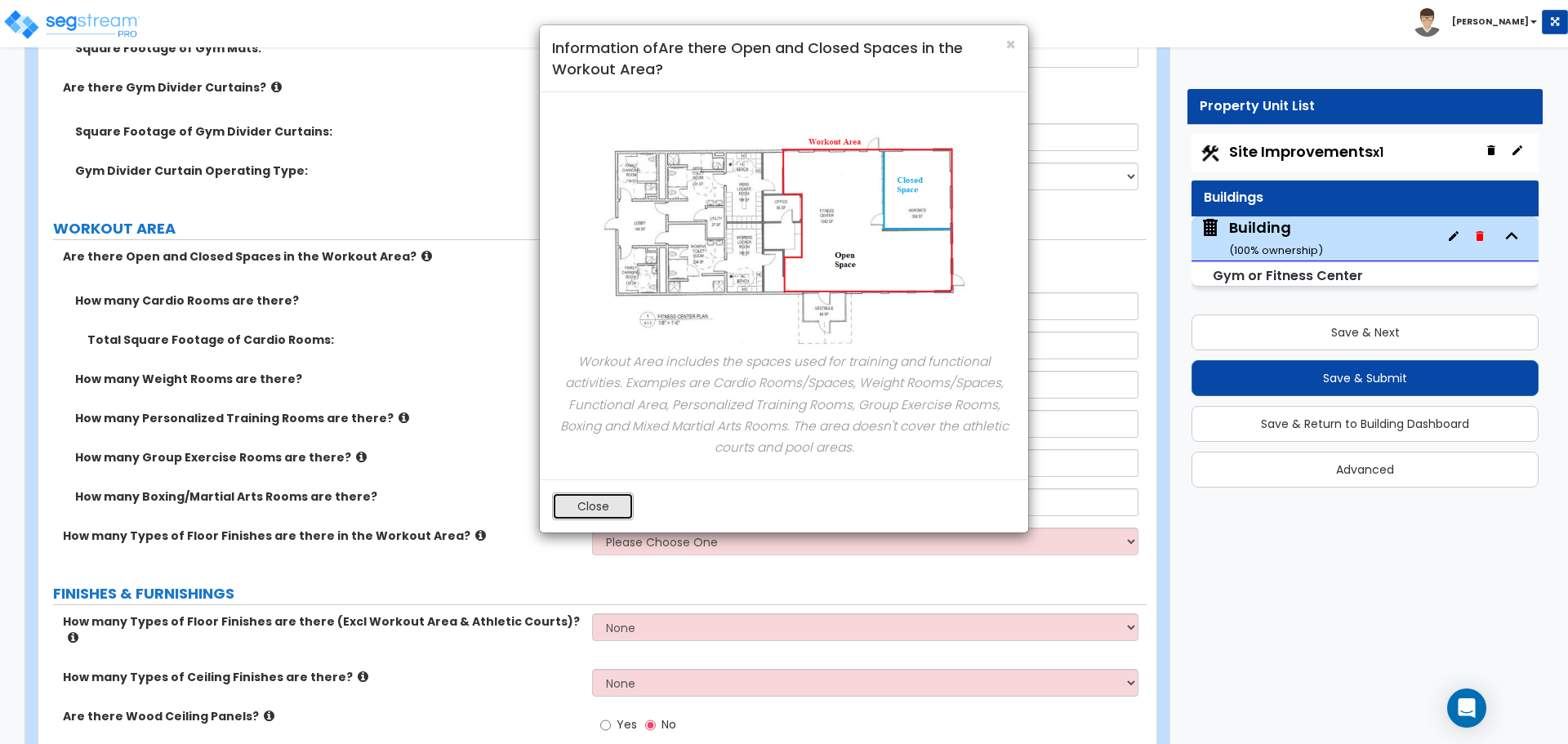
click at [582, 508] on button "Close" at bounding box center [593, 506] width 82 height 28
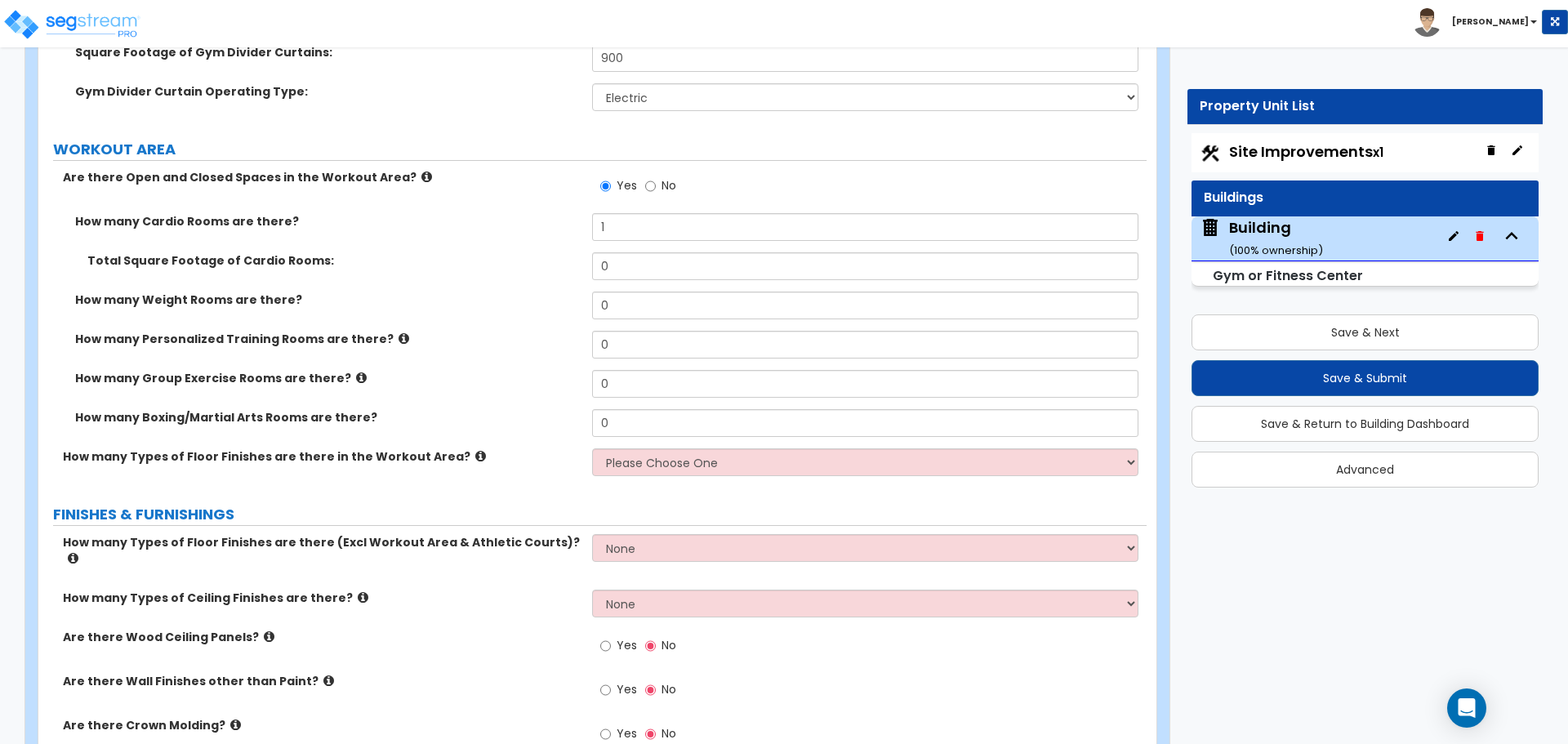
scroll to position [8756, 0]
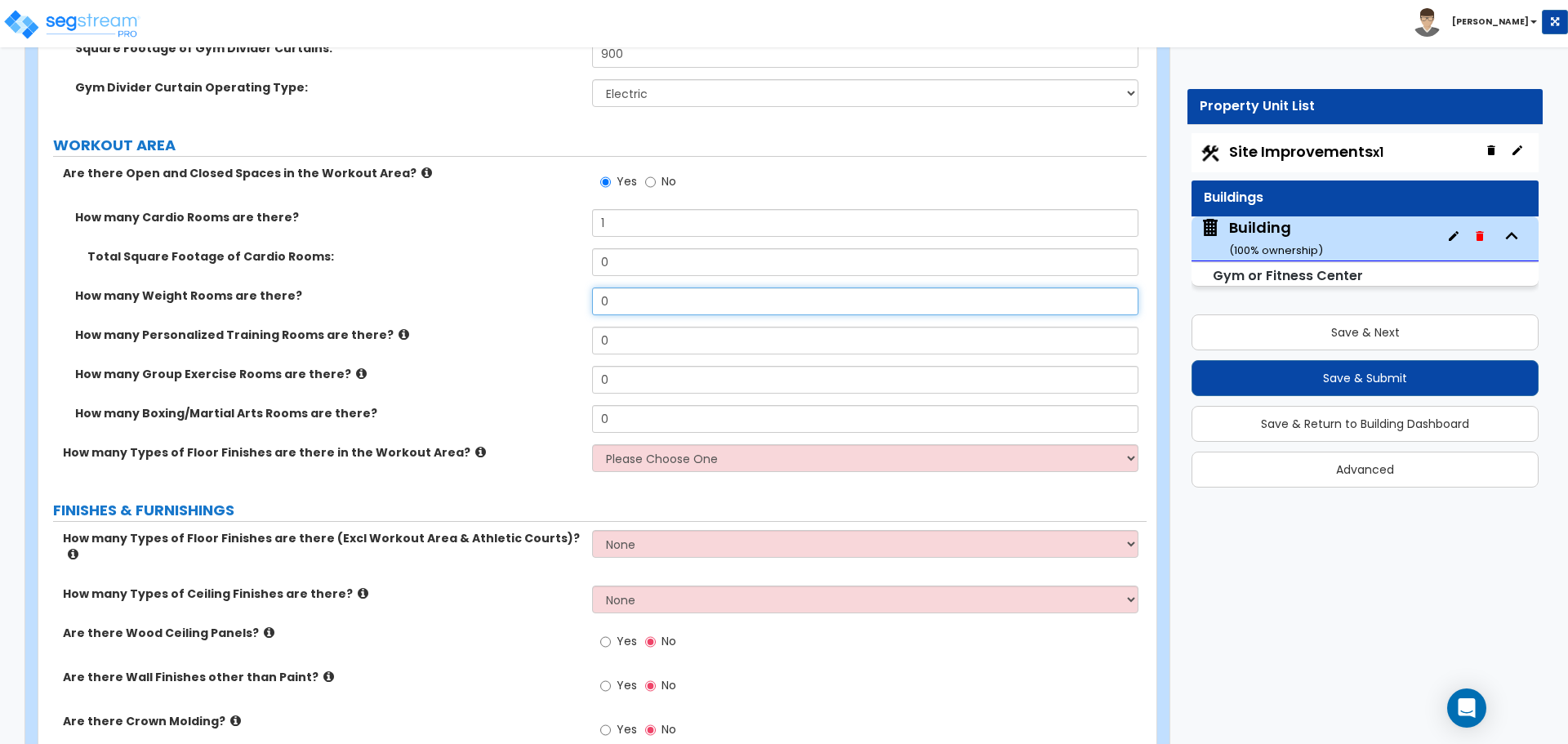
click at [644, 298] on input "0" at bounding box center [864, 301] width 545 height 28
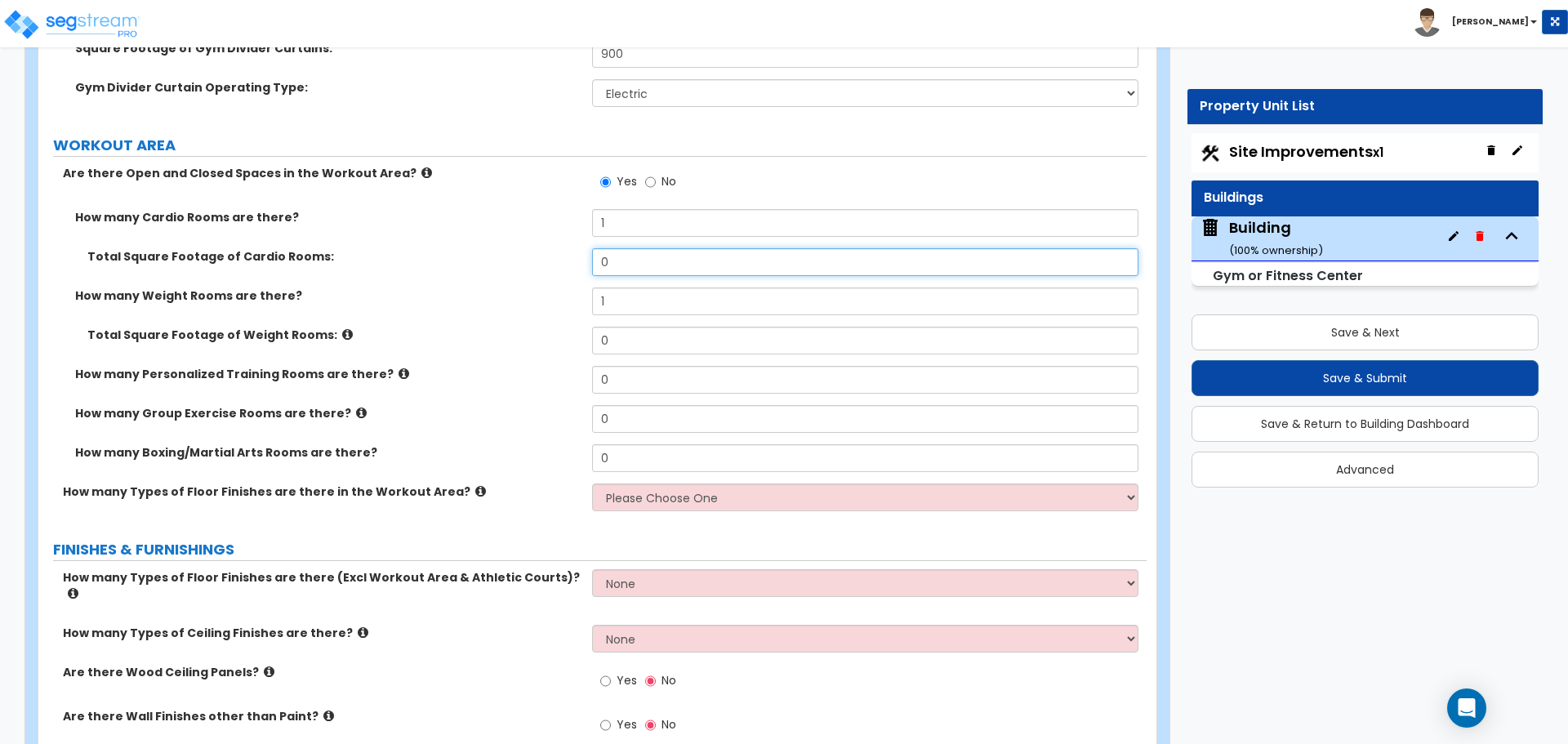
click at [664, 253] on input "0" at bounding box center [864, 262] width 545 height 28
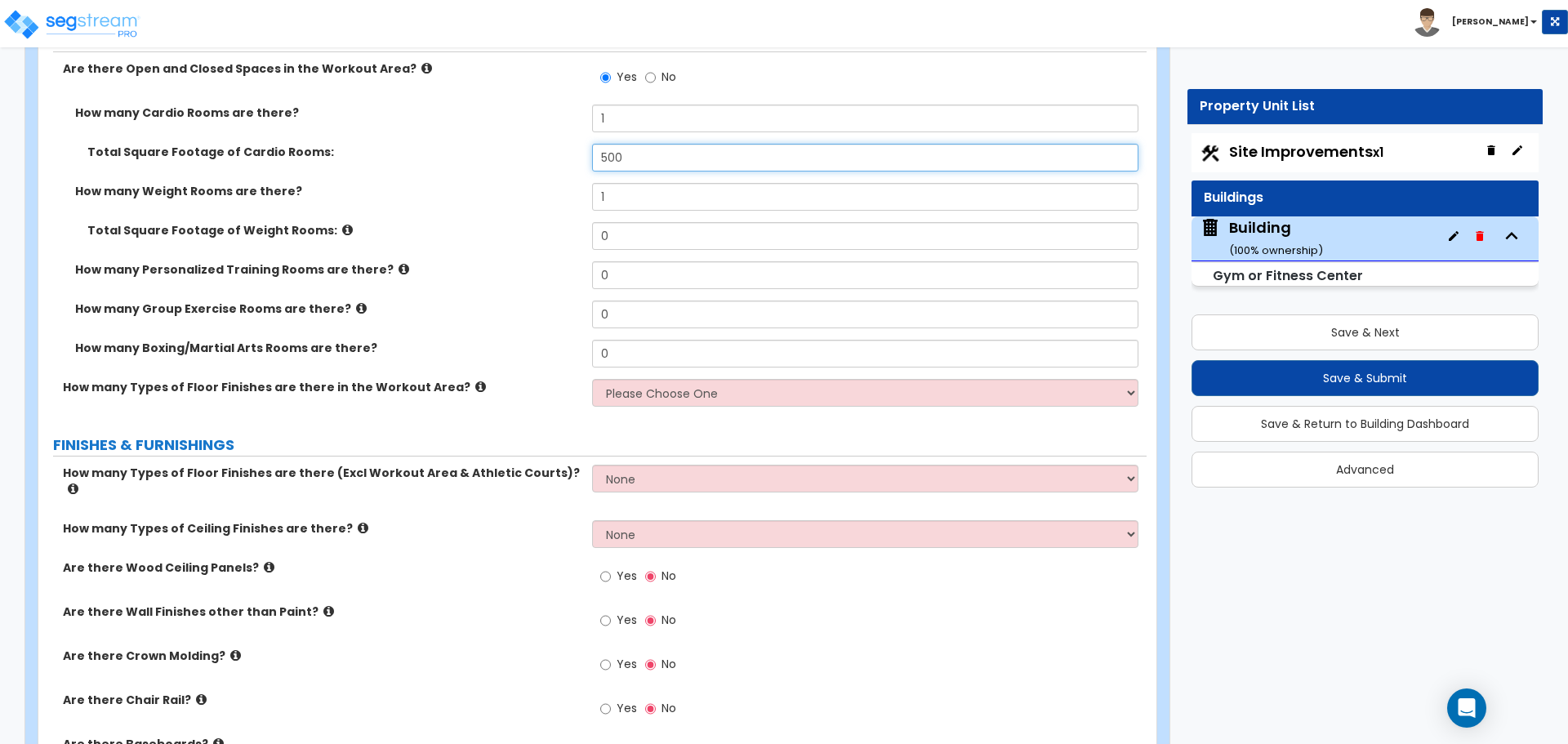
scroll to position [8876, 0]
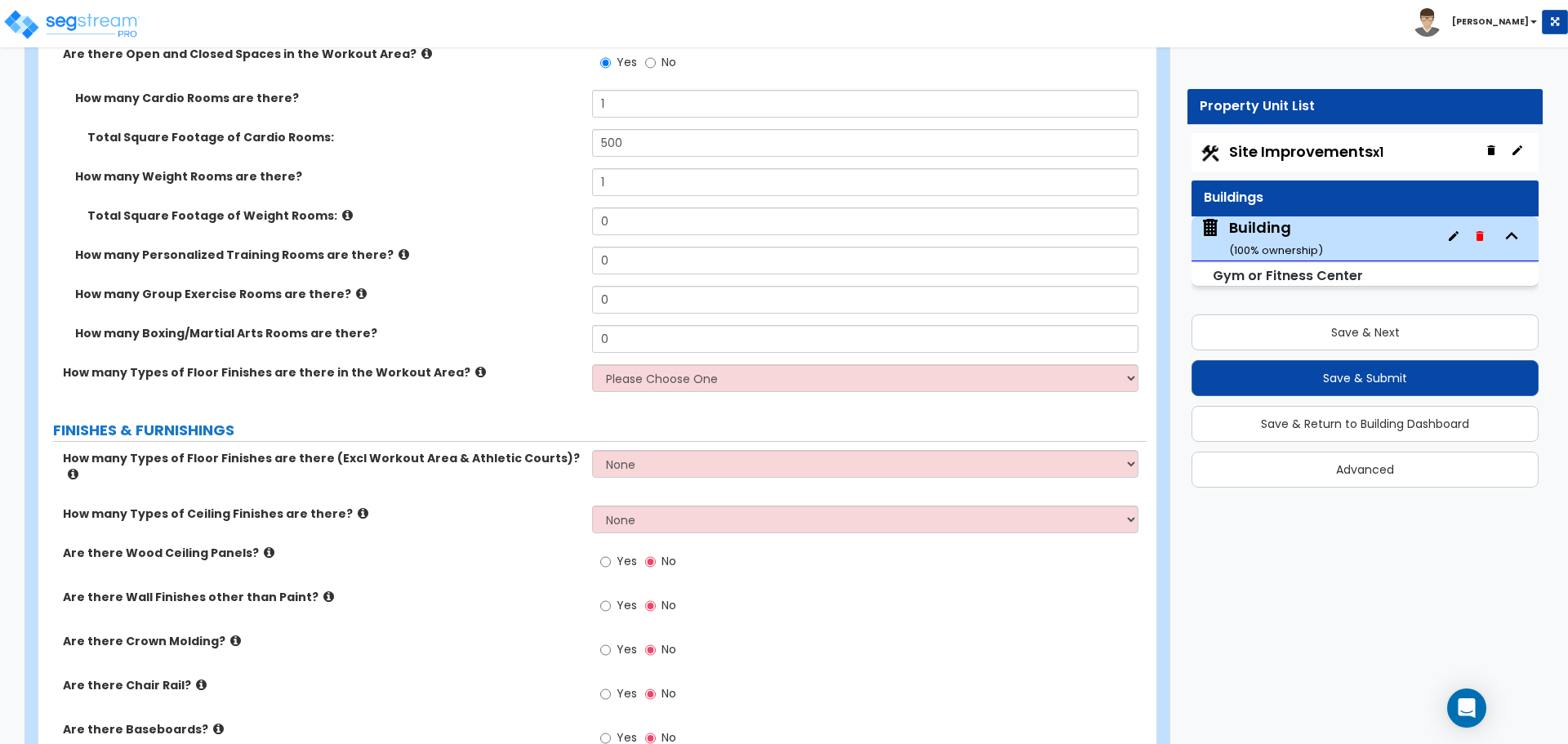
click at [342, 209] on icon at bounding box center [347, 215] width 11 height 12
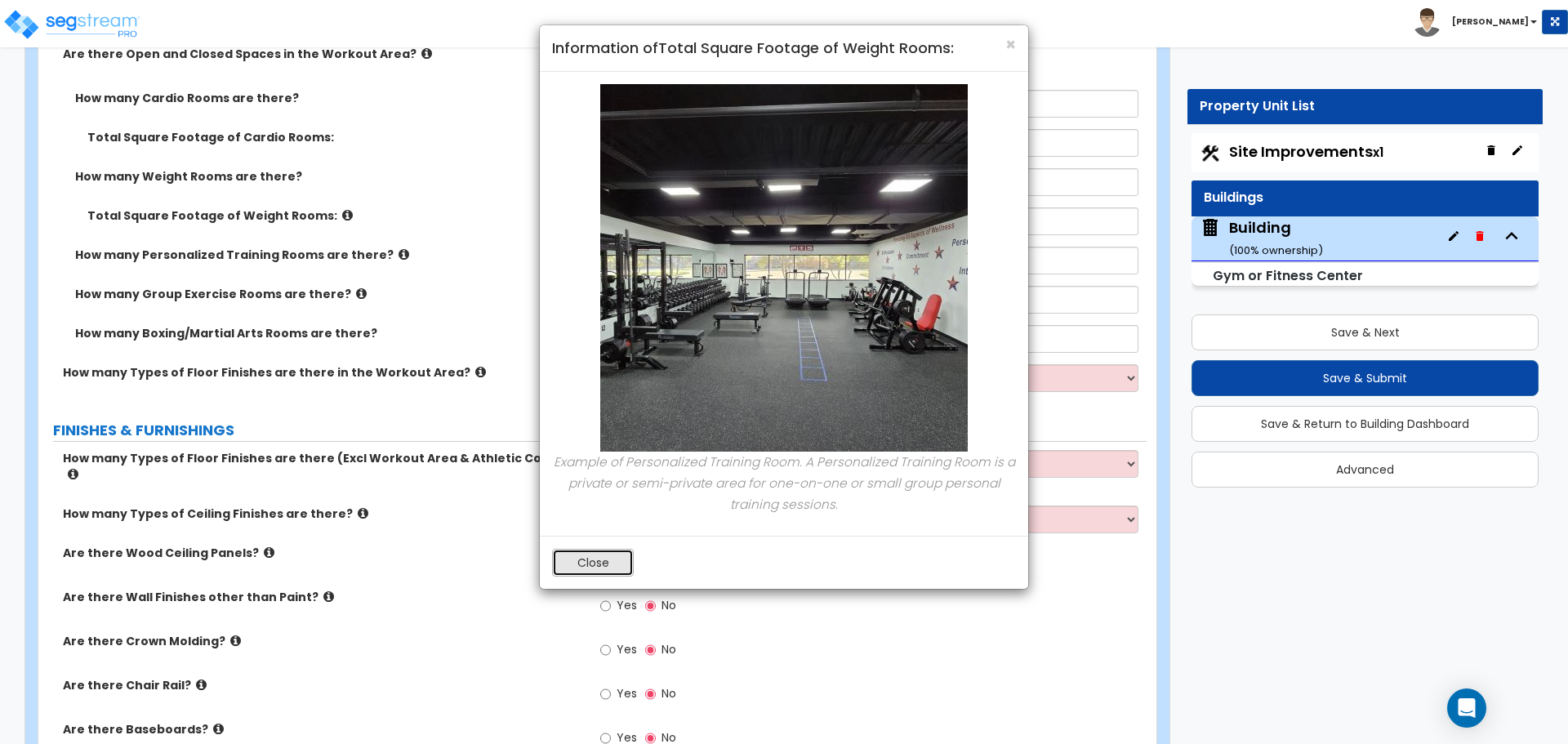
click at [560, 557] on button "Close" at bounding box center [593, 562] width 82 height 28
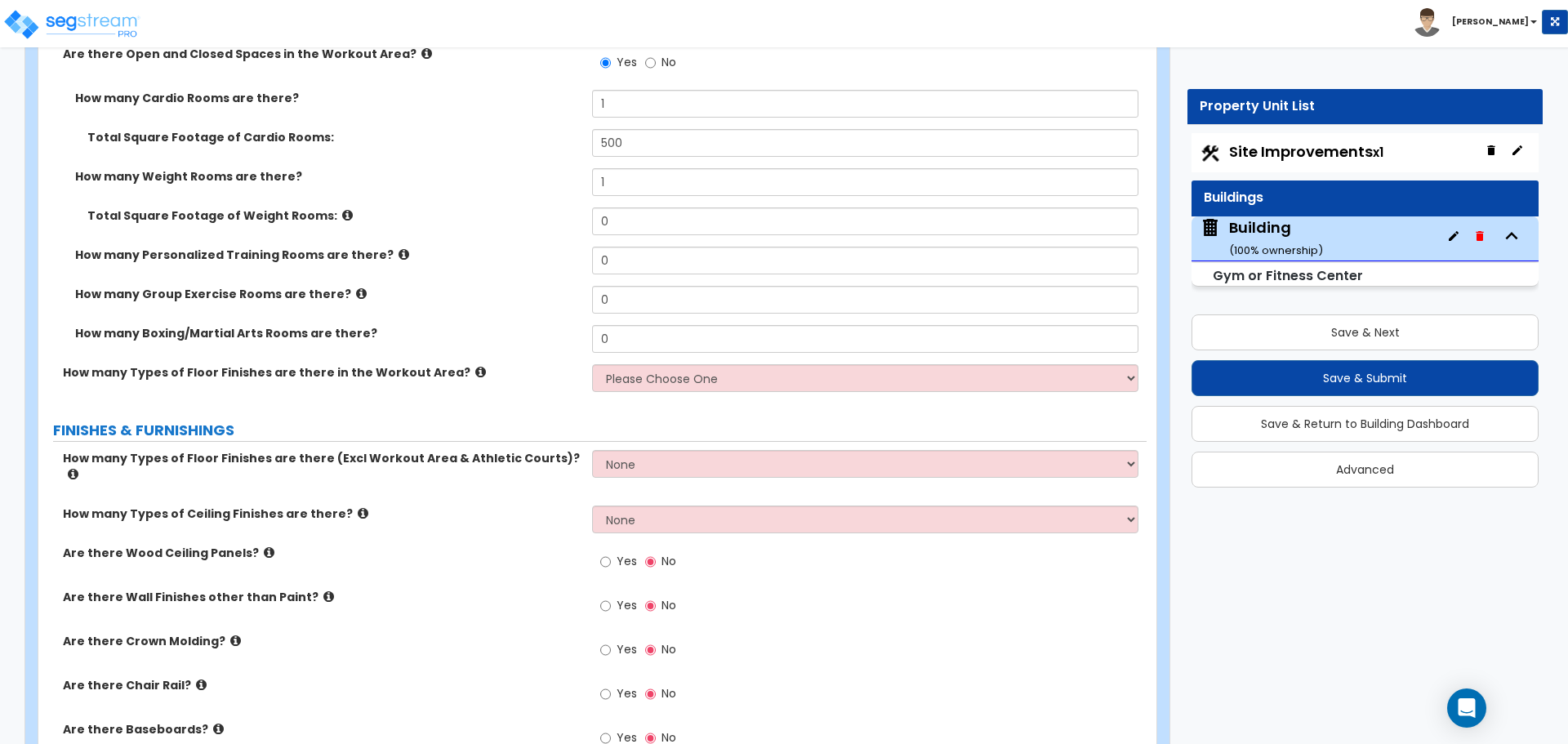
click at [332, 213] on label "Total Square Footage of Weight Rooms:" at bounding box center [333, 215] width 492 height 16
click at [342, 209] on icon at bounding box center [347, 215] width 11 height 12
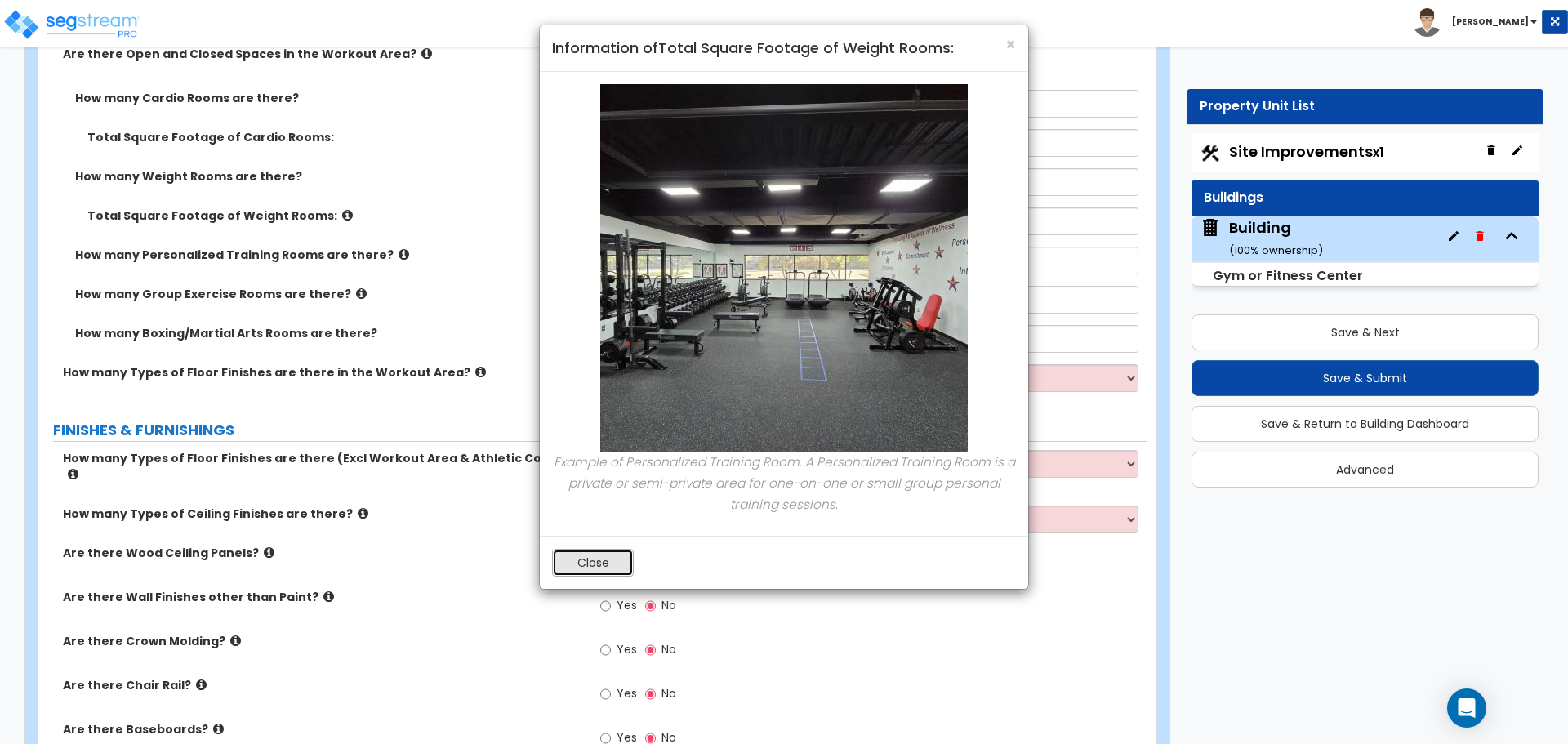
click at [584, 571] on button "Close" at bounding box center [593, 562] width 82 height 28
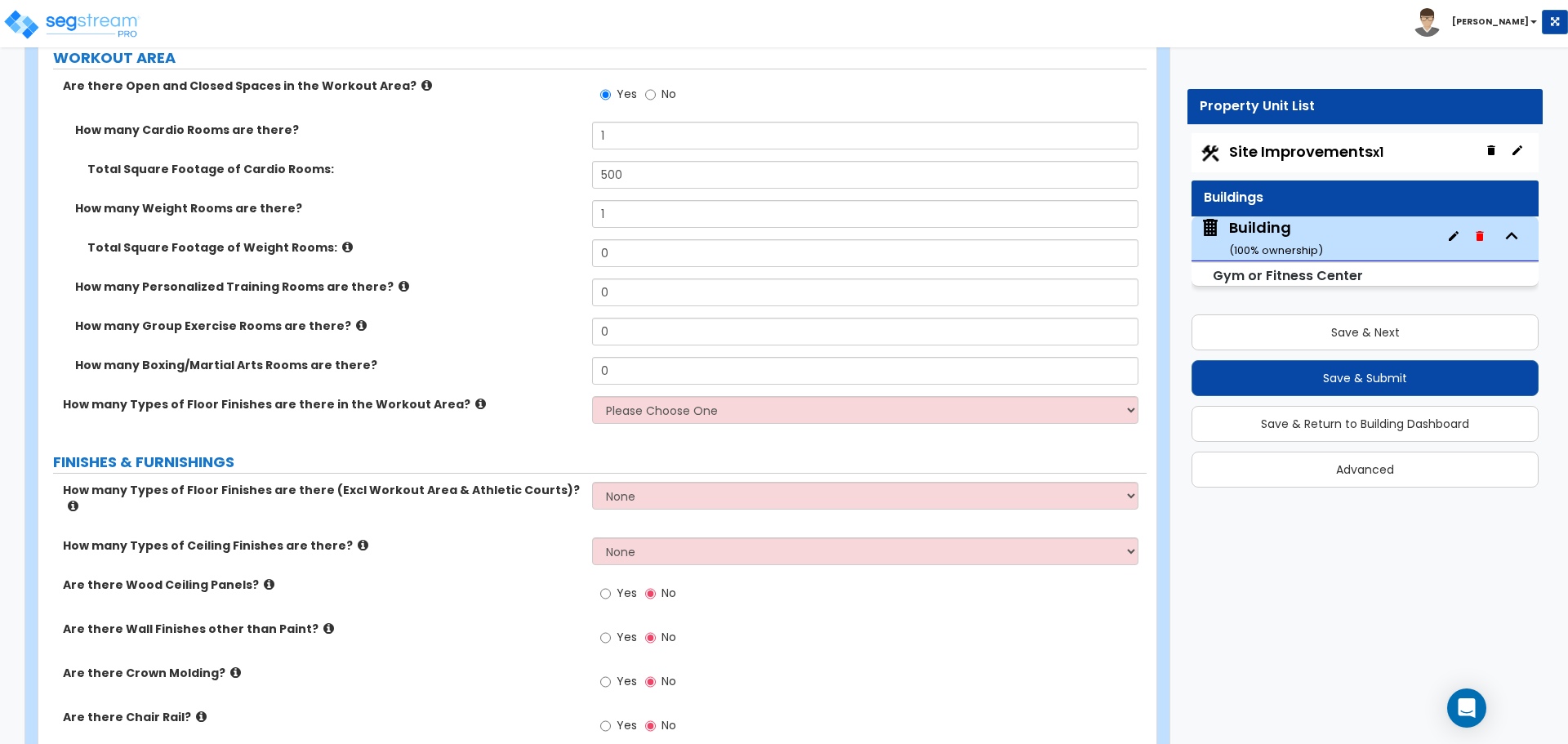
scroll to position [8845, 0]
click at [342, 241] on icon at bounding box center [347, 246] width 11 height 12
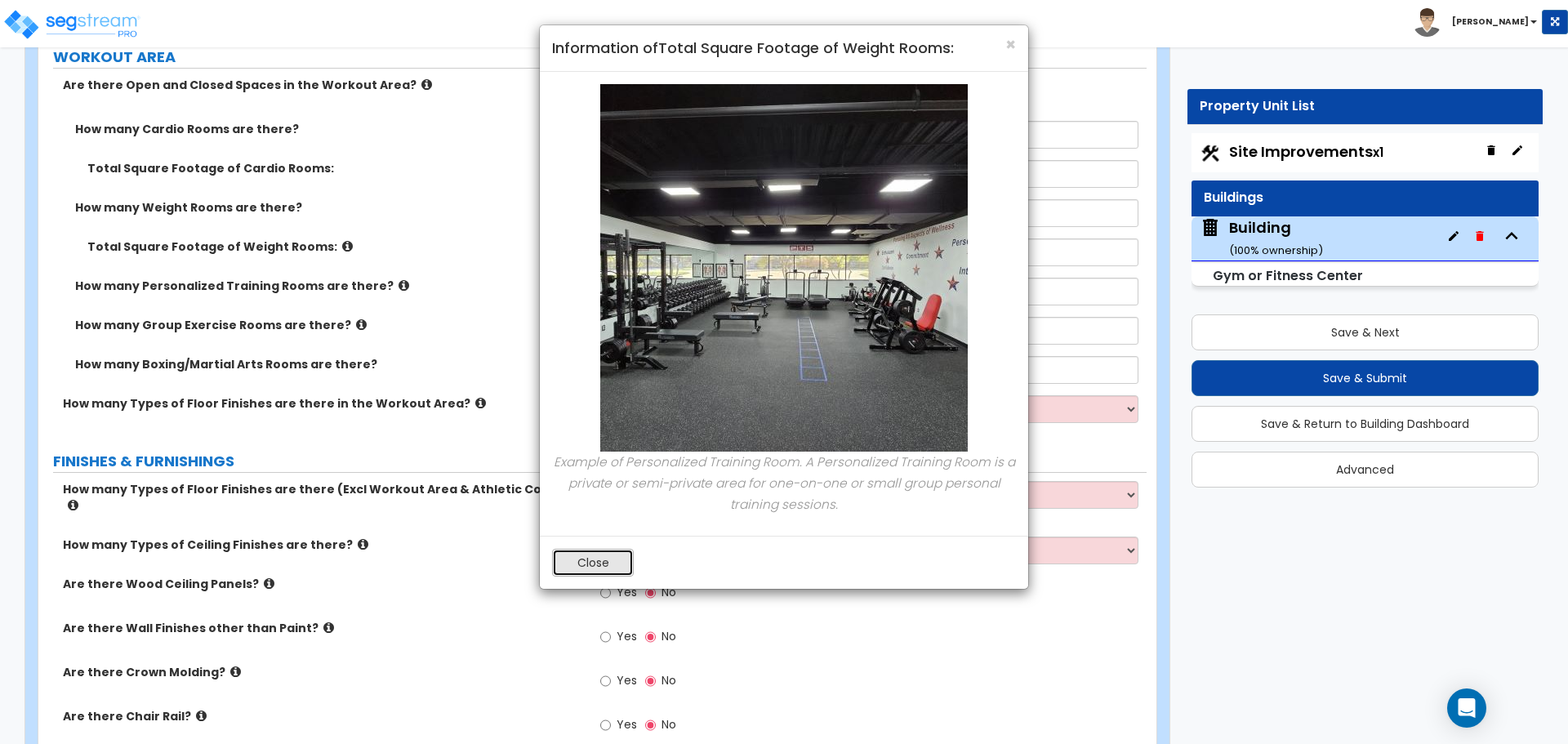
click at [588, 561] on button "Close" at bounding box center [593, 562] width 82 height 28
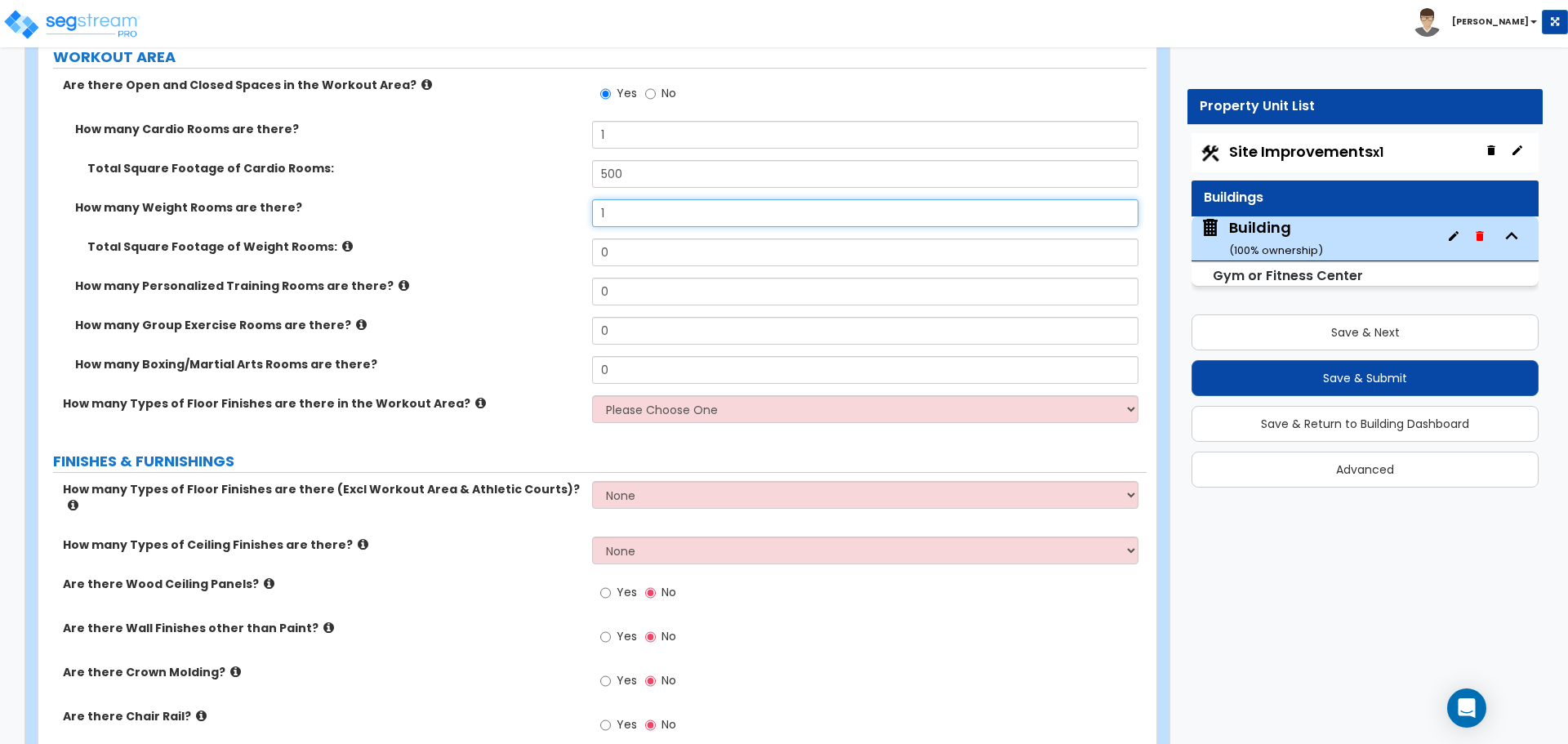
click at [668, 210] on input "1" at bounding box center [864, 213] width 545 height 28
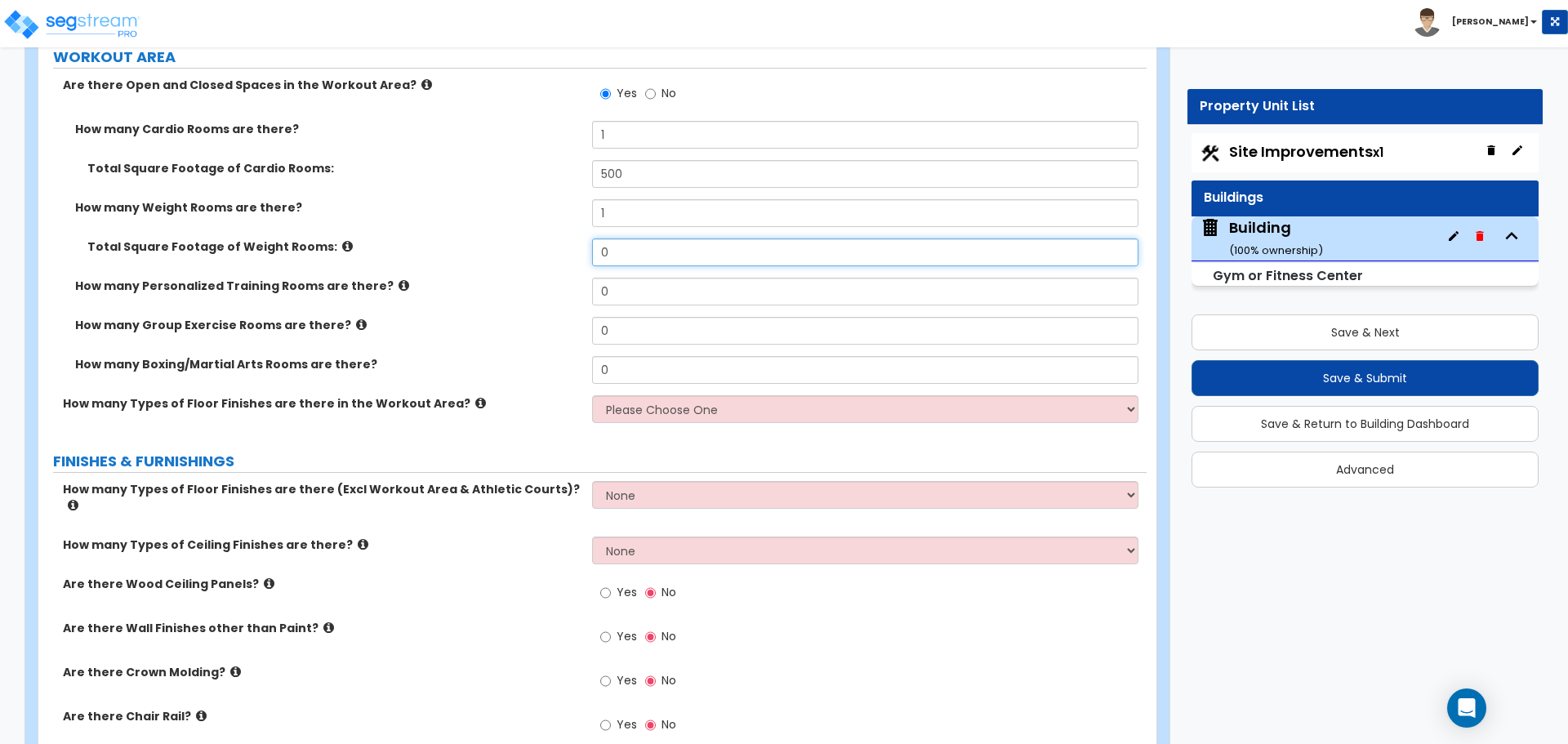
click at [613, 244] on input "0" at bounding box center [864, 252] width 545 height 28
click at [620, 285] on input "0" at bounding box center [864, 291] width 545 height 28
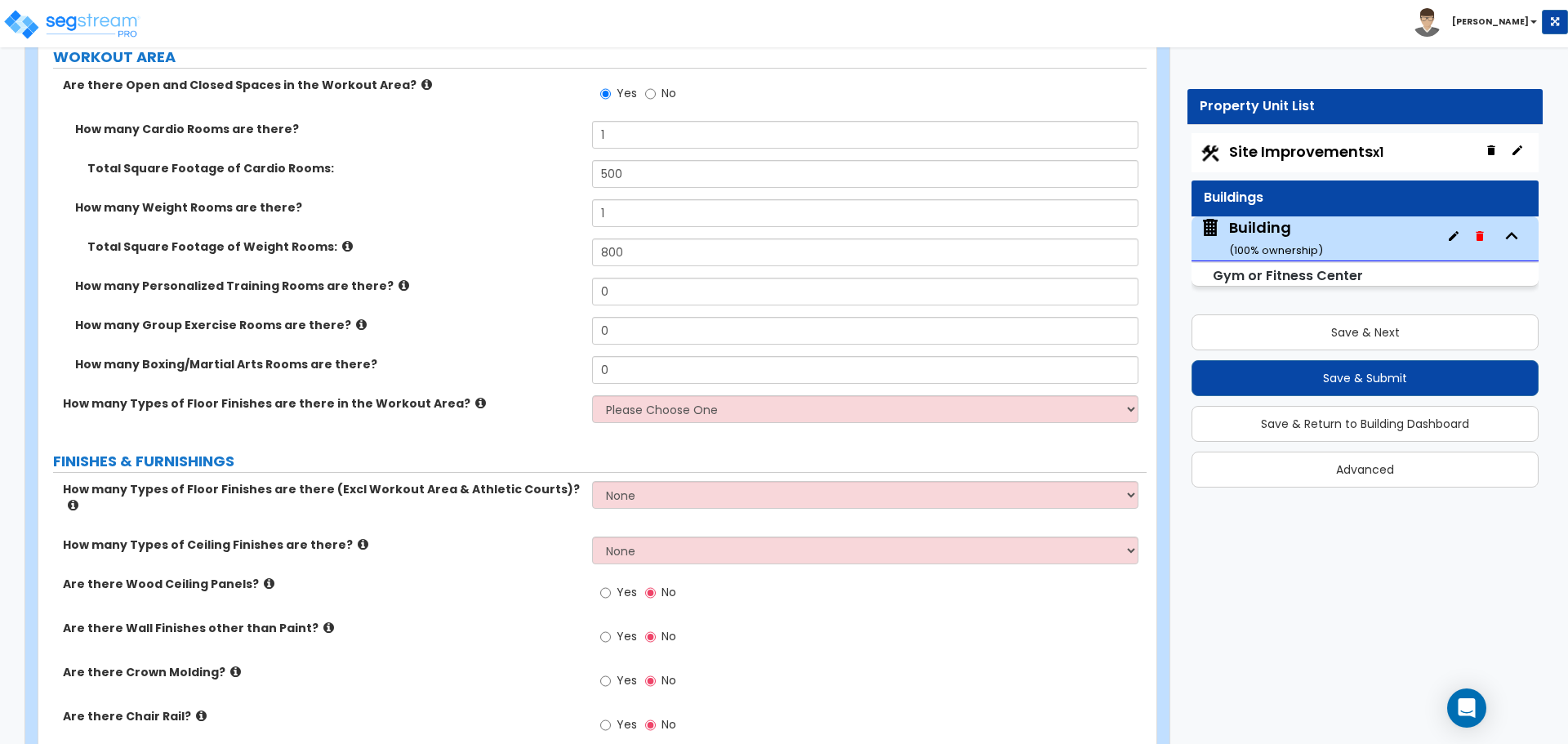
click at [398, 281] on icon at bounding box center [403, 285] width 11 height 12
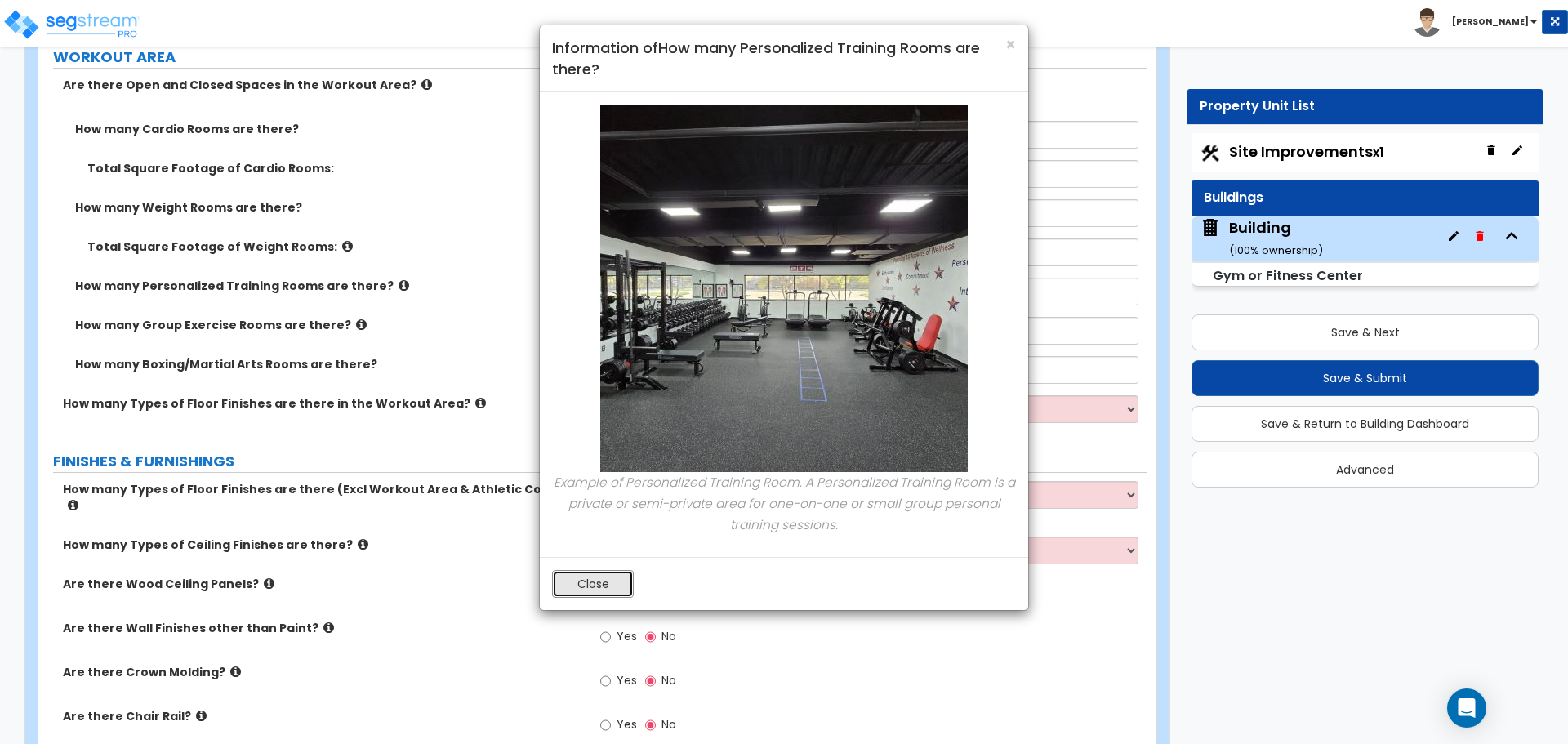
click at [601, 577] on button "Close" at bounding box center [593, 583] width 82 height 28
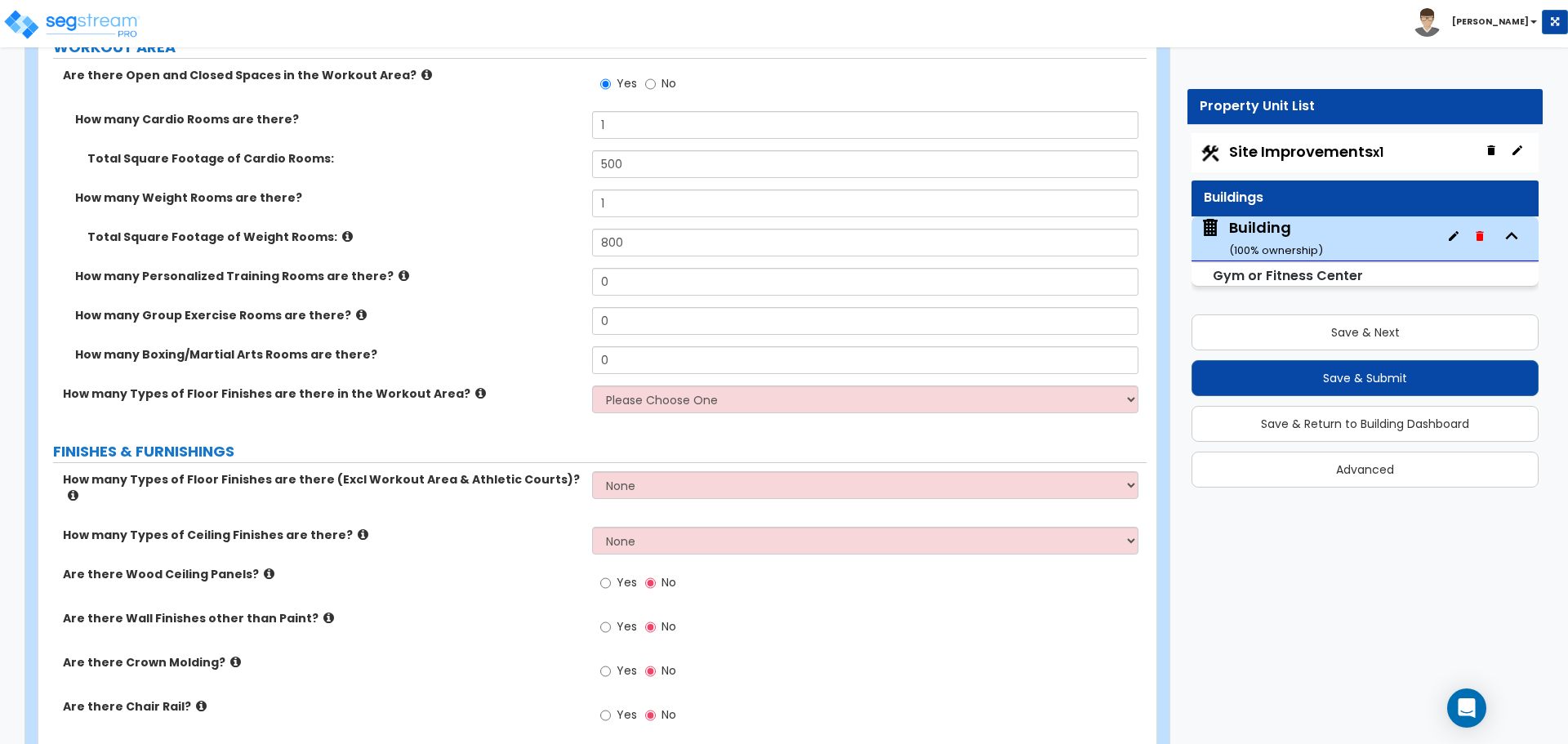
scroll to position [8856, 0]
click at [342, 228] on icon at bounding box center [347, 234] width 11 height 12
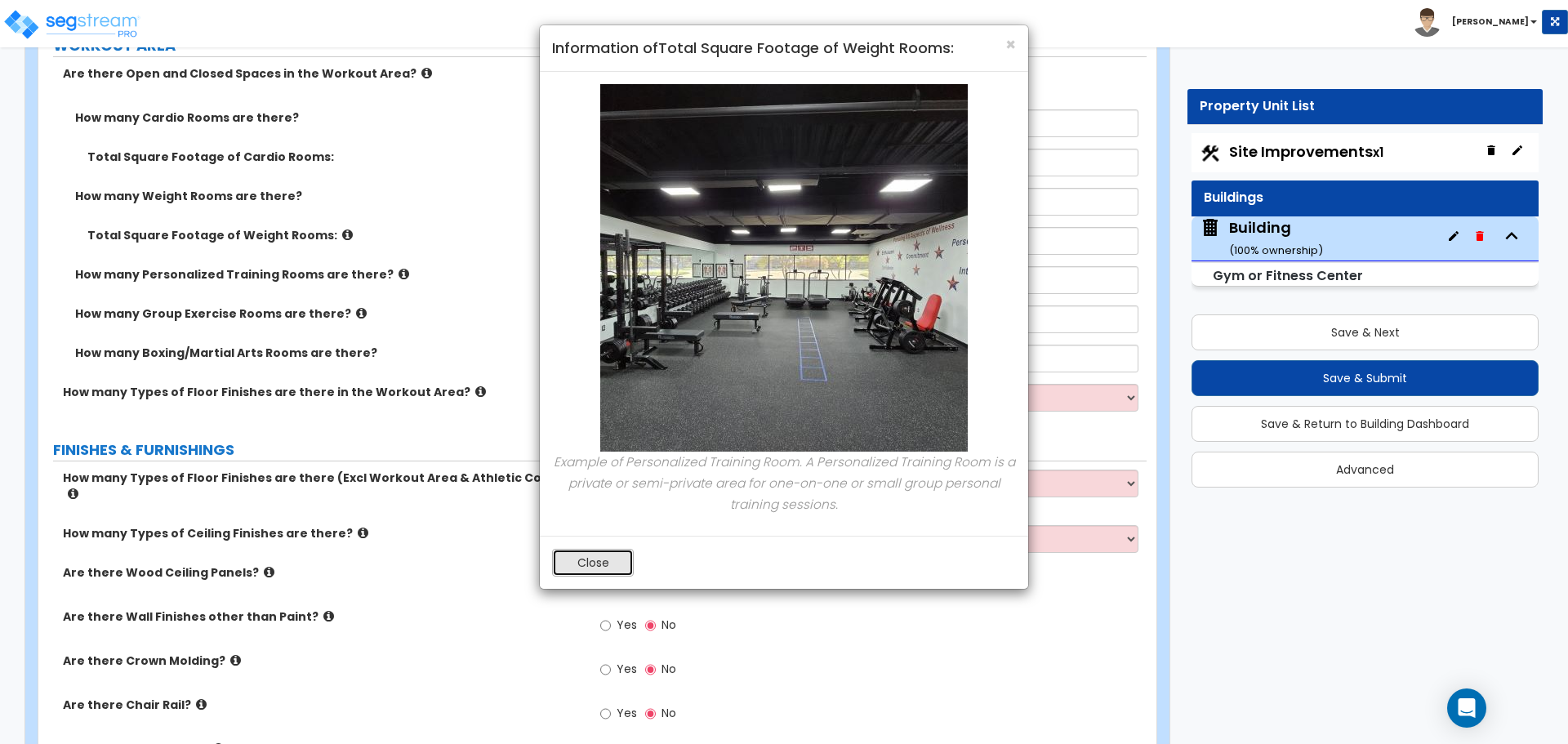
click at [569, 564] on button "Close" at bounding box center [593, 562] width 82 height 28
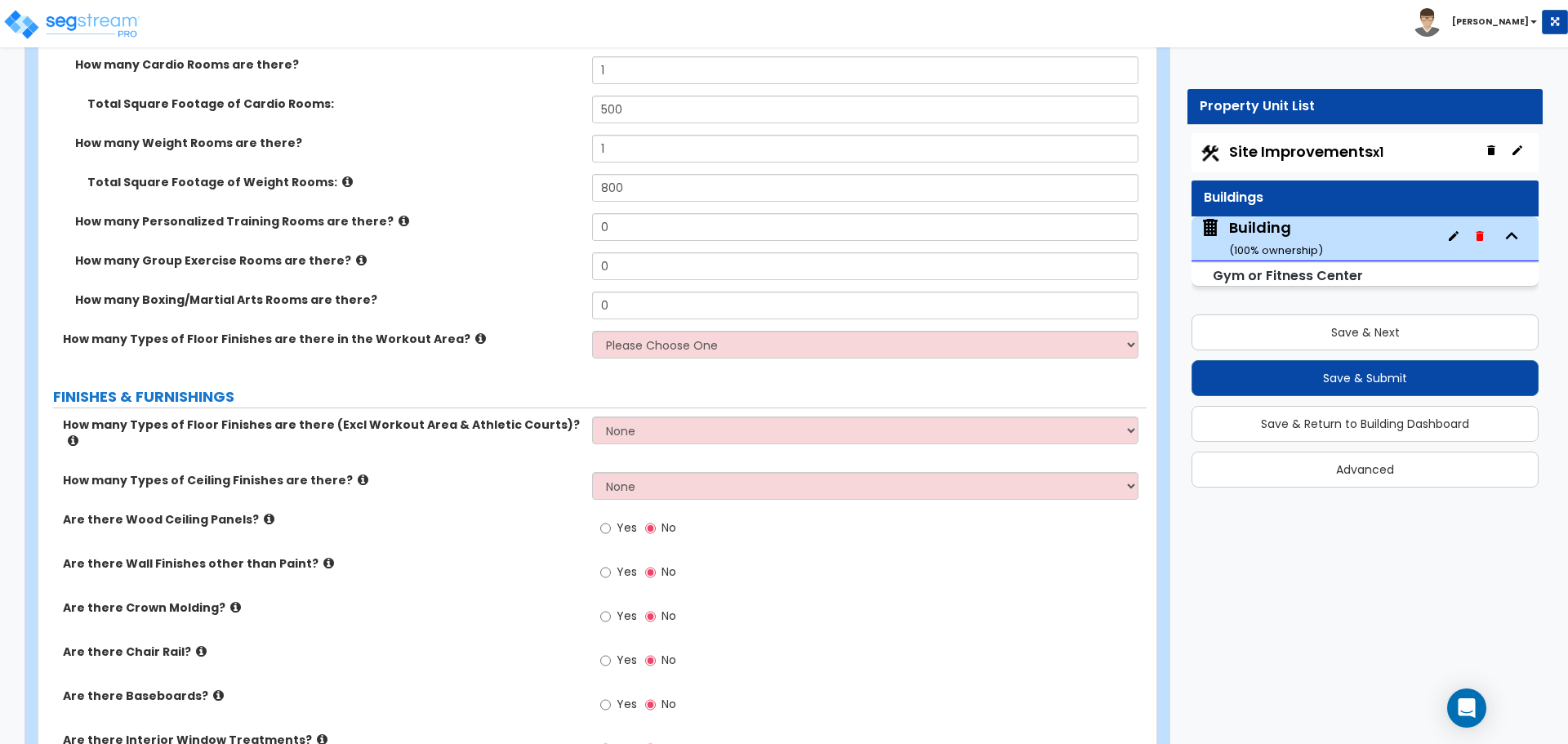
scroll to position [8899, 0]
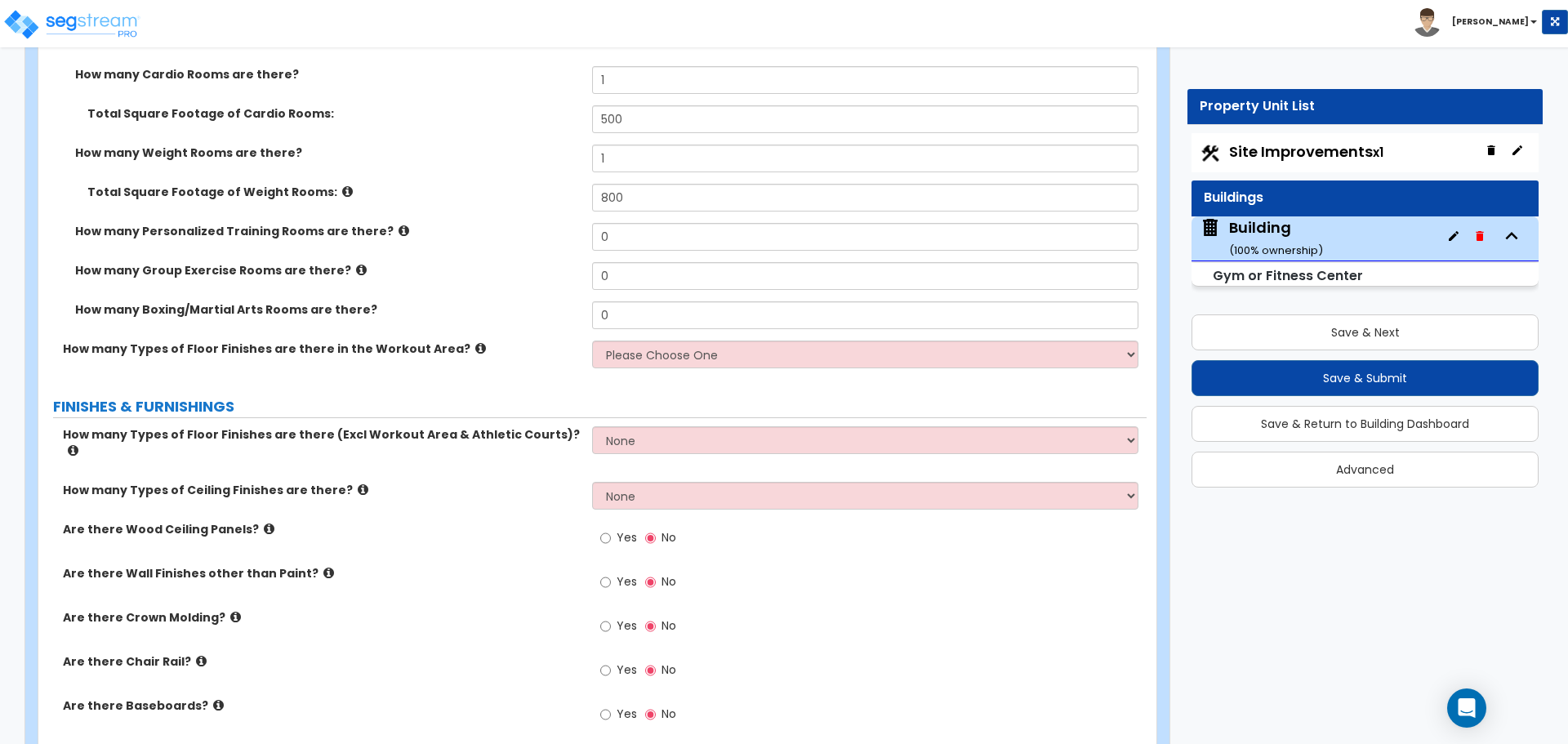
click at [398, 226] on icon at bounding box center [403, 231] width 11 height 12
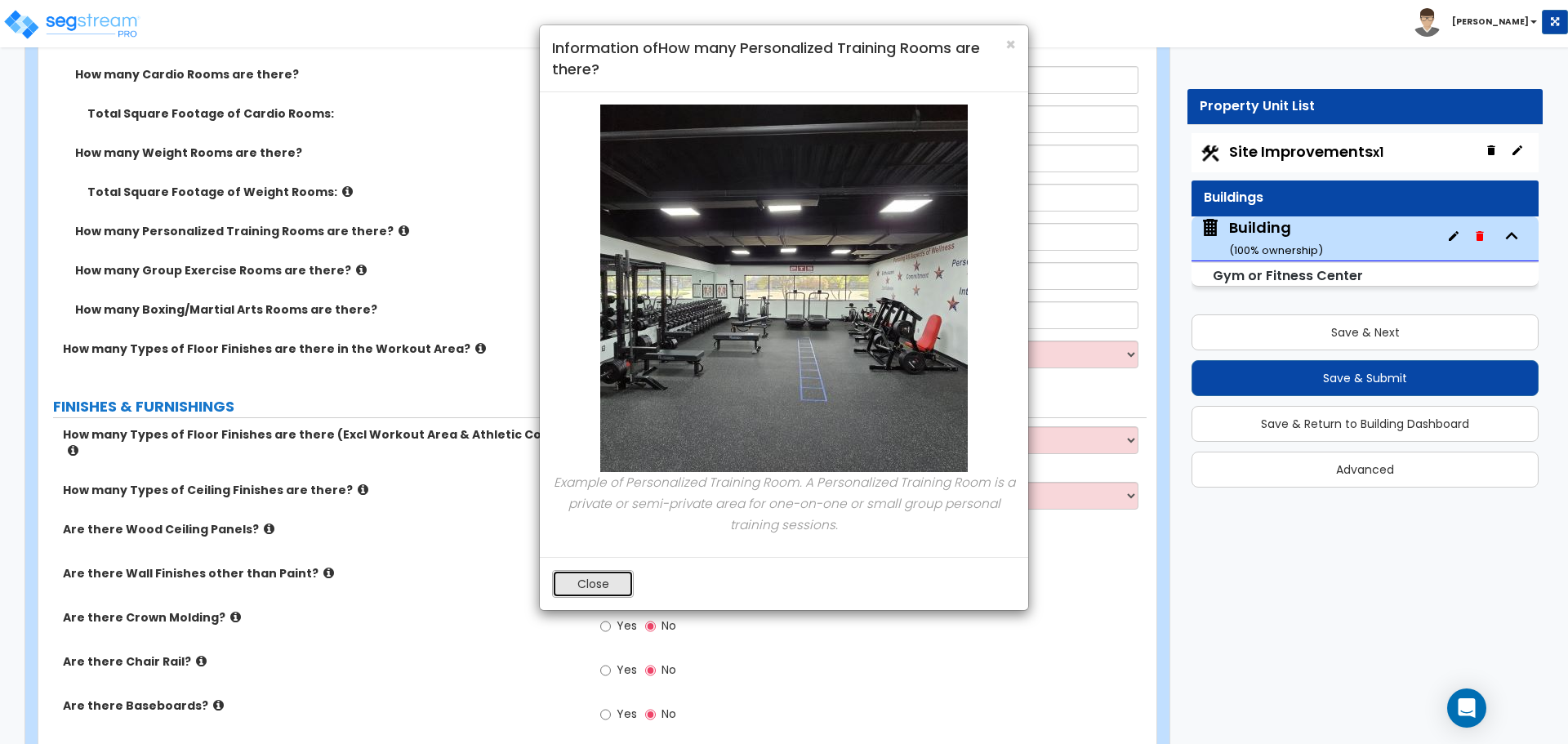
click at [565, 588] on button "Close" at bounding box center [593, 583] width 82 height 28
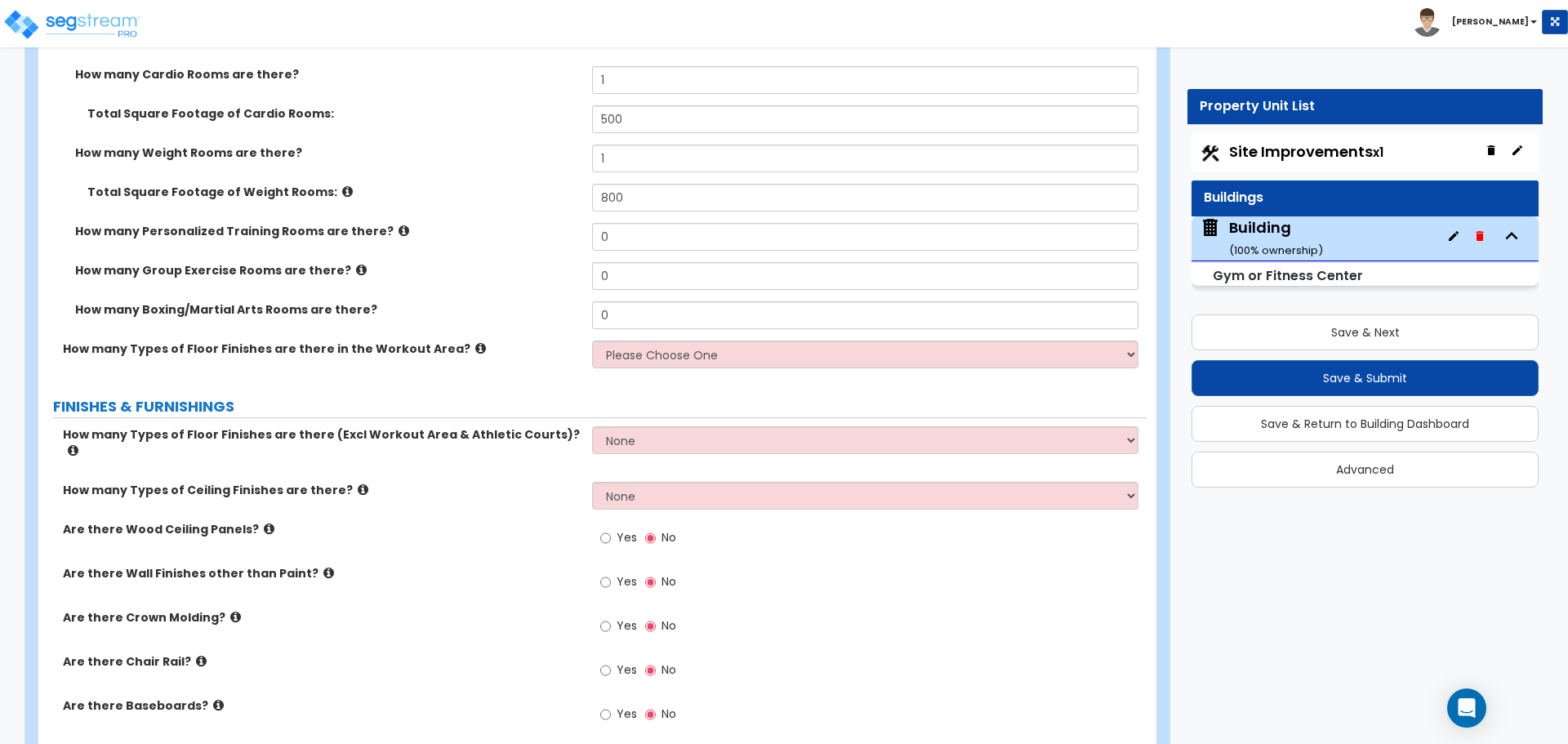
scroll to position [8822, 0]
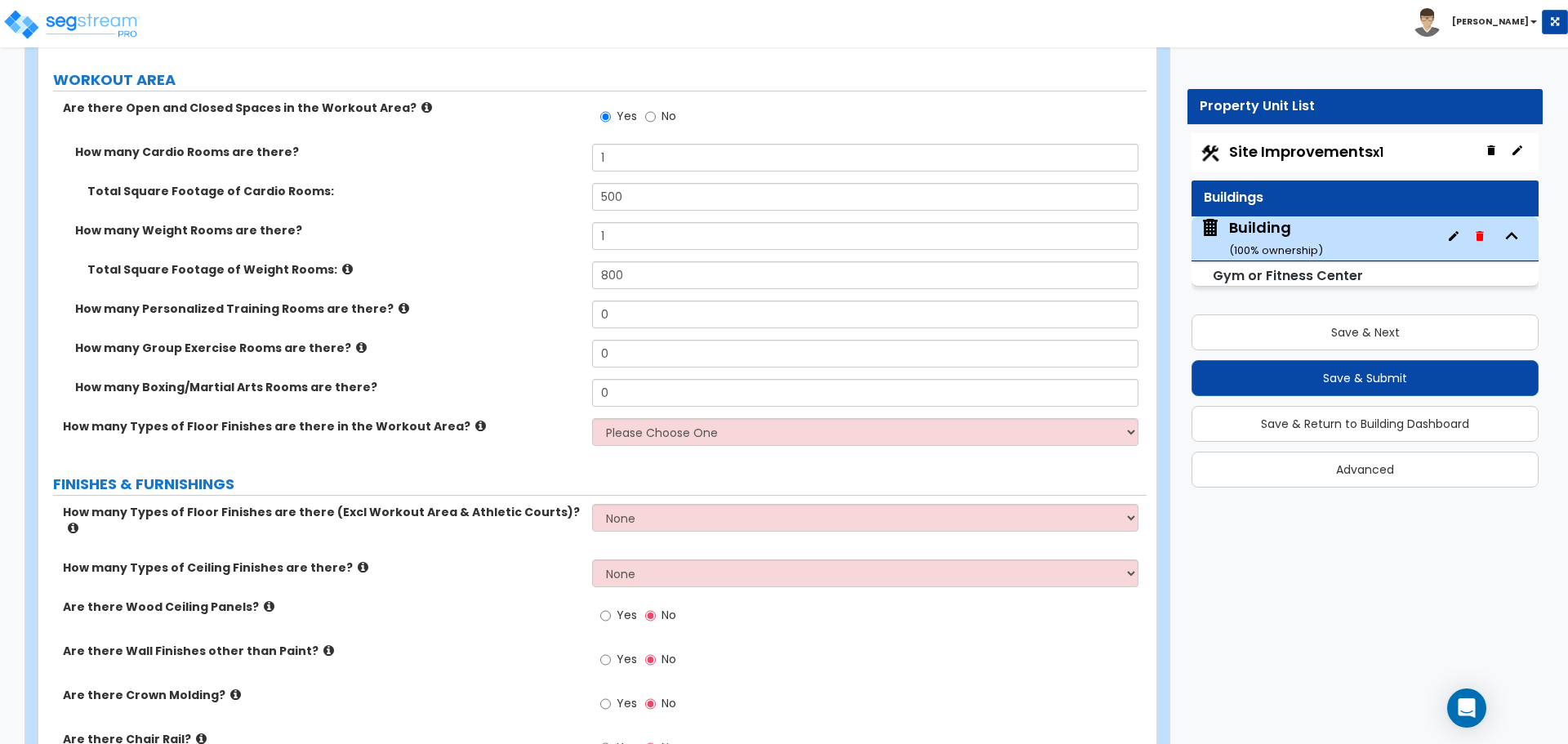
click at [342, 263] on icon at bounding box center [347, 269] width 11 height 12
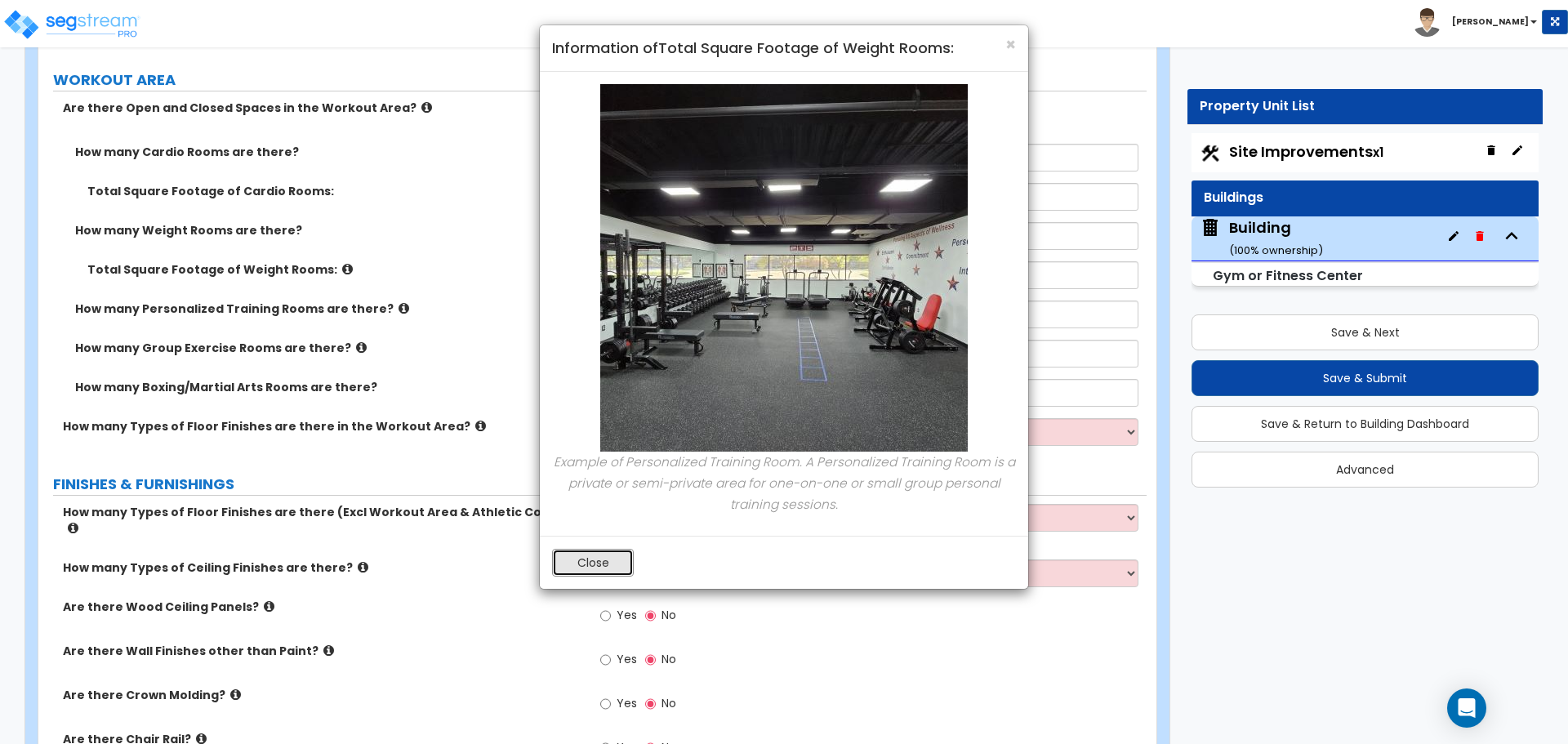
click at [577, 557] on button "Close" at bounding box center [593, 562] width 82 height 28
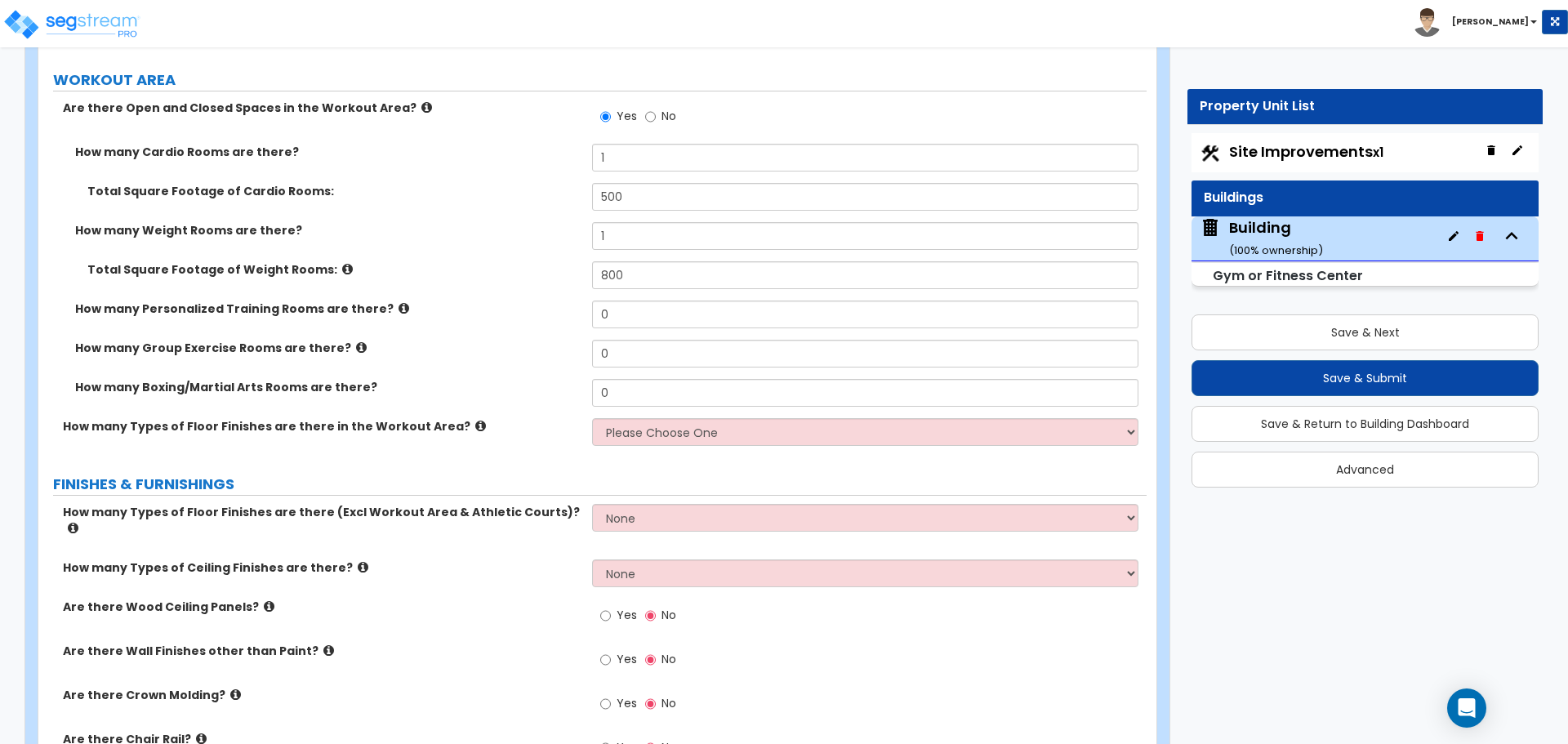
click at [376, 293] on div "Total Square Footage of Weight Rooms: 800" at bounding box center [592, 281] width 1108 height 39
click at [394, 305] on label "How many Personalized Training Rooms are there?" at bounding box center [327, 308] width 505 height 16
click at [398, 302] on icon at bounding box center [403, 308] width 11 height 12
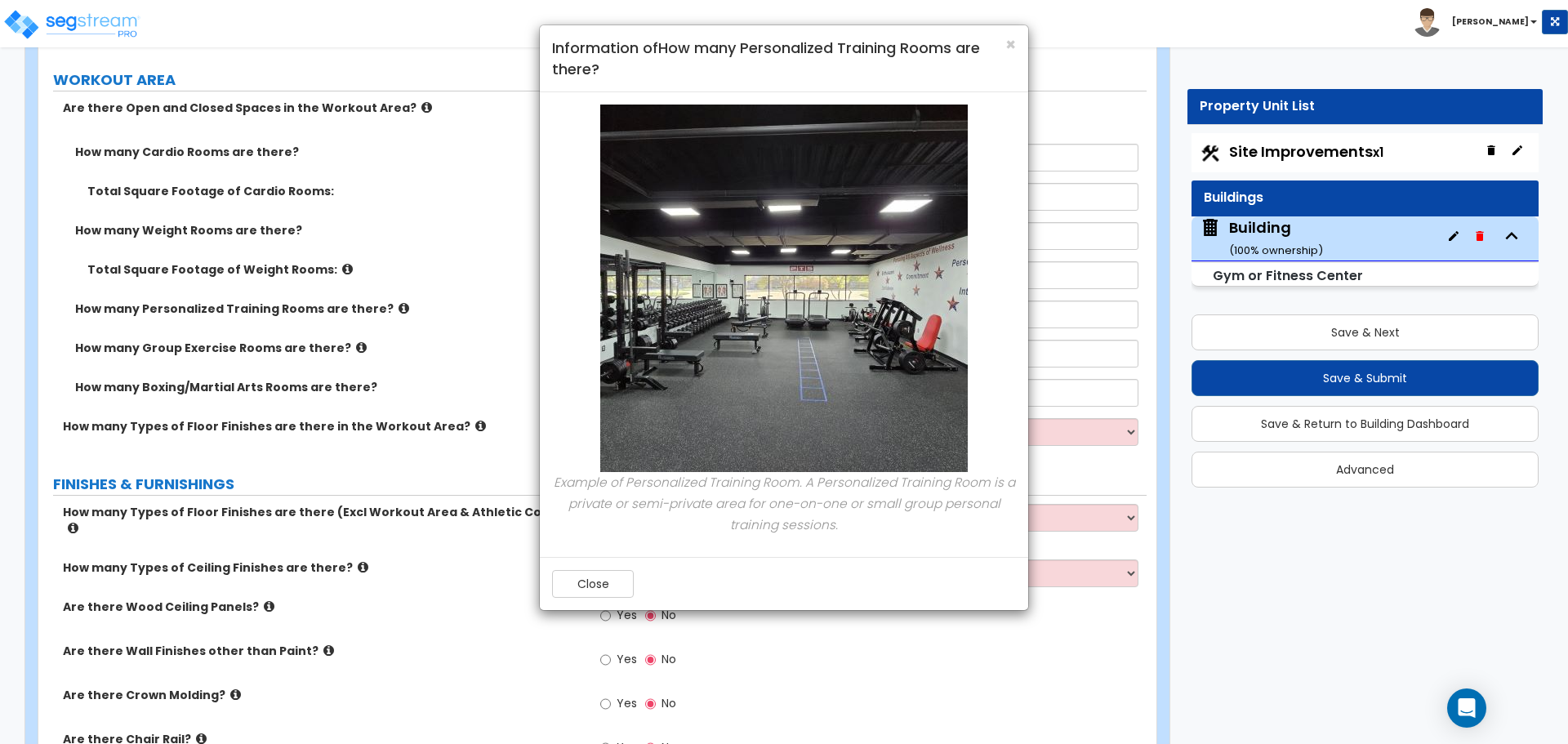
click at [592, 601] on div "Close" at bounding box center [784, 583] width 489 height 53
click at [583, 584] on button "Close" at bounding box center [593, 583] width 82 height 28
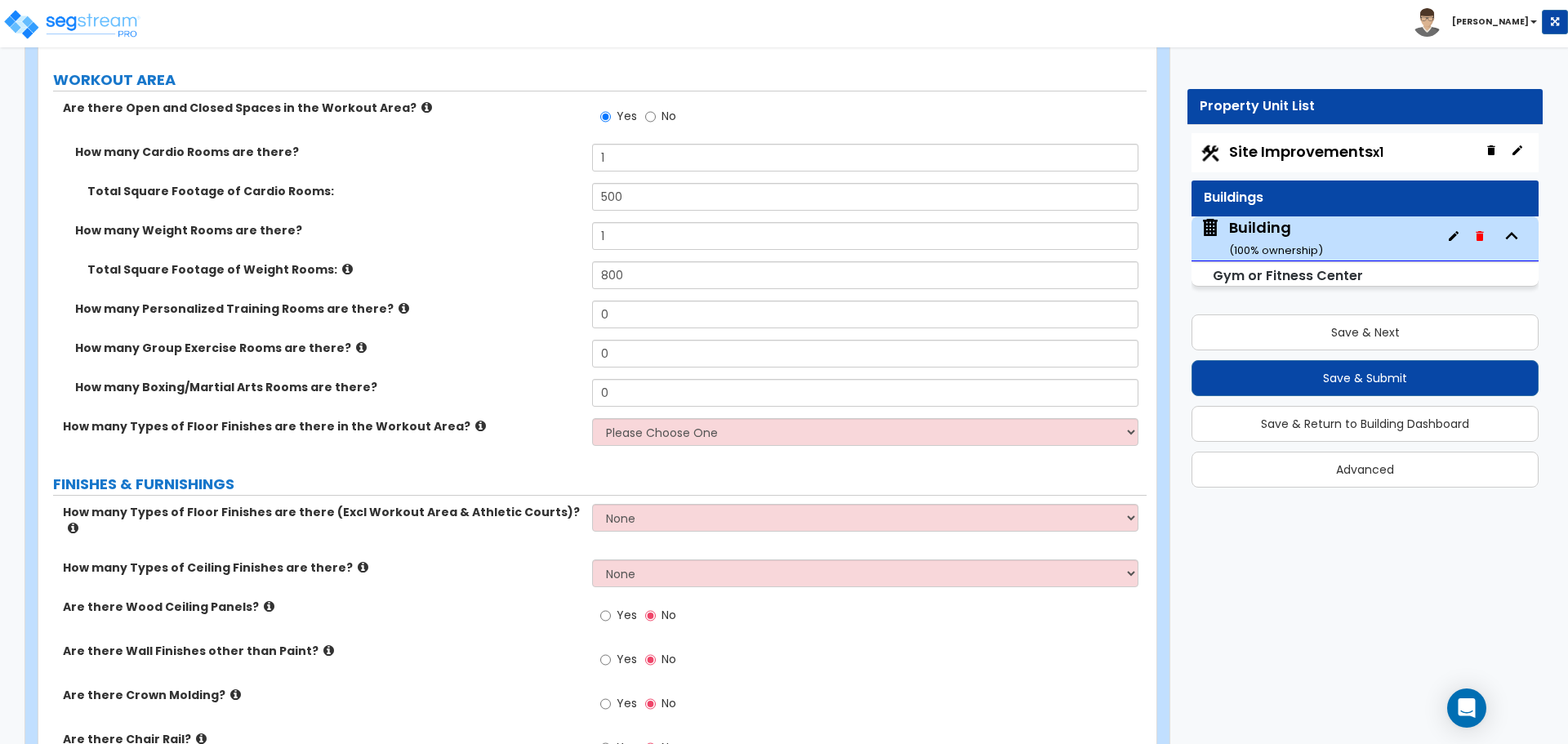
click at [342, 266] on icon at bounding box center [347, 269] width 11 height 12
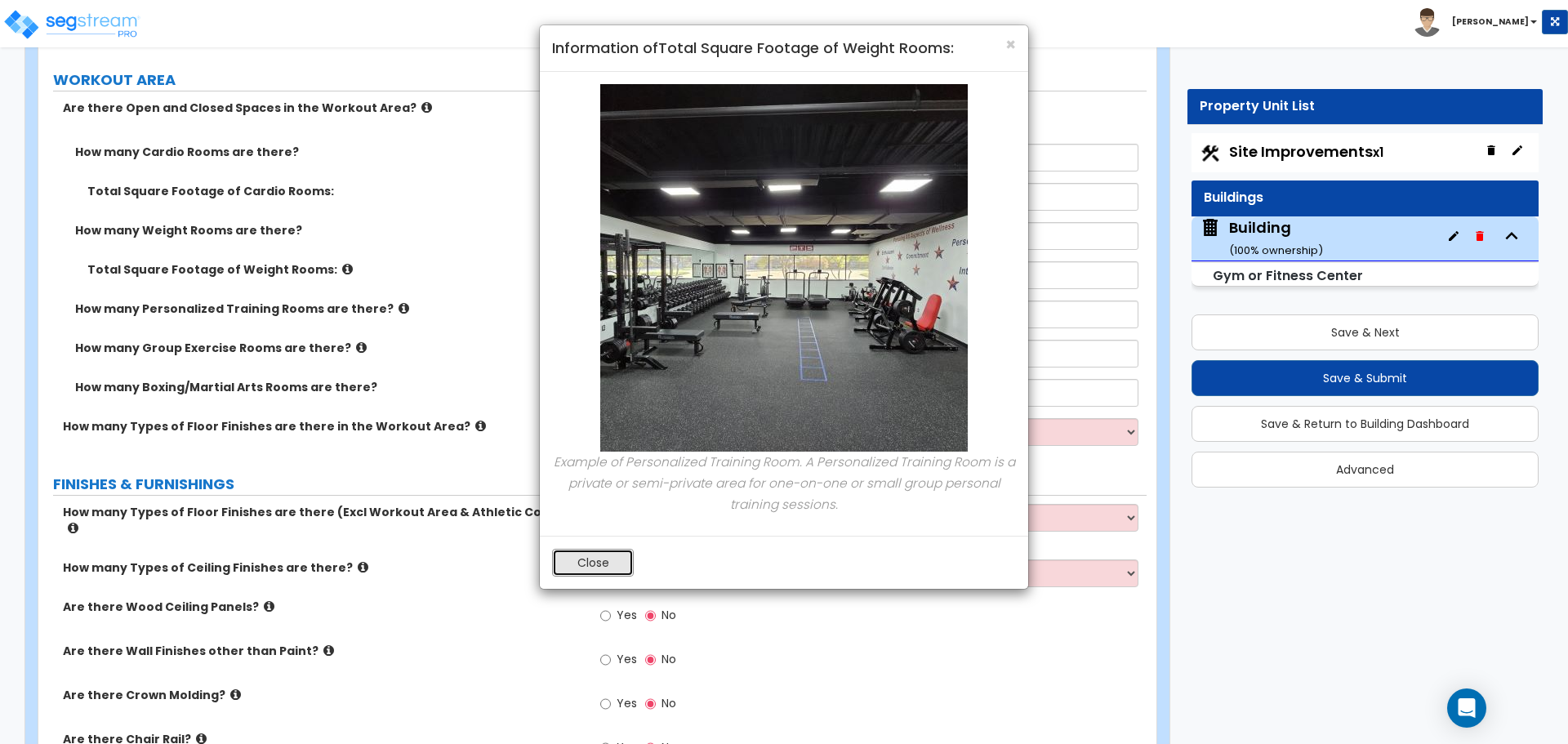
click at [585, 554] on button "Close" at bounding box center [593, 562] width 82 height 28
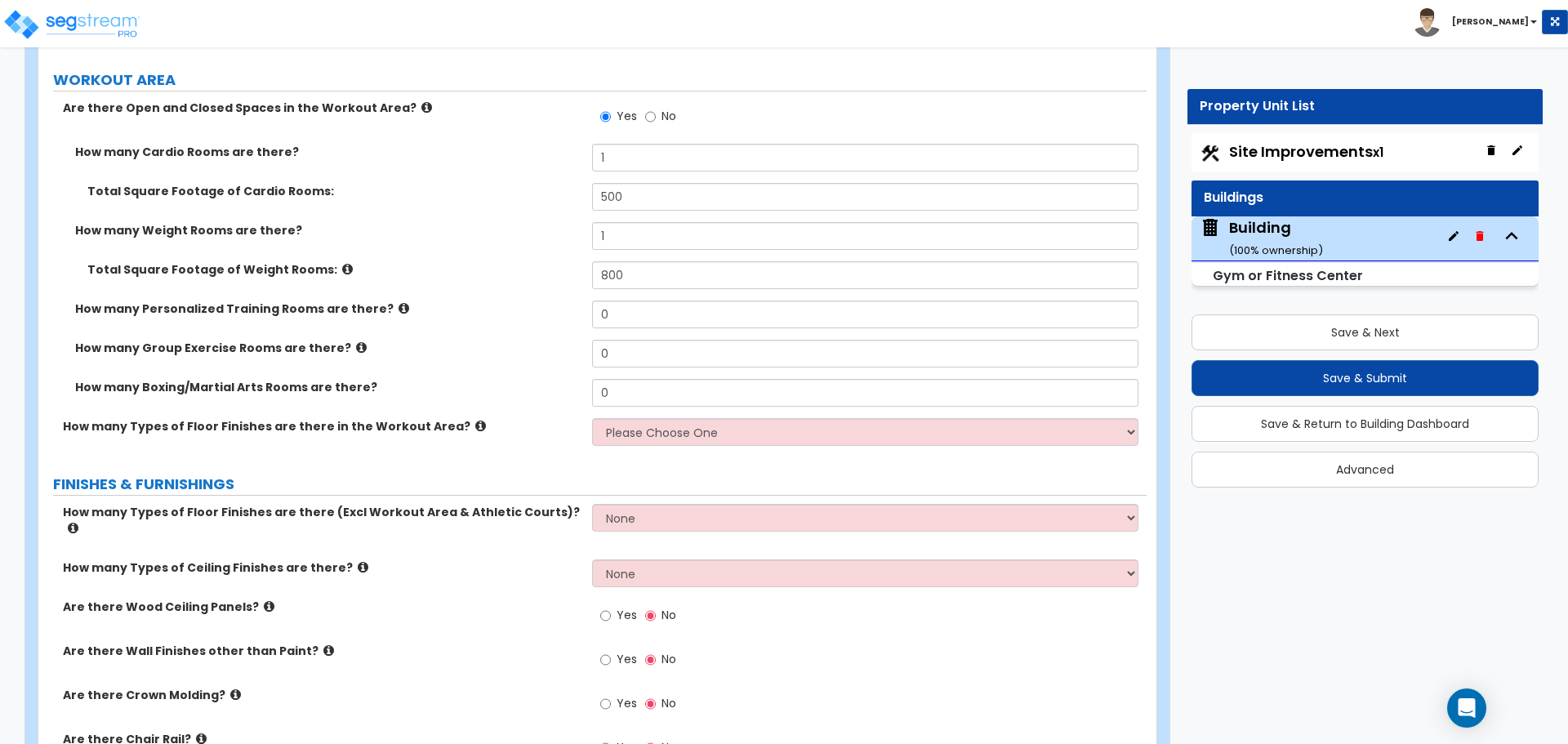
click at [398, 304] on icon at bounding box center [403, 308] width 11 height 12
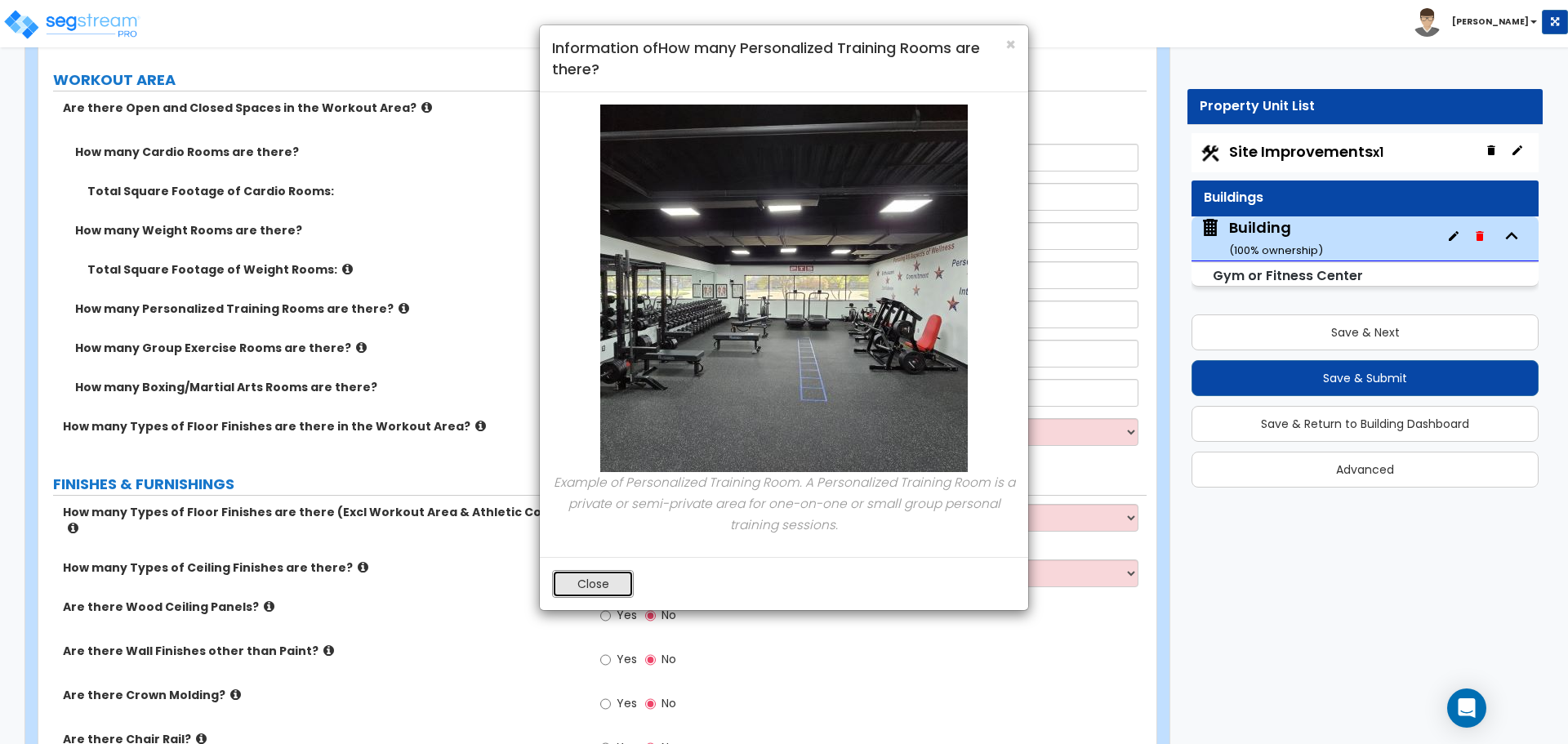
click at [613, 587] on button "Close" at bounding box center [593, 583] width 82 height 28
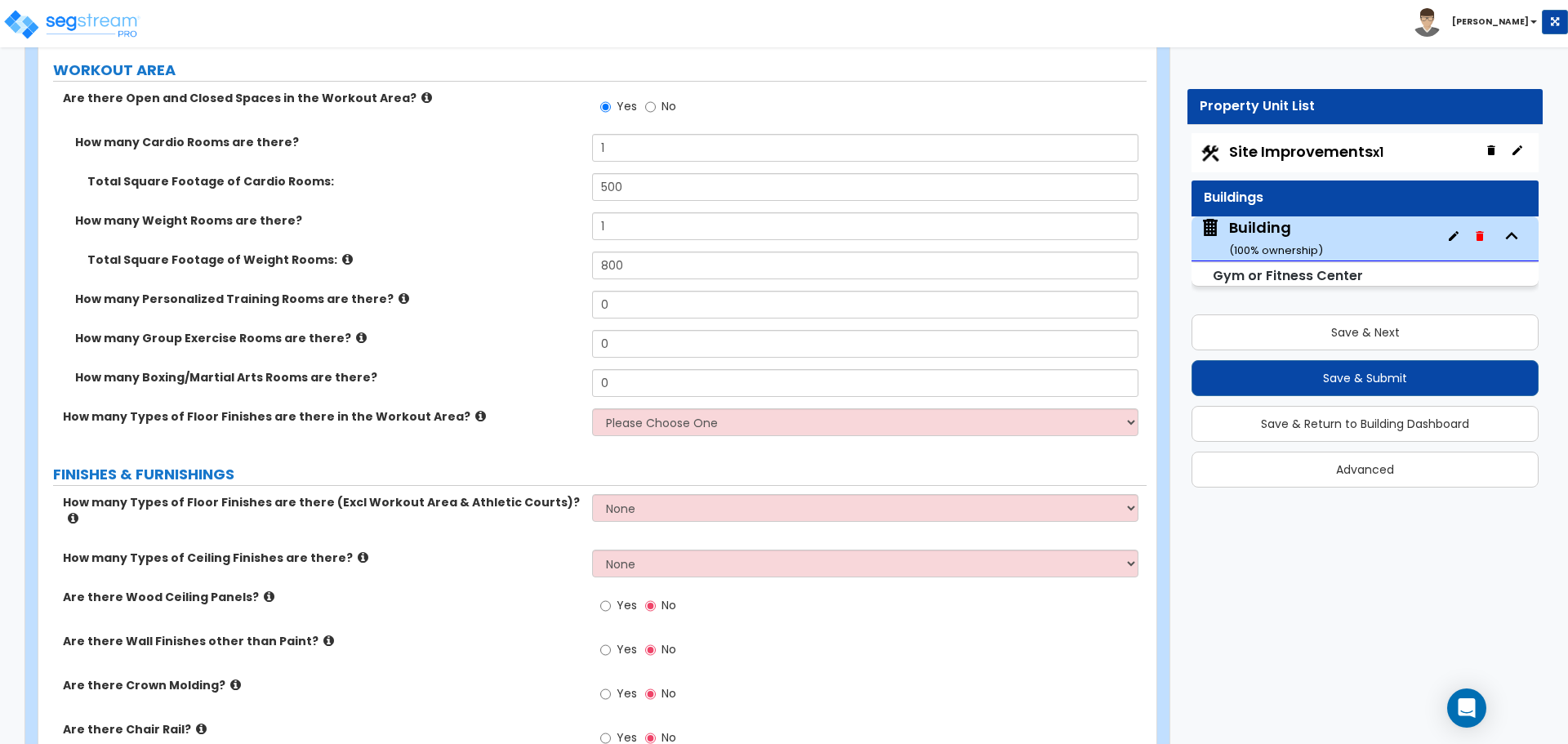
scroll to position [8824, 0]
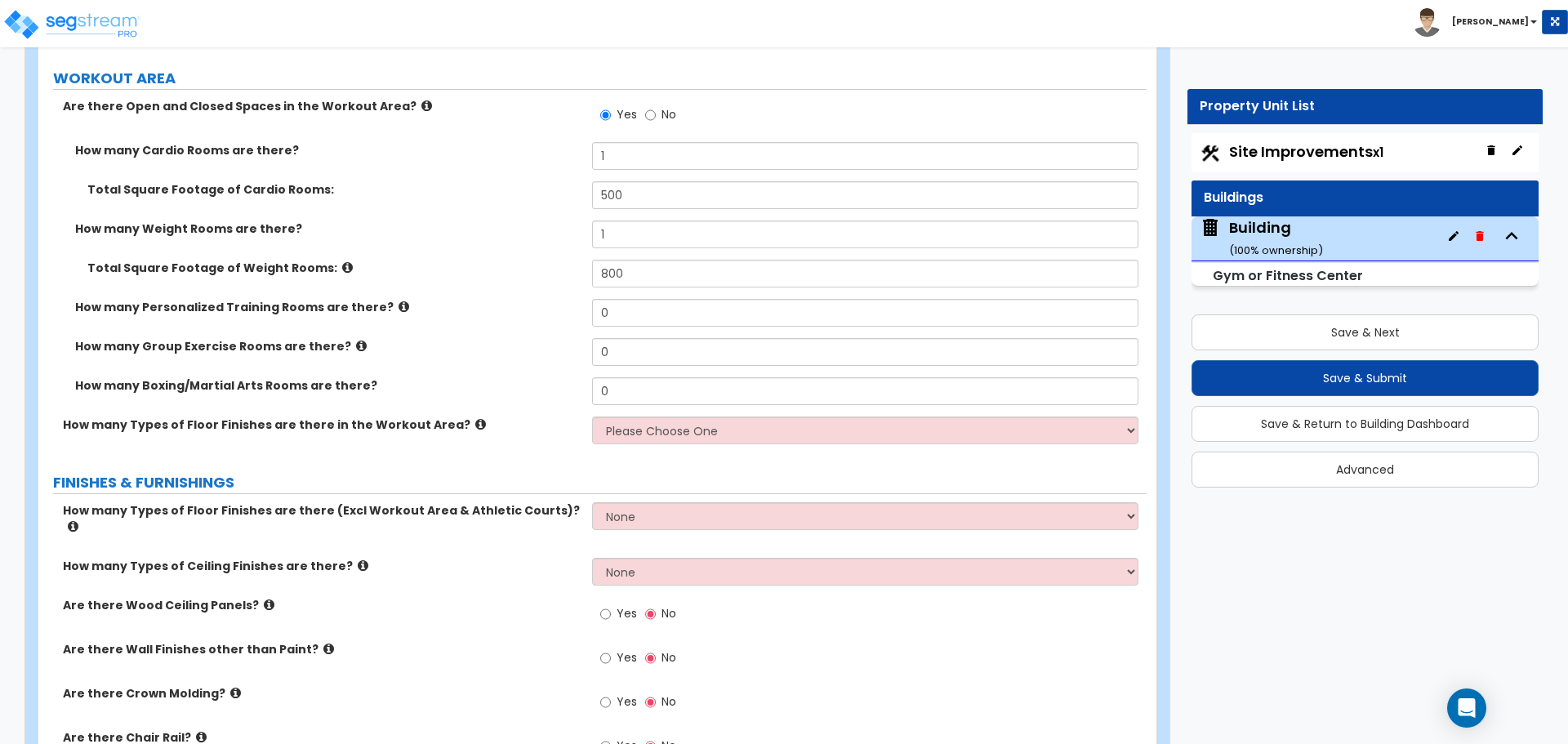
click at [333, 260] on label "Total Square Footage of Weight Rooms:" at bounding box center [333, 267] width 492 height 16
click at [320, 253] on div "How many Weight Rooms are there? 1" at bounding box center [592, 240] width 1108 height 39
click at [342, 262] on icon at bounding box center [347, 267] width 11 height 12
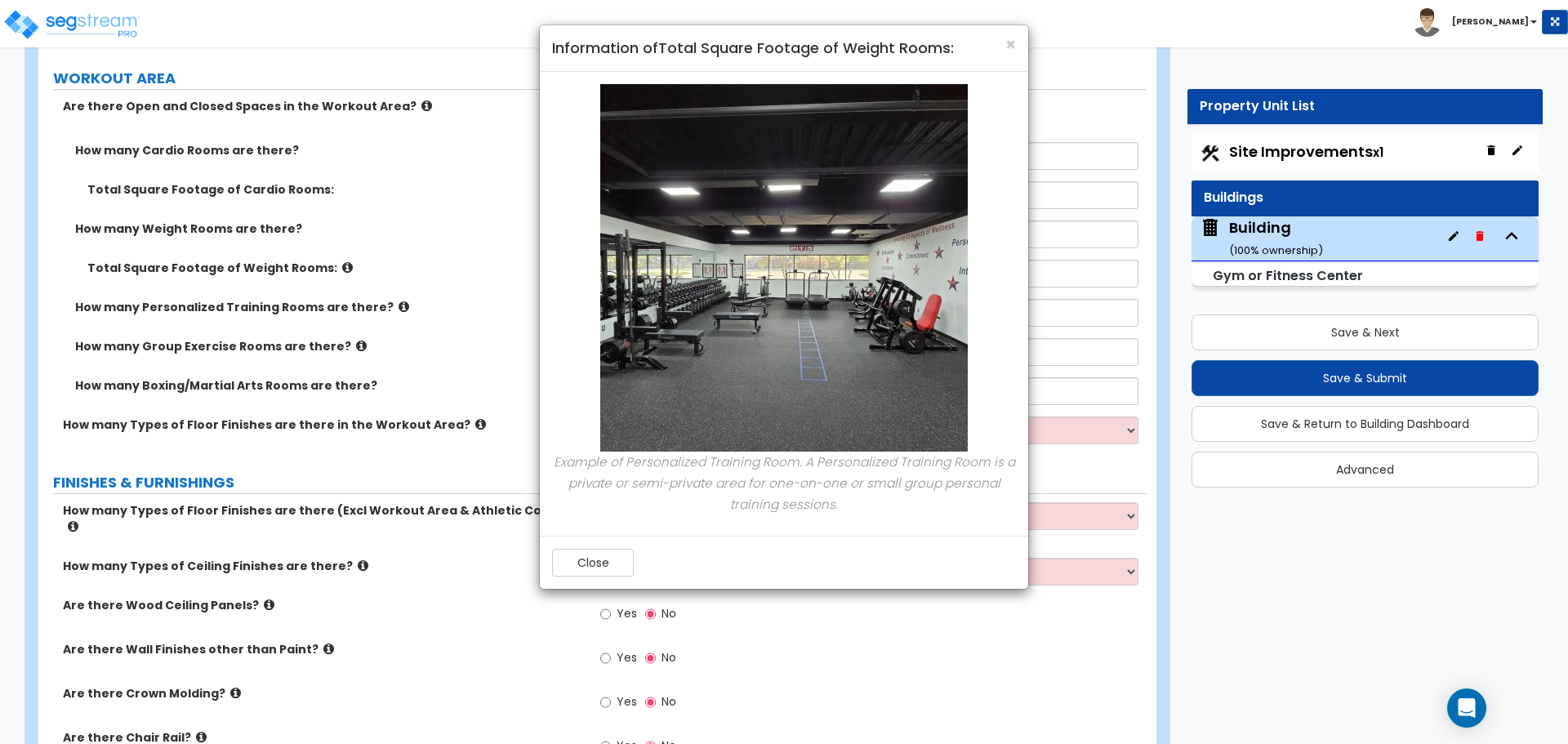
click at [584, 576] on div "Close" at bounding box center [784, 562] width 489 height 53
click at [591, 563] on button "Close" at bounding box center [593, 562] width 82 height 28
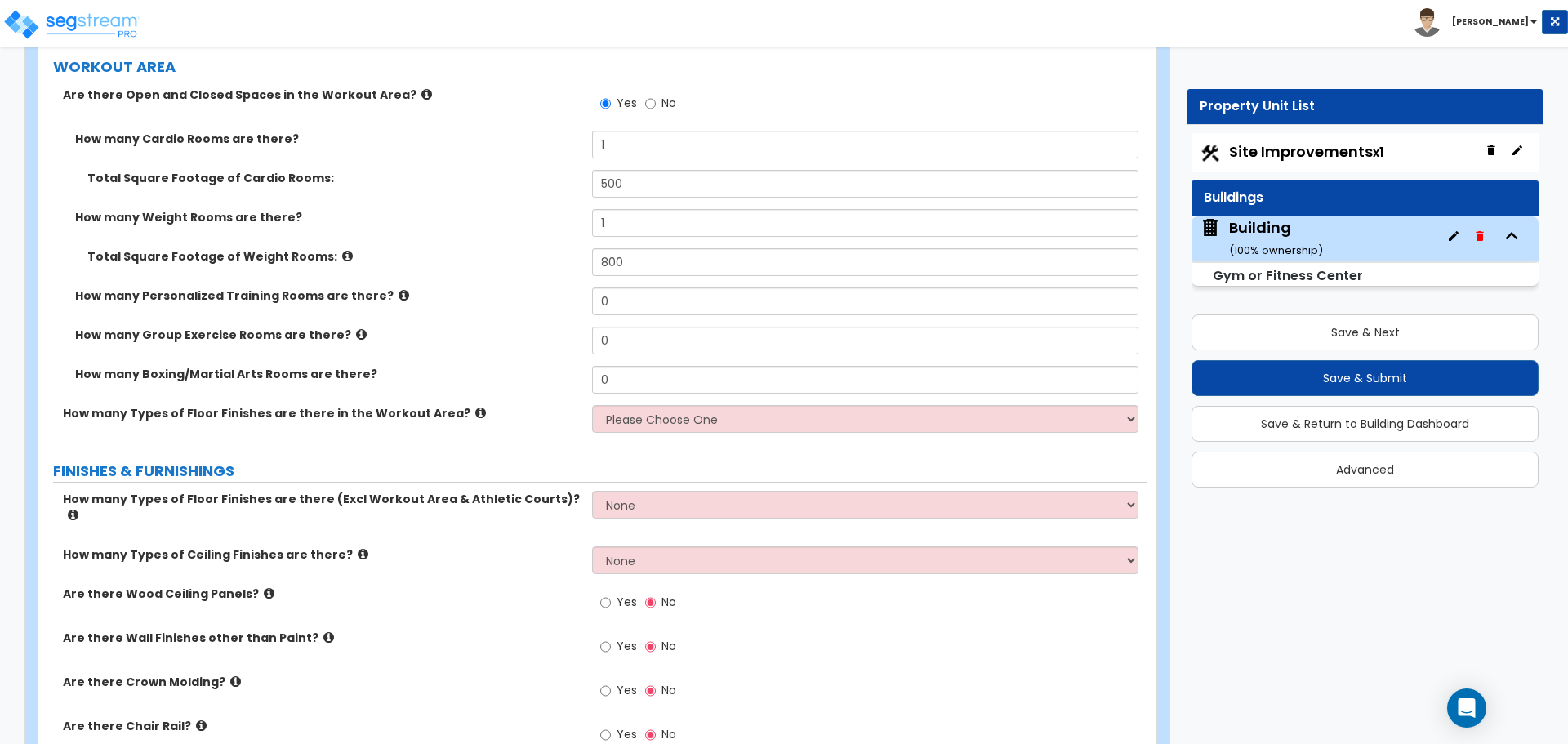
scroll to position [8827, 0]
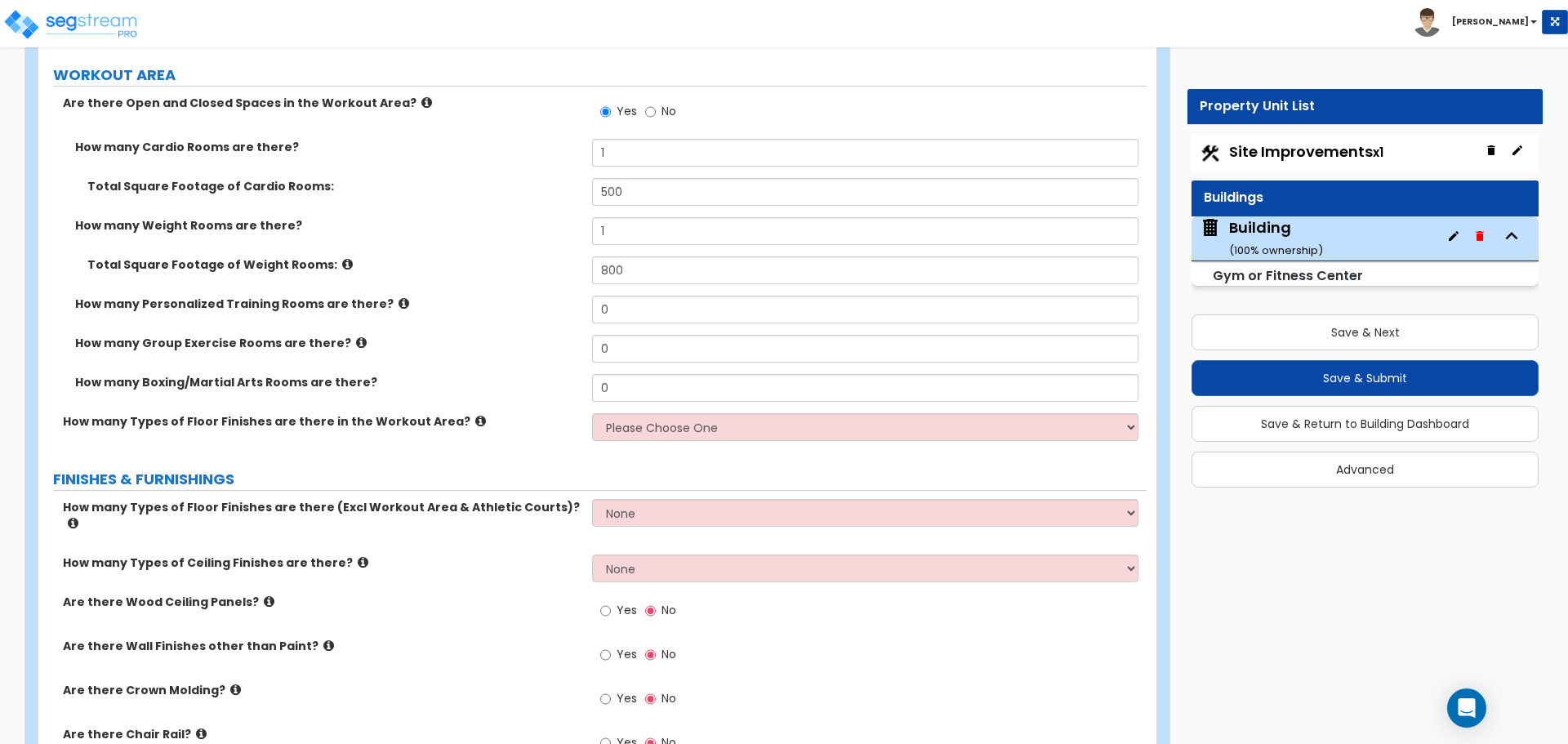
click at [502, 189] on label "Total Square Footage of Cardio Rooms:" at bounding box center [333, 186] width 492 height 16
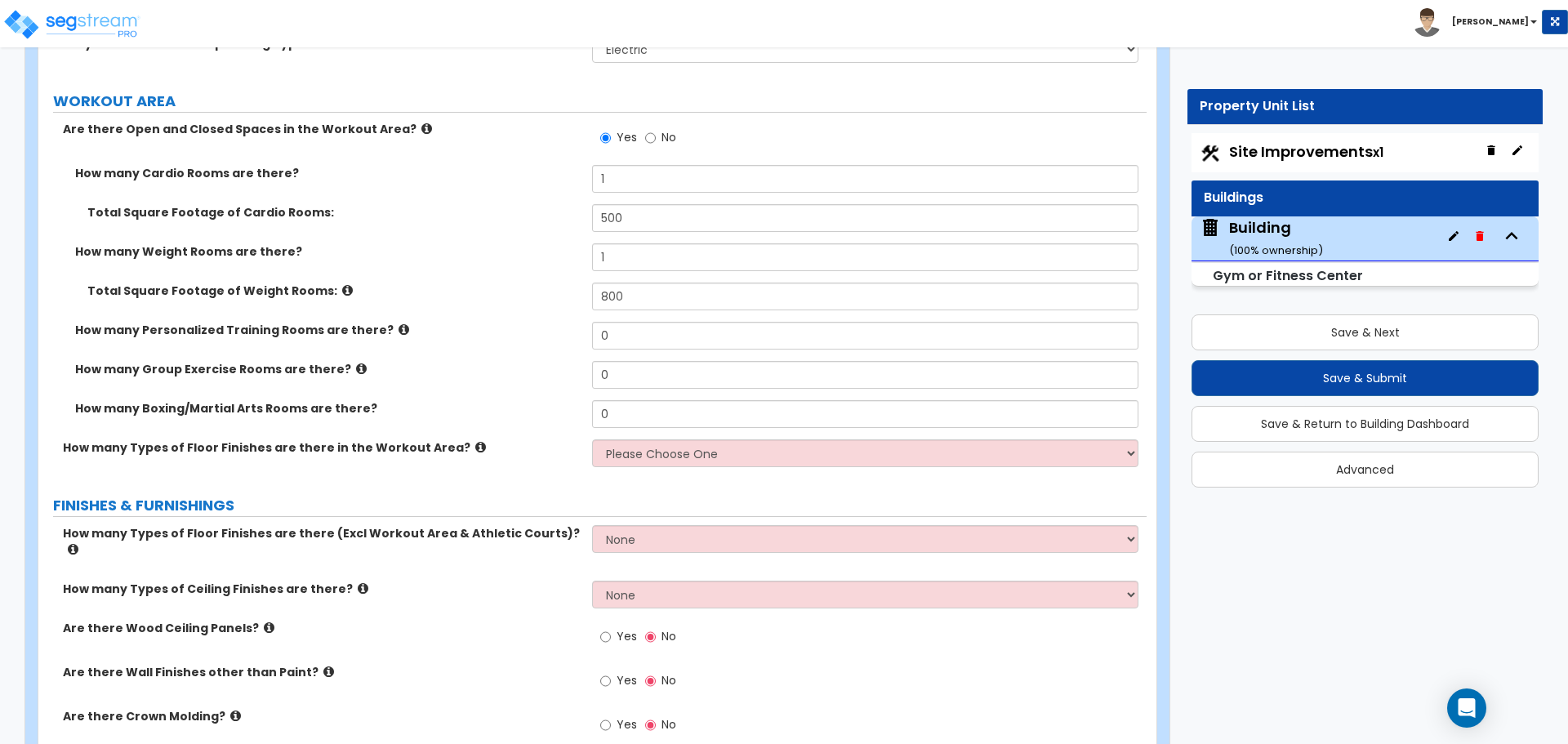
scroll to position [8808, 0]
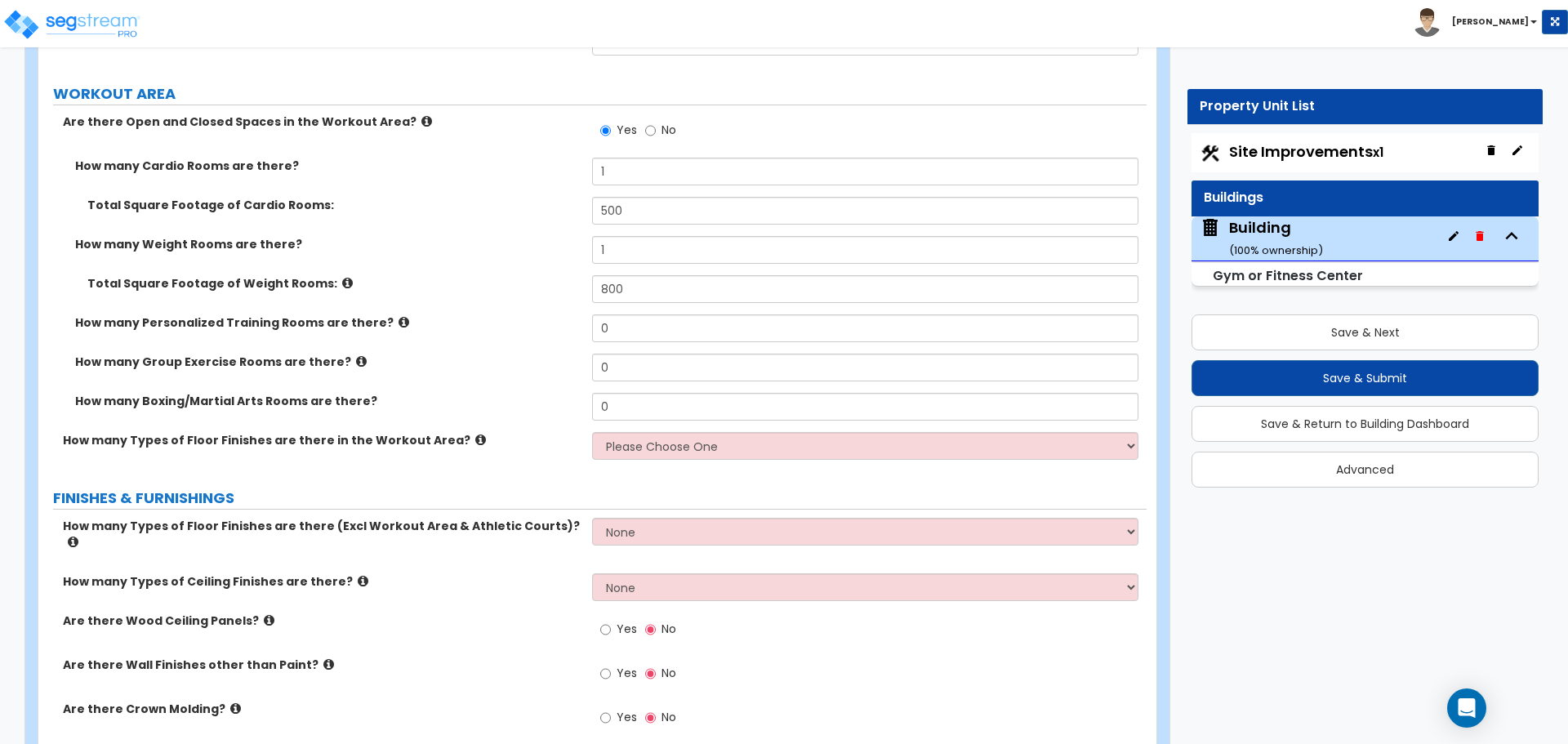
click at [342, 276] on icon at bounding box center [347, 282] width 11 height 12
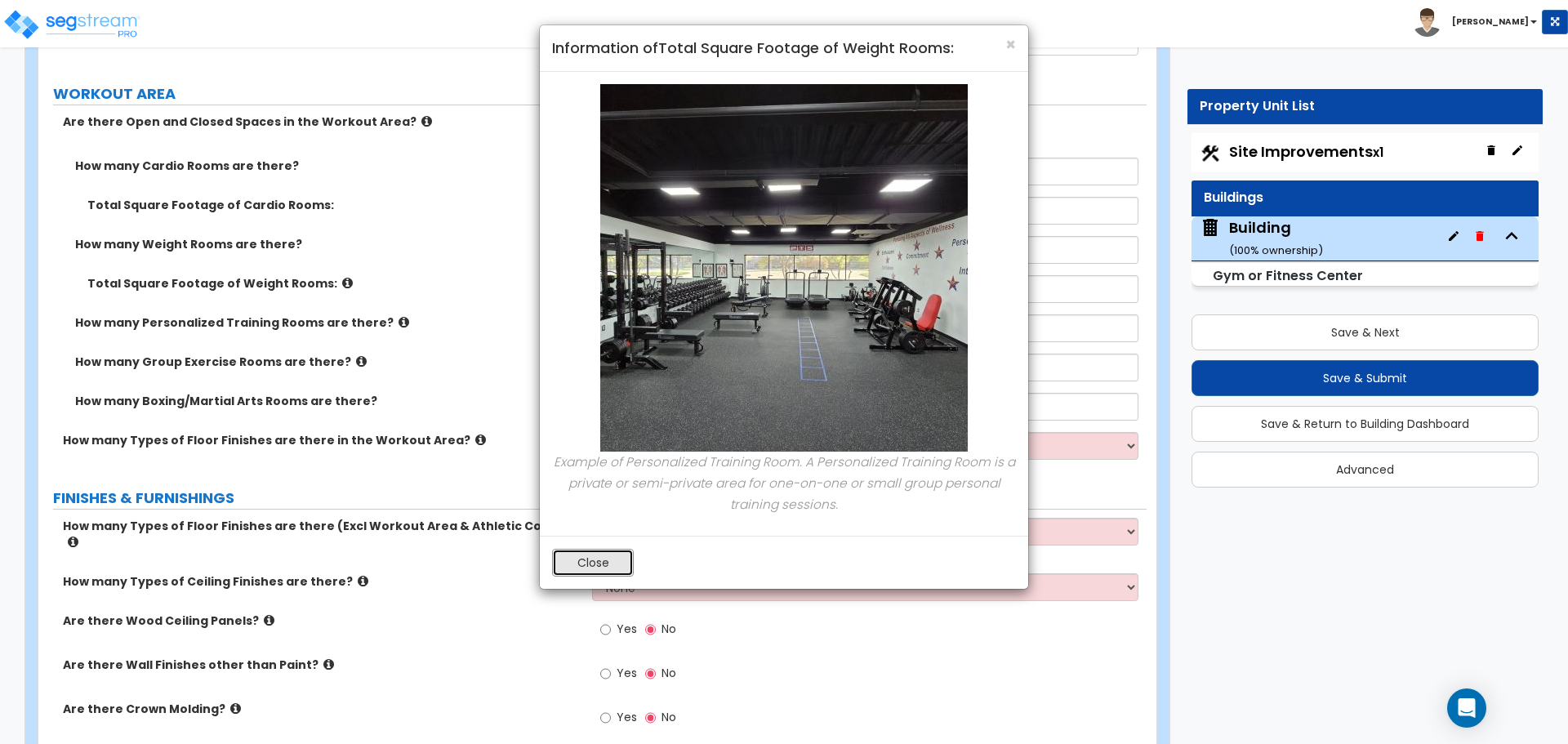
click at [601, 565] on button "Close" at bounding box center [593, 562] width 82 height 28
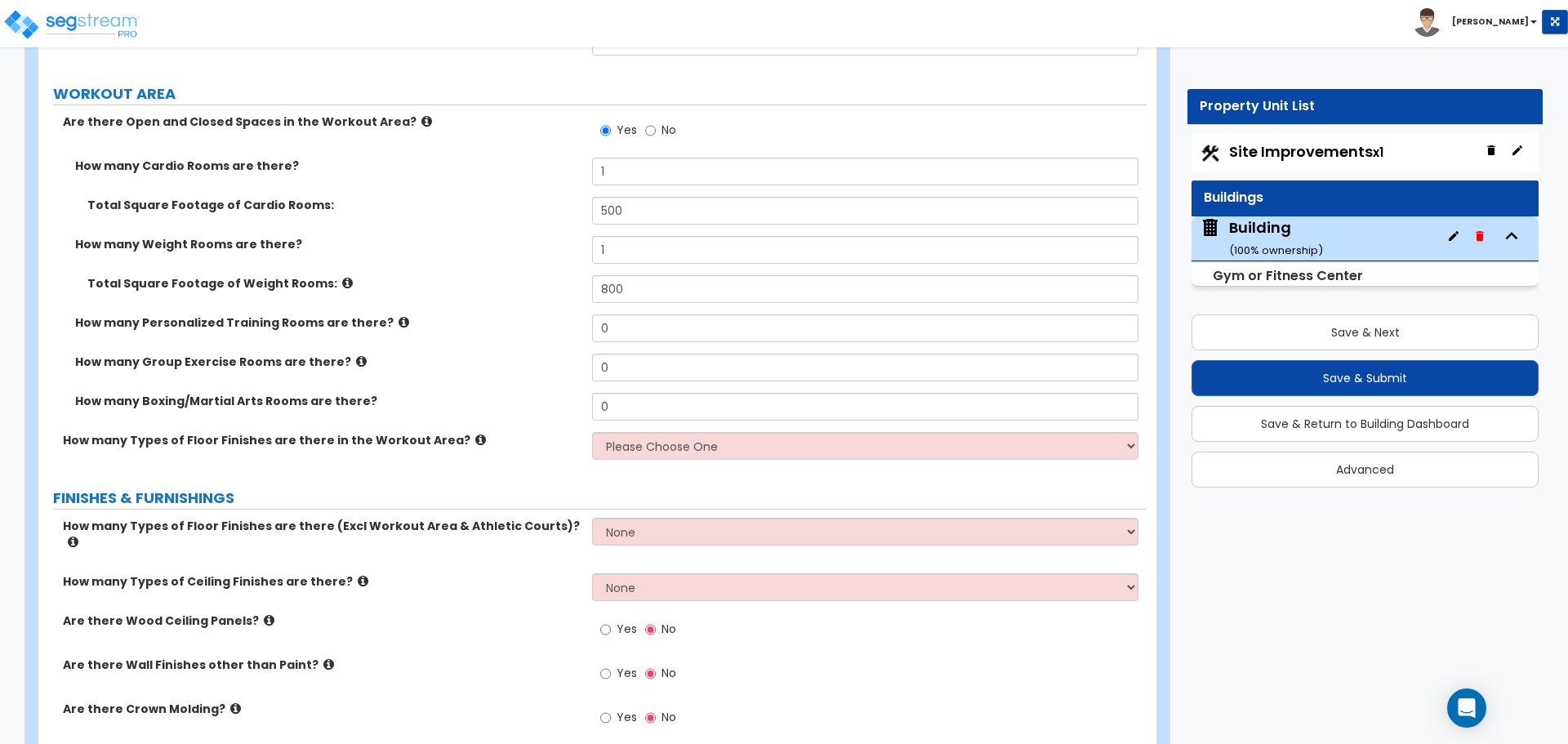
click at [388, 320] on label "How many Personalized Training Rooms are there?" at bounding box center [327, 322] width 505 height 16
click at [398, 317] on icon at bounding box center [403, 322] width 11 height 12
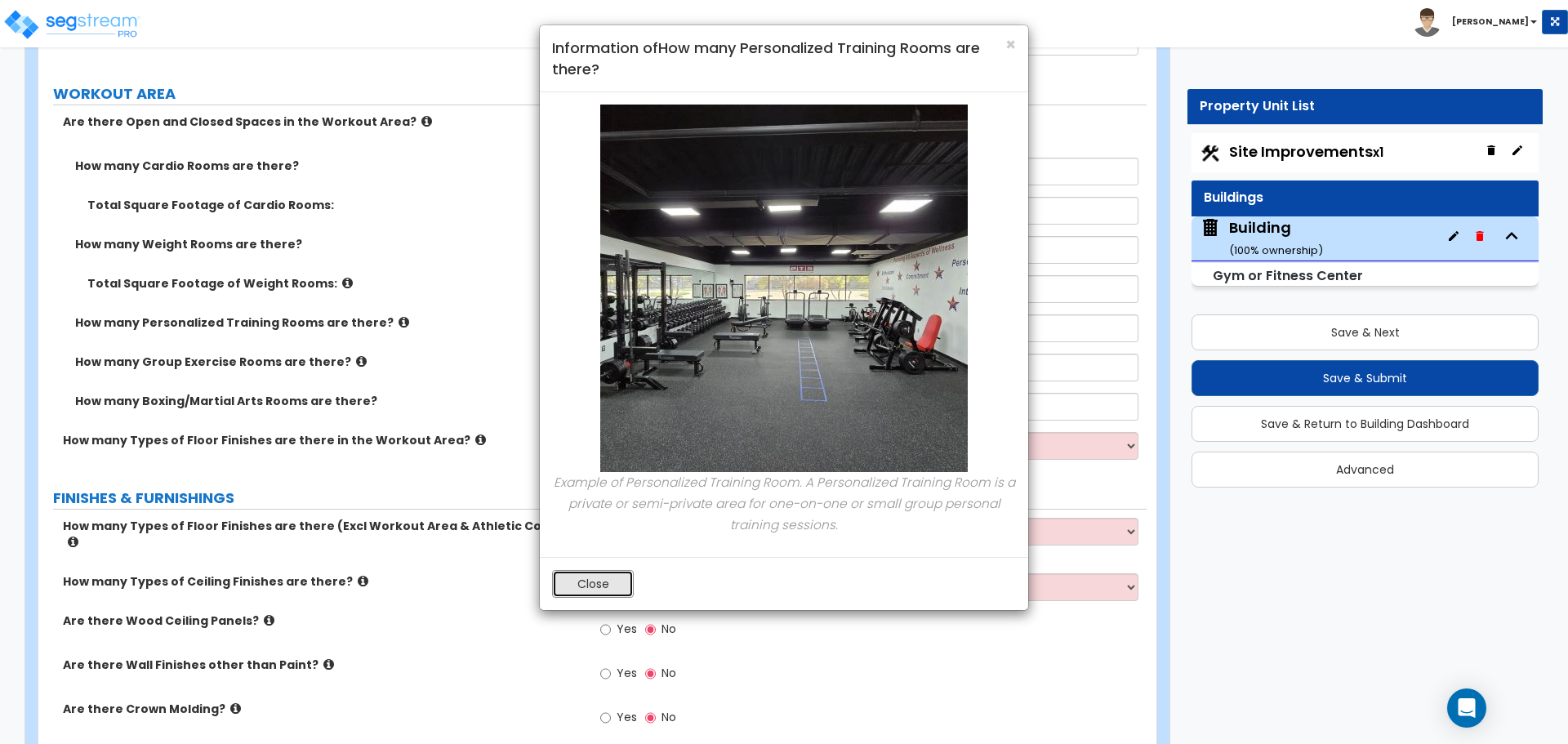
click at [593, 585] on button "Close" at bounding box center [593, 583] width 82 height 28
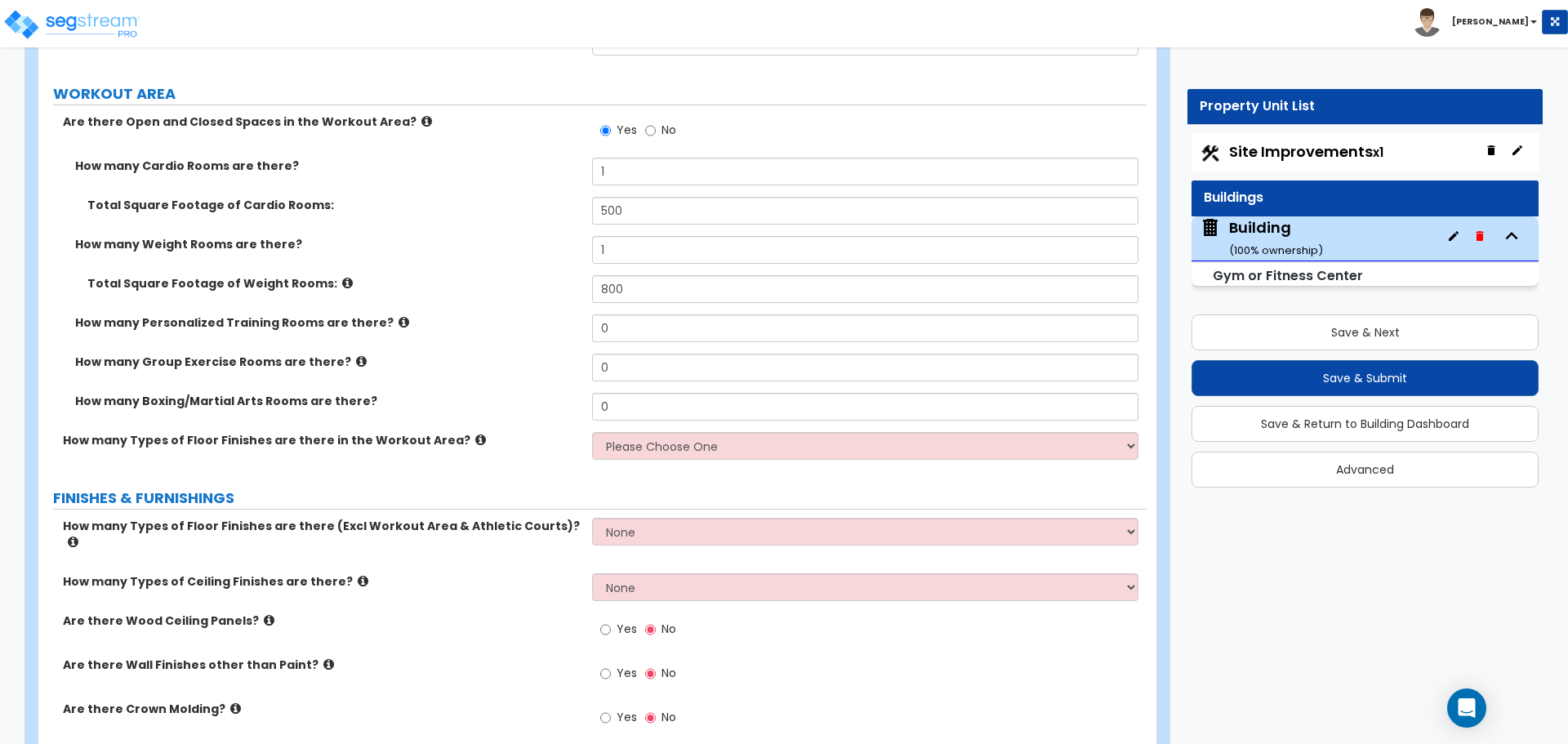
click at [342, 277] on icon at bounding box center [347, 282] width 11 height 12
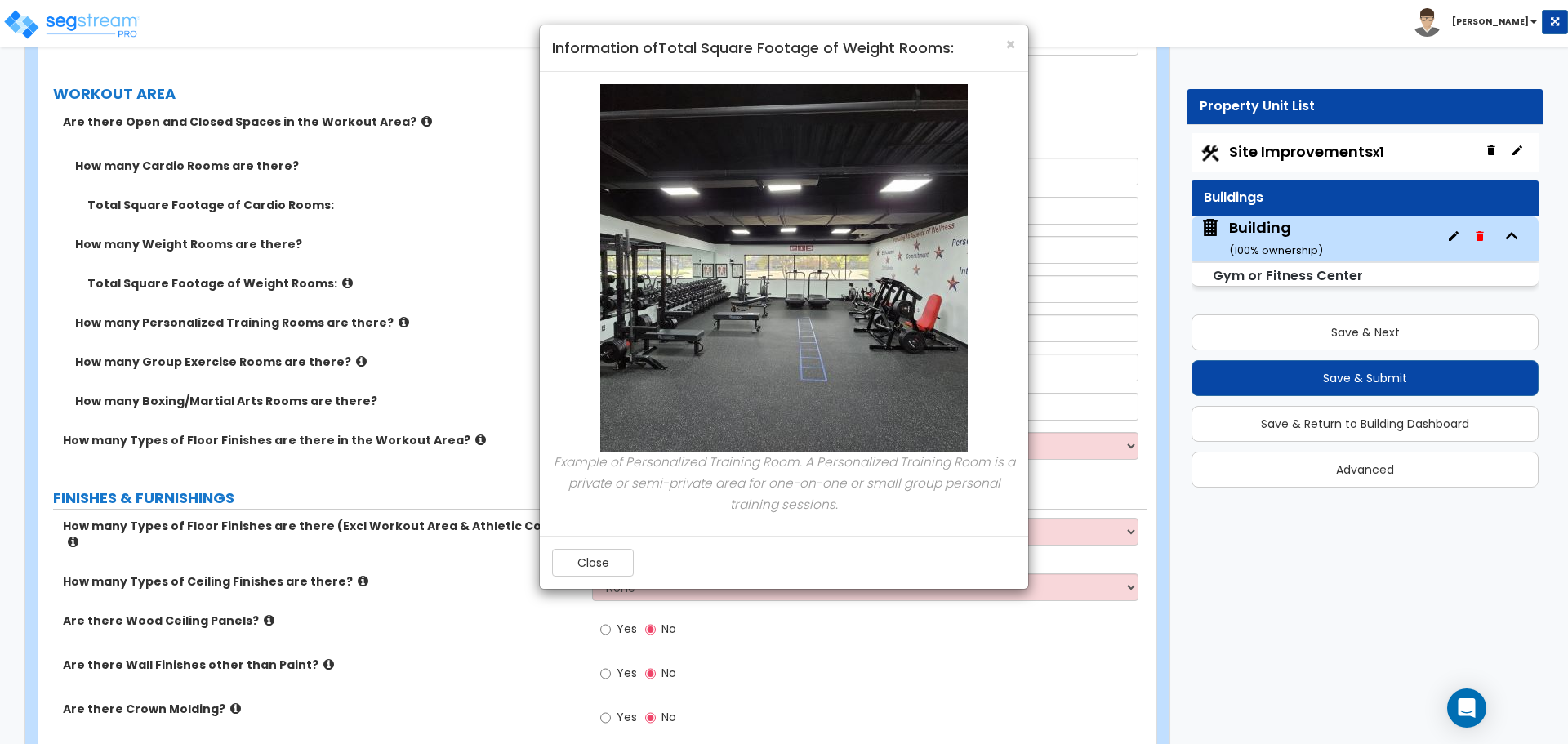
click at [395, 225] on div "× Information of Total Square Footage of Weight Rooms: Example of Personalized …" at bounding box center [784, 372] width 1568 height 744
click at [431, 208] on div "× Information of Total Square Footage of Weight Rooms: Example of Personalized …" at bounding box center [784, 372] width 1568 height 744
click at [1011, 46] on span "×" at bounding box center [1010, 45] width 11 height 24
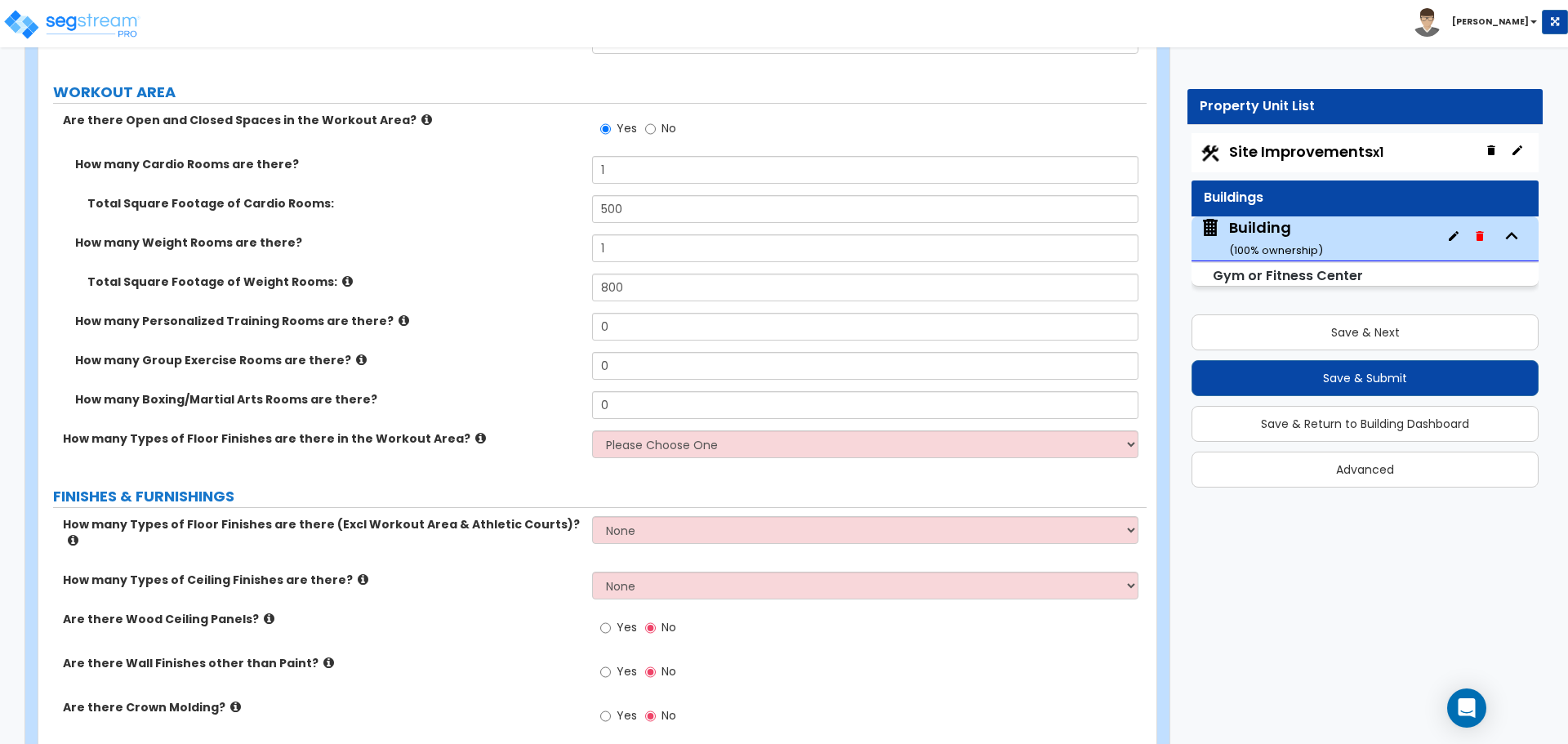
scroll to position [8816, 0]
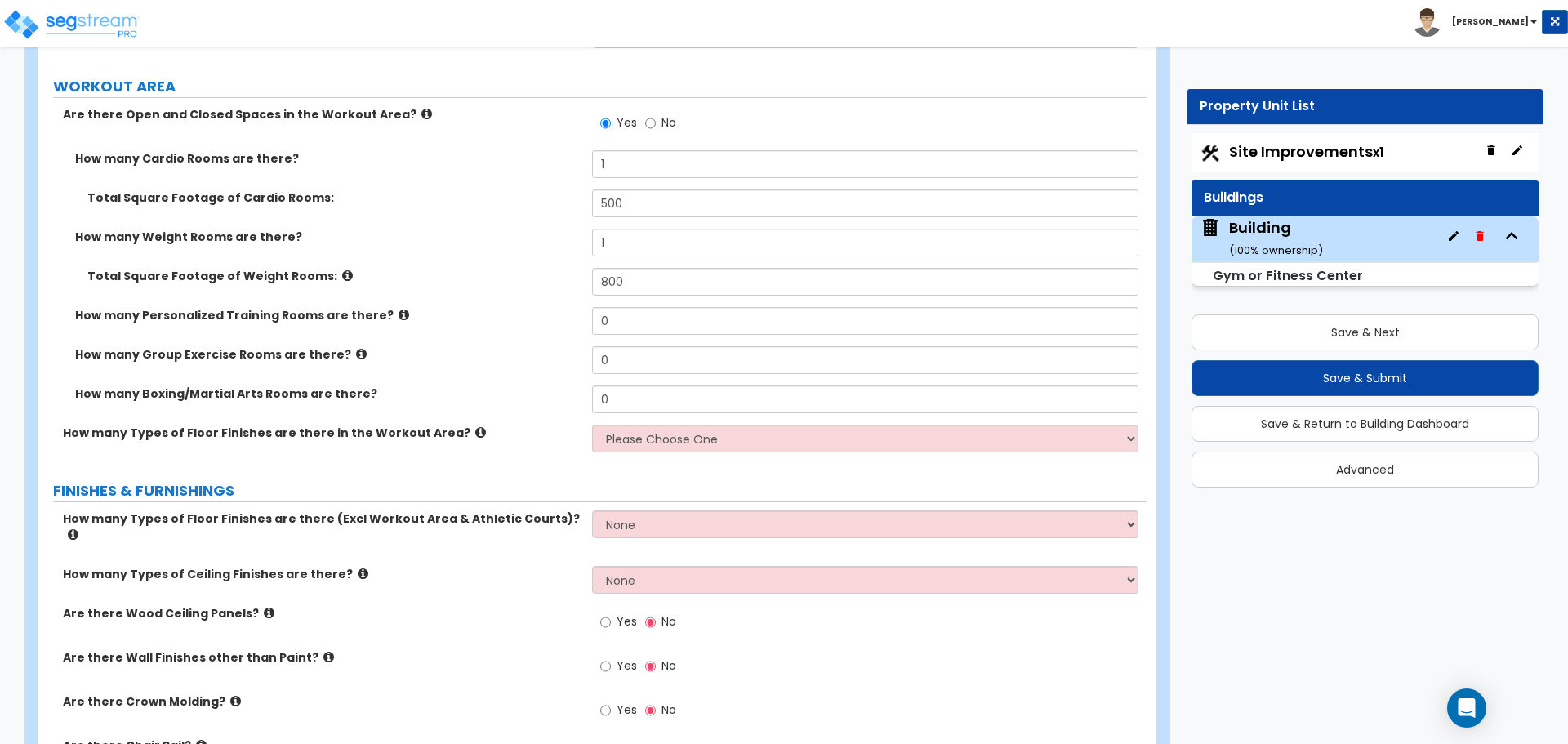
click at [421, 110] on icon at bounding box center [426, 114] width 11 height 12
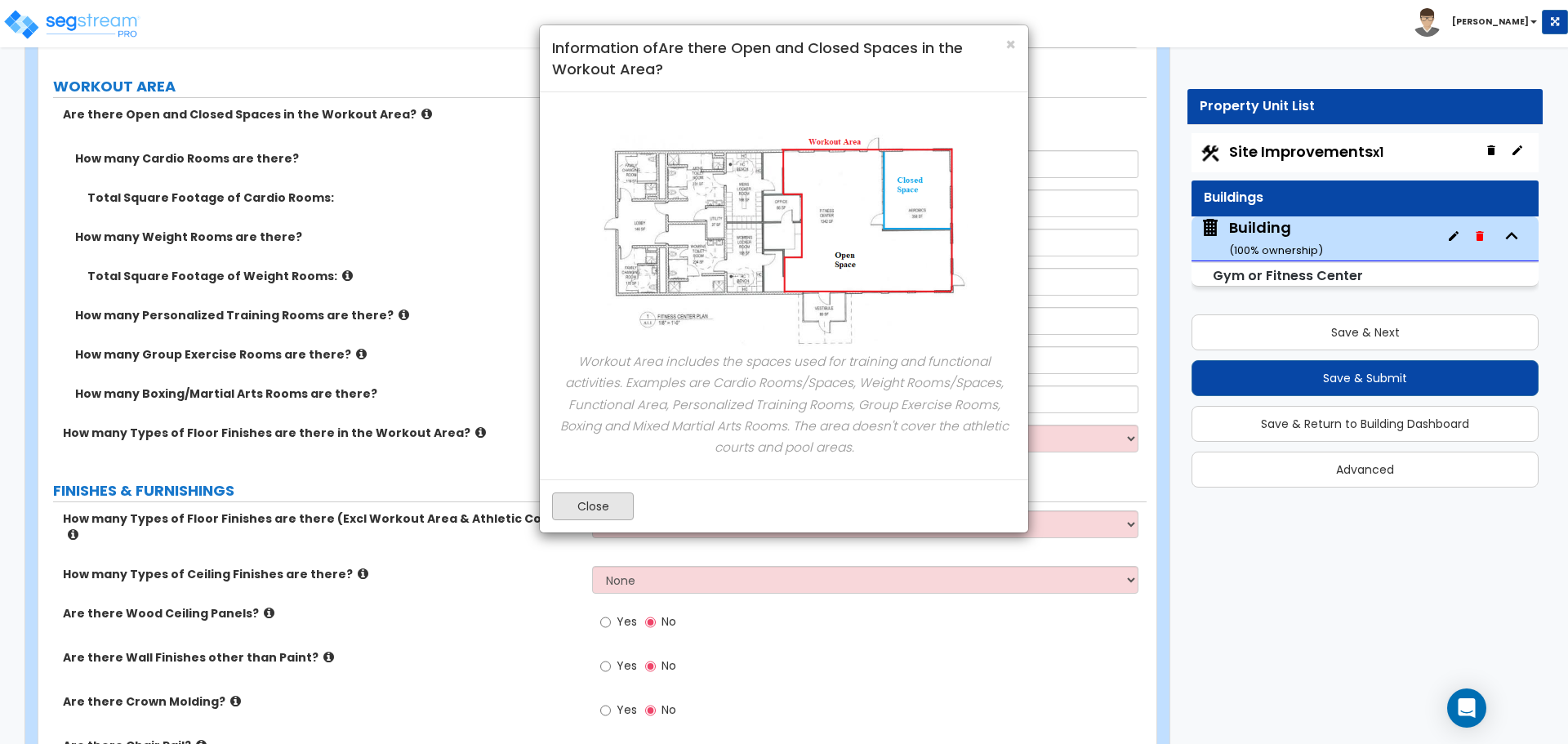
click at [601, 509] on button "Close" at bounding box center [593, 506] width 82 height 28
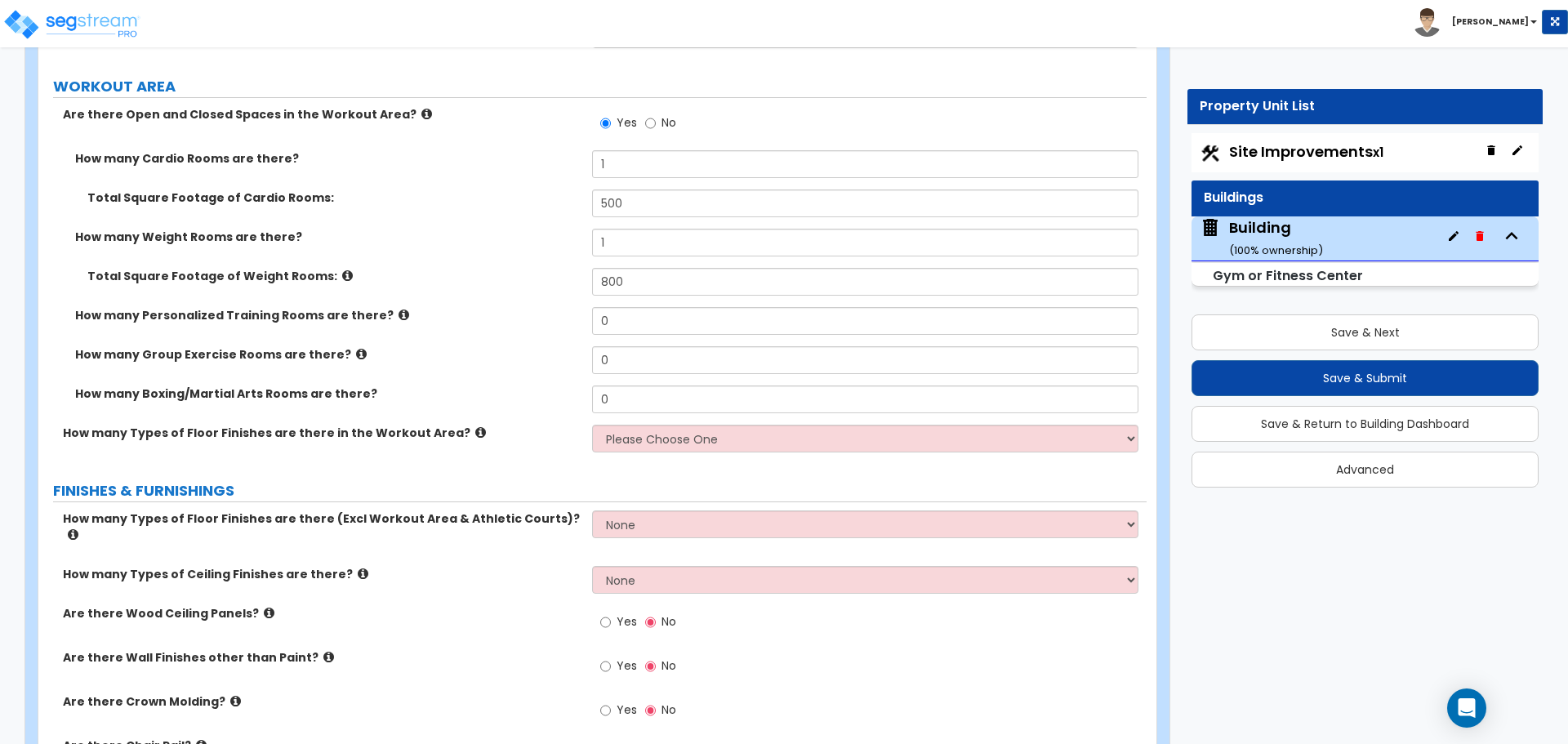
click at [342, 270] on icon at bounding box center [347, 276] width 11 height 12
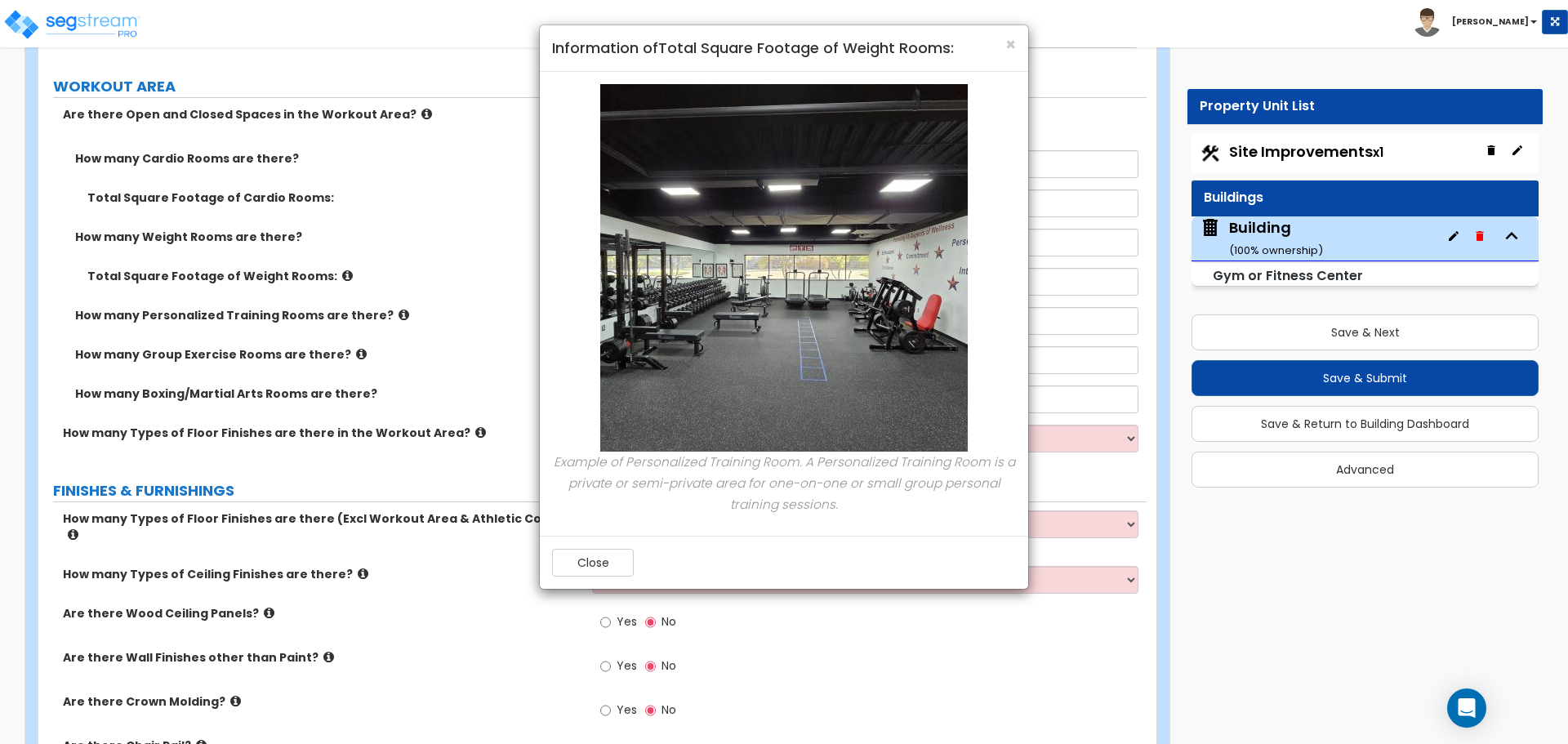
click at [456, 267] on div "× Information of Total Square Footage of Weight Rooms: Example of Personalized …" at bounding box center [784, 372] width 1568 height 744
click at [1007, 45] on span "×" at bounding box center [1010, 45] width 11 height 24
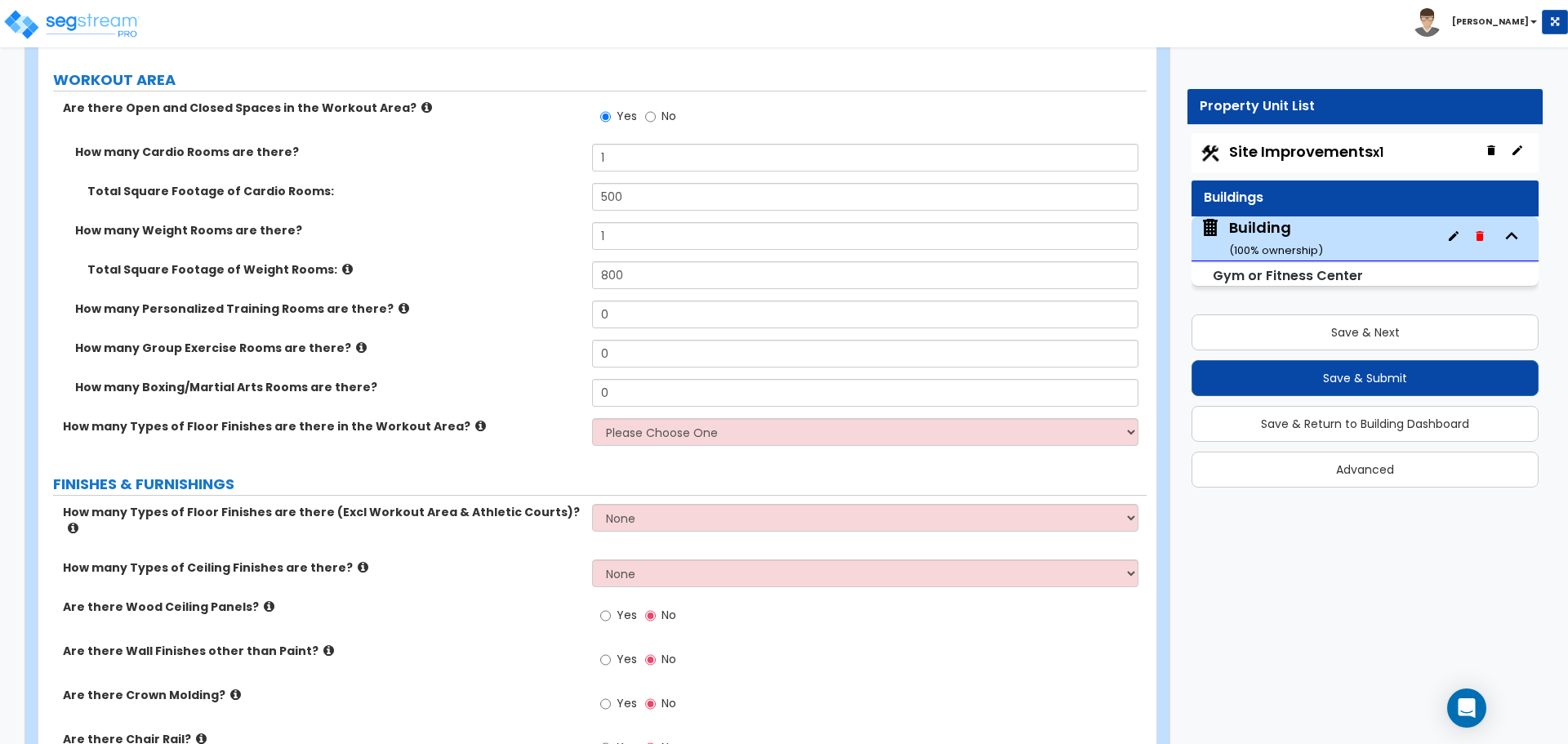
scroll to position [8820, 0]
click at [342, 266] on icon at bounding box center [347, 271] width 11 height 12
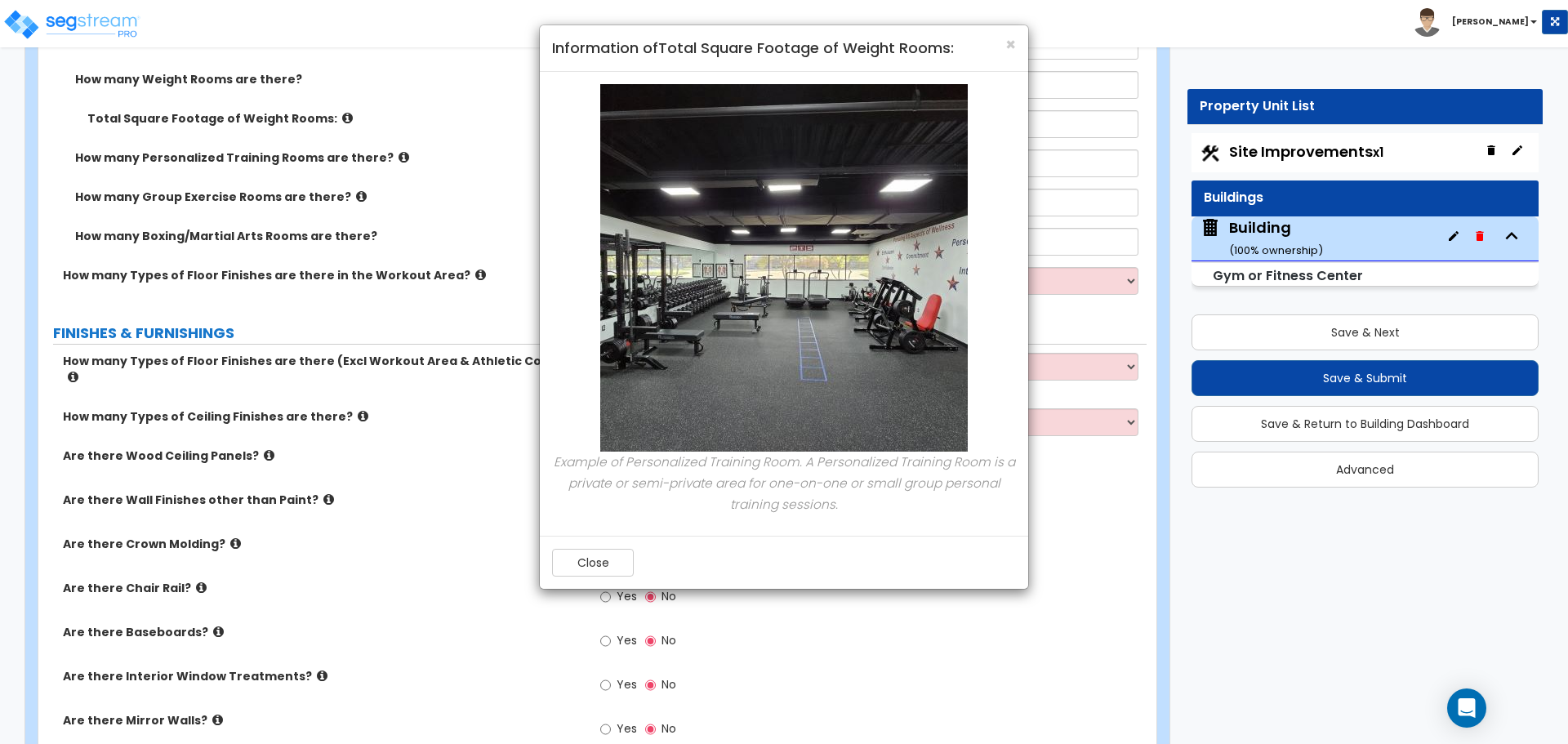
scroll to position [8885, 0]
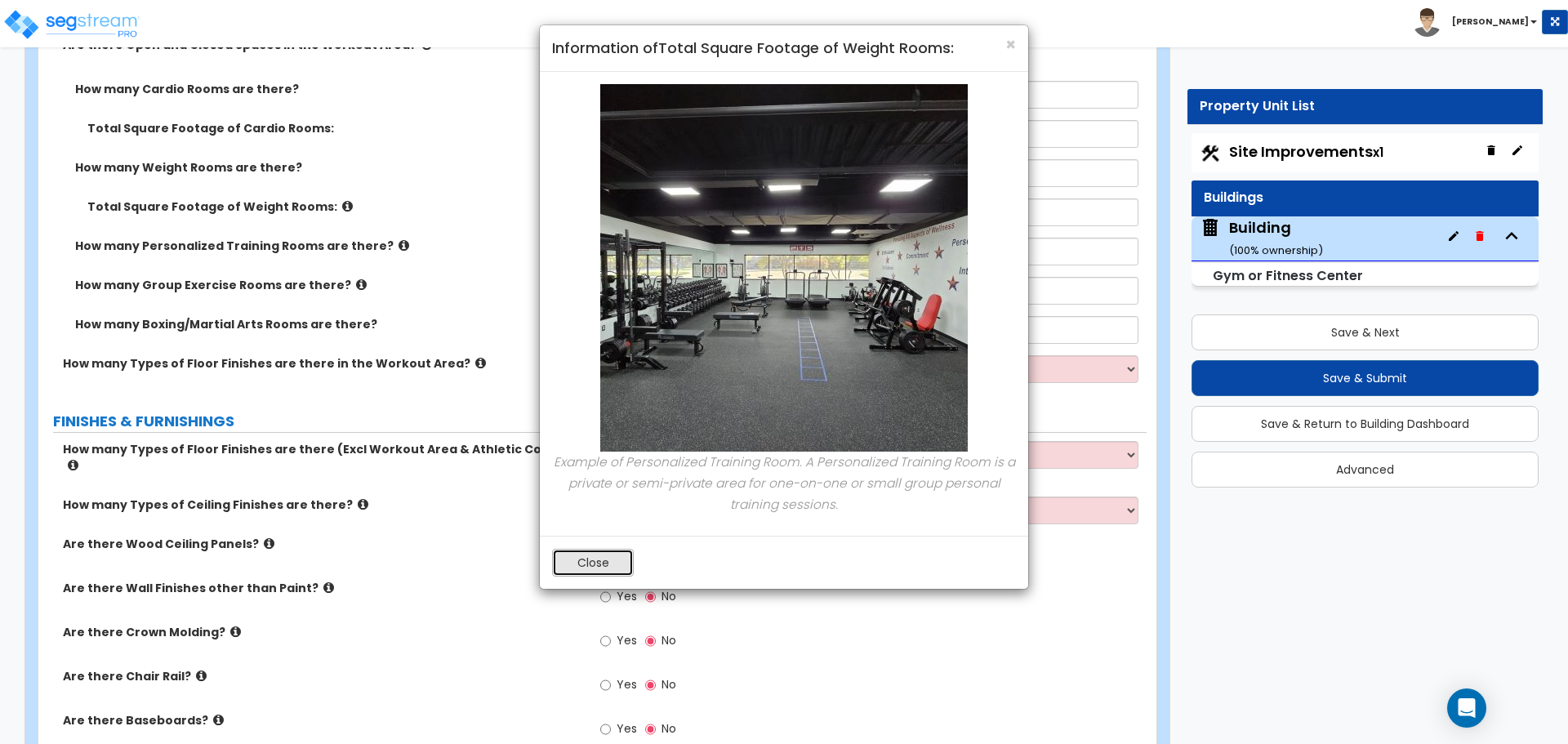
click at [627, 557] on button "Close" at bounding box center [593, 562] width 82 height 28
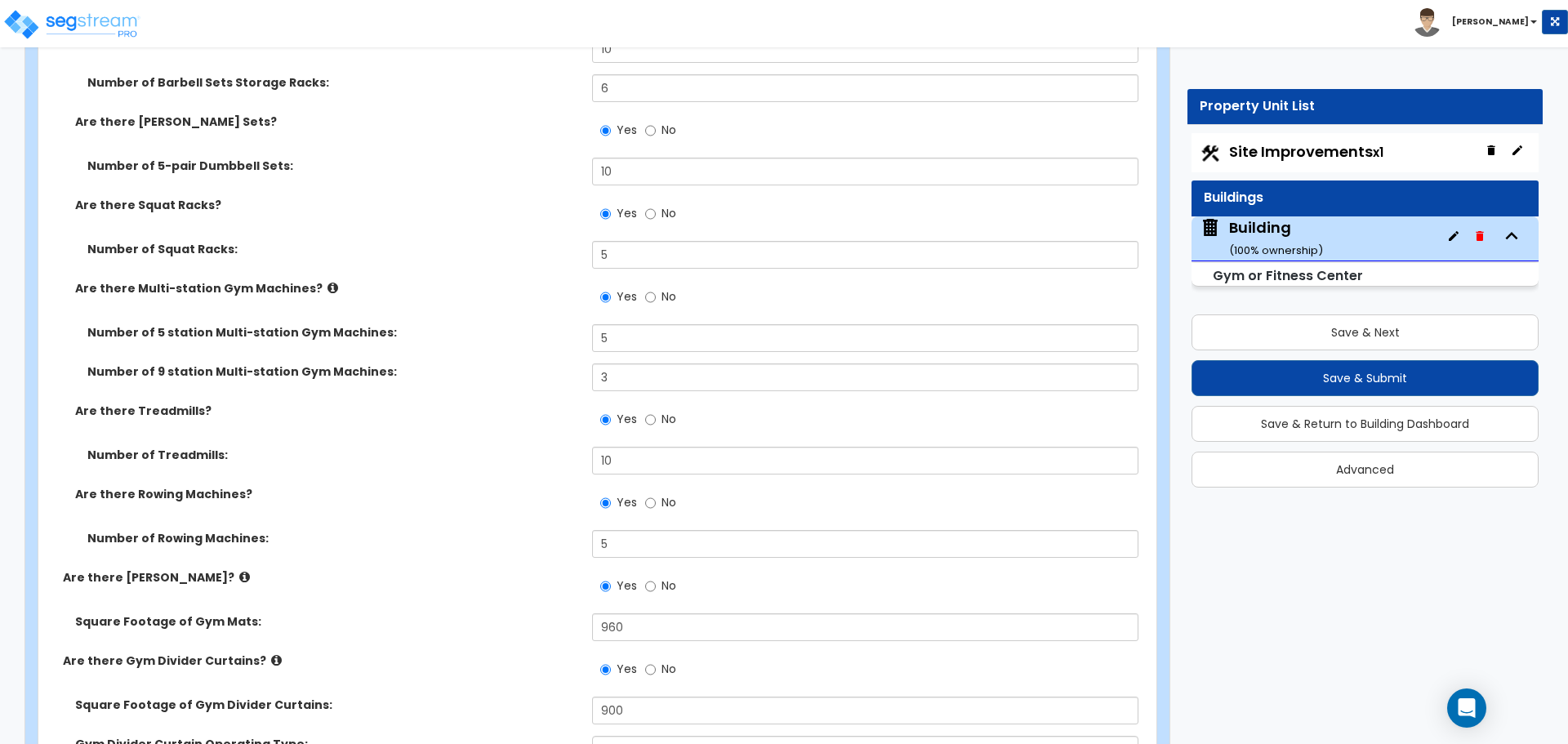
scroll to position [8115, 0]
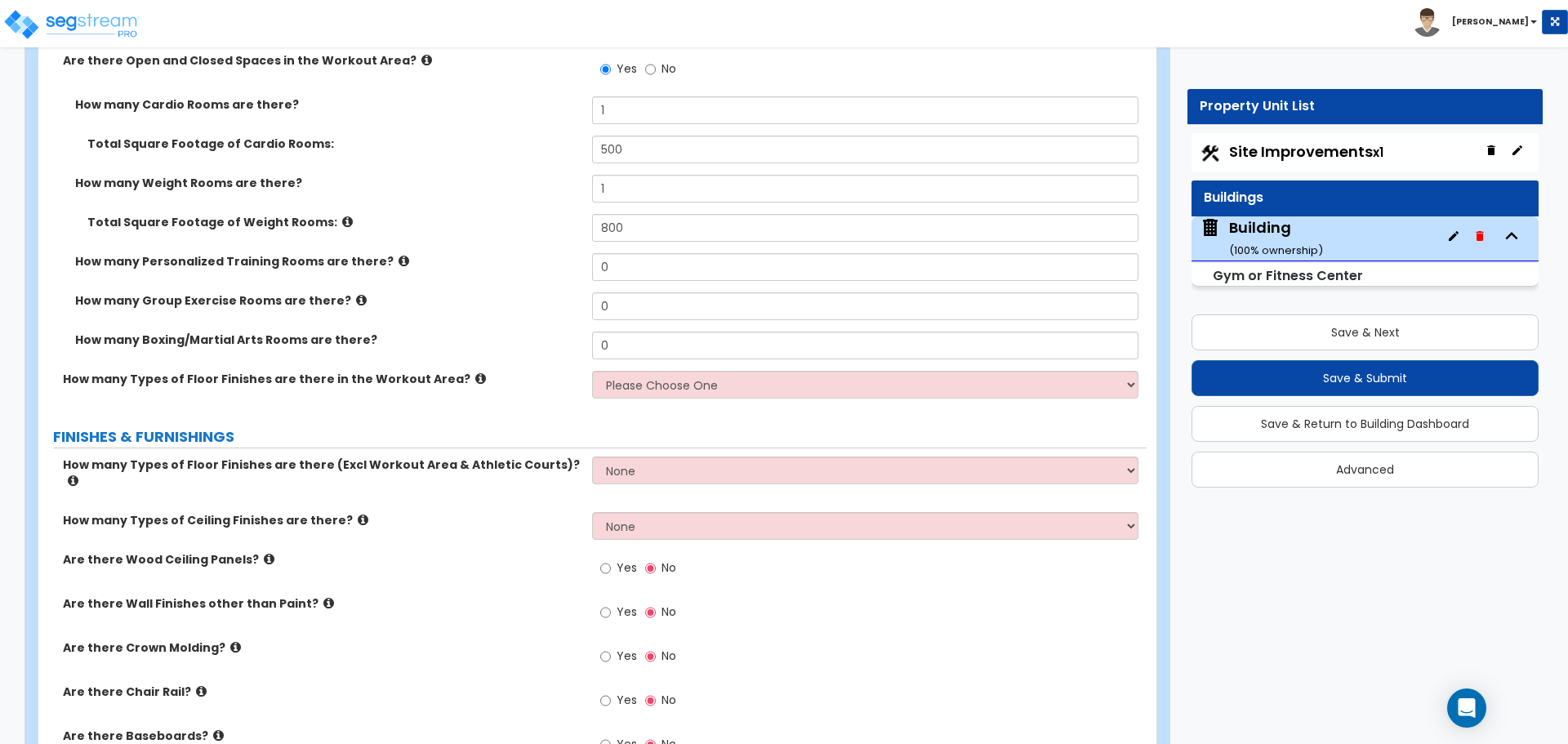
click at [492, 137] on label "Total Square Footage of Cardio Rooms:" at bounding box center [333, 143] width 492 height 16
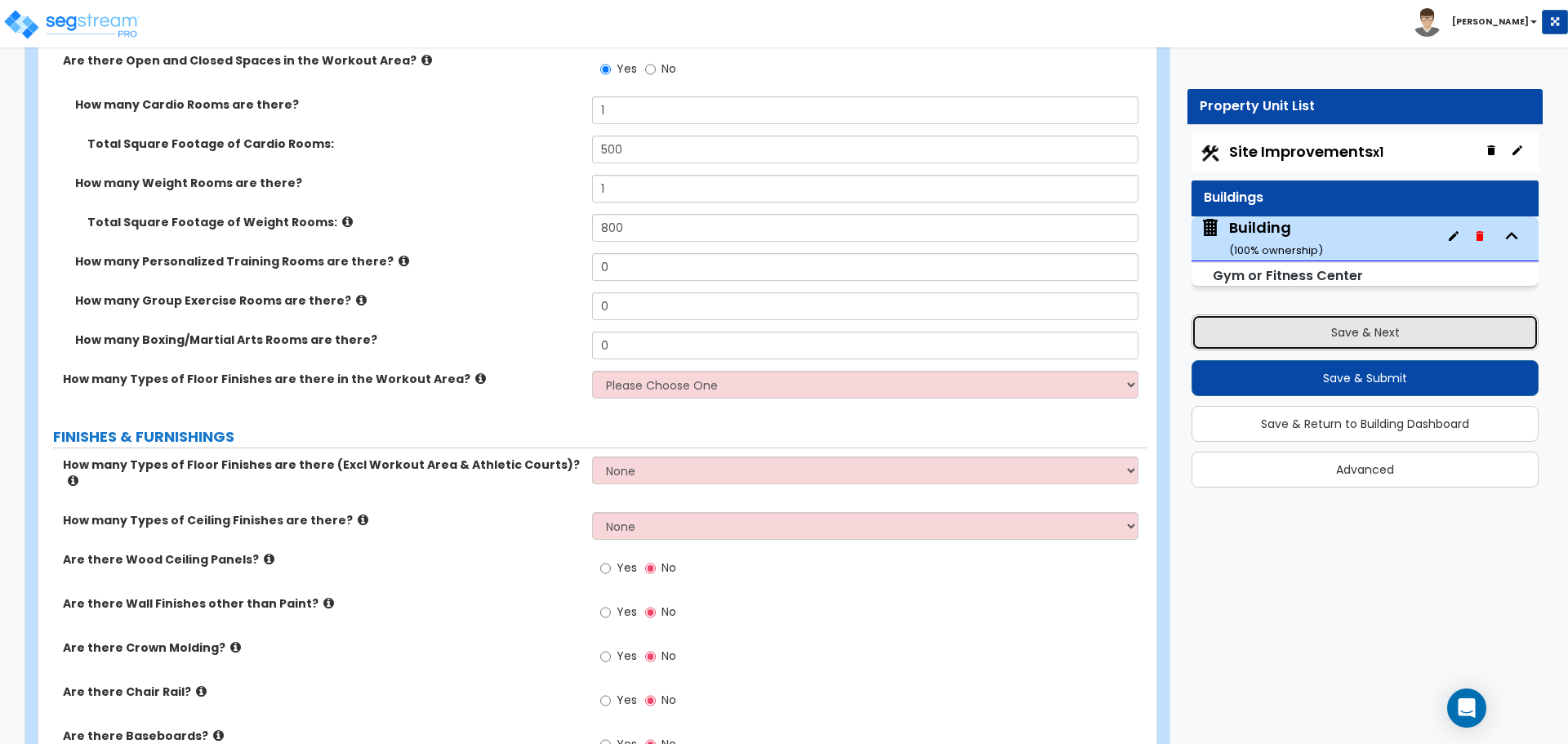
click at [1246, 319] on button "Save & Next" at bounding box center [1364, 332] width 347 height 36
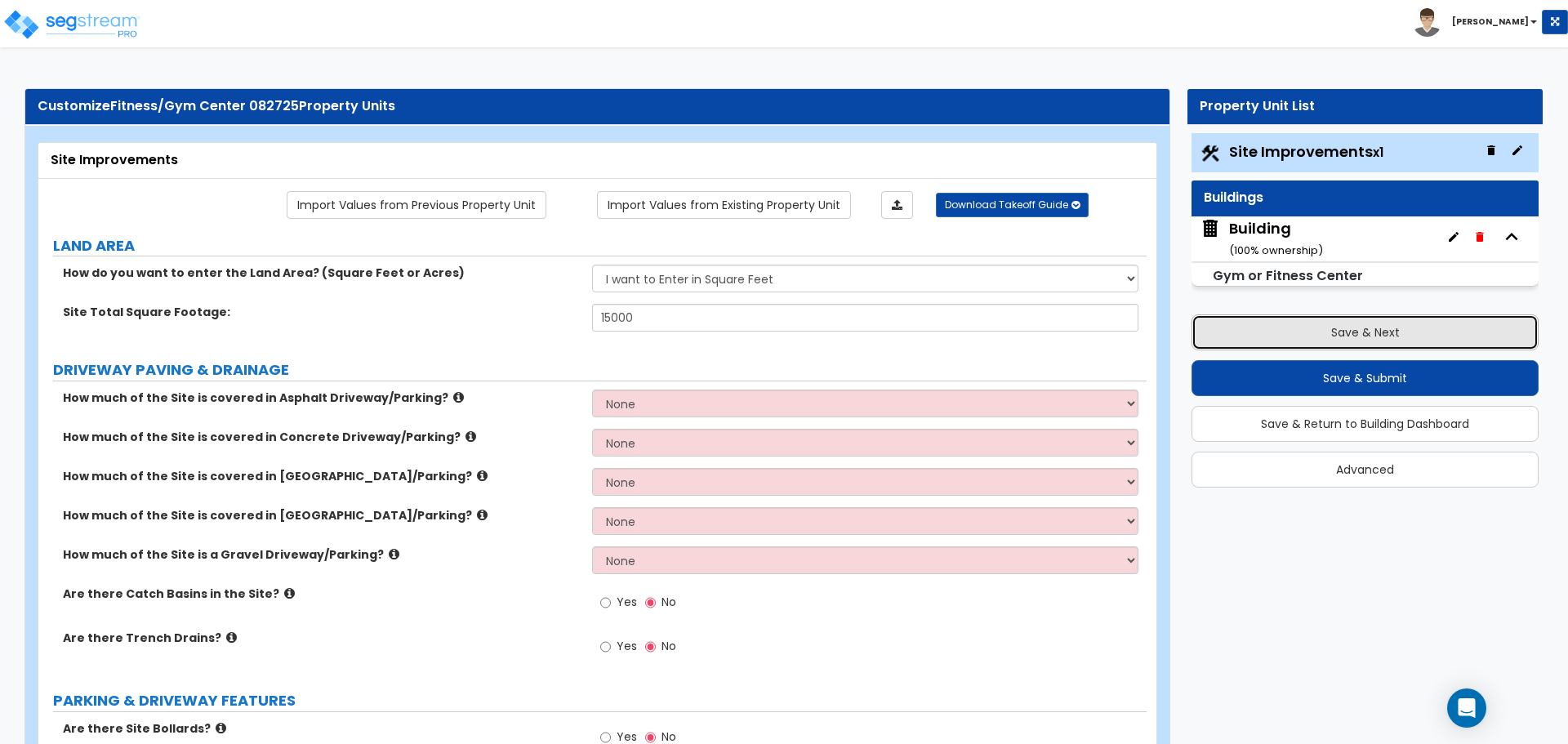
click at [1261, 318] on button "Save & Next" at bounding box center [1364, 332] width 347 height 36
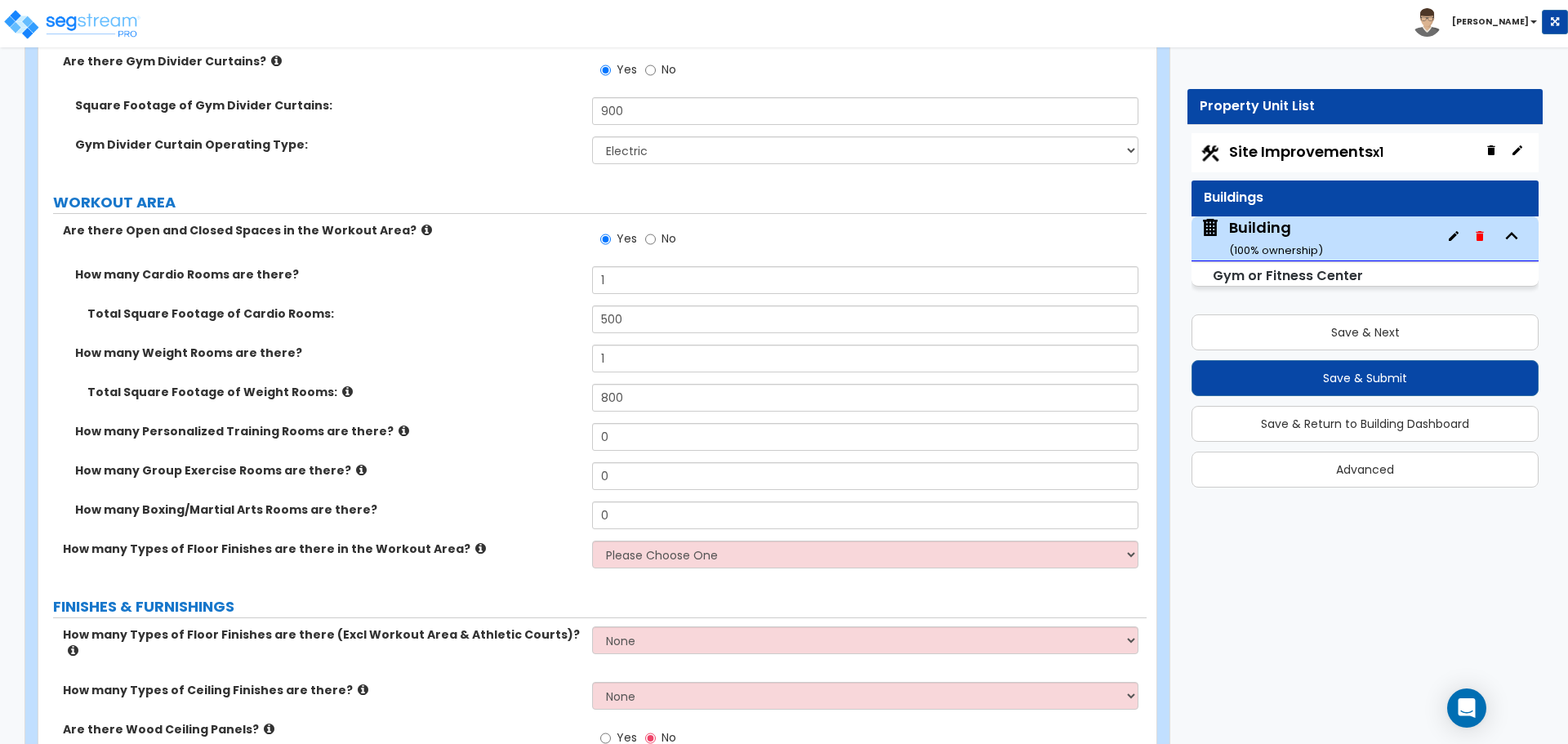
scroll to position [8701, 0]
click at [398, 424] on icon at bounding box center [403, 429] width 11 height 12
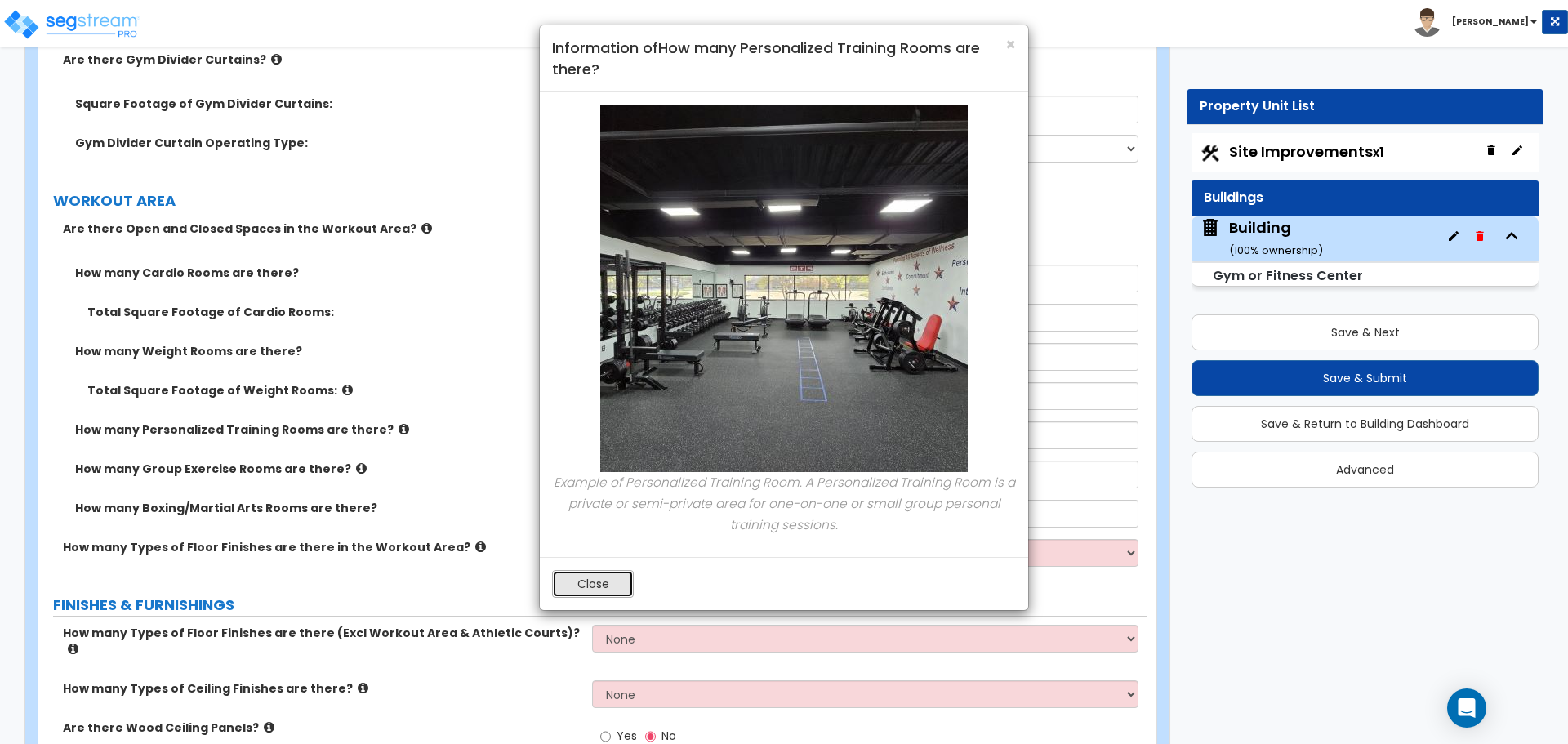
click at [578, 588] on button "Close" at bounding box center [593, 583] width 82 height 28
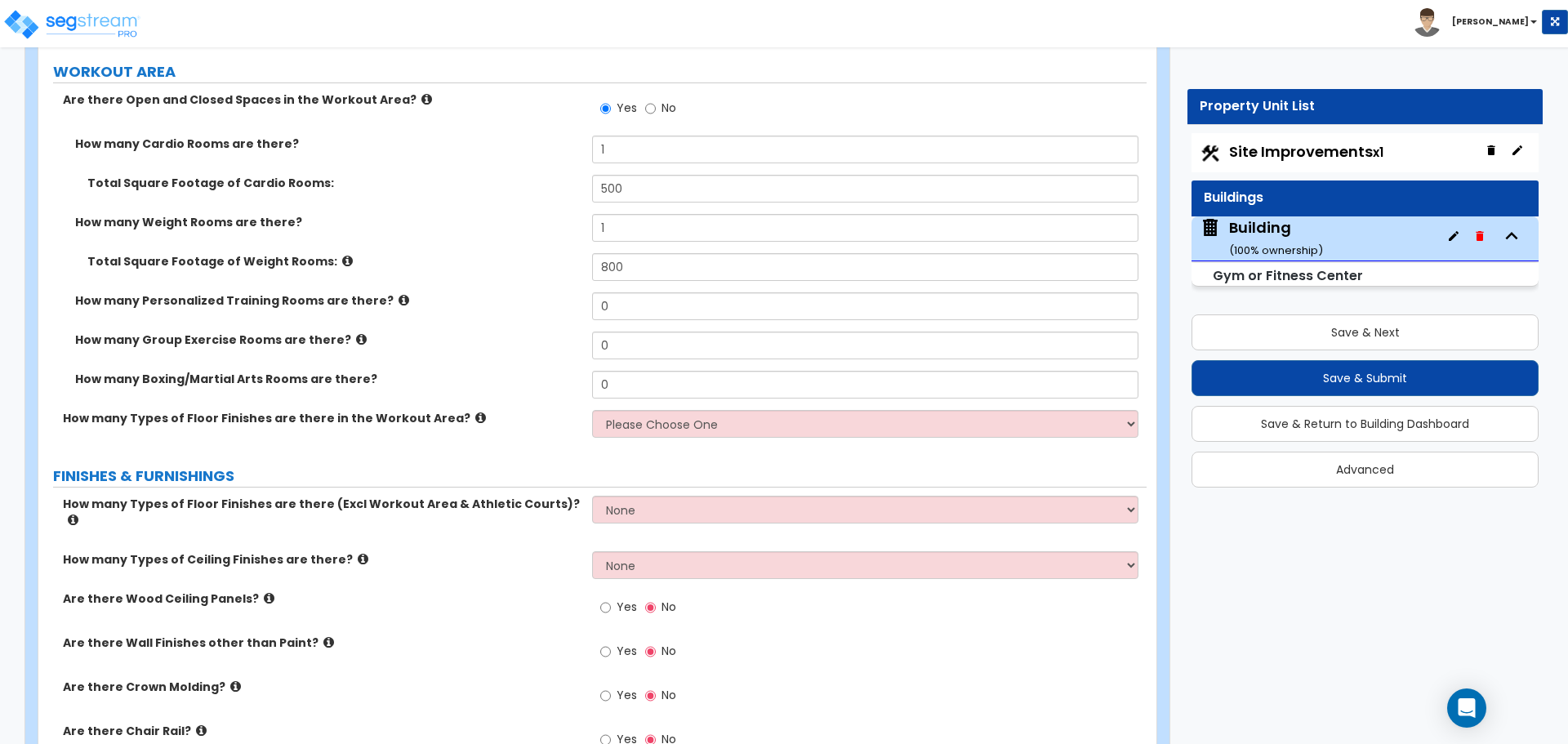
scroll to position [8811, 0]
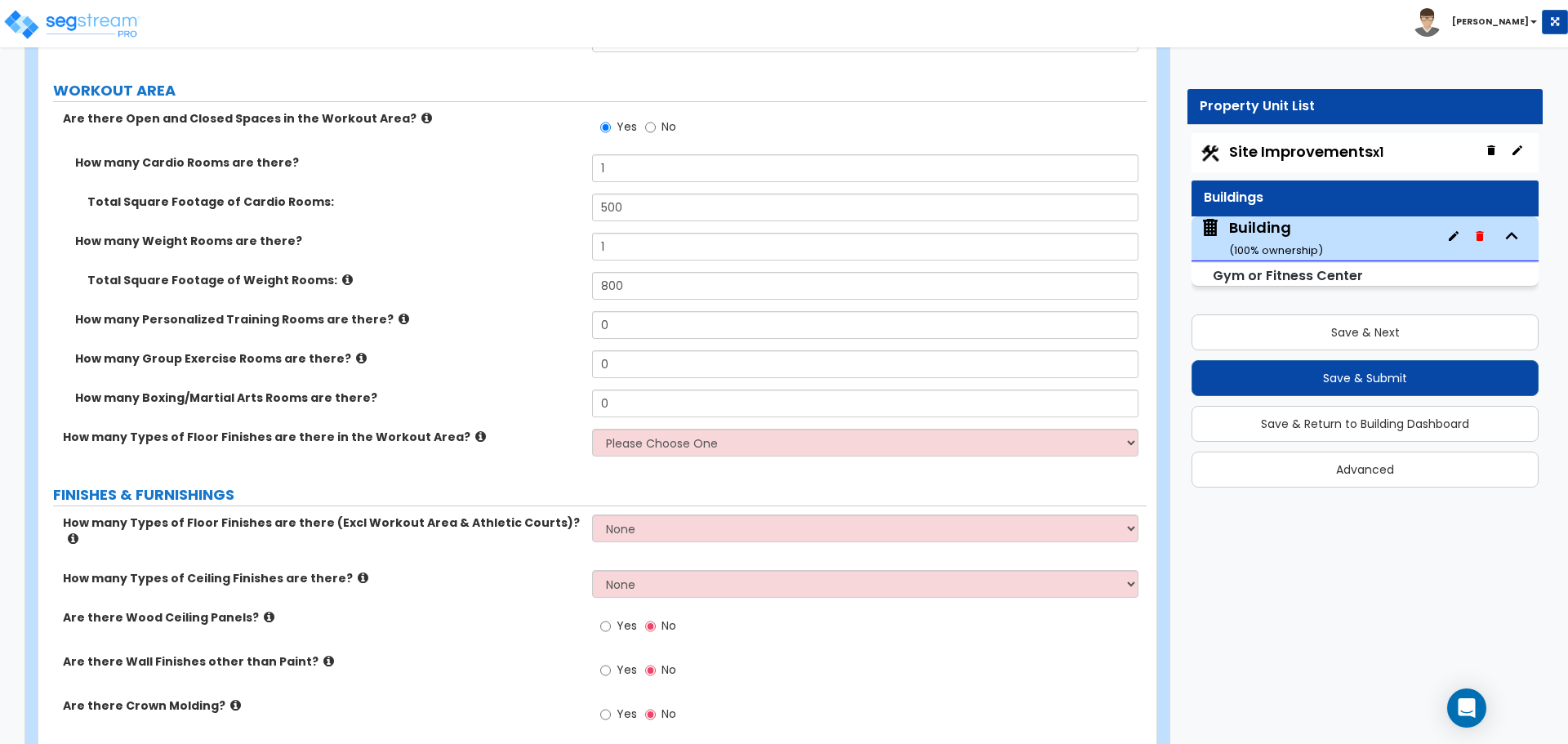
click at [356, 353] on icon at bounding box center [361, 358] width 11 height 12
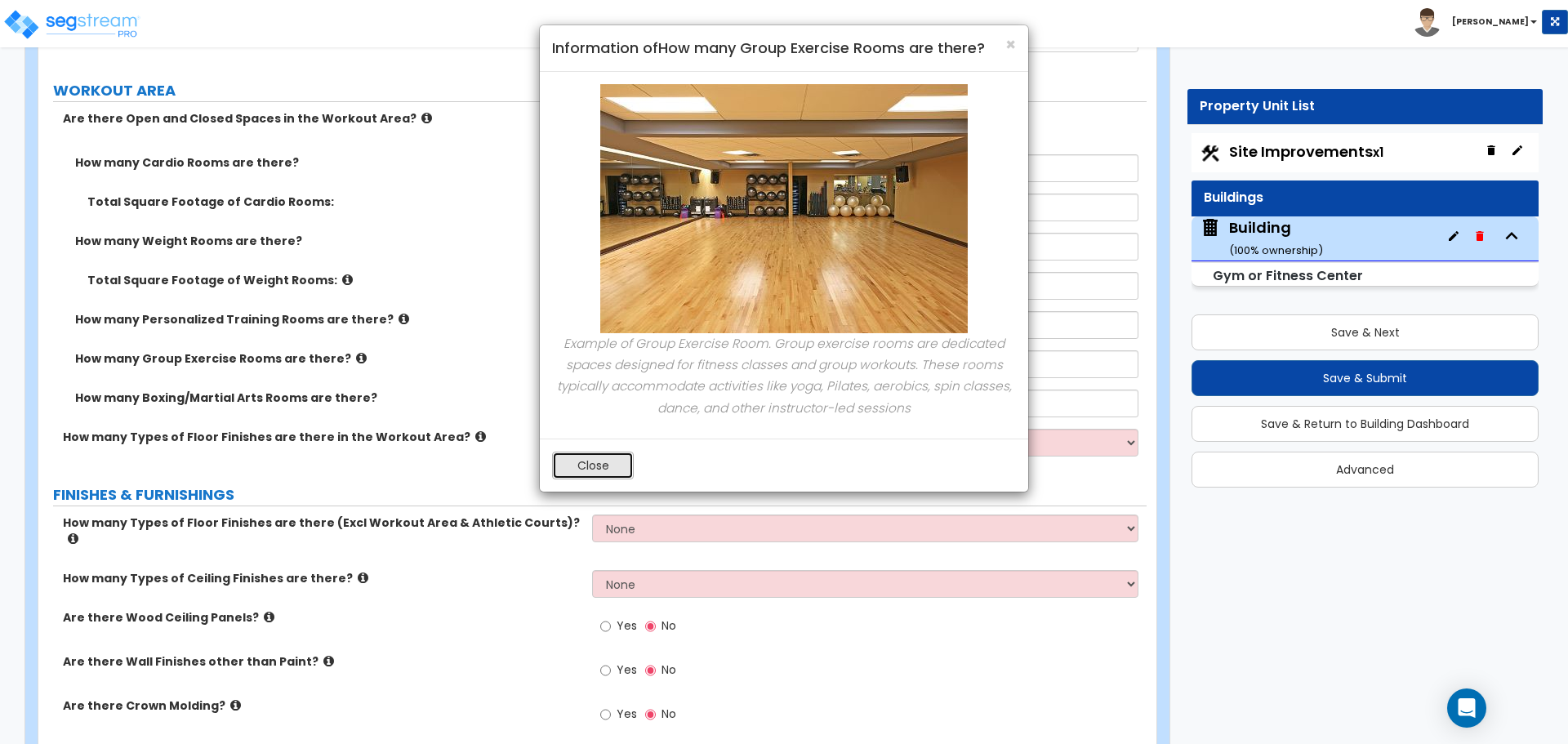
click at [598, 467] on button "Close" at bounding box center [593, 465] width 82 height 28
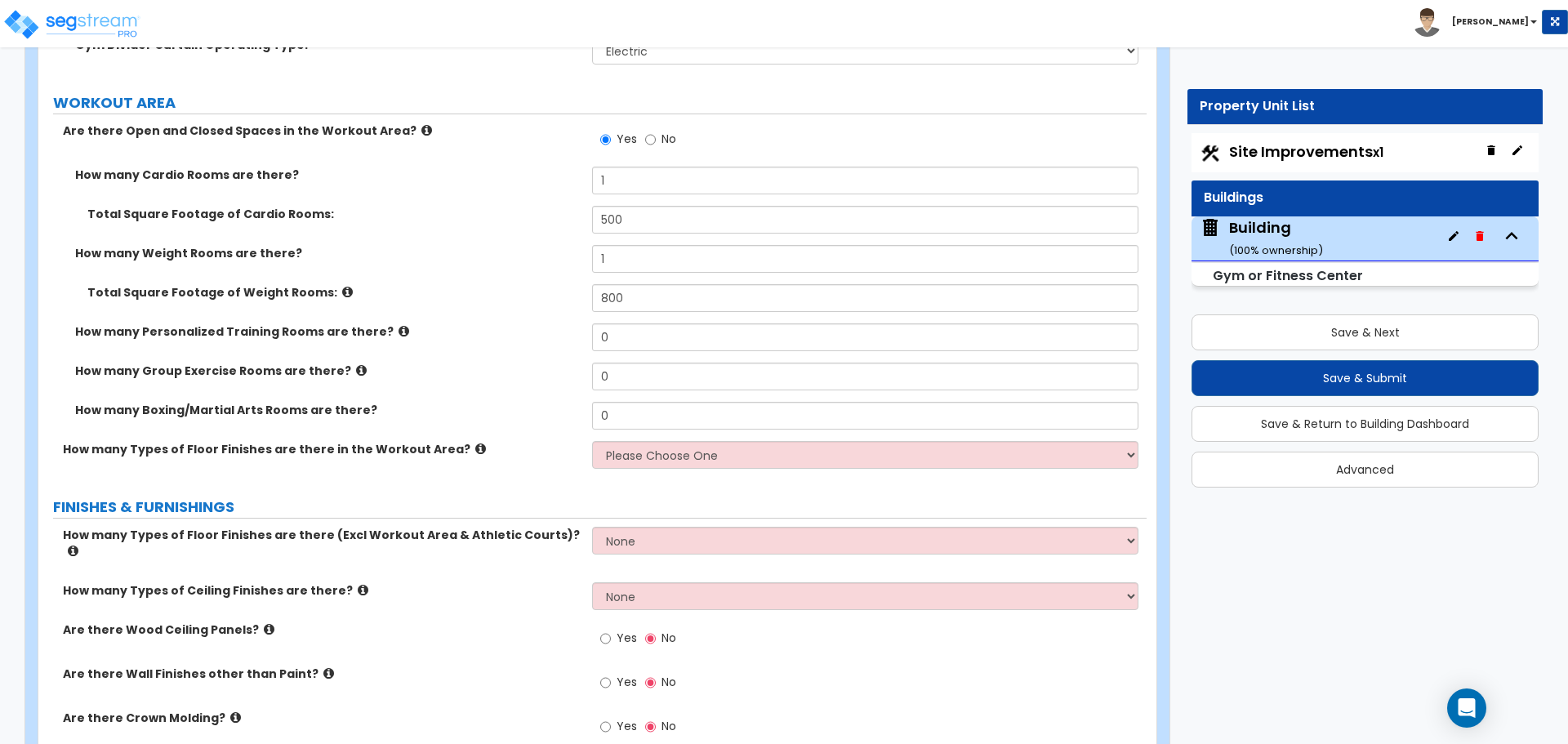
scroll to position [8812, 0]
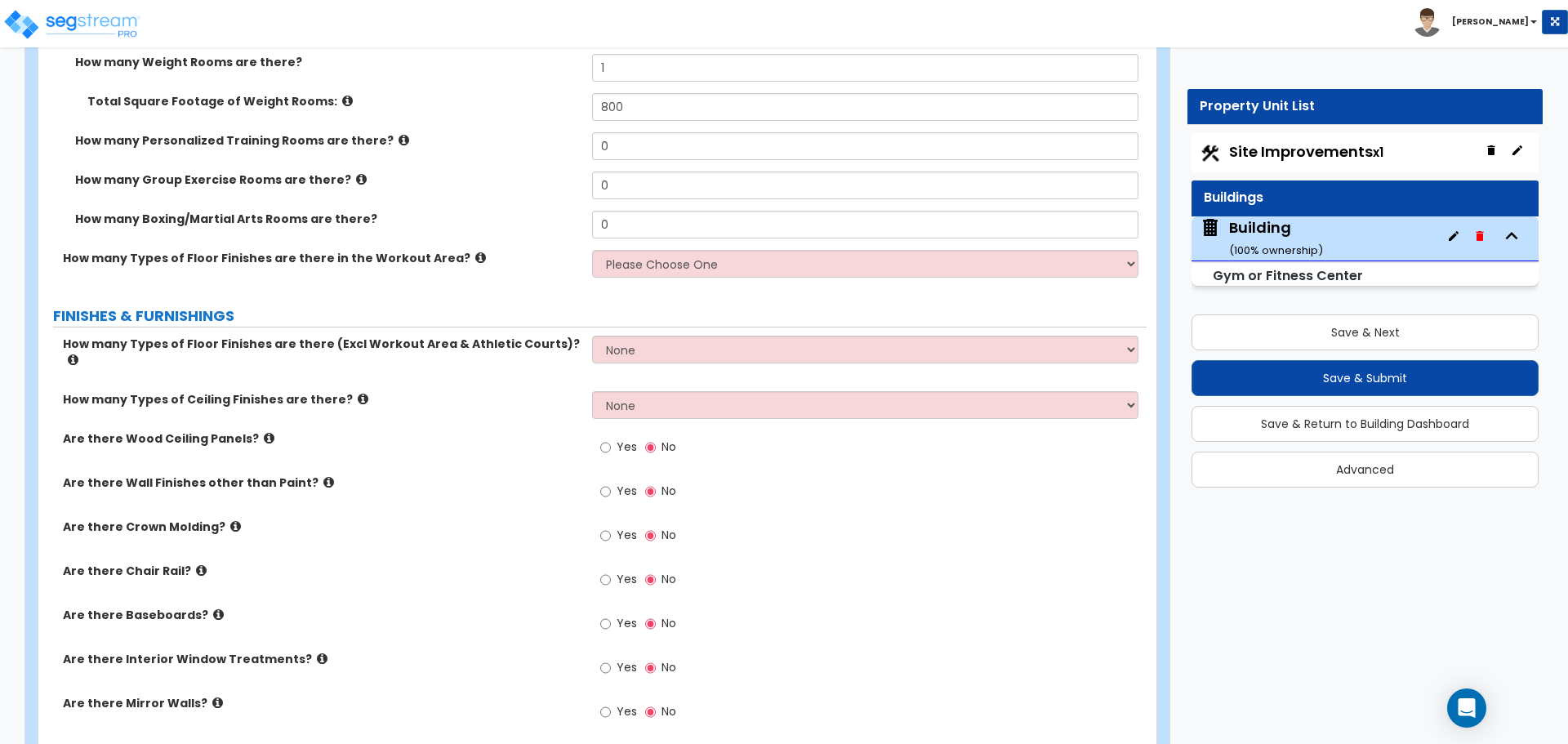
drag, startPoint x: 665, startPoint y: 259, endPoint x: 677, endPoint y: 285, distance: 28.6
click at [671, 273] on div "How many Types of Floor Finishes are there in the Workout Area? Please Choose O…" at bounding box center [592, 270] width 1108 height 39
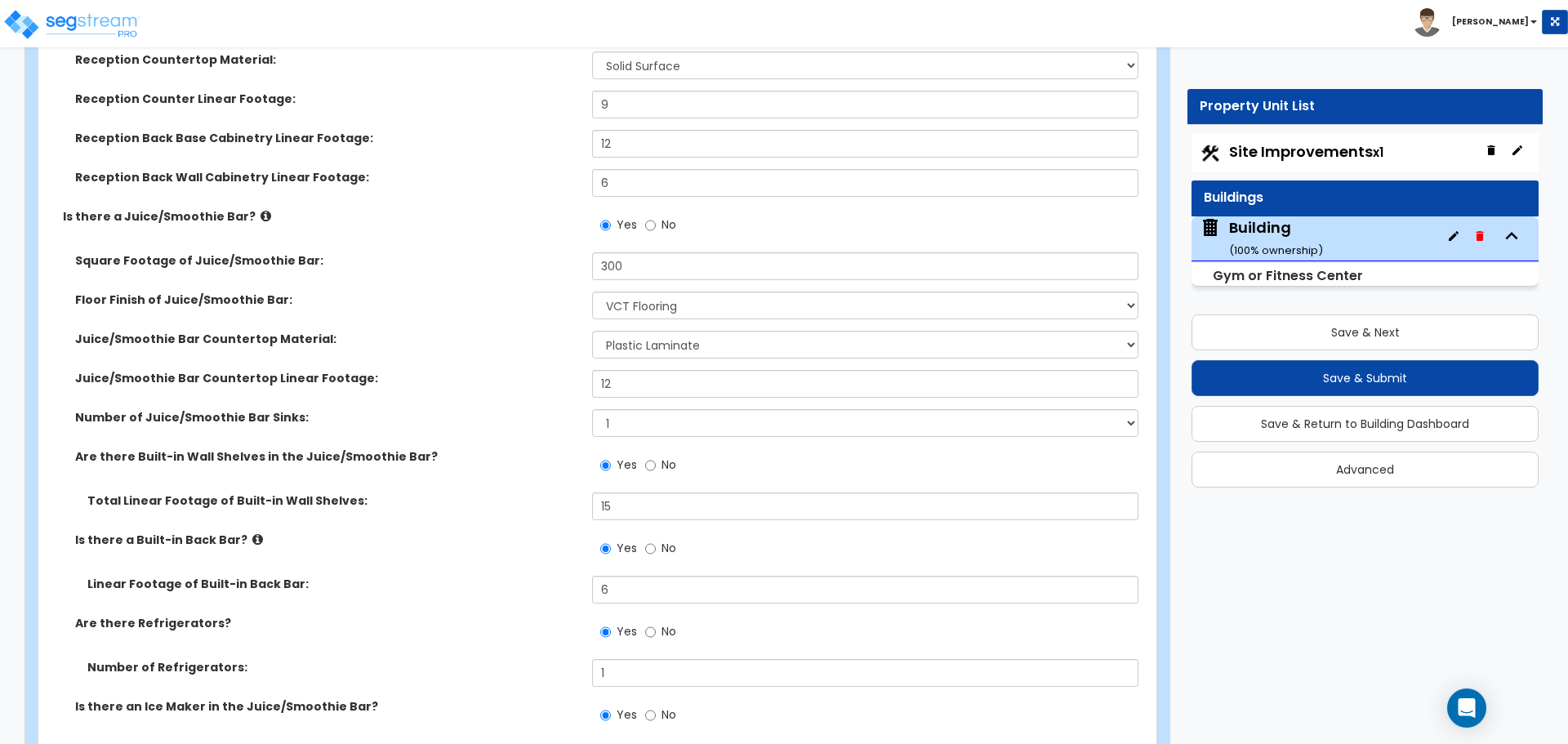
scroll to position [4276, 0]
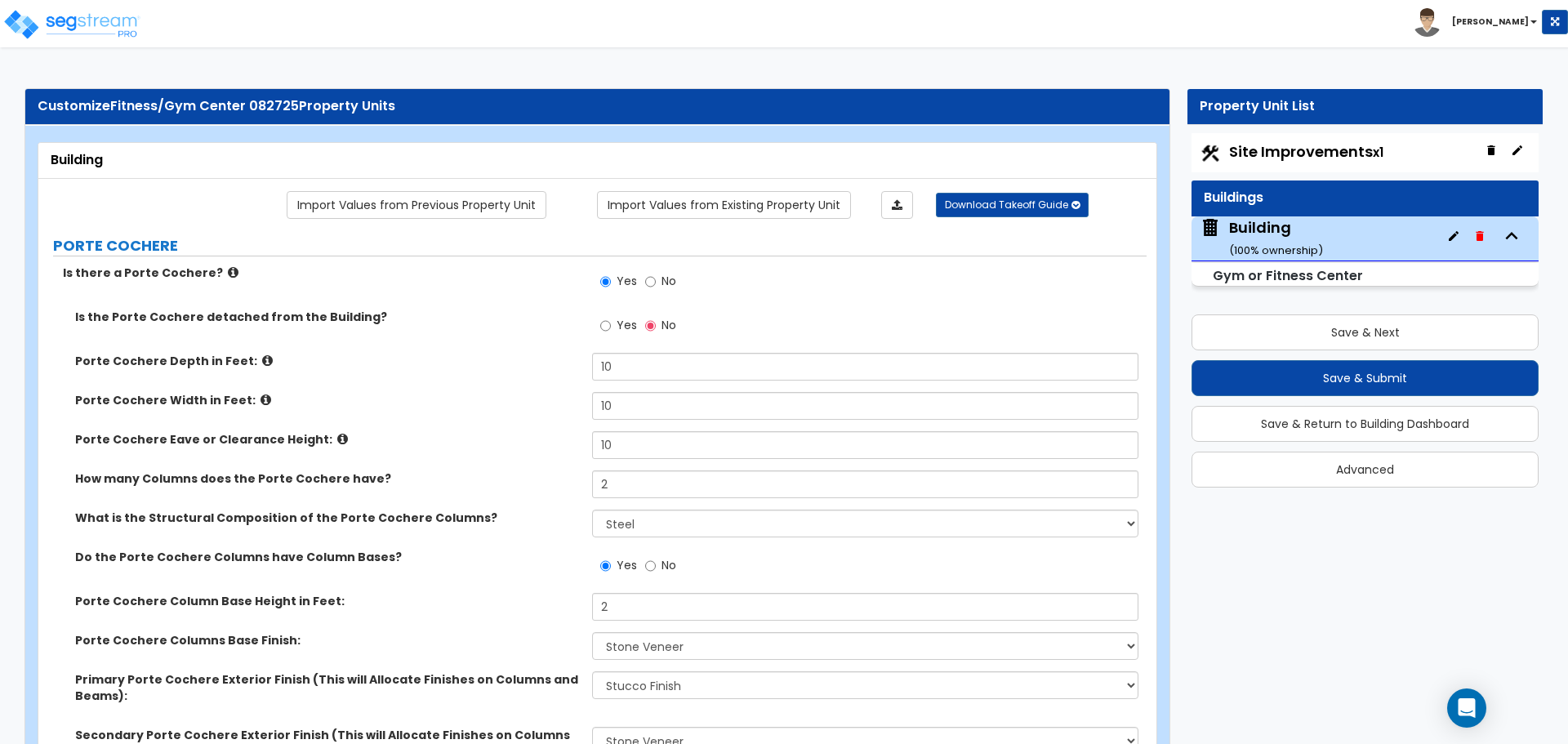
select select "2"
select select "5"
select select "2"
select select "5"
select select "1"
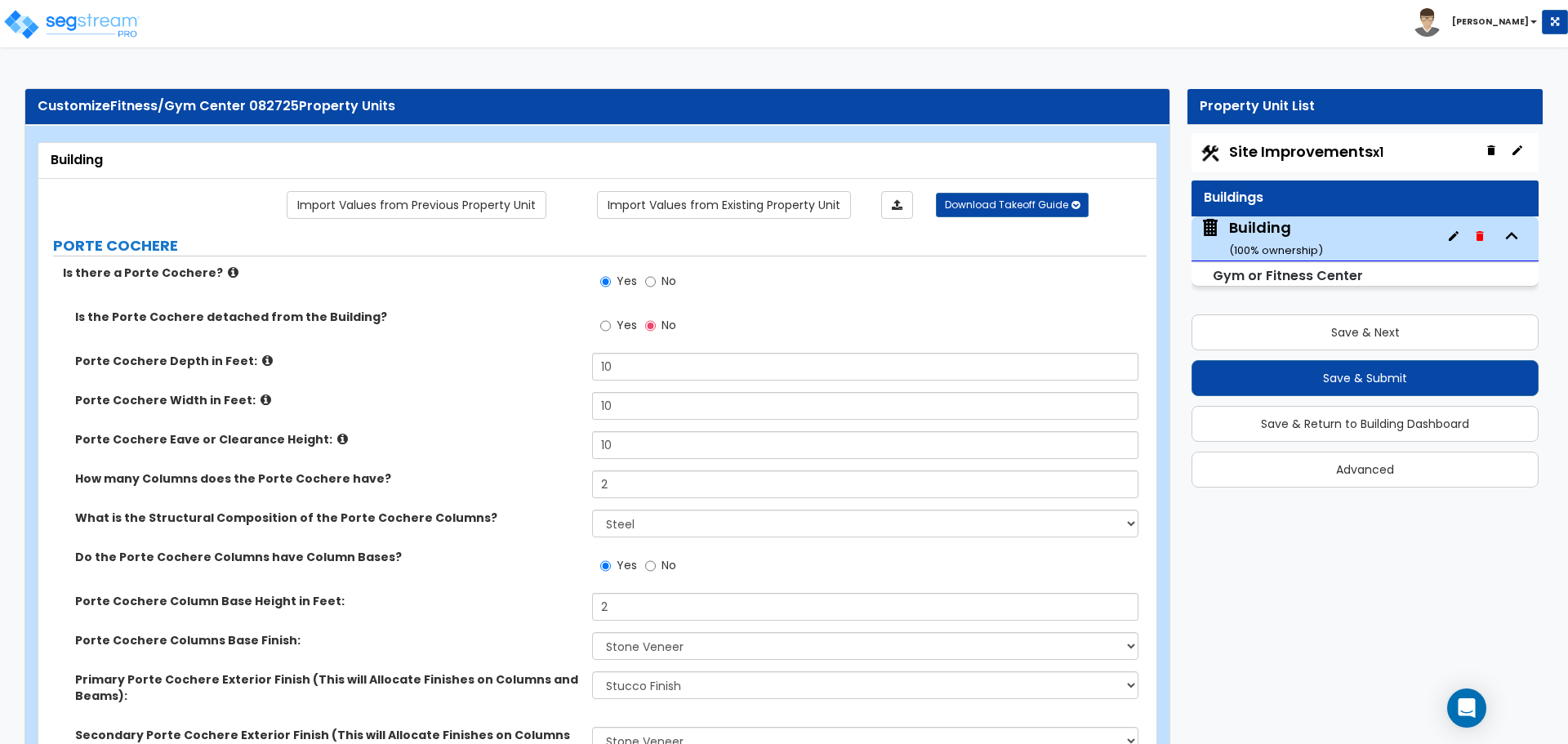
select select "4"
select select "2"
select select "8"
select select "1"
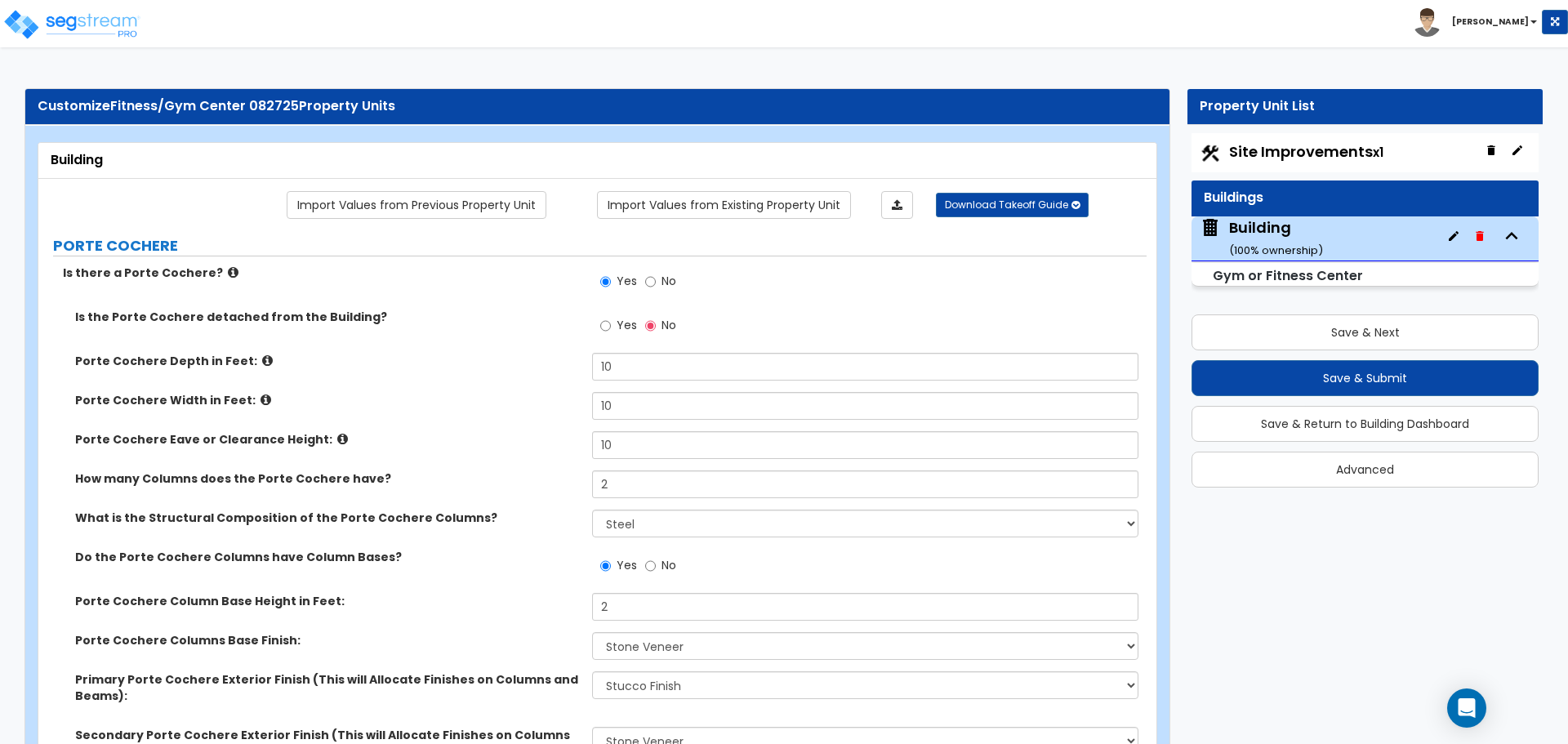
select select "3"
select select "11"
select select "7"
select select "10"
select select "3"
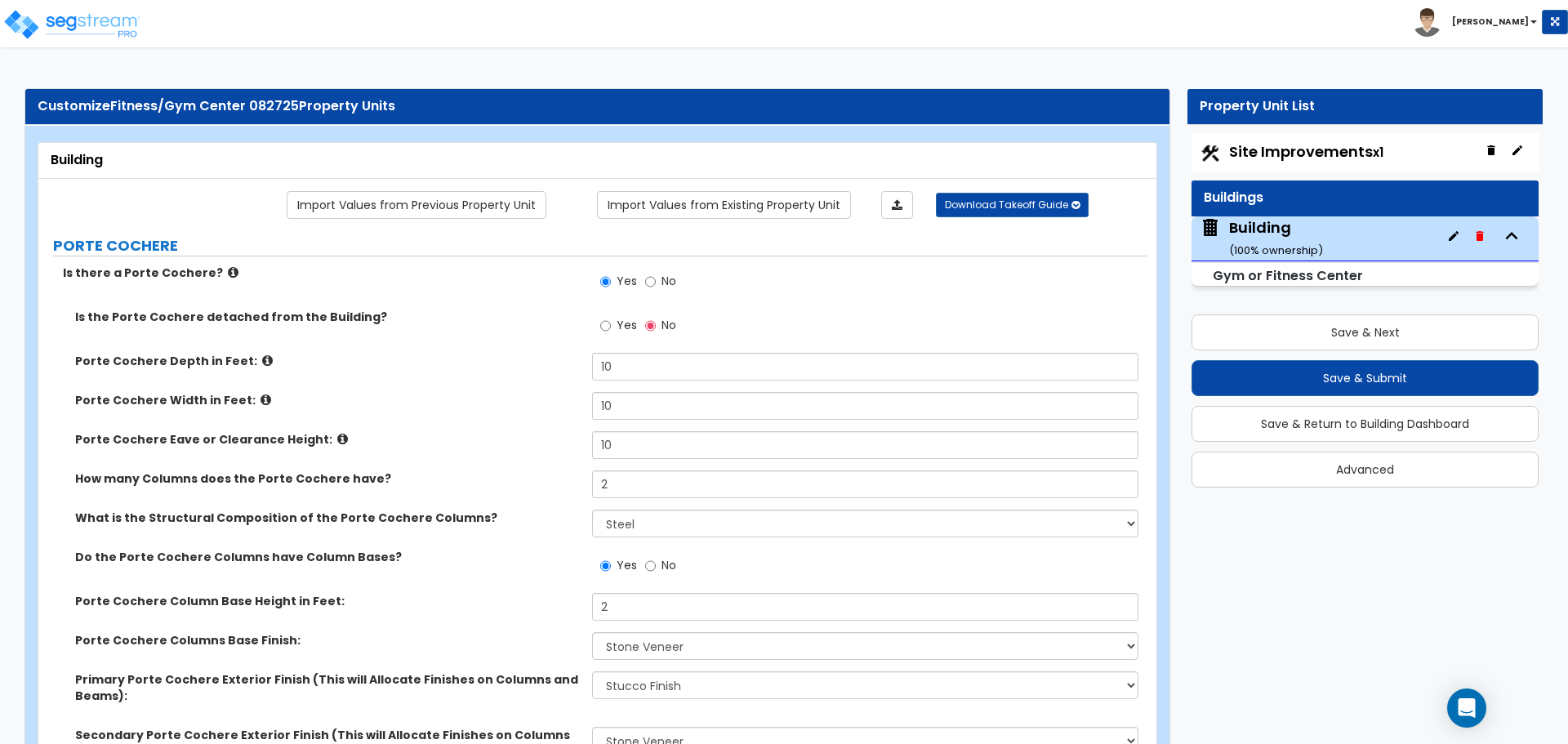
select select "1"
select select "2"
select select "3"
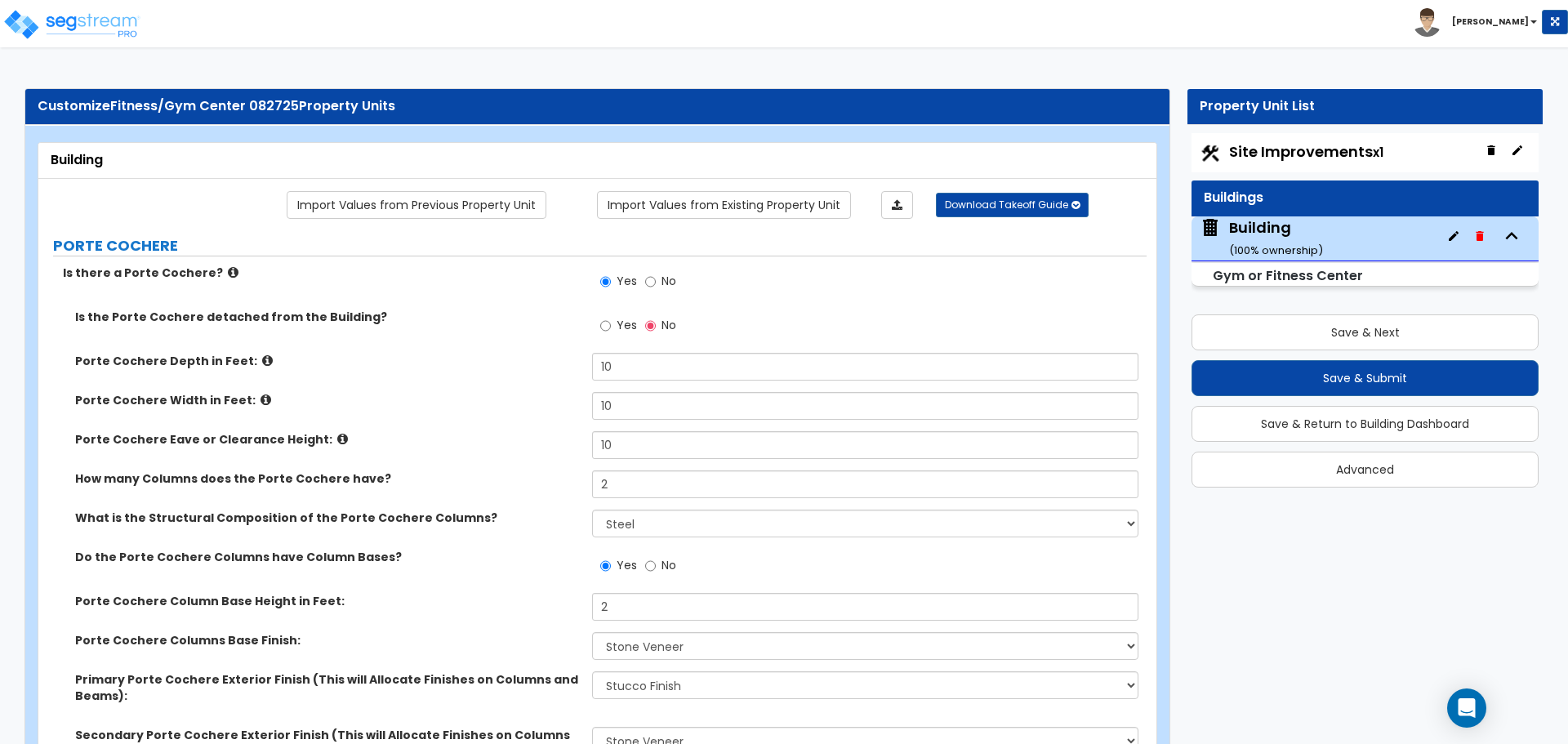
select select "3"
select select "2"
select select "3"
select select "1"
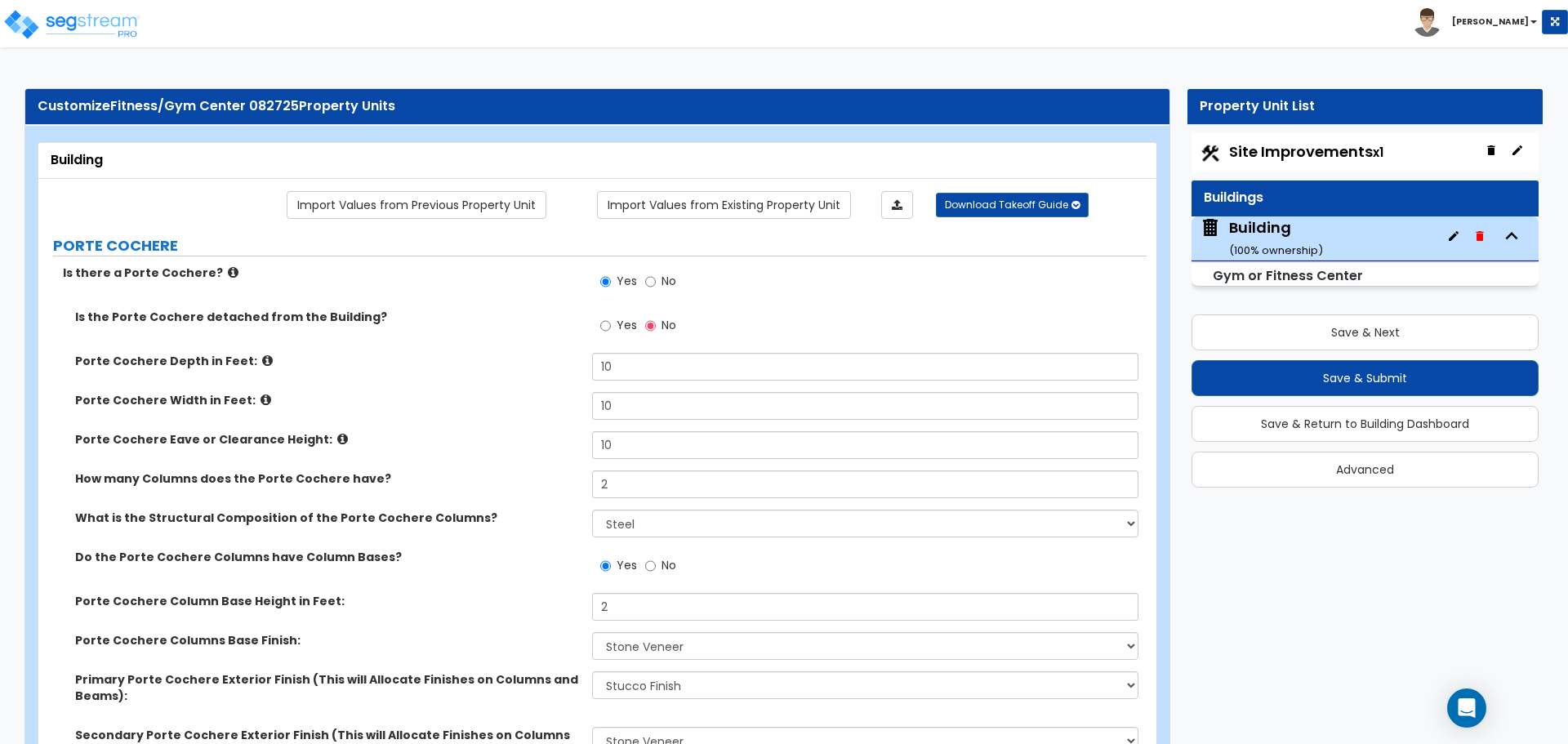
select select "2"
select select "3"
select select "2"
select select "3"
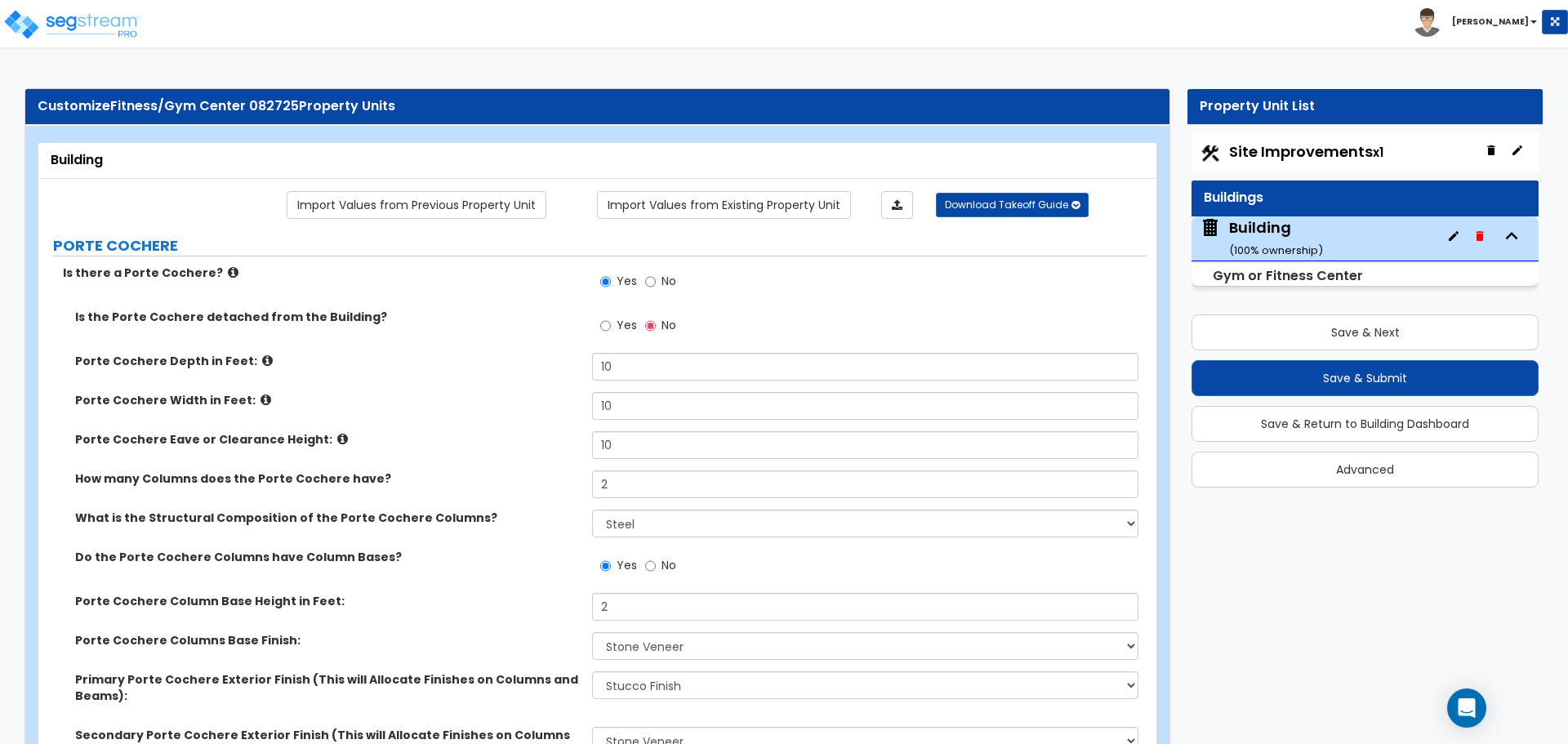
select select "2"
select select "4"
select select "1"
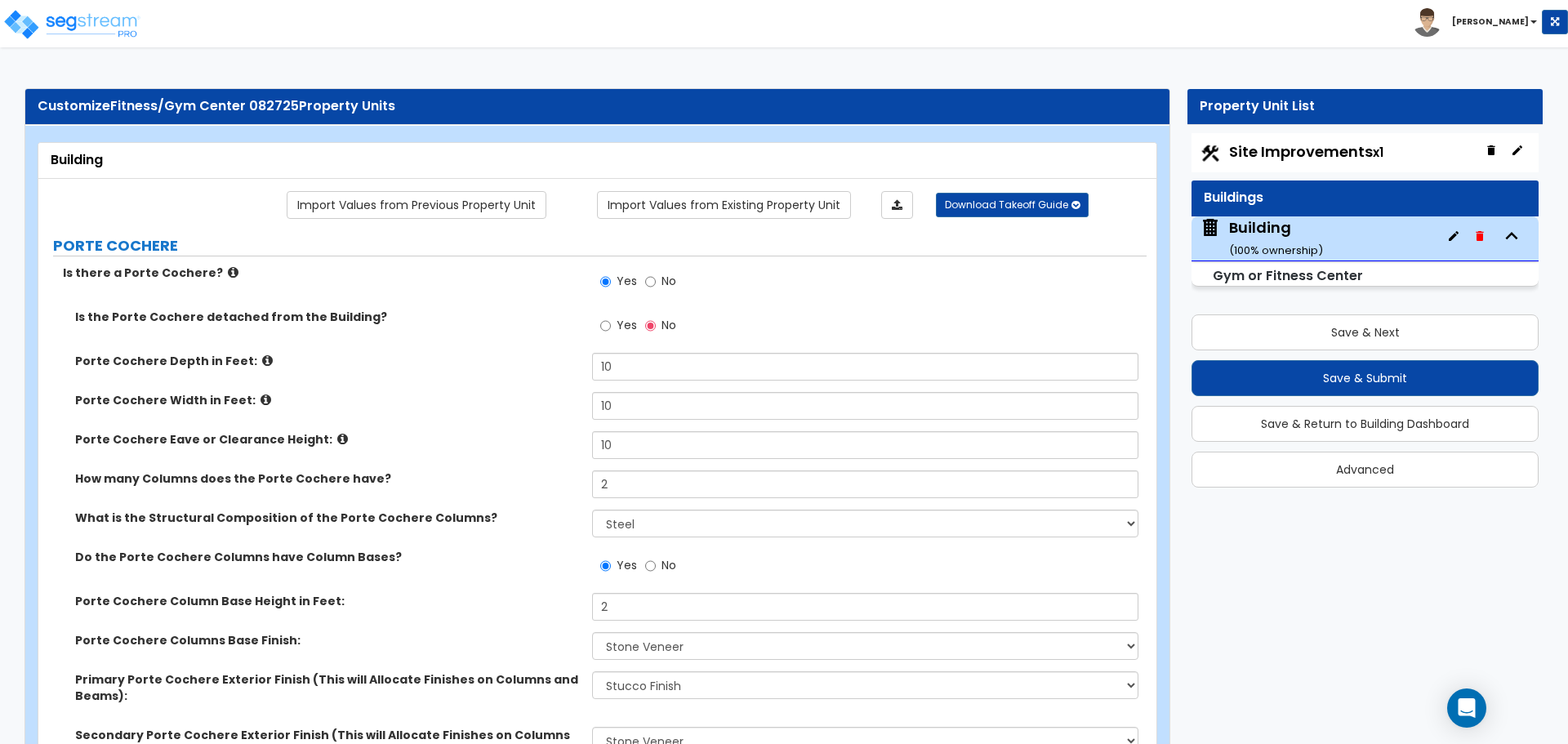
select select "1"
select select "3"
select select "2"
select select "1"
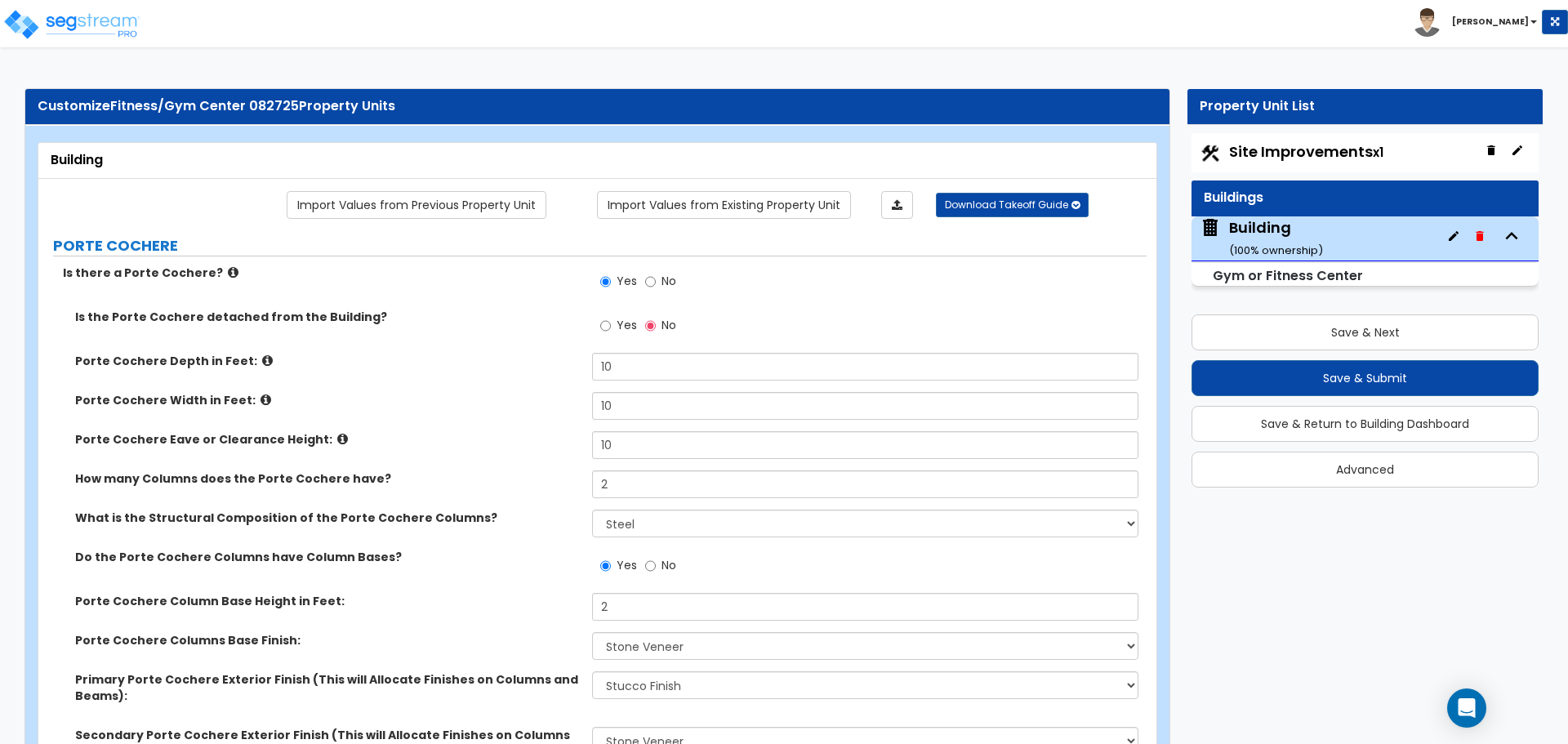
select select "2"
select select "1"
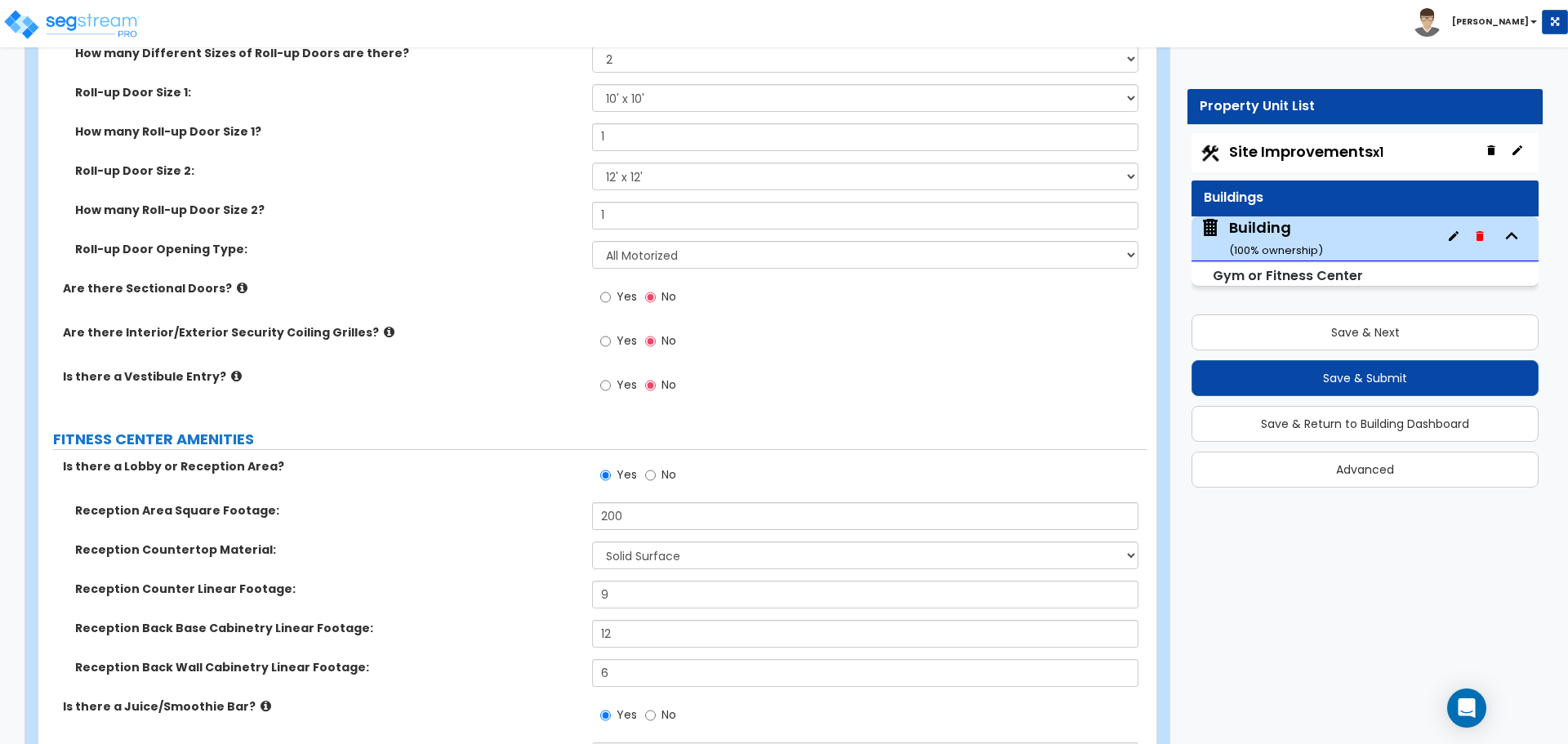
scroll to position [4241, 0]
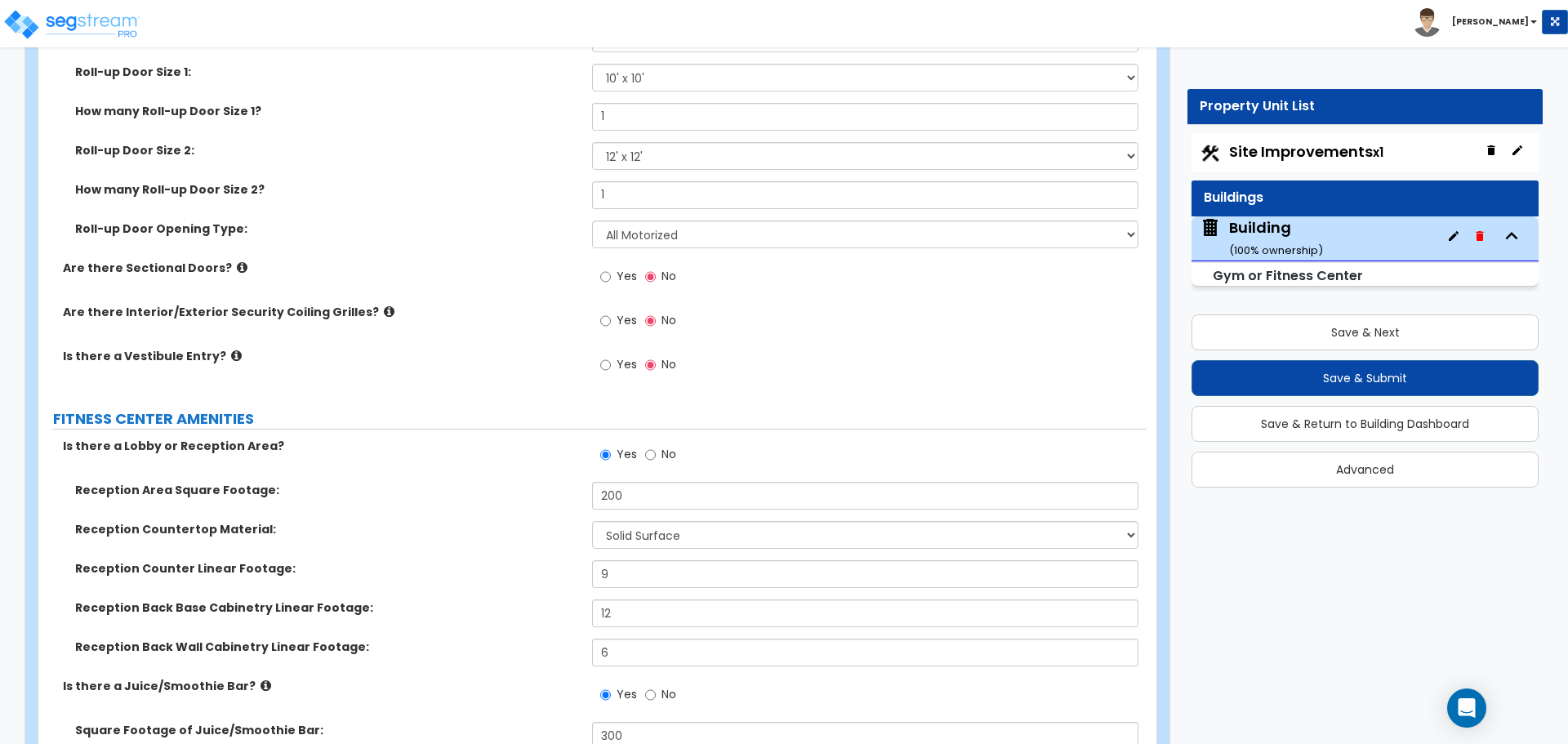
click at [775, 334] on div "Yes No" at bounding box center [868, 326] width 554 height 44
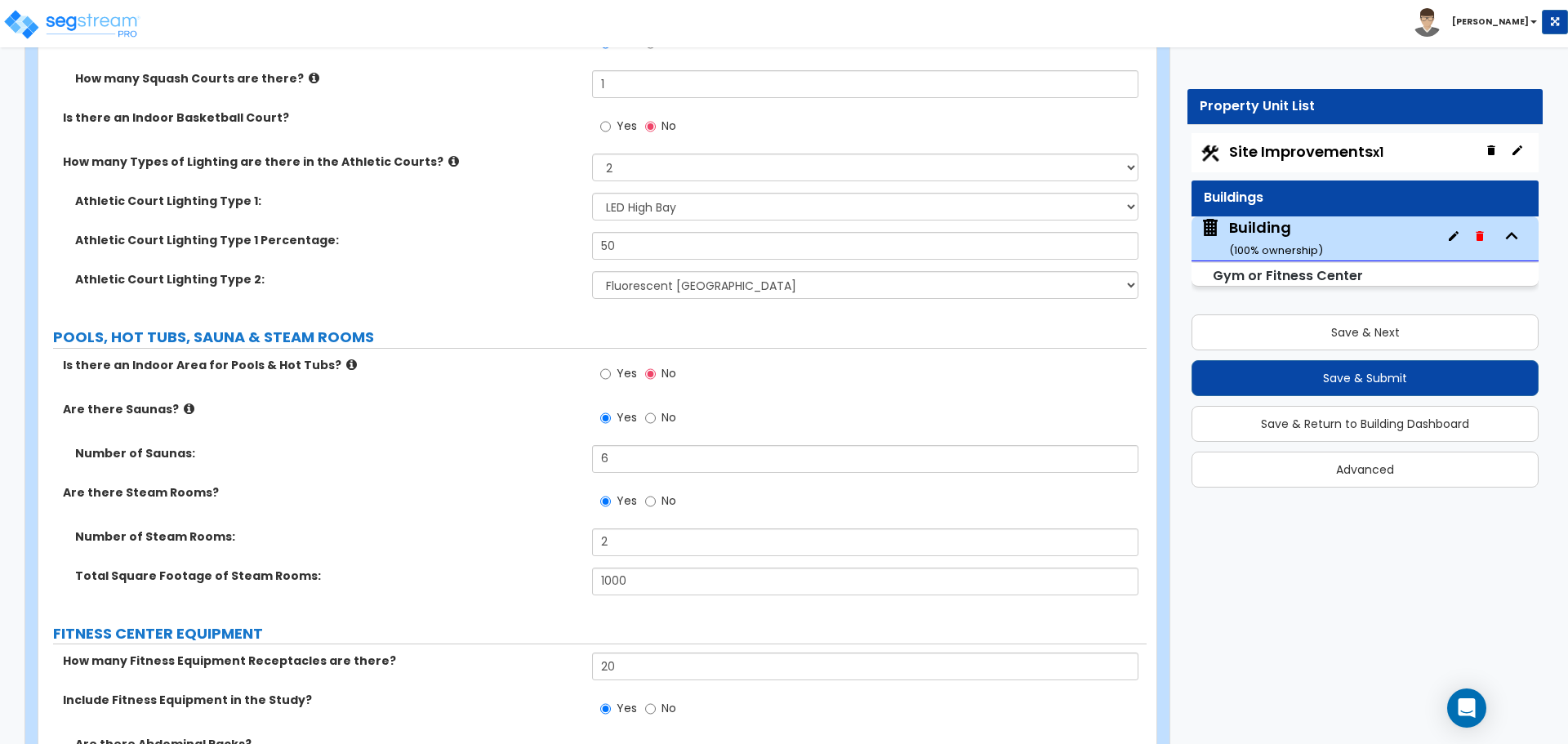
scroll to position [7135, 0]
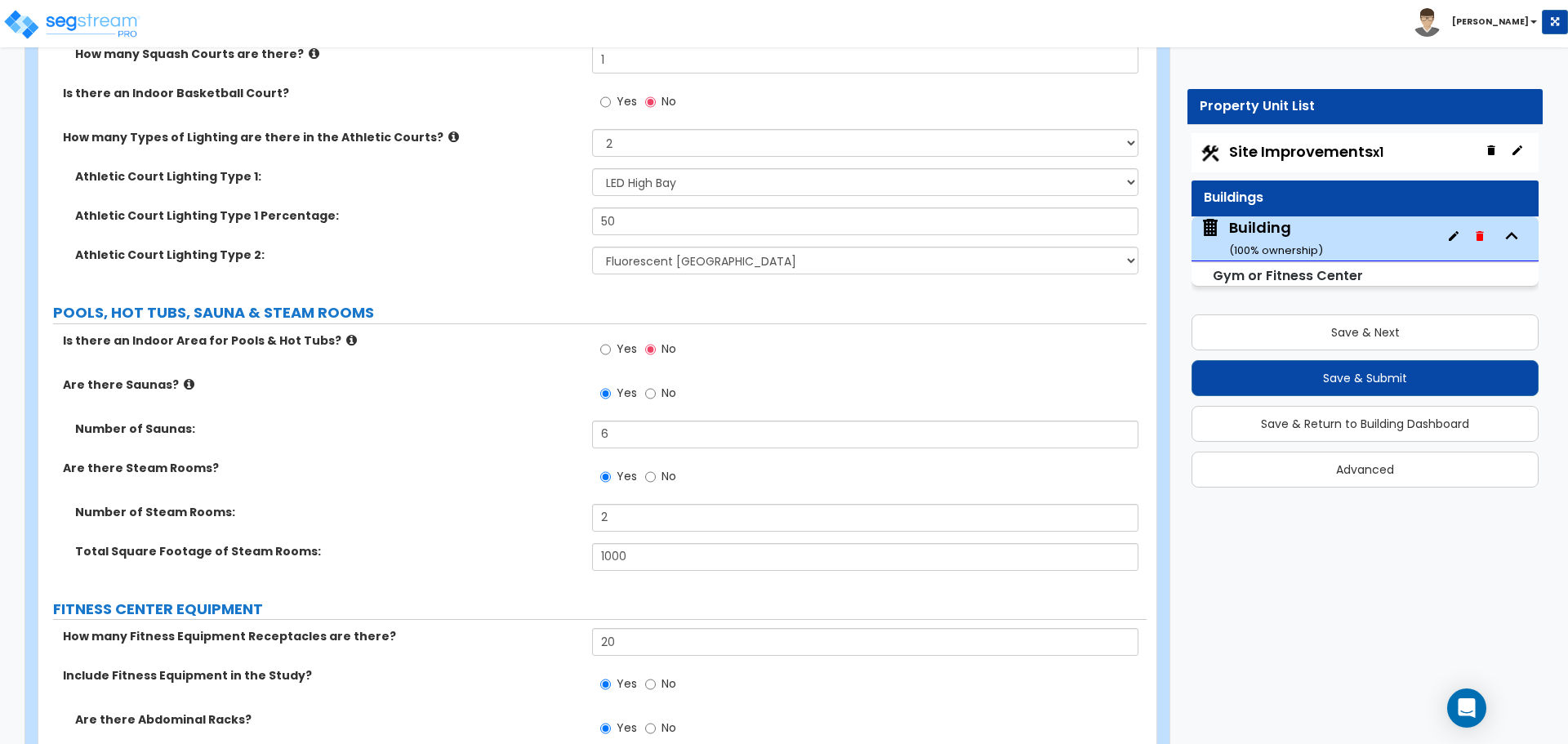
click at [887, 97] on div "Yes No" at bounding box center [868, 107] width 554 height 44
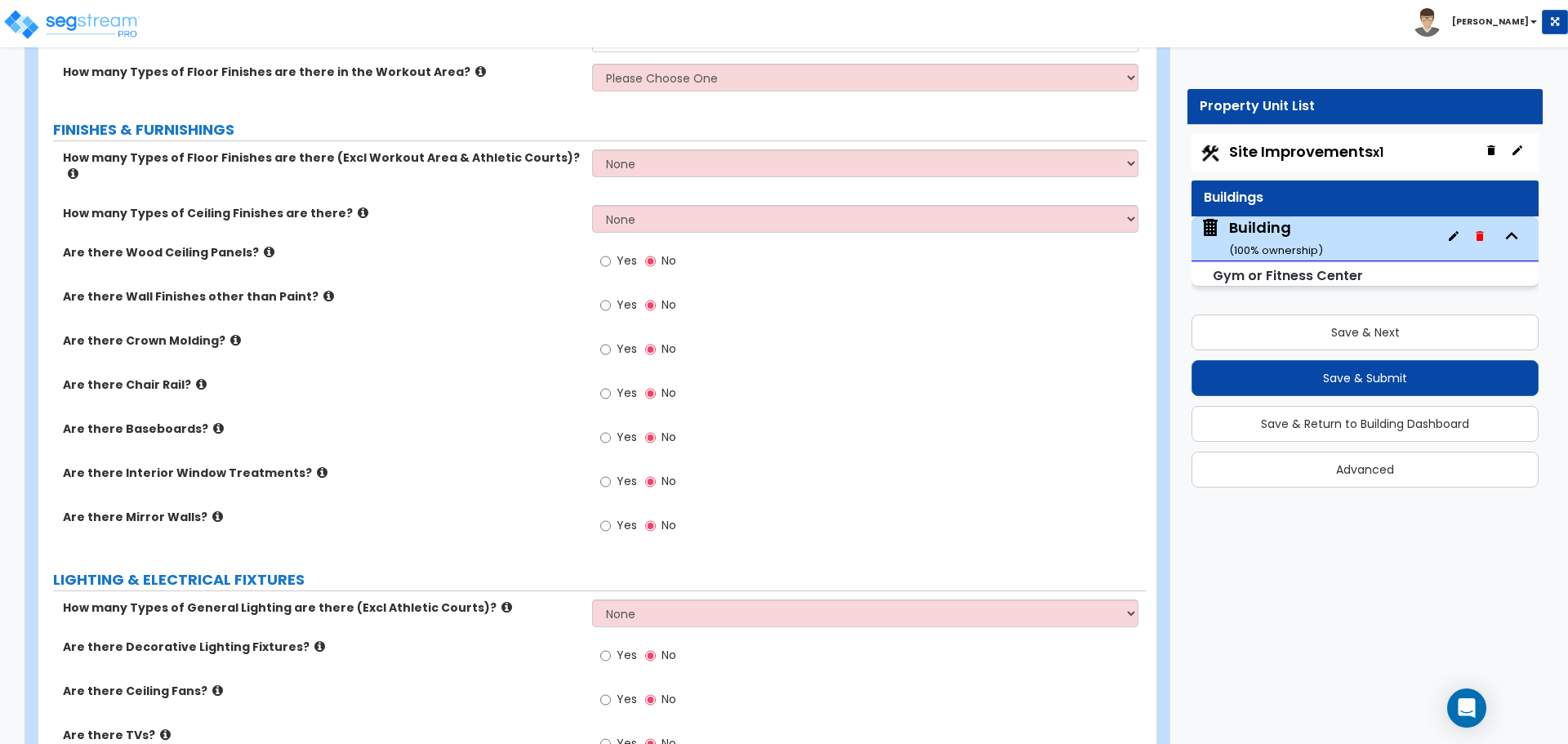
scroll to position [9178, 0]
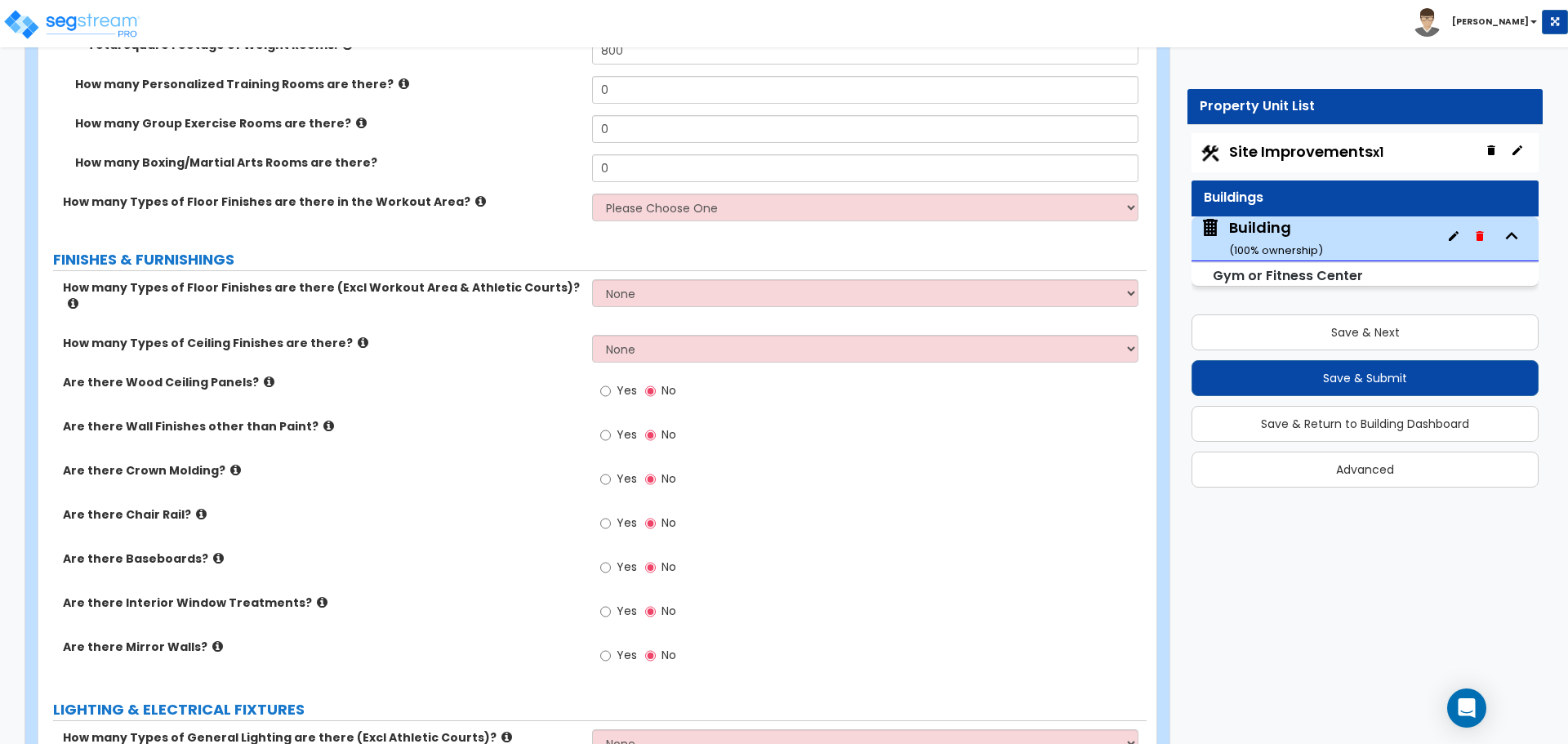
scroll to position [9018, 0]
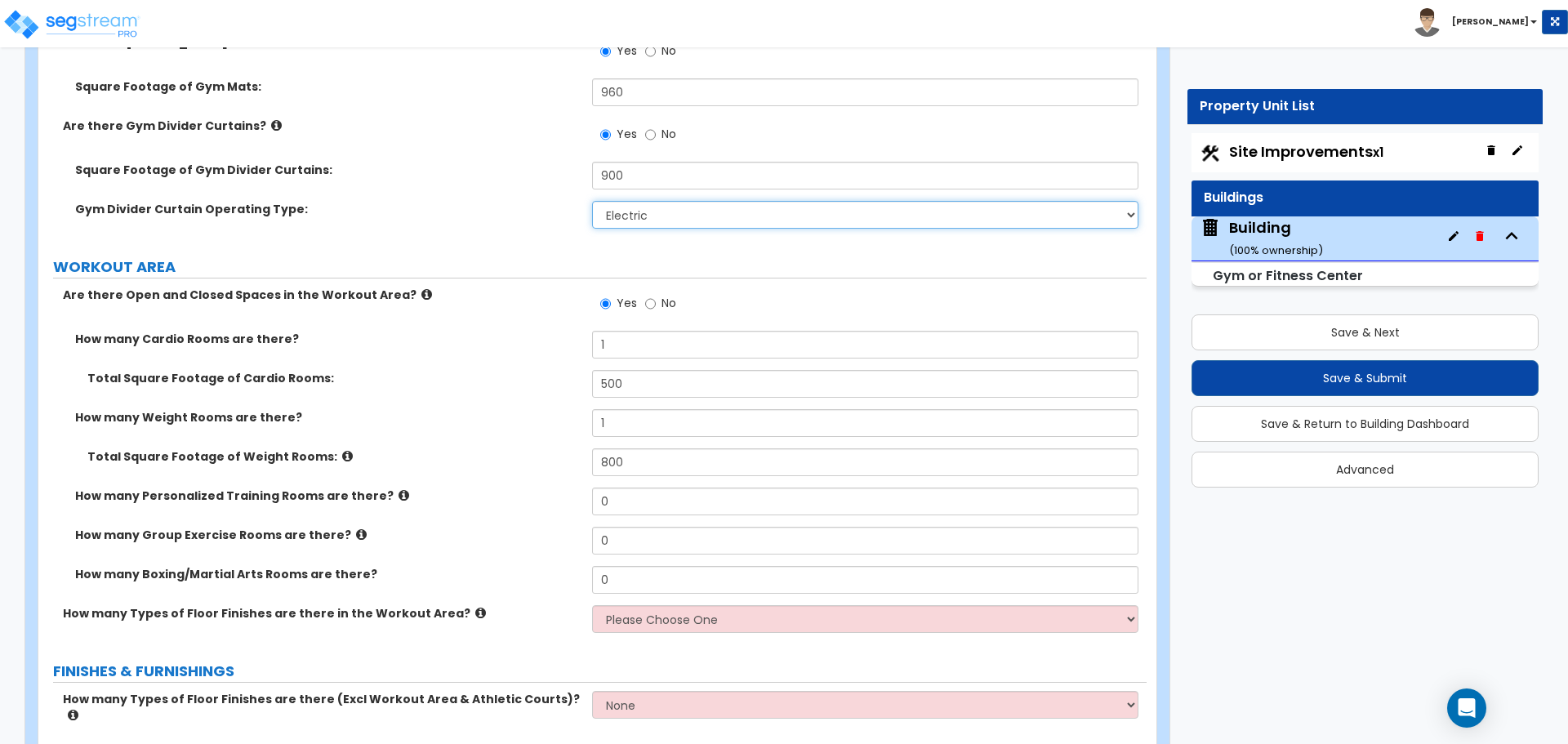
click at [706, 218] on select "Please Choose One Manual Electric" at bounding box center [864, 215] width 545 height 28
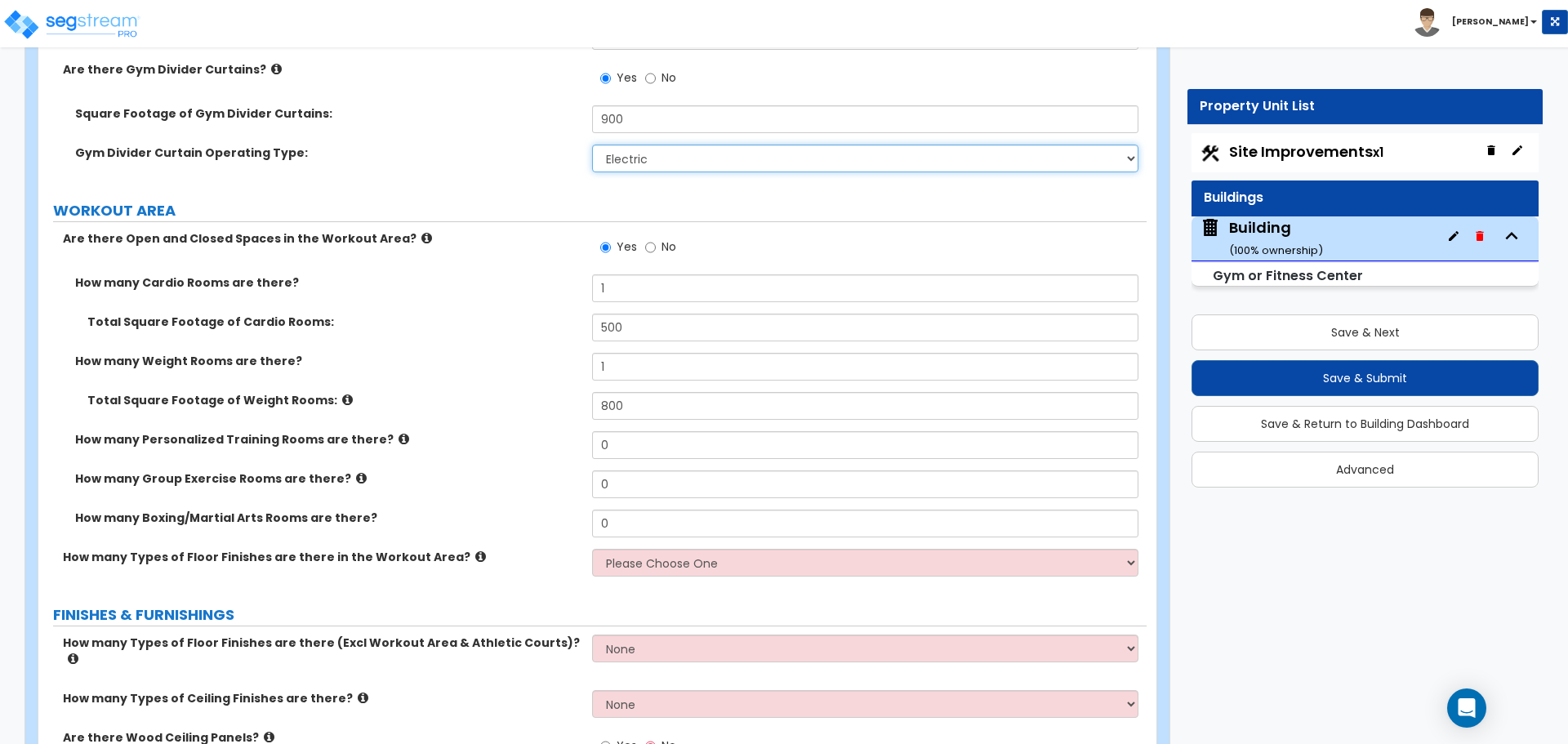
scroll to position [8766, 0]
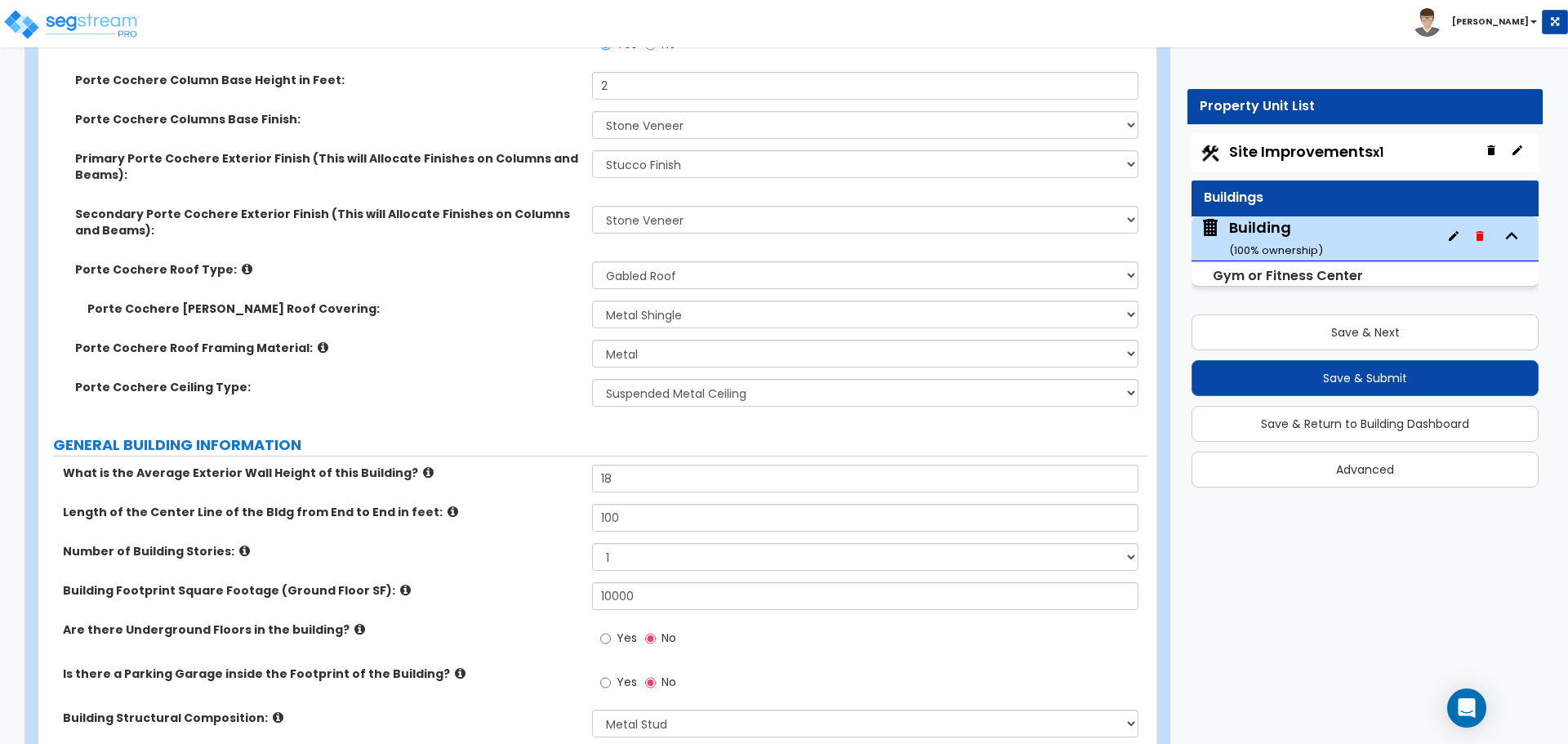
scroll to position [510, 0]
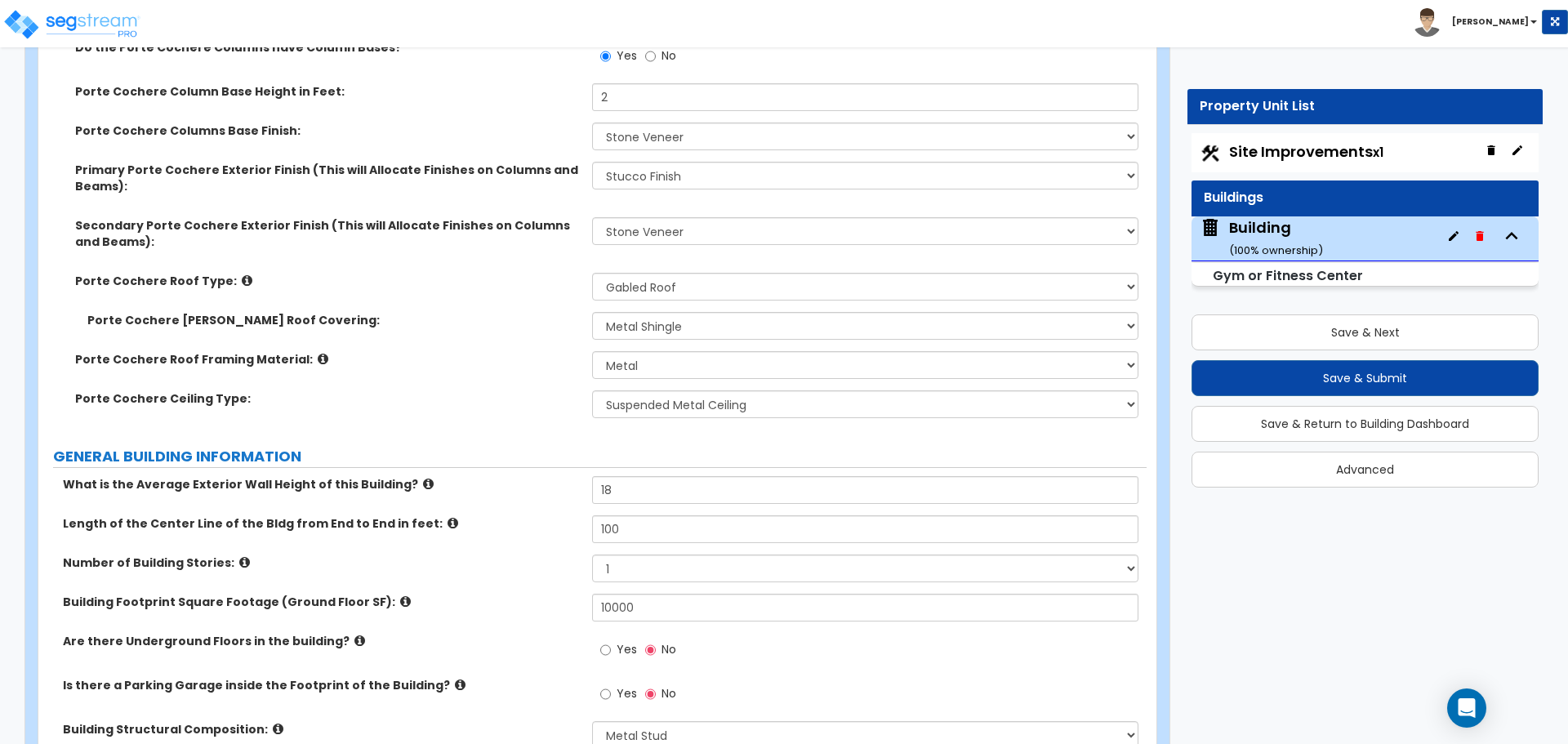
click at [814, 39] on div "Toggle navigation Jon Paul" at bounding box center [784, 24] width 1568 height 47
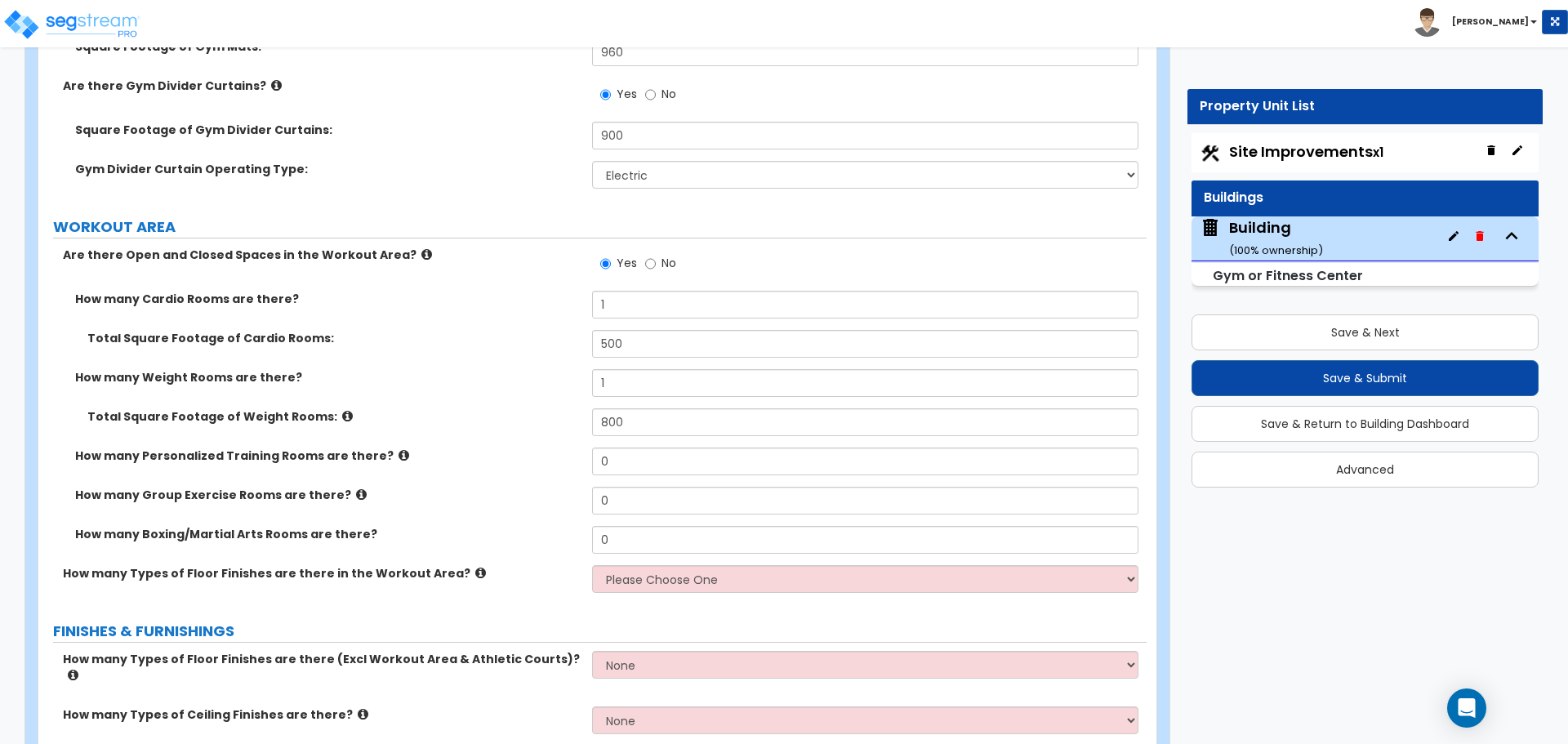
scroll to position [8683, 0]
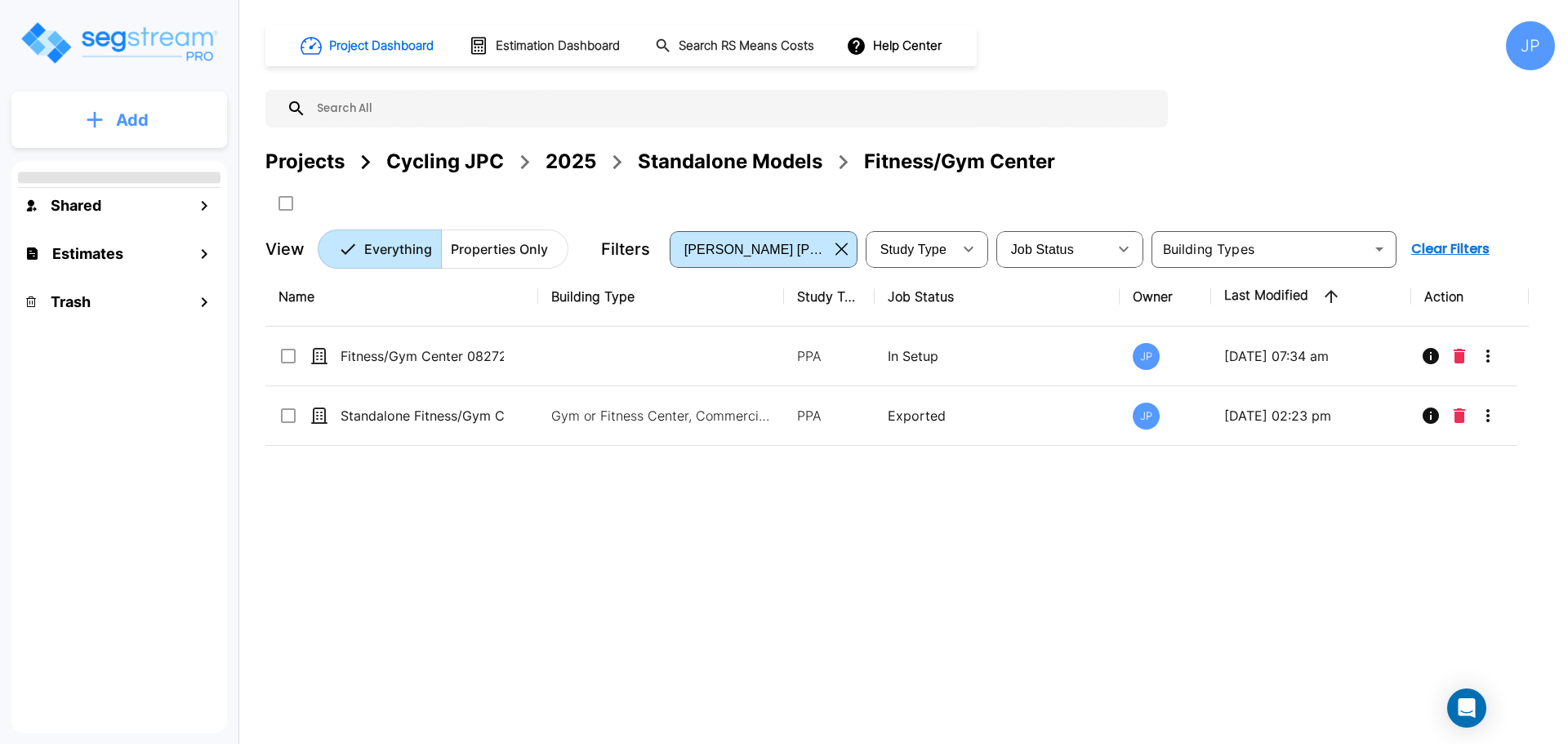
click at [139, 132] on button "Add" at bounding box center [119, 120] width 216 height 47
click at [139, 206] on p "Add Property" at bounding box center [128, 211] width 84 height 19
click at [150, 110] on button "Add" at bounding box center [119, 120] width 216 height 47
click at [761, 169] on div "Standalone Models" at bounding box center [729, 161] width 184 height 30
click at [694, 162] on div "Standalone Models" at bounding box center [729, 161] width 184 height 30
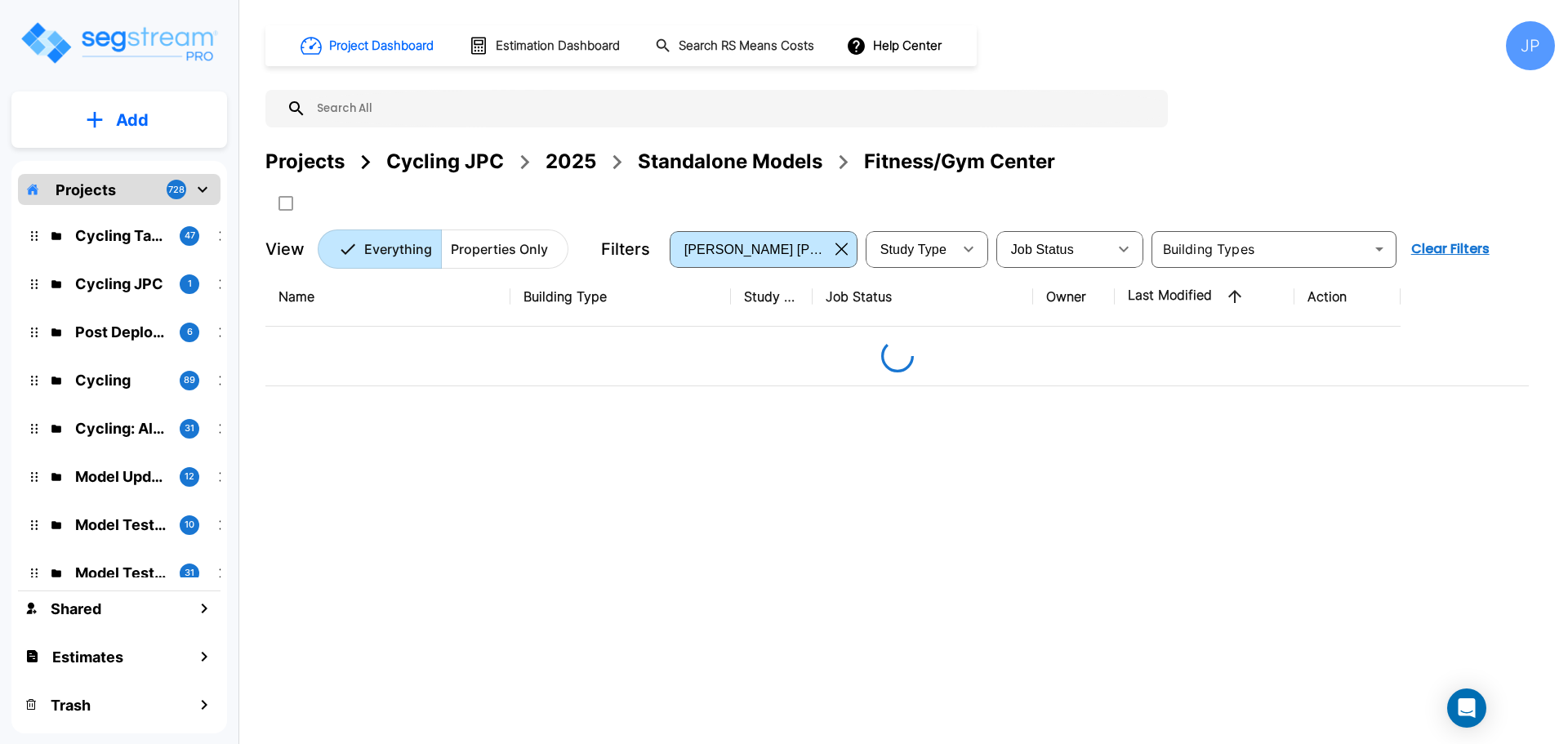
click at [582, 159] on div "2025" at bounding box center [571, 161] width 51 height 30
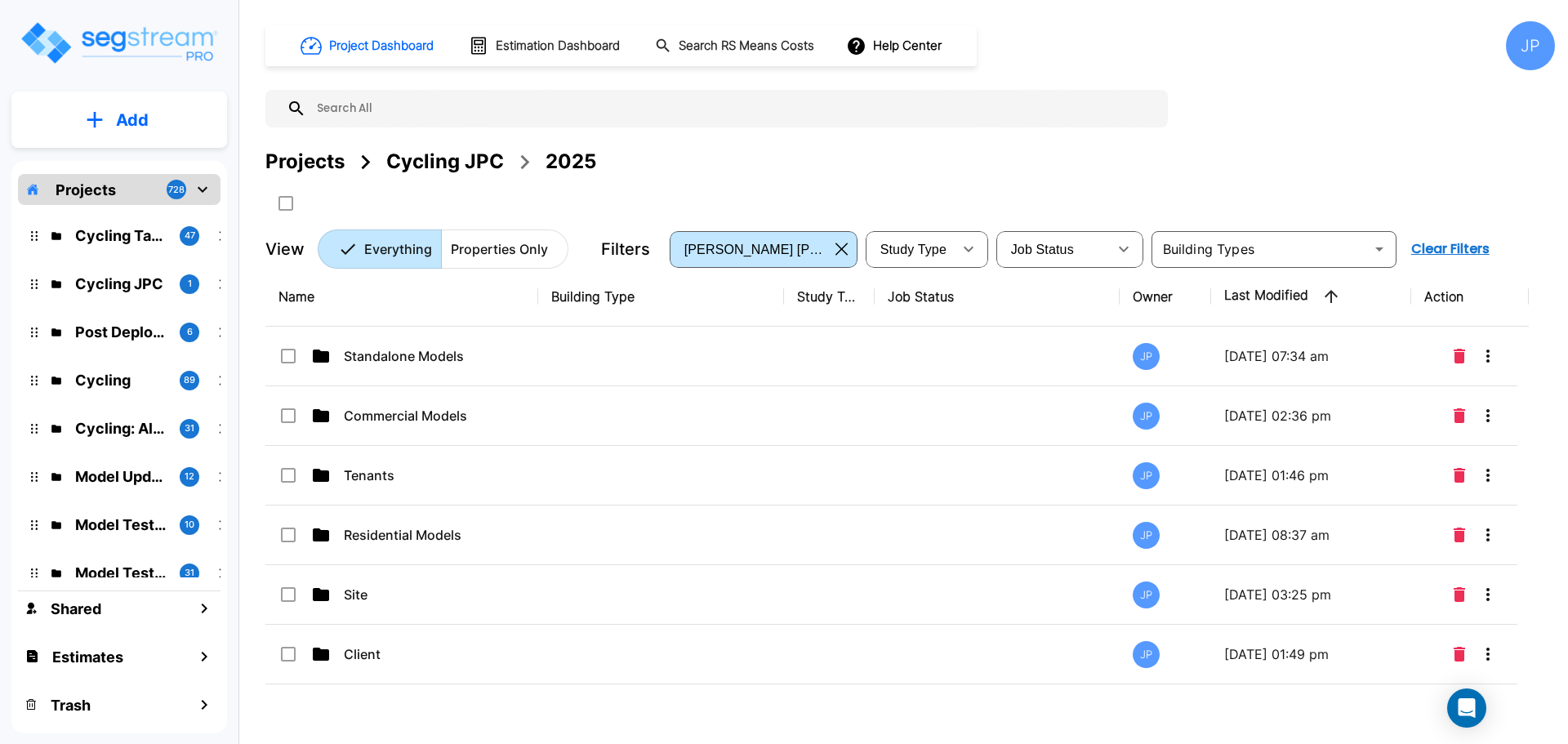
click at [424, 478] on p "Tenants" at bounding box center [425, 475] width 163 height 19
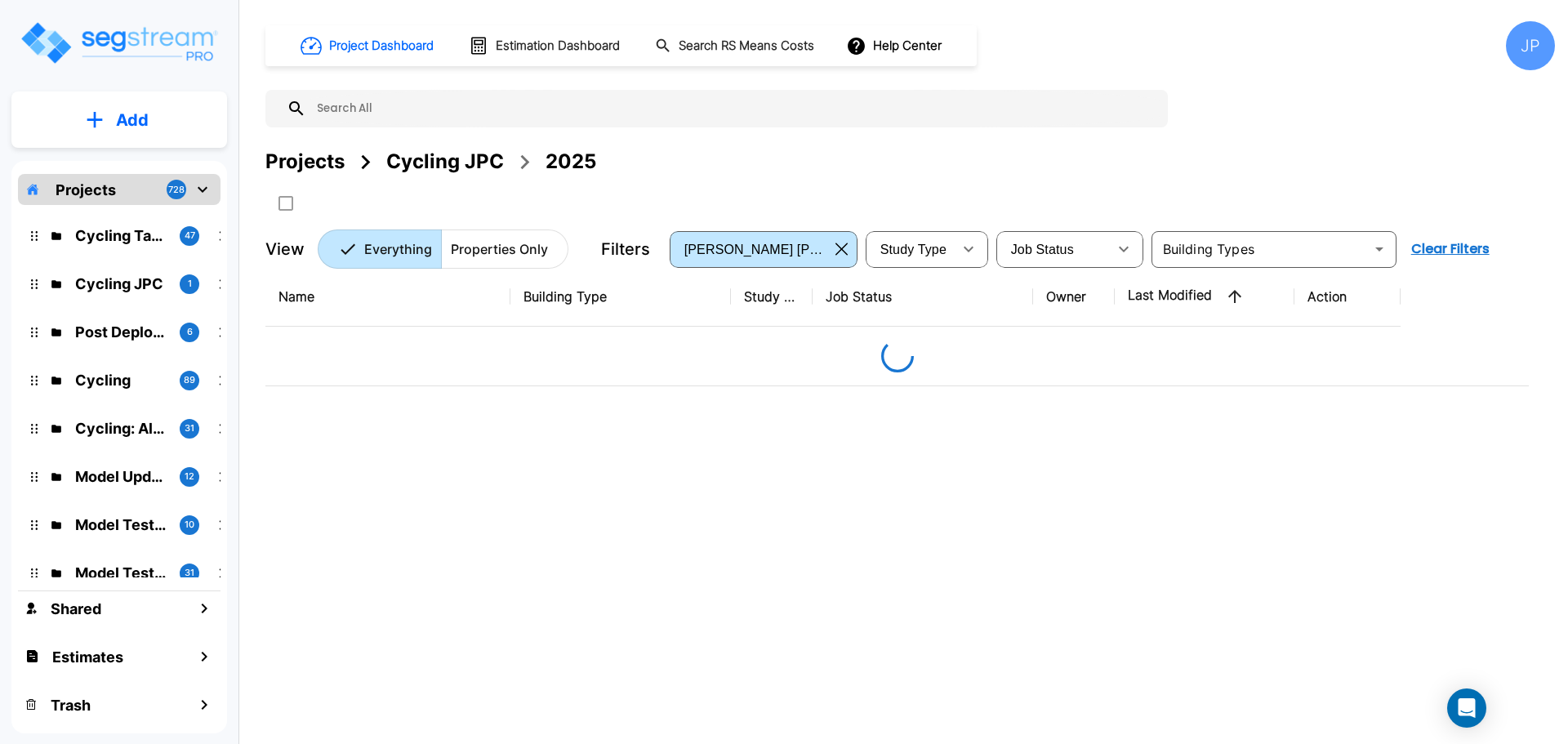
click at [878, 164] on div "Projects Cycling JPC 2025" at bounding box center [910, 161] width 1289 height 30
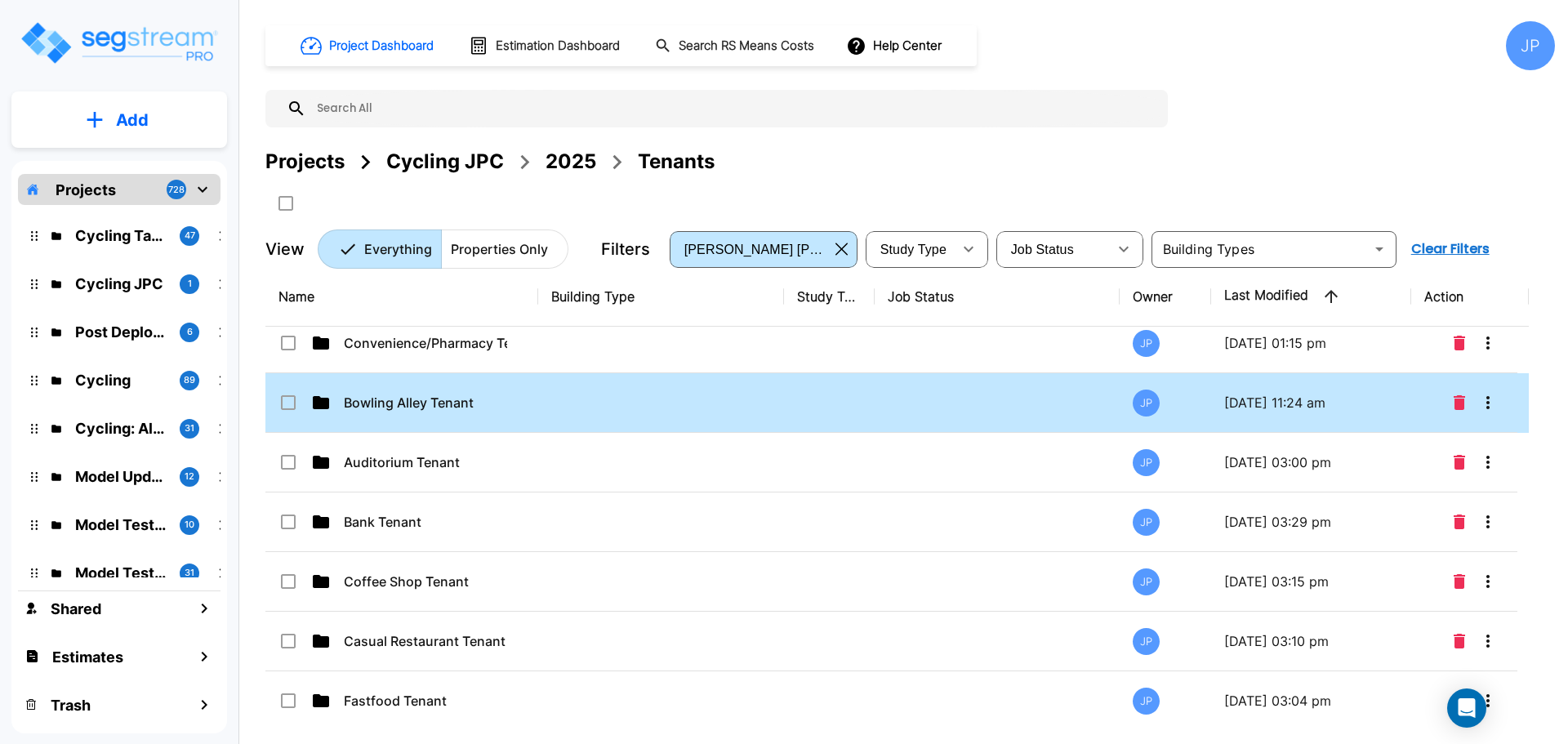
scroll to position [254, 0]
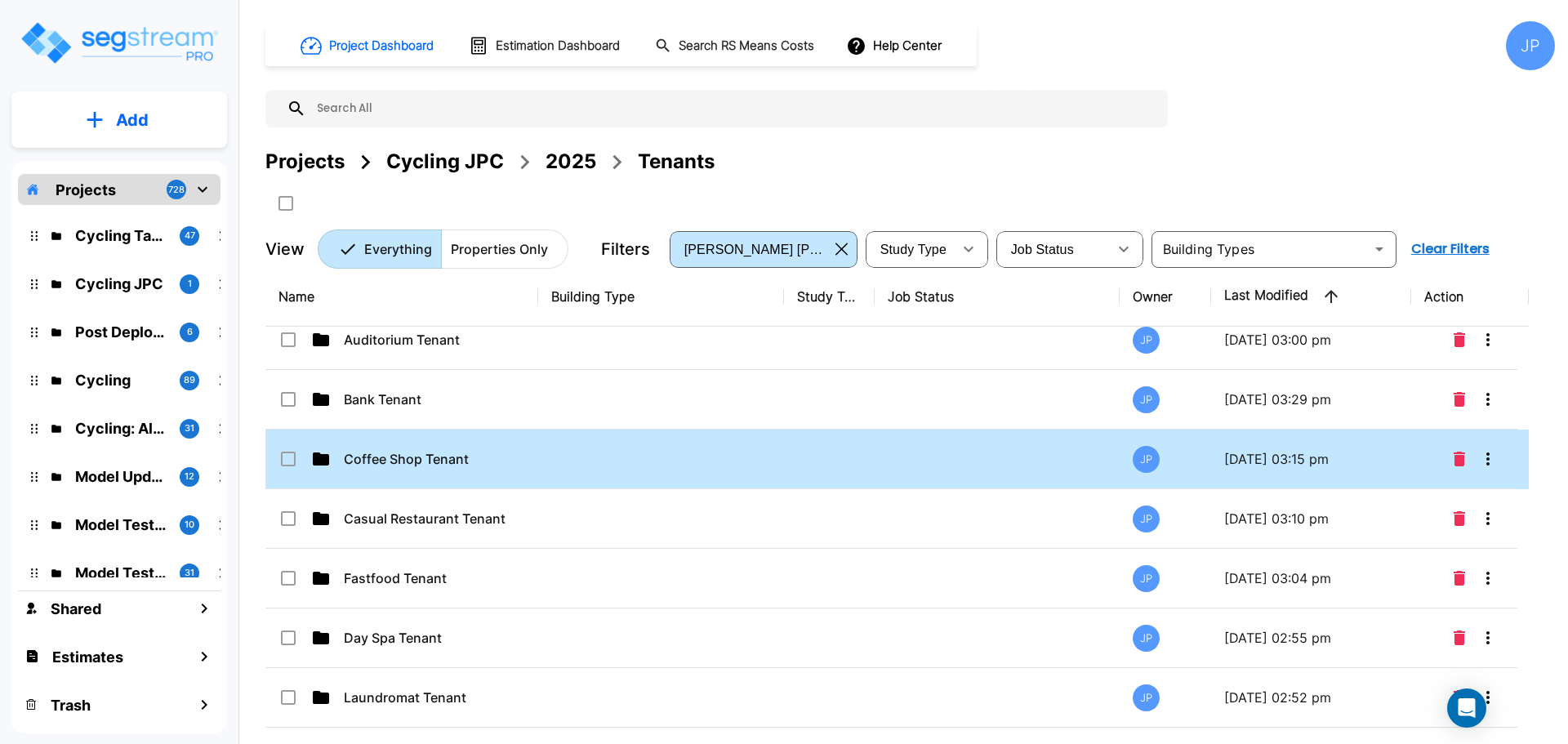
click at [575, 462] on td at bounding box center [661, 459] width 246 height 60
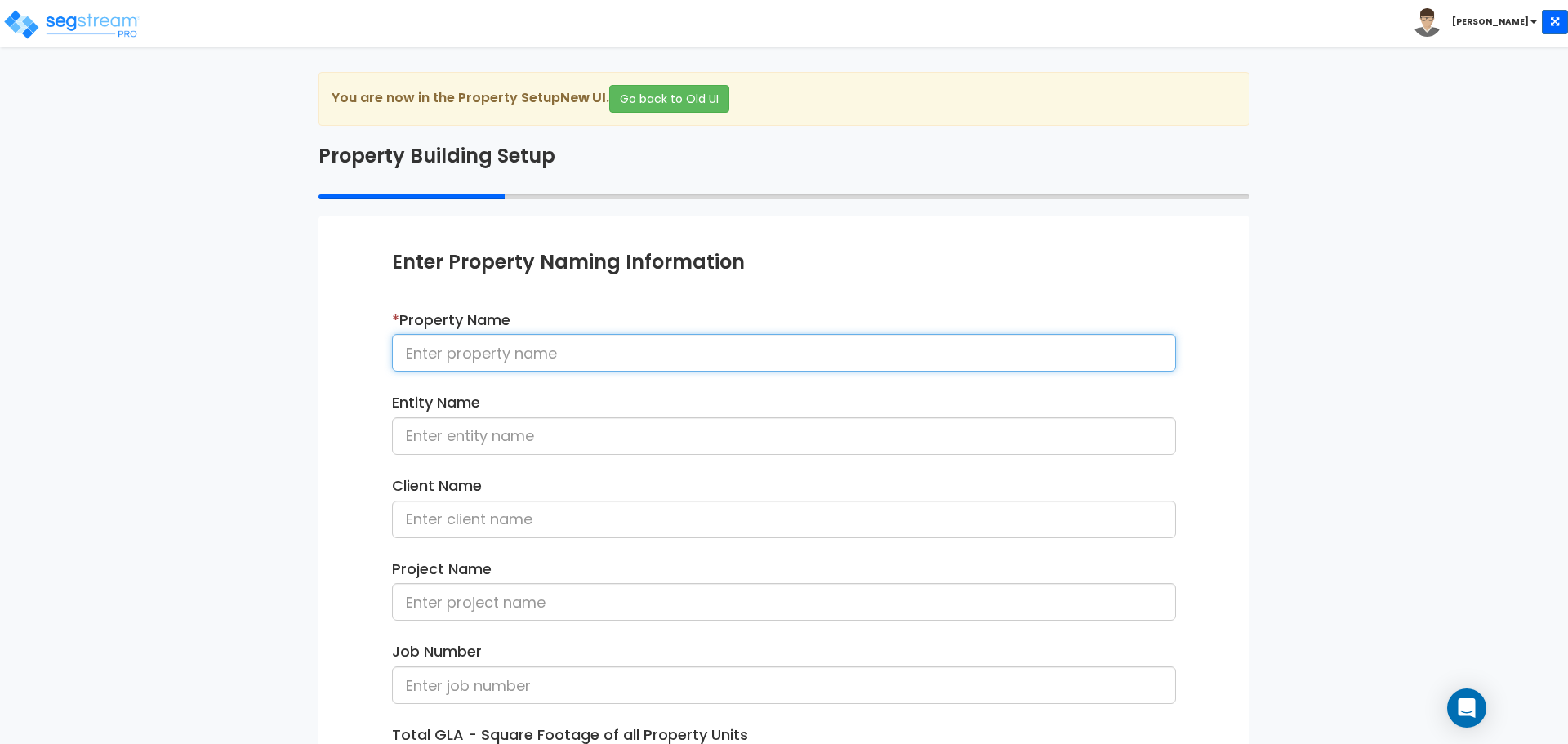
click at [534, 357] on input at bounding box center [784, 353] width 784 height 37
type input "Coffee Shop Tenant 082825"
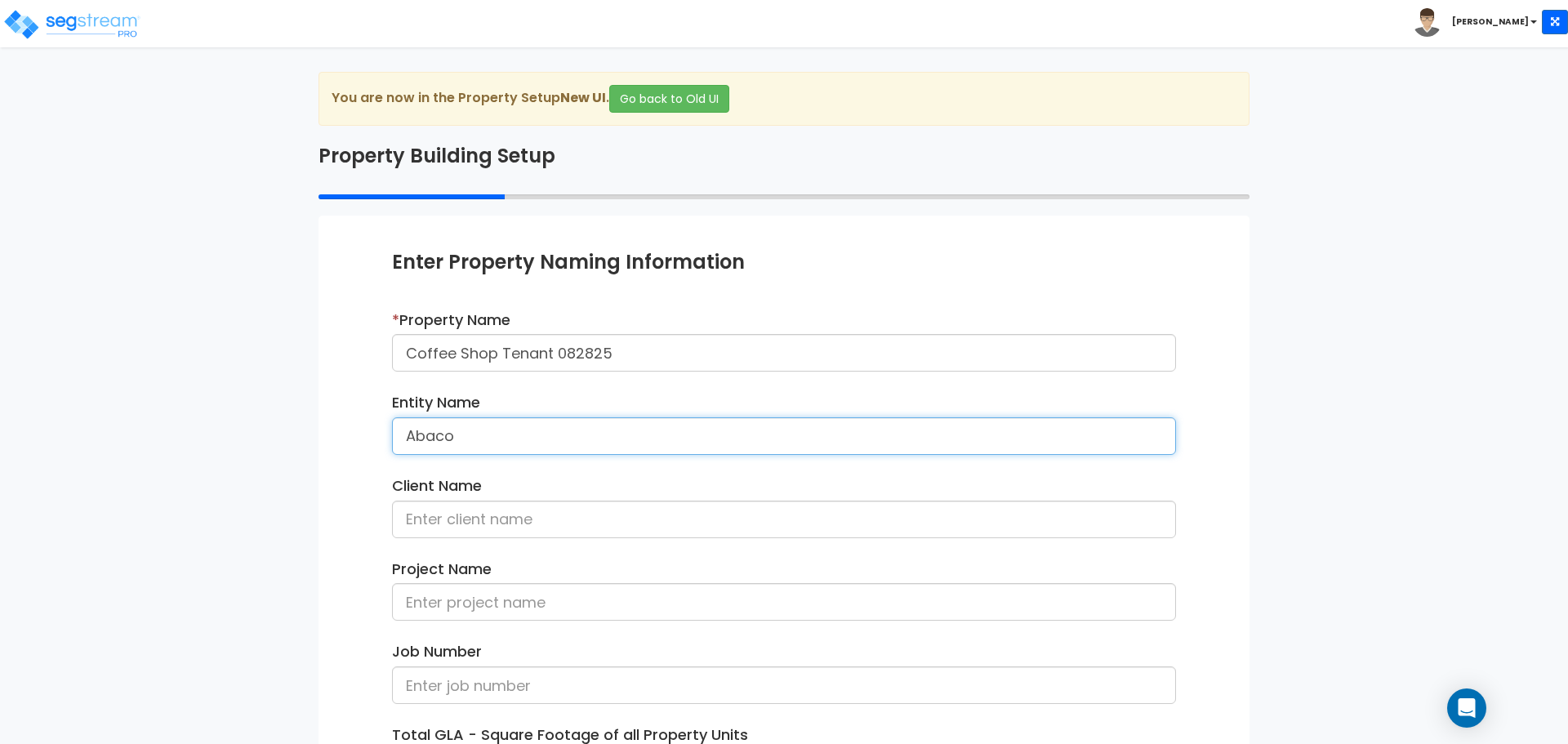
type input "Abaco"
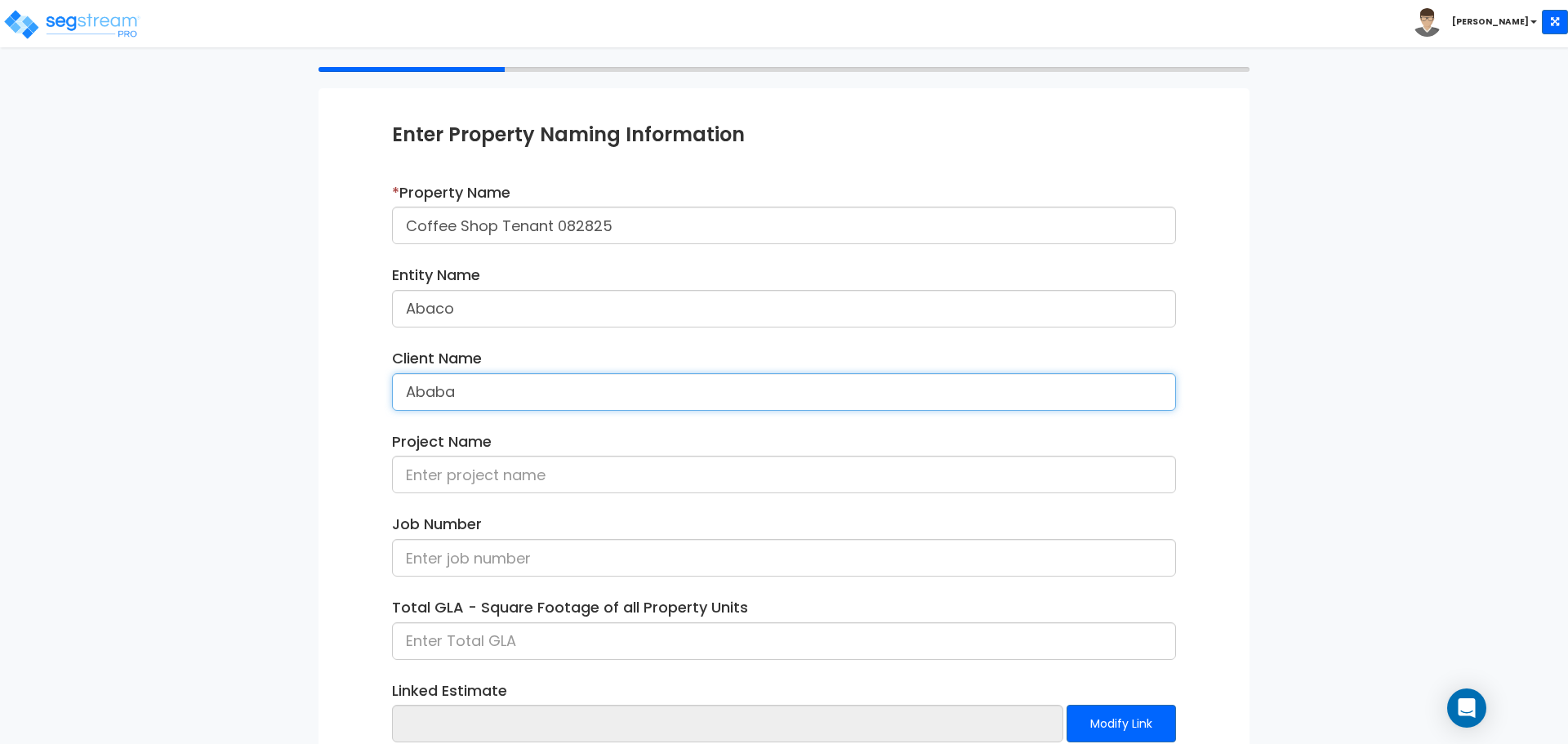
scroll to position [232, 0]
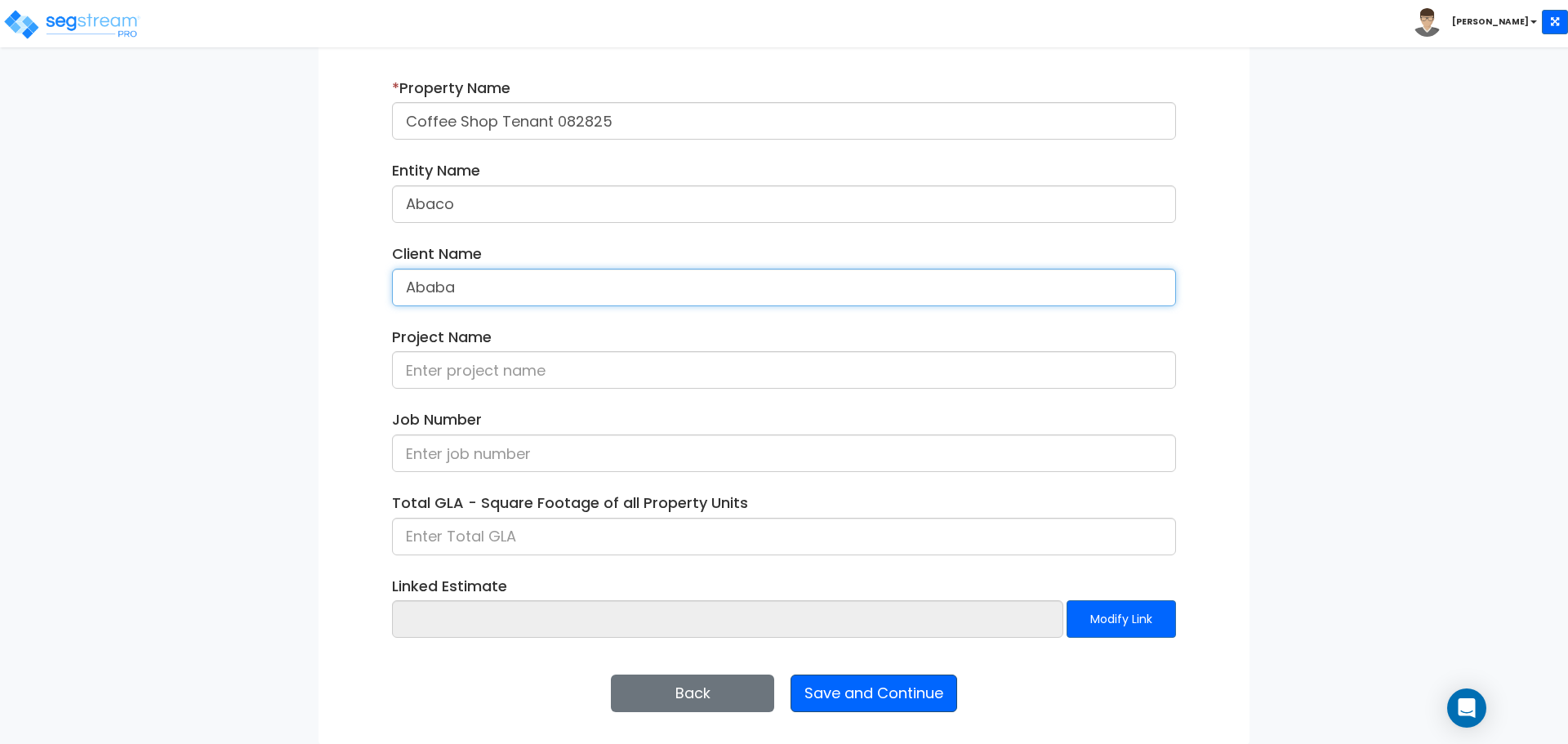
type input "Ababa"
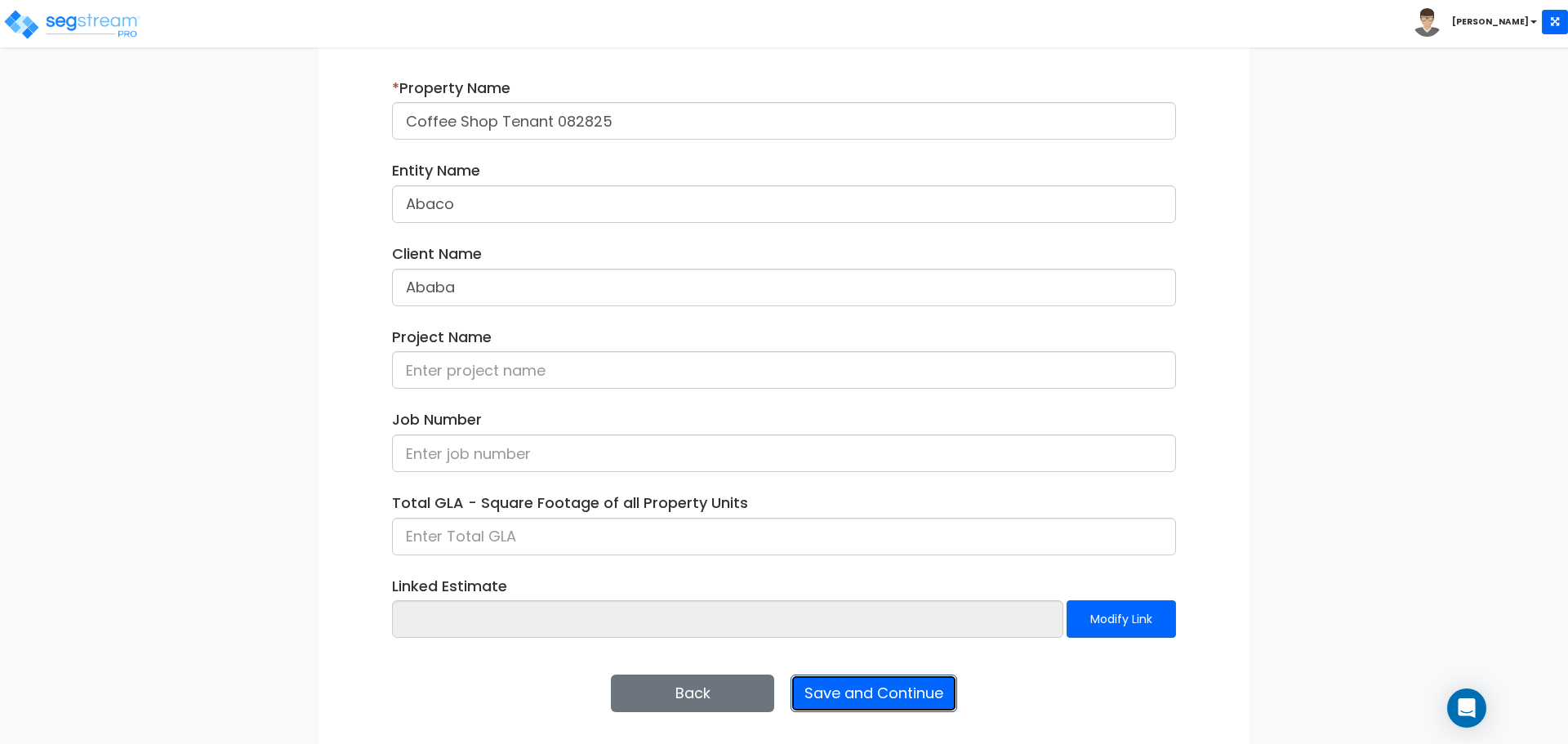
click at [838, 689] on button "Save and Continue" at bounding box center [873, 693] width 167 height 37
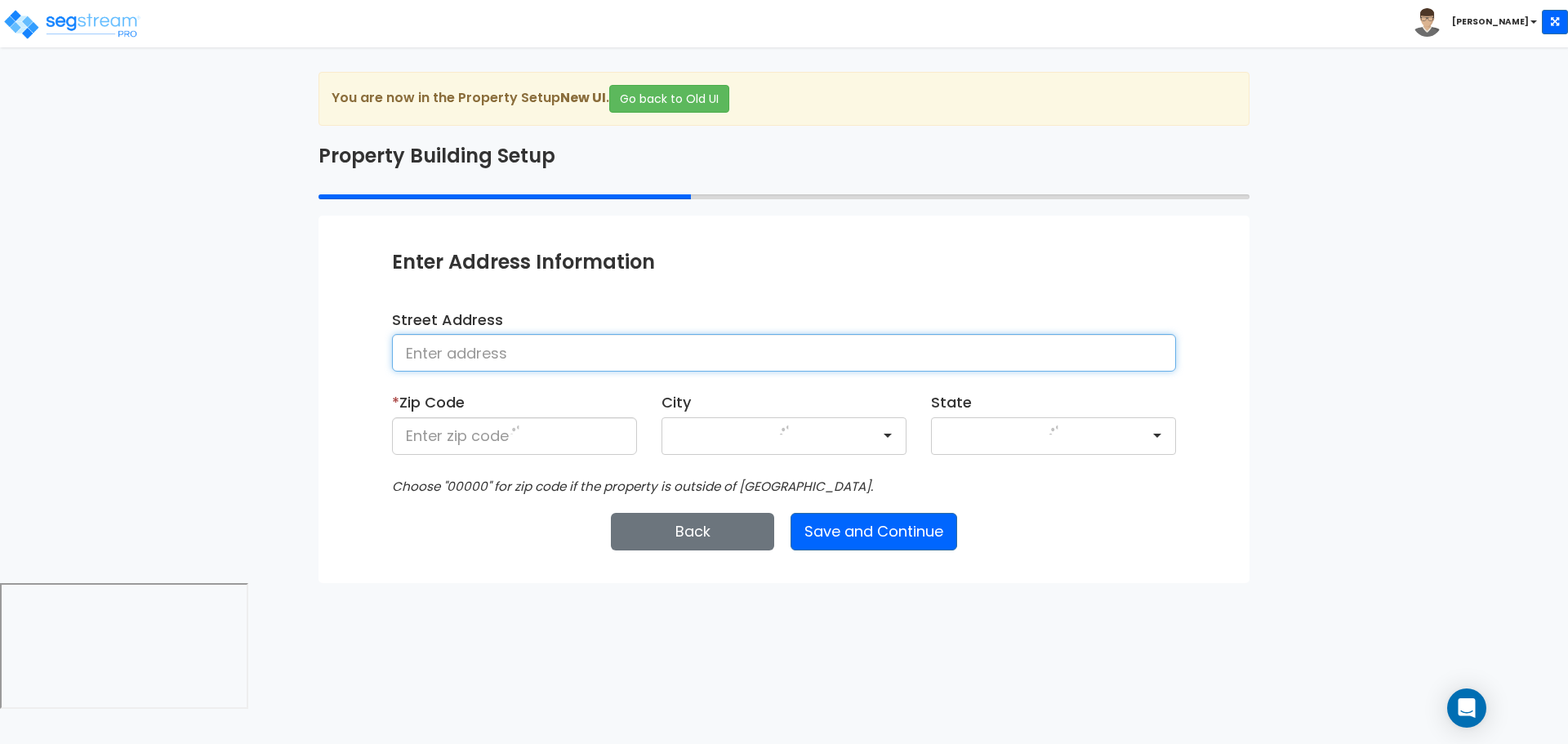
click at [566, 350] on input at bounding box center [784, 353] width 784 height 37
type input "[STREET_ADDRESS]"
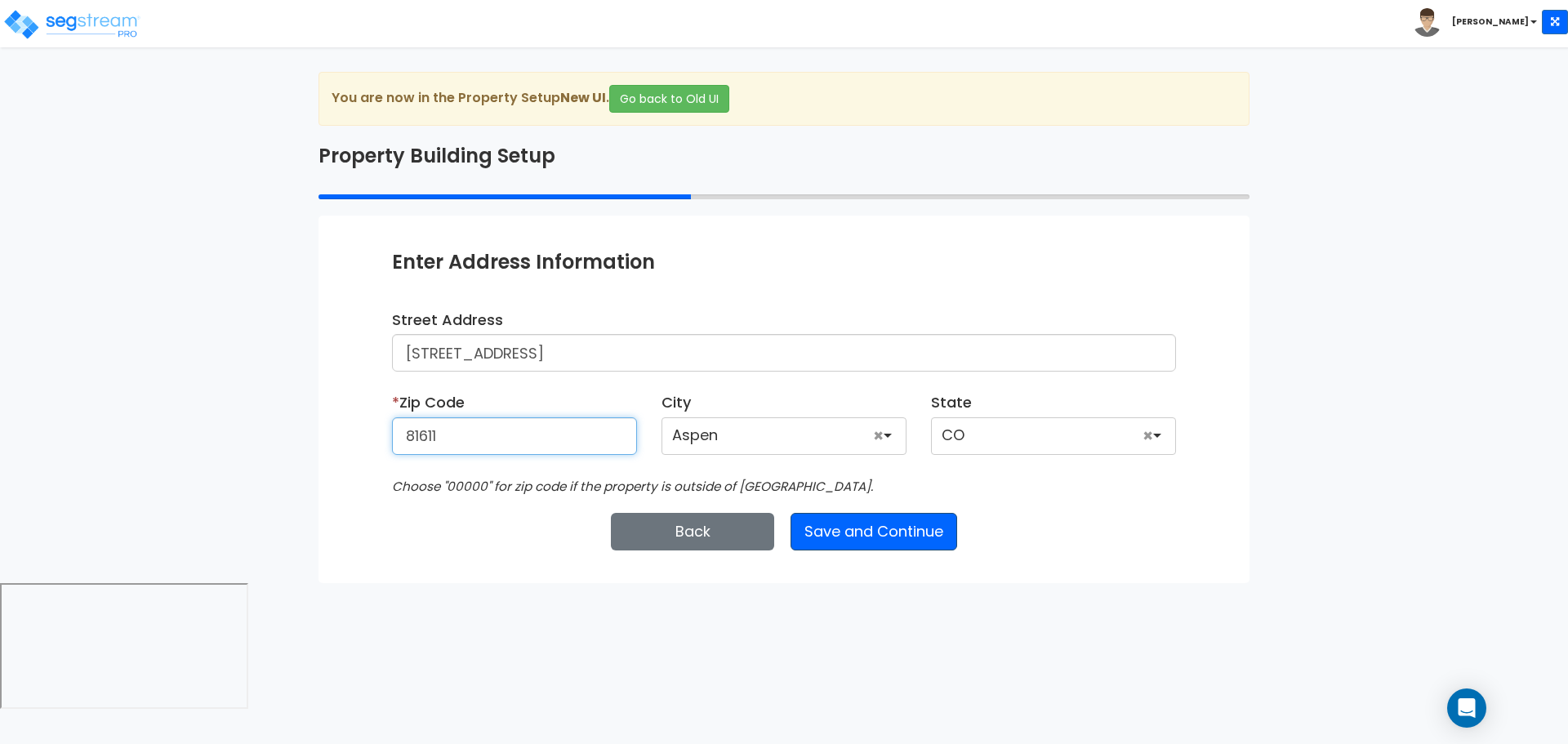
type input "81611"
click at [864, 535] on button "Save and Continue" at bounding box center [873, 532] width 167 height 37
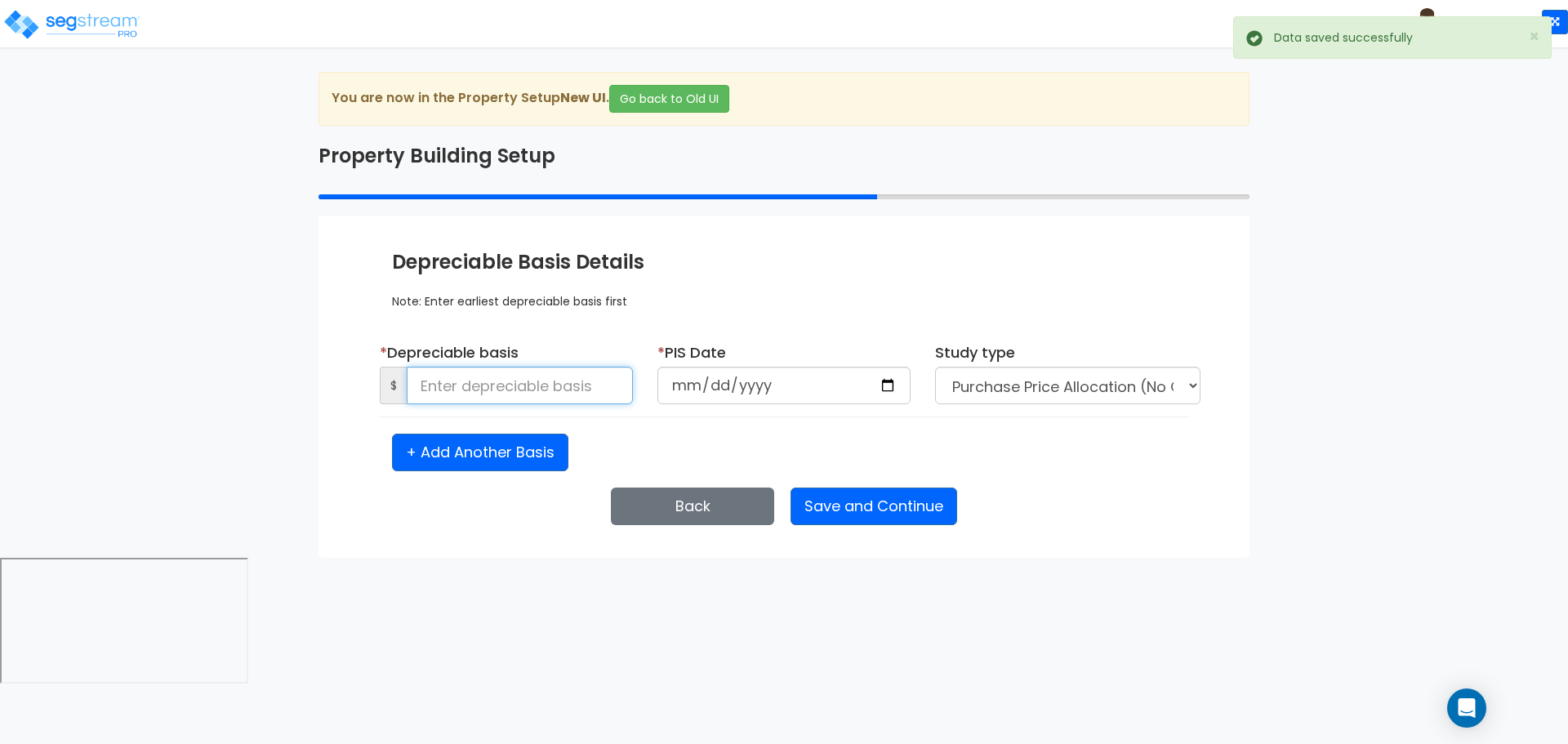
click at [573, 379] on input at bounding box center [520, 386] width 227 height 37
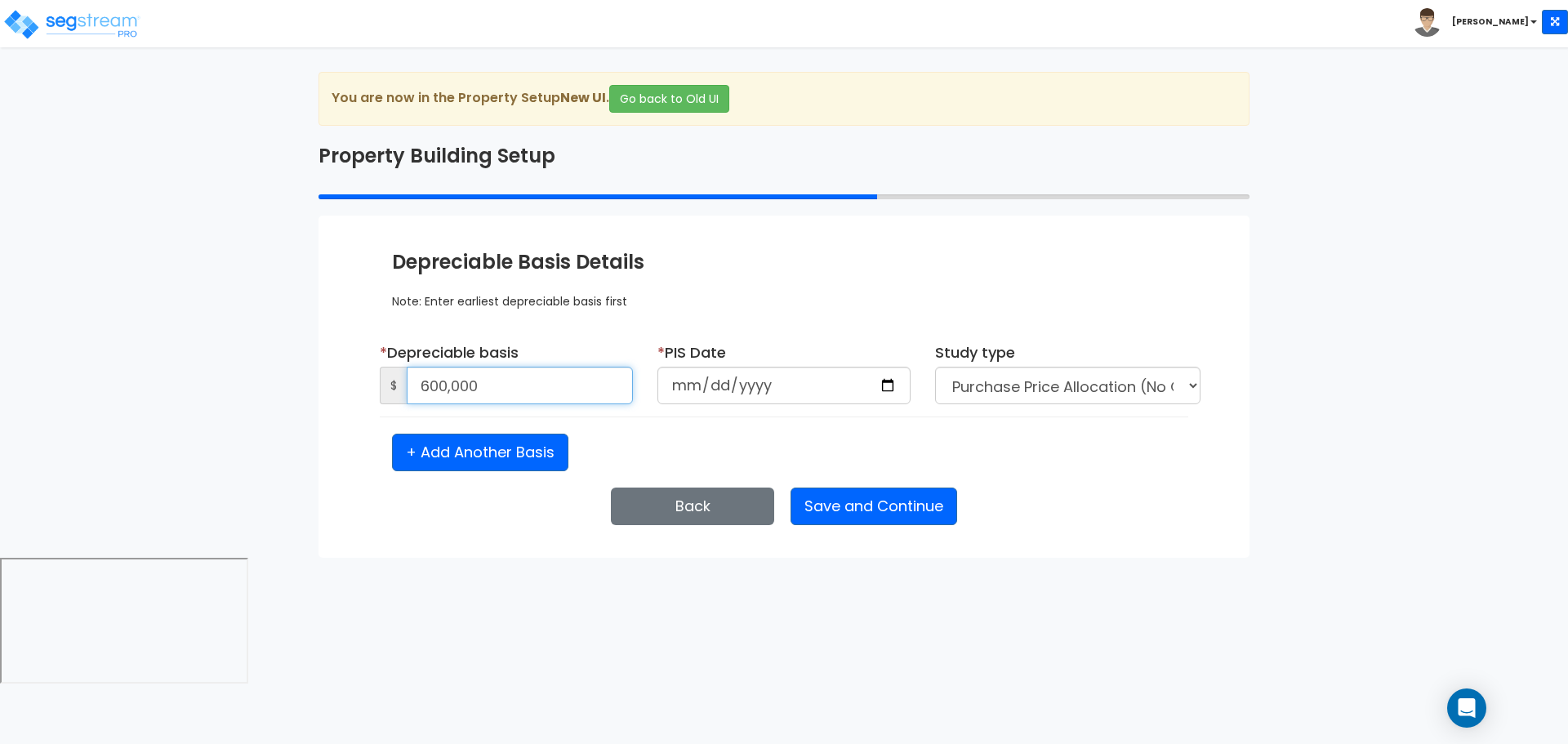
type input "600,000"
type input "[DATE]"
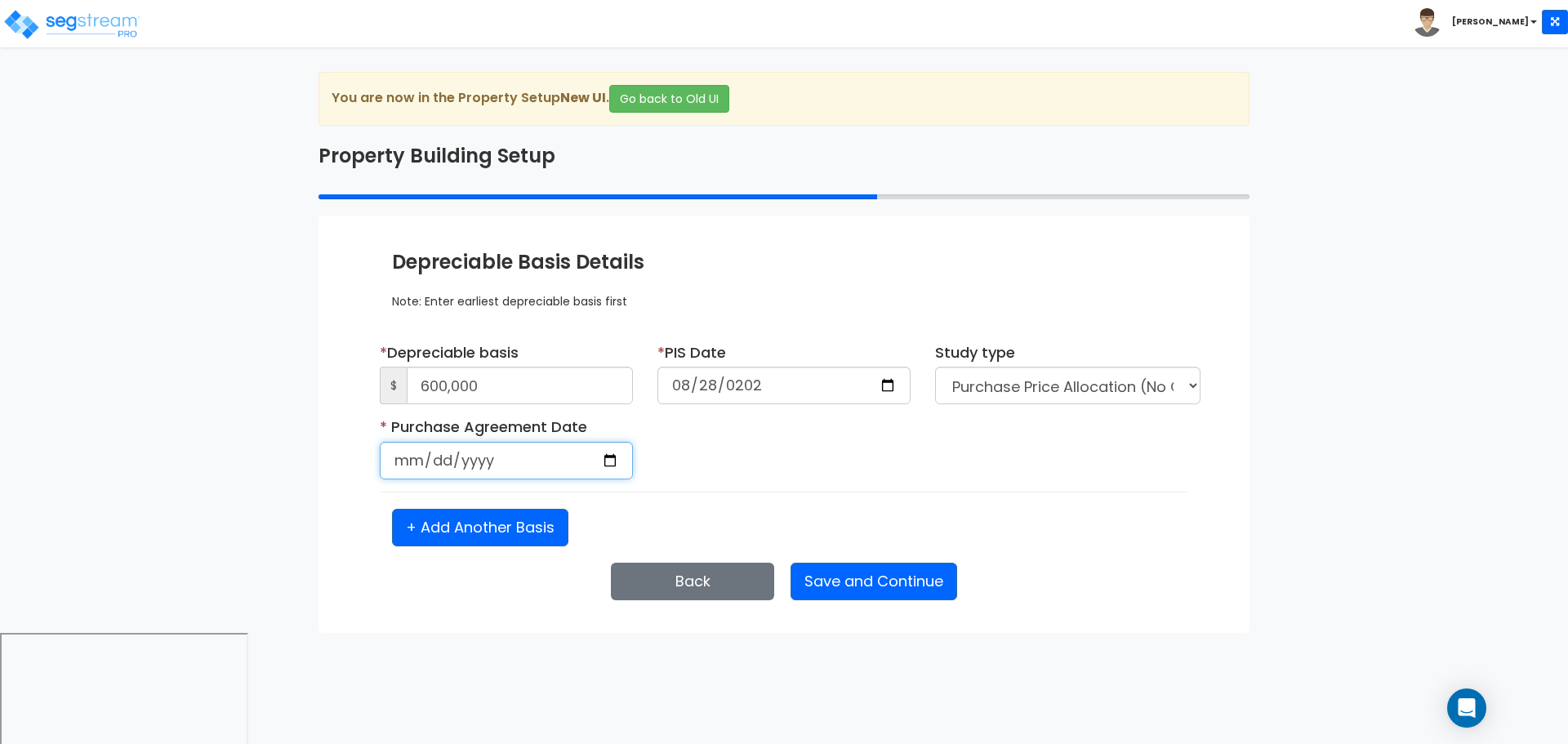
click at [413, 457] on input "date" at bounding box center [505, 461] width 253 height 37
type input "[DATE]"
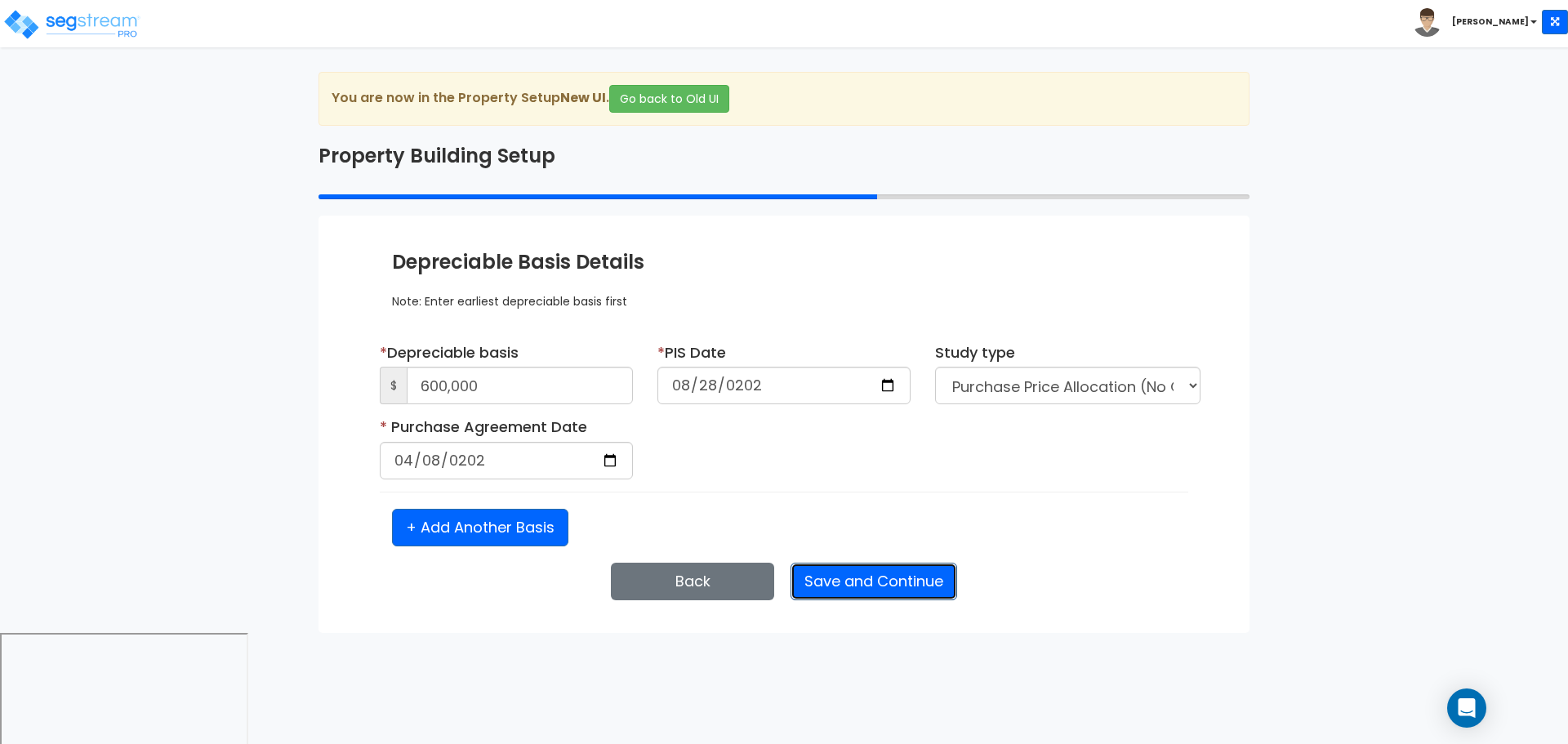
click at [835, 584] on button "Save and Continue" at bounding box center [873, 582] width 167 height 37
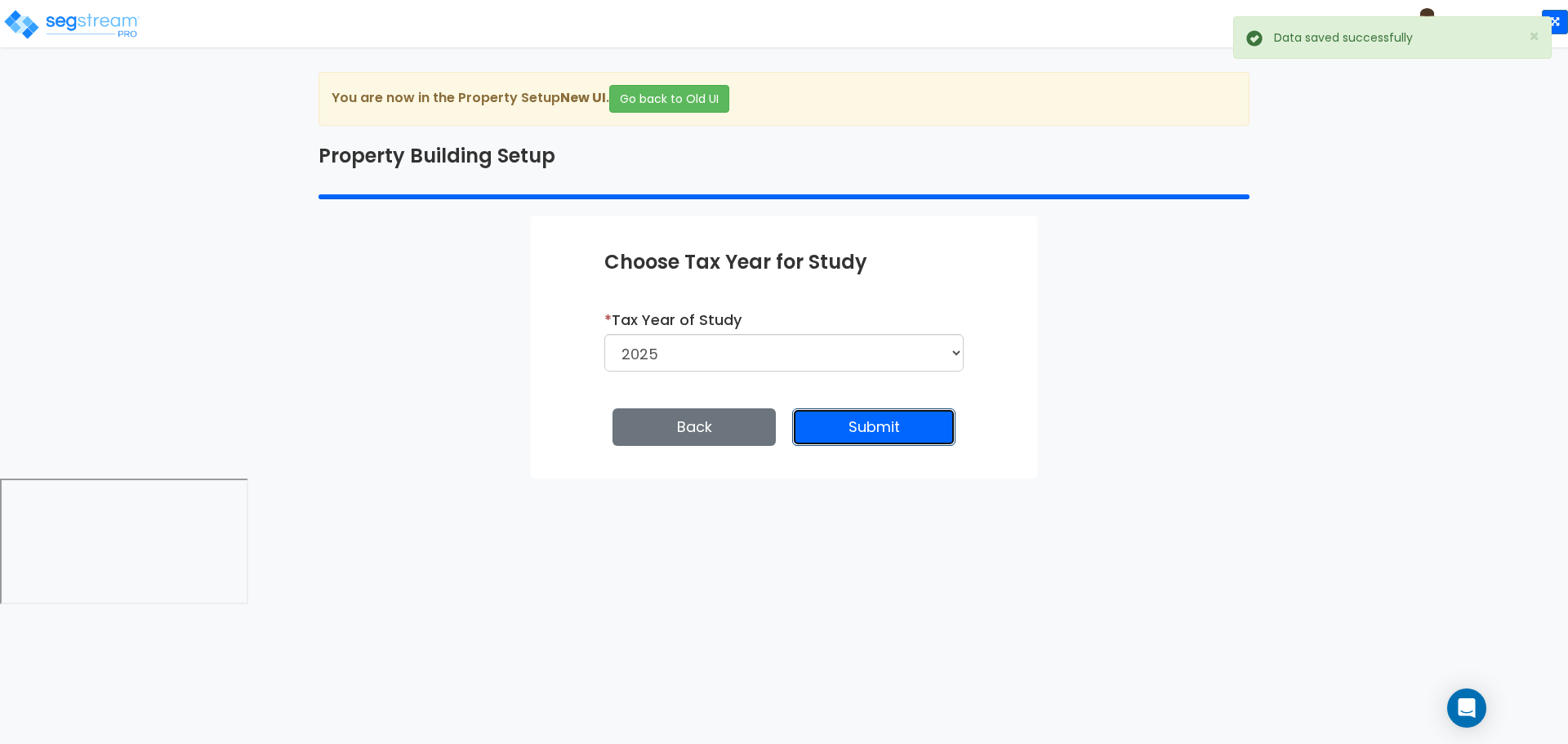
click at [797, 411] on button "Submit" at bounding box center [873, 427] width 163 height 37
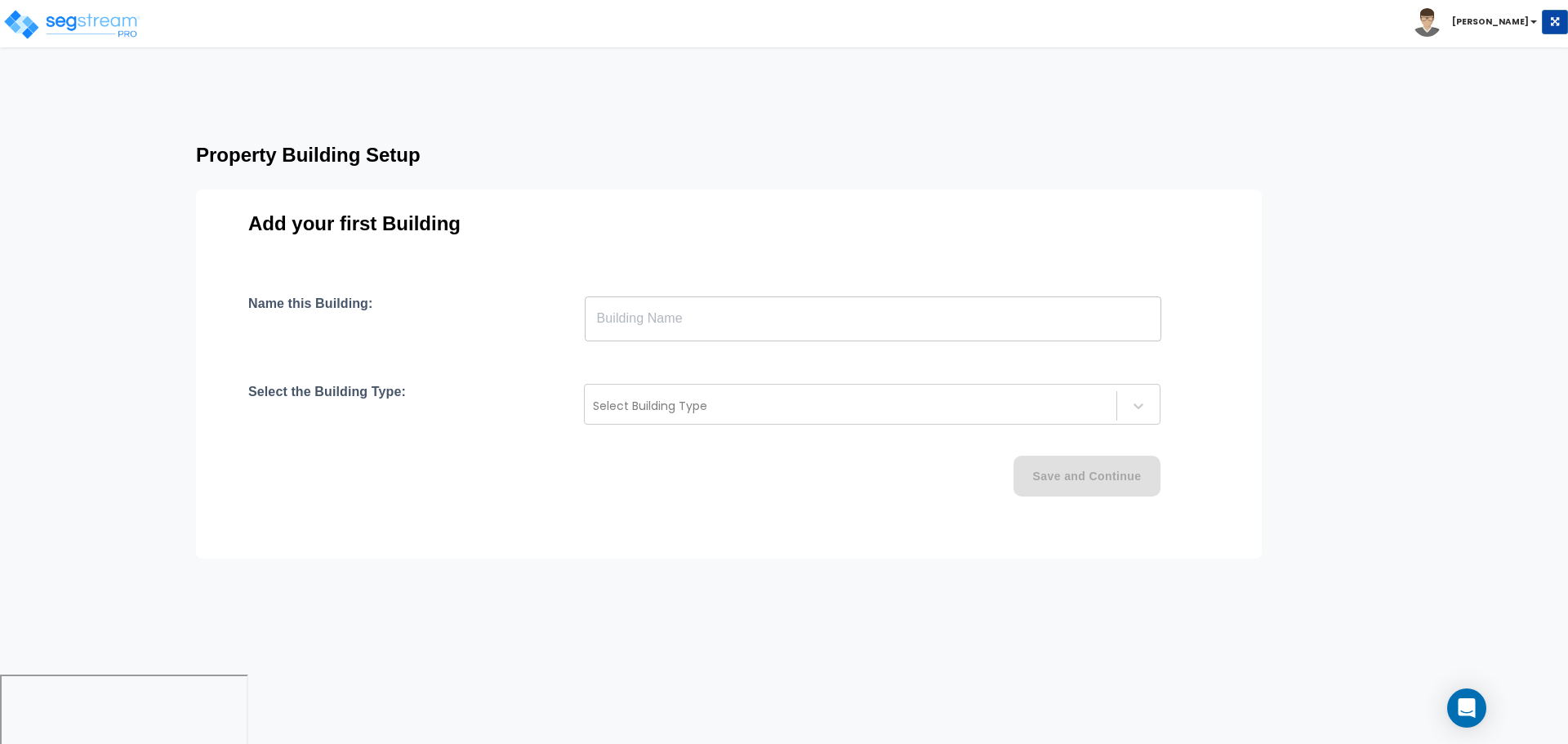
click at [742, 326] on input "text" at bounding box center [873, 319] width 576 height 46
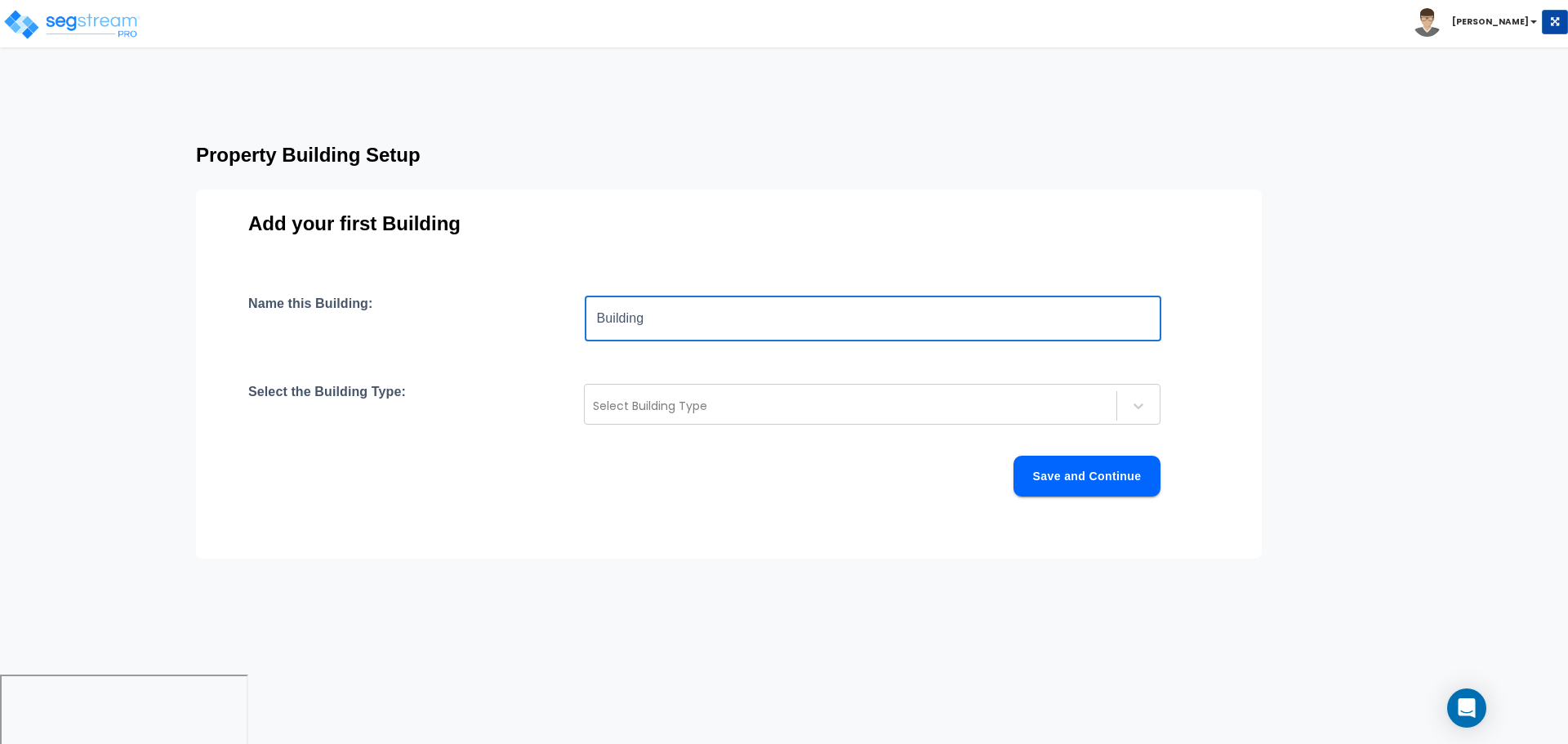
type input "Building"
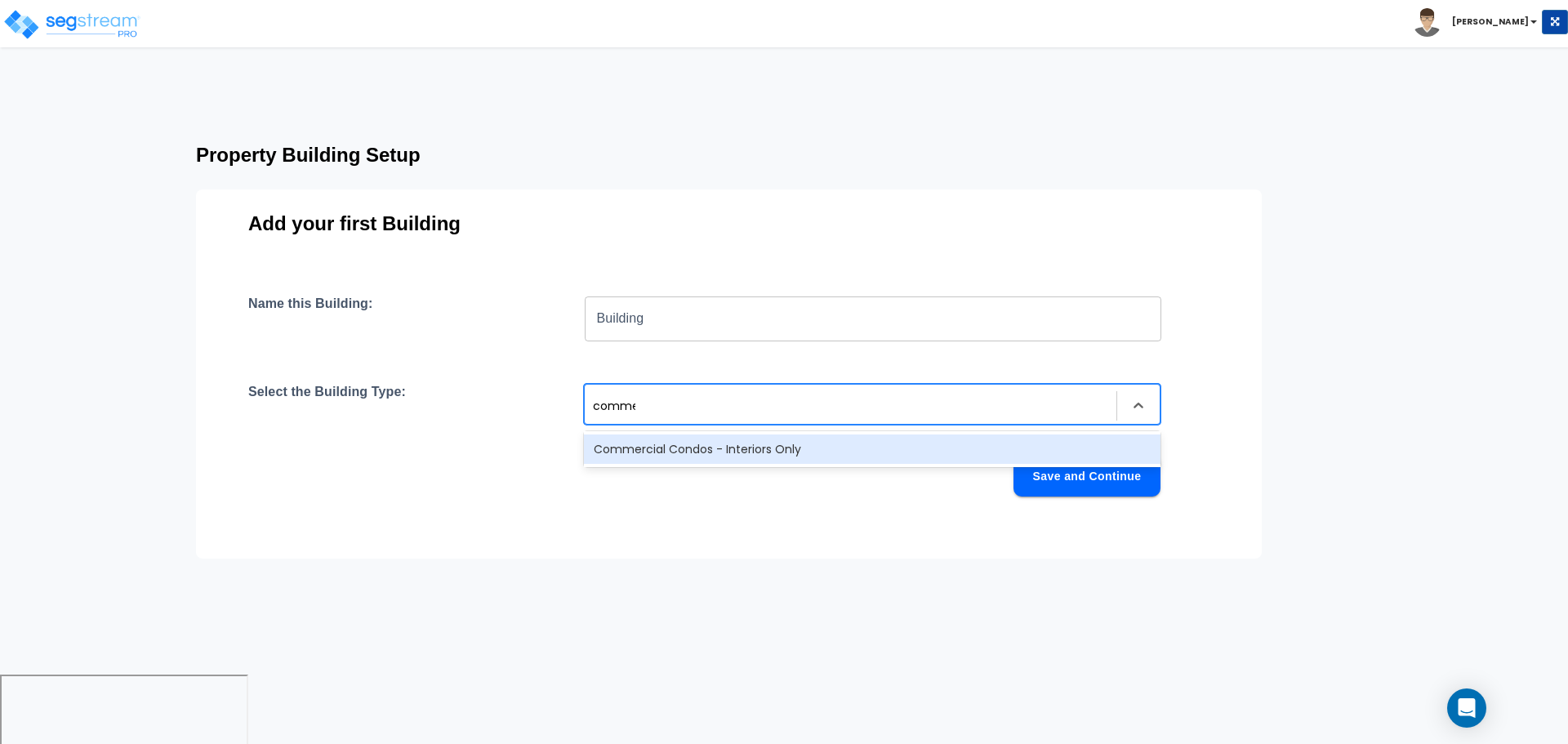
type input "commer"
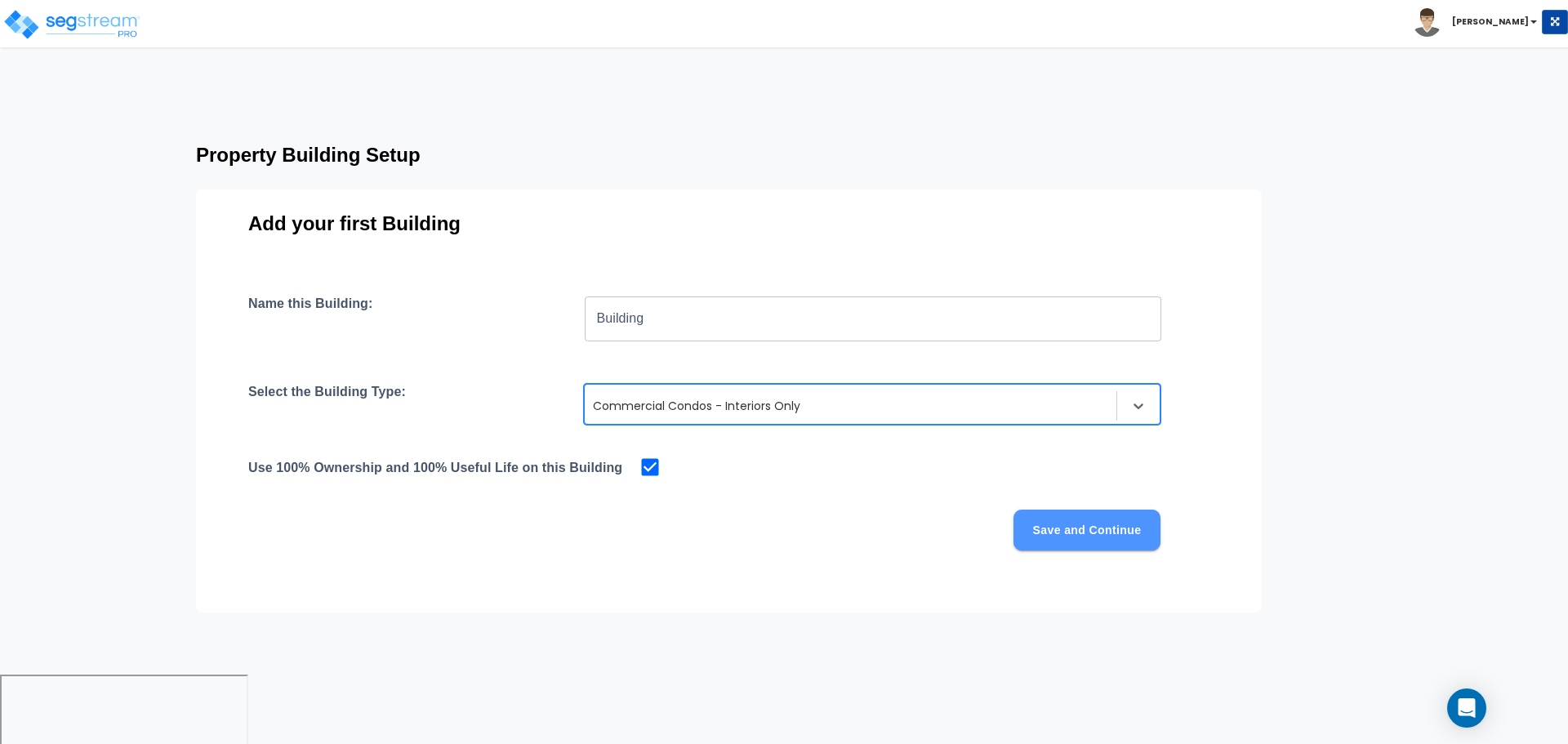
click at [1074, 542] on button "Save and Continue" at bounding box center [1087, 530] width 147 height 41
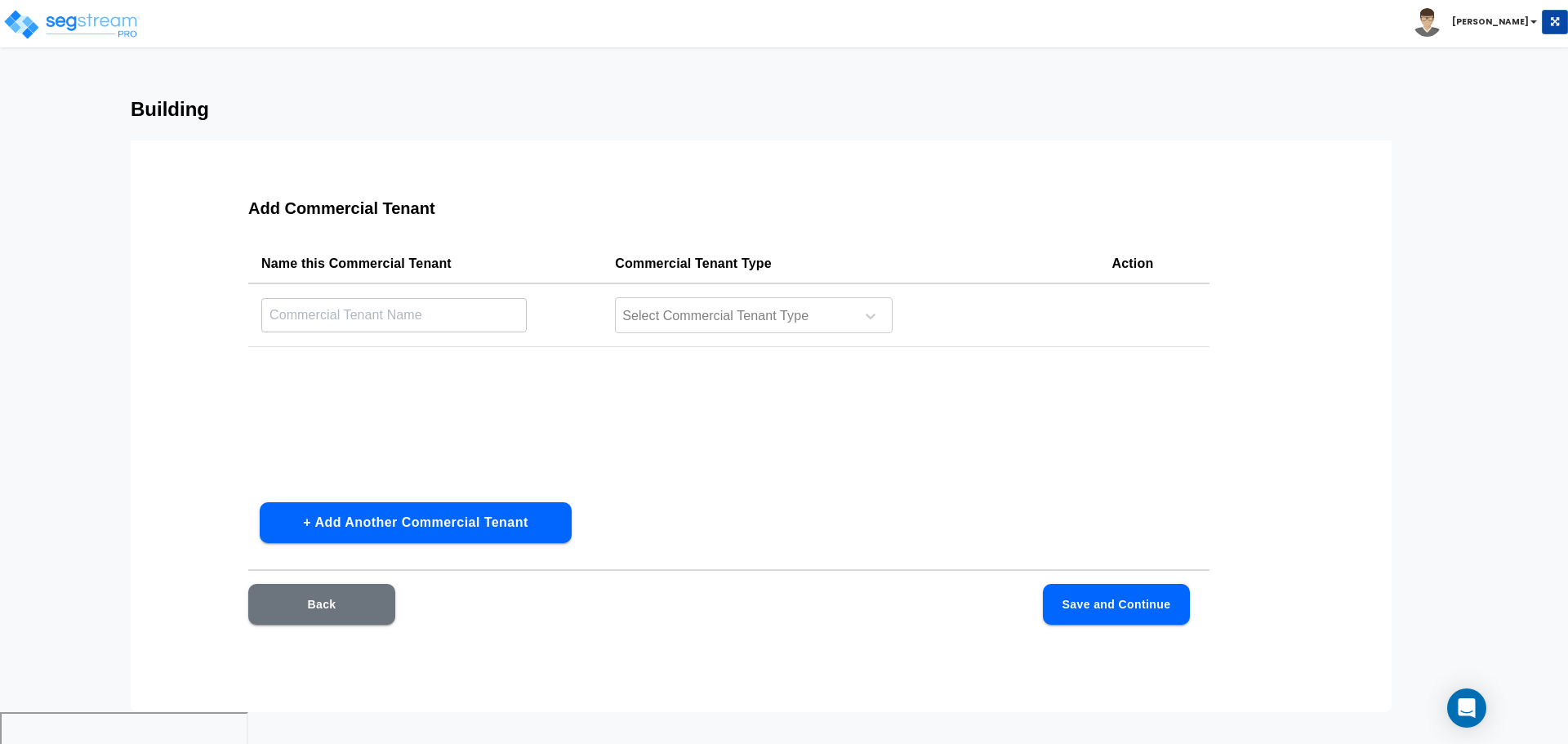
click at [538, 298] on td "​" at bounding box center [425, 315] width 353 height 63
click at [482, 310] on input "text" at bounding box center [394, 315] width 265 height 36
type input "Coffee Shop"
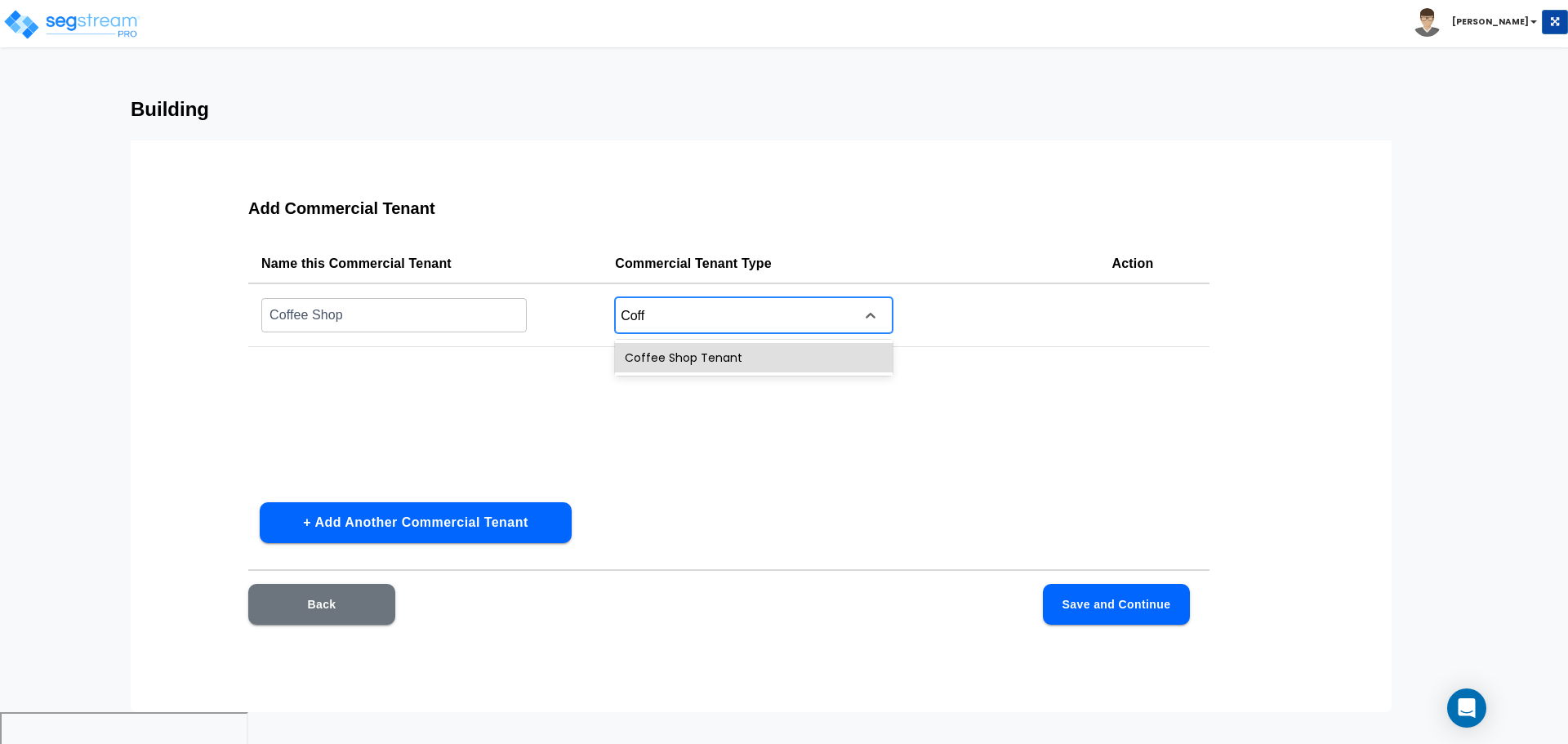
type input "Coffe"
click at [1129, 611] on button "Save and Continue" at bounding box center [1117, 604] width 147 height 41
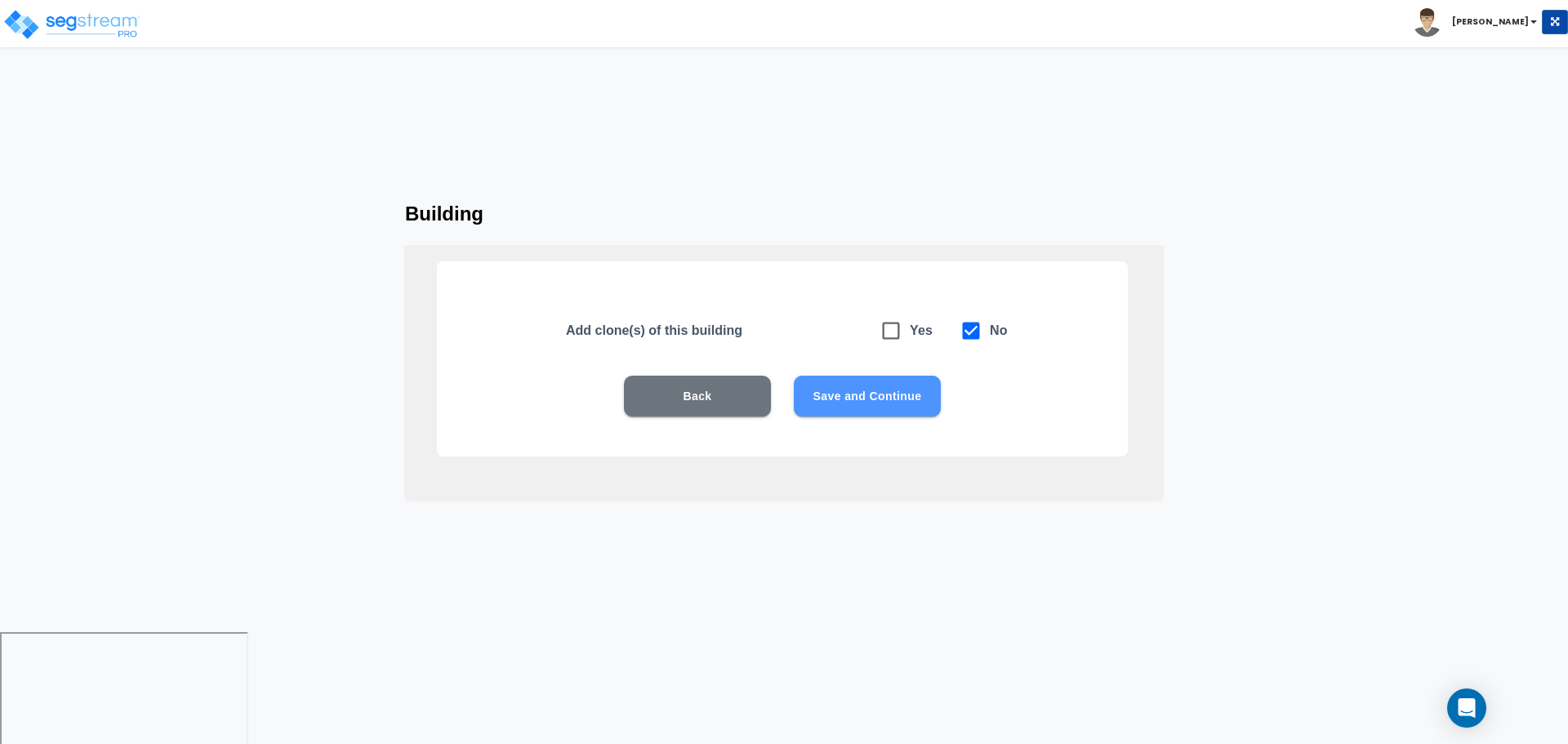
click at [866, 391] on button "Save and Continue" at bounding box center [867, 396] width 147 height 41
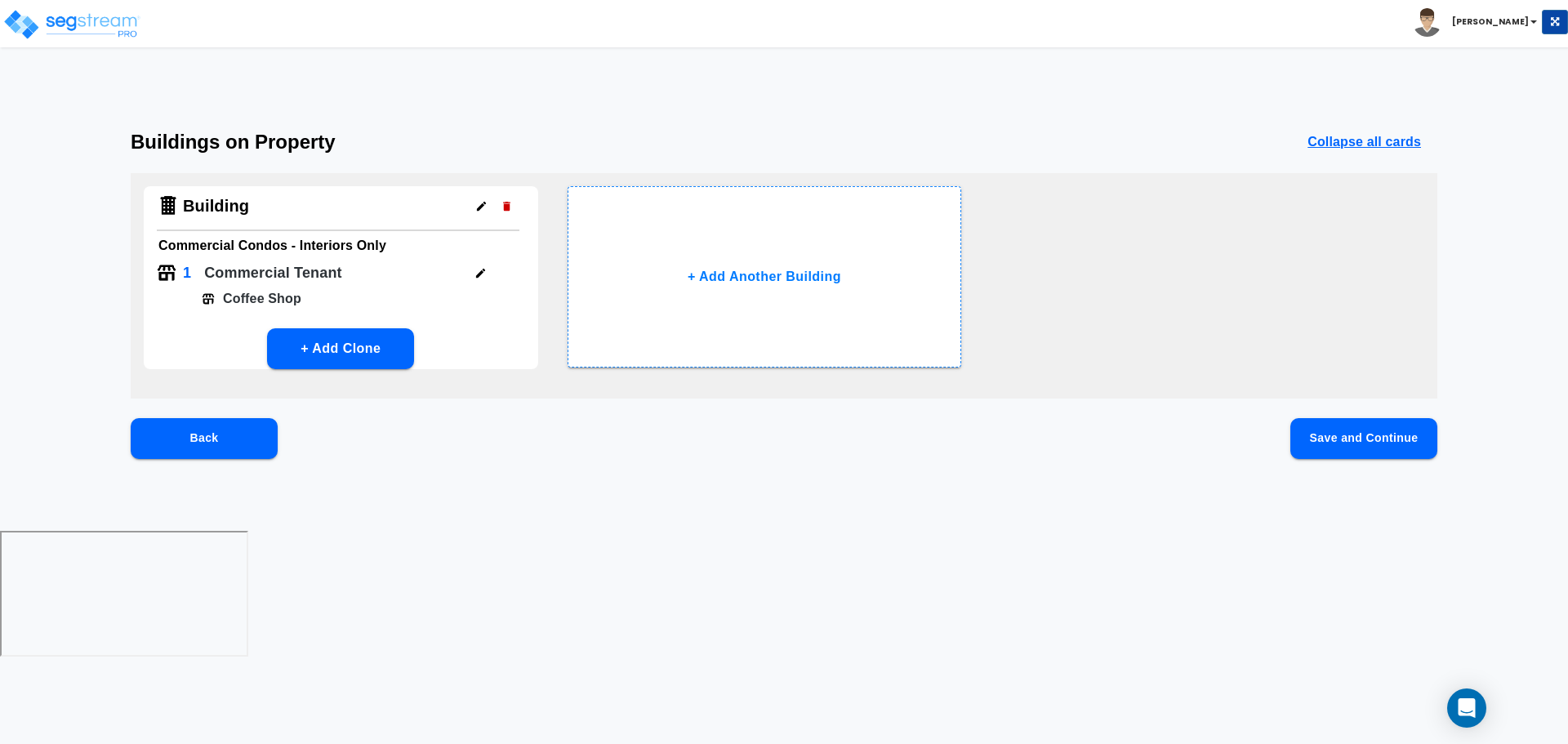
click at [1338, 443] on button "Save and Continue" at bounding box center [1363, 439] width 147 height 41
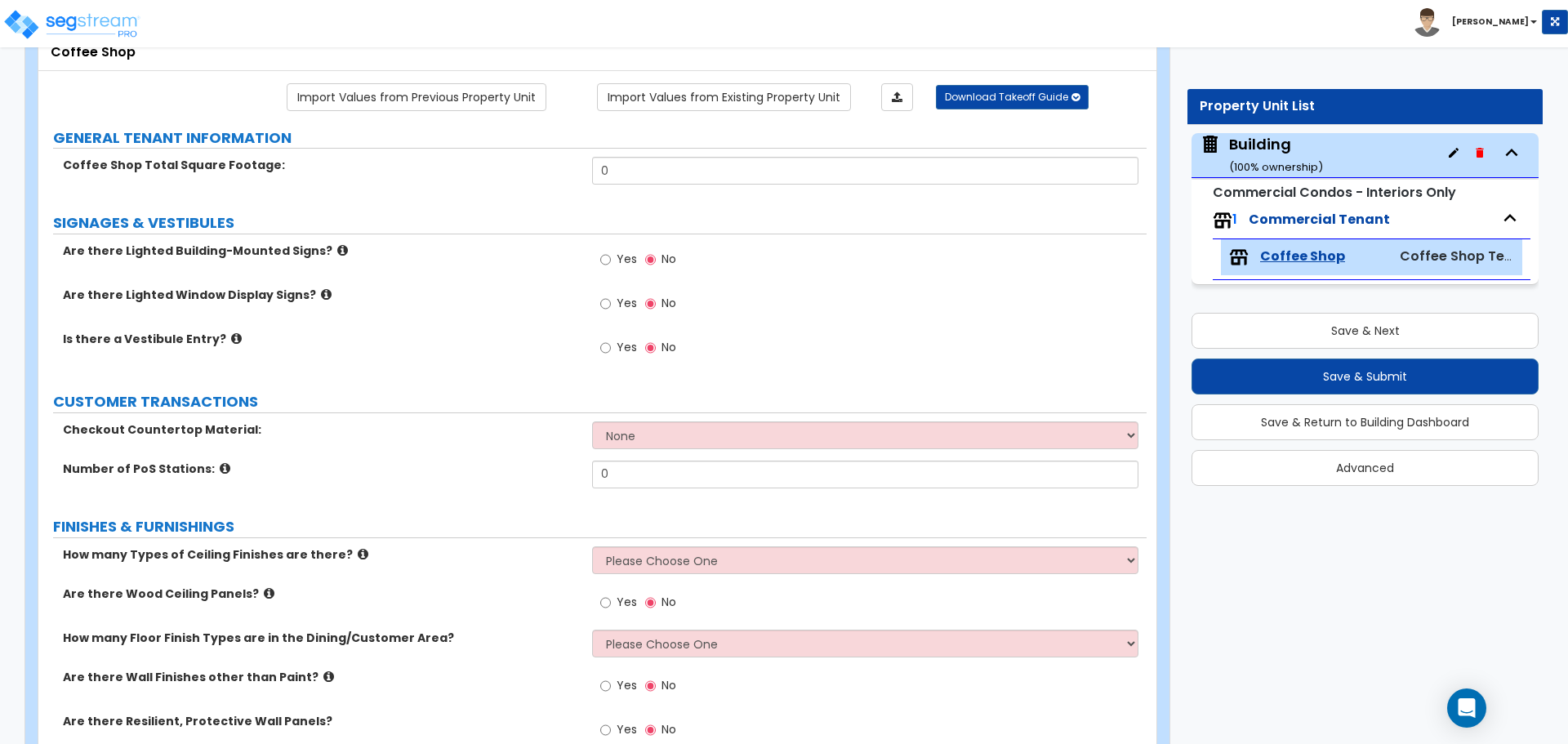
scroll to position [118, 0]
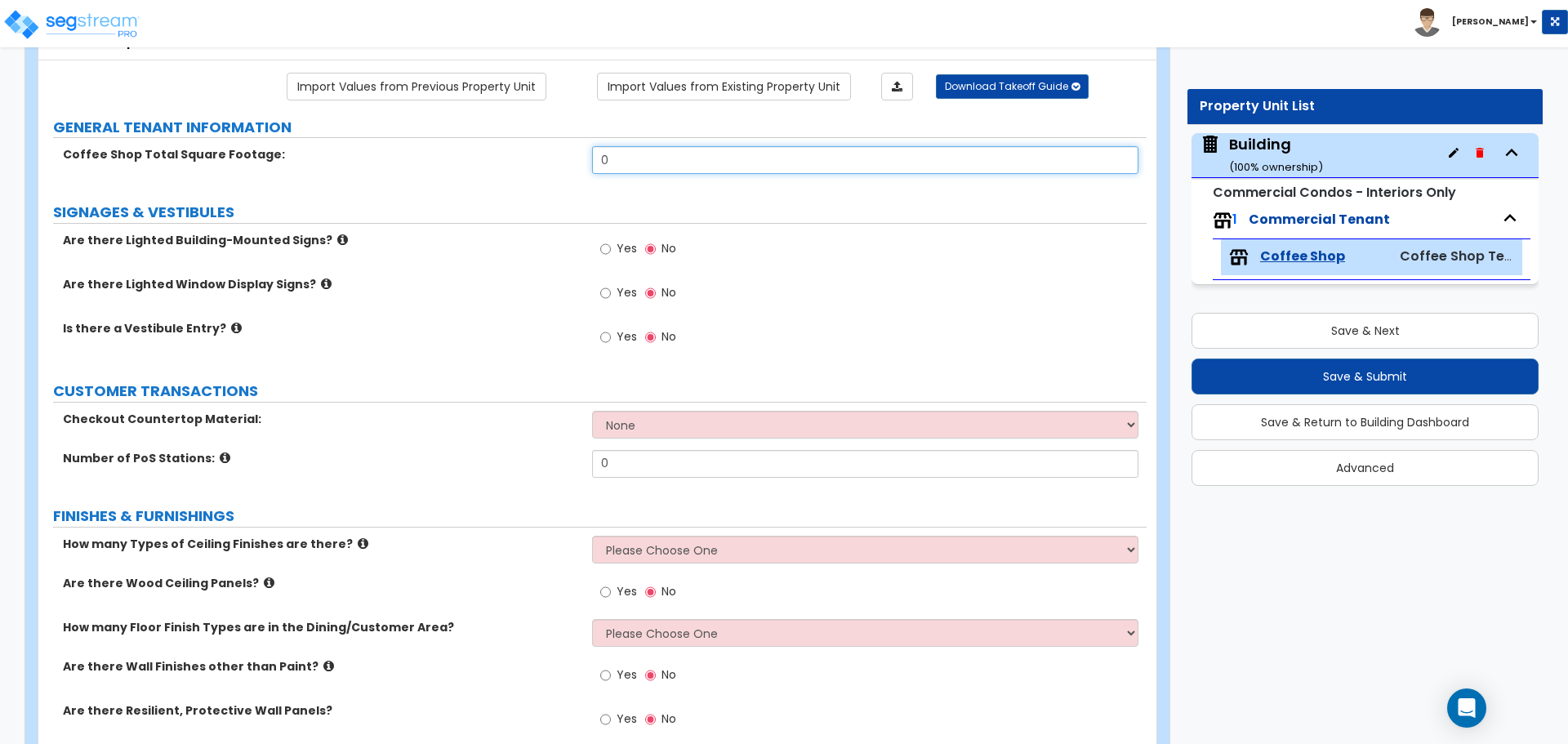
drag, startPoint x: 657, startPoint y: 150, endPoint x: 573, endPoint y: 159, distance: 84.5
click at [573, 159] on div "Coffee Shop Total Square Footage: 0" at bounding box center [592, 166] width 1108 height 39
drag, startPoint x: 669, startPoint y: 162, endPoint x: 576, endPoint y: 162, distance: 93.0
click at [576, 162] on div "Coffee Shop Total Square Footage: 0" at bounding box center [592, 166] width 1108 height 39
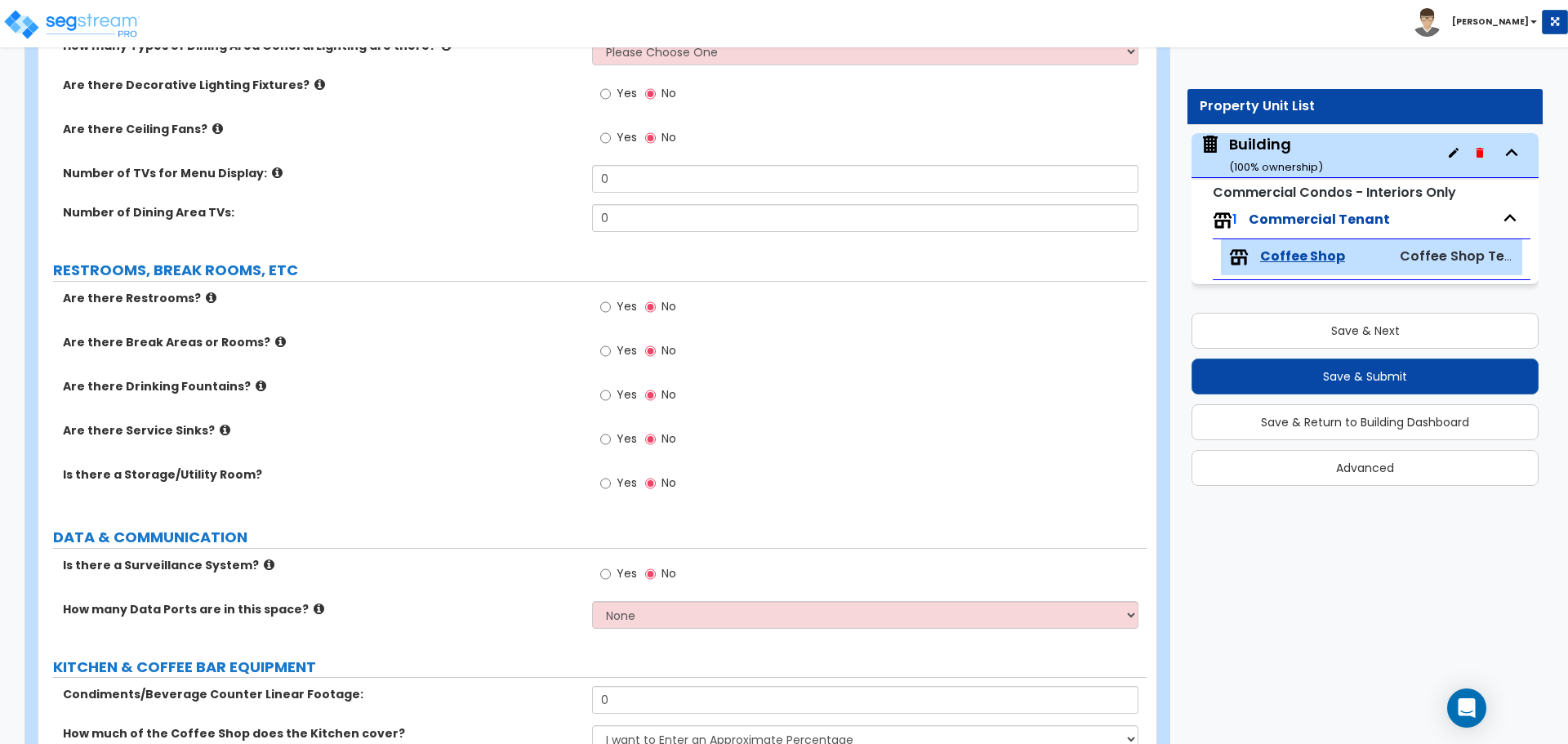
scroll to position [1164, 0]
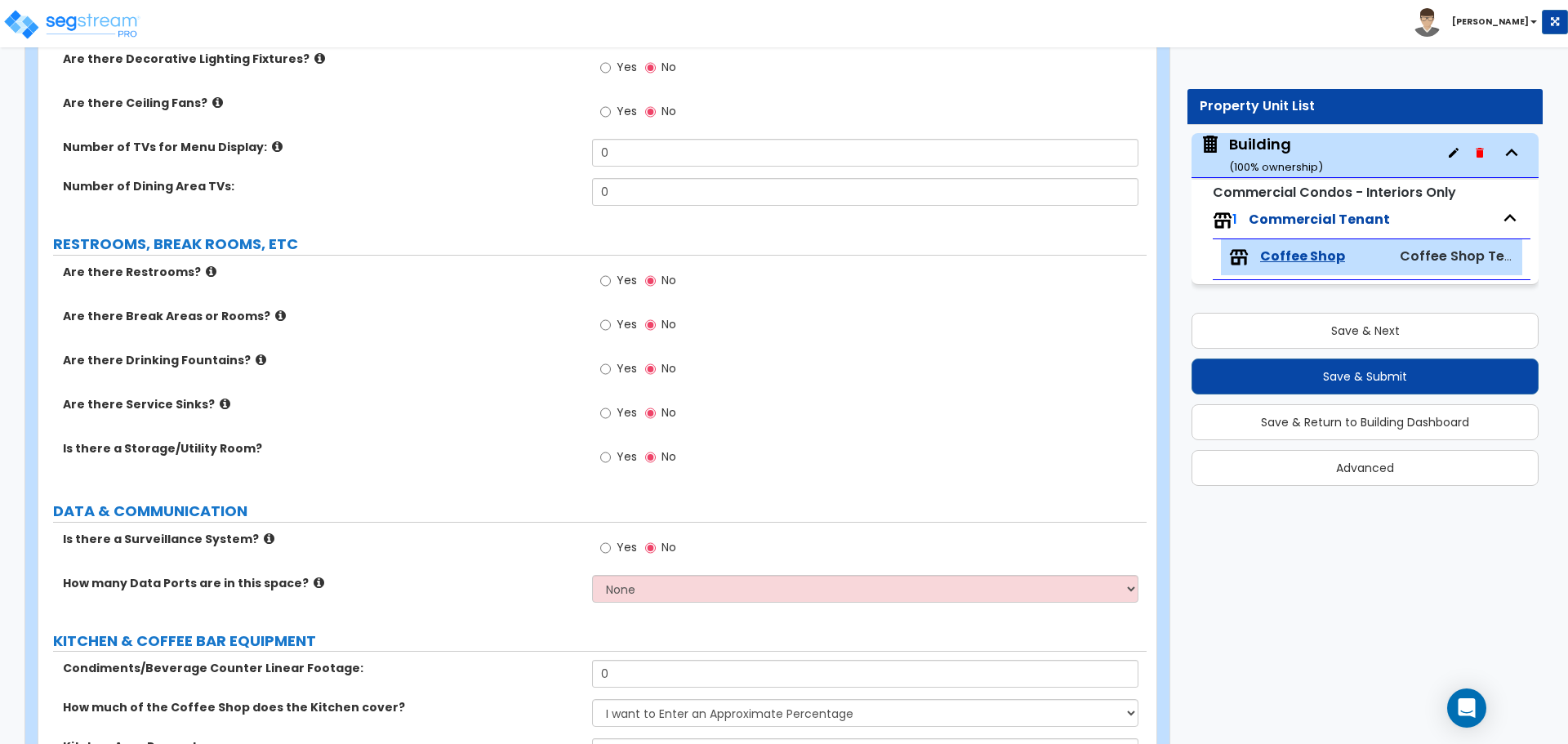
type input "5,000"
click at [620, 272] on span "Yes" at bounding box center [626, 280] width 20 height 16
click at [611, 272] on input "Yes" at bounding box center [605, 281] width 11 height 18
radio input "true"
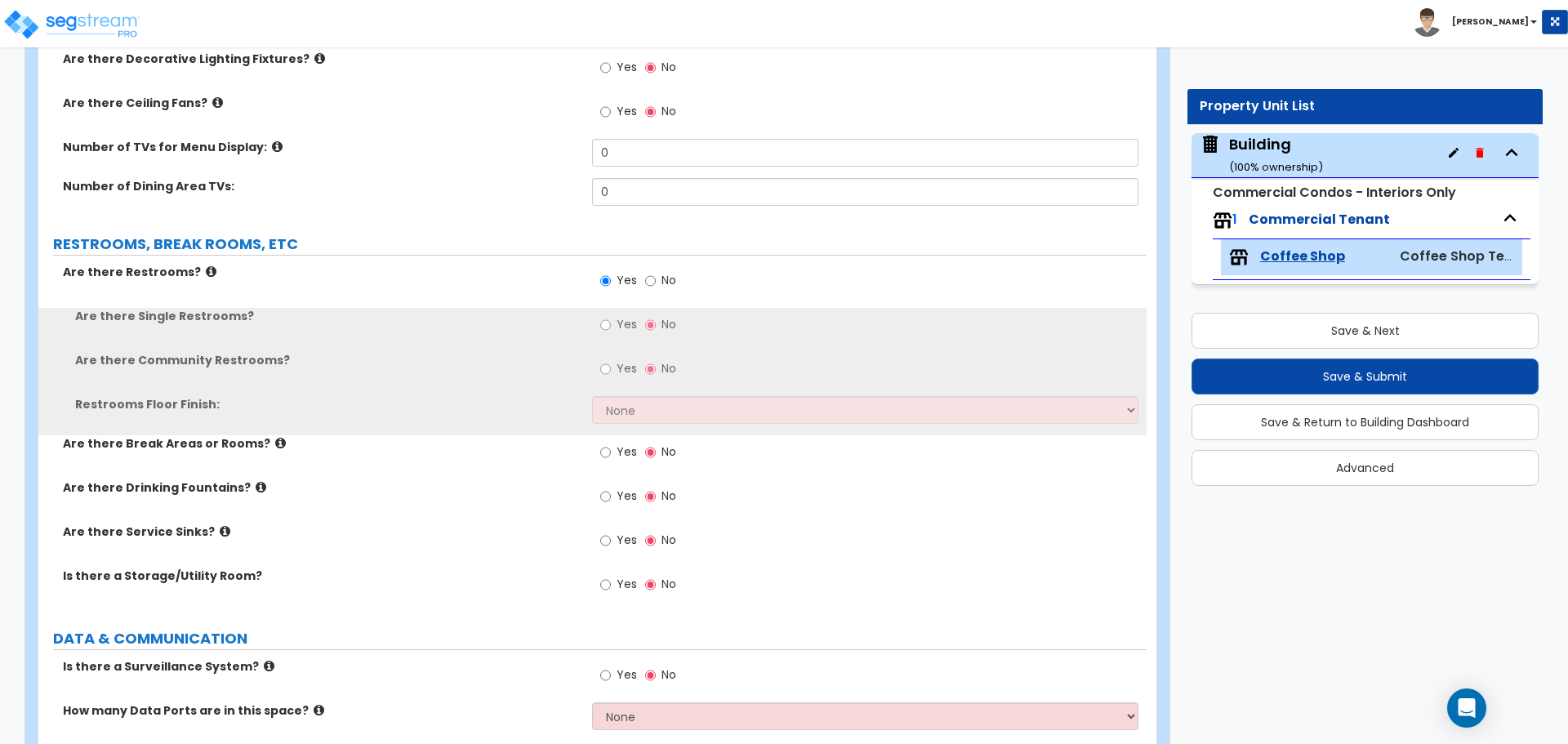
click at [627, 320] on span "Yes" at bounding box center [626, 324] width 20 height 16
click at [611, 320] on input "Yes" at bounding box center [605, 325] width 11 height 18
radio input "true"
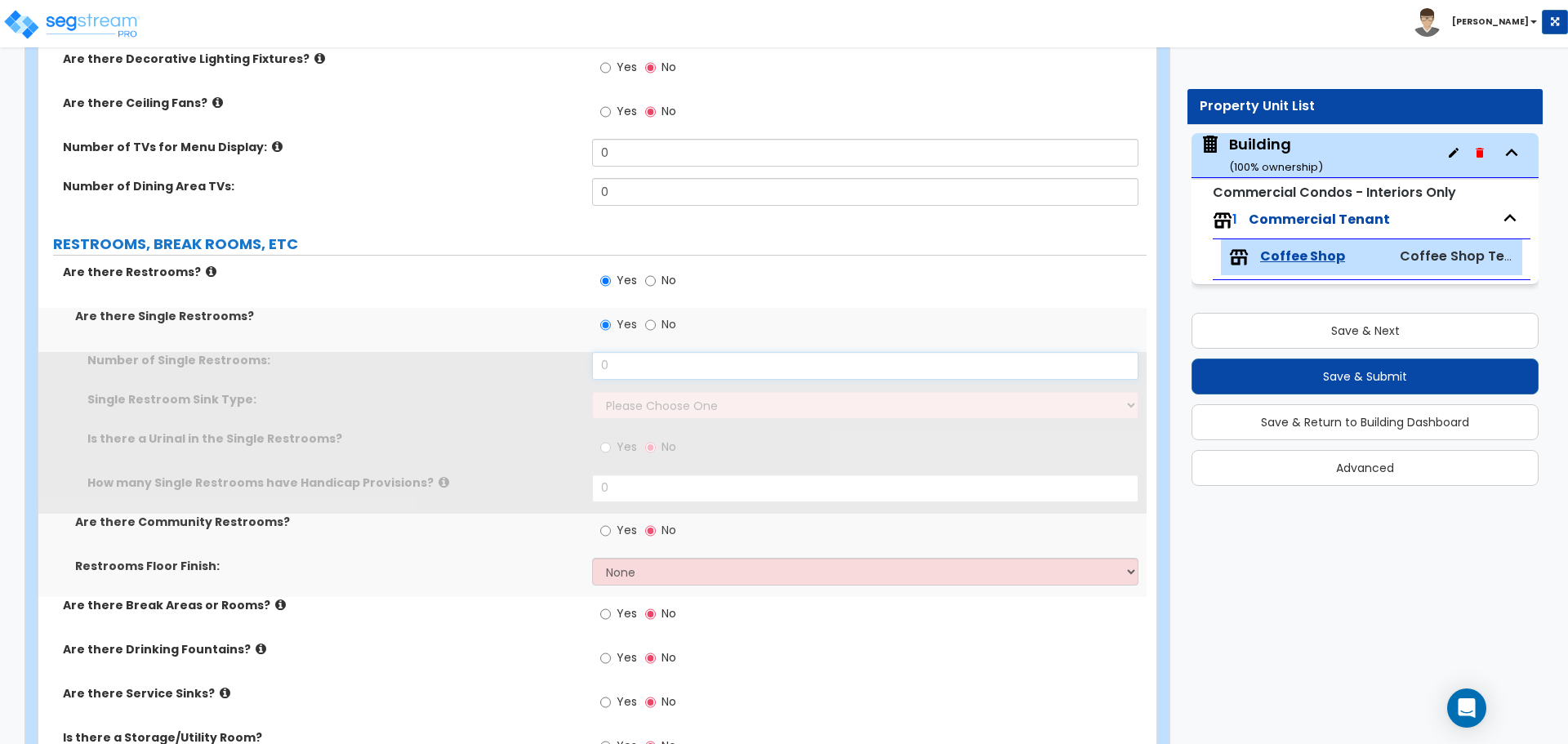
click at [657, 355] on input "0" at bounding box center [864, 365] width 545 height 28
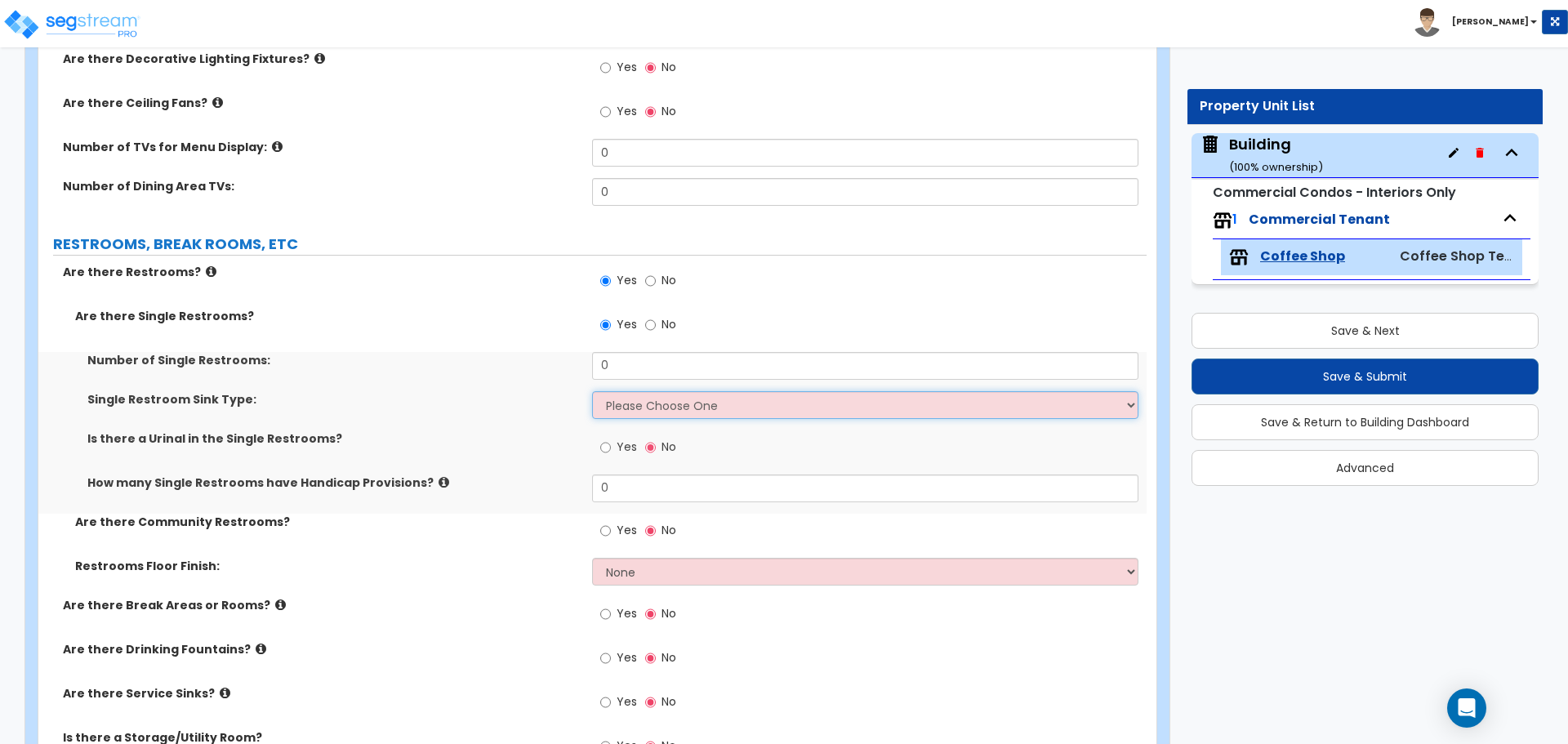
click at [686, 397] on select "Please Choose One Wall-mounted Vanity-mounted" at bounding box center [864, 405] width 545 height 28
select select "2"
click at [592, 391] on select "Please Choose One Wall-mounted Vanity-mounted" at bounding box center [864, 405] width 545 height 28
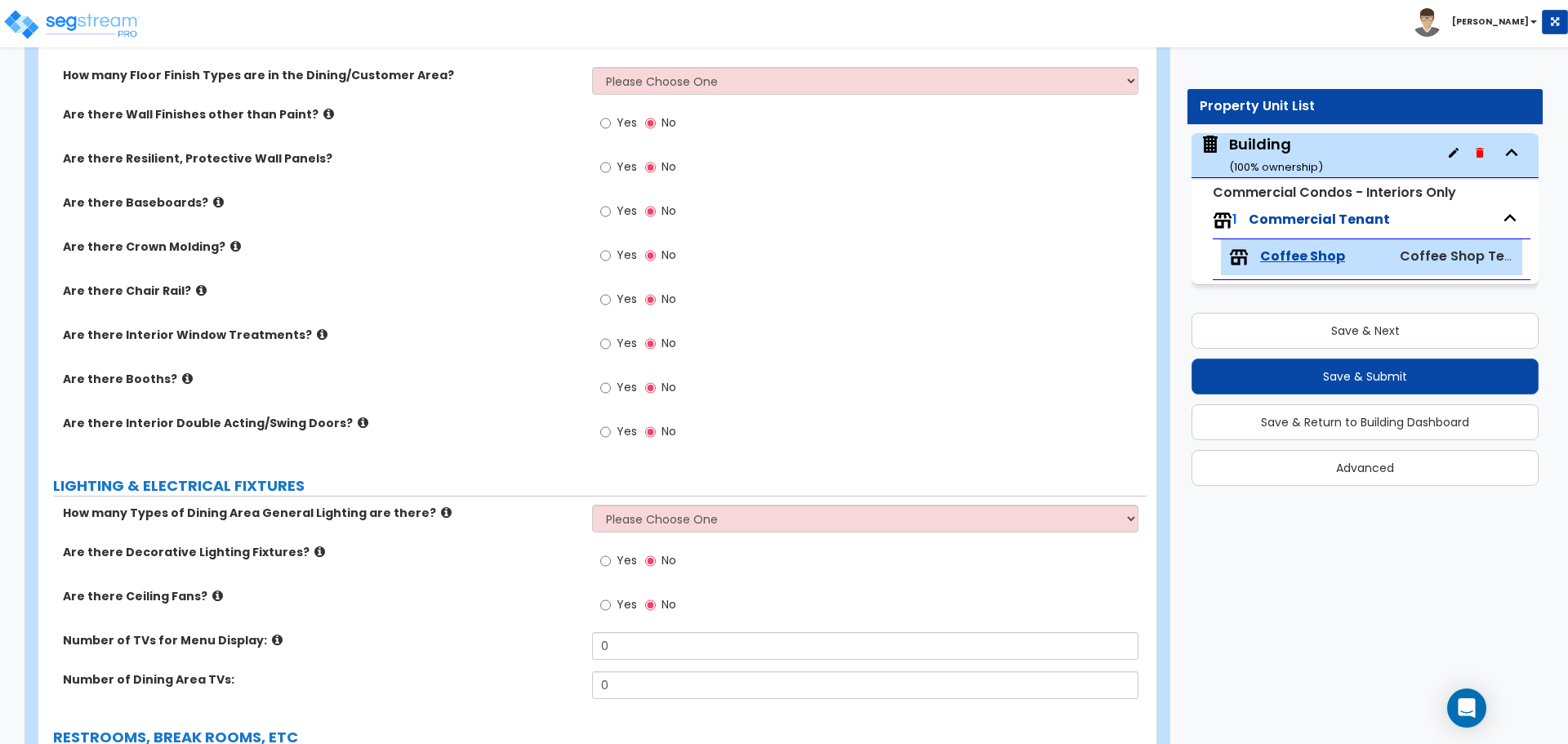
scroll to position [660, 0]
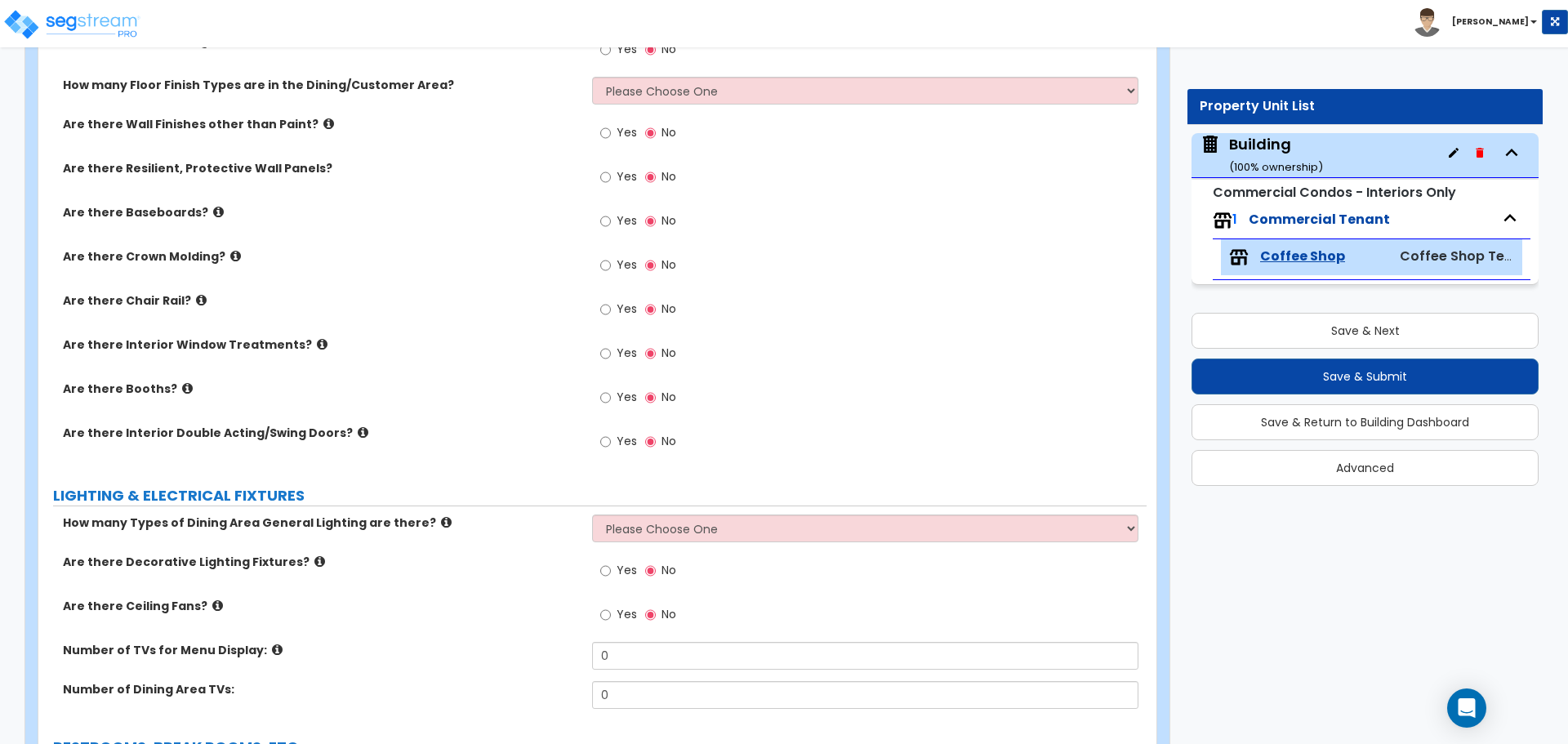
click at [621, 221] on span "Yes" at bounding box center [626, 220] width 20 height 16
click at [611, 221] on input "Yes" at bounding box center [605, 221] width 11 height 18
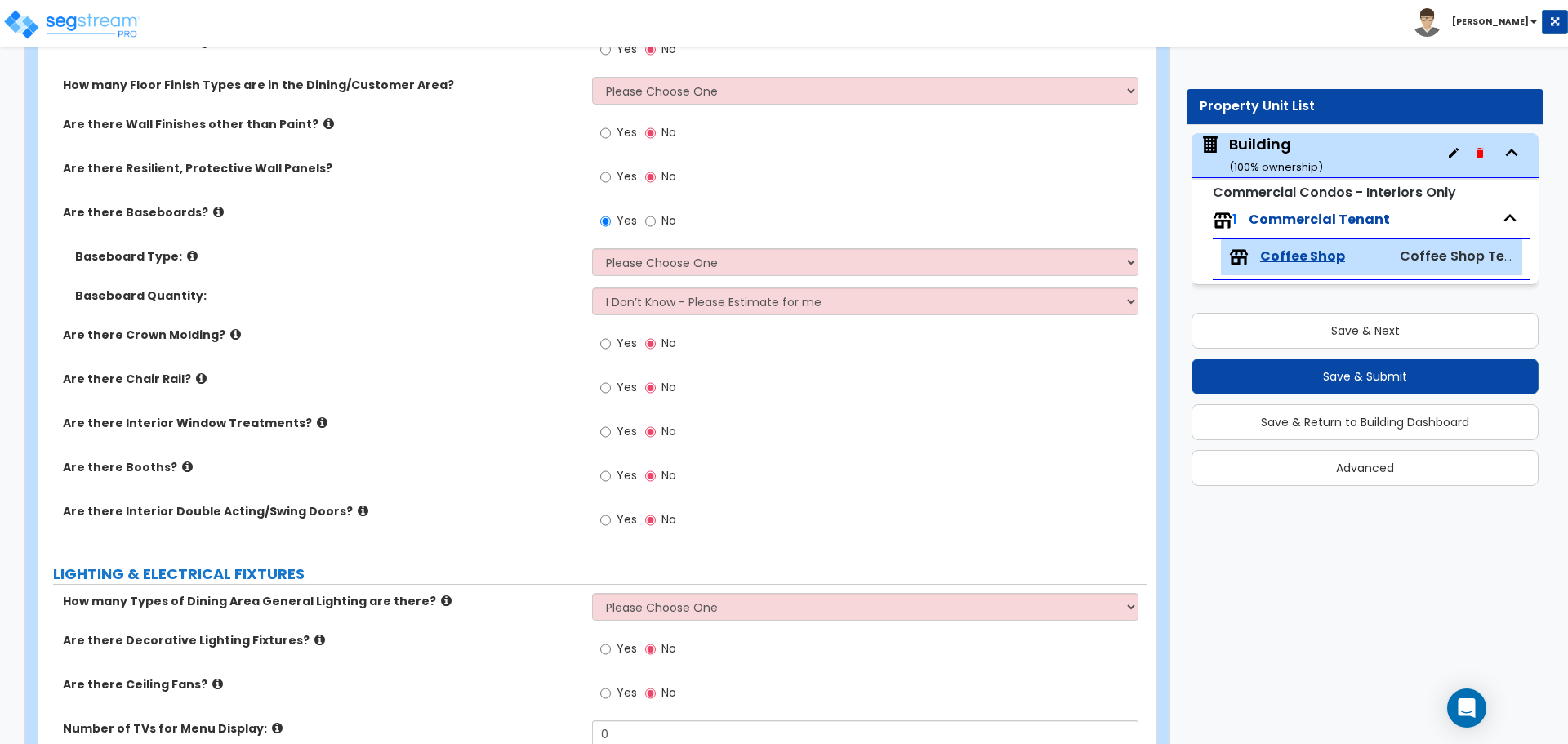
click at [668, 225] on label "No" at bounding box center [660, 222] width 31 height 28
click at [656, 225] on input "No" at bounding box center [650, 221] width 11 height 18
radio input "false"
radio input "true"
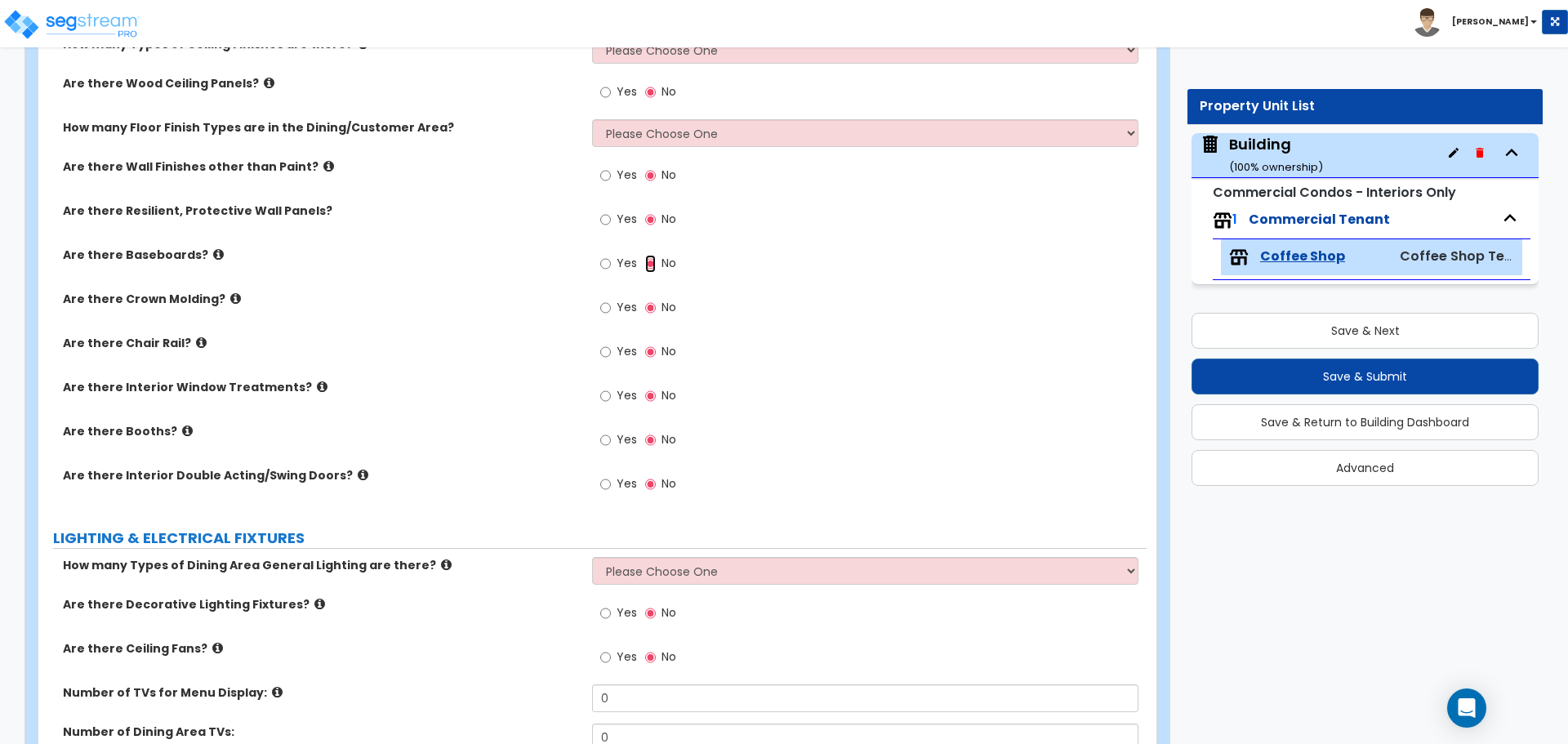
scroll to position [610, 0]
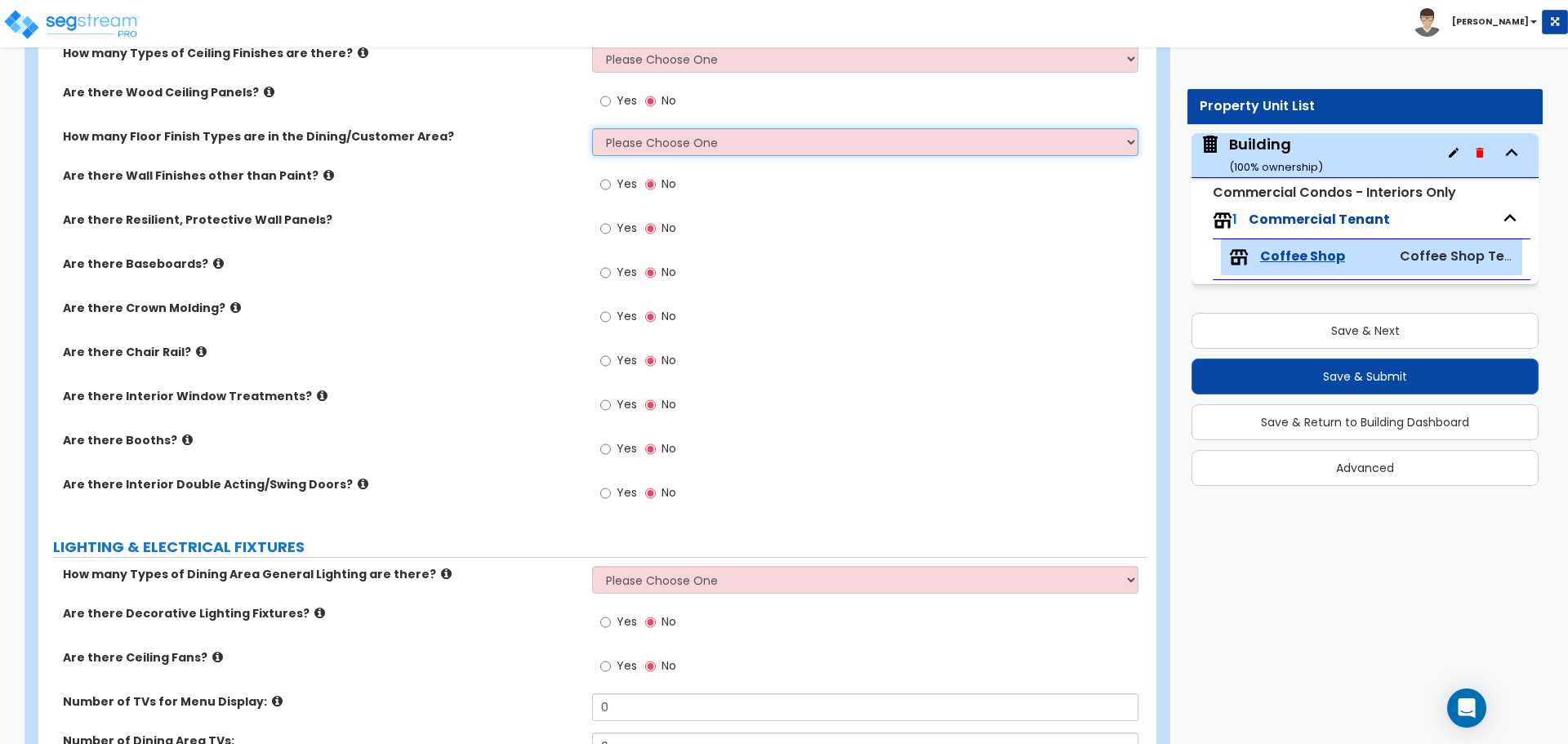
click at [758, 131] on select "Please Choose One 1 2 3 4" at bounding box center [864, 142] width 545 height 28
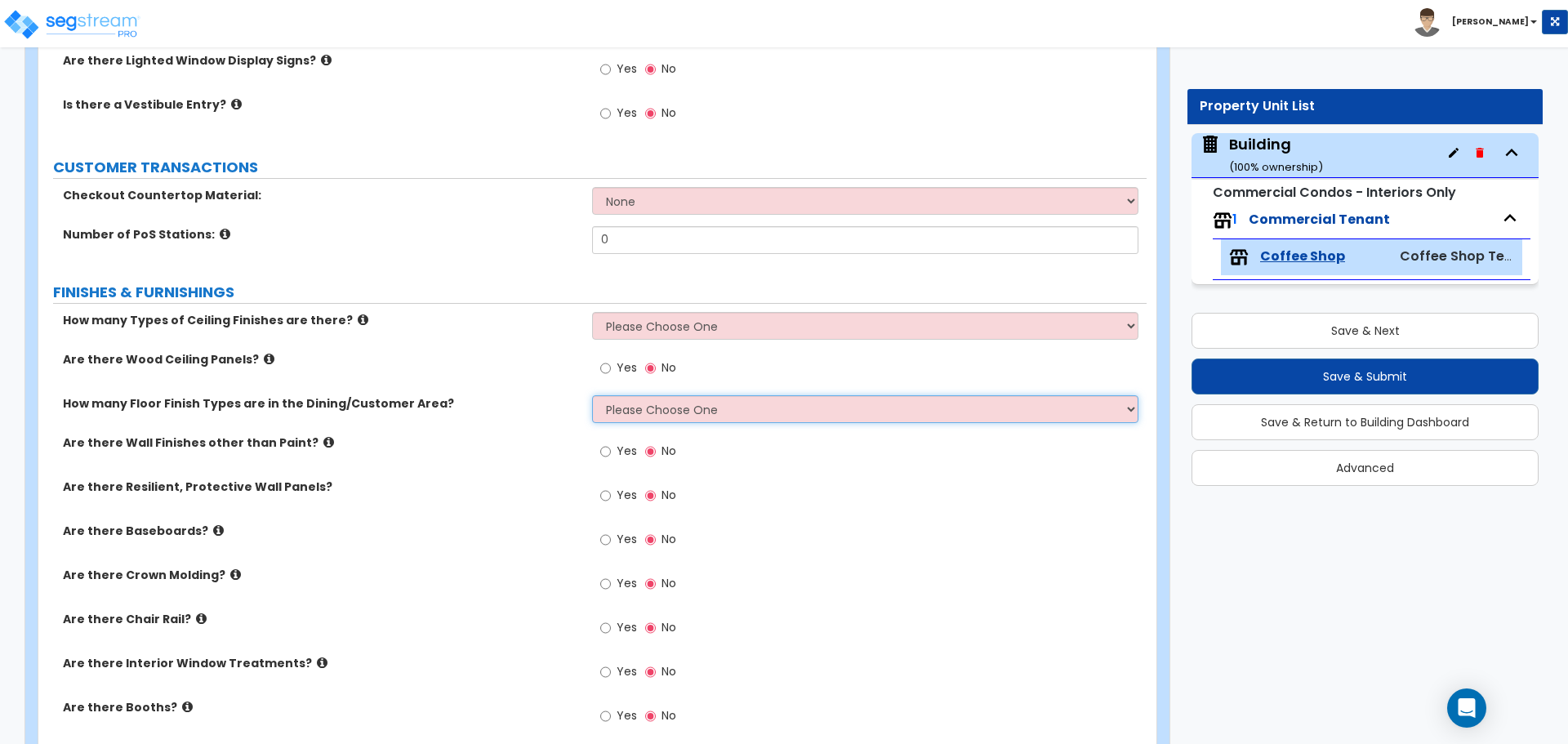
scroll to position [380, 0]
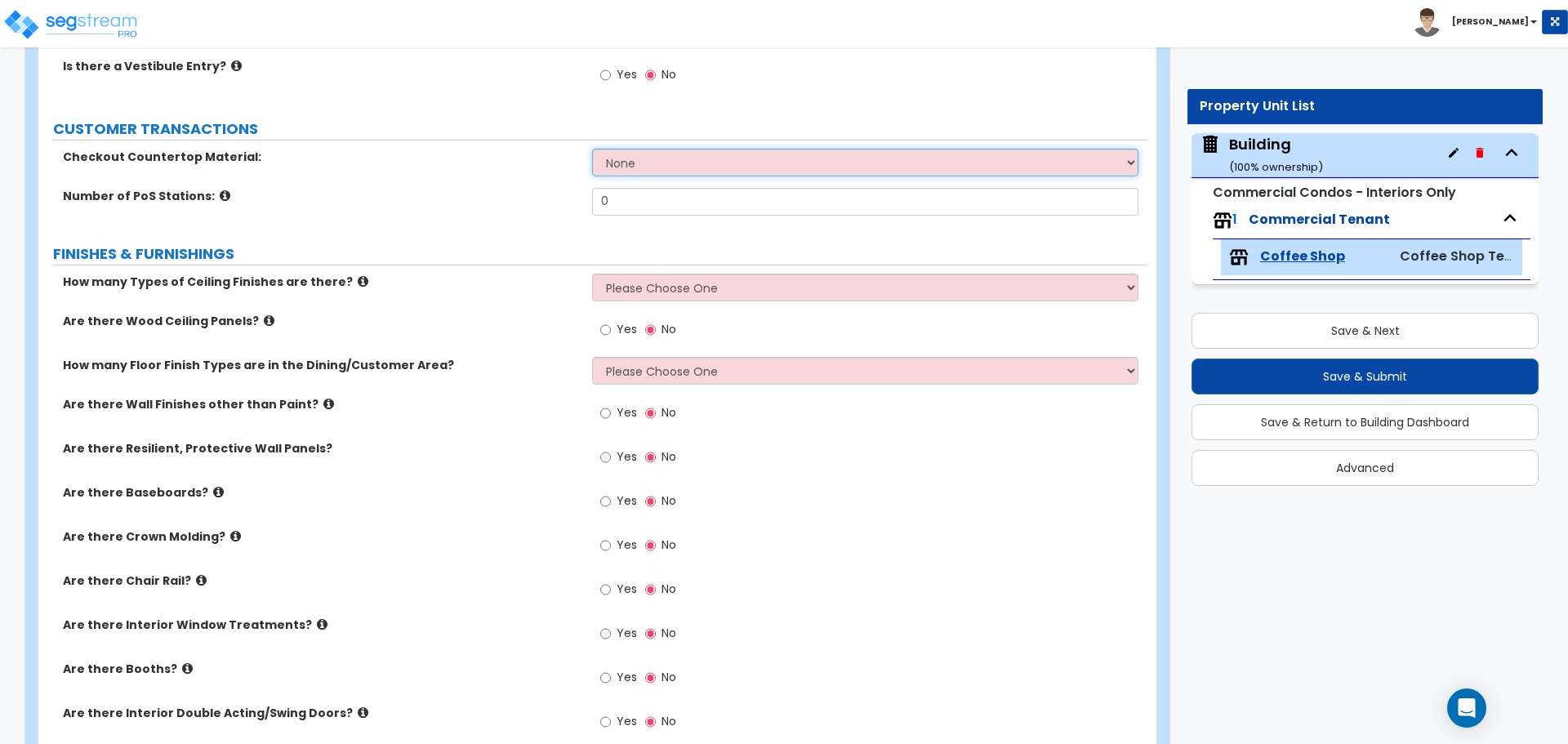
click at [612, 156] on select "None Plastic Laminate Solid Surface Stone Quartz Marble Tile Wood Stainless Ste…" at bounding box center [864, 162] width 545 height 28
click at [643, 153] on select "None Plastic Laminate Solid Surface Stone Quartz Marble Tile Wood Stainless Ste…" at bounding box center [864, 162] width 545 height 28
select select "2"
click at [592, 149] on select "None Plastic Laminate Solid Surface Stone Quartz Marble Tile Wood Stainless Ste…" at bounding box center [864, 162] width 545 height 28
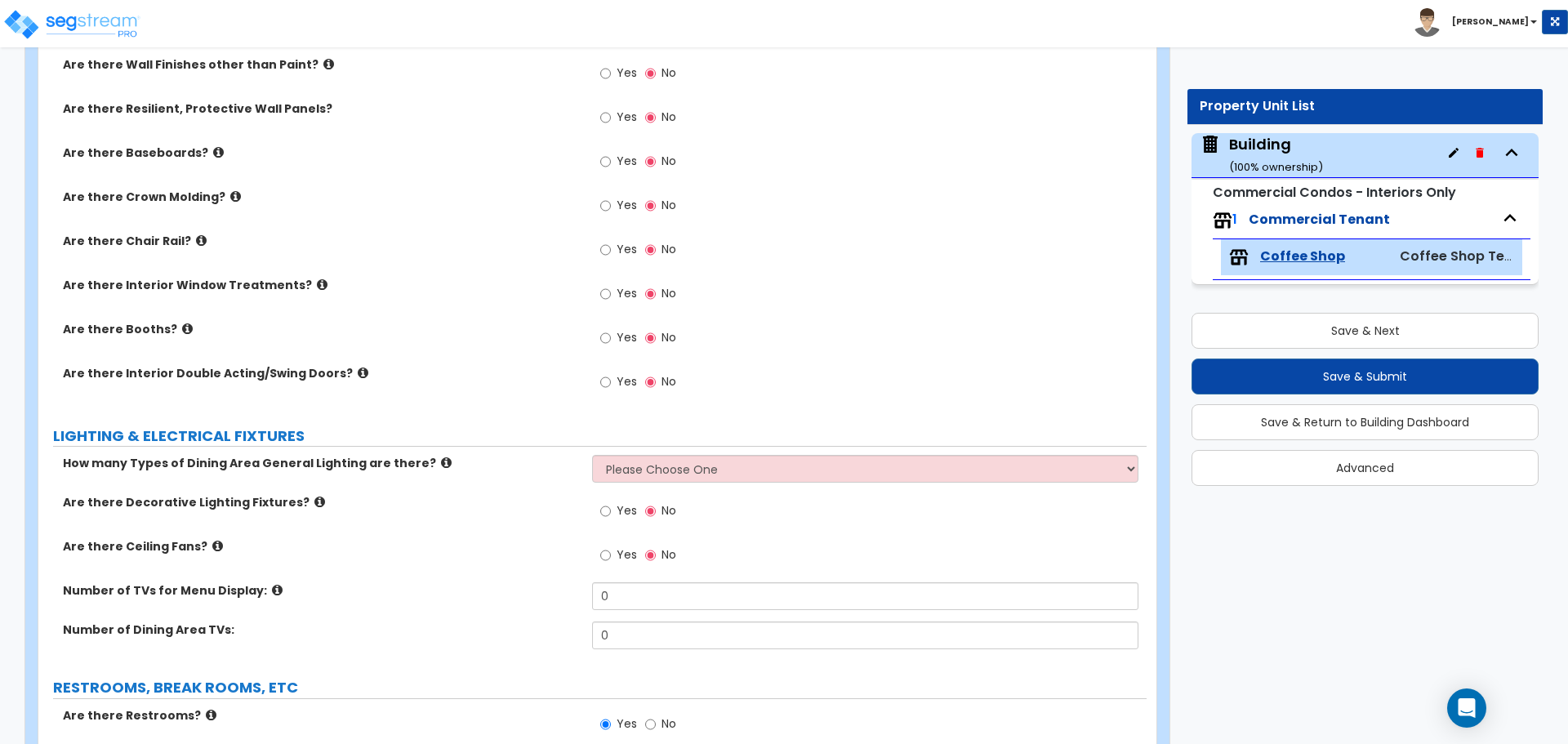
scroll to position [801, 0]
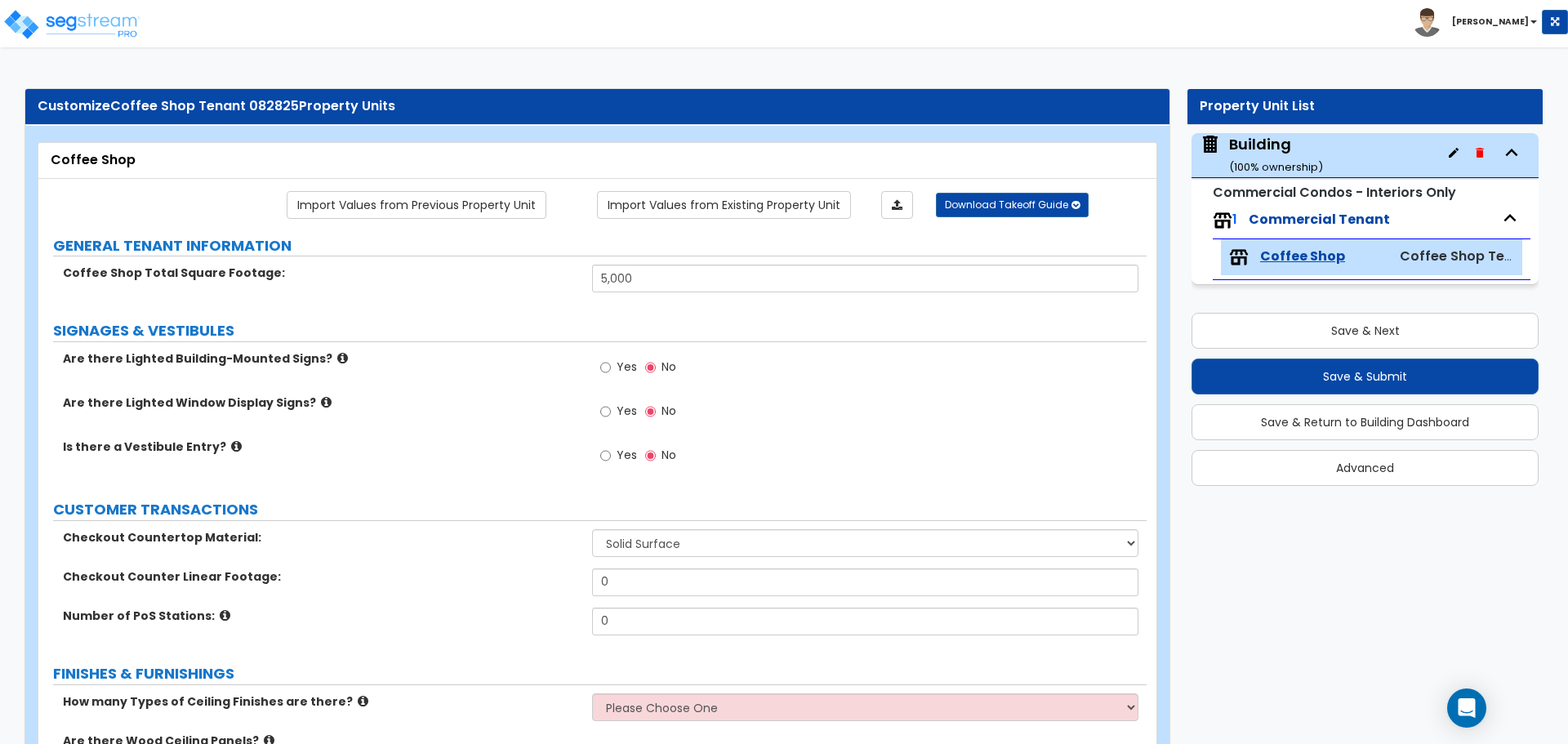
select select "2"
